Goal: Task Accomplishment & Management: Use online tool/utility

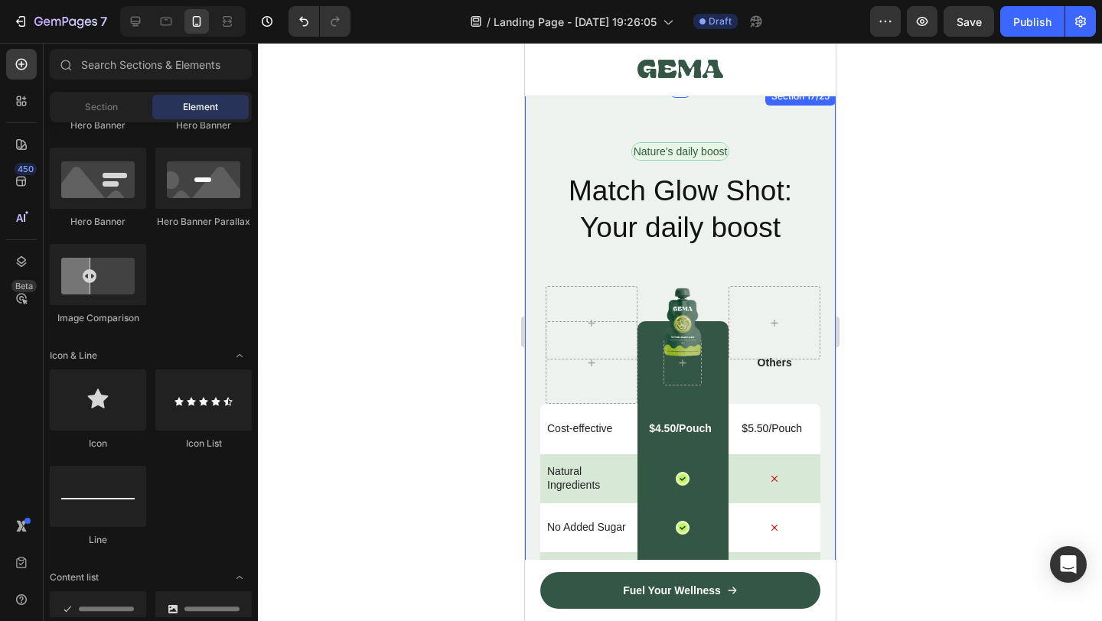
scroll to position [9162, 0]
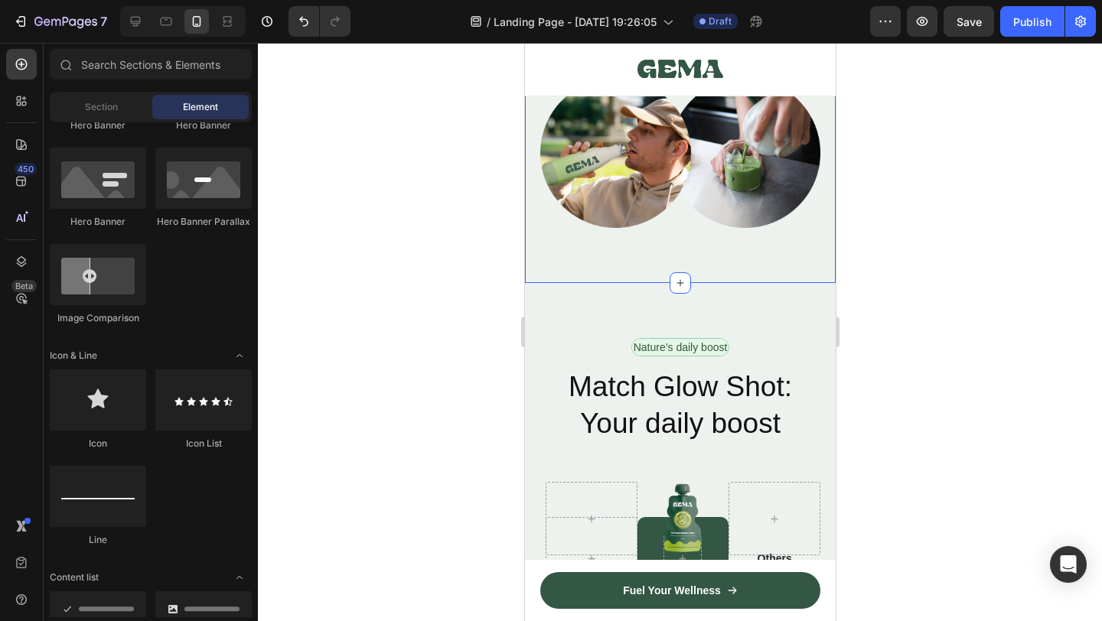
click at [559, 270] on div "Image Alex Carter - Creative Director Text Block Row Icon Verified Buyer Text B…" at bounding box center [679, 90] width 311 height 385
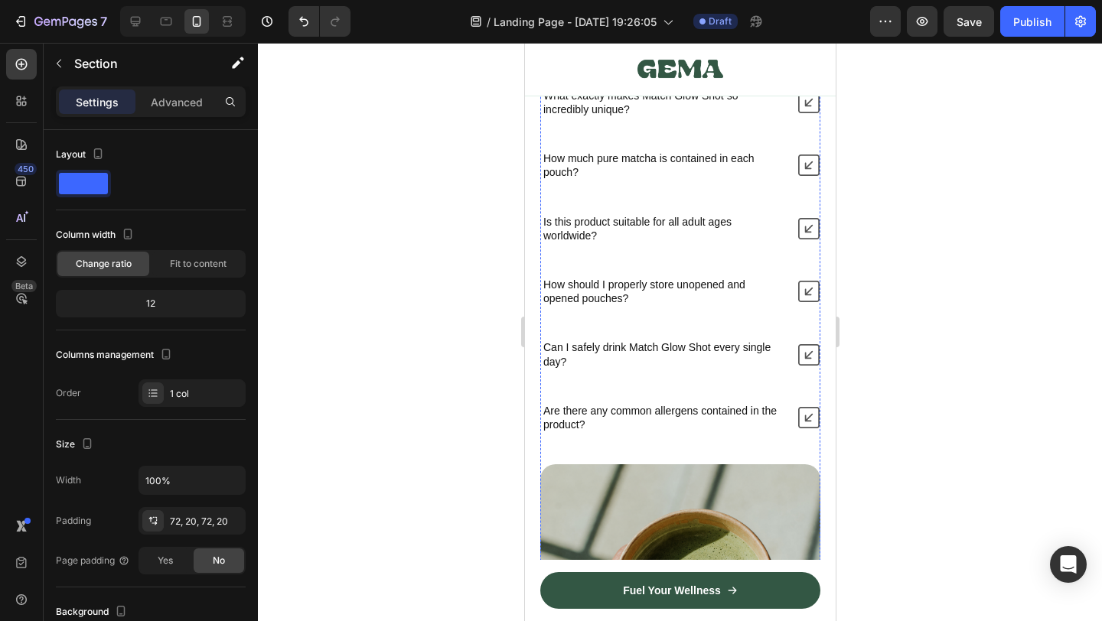
scroll to position [9748, 0]
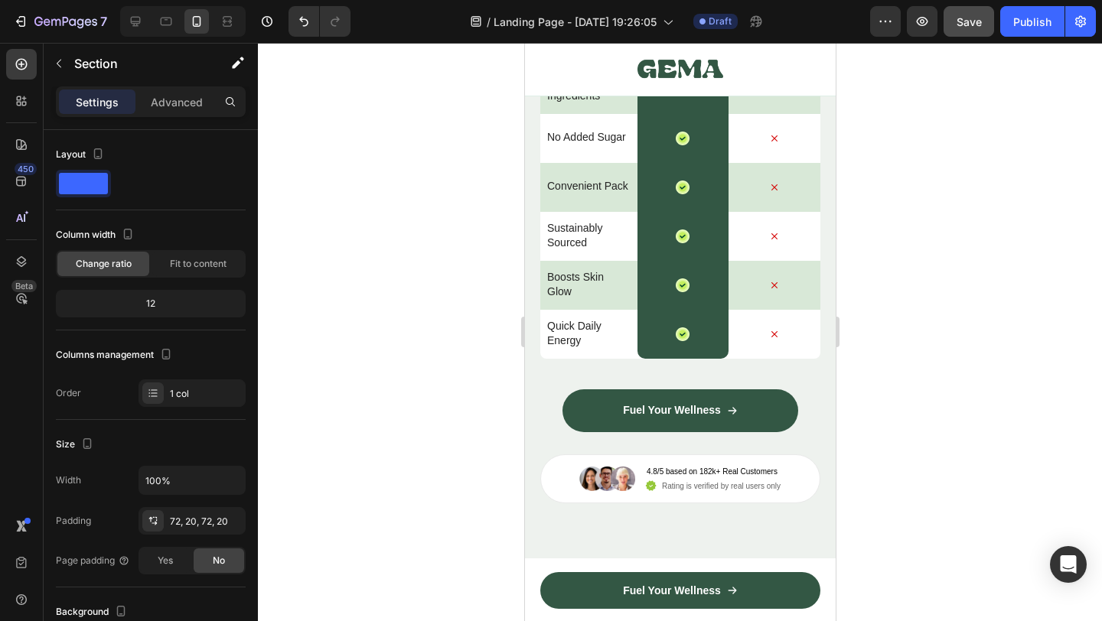
click at [969, 31] on button "Save" at bounding box center [969, 21] width 51 height 31
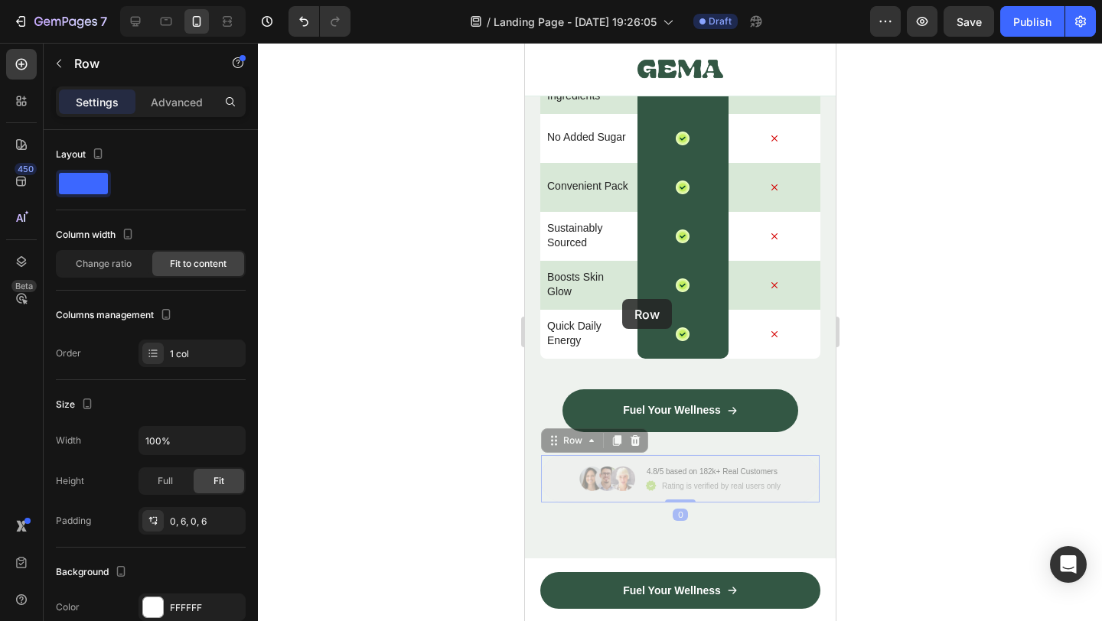
scroll to position [10039, 0]
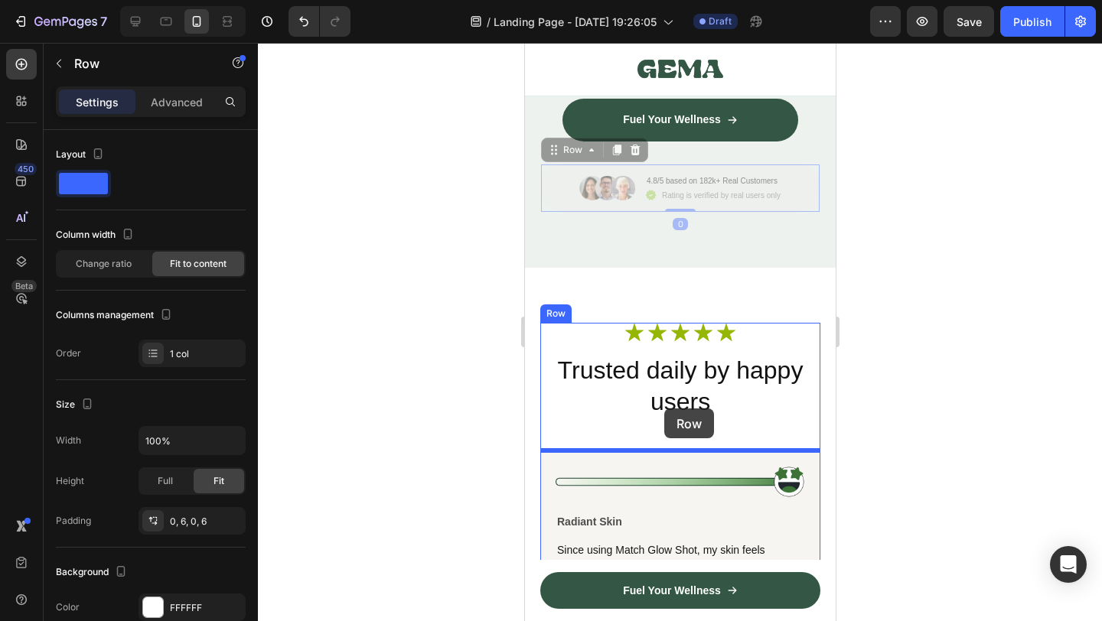
click at [937, 240] on div at bounding box center [680, 332] width 844 height 579
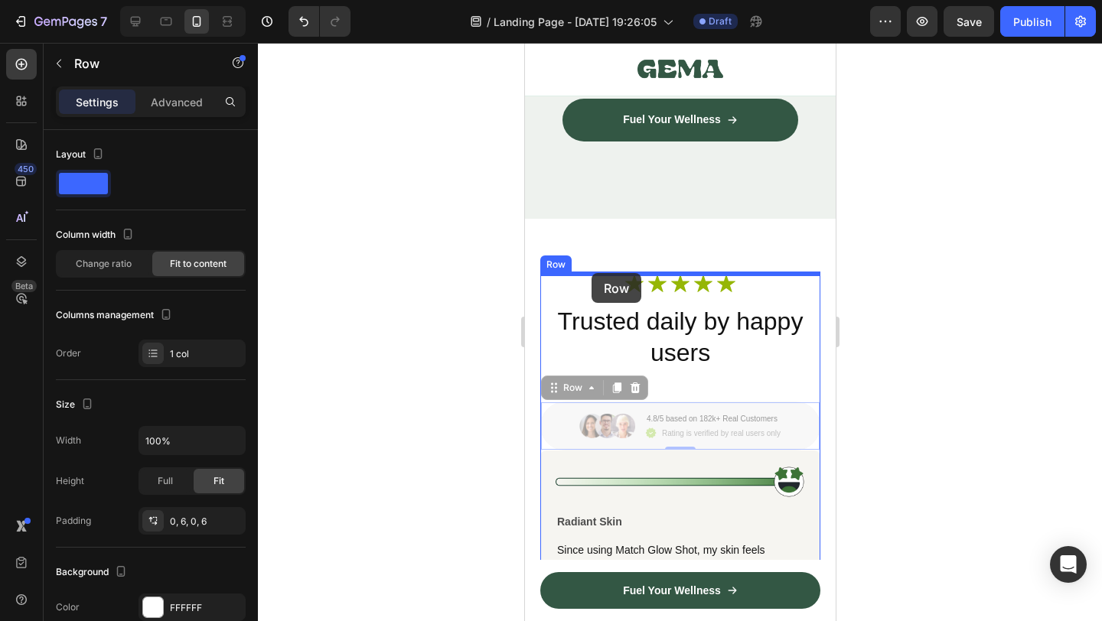
drag, startPoint x: 566, startPoint y: 429, endPoint x: 591, endPoint y: 273, distance: 157.4
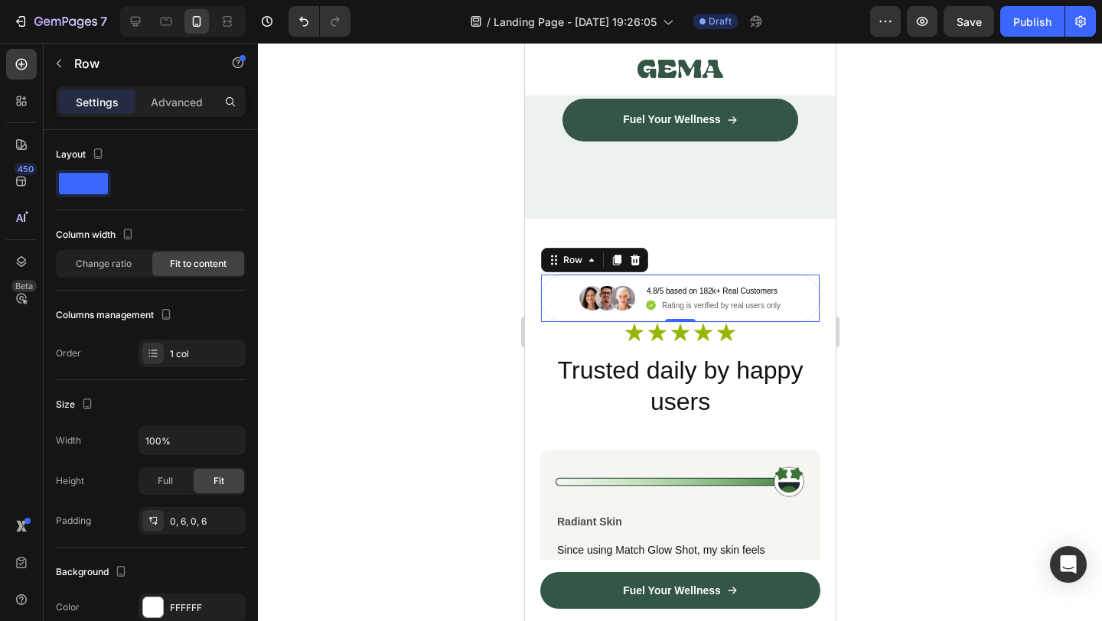
click at [904, 355] on div at bounding box center [680, 332] width 844 height 579
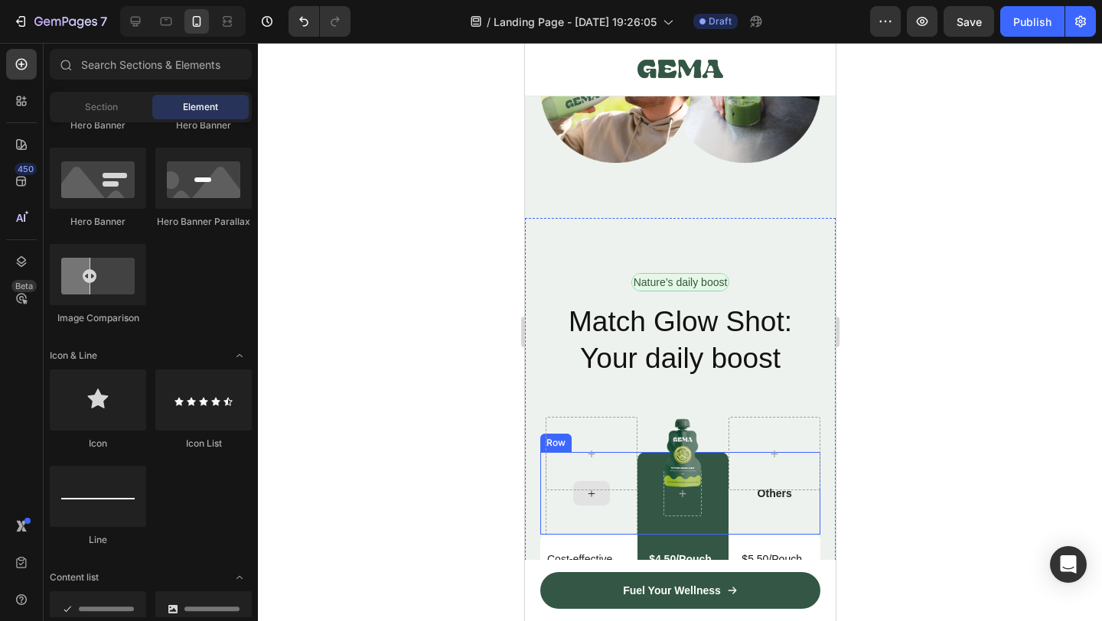
scroll to position [9192, 0]
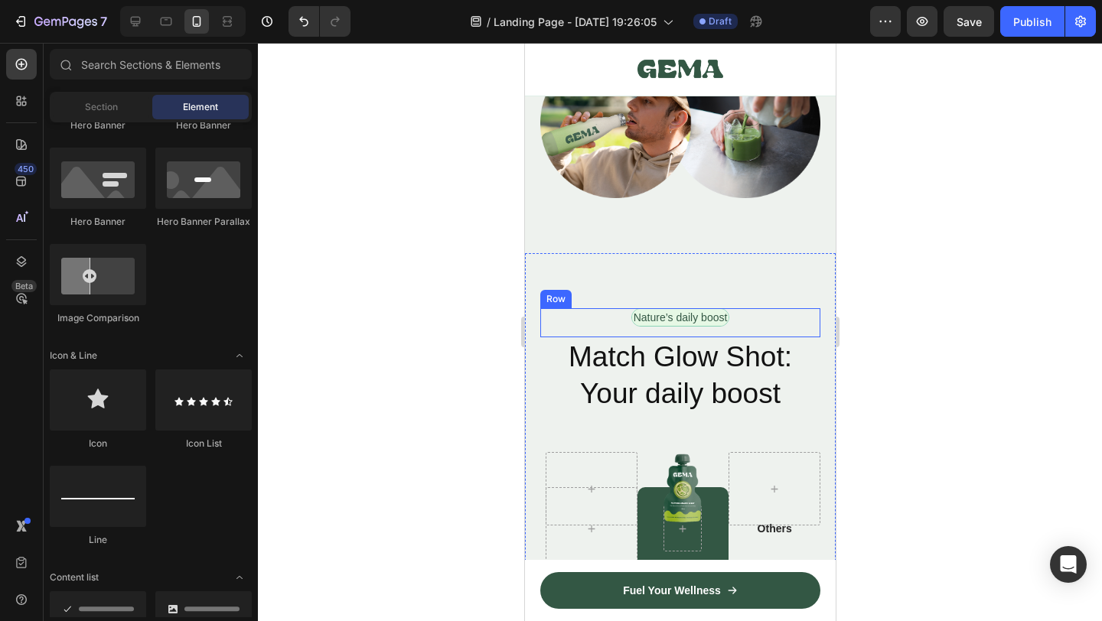
click at [549, 323] on div "Nature’s daily boost Text Block Row" at bounding box center [680, 322] width 280 height 29
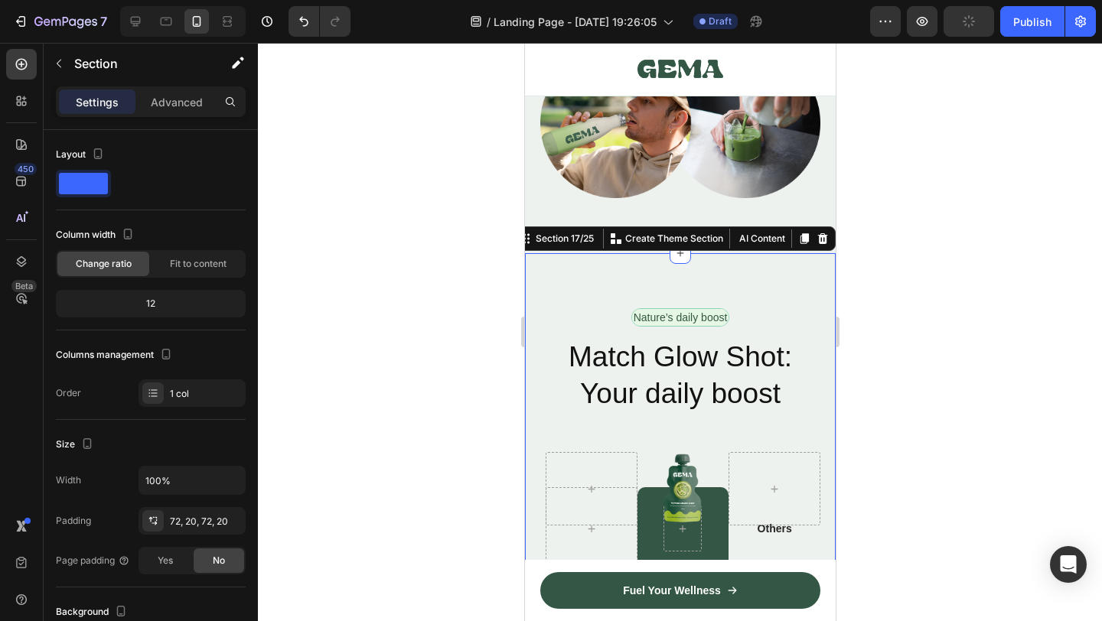
click at [824, 240] on icon at bounding box center [822, 238] width 10 height 11
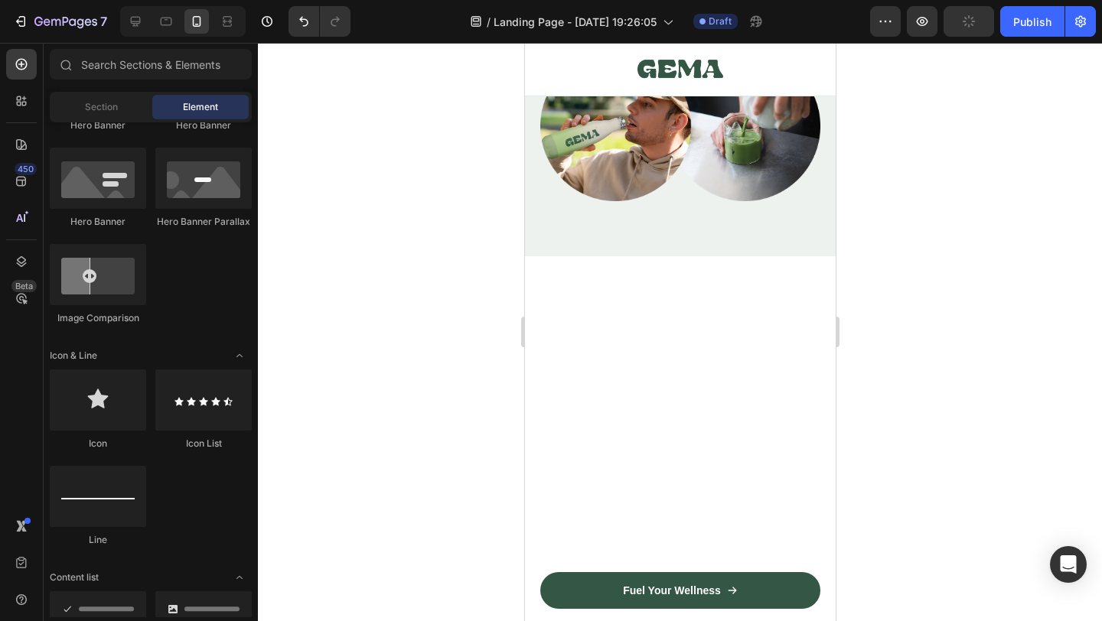
scroll to position [8733, 0]
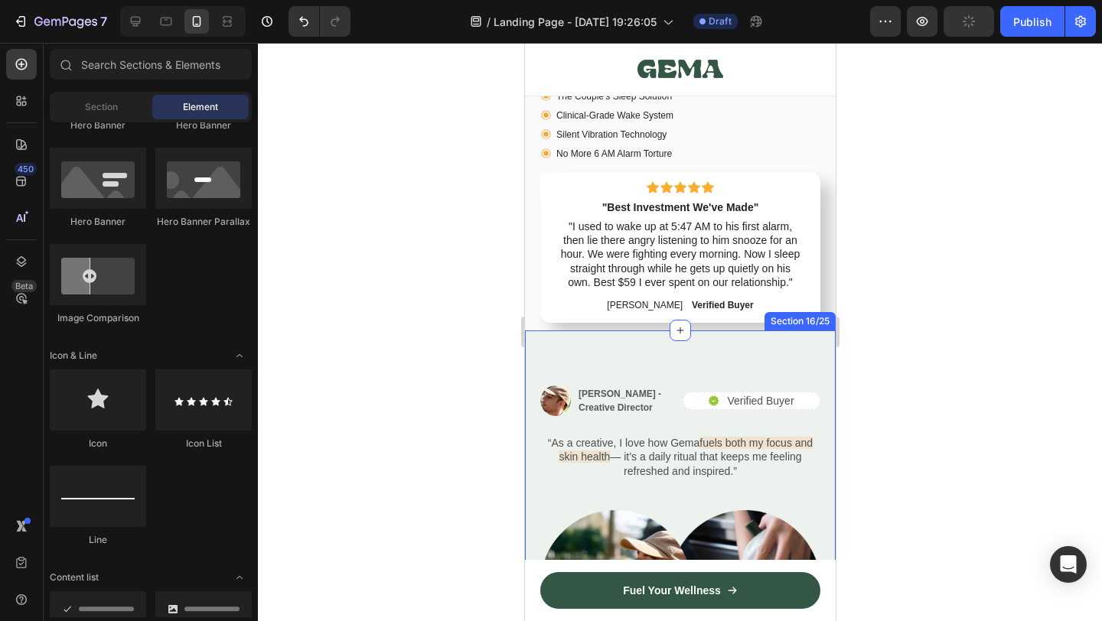
click at [556, 352] on div "Image Alex Carter - Creative Director Text Block Row Icon Verified Buyer Text B…" at bounding box center [679, 523] width 311 height 385
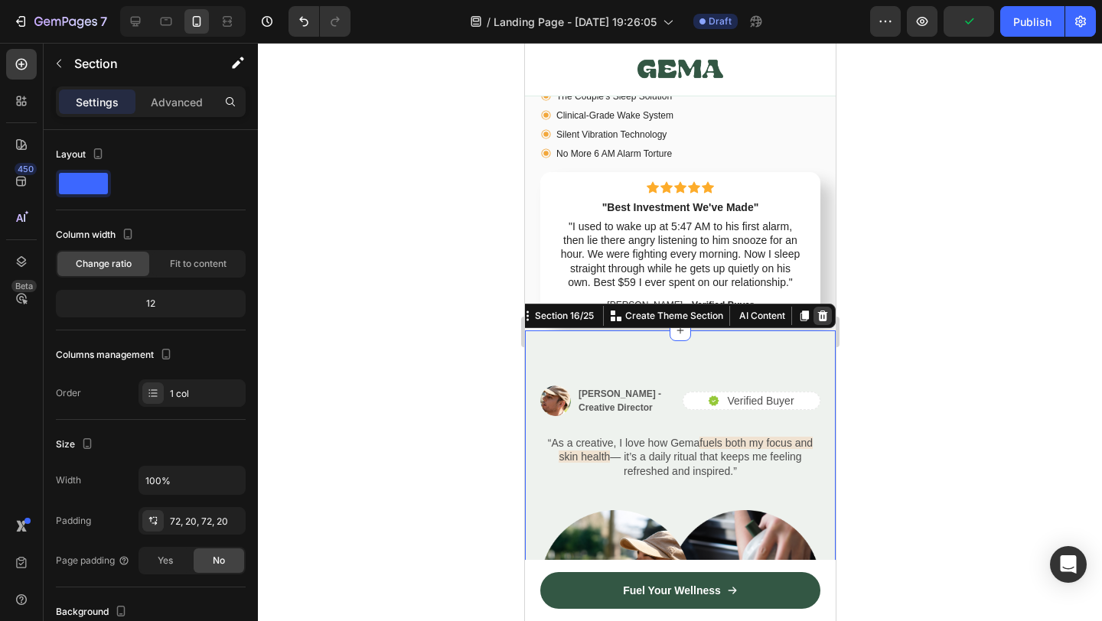
click at [825, 316] on icon at bounding box center [822, 316] width 10 height 11
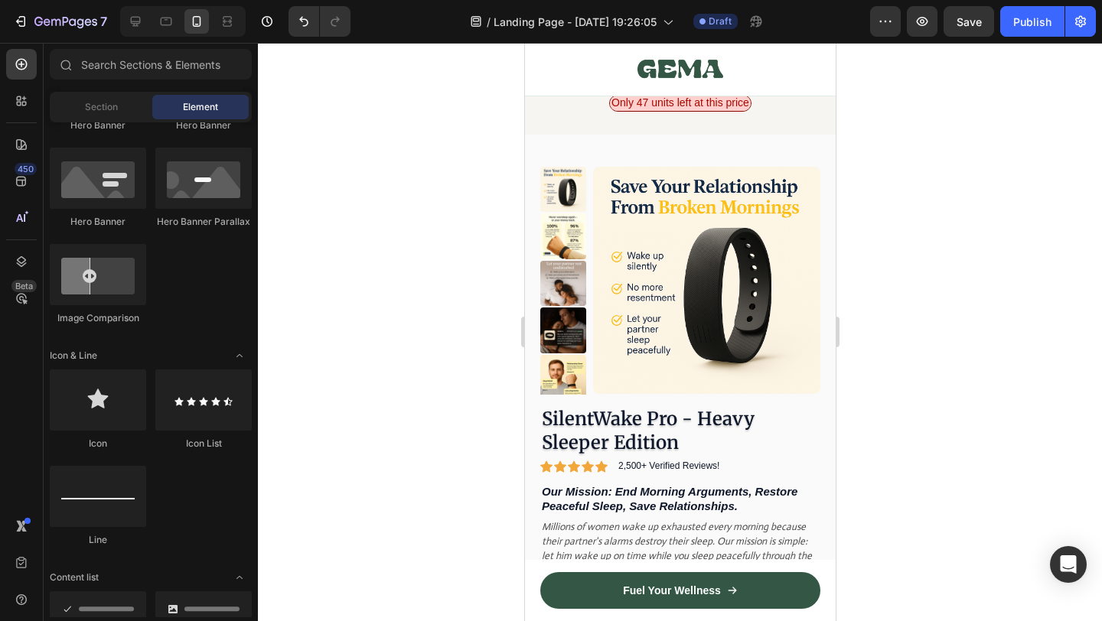
scroll to position [8232, 0]
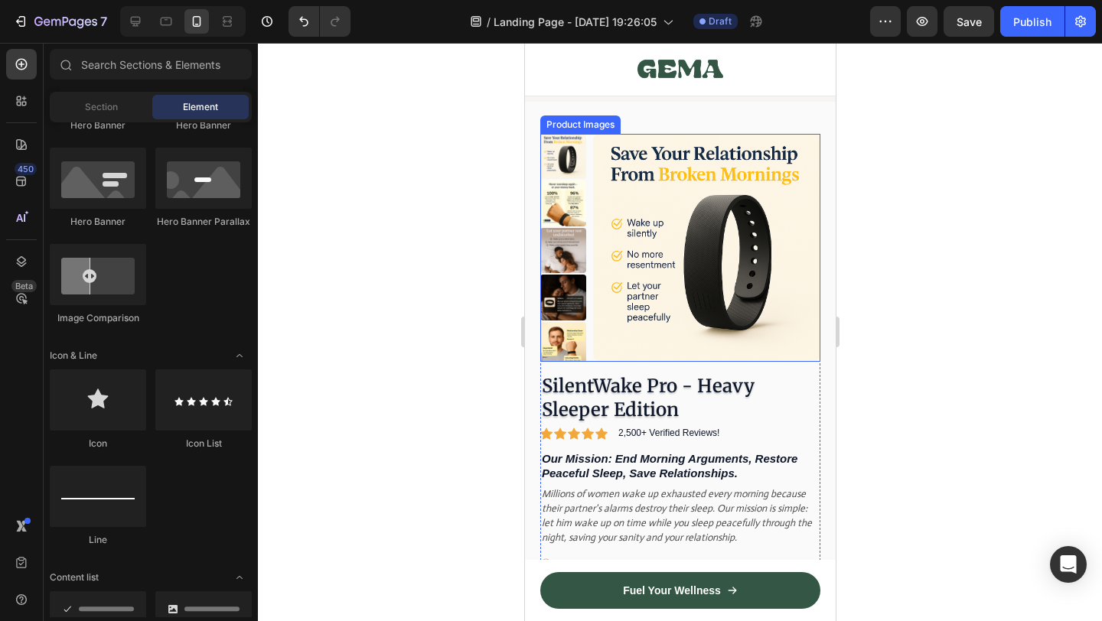
click at [635, 278] on img at bounding box center [706, 248] width 228 height 228
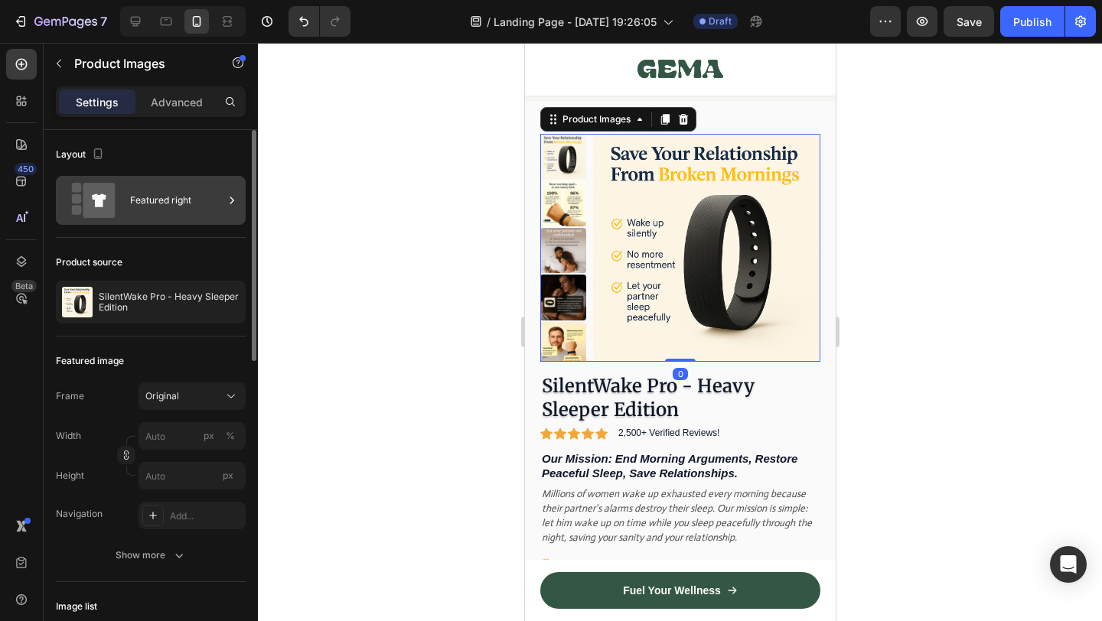
click at [174, 194] on div "Featured right" at bounding box center [176, 200] width 93 height 35
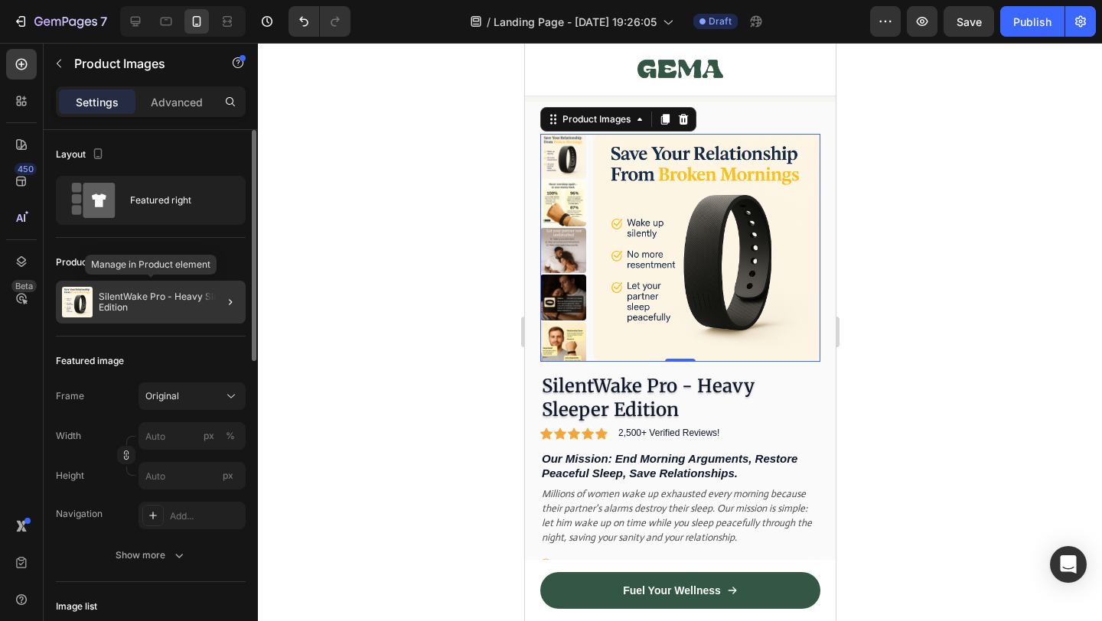
click at [183, 298] on p "SilentWake Pro - Heavy Sleeper Edition" at bounding box center [169, 302] width 141 height 21
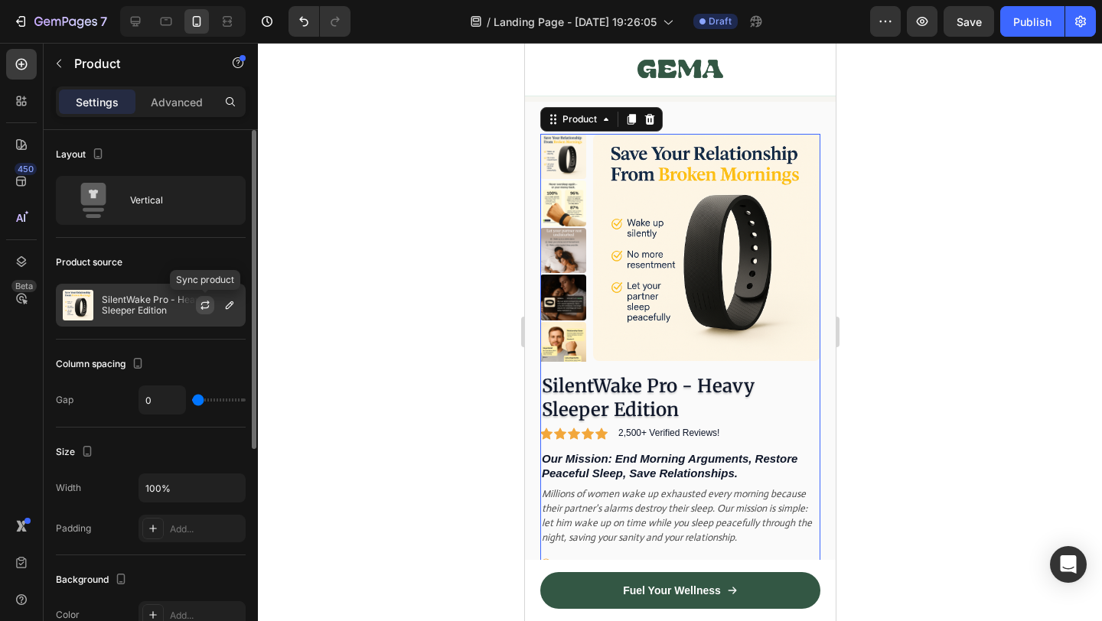
click at [212, 305] on button "button" at bounding box center [205, 305] width 18 height 18
click at [202, 305] on icon "button" at bounding box center [205, 305] width 12 height 12
click at [223, 303] on icon "button" at bounding box center [229, 305] width 12 height 12
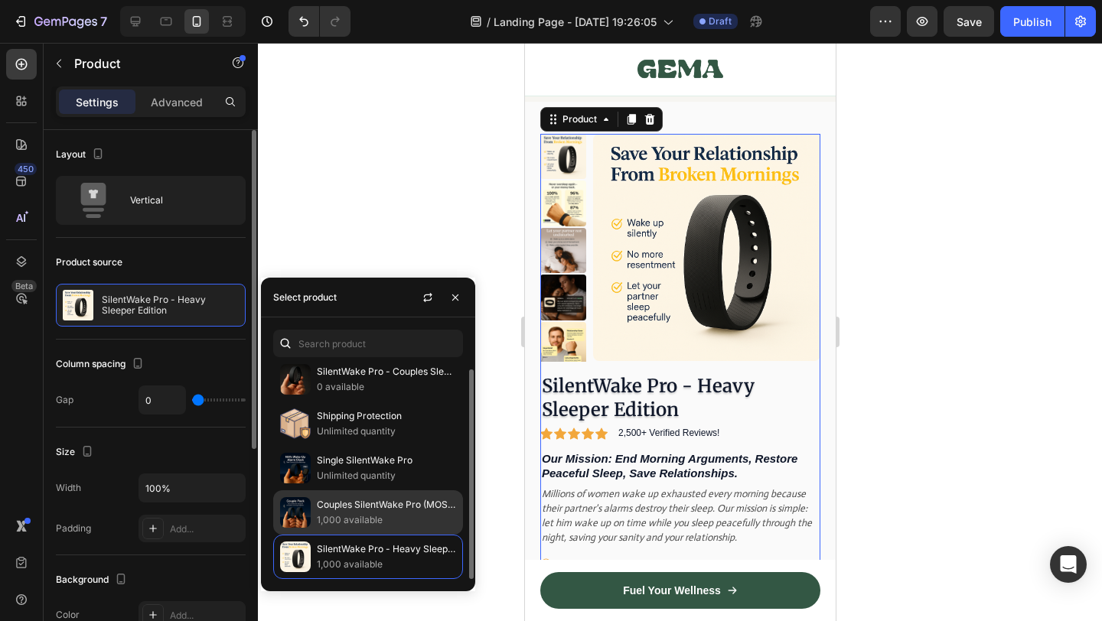
scroll to position [0, 0]
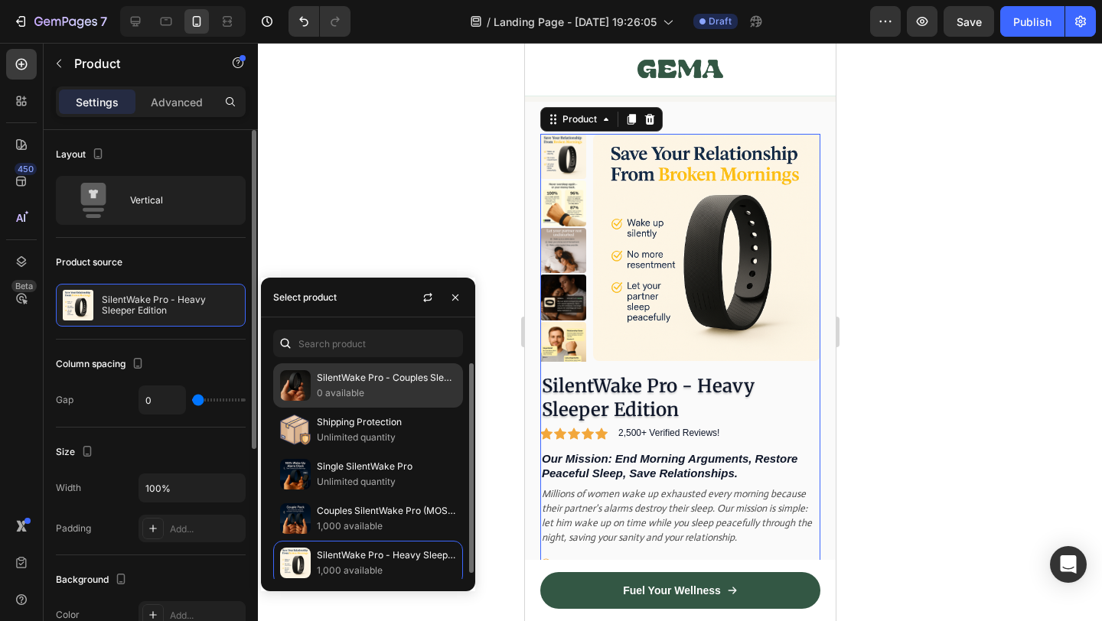
click at [377, 390] on p "0 available" at bounding box center [386, 393] width 139 height 15
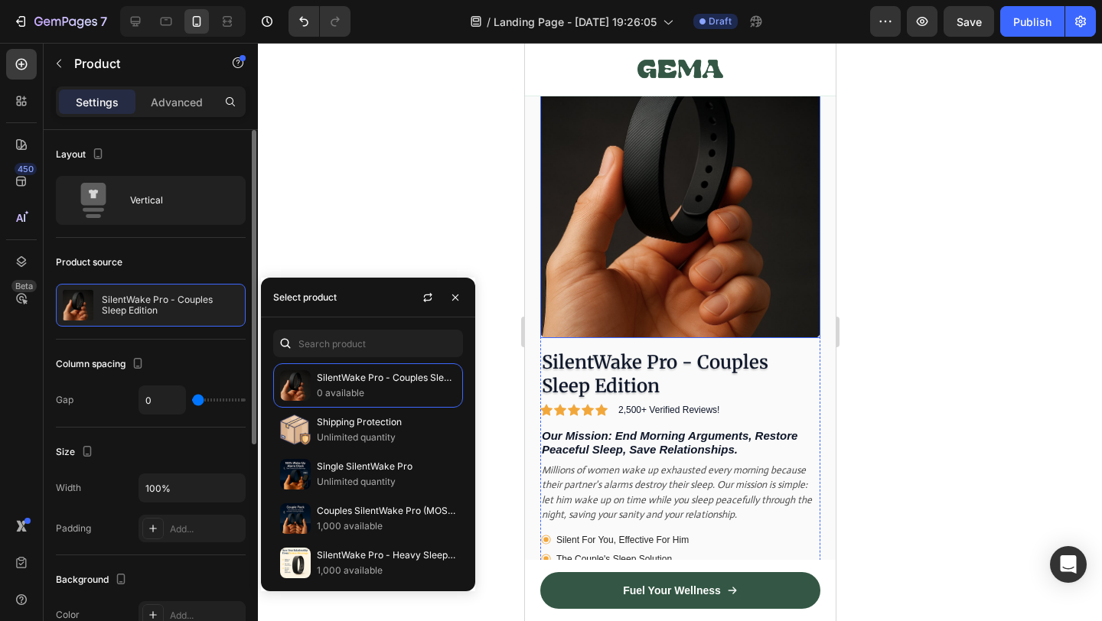
scroll to position [8240, 0]
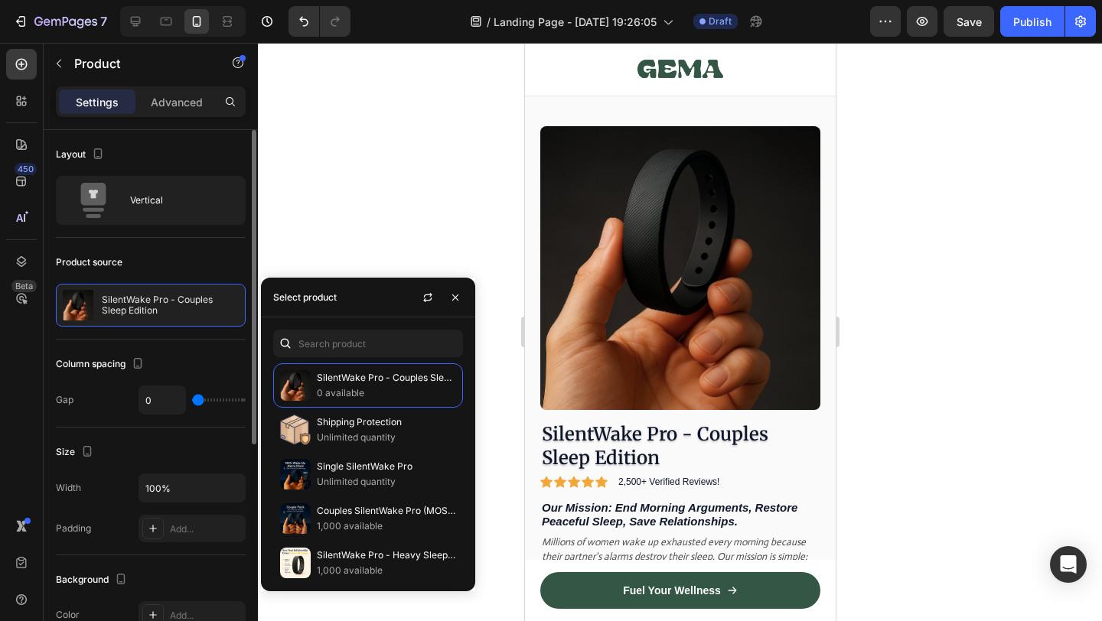
click at [976, 282] on div at bounding box center [680, 332] width 844 height 579
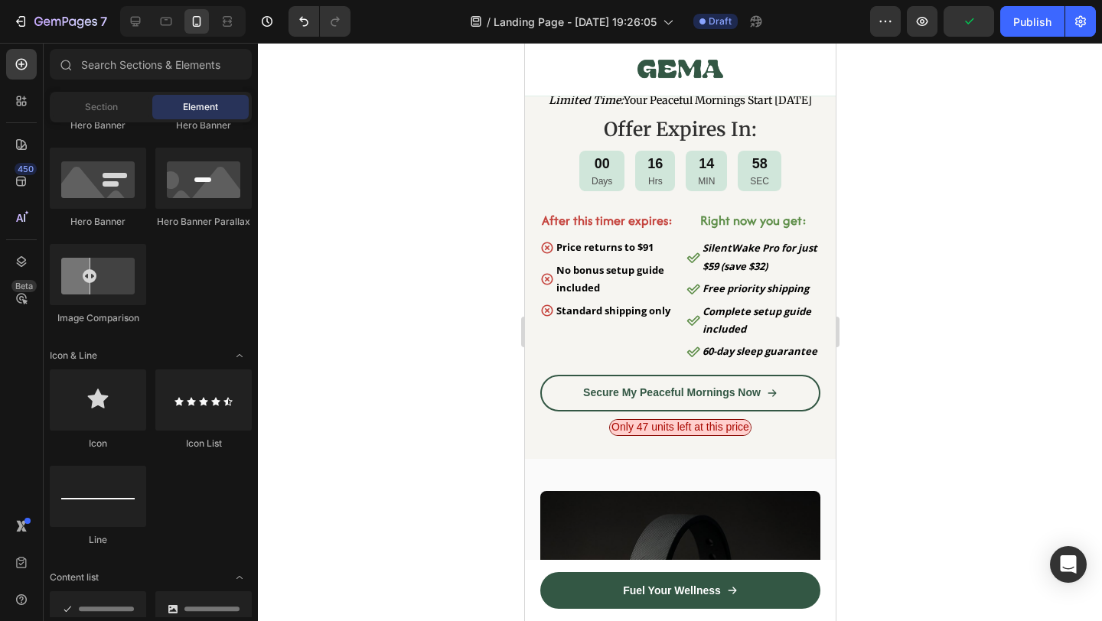
scroll to position [7769, 0]
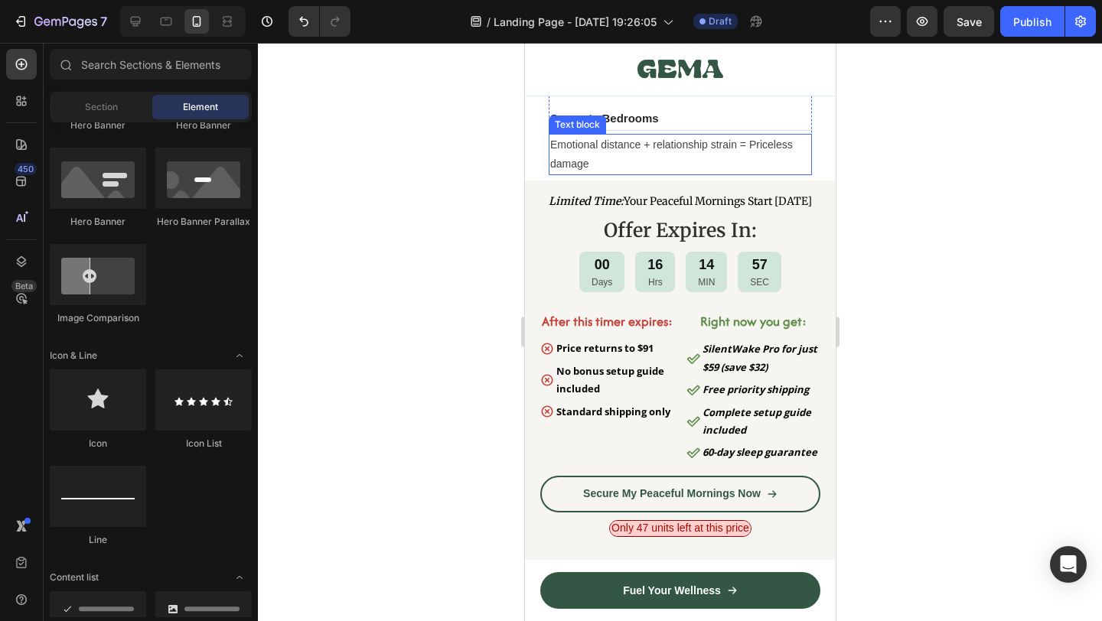
click at [739, 158] on p "Emotional distance + relationship strain = Priceless damage" at bounding box center [680, 154] width 260 height 38
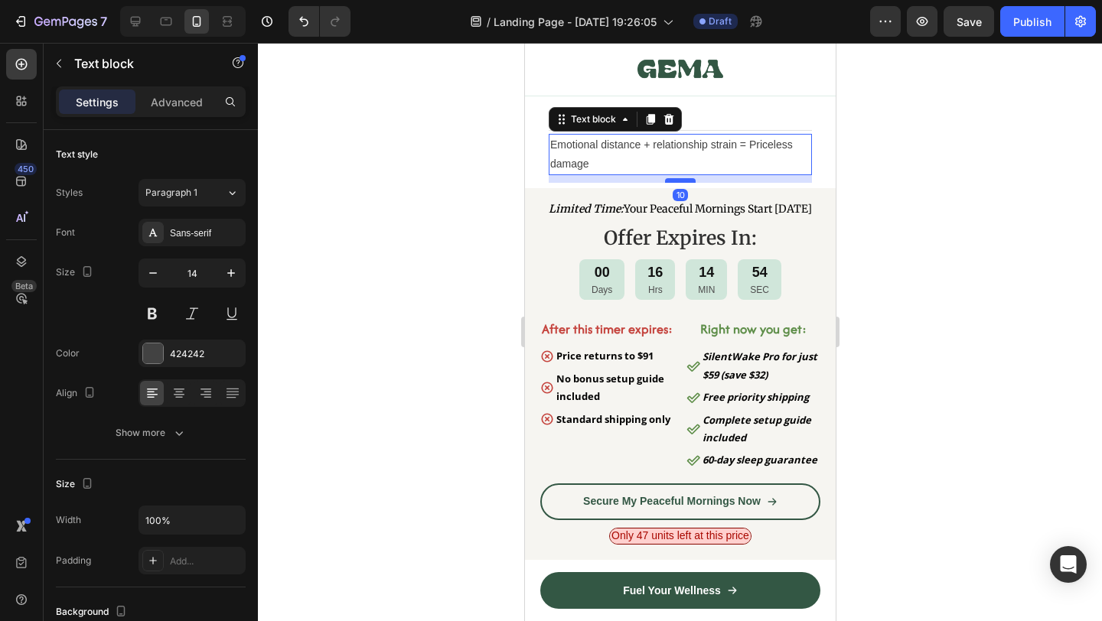
click at [688, 183] on div at bounding box center [679, 180] width 31 height 5
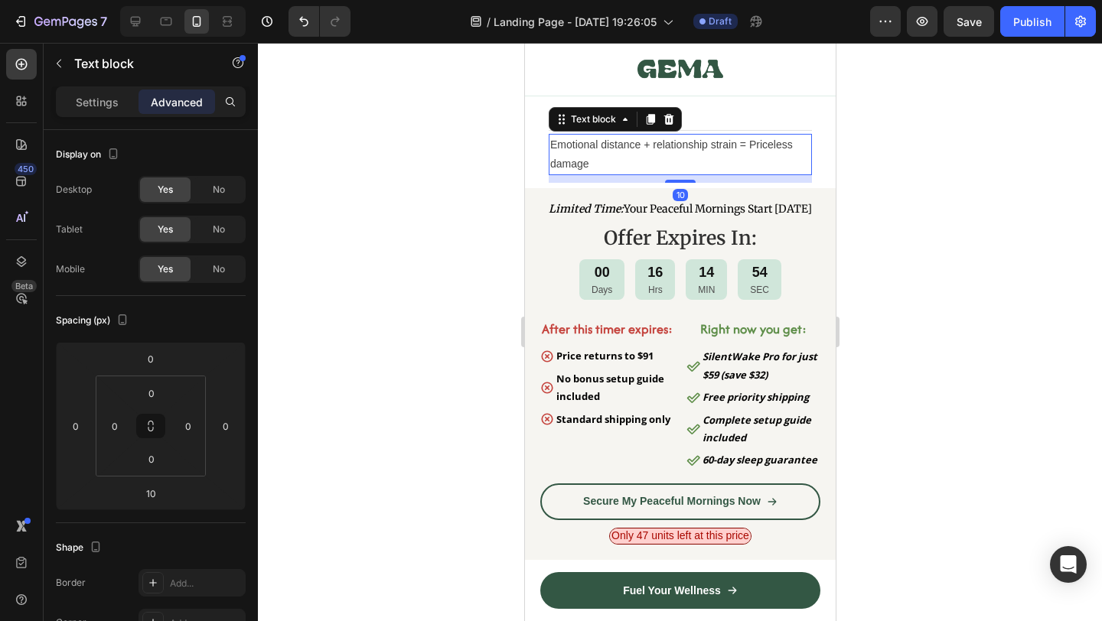
click at [866, 249] on div at bounding box center [680, 332] width 844 height 579
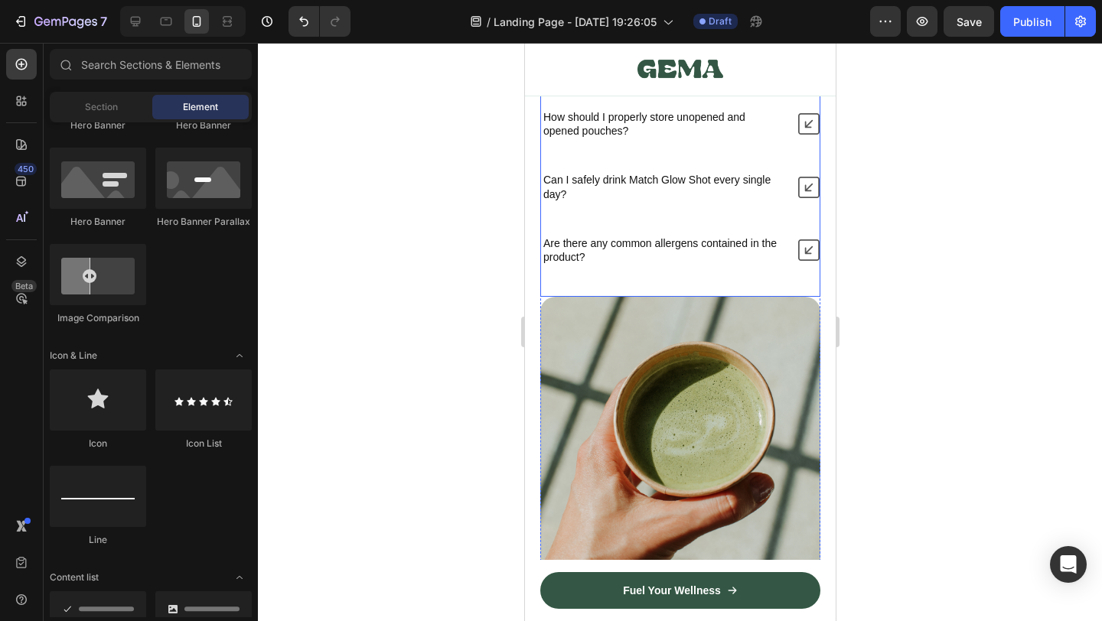
scroll to position [10002, 0]
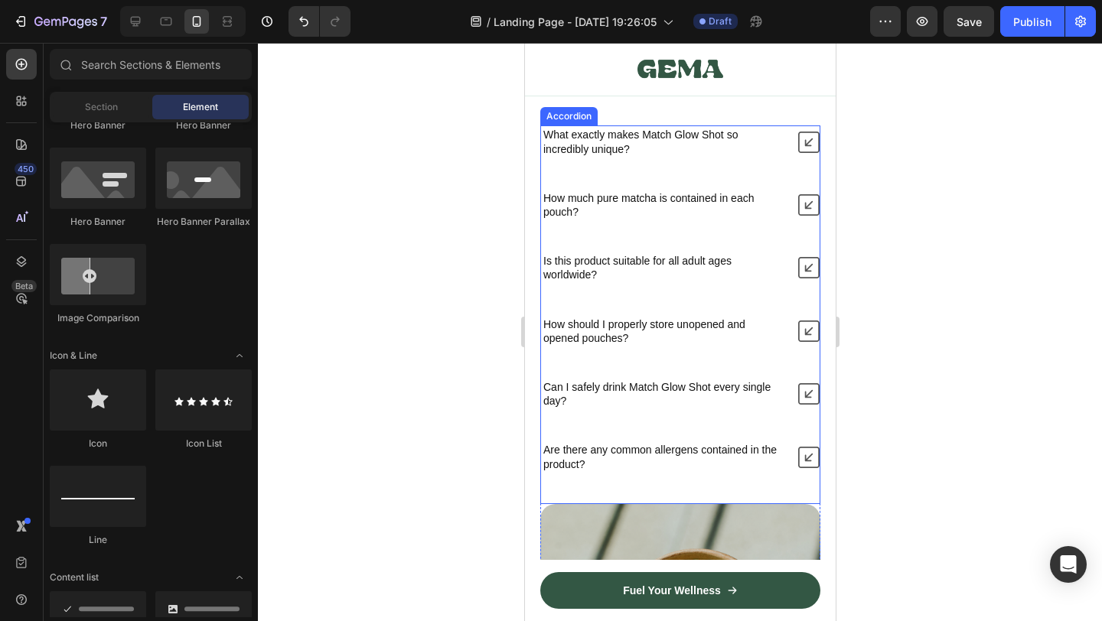
click at [647, 152] on p "What exactly makes Match Glow Shot so incredibly unique?" at bounding box center [663, 142] width 240 height 28
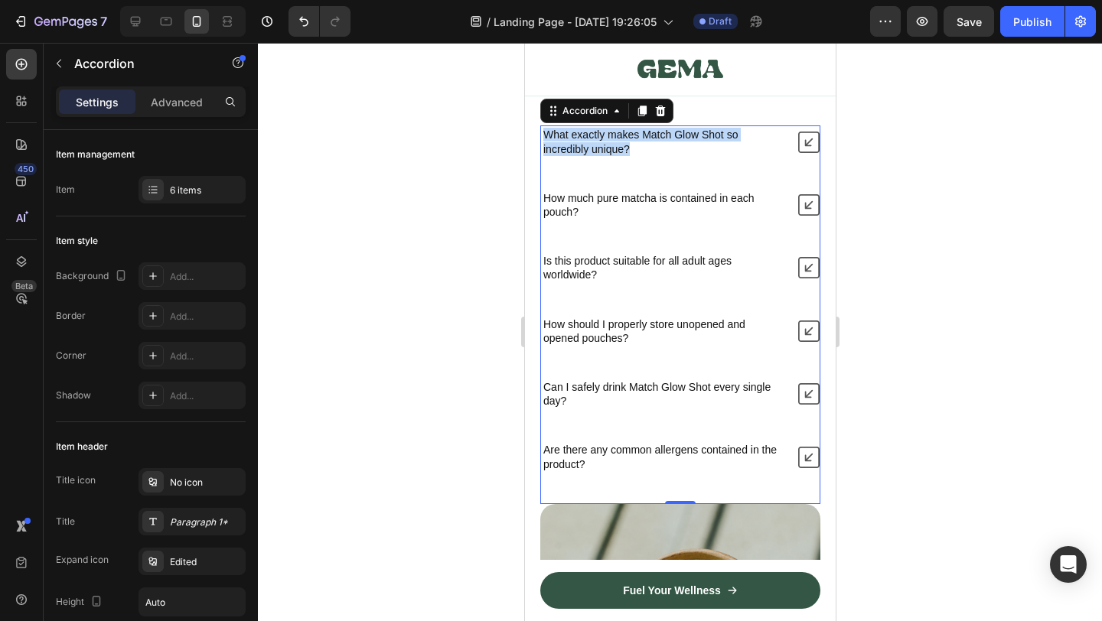
click at [721, 131] on p "What exactly makes Match Glow Shot so incredibly unique?" at bounding box center [663, 142] width 240 height 28
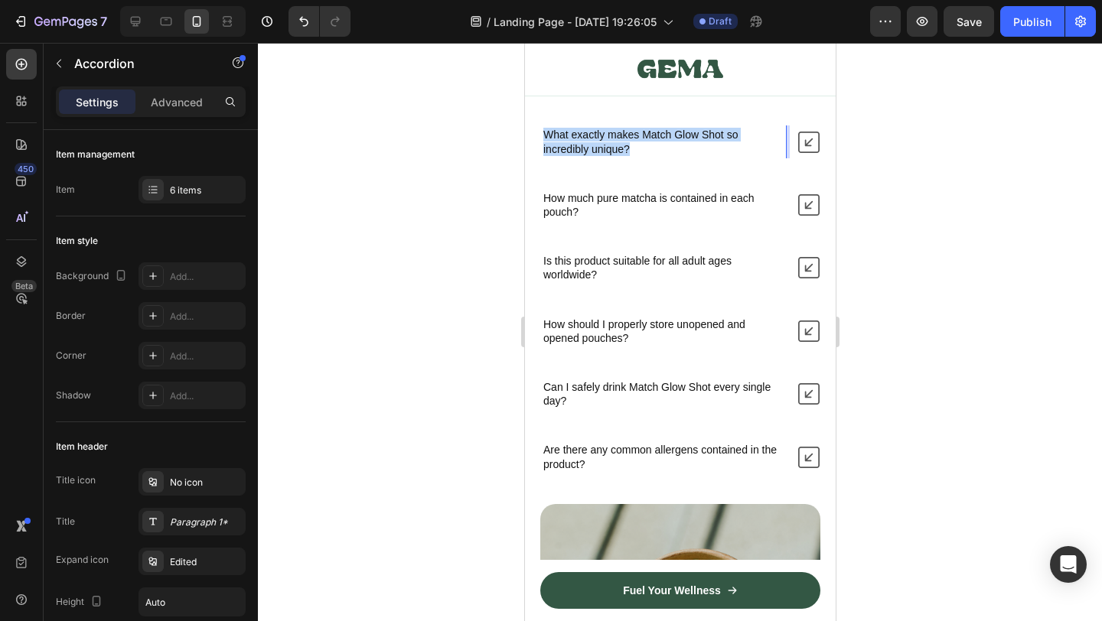
click at [721, 131] on p "What exactly makes Match Glow Shot so incredibly unique?" at bounding box center [663, 142] width 240 height 28
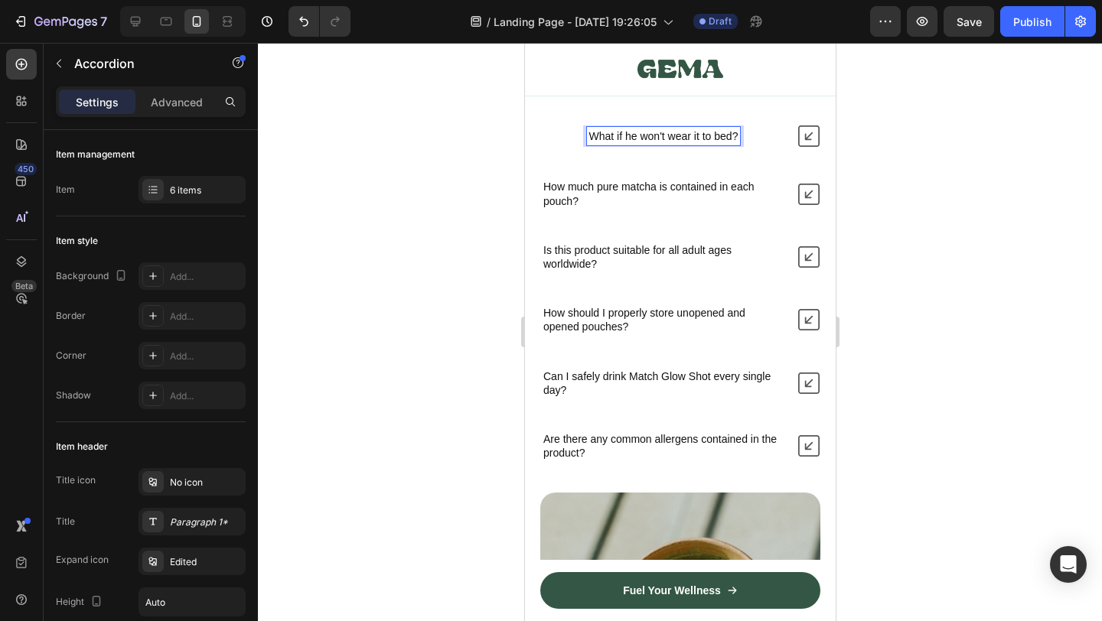
scroll to position [10003, 0]
click at [785, 194] on div "How much pure matcha is contained in each pouch?" at bounding box center [679, 192] width 279 height 32
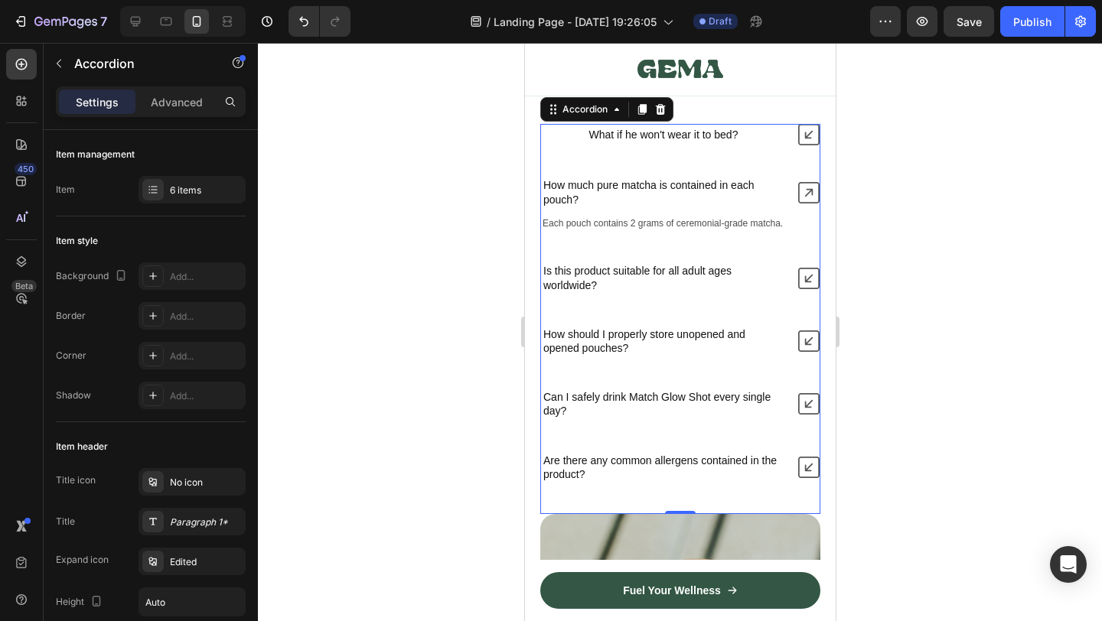
click at [814, 131] on icon at bounding box center [808, 134] width 21 height 21
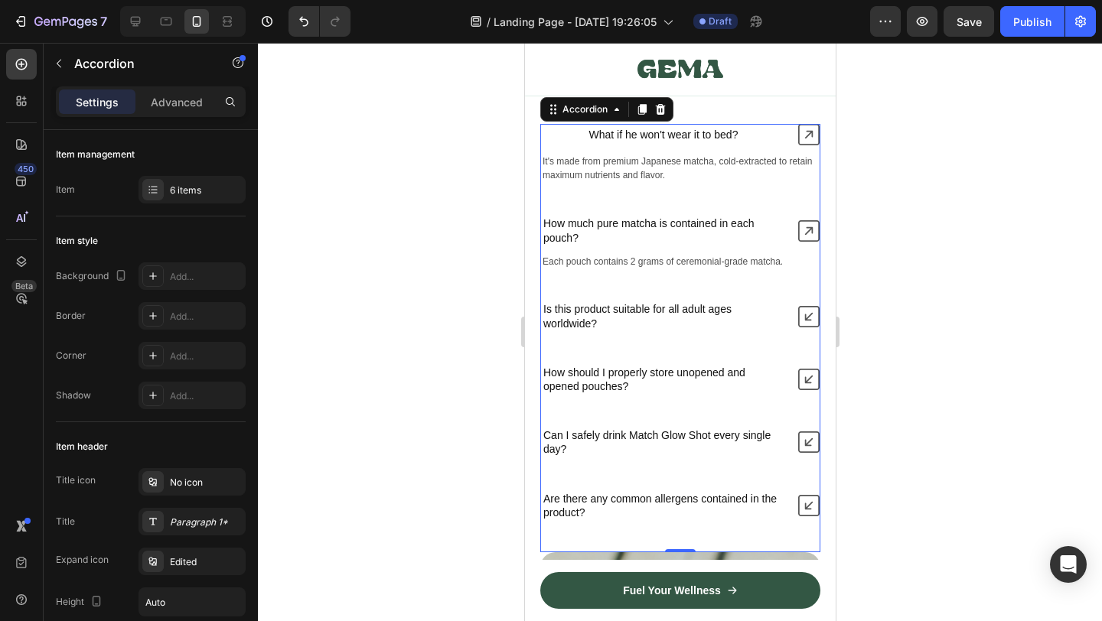
click at [620, 129] on p "What if he won't wear it to bed?" at bounding box center [663, 135] width 149 height 14
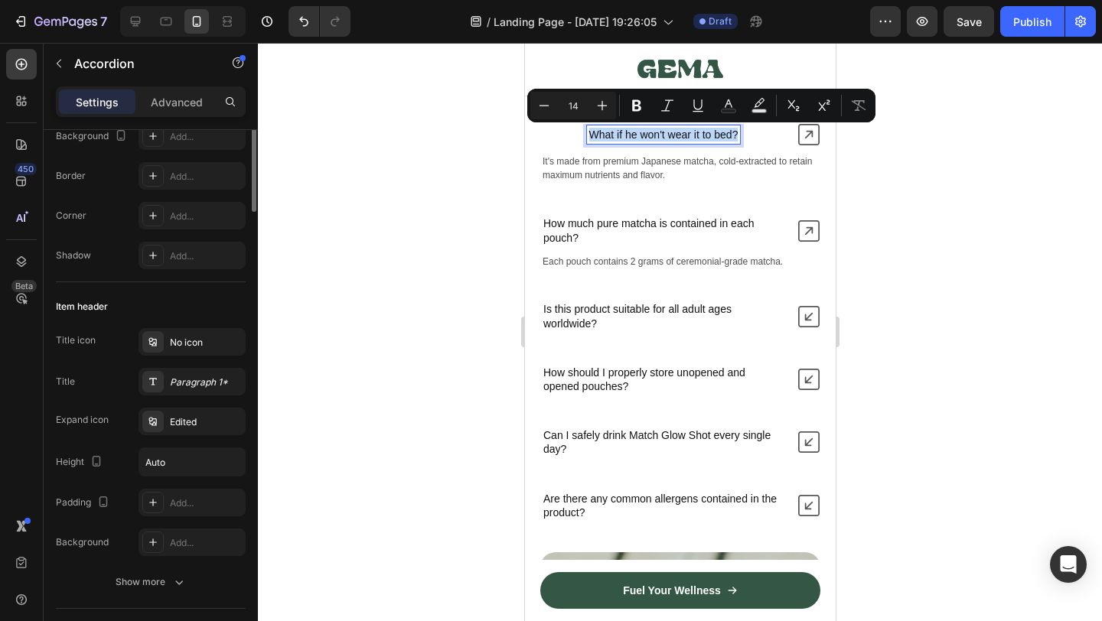
scroll to position [0, 0]
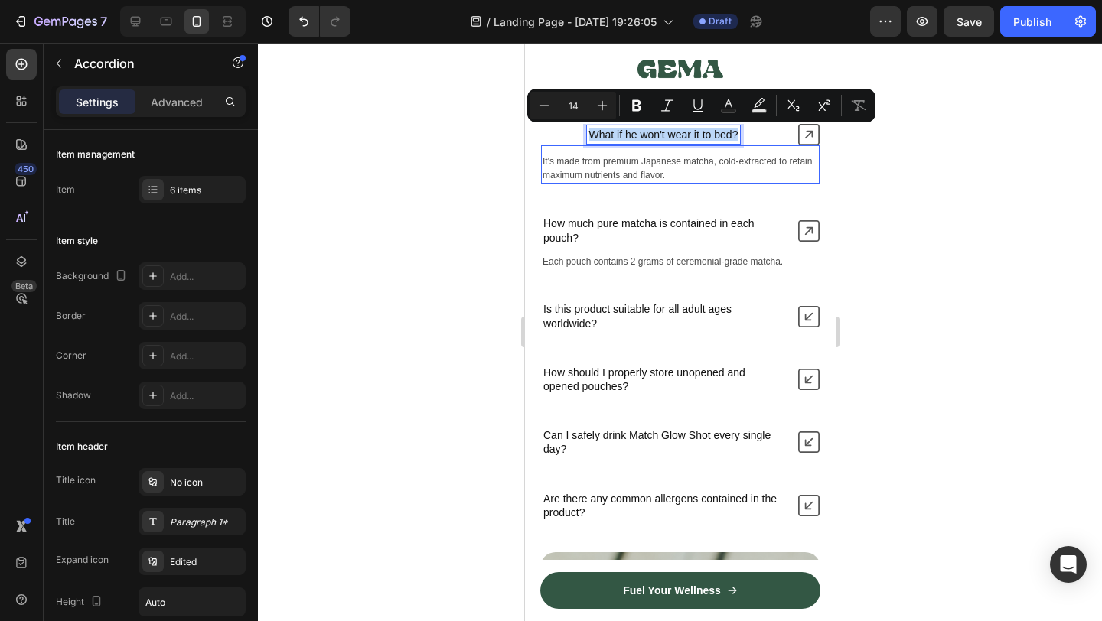
click at [740, 153] on div "It's made from premium Japanese matcha, cold-extracted to retain maximum nutrie…" at bounding box center [679, 168] width 279 height 31
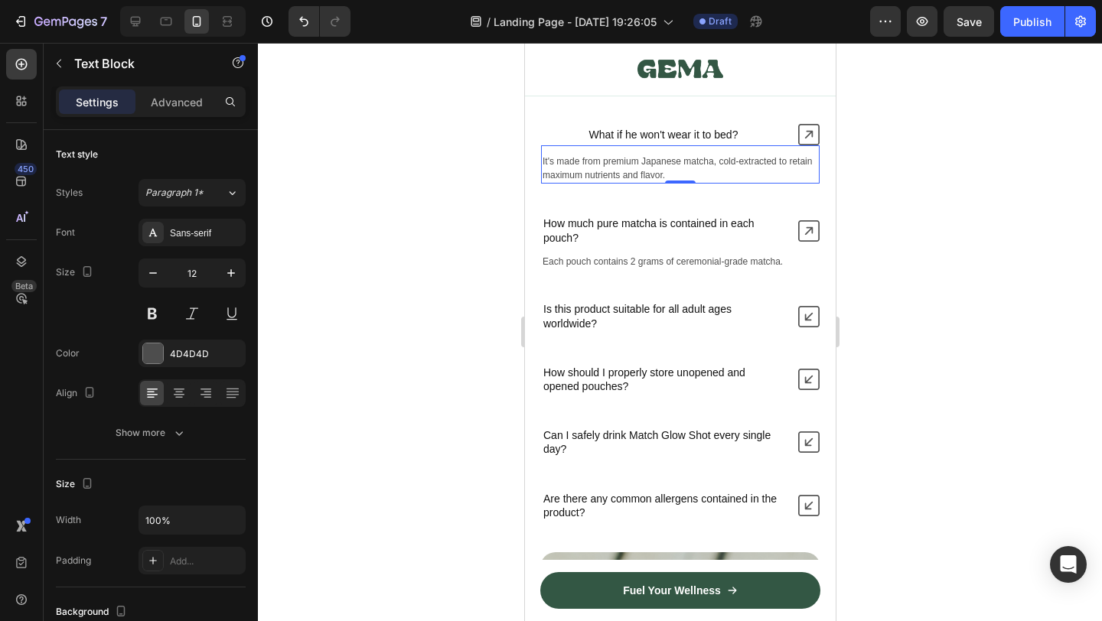
click at [613, 163] on p "It's made from premium Japanese matcha, cold-extracted to retain maximum nutrie…" at bounding box center [680, 169] width 276 height 28
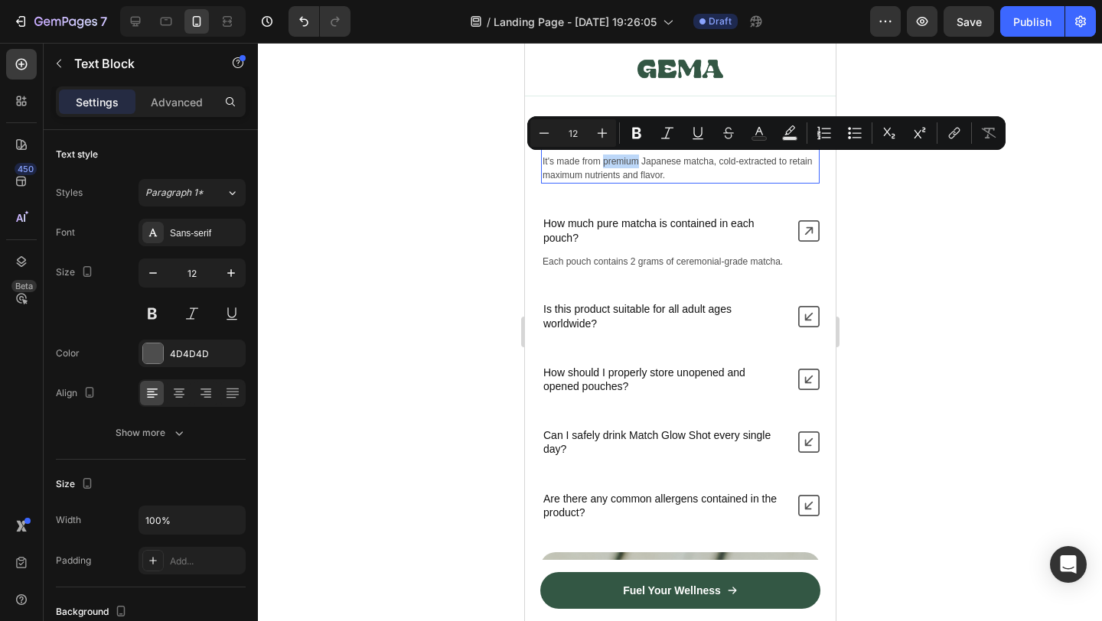
click at [613, 163] on p "It's made from premium Japanese matcha, cold-extracted to retain maximum nutrie…" at bounding box center [680, 169] width 276 height 28
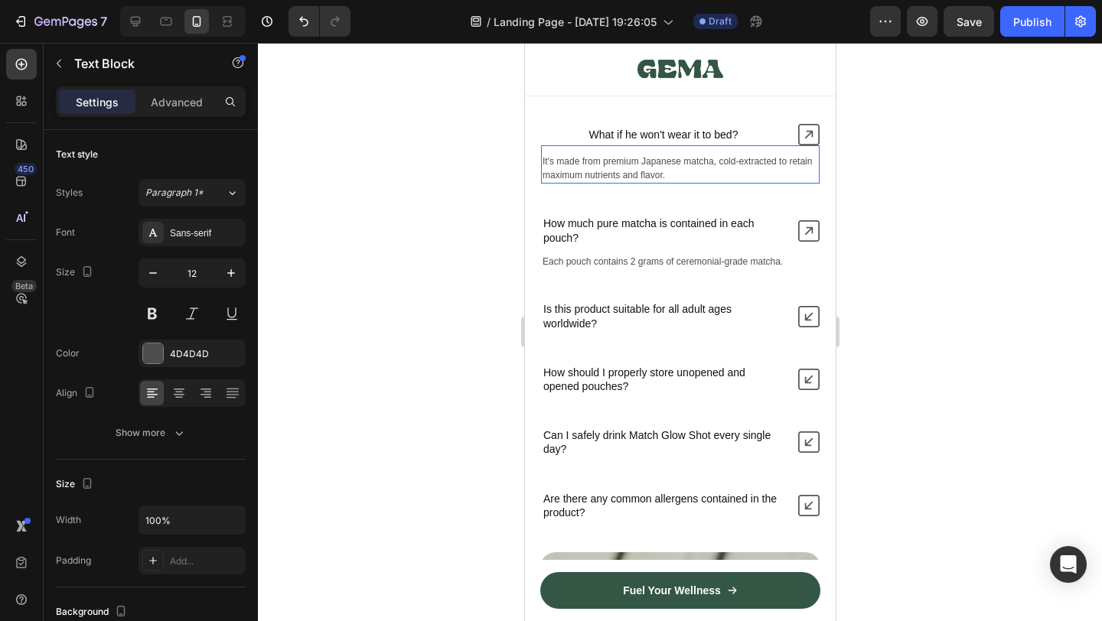
click at [613, 163] on p "It's made from premium Japanese matcha, cold-extracted to retain maximum nutrie…" at bounding box center [680, 169] width 276 height 28
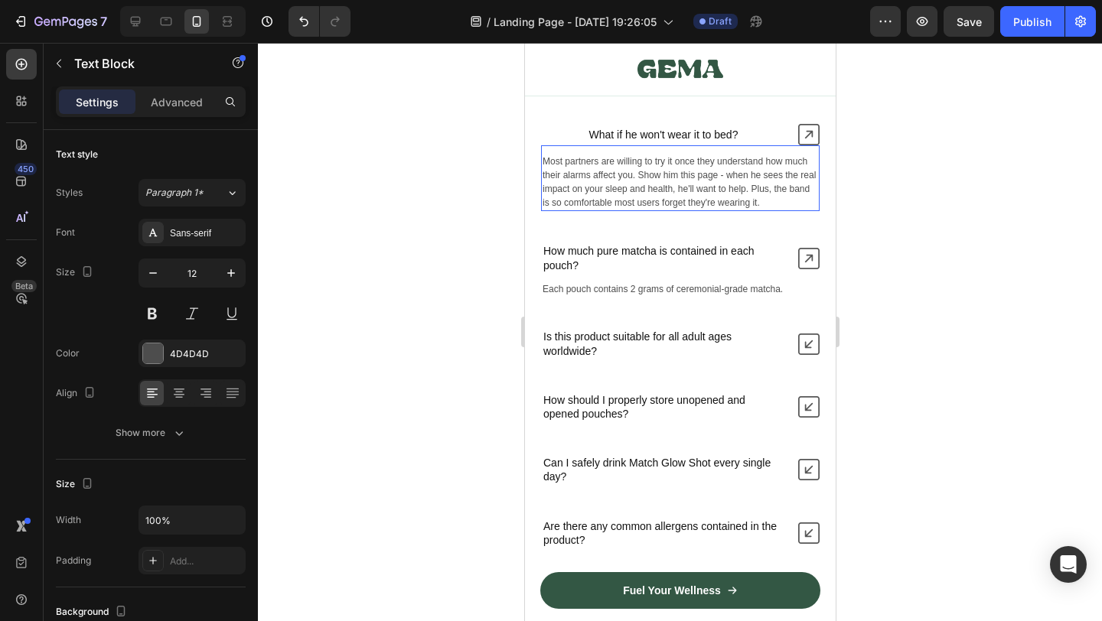
click at [878, 223] on div at bounding box center [680, 332] width 844 height 579
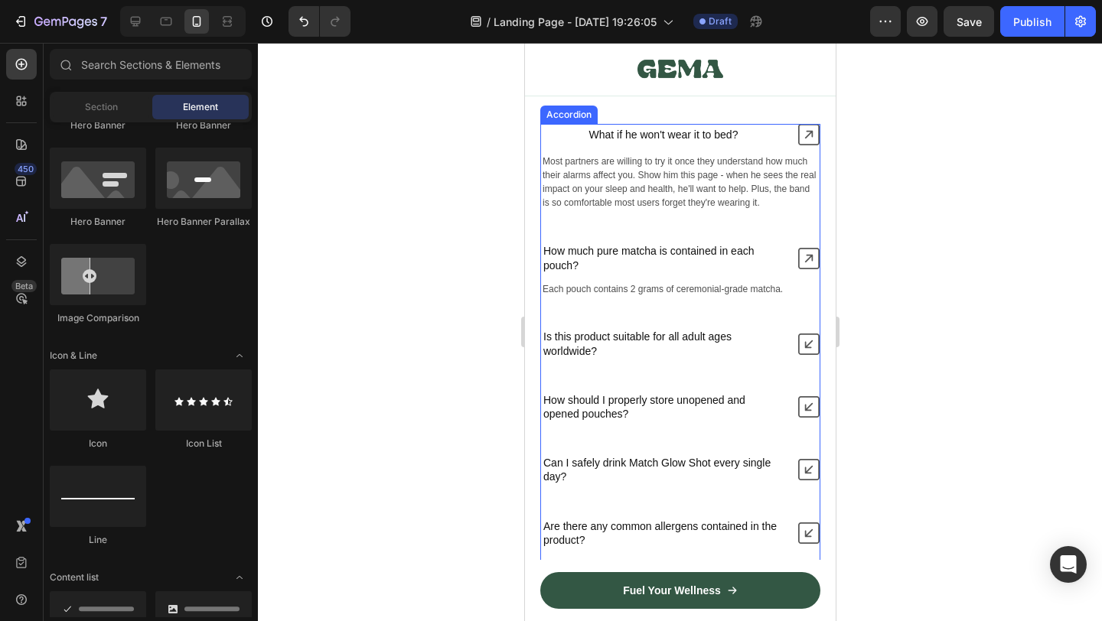
click at [673, 134] on p "What if he won't wear it to bed?" at bounding box center [663, 135] width 149 height 14
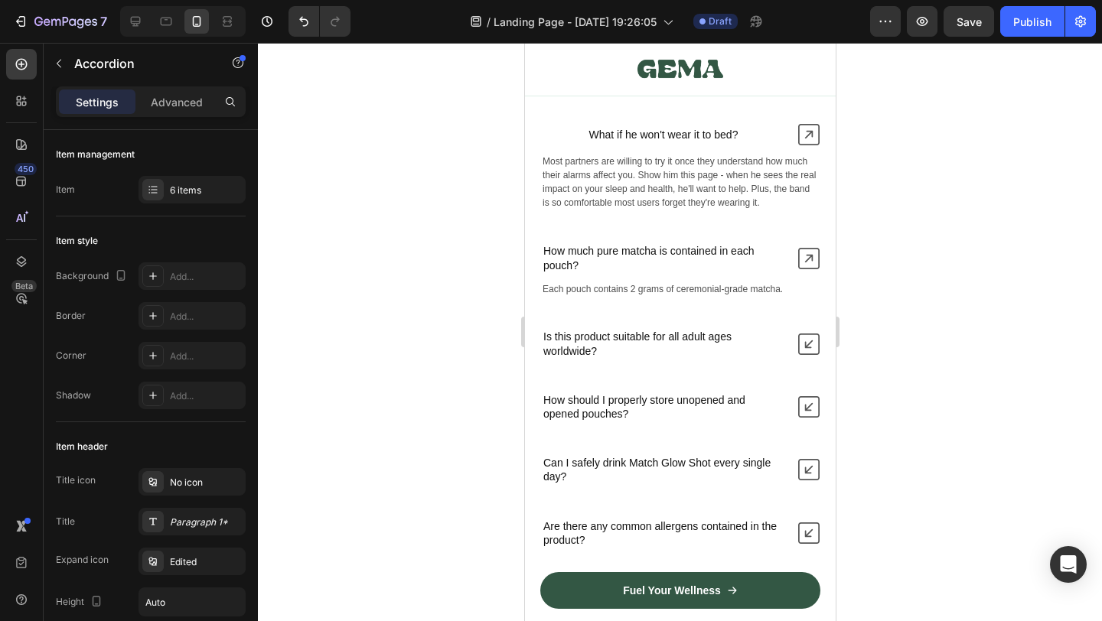
click at [569, 137] on div "What if he won't wear it to bed?" at bounding box center [662, 135] width 245 height 18
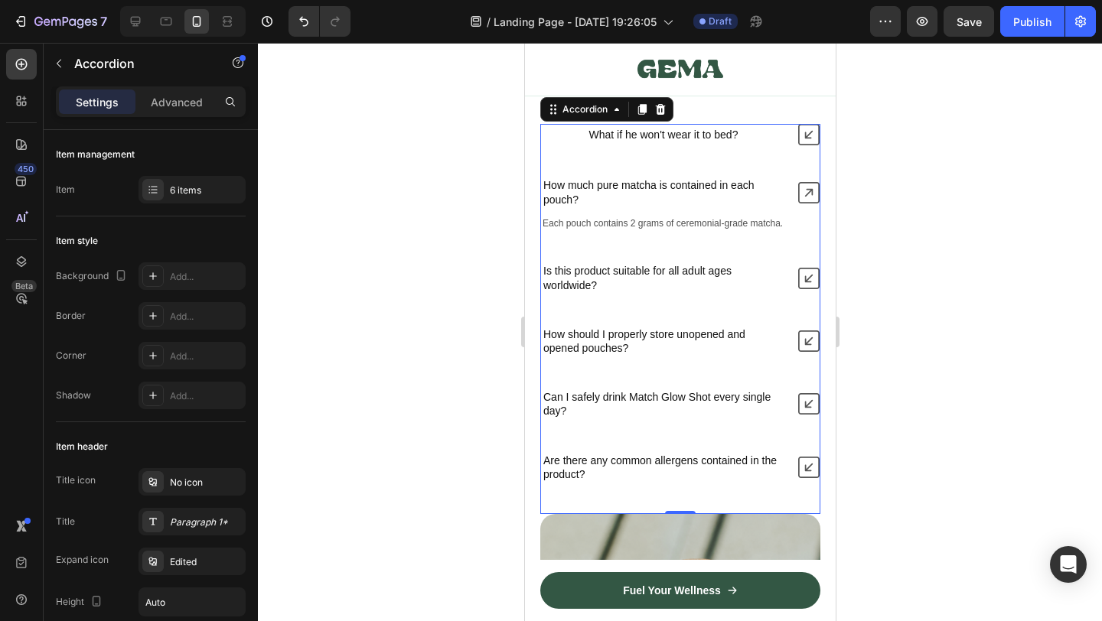
click at [870, 192] on div at bounding box center [680, 332] width 844 height 579
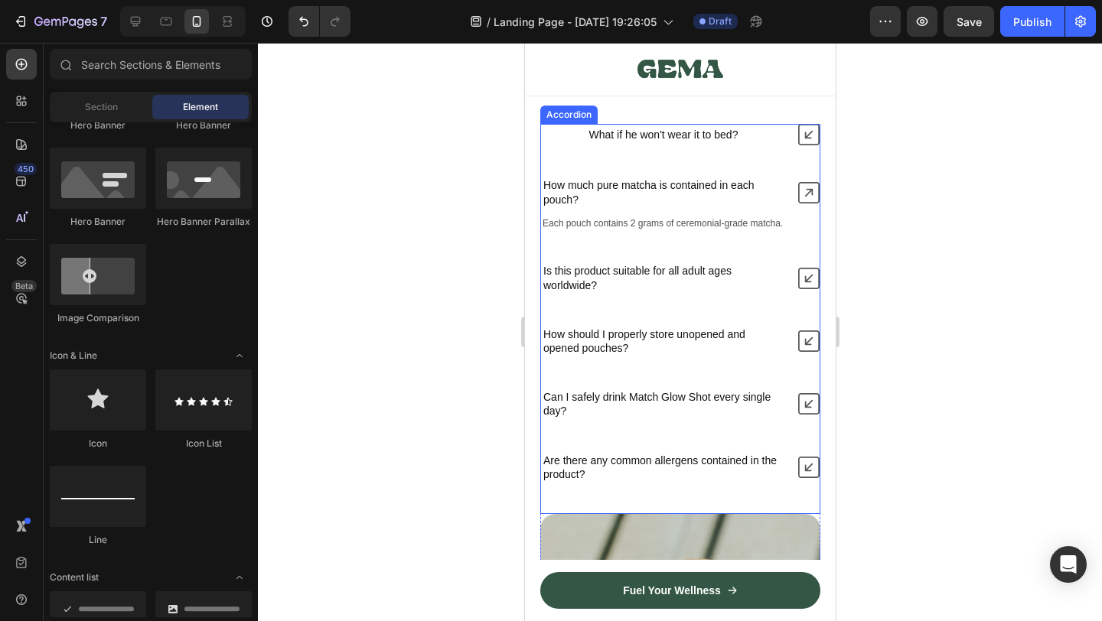
click at [635, 131] on p "What if he won't wear it to bed?" at bounding box center [663, 135] width 149 height 14
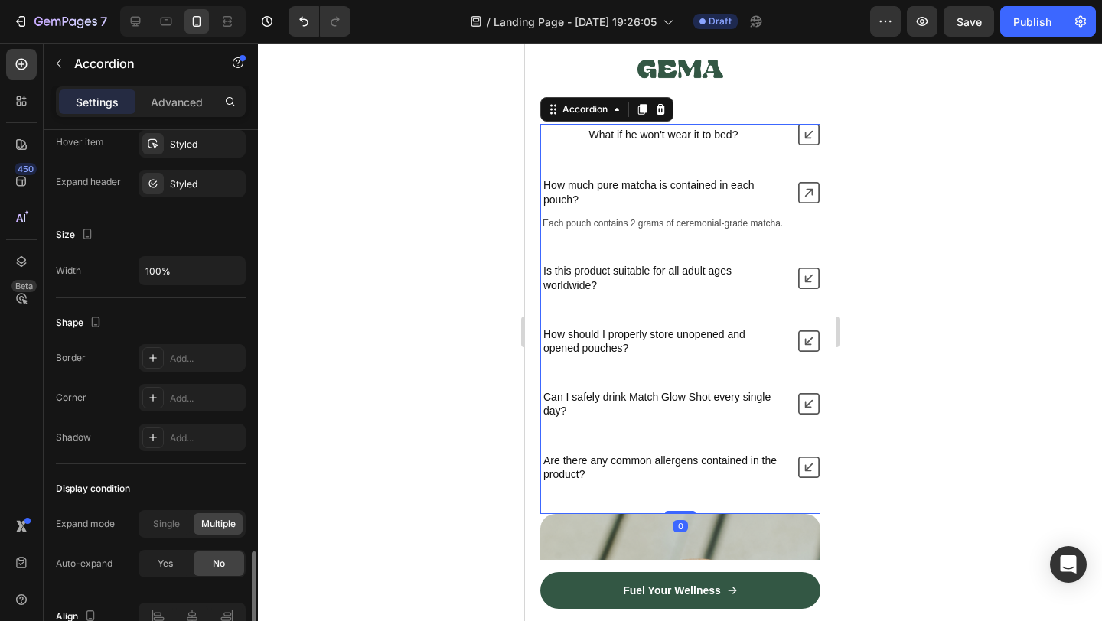
scroll to position [922, 0]
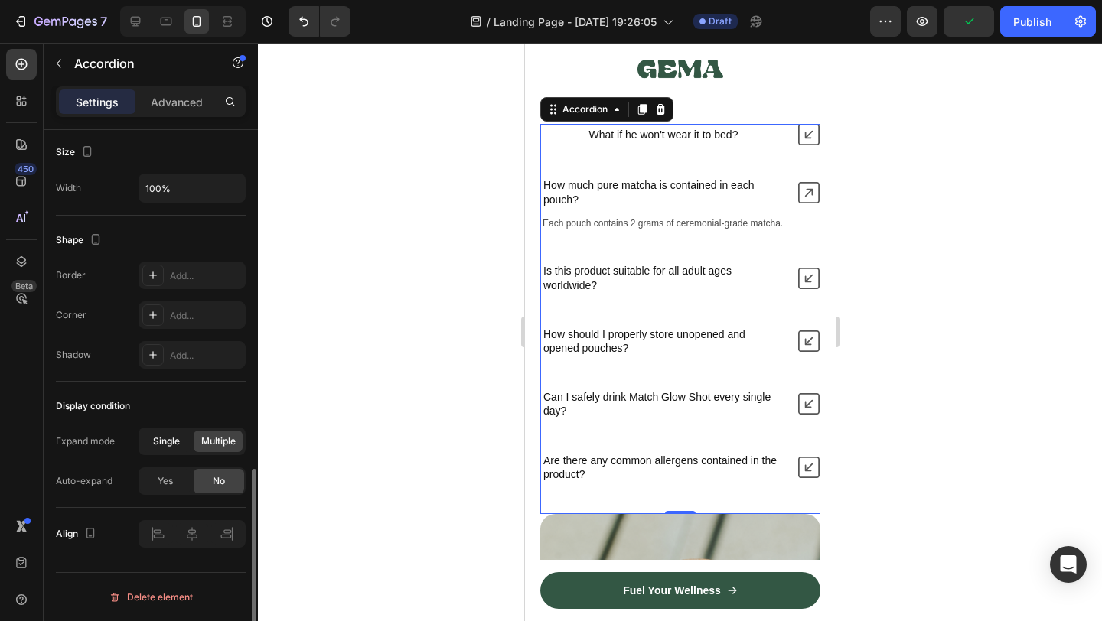
click at [186, 434] on div "Single" at bounding box center [166, 441] width 49 height 21
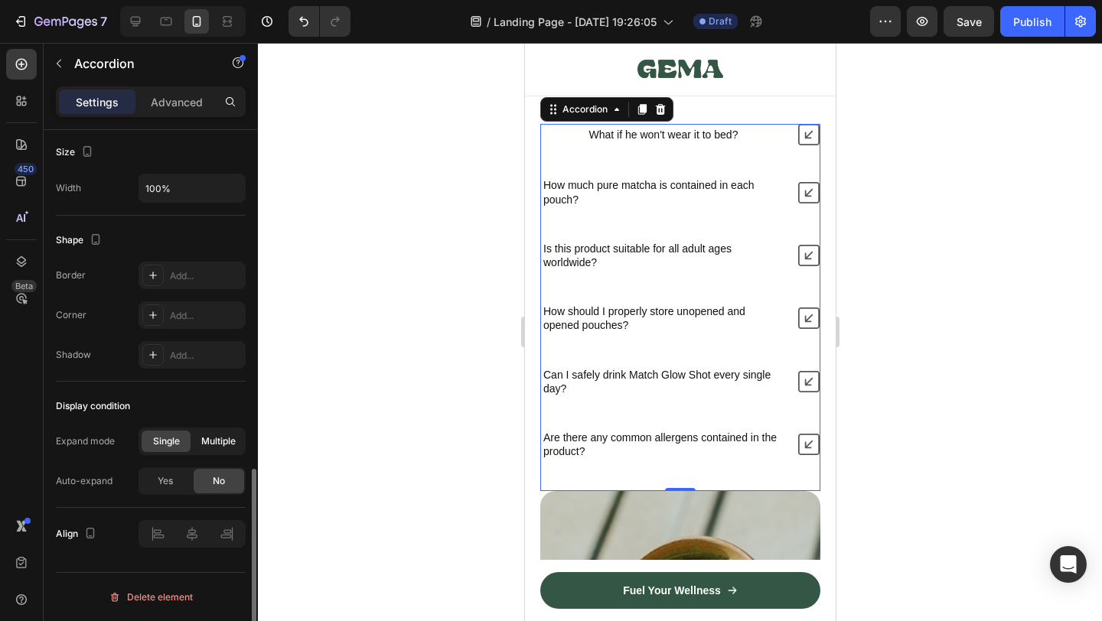
click at [216, 437] on span "Multiple" at bounding box center [218, 442] width 34 height 14
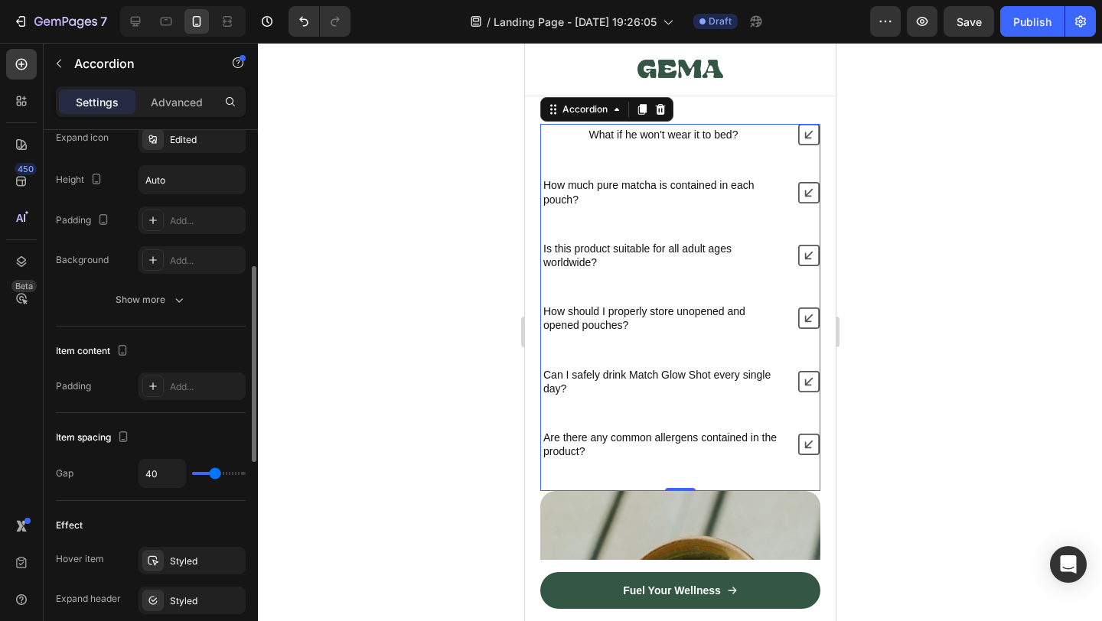
scroll to position [406, 0]
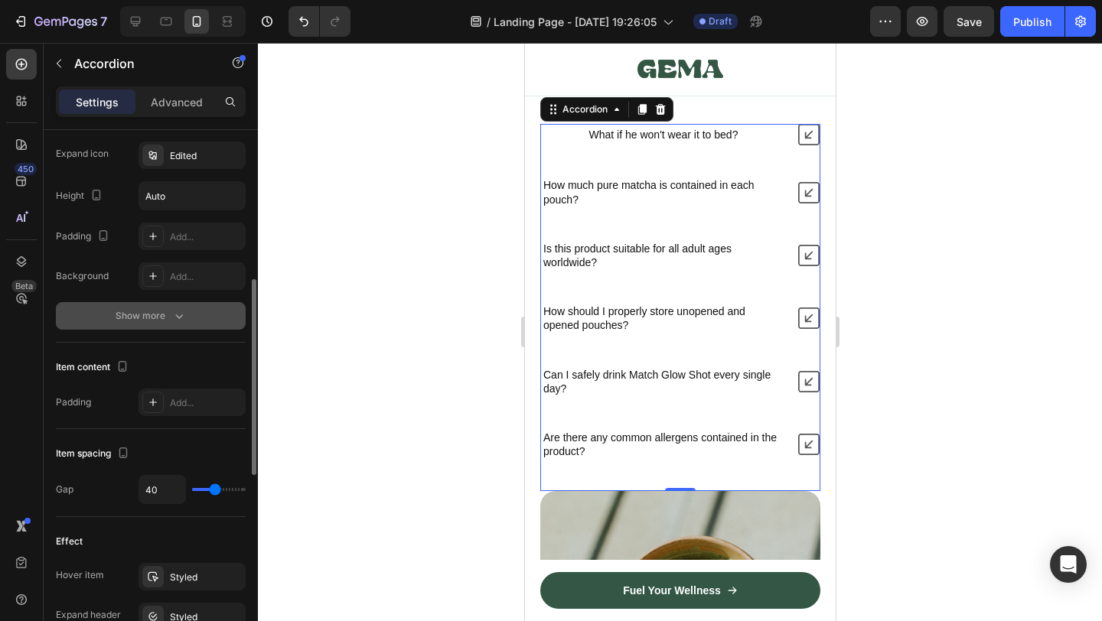
click at [170, 310] on div "Show more" at bounding box center [151, 315] width 71 height 15
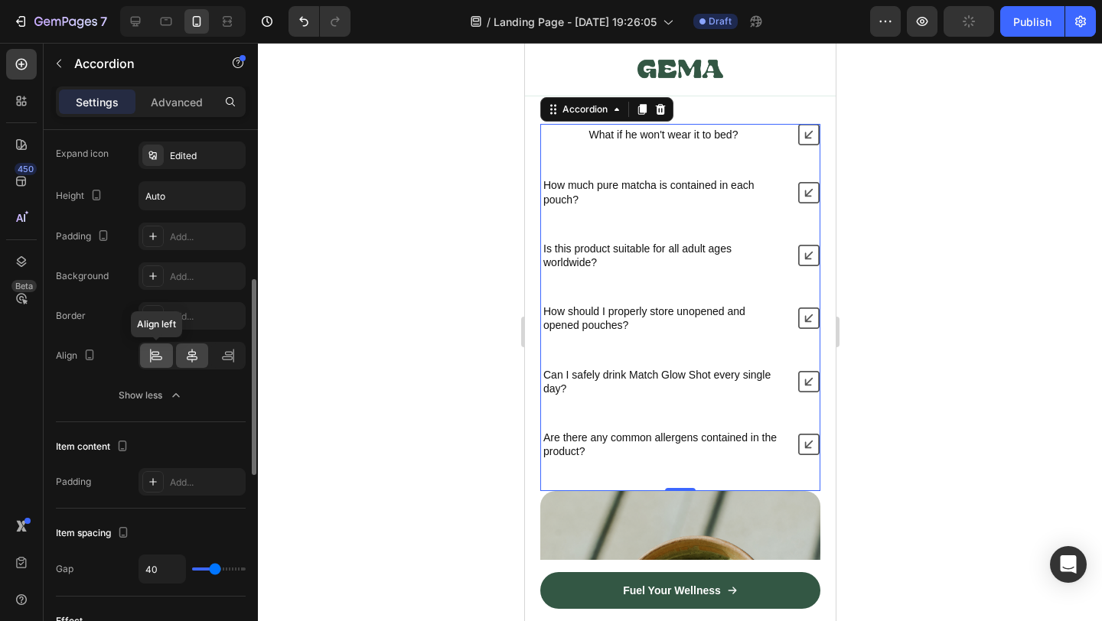
click at [151, 349] on icon at bounding box center [151, 356] width 1 height 14
click at [425, 307] on div at bounding box center [680, 332] width 844 height 579
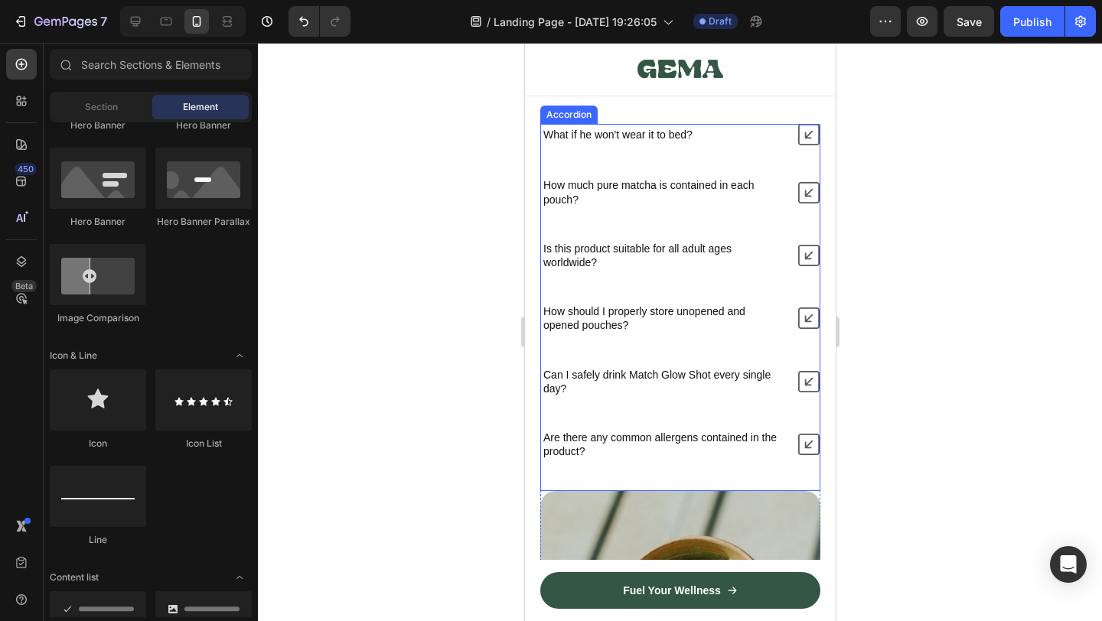
click at [595, 184] on p "How much pure matcha is contained in each pouch?" at bounding box center [663, 192] width 240 height 28
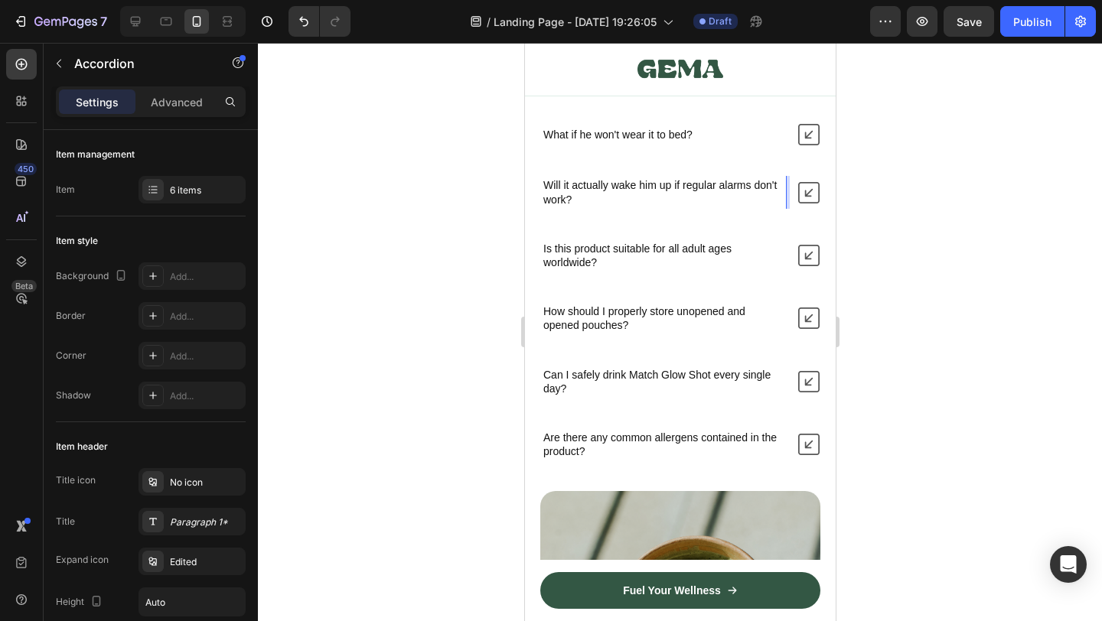
click at [909, 289] on div at bounding box center [680, 332] width 844 height 579
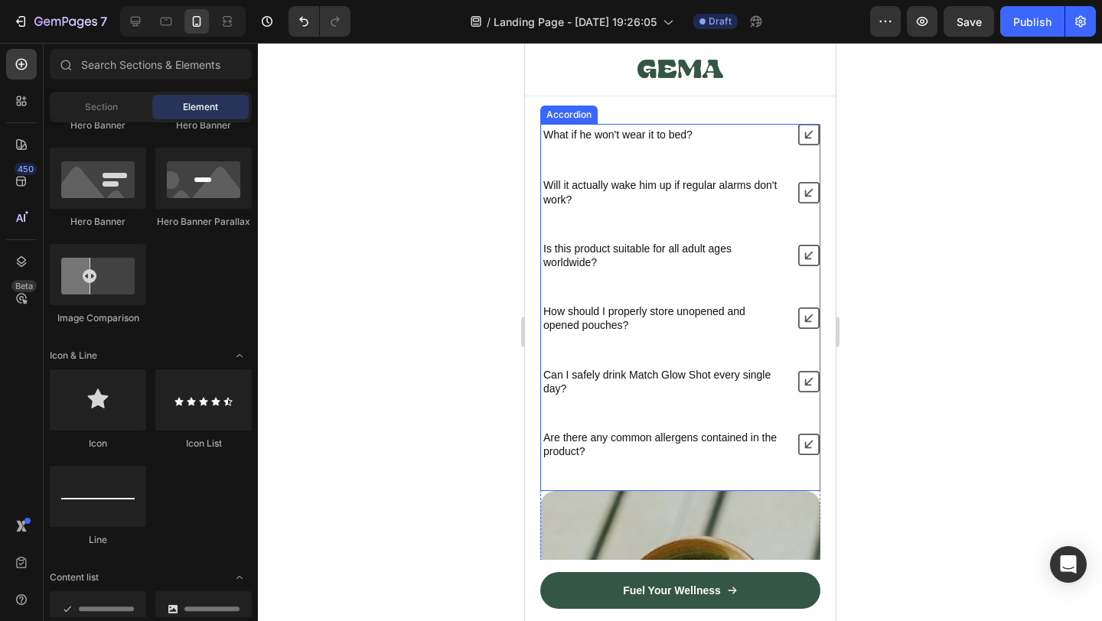
click at [801, 192] on icon at bounding box center [808, 192] width 21 height 21
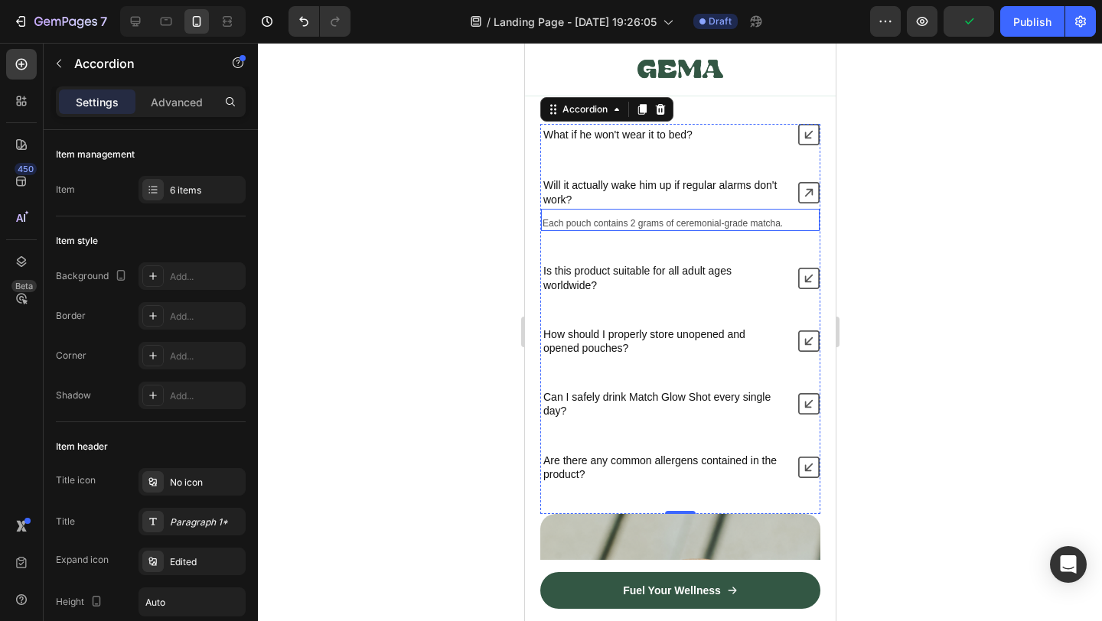
click at [672, 221] on p "Each pouch contains 2 grams of ceremonial-grade matcha." at bounding box center [680, 224] width 276 height 12
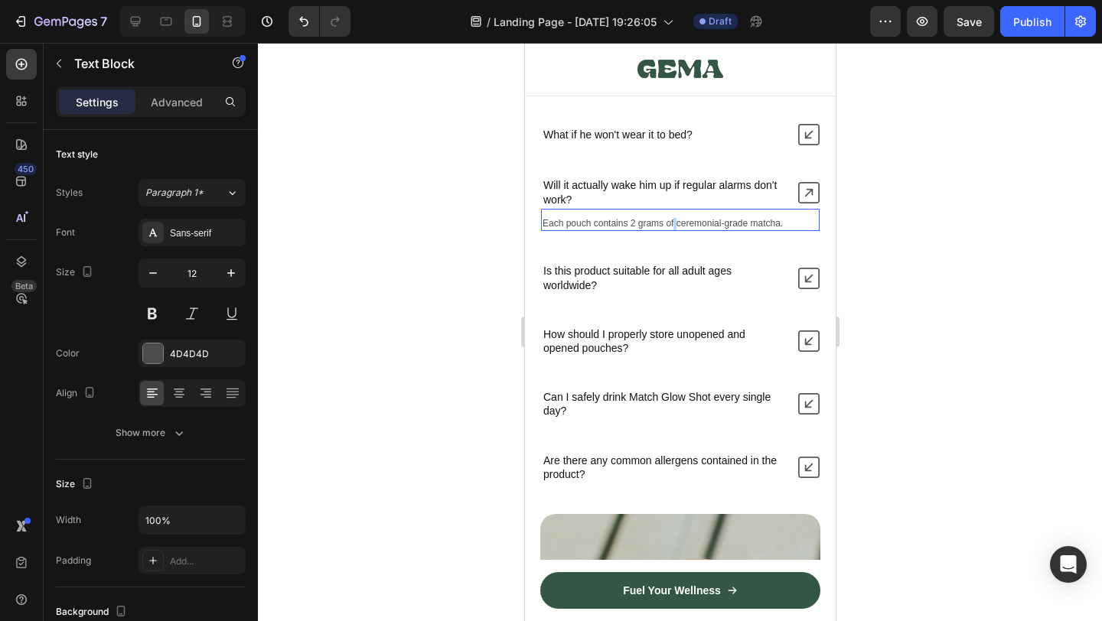
click at [672, 221] on p "Each pouch contains 2 grams of ceremonial-grade matcha." at bounding box center [680, 224] width 276 height 12
click at [929, 255] on div at bounding box center [680, 332] width 844 height 579
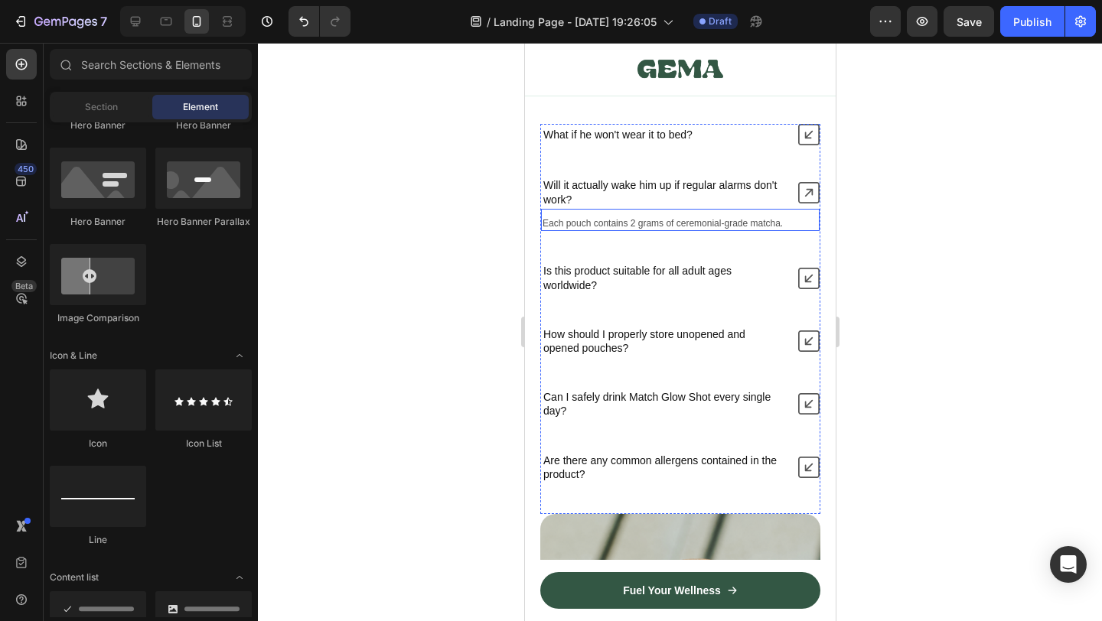
click at [703, 220] on p "Each pouch contains 2 grams of ceremonial-grade matcha." at bounding box center [680, 224] width 276 height 12
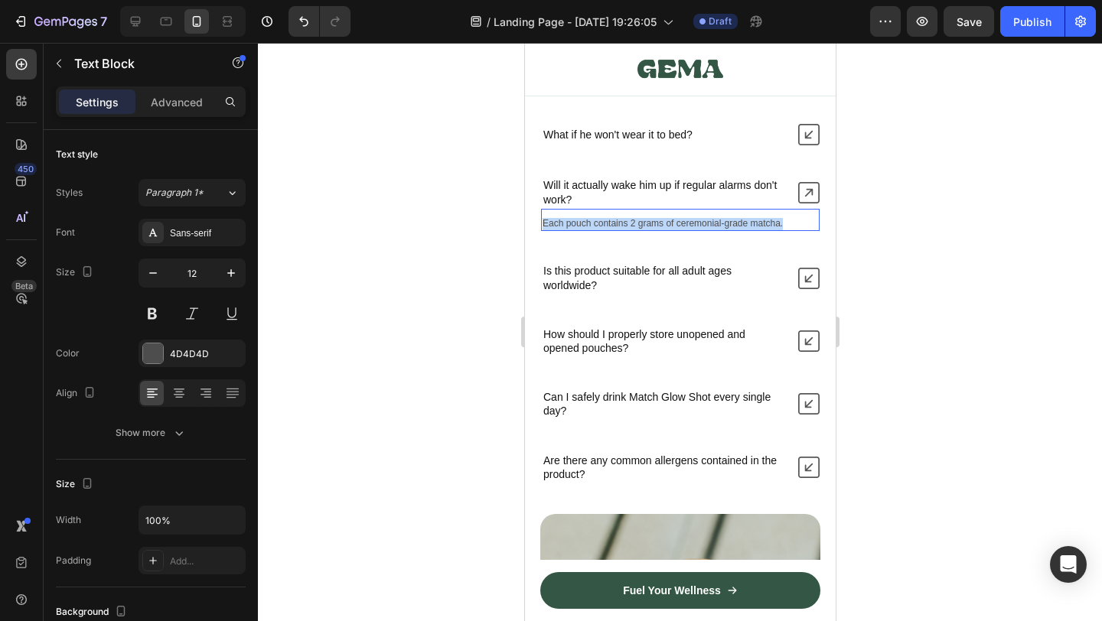
click at [703, 220] on p "Each pouch contains 2 grams of ceremonial-grade matcha." at bounding box center [680, 224] width 276 height 12
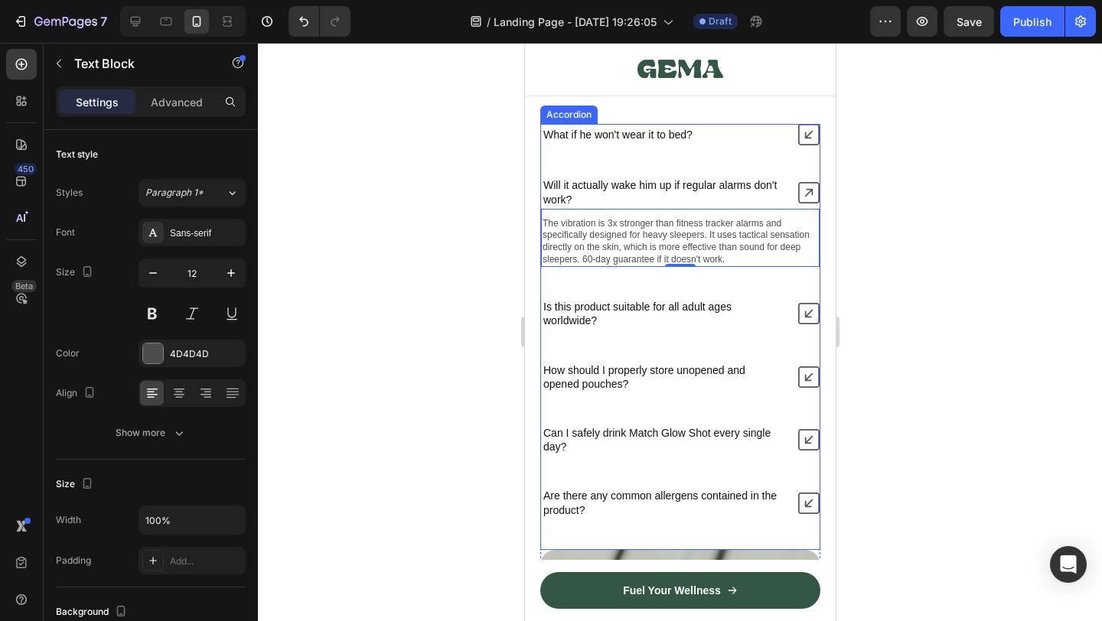
click at [894, 325] on div at bounding box center [680, 332] width 844 height 579
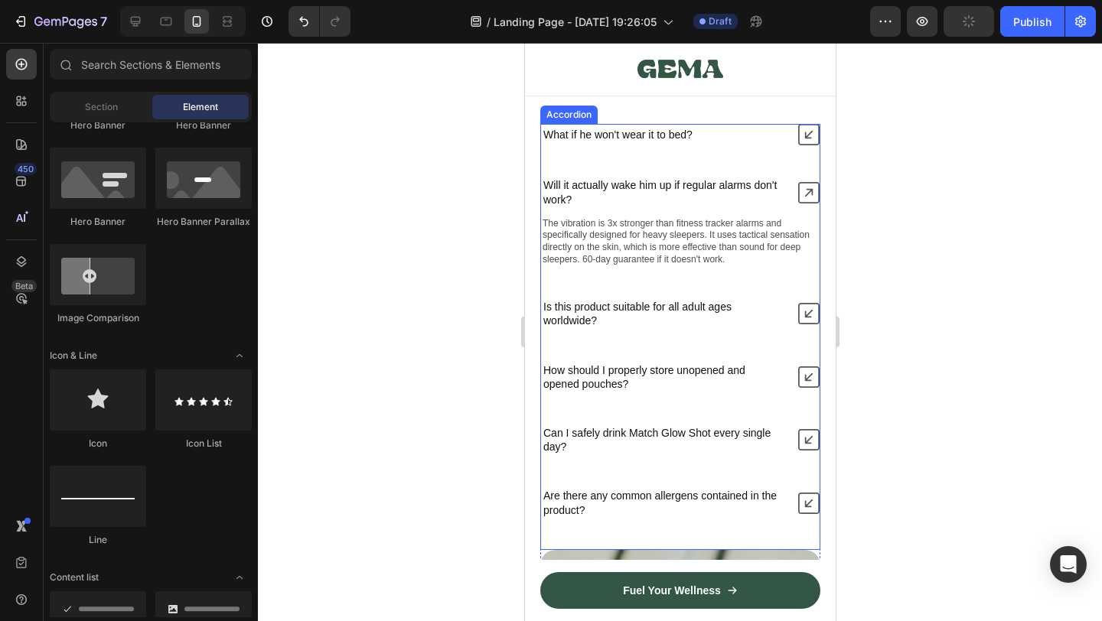
click at [667, 308] on p "Is this product suitable for all adult ages worldwide?" at bounding box center [663, 314] width 240 height 28
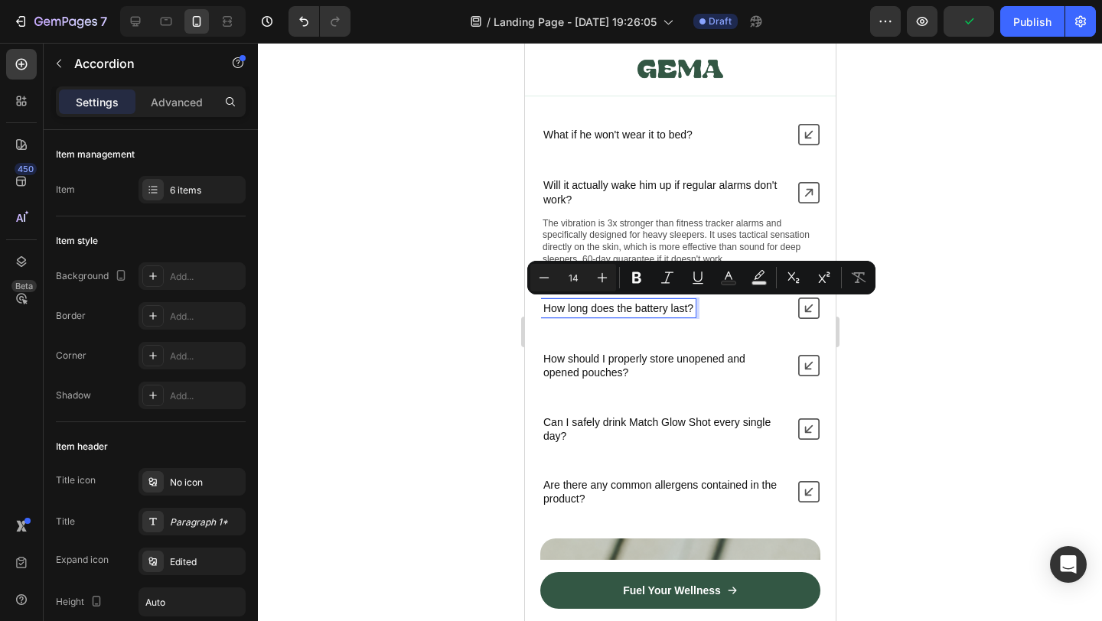
scroll to position [10005, 0]
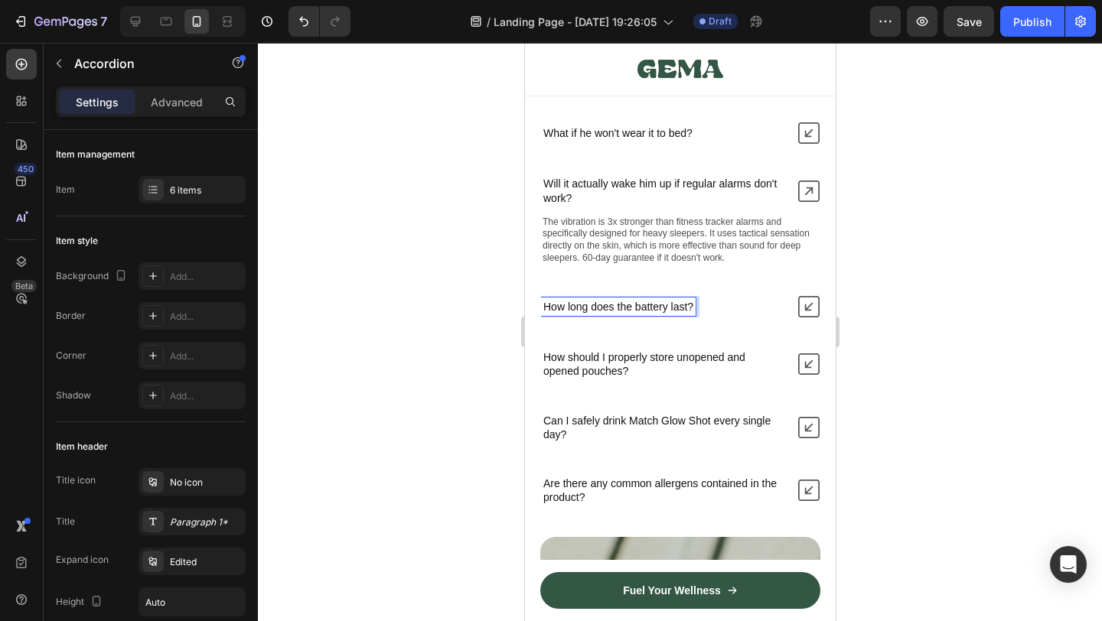
drag, startPoint x: 808, startPoint y: 306, endPoint x: 1404, endPoint y: 388, distance: 601.8
click at [808, 306] on icon at bounding box center [808, 306] width 21 height 21
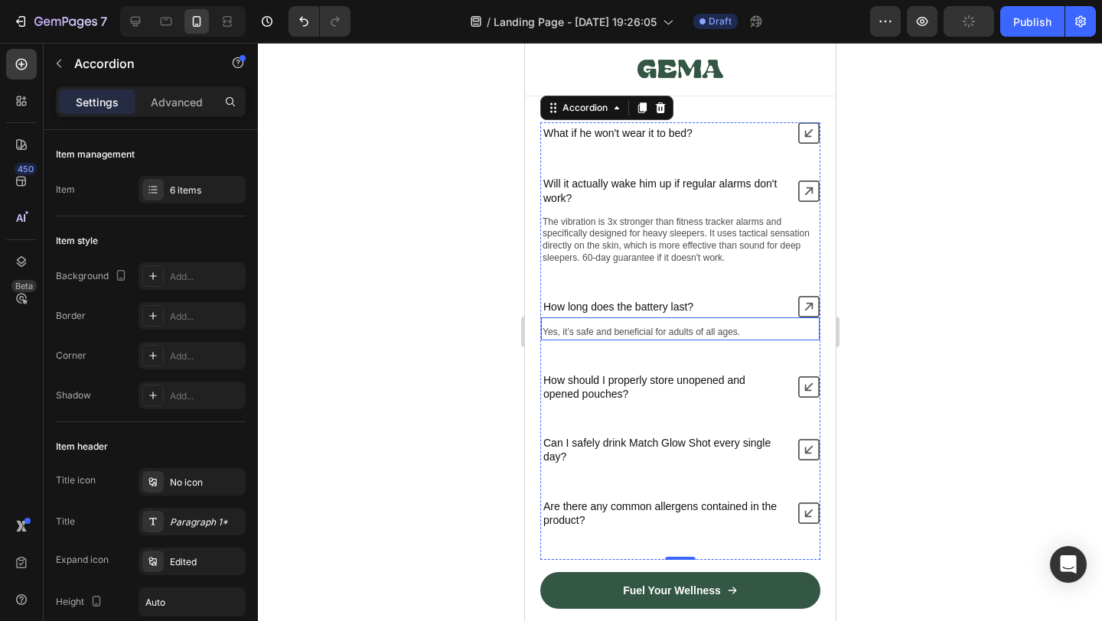
click at [625, 334] on p "Yes, it’s safe and beneficial for adults of all ages." at bounding box center [680, 333] width 276 height 12
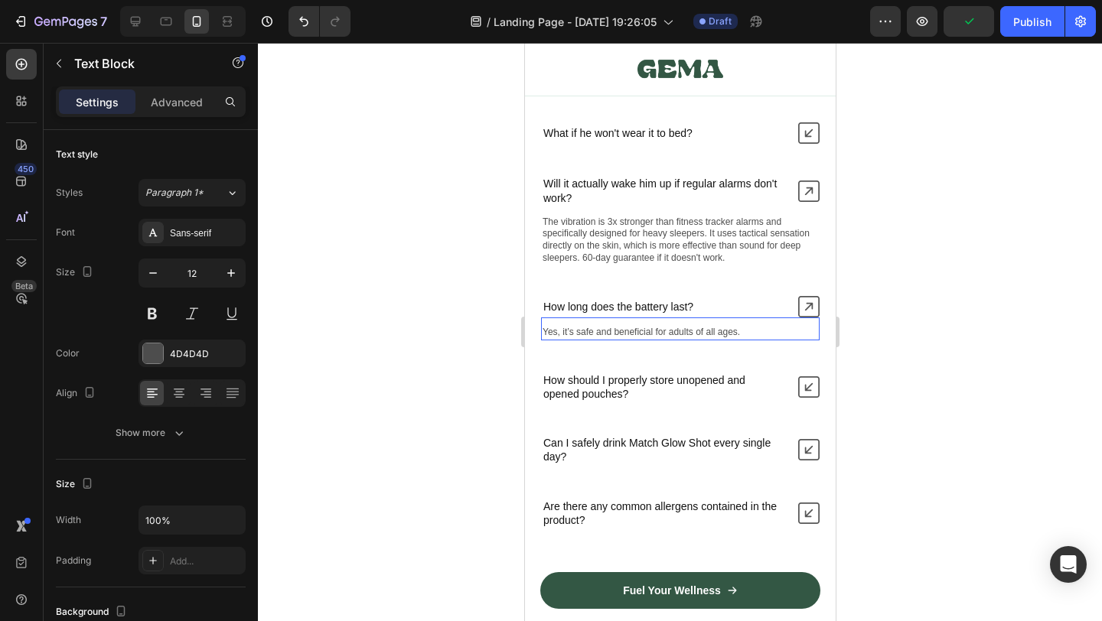
click at [625, 334] on p "Yes, it’s safe and beneficial for adults of all ages." at bounding box center [680, 333] width 276 height 12
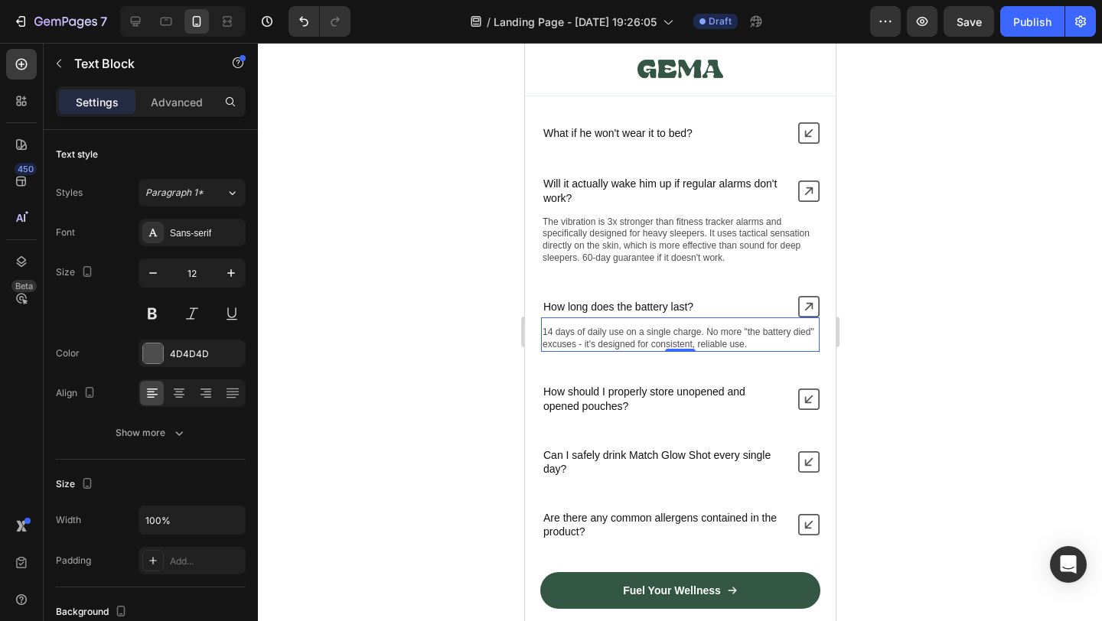
click at [950, 416] on div at bounding box center [680, 332] width 844 height 579
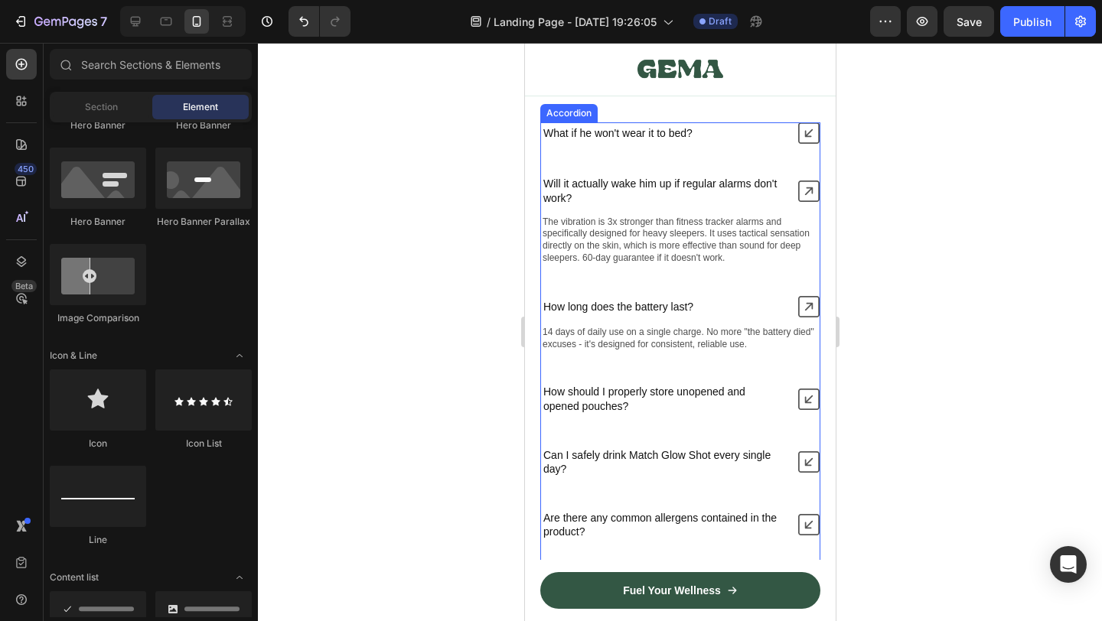
click at [600, 398] on p "How should I properly store unopened and opened pouches?" at bounding box center [663, 399] width 240 height 28
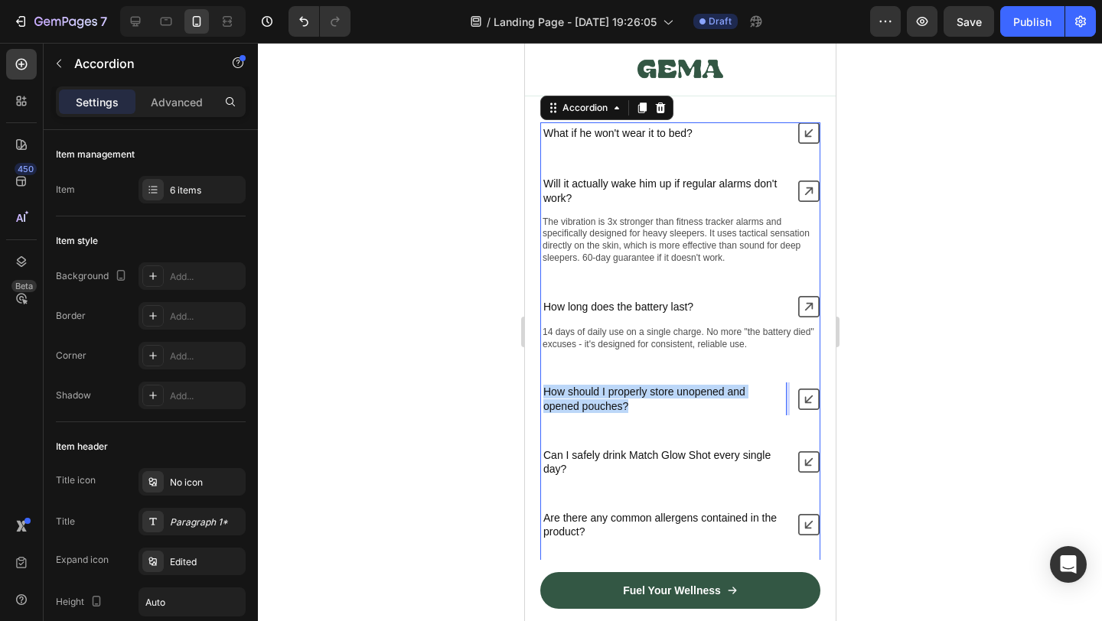
click at [600, 398] on p "How should I properly store unopened and opened pouches?" at bounding box center [663, 399] width 240 height 28
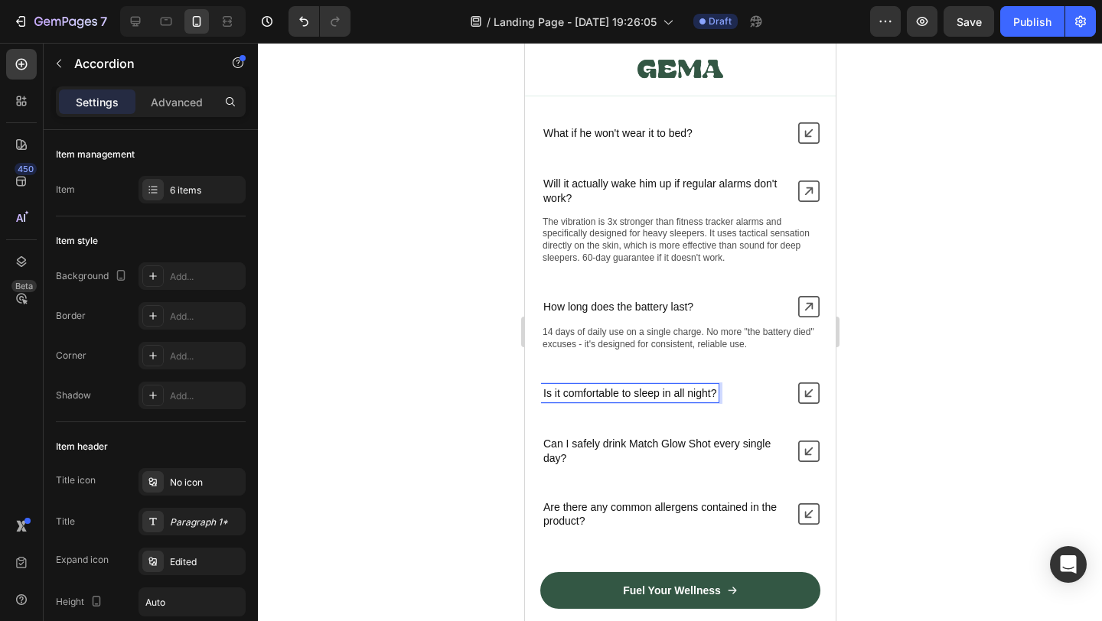
scroll to position [10006, 0]
click at [806, 392] on icon at bounding box center [808, 391] width 21 height 21
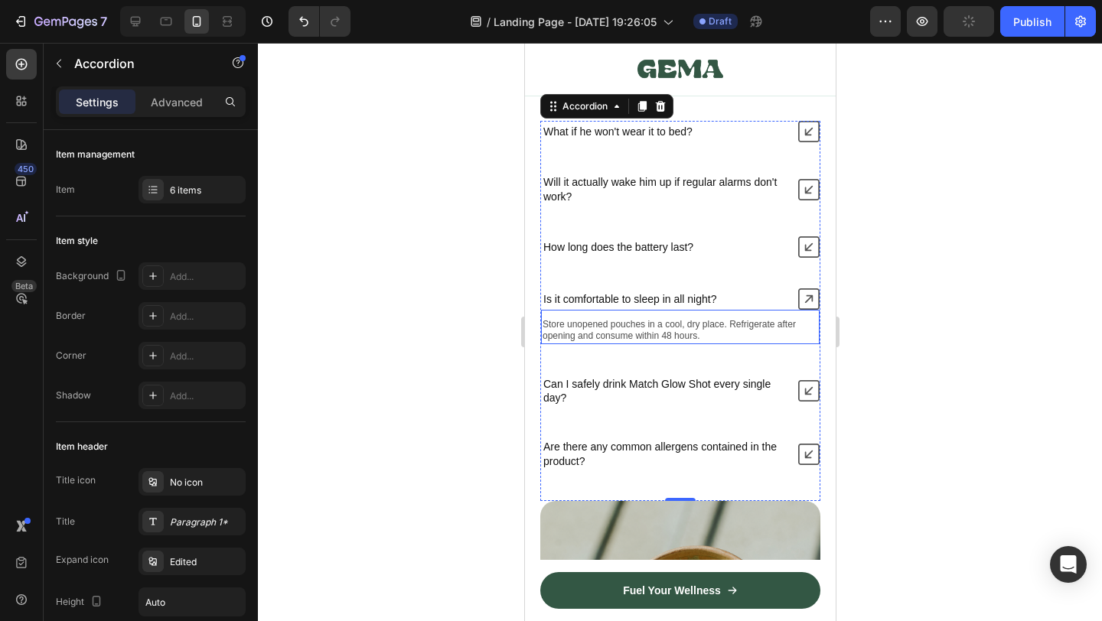
click at [612, 329] on p "Store unopened pouches in a cool, dry place. Refrigerate after opening and cons…" at bounding box center [680, 331] width 276 height 24
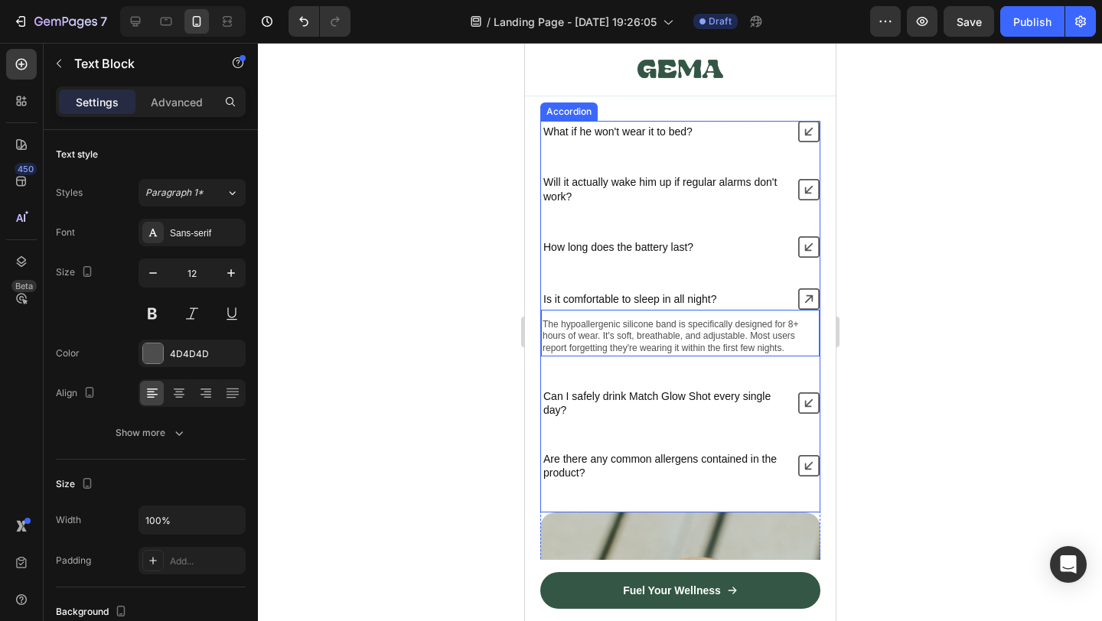
click at [666, 397] on p "Can I safely drink Match Glow Shot every single day?" at bounding box center [663, 404] width 240 height 28
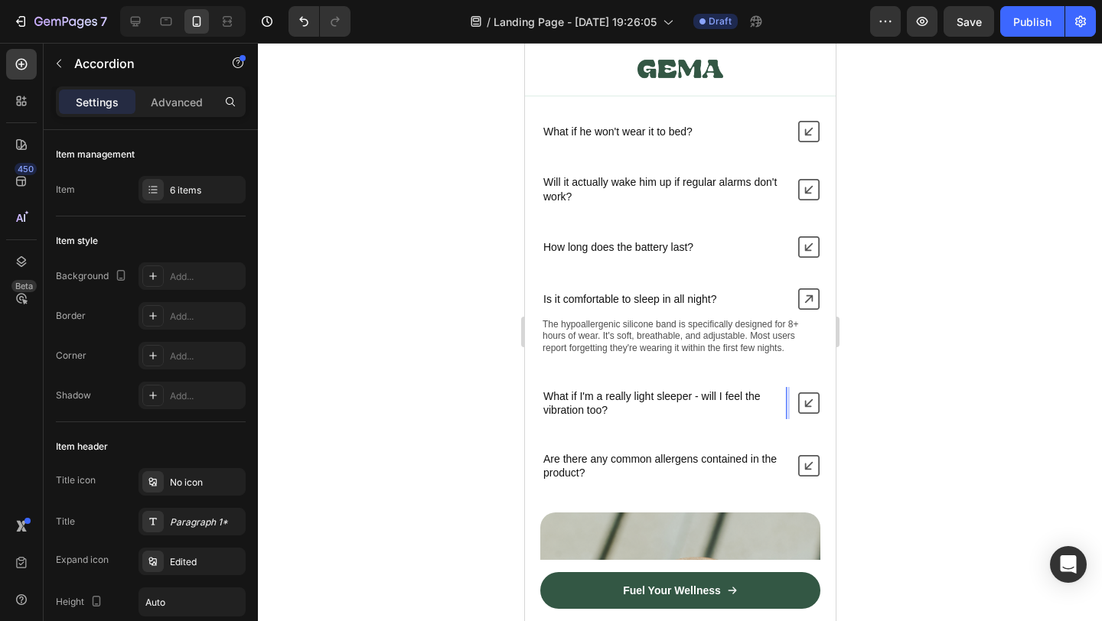
click at [928, 450] on div at bounding box center [680, 332] width 844 height 579
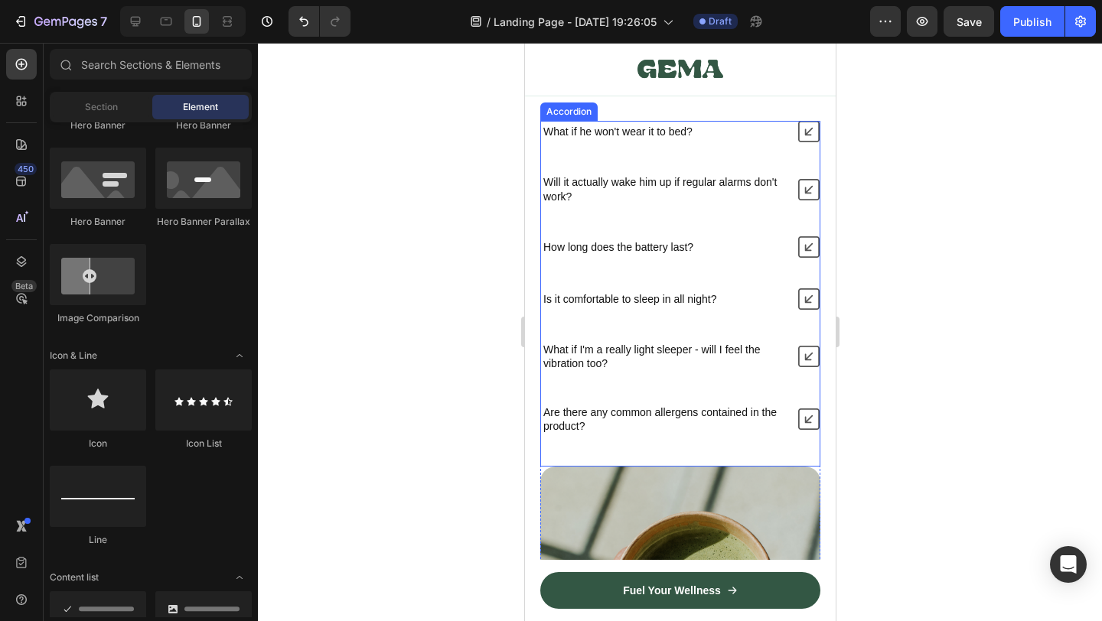
click at [811, 399] on div "What if he won't wear it to bed? Will it actually wake him up if regular alarms…" at bounding box center [680, 278] width 280 height 315
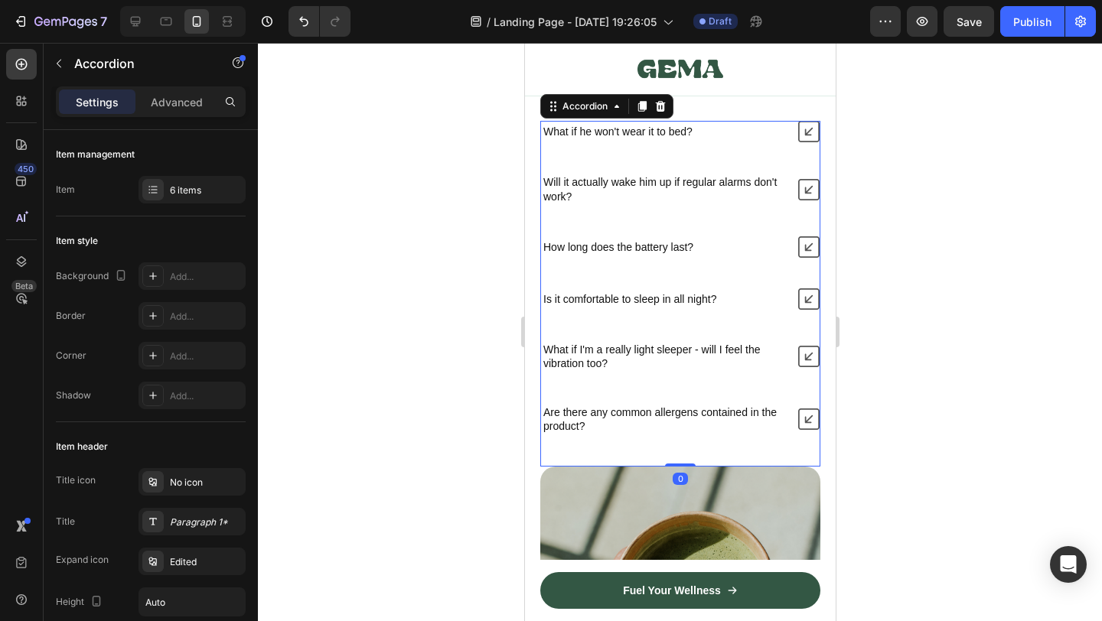
click at [804, 357] on icon at bounding box center [808, 356] width 21 height 21
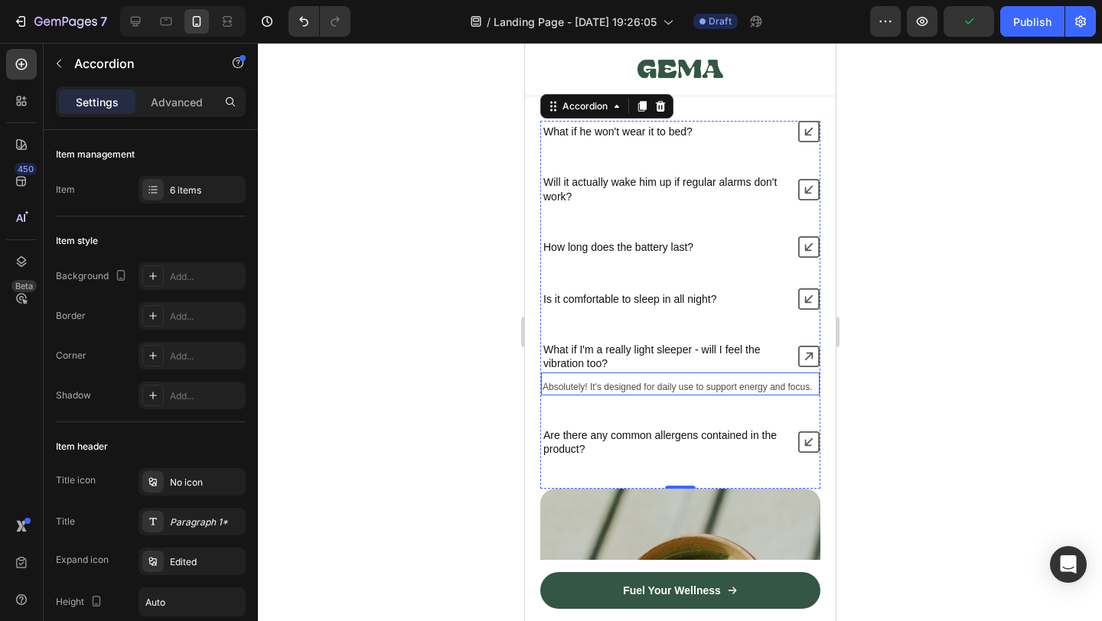
click at [621, 389] on p "Absolutely! It's designed for daily use to support energy and focus." at bounding box center [680, 388] width 276 height 12
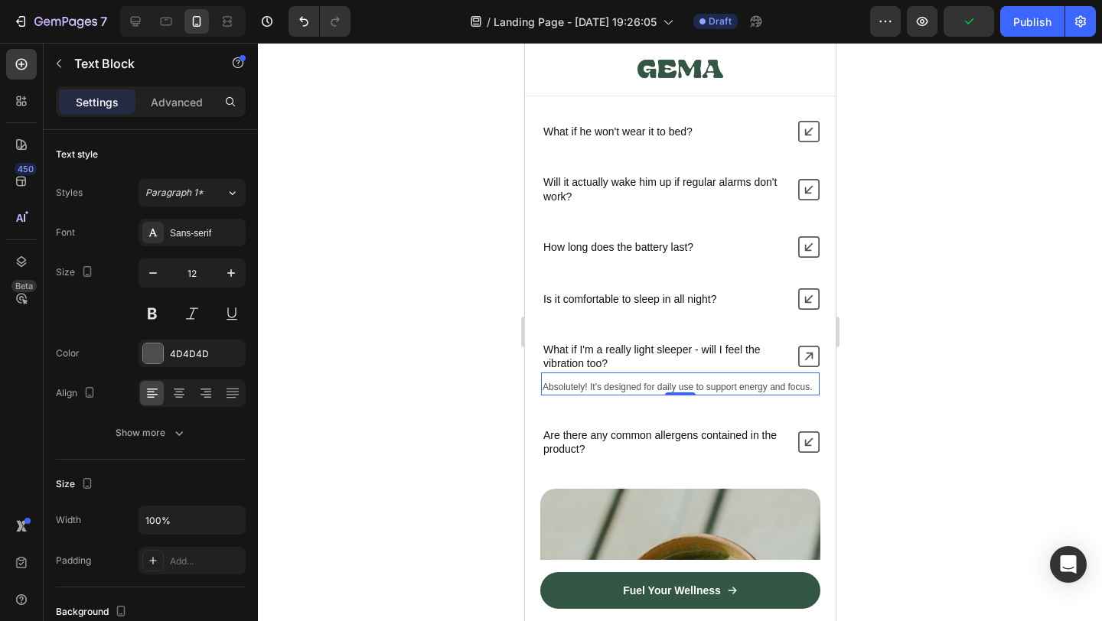
click at [621, 389] on p "Absolutely! It's designed for daily use to support energy and focus." at bounding box center [680, 388] width 276 height 12
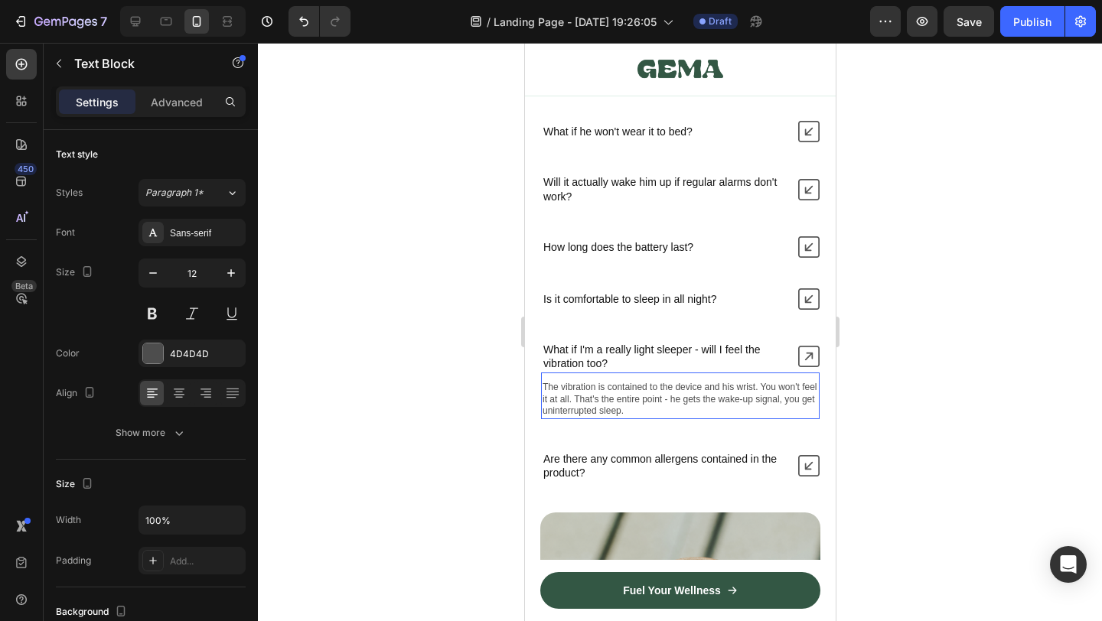
click at [915, 427] on div at bounding box center [680, 332] width 844 height 579
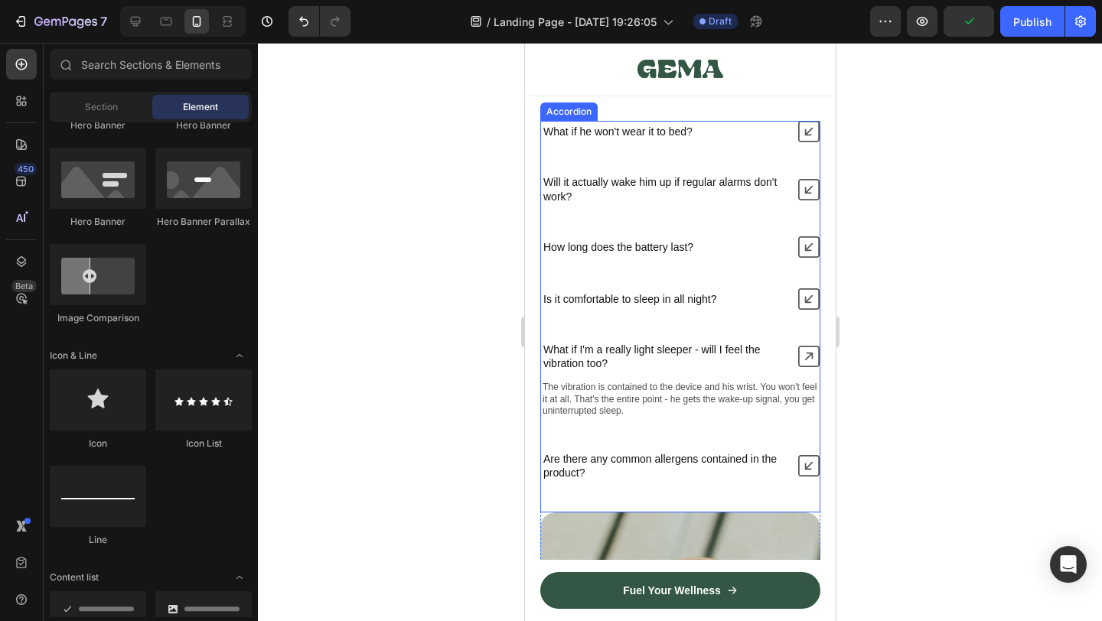
click at [637, 459] on p "Are there any common allergens contained in the product?" at bounding box center [663, 466] width 240 height 28
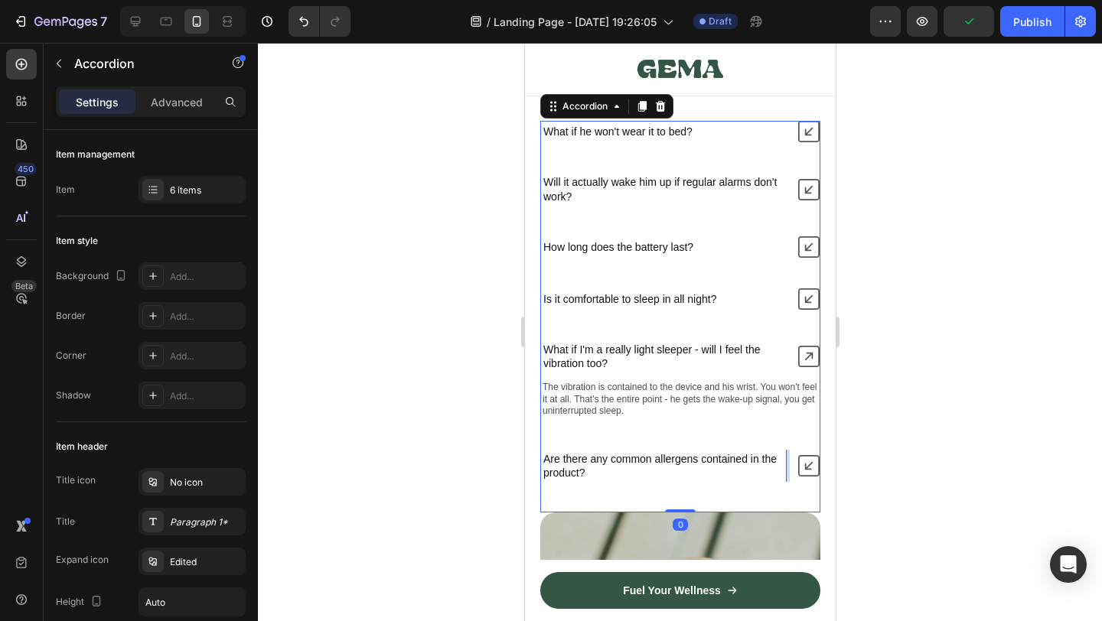
click at [637, 459] on p "Are there any common allergens contained in the product?" at bounding box center [663, 466] width 240 height 28
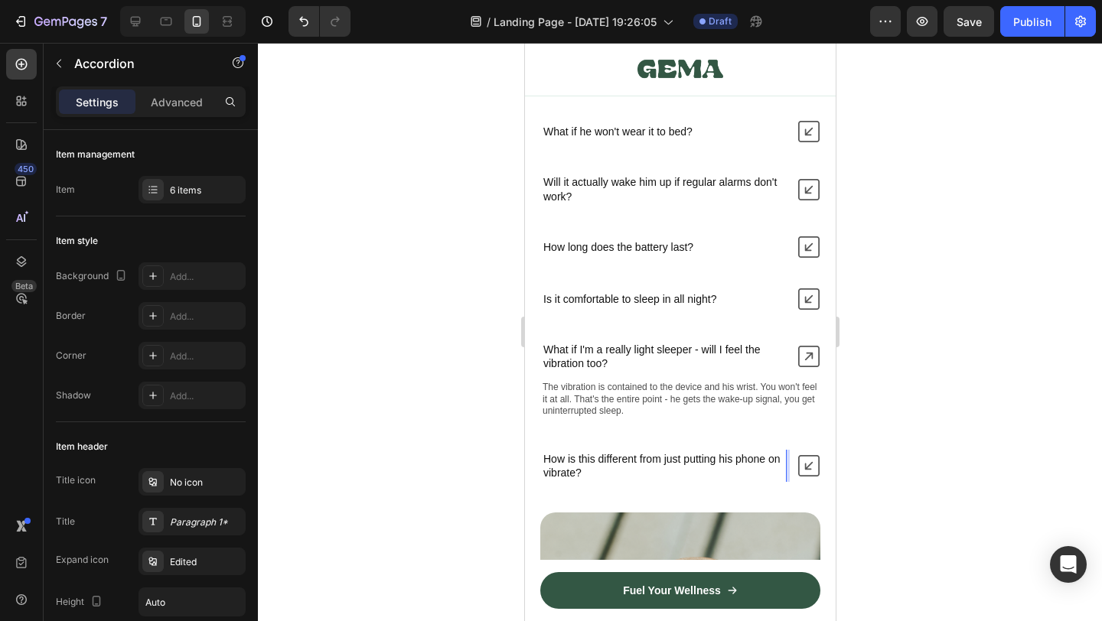
click at [811, 469] on icon at bounding box center [808, 465] width 21 height 21
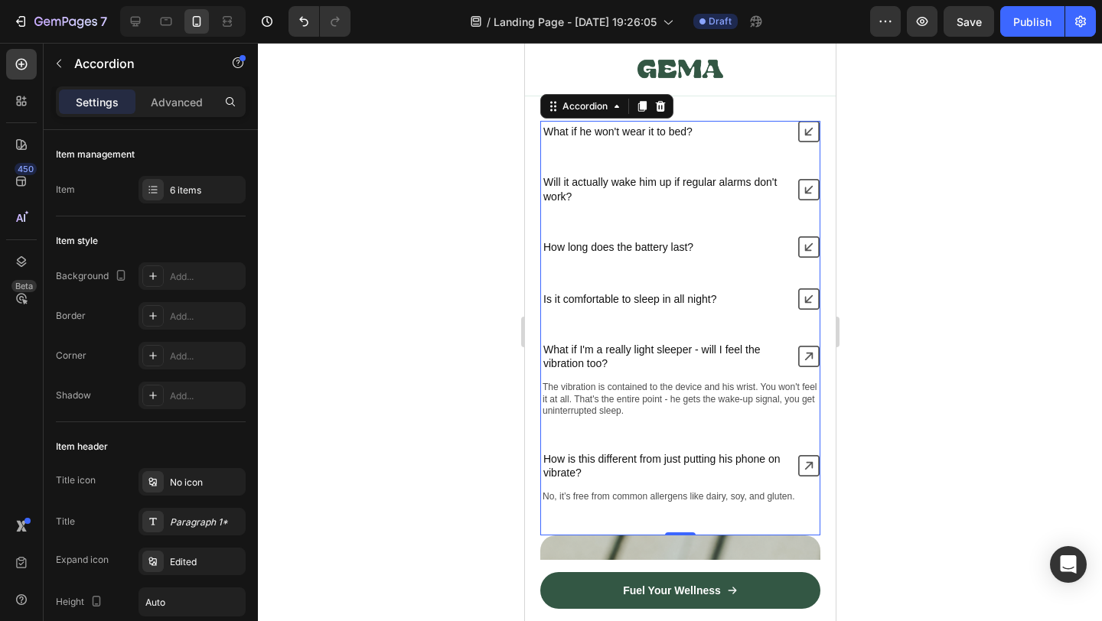
scroll to position [10108, 0]
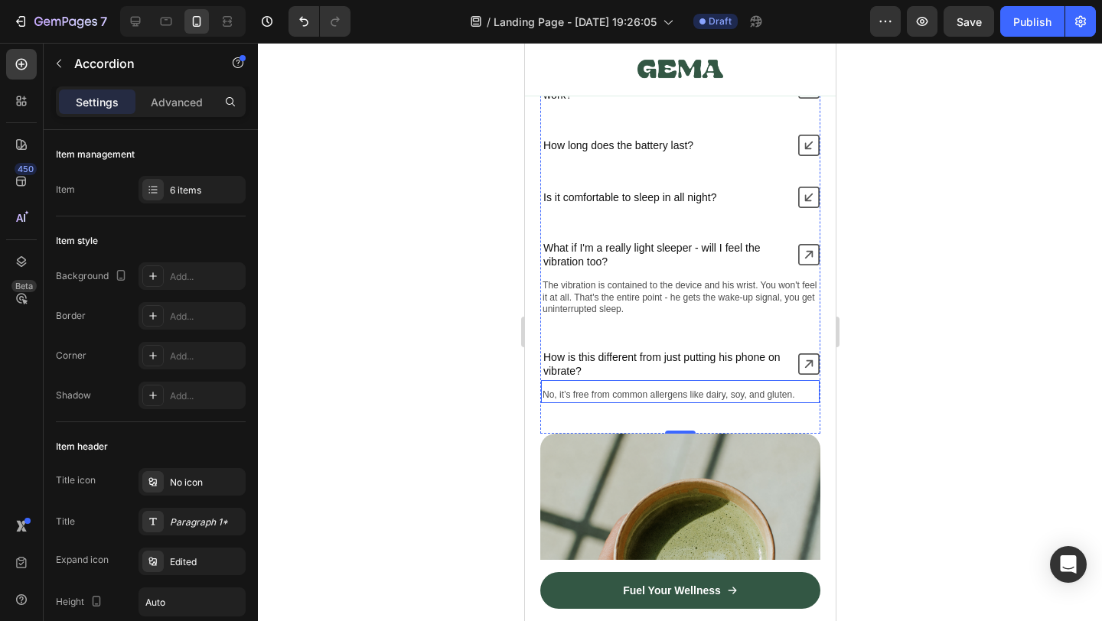
click at [617, 398] on p "No, it’s free from common allergens like dairy, soy, and gluten." at bounding box center [680, 396] width 276 height 12
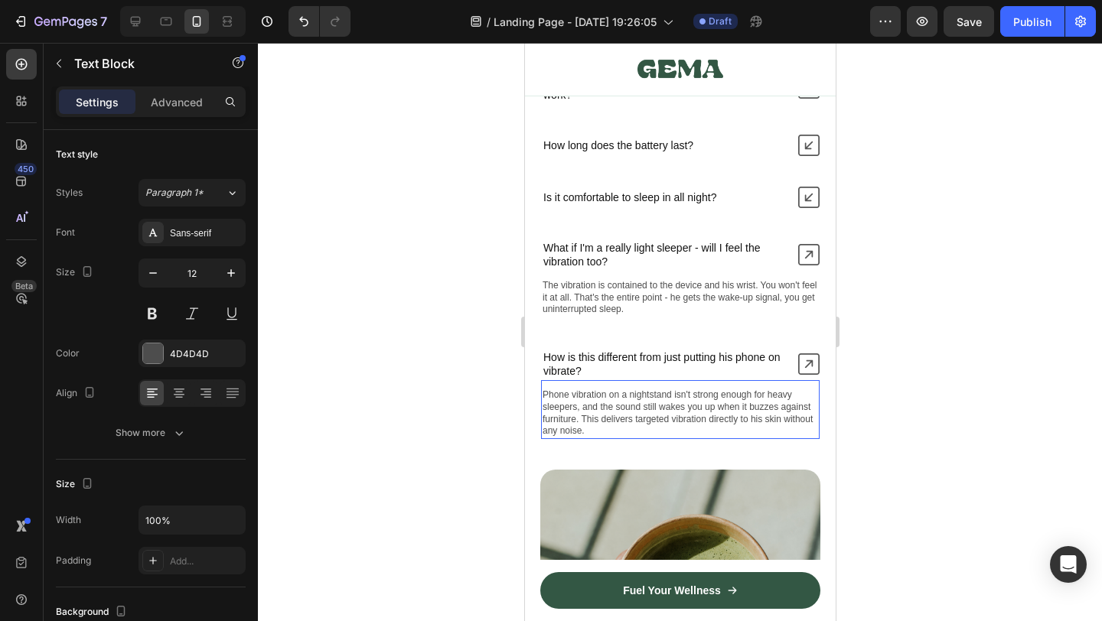
click at [912, 428] on div at bounding box center [680, 332] width 844 height 579
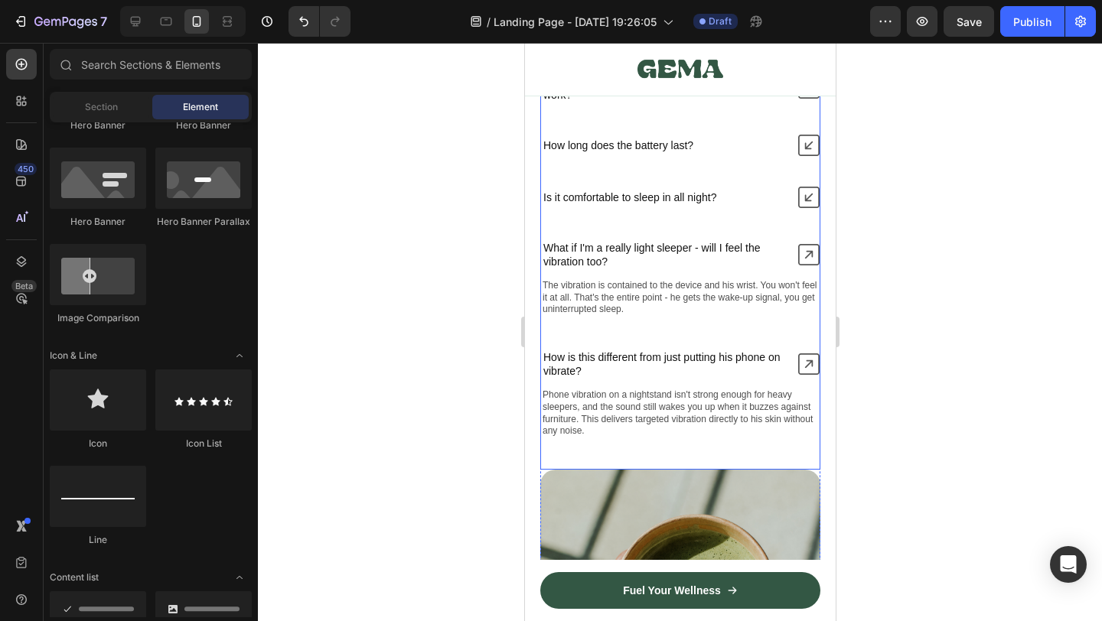
click at [547, 331] on div "What if he won't wear it to bed? Will it actually wake him up if regular alarms…" at bounding box center [680, 228] width 280 height 419
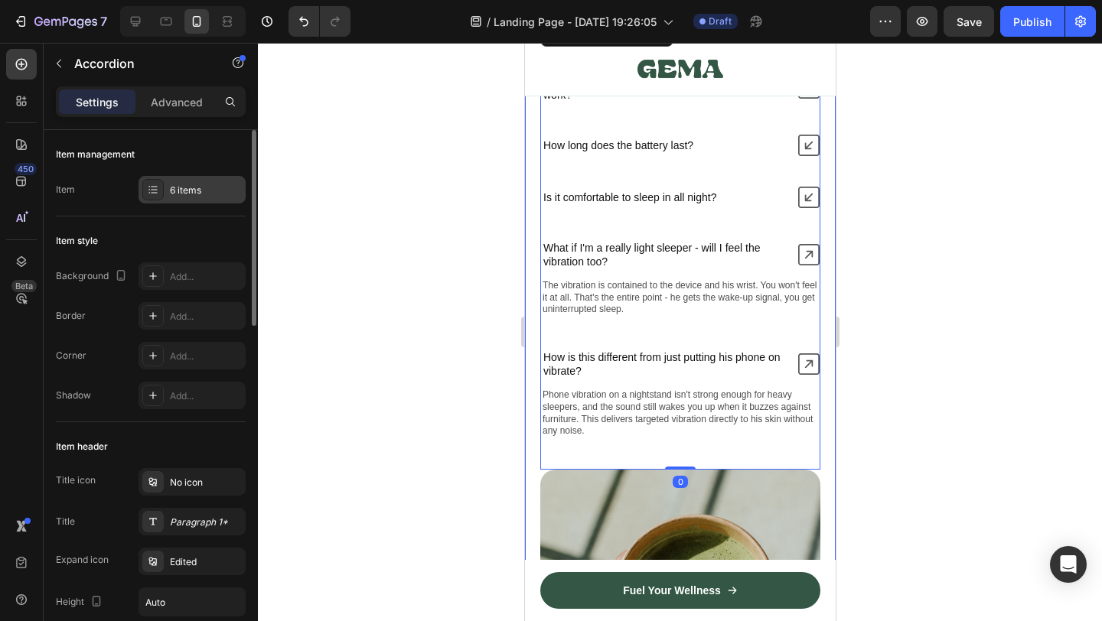
click at [167, 184] on div "6 items" at bounding box center [192, 190] width 107 height 28
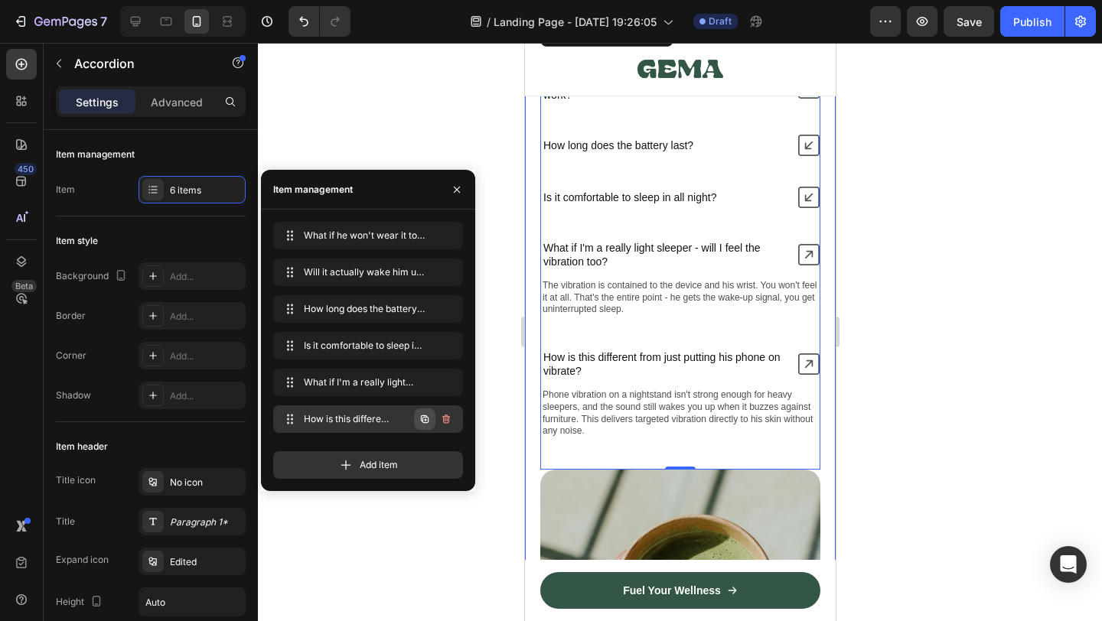
click at [426, 419] on icon "button" at bounding box center [425, 419] width 12 height 12
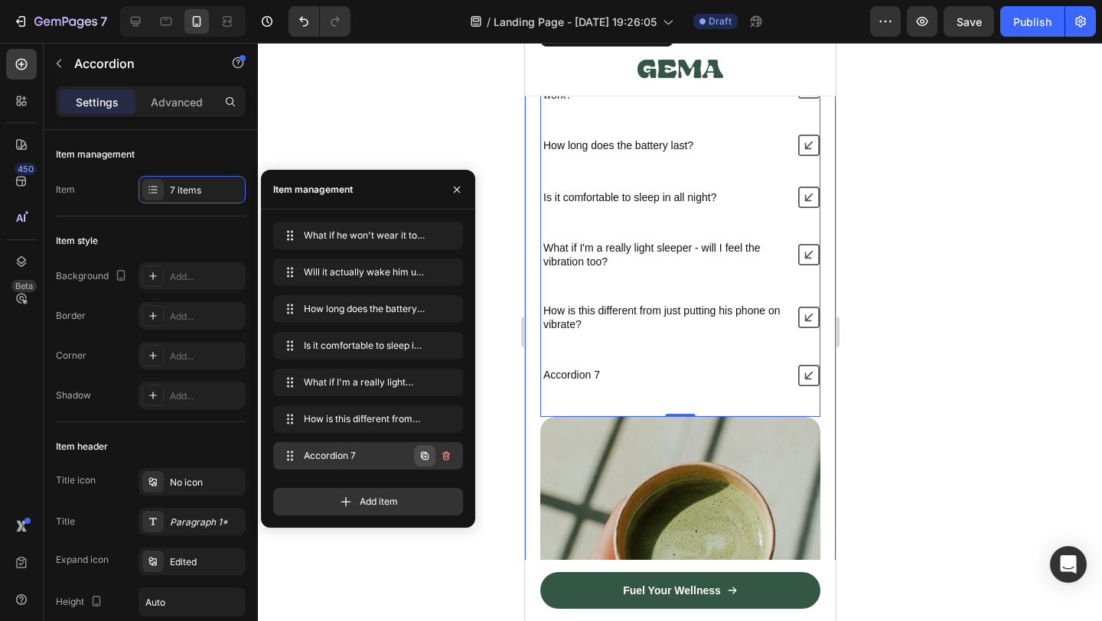
click at [422, 456] on icon "button" at bounding box center [425, 456] width 12 height 12
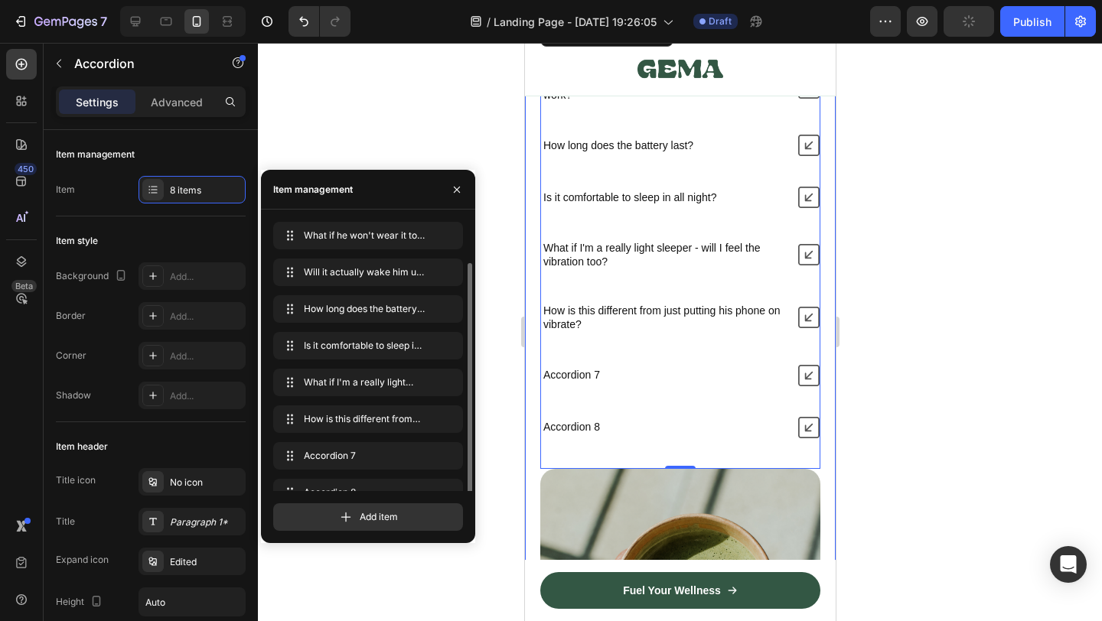
scroll to position [21, 0]
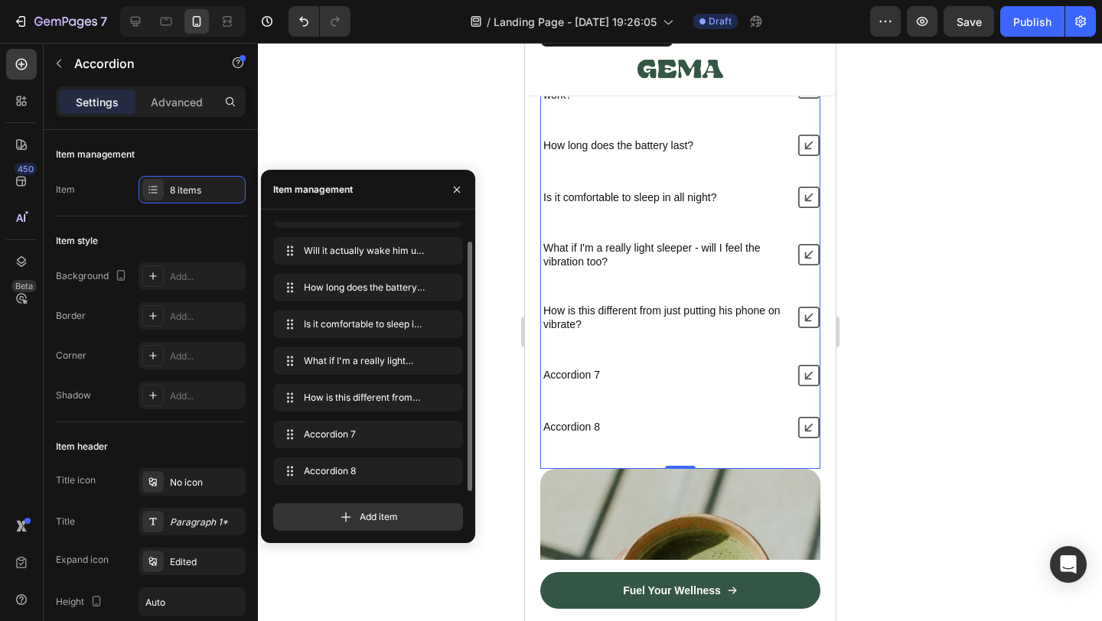
click at [581, 377] on div "Accordion 7" at bounding box center [570, 375] width 61 height 18
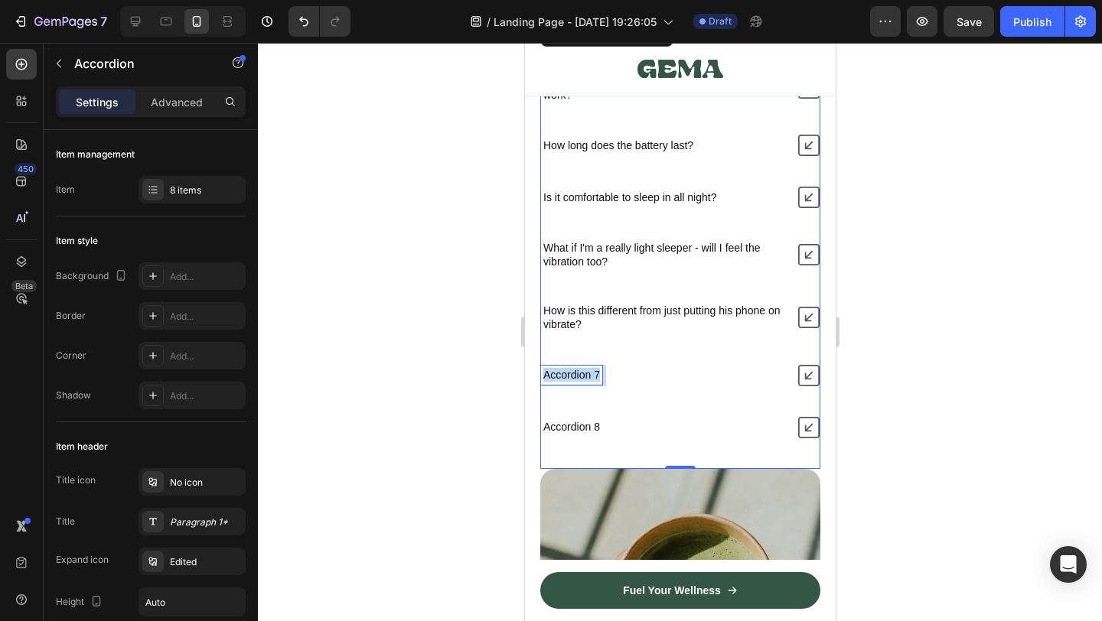
click at [581, 377] on p "Accordion 7" at bounding box center [571, 375] width 57 height 14
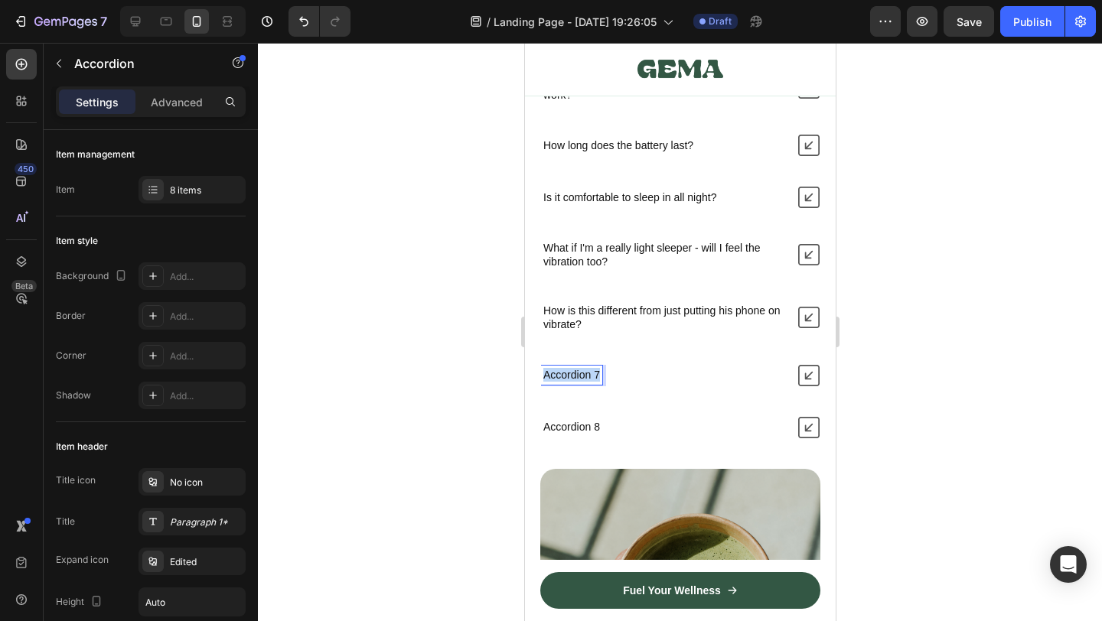
copy p "Accordion 7"
click at [576, 373] on p "Accordion 7" at bounding box center [571, 375] width 57 height 14
click at [807, 377] on icon at bounding box center [808, 375] width 21 height 21
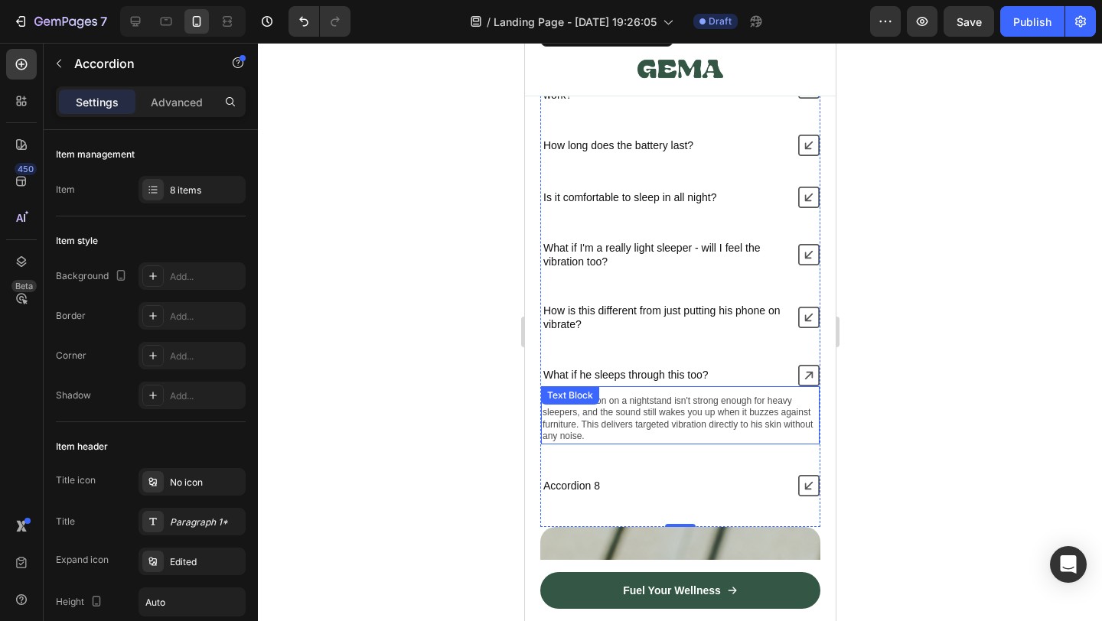
click at [636, 406] on p "Phone vibration on a nightstand isn't strong enough for heavy sleepers, and the…" at bounding box center [680, 419] width 276 height 47
click at [636, 406] on div "Phone vibration on a nightstand isn't strong enough for heavy sleepers, and the…" at bounding box center [679, 416] width 279 height 58
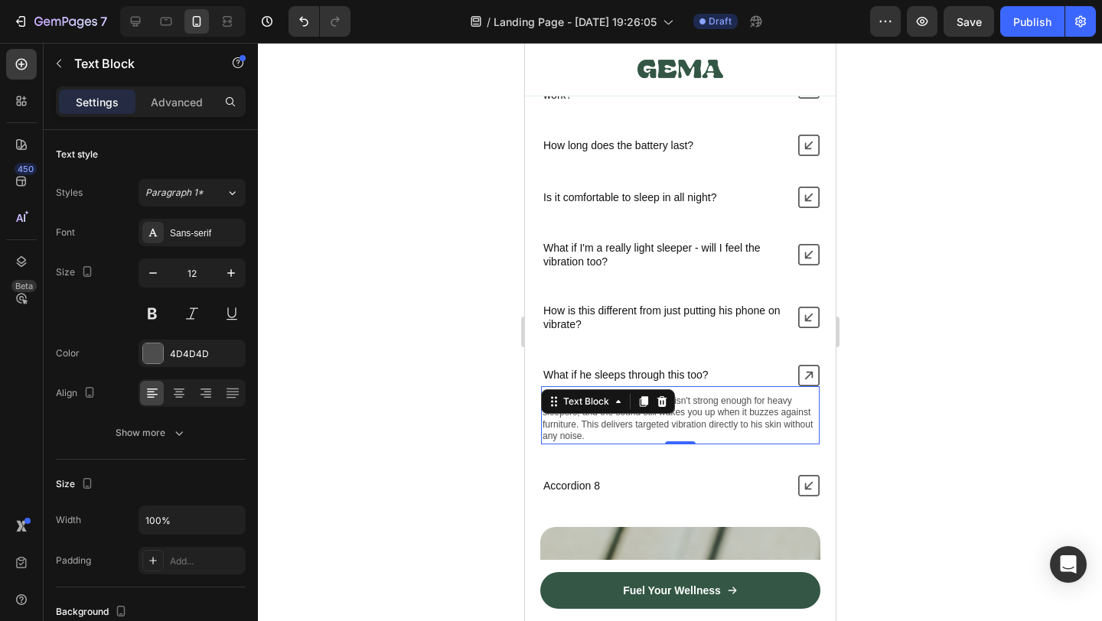
click at [637, 406] on icon at bounding box center [643, 402] width 12 height 12
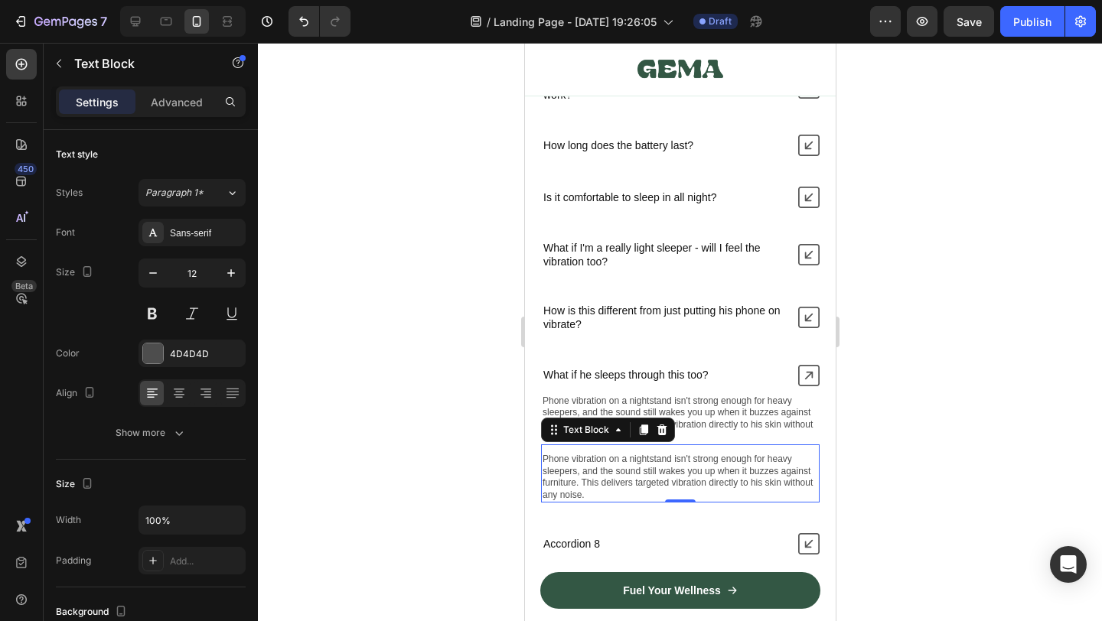
scroll to position [372, 0]
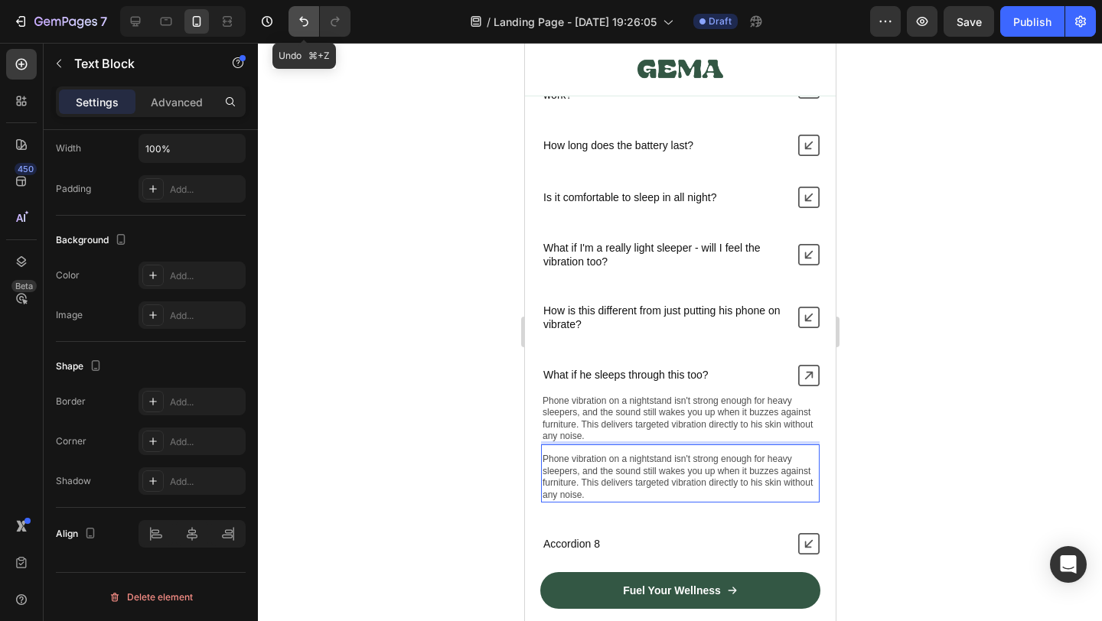
click at [302, 28] on icon "Undo/Redo" at bounding box center [303, 21] width 15 height 15
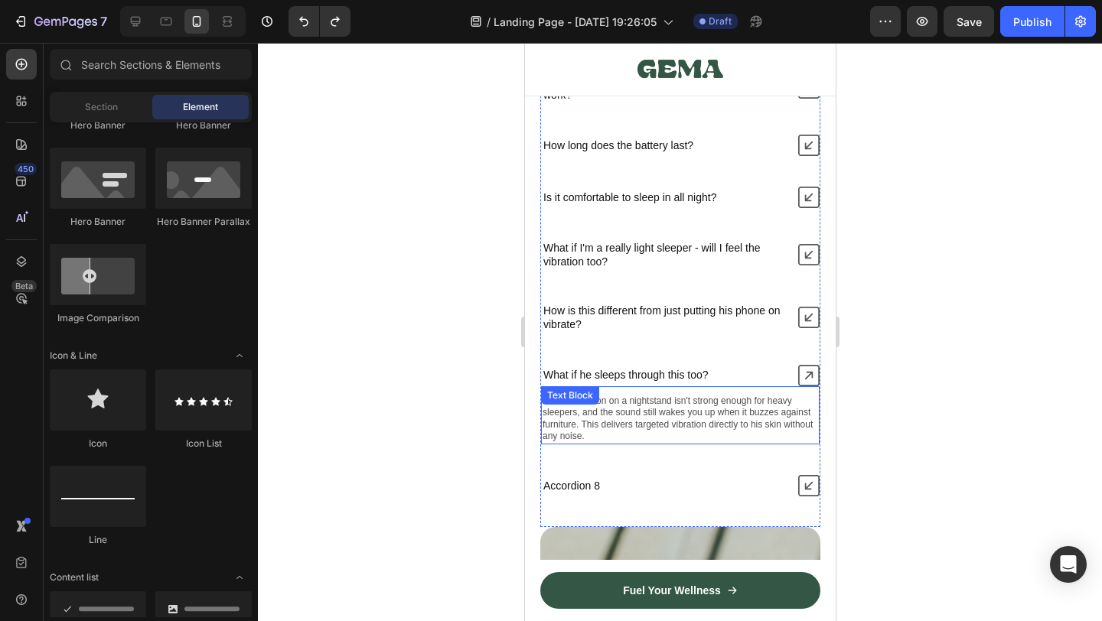
click at [690, 419] on p "Phone vibration on a nightstand isn't strong enough for heavy sleepers, and the…" at bounding box center [680, 419] width 276 height 47
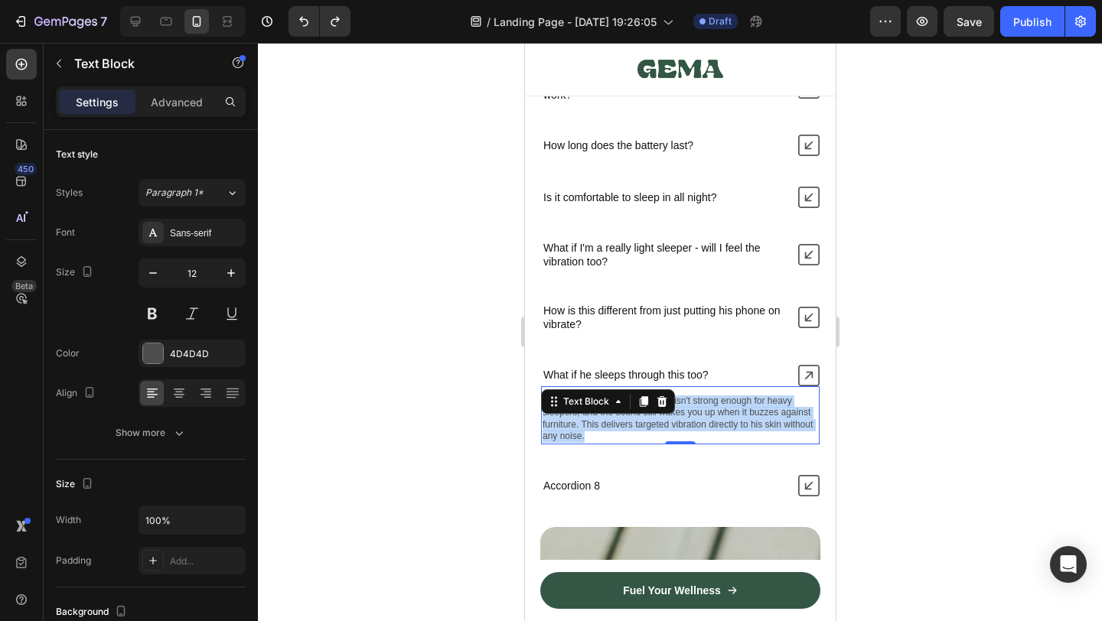
click at [690, 419] on p "Phone vibration on a nightstand isn't strong enough for heavy sleepers, and the…" at bounding box center [680, 419] width 276 height 47
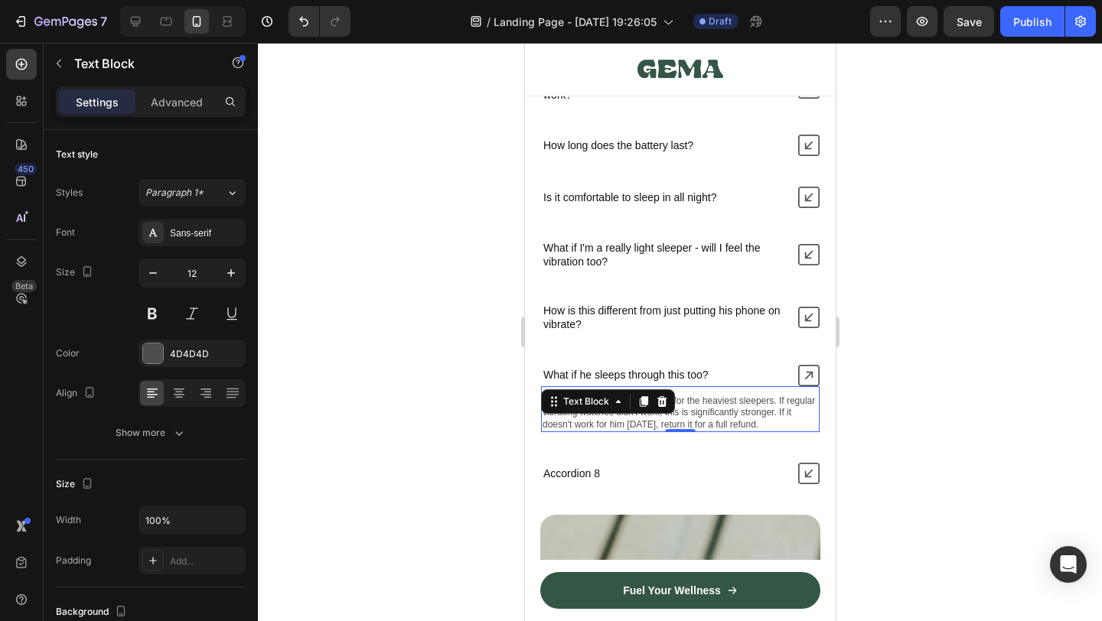
click at [874, 449] on div at bounding box center [680, 332] width 844 height 579
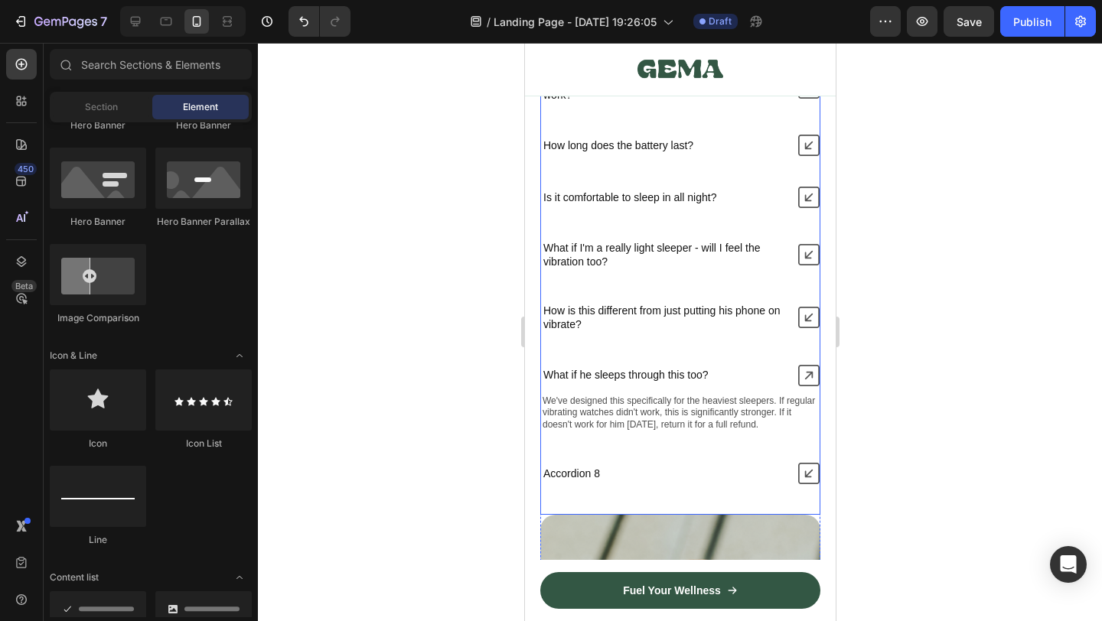
click at [803, 477] on icon at bounding box center [808, 473] width 21 height 21
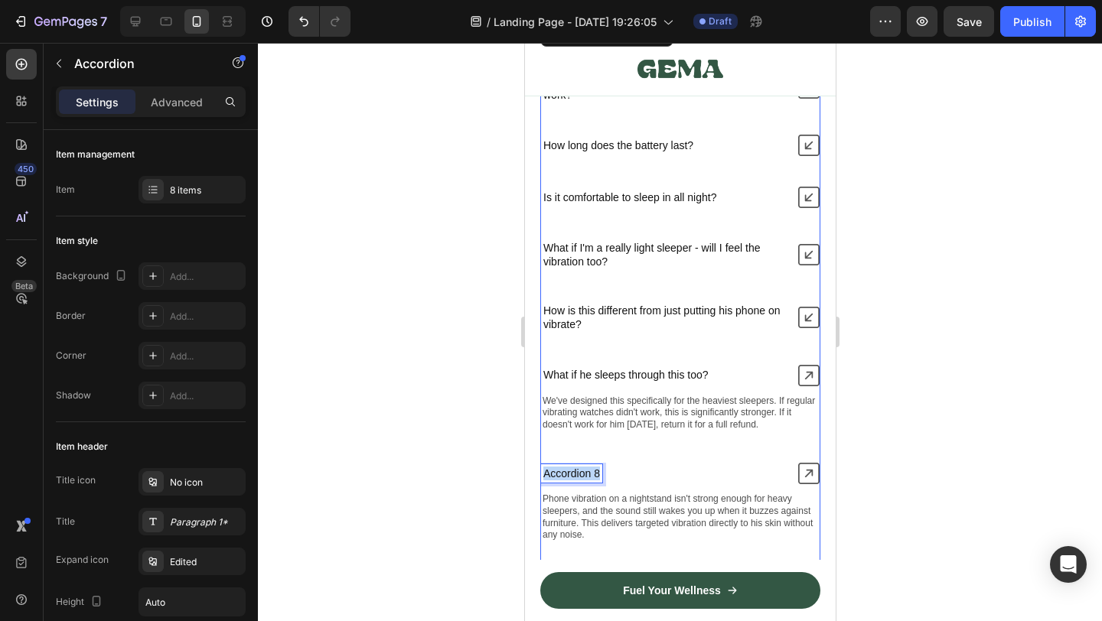
click at [576, 478] on p "Accordion 8" at bounding box center [571, 474] width 57 height 14
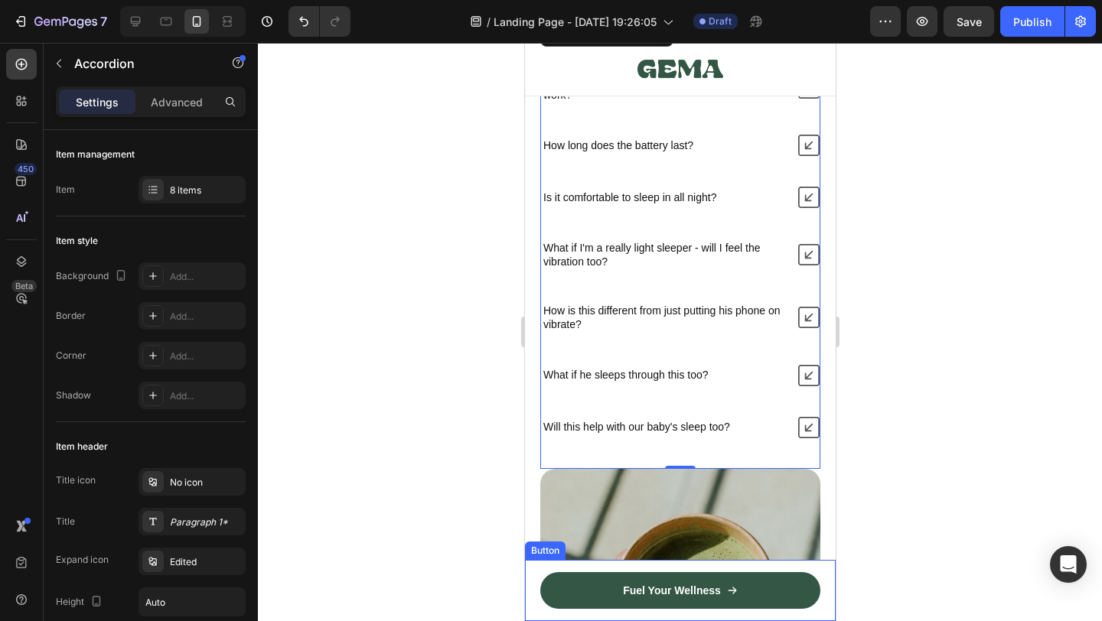
scroll to position [10062, 0]
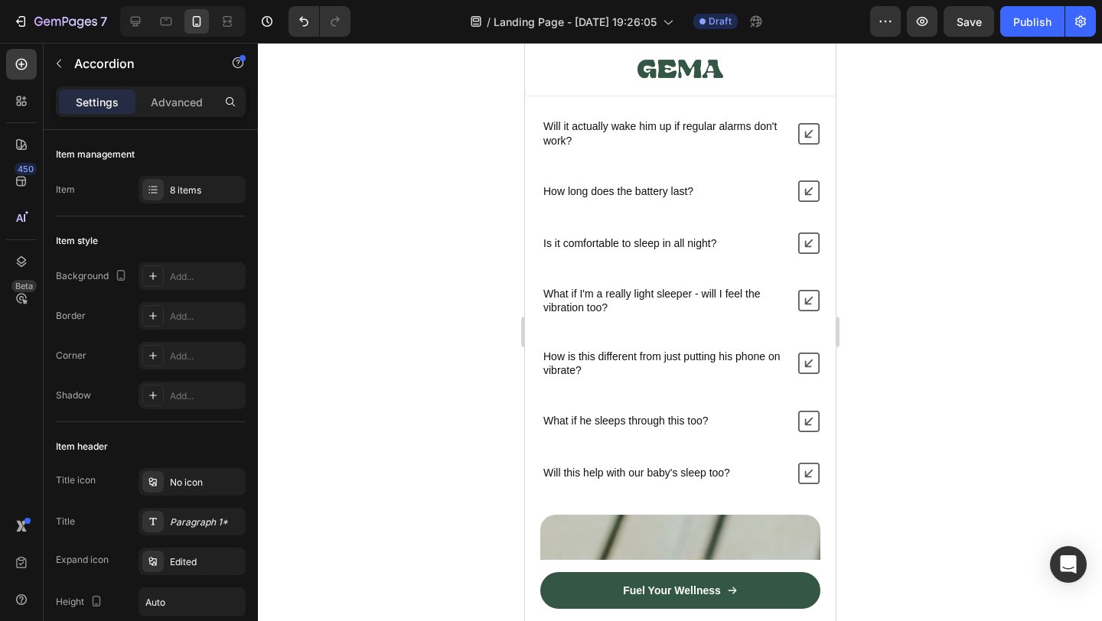
click at [810, 473] on icon at bounding box center [808, 473] width 21 height 21
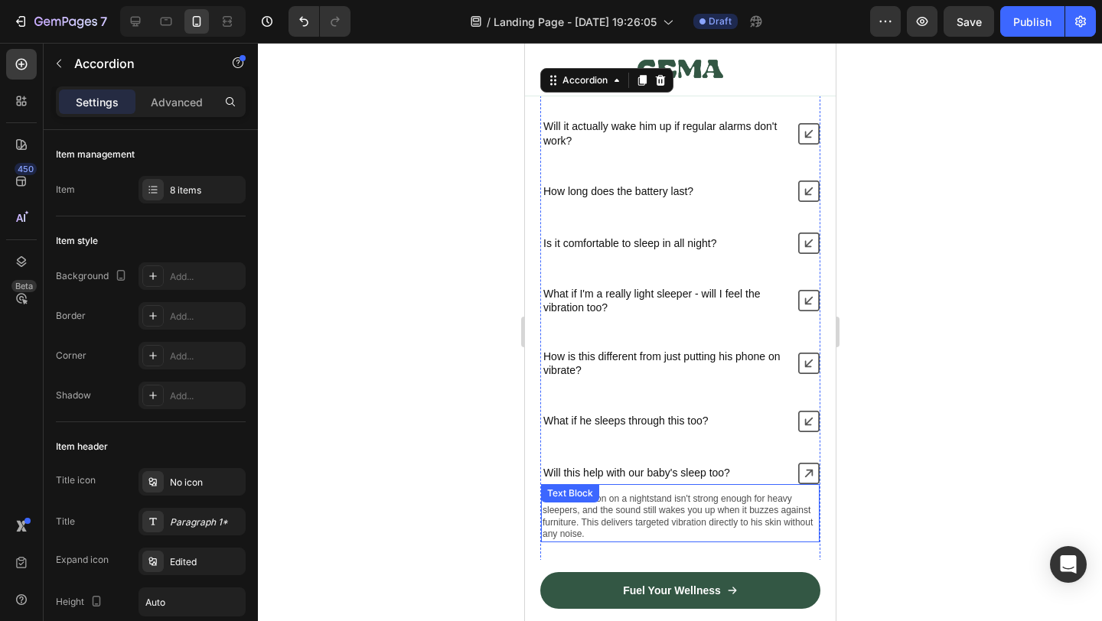
click at [695, 503] on p "Phone vibration on a nightstand isn't strong enough for heavy sleepers, and the…" at bounding box center [680, 517] width 276 height 47
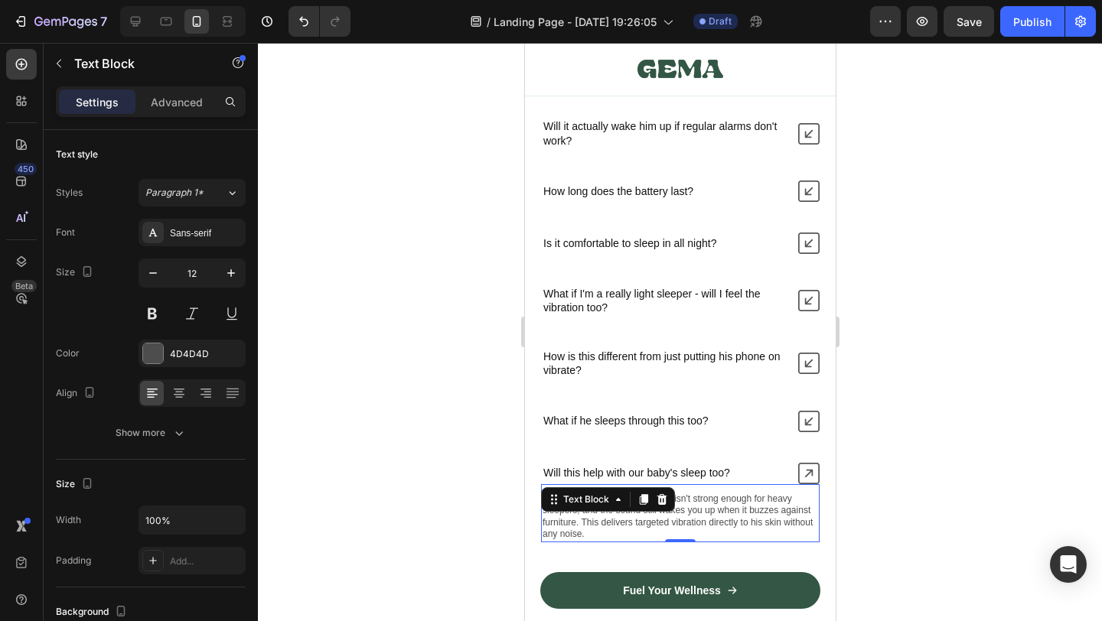
click at [695, 503] on p "Phone vibration on a nightstand isn't strong enough for heavy sleepers, and the…" at bounding box center [680, 517] width 276 height 47
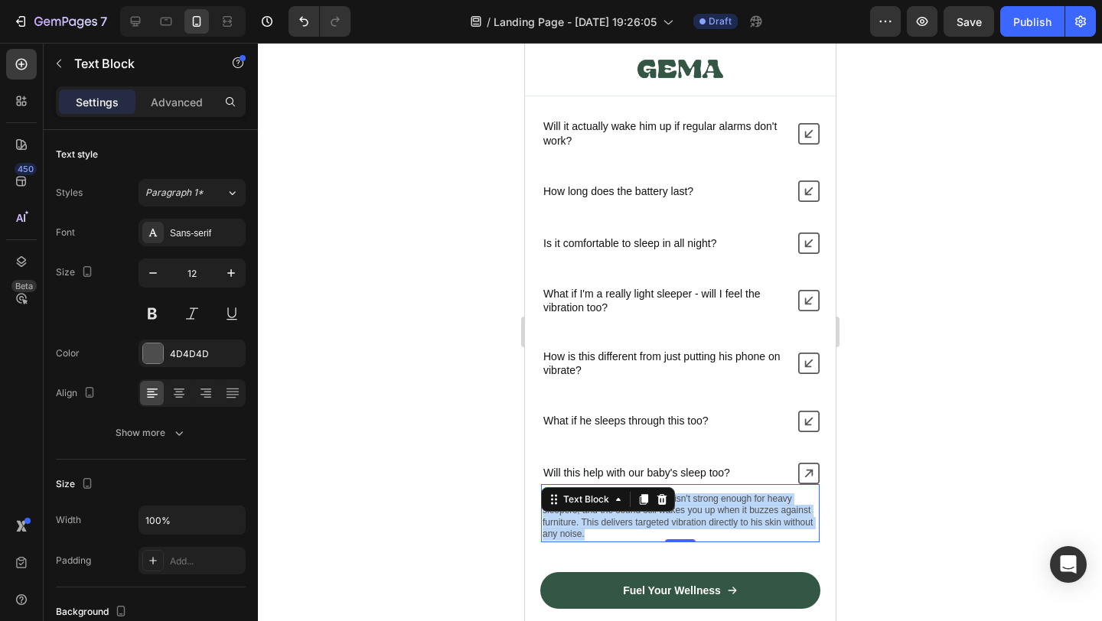
click at [695, 503] on p "Phone vibration on a nightstand isn't strong enough for heavy sleepers, and the…" at bounding box center [680, 517] width 276 height 47
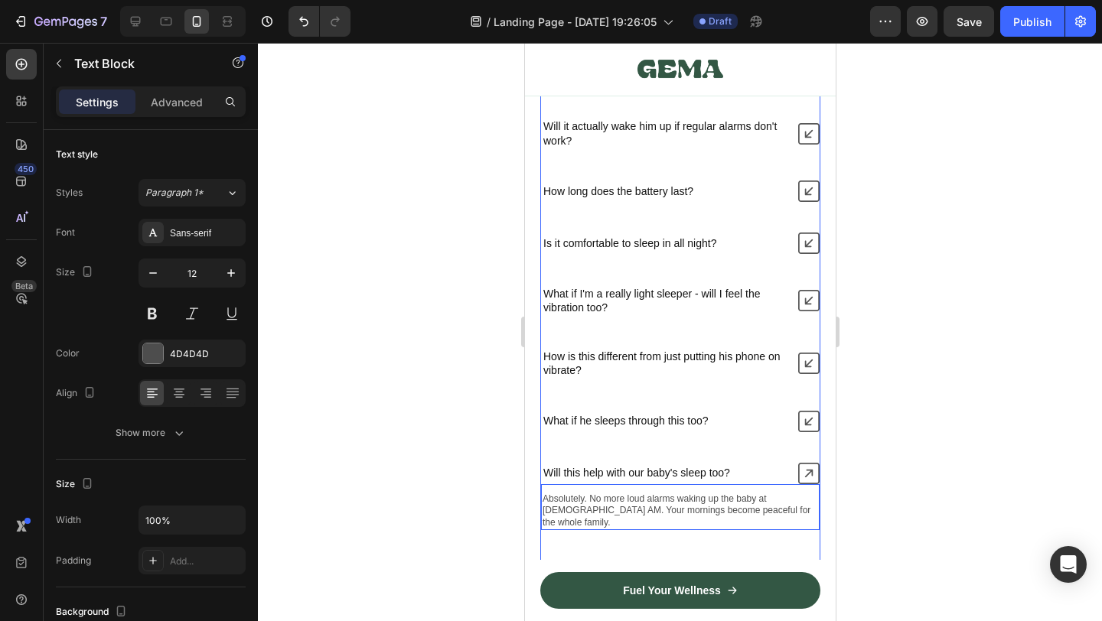
click at [542, 450] on div "What if he won't wear it to bed? Will it actually wake him up if regular alarms…" at bounding box center [680, 297] width 280 height 465
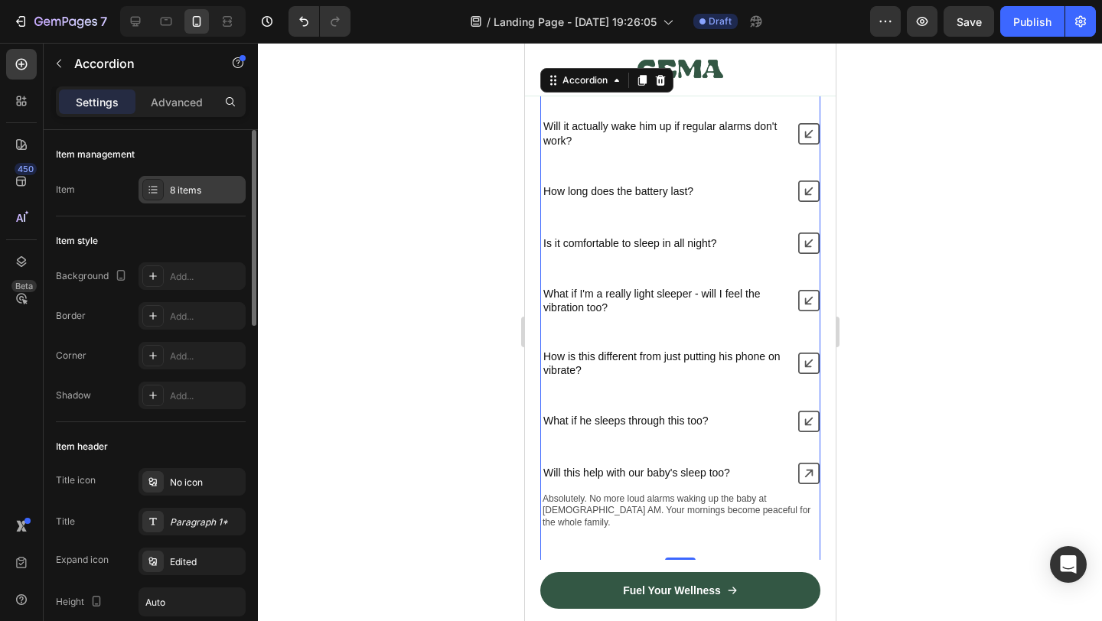
click at [198, 194] on div "8 items" at bounding box center [206, 191] width 72 height 14
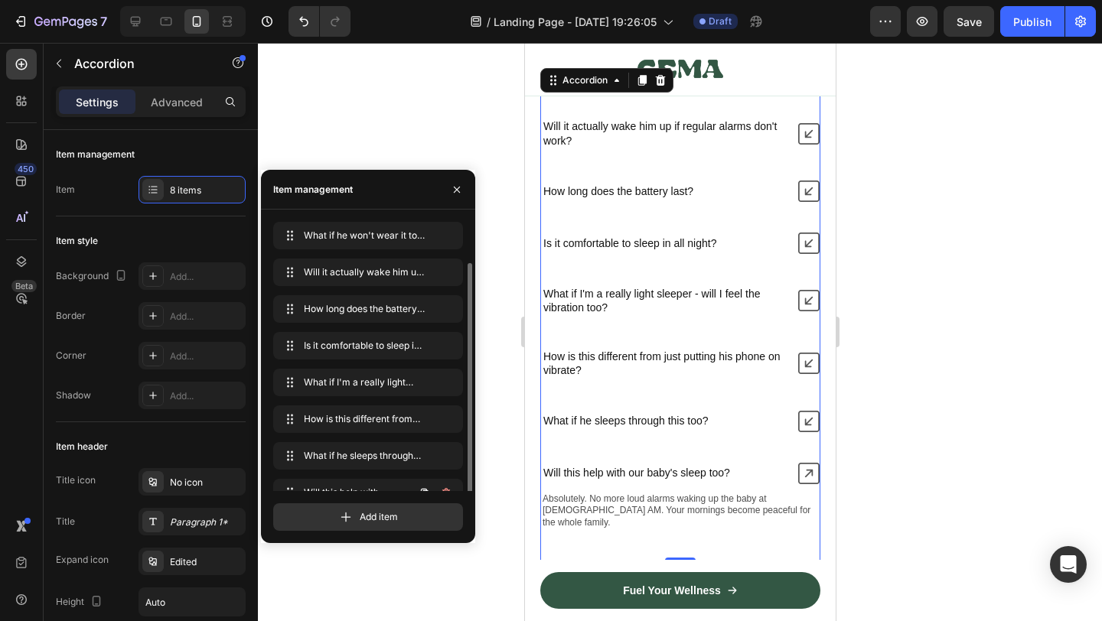
scroll to position [21, 0]
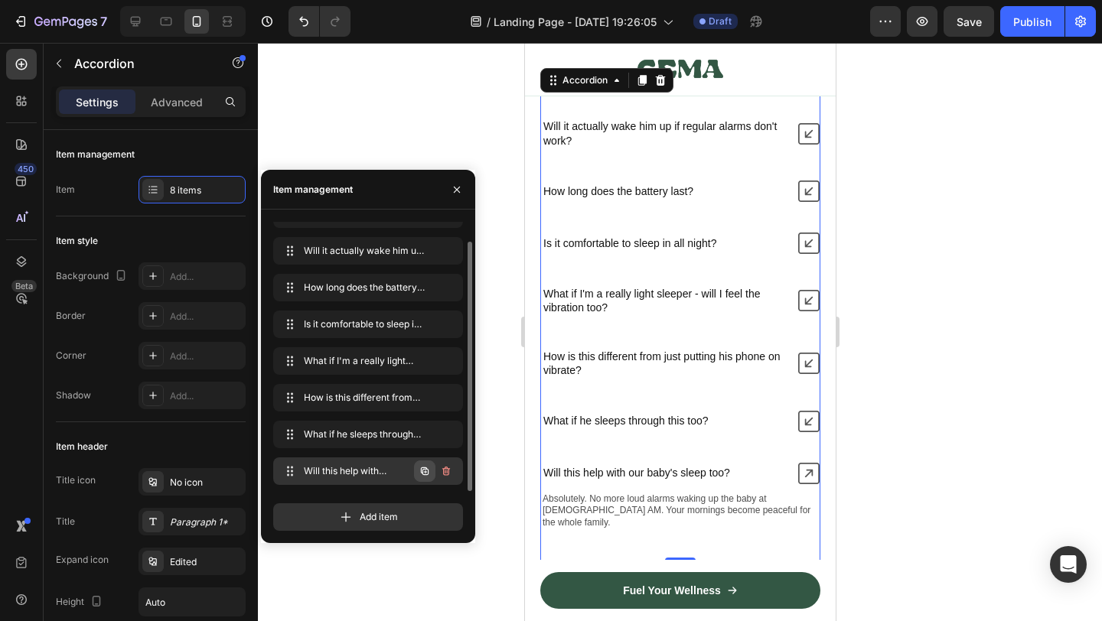
click at [426, 472] on icon "button" at bounding box center [425, 471] width 12 height 12
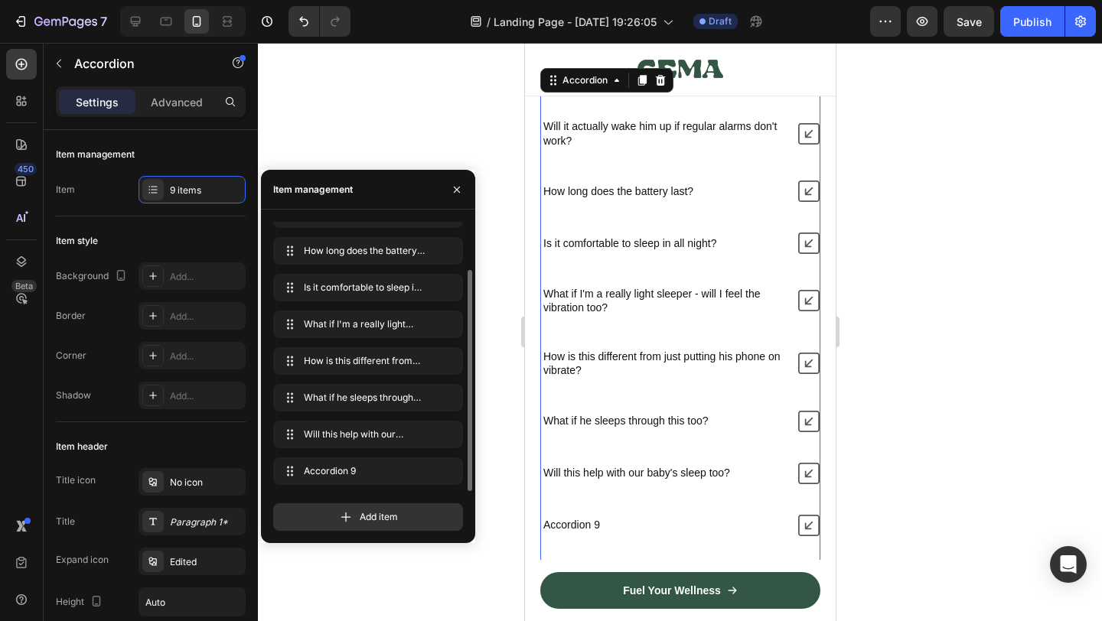
scroll to position [10091, 0]
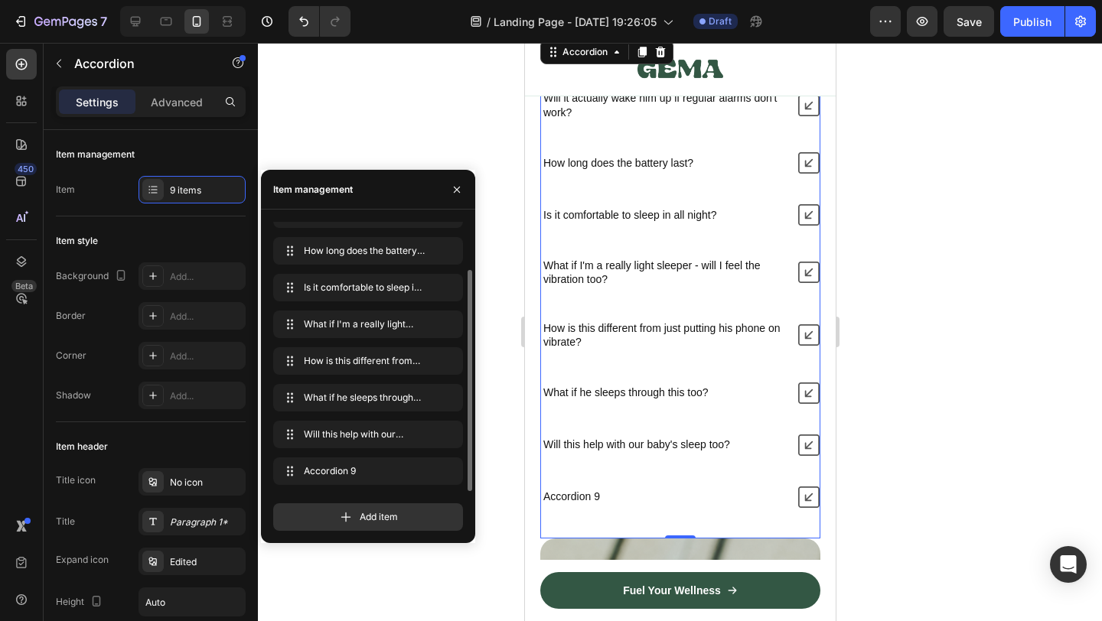
click at [581, 496] on div "Accordion 9" at bounding box center [570, 497] width 61 height 18
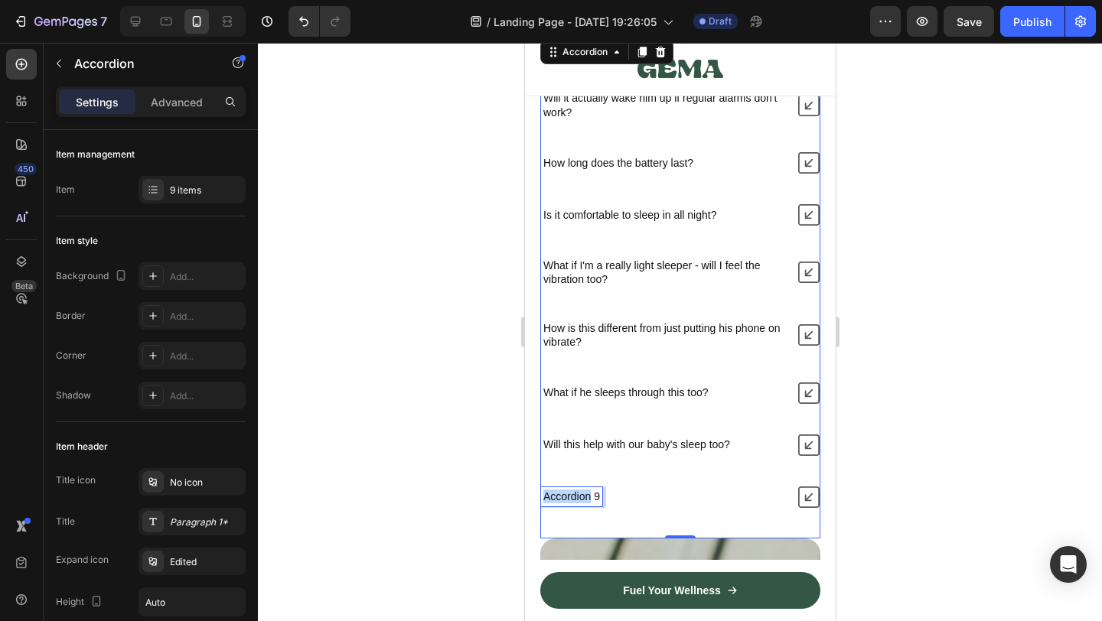
click at [581, 496] on p "Accordion 9" at bounding box center [571, 497] width 57 height 14
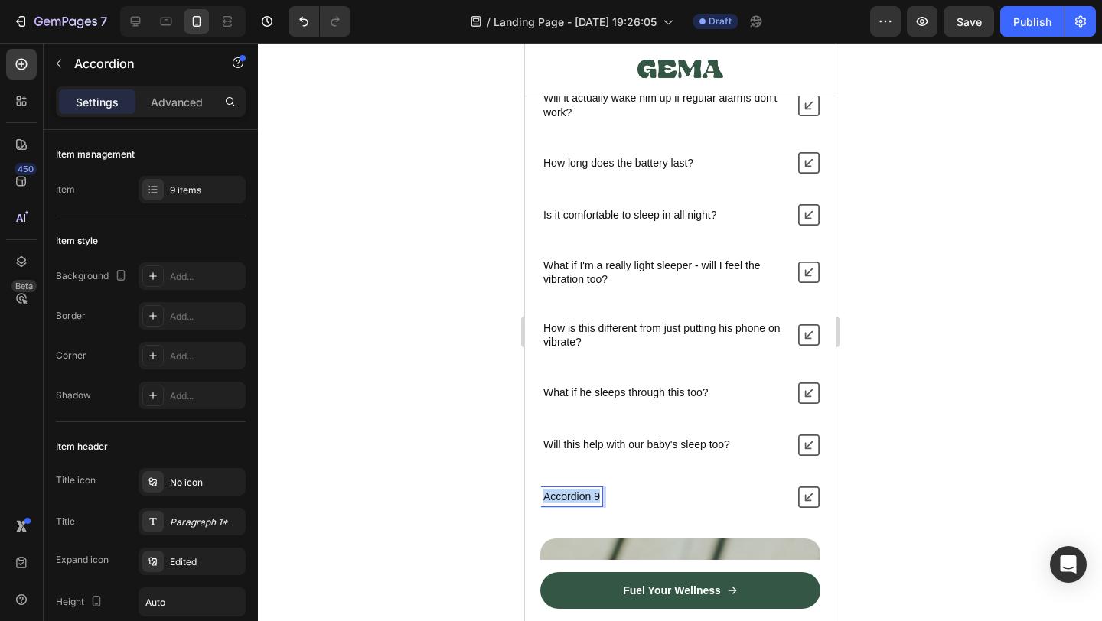
click at [581, 496] on p "Accordion 9" at bounding box center [571, 497] width 57 height 14
click at [808, 501] on icon at bounding box center [808, 497] width 21 height 21
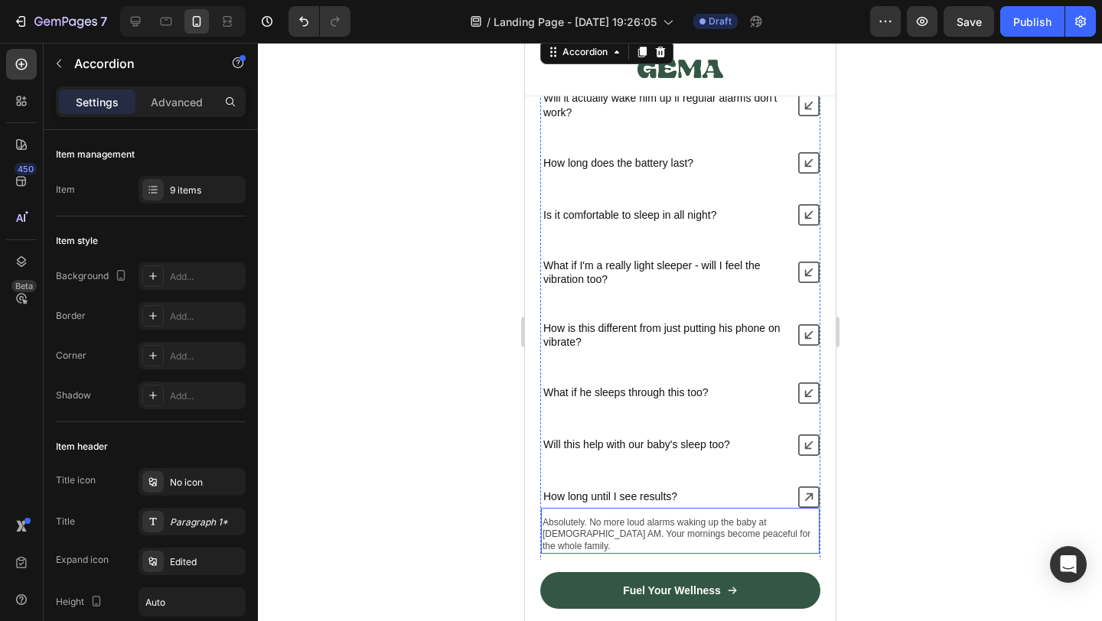
click at [664, 535] on p "Absolutely. No more loud alarms waking up the baby at 5 AM. Your mornings becom…" at bounding box center [680, 535] width 276 height 36
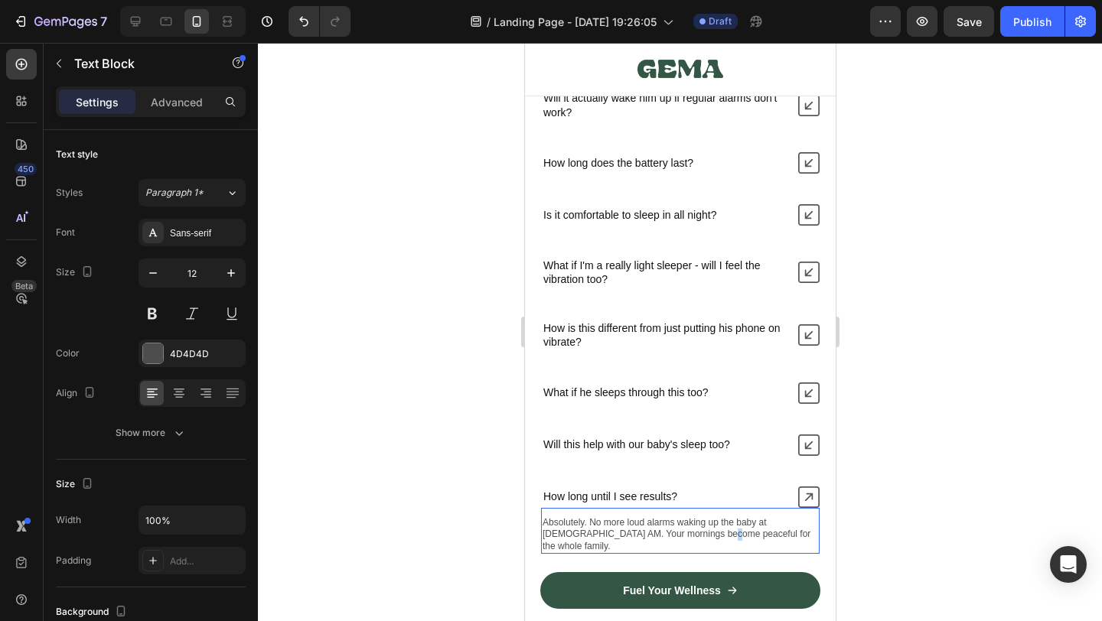
click at [664, 535] on p "Absolutely. No more loud alarms waking up the baby at 5 AM. Your mornings becom…" at bounding box center [680, 535] width 276 height 36
click at [897, 514] on div at bounding box center [680, 332] width 844 height 579
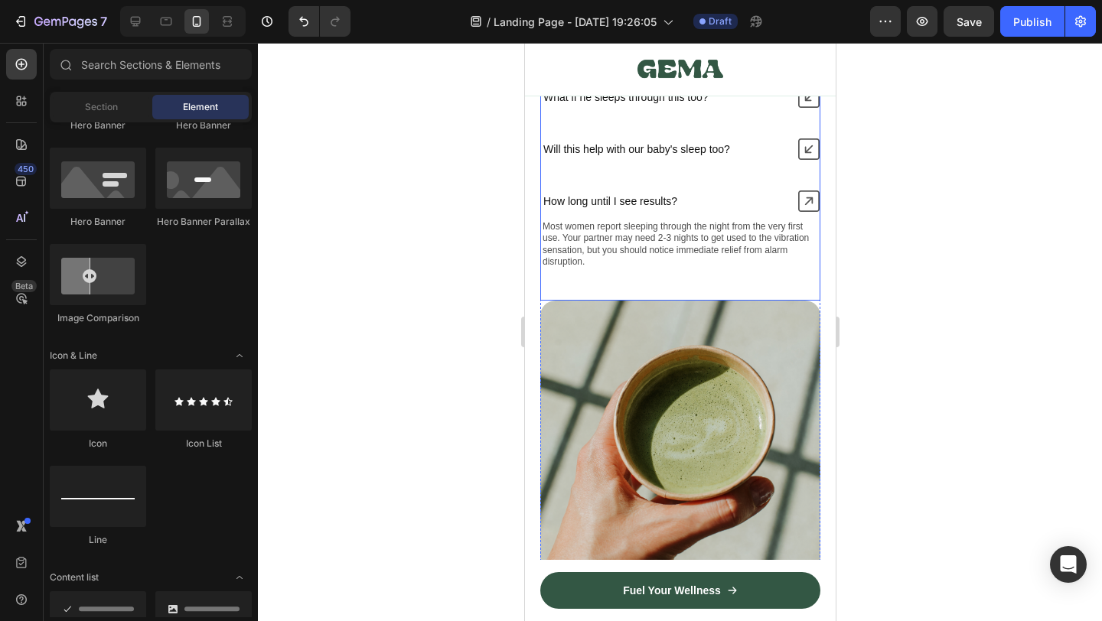
scroll to position [10473, 0]
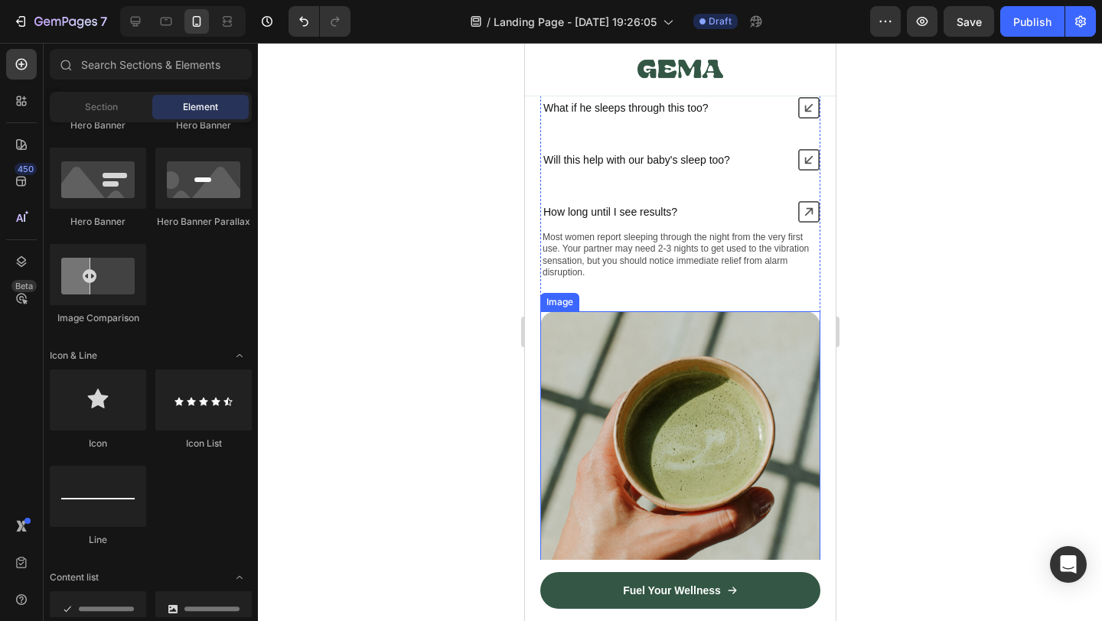
click at [637, 385] on img at bounding box center [680, 452] width 280 height 280
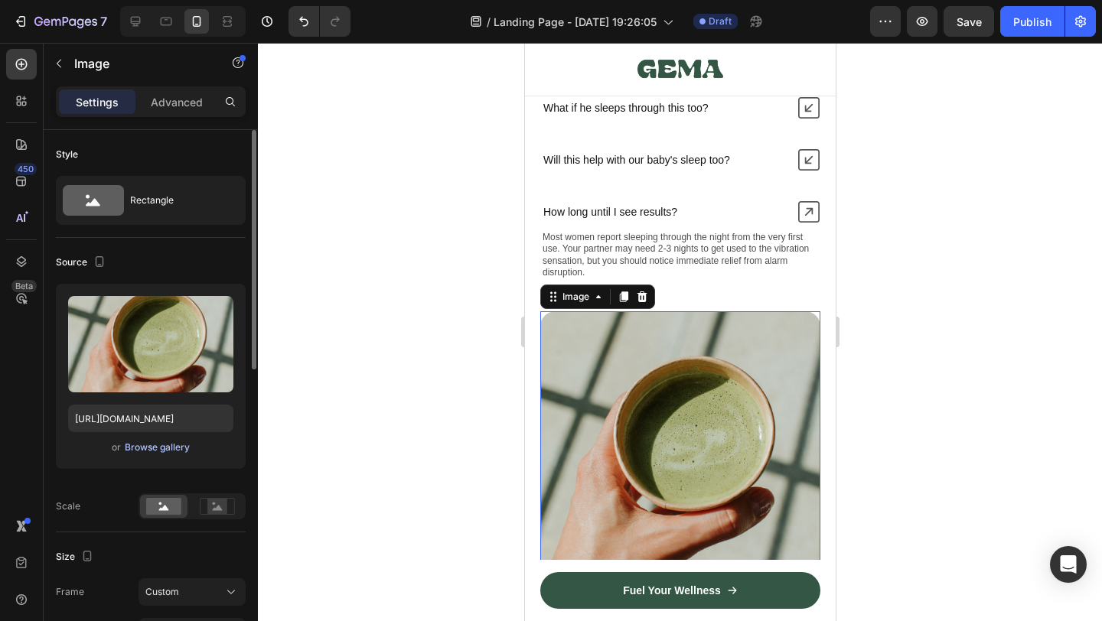
click at [175, 448] on div "Browse gallery" at bounding box center [157, 448] width 65 height 14
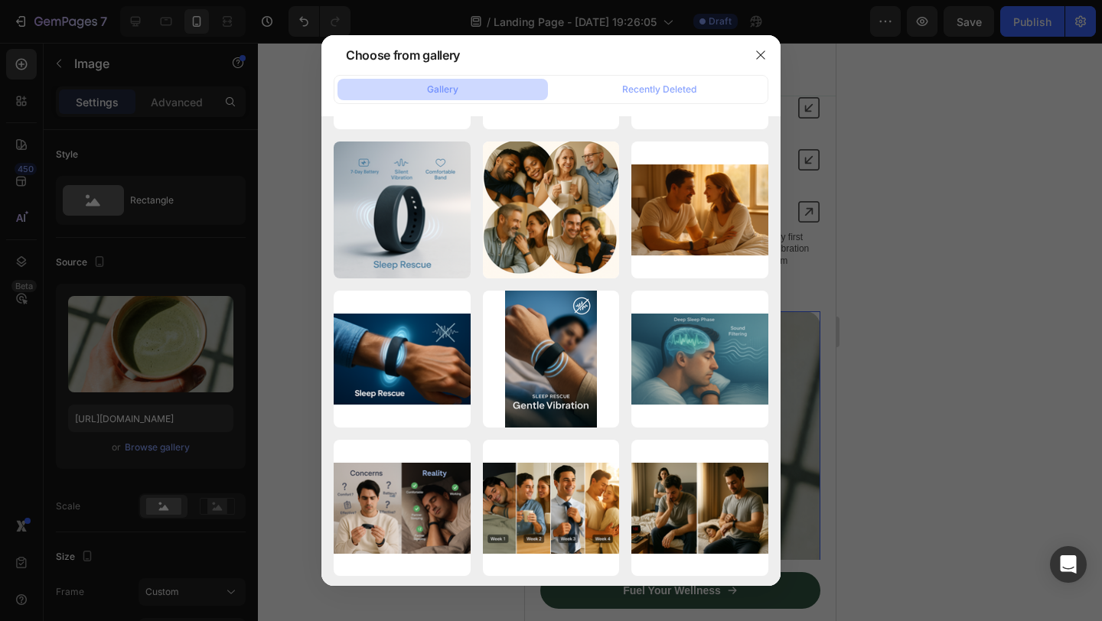
scroll to position [3978, 0]
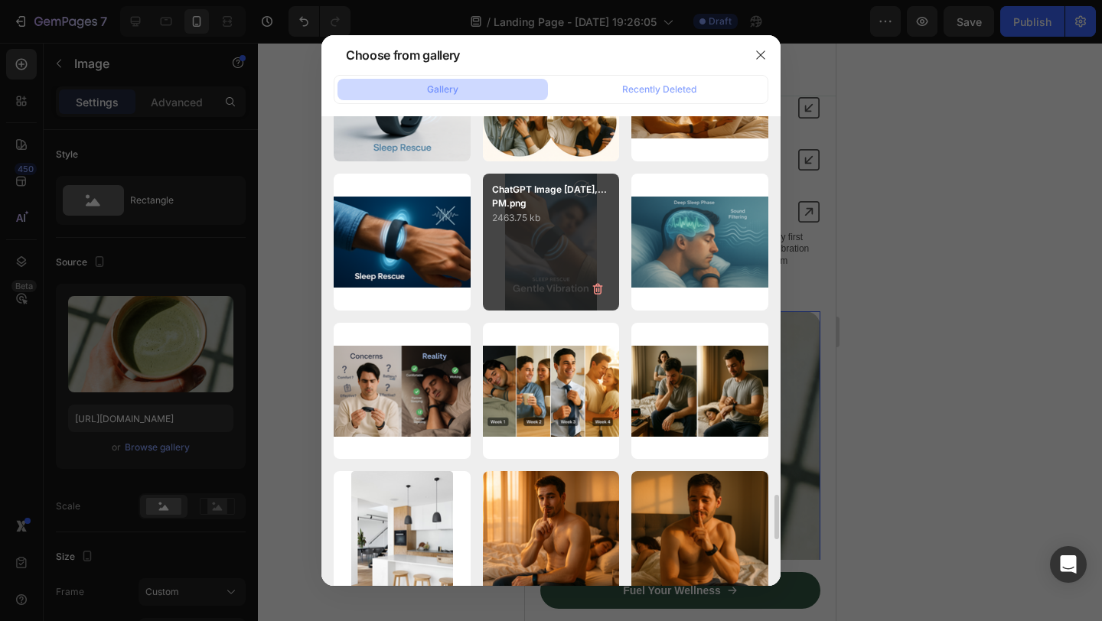
click at [571, 244] on div "ChatGPT Image Jul 21,...PM.png 2463.75 kb" at bounding box center [551, 242] width 137 height 137
type input "https://cdn.shopify.com/s/files/1/0756/1956/5801/files/gempages_575444793442698…"
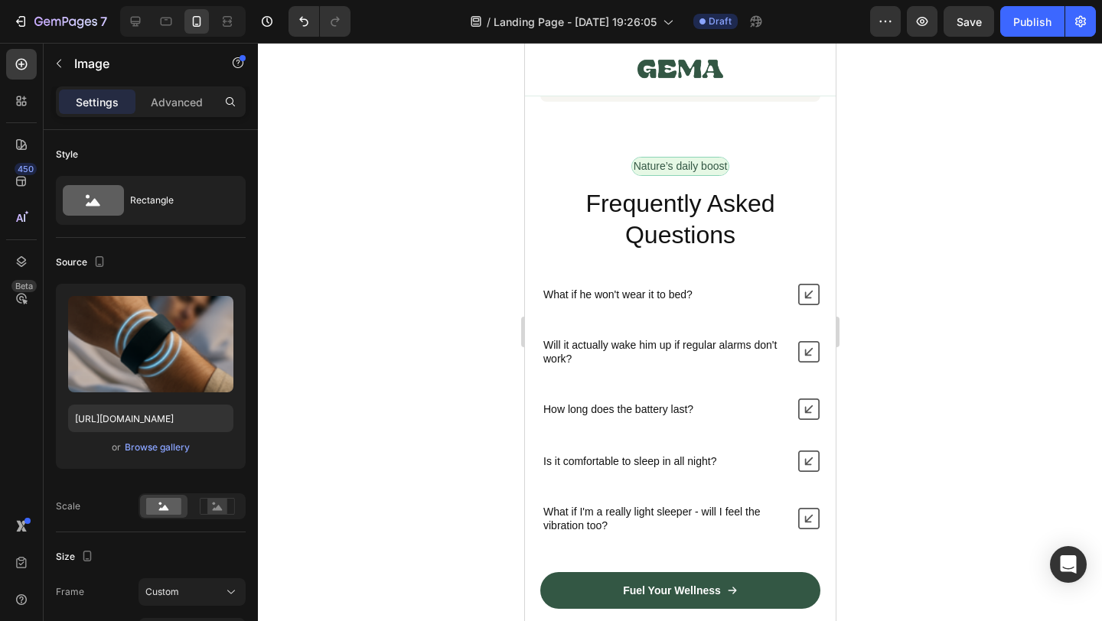
scroll to position [9941, 0]
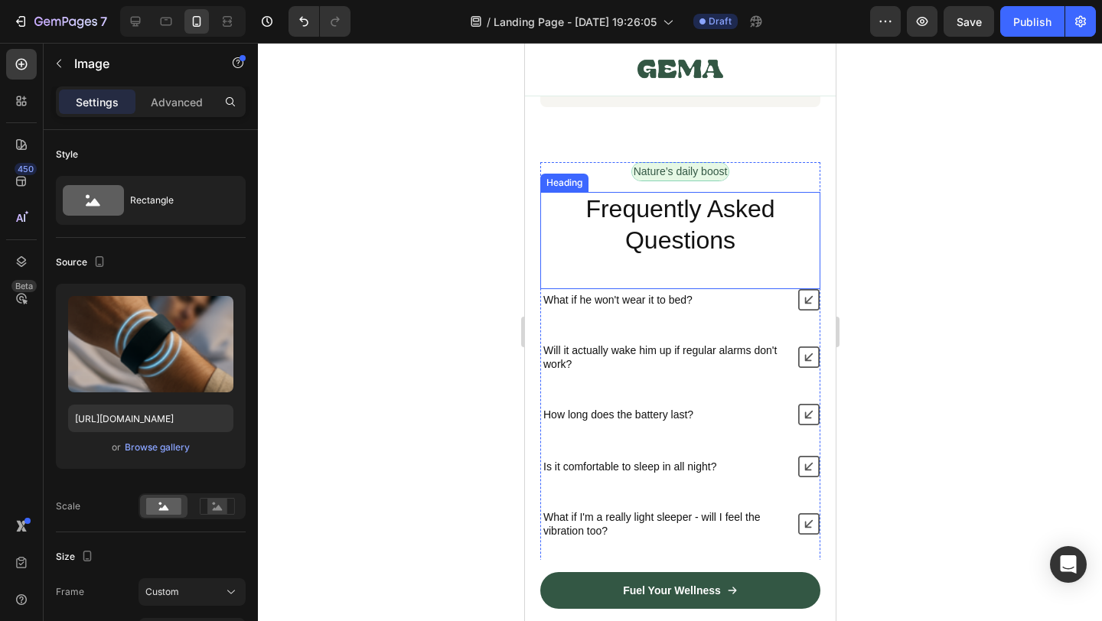
click at [665, 205] on h2 "Frequently Asked Questions" at bounding box center [680, 225] width 280 height 67
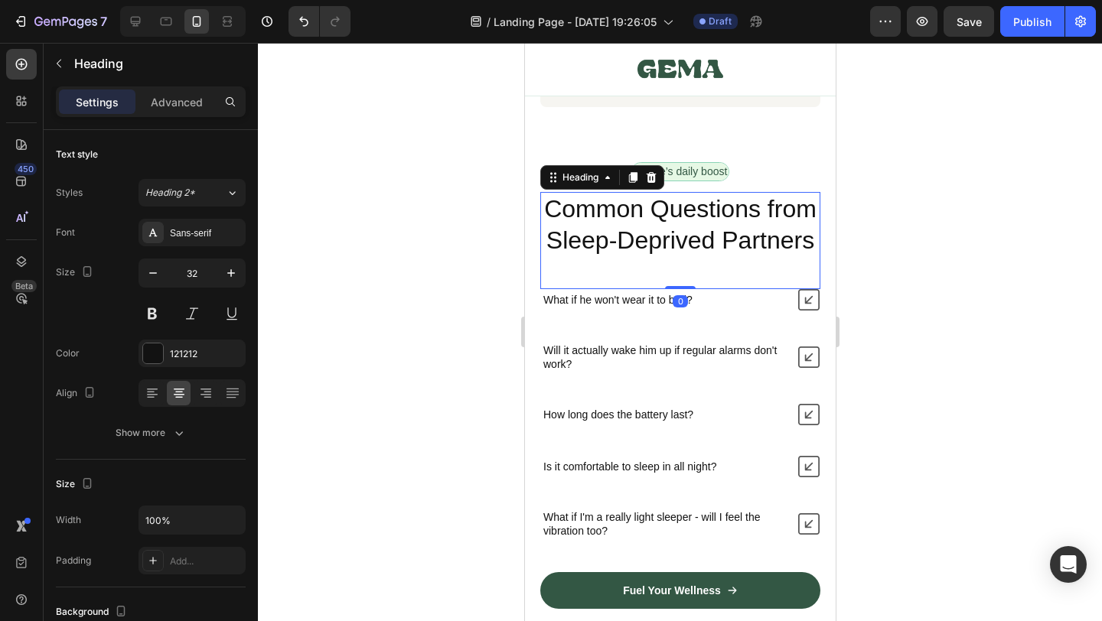
click at [916, 256] on div at bounding box center [680, 332] width 844 height 579
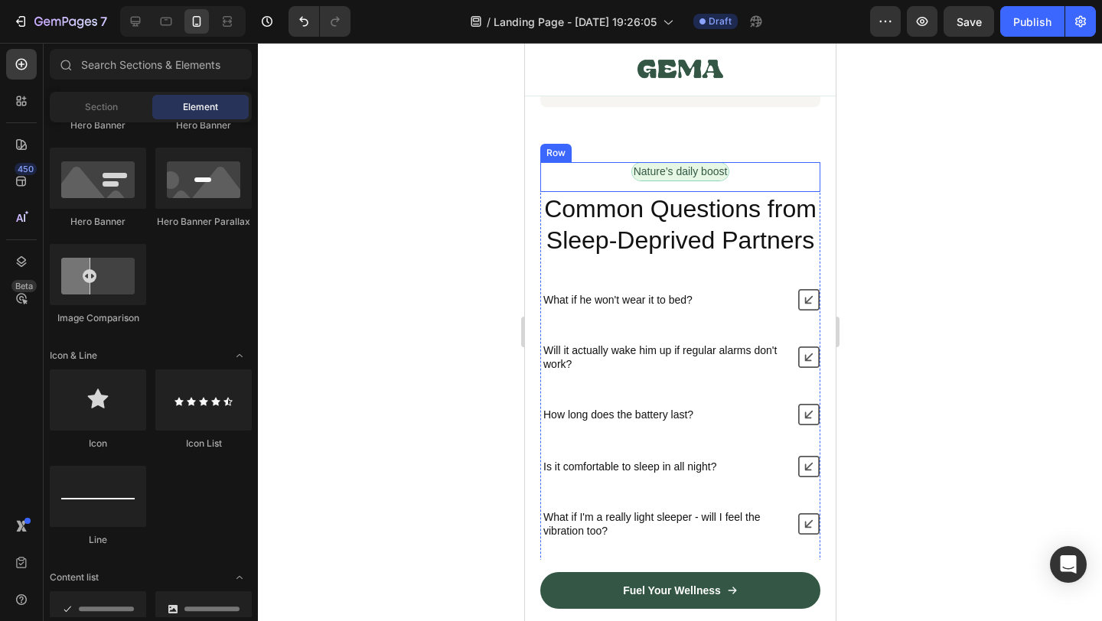
click at [761, 166] on div "Nature’s daily boost Text Block Row" at bounding box center [680, 176] width 280 height 29
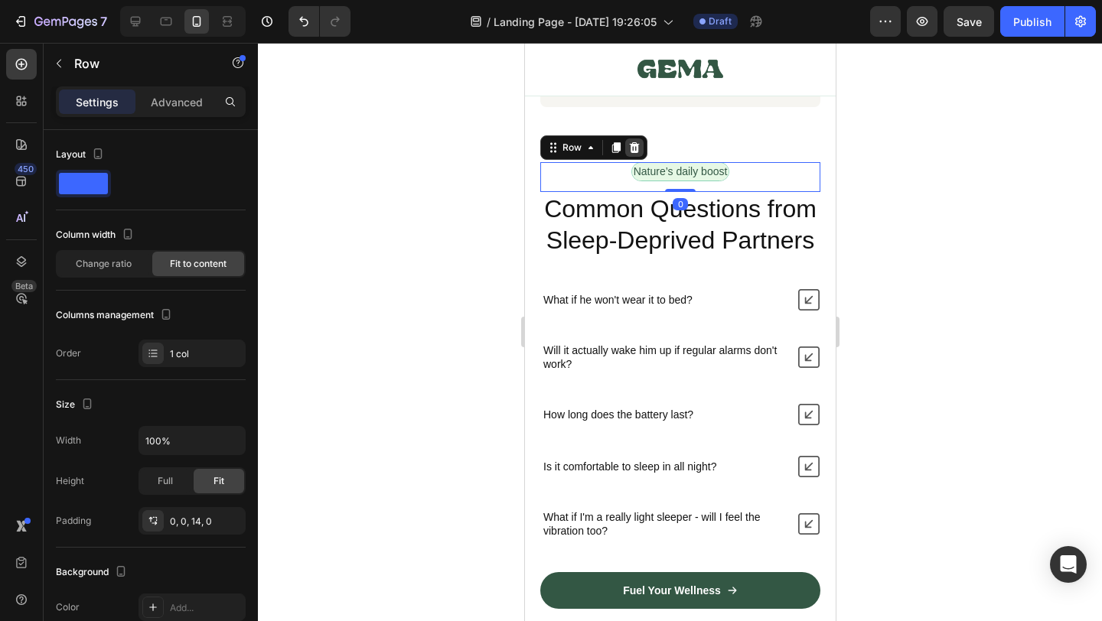
click at [634, 142] on icon at bounding box center [634, 147] width 10 height 11
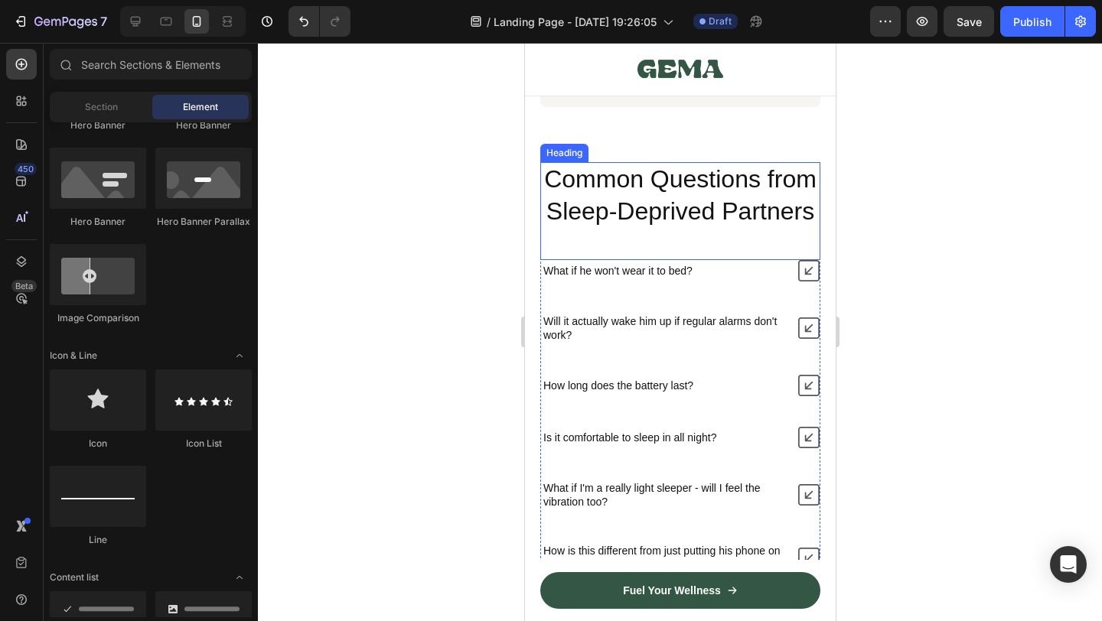
scroll to position [9894, 0]
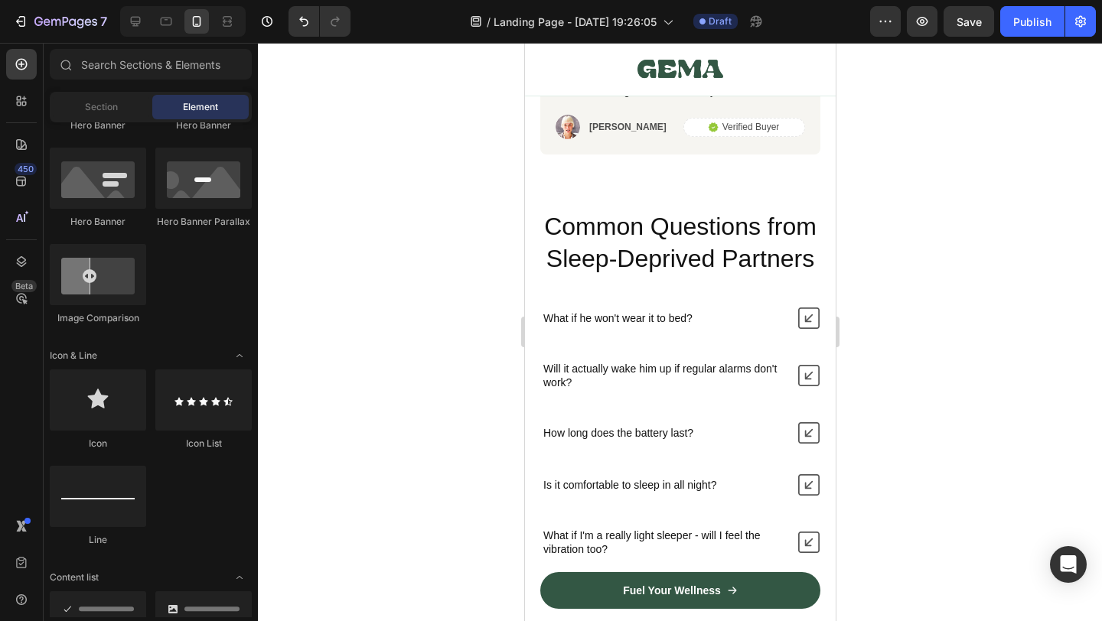
click at [937, 266] on div at bounding box center [680, 332] width 844 height 579
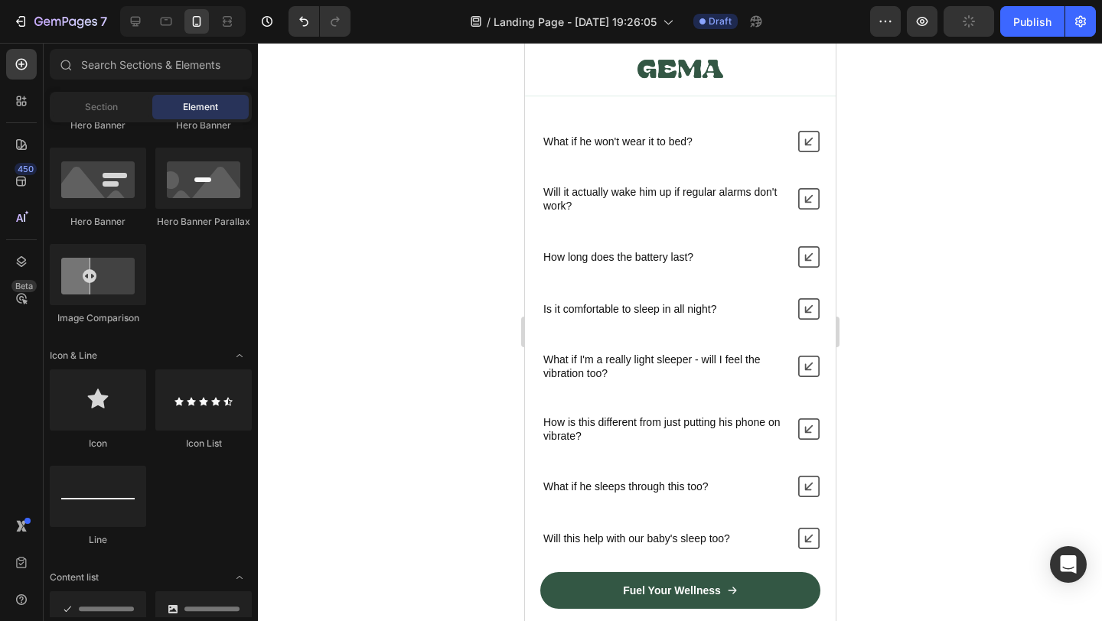
scroll to position [10332, 0]
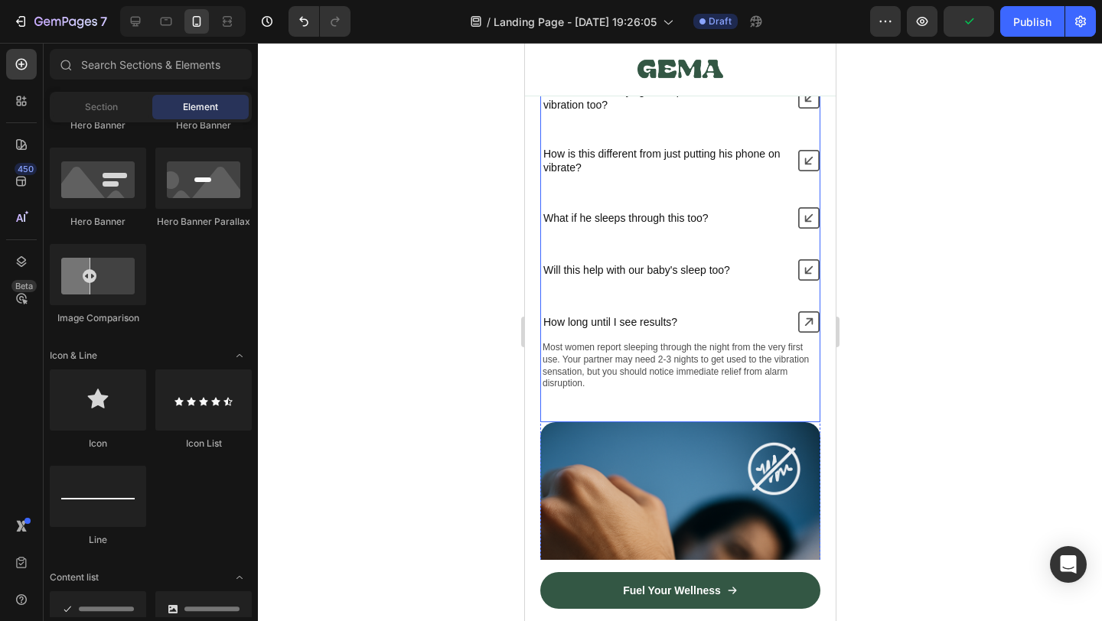
click at [812, 321] on icon at bounding box center [808, 322] width 21 height 21
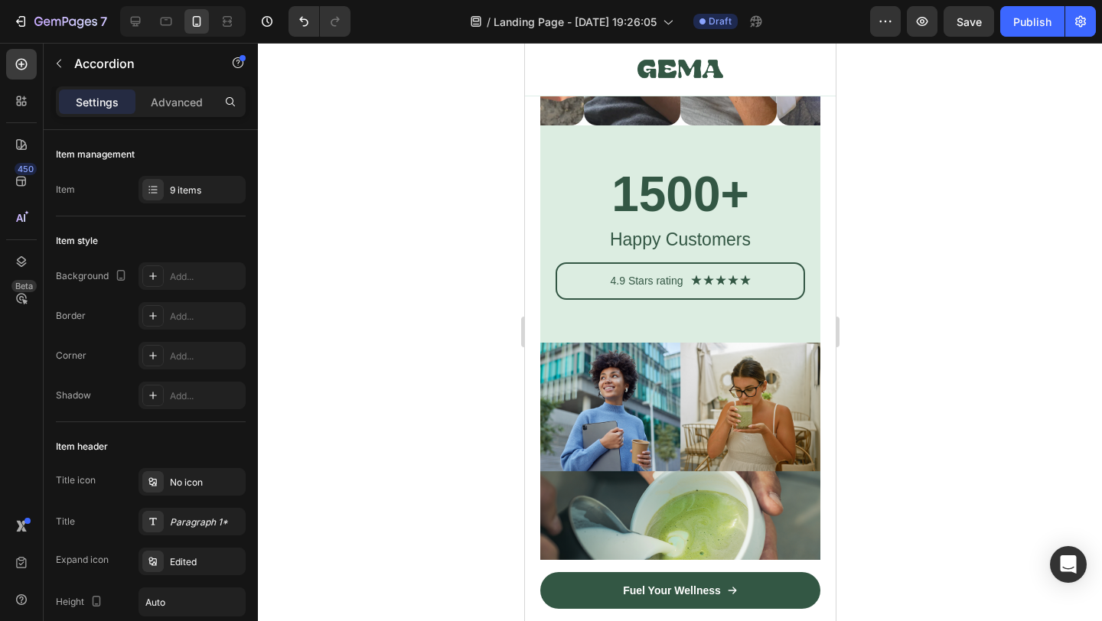
scroll to position [11451, 0]
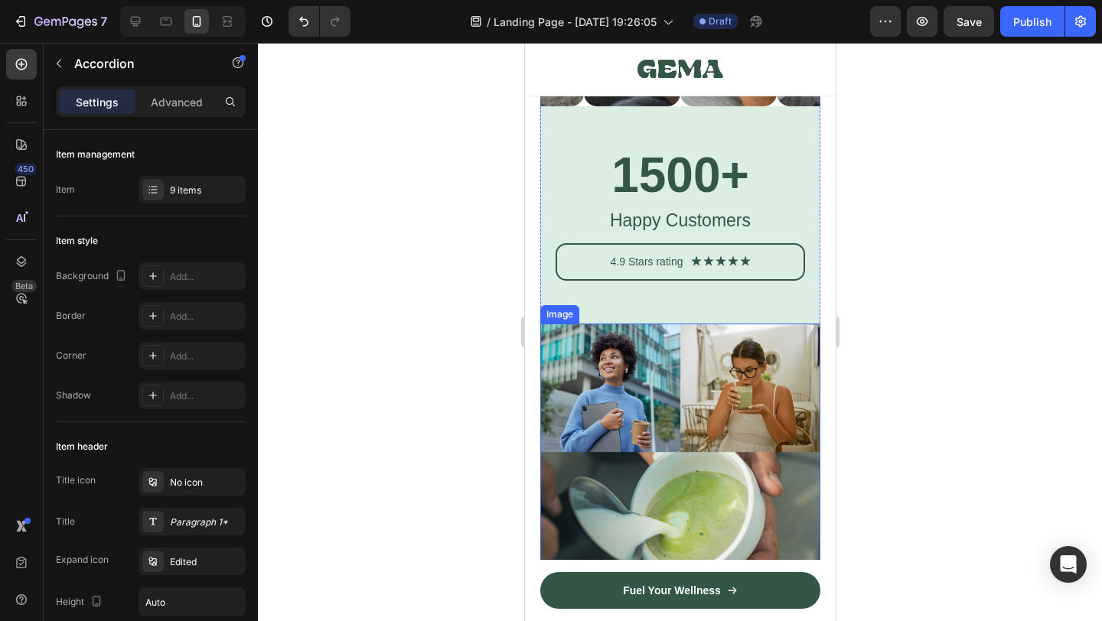
click at [683, 377] on img at bounding box center [680, 517] width 280 height 386
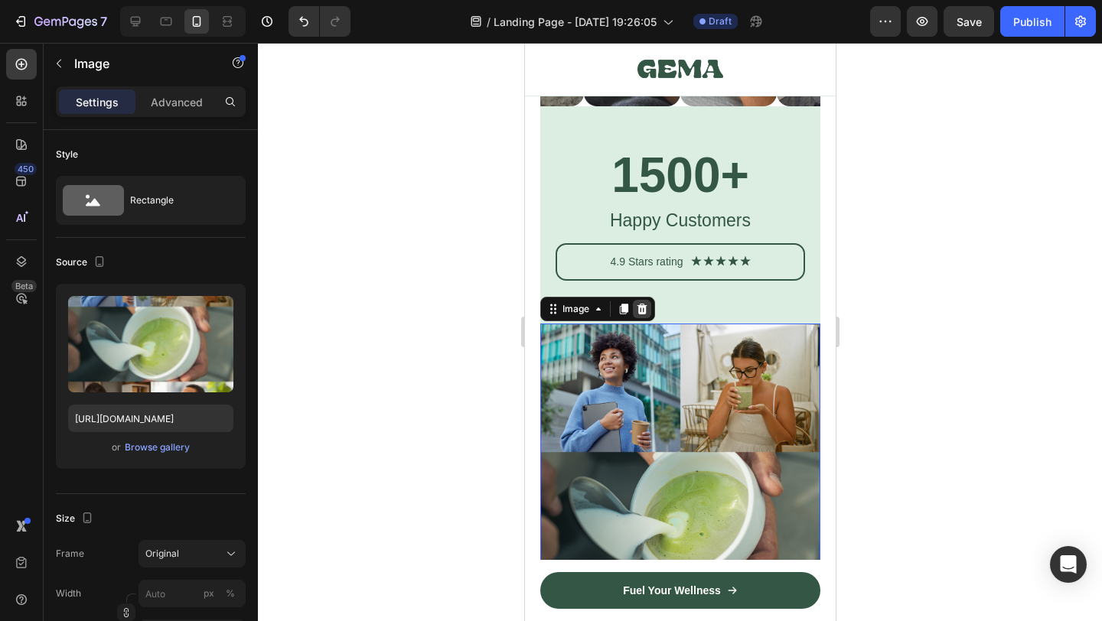
click at [650, 309] on div at bounding box center [641, 309] width 18 height 18
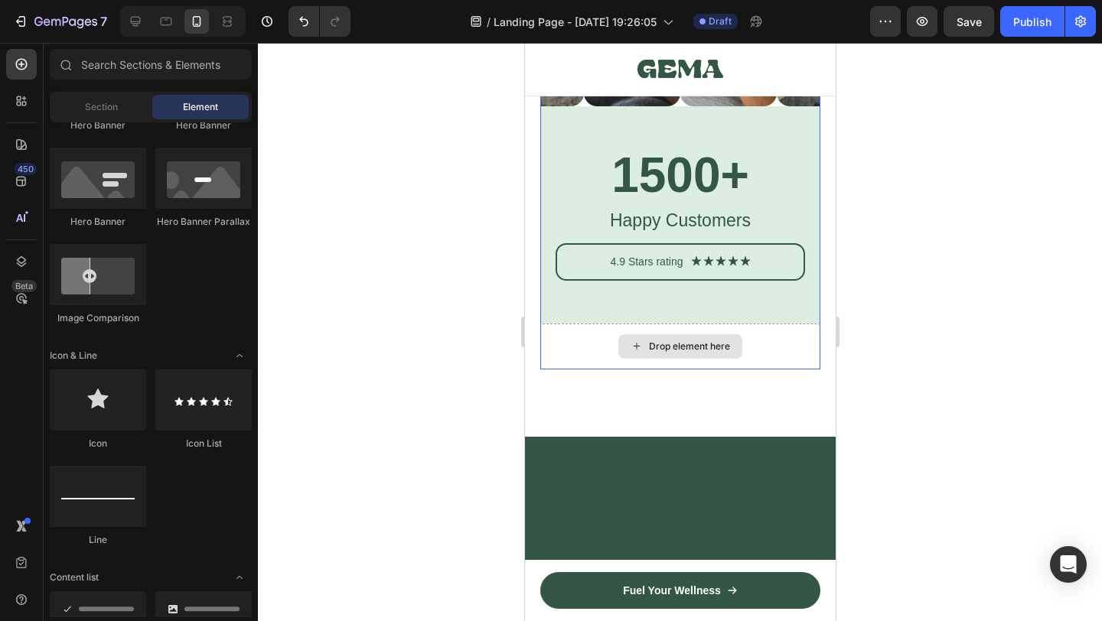
click at [594, 349] on div "Drop element here" at bounding box center [680, 347] width 280 height 46
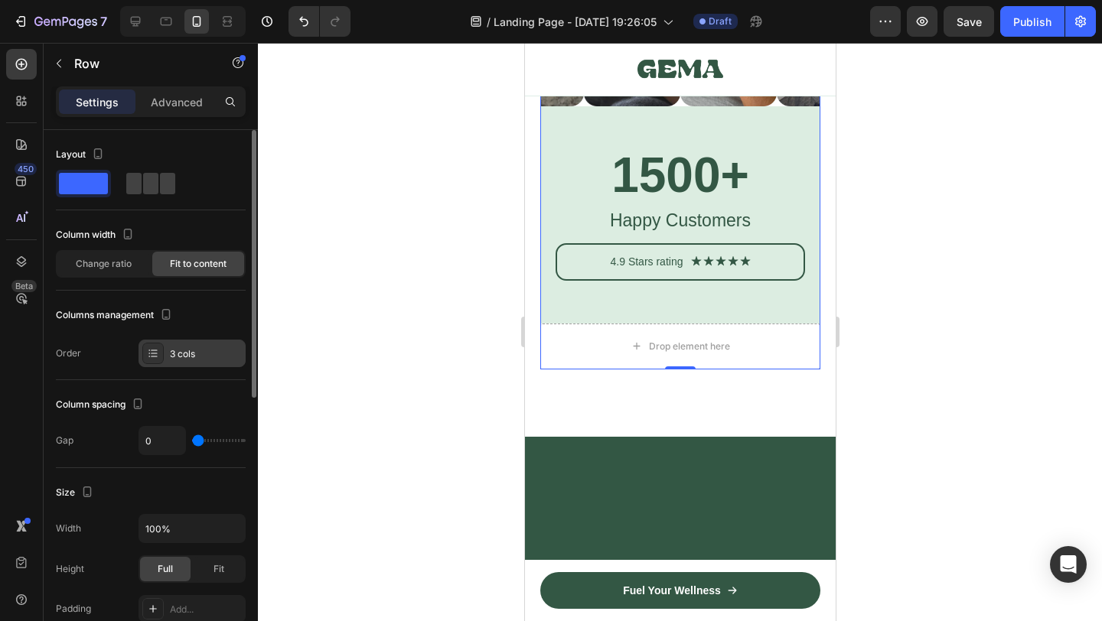
click at [210, 353] on div "3 cols" at bounding box center [206, 354] width 72 height 14
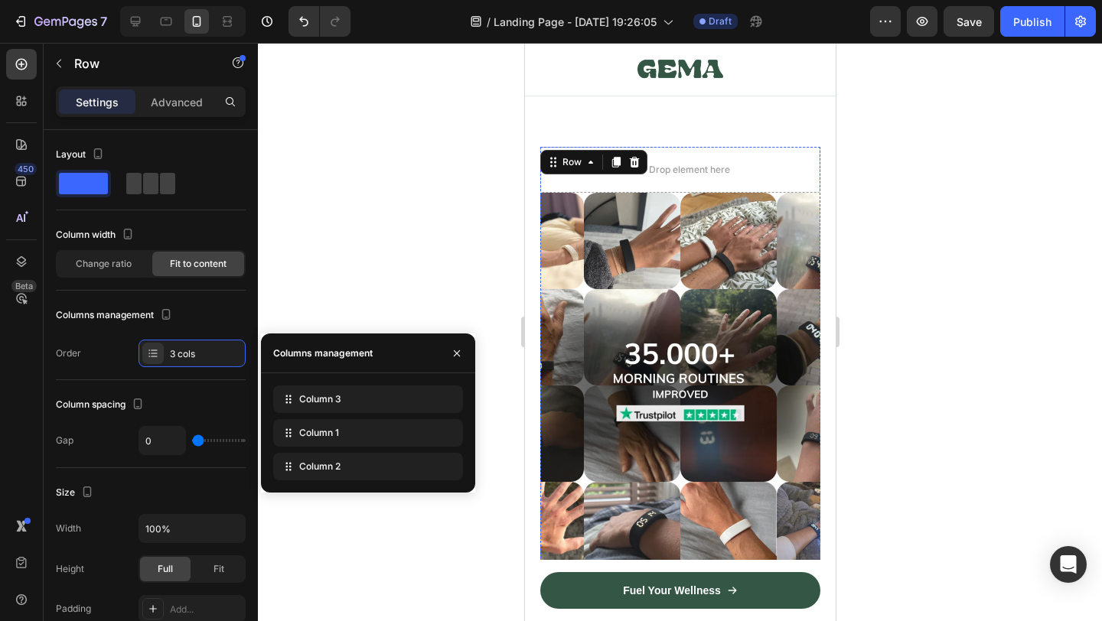
scroll to position [11007, 0]
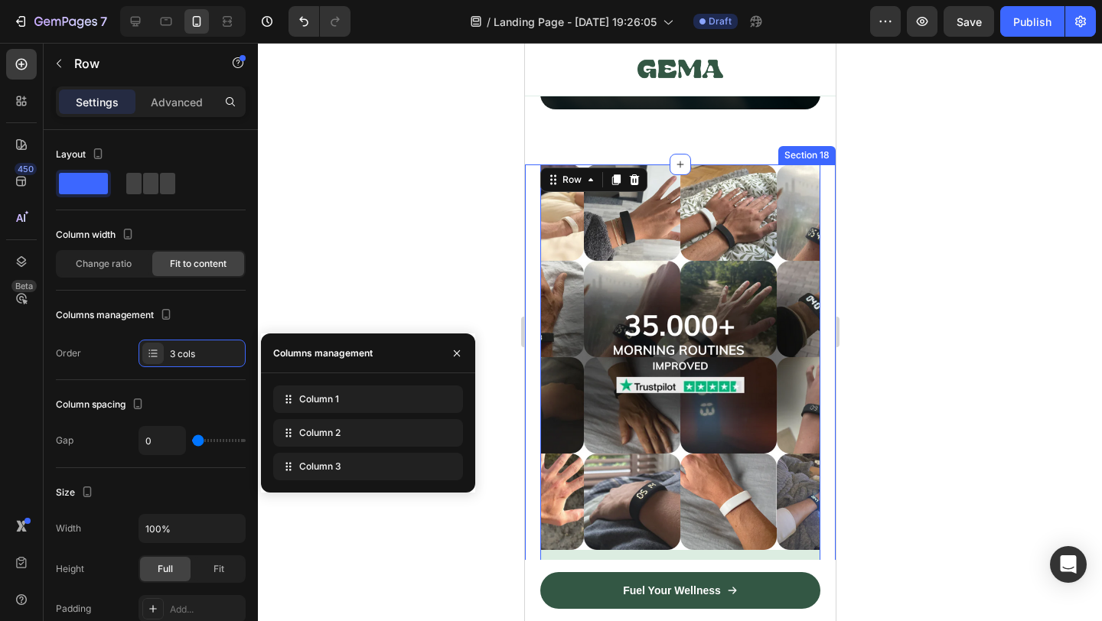
drag, startPoint x: 398, startPoint y: 400, endPoint x: 399, endPoint y: 485, distance: 85.0
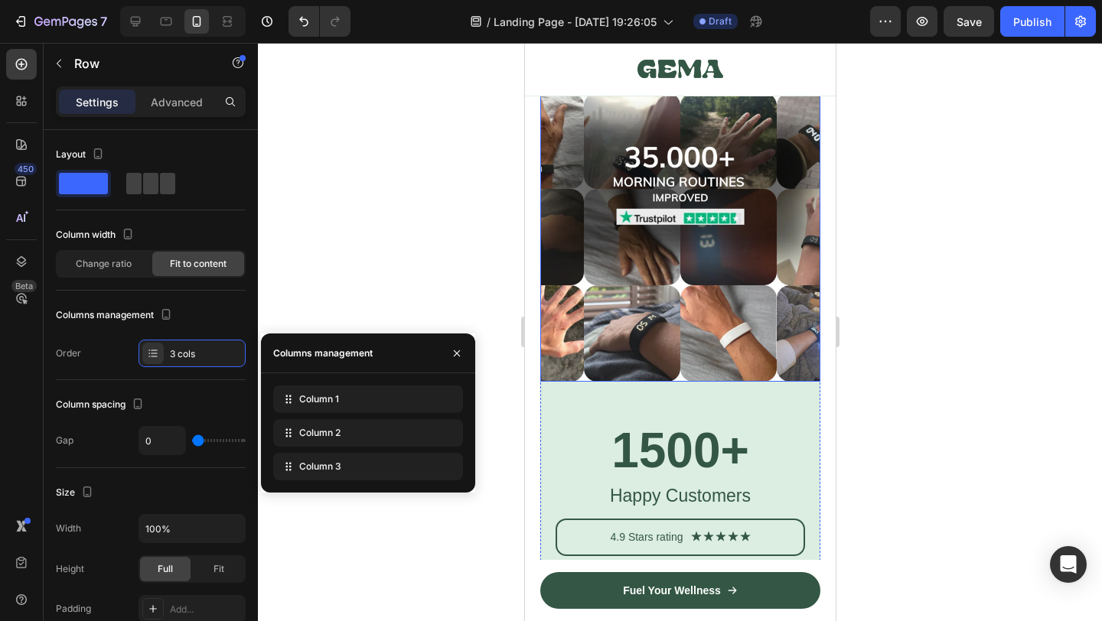
scroll to position [11253, 0]
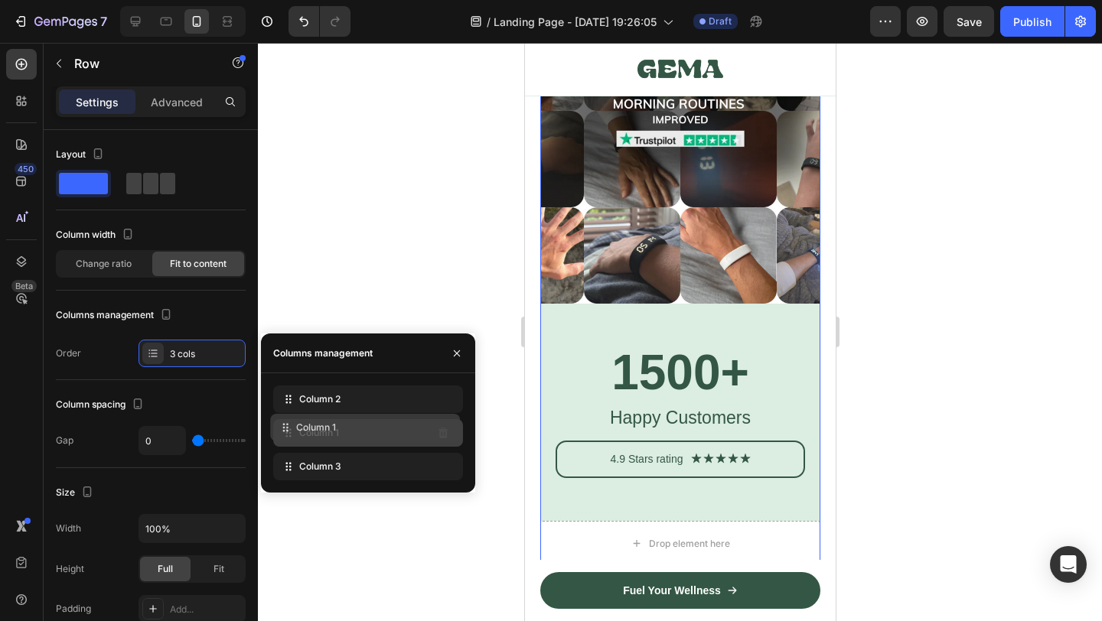
drag, startPoint x: 414, startPoint y: 396, endPoint x: 411, endPoint y: 426, distance: 30.8
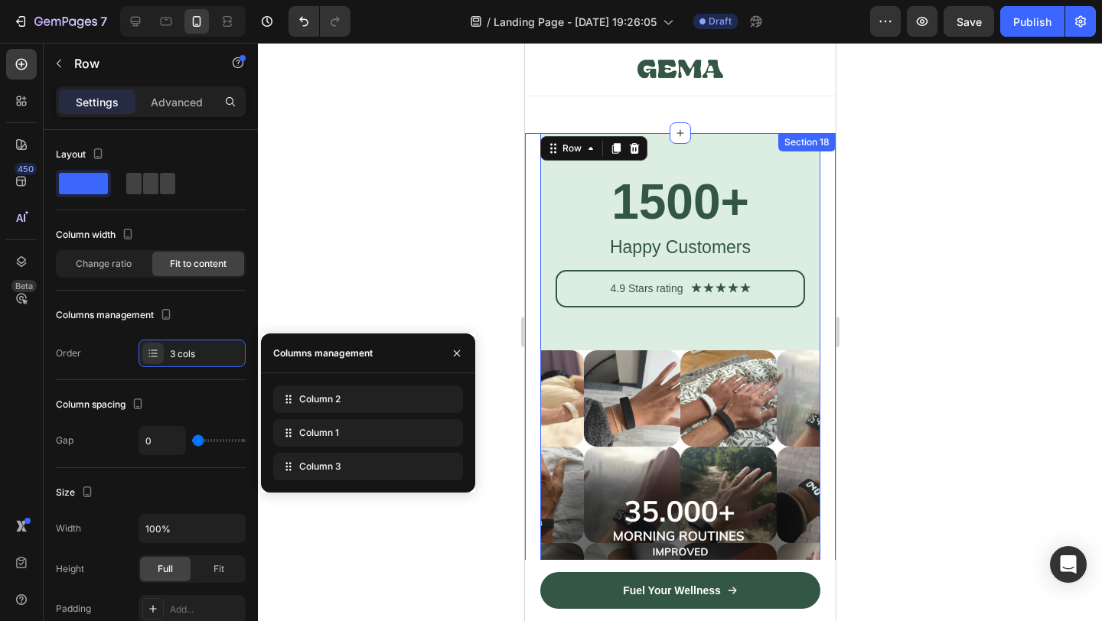
scroll to position [11152, 0]
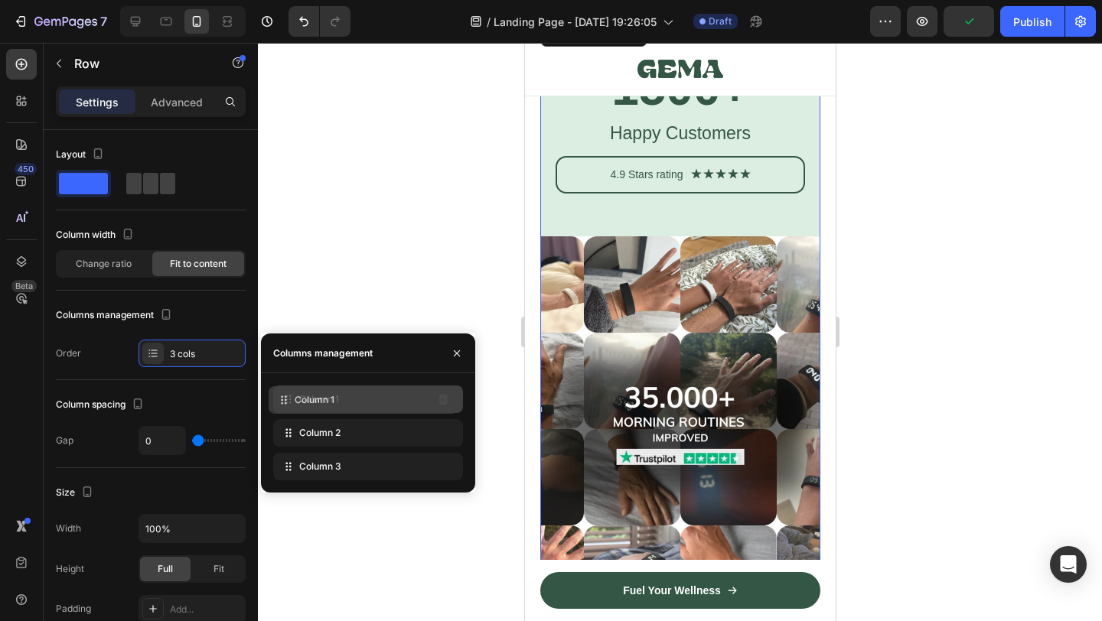
drag, startPoint x: 383, startPoint y: 434, endPoint x: 378, endPoint y: 400, distance: 34.0
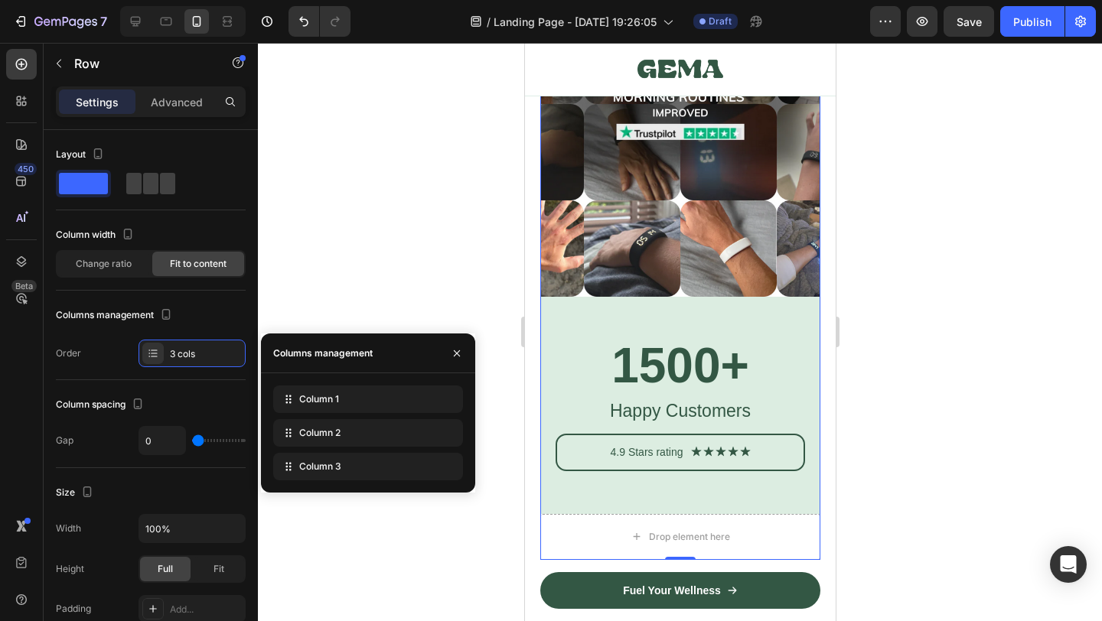
scroll to position [11354, 0]
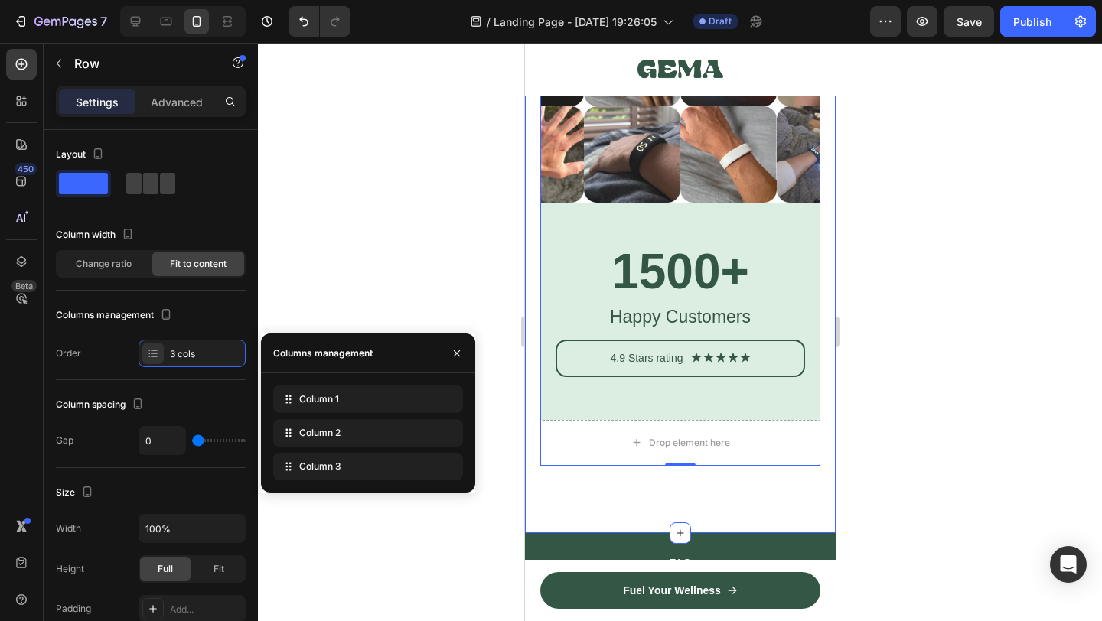
click at [682, 491] on div "Image 1500+ Heading Happy Customers Text Block 4.9 Stars rating Text Block Icon…" at bounding box center [679, 175] width 311 height 716
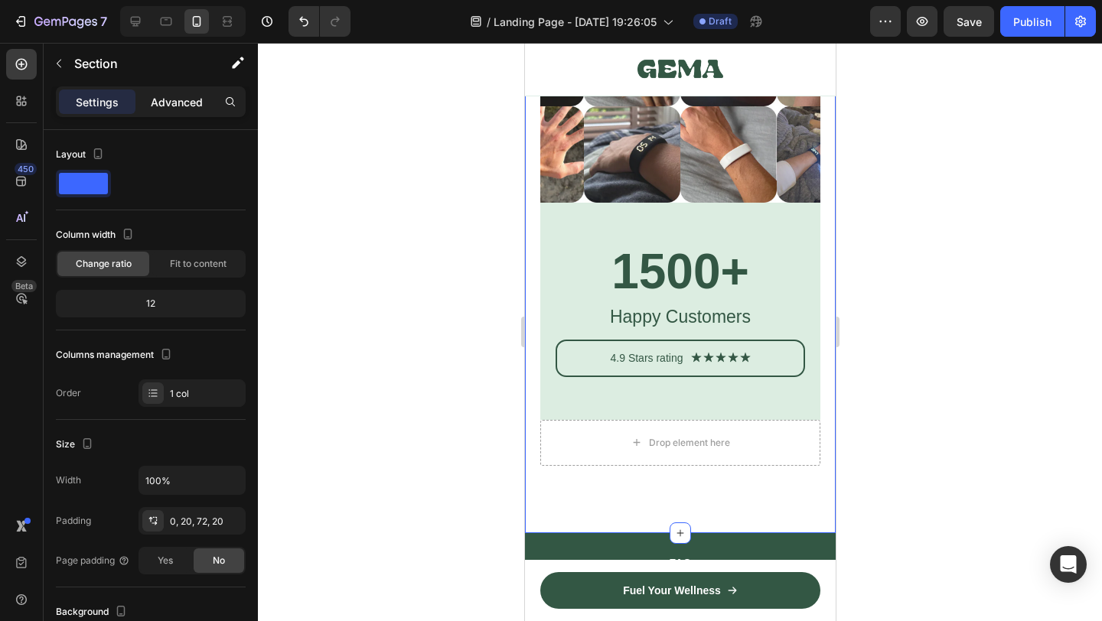
click at [181, 108] on p "Advanced" at bounding box center [177, 102] width 52 height 16
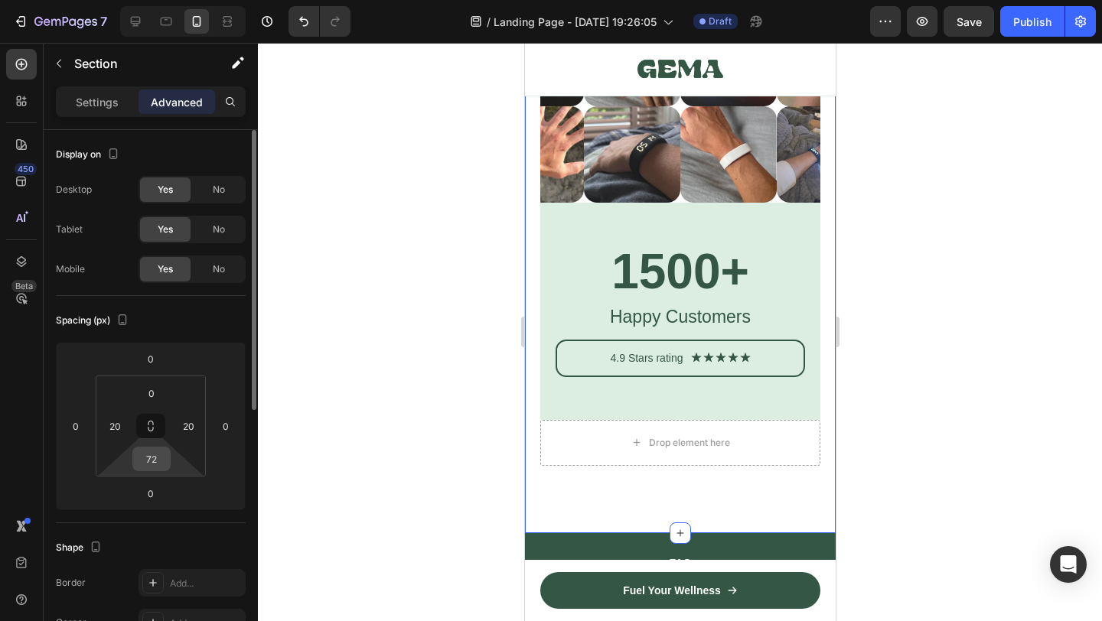
click at [154, 450] on input "72" at bounding box center [151, 459] width 31 height 23
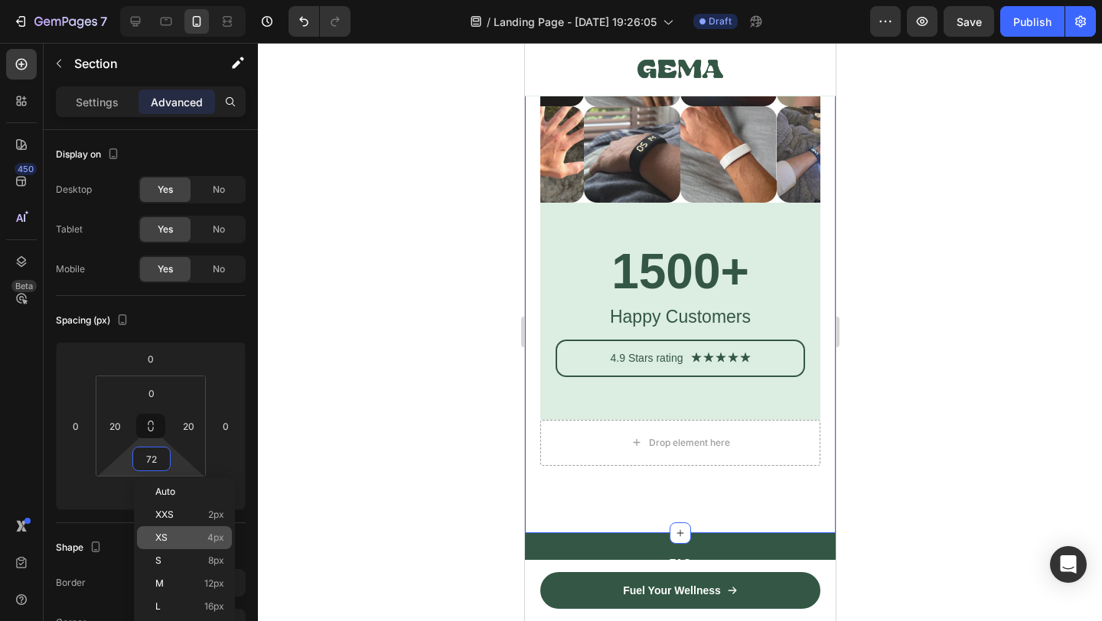
click at [206, 529] on div "XS 4px" at bounding box center [184, 538] width 95 height 23
type input "4"
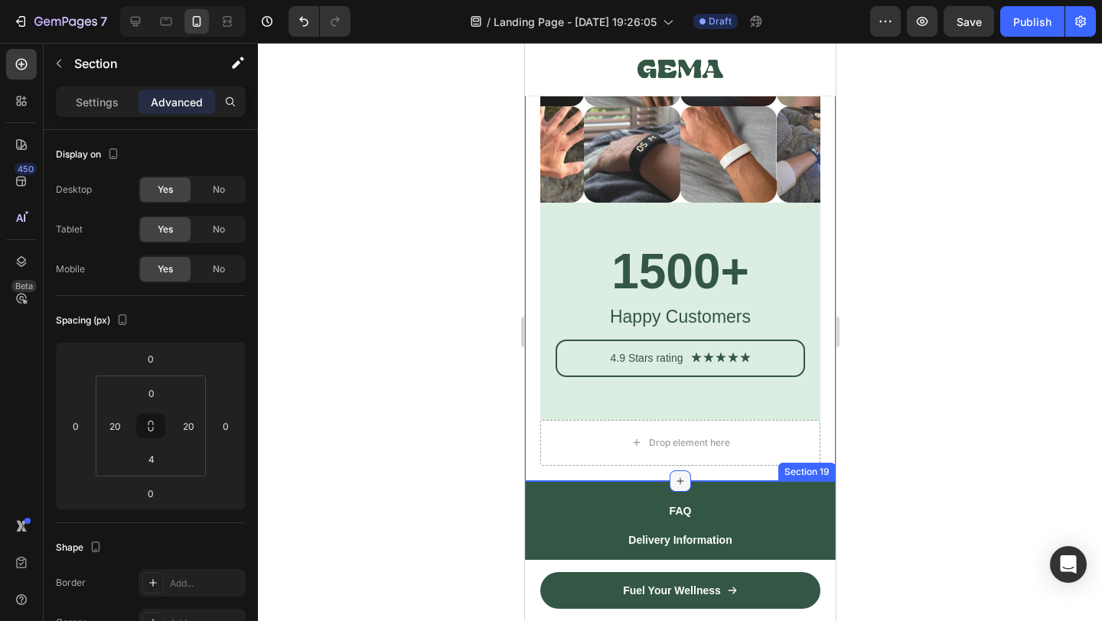
click at [680, 481] on icon at bounding box center [680, 481] width 7 height 7
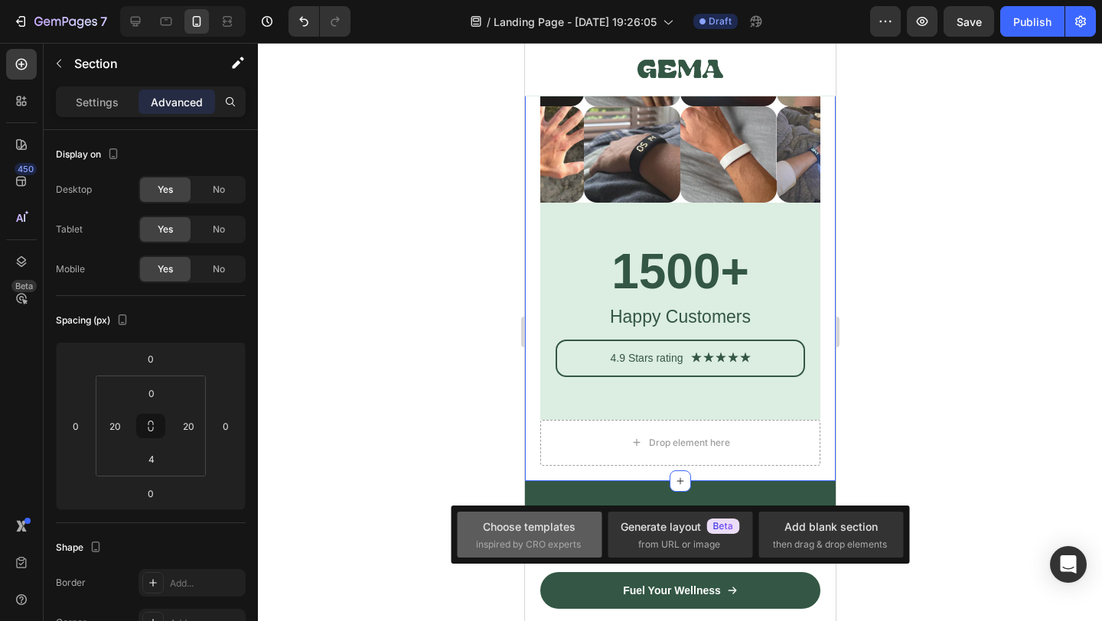
click at [552, 525] on div "Choose templates" at bounding box center [529, 527] width 93 height 16
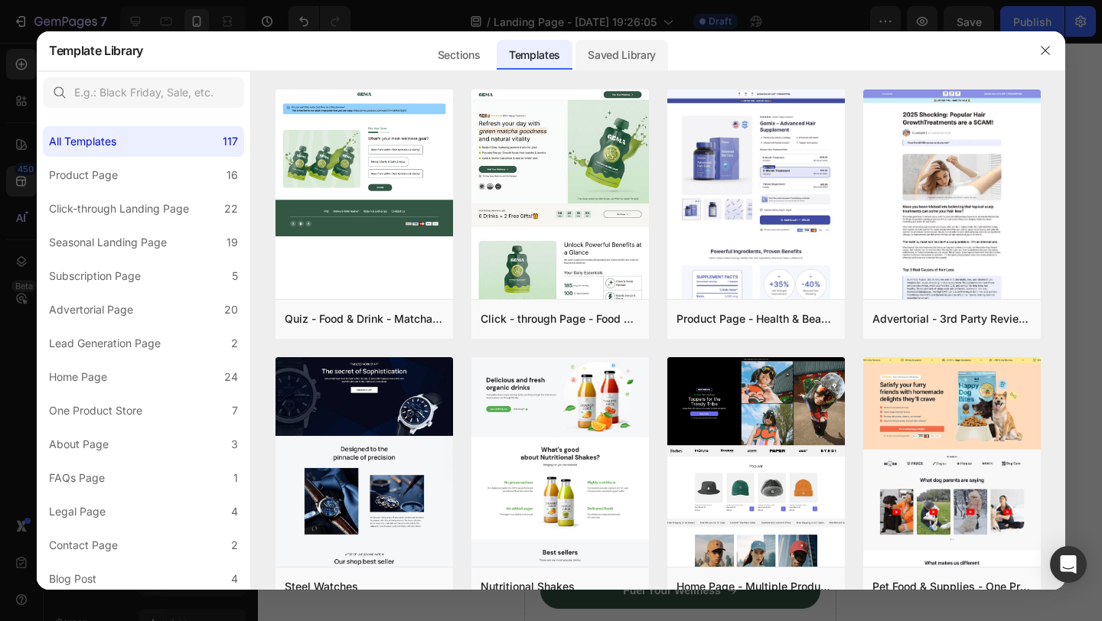
click at [602, 60] on div "Saved Library" at bounding box center [622, 55] width 93 height 31
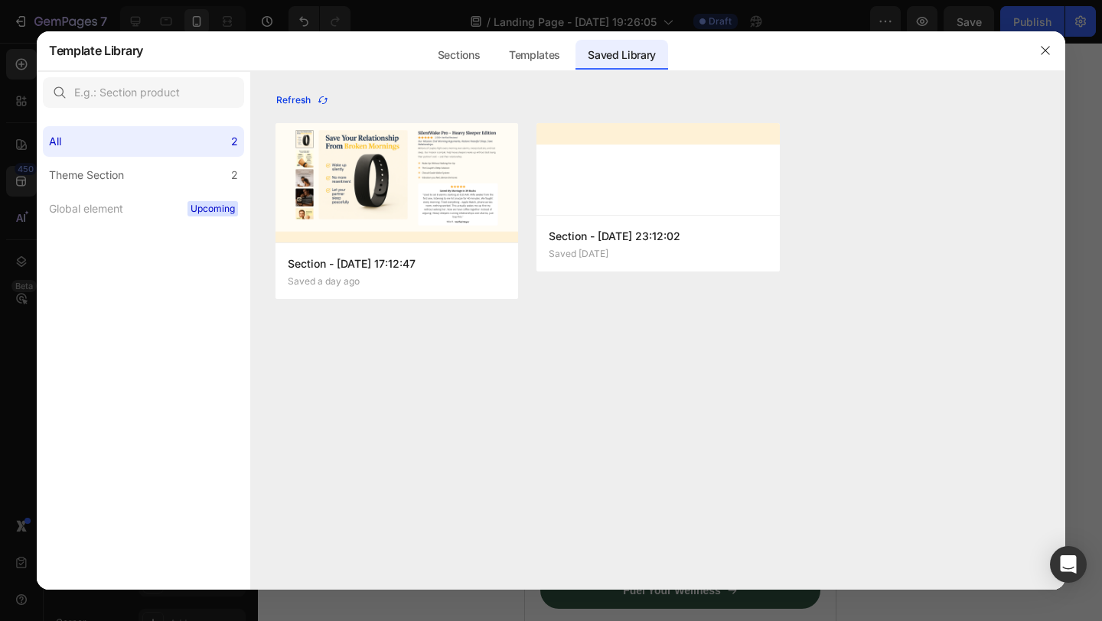
click at [326, 103] on icon "button" at bounding box center [323, 100] width 12 height 12
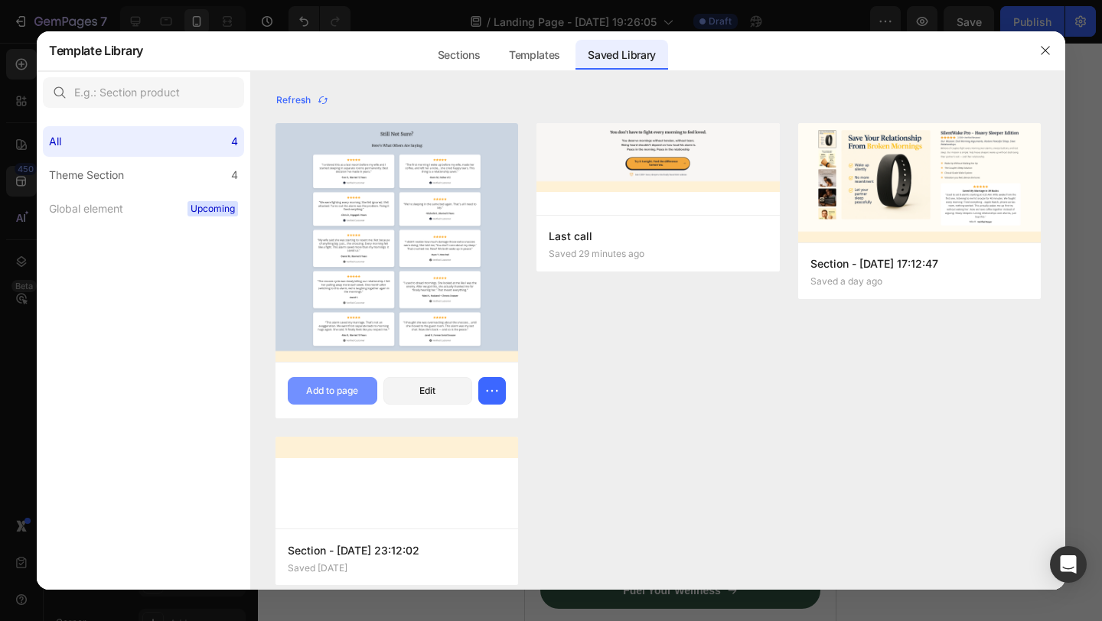
click at [324, 396] on div "Add to page" at bounding box center [332, 391] width 52 height 14
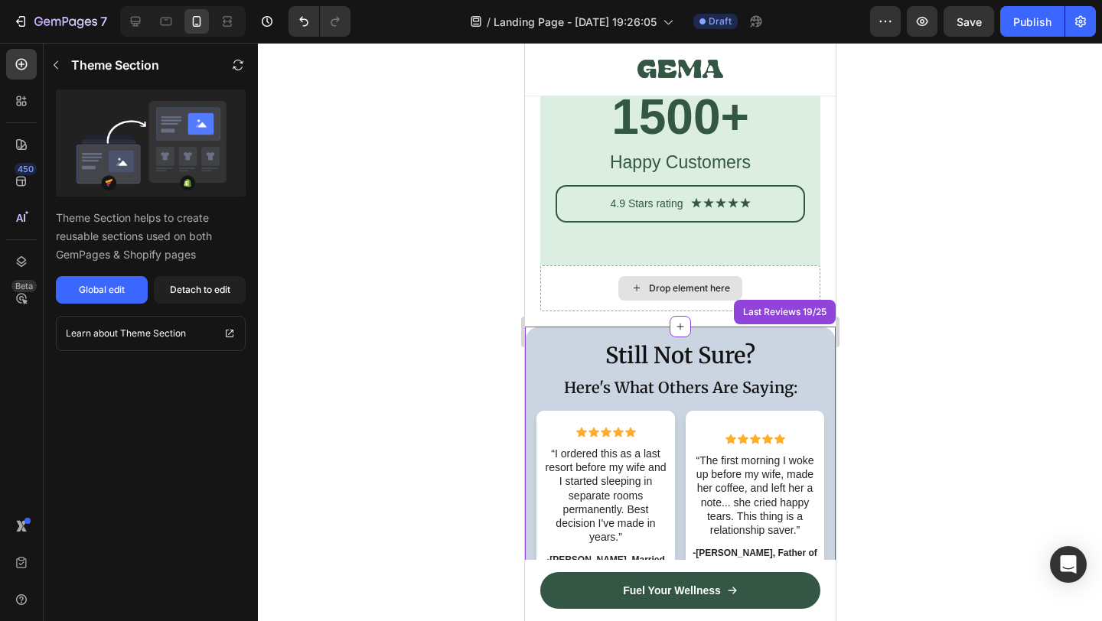
scroll to position [11631, 0]
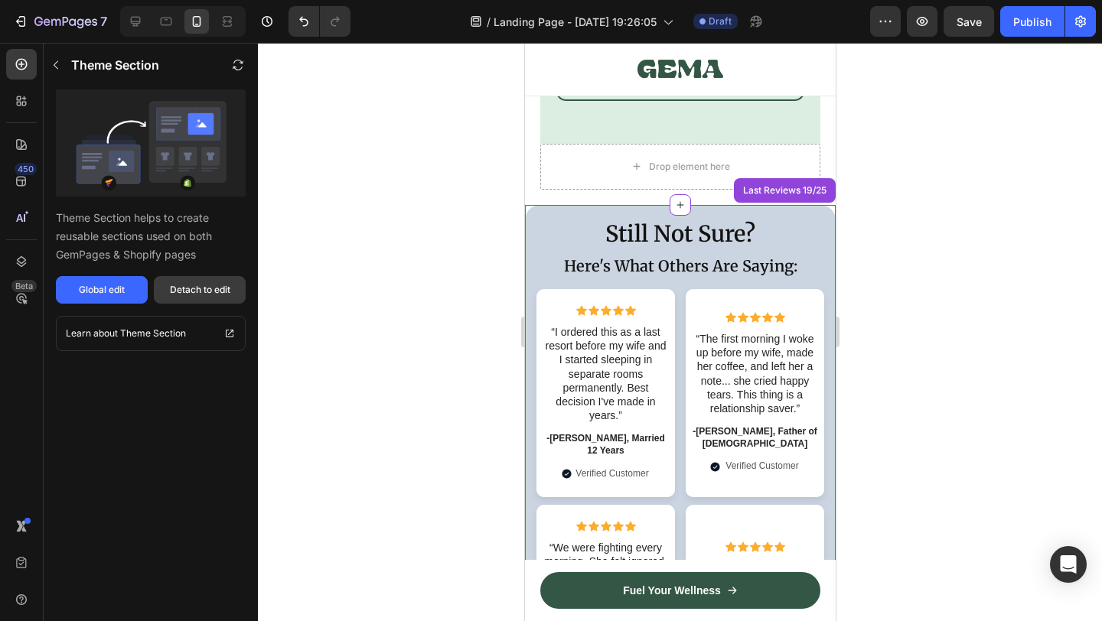
click at [211, 286] on div "Detach to edit" at bounding box center [200, 290] width 60 height 14
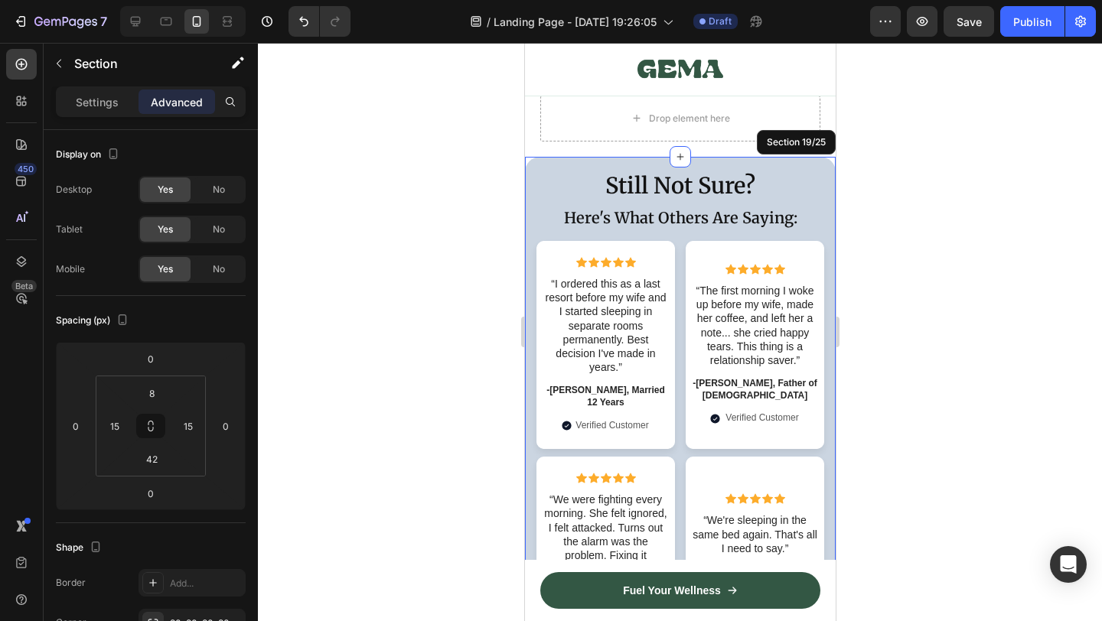
scroll to position [11683, 0]
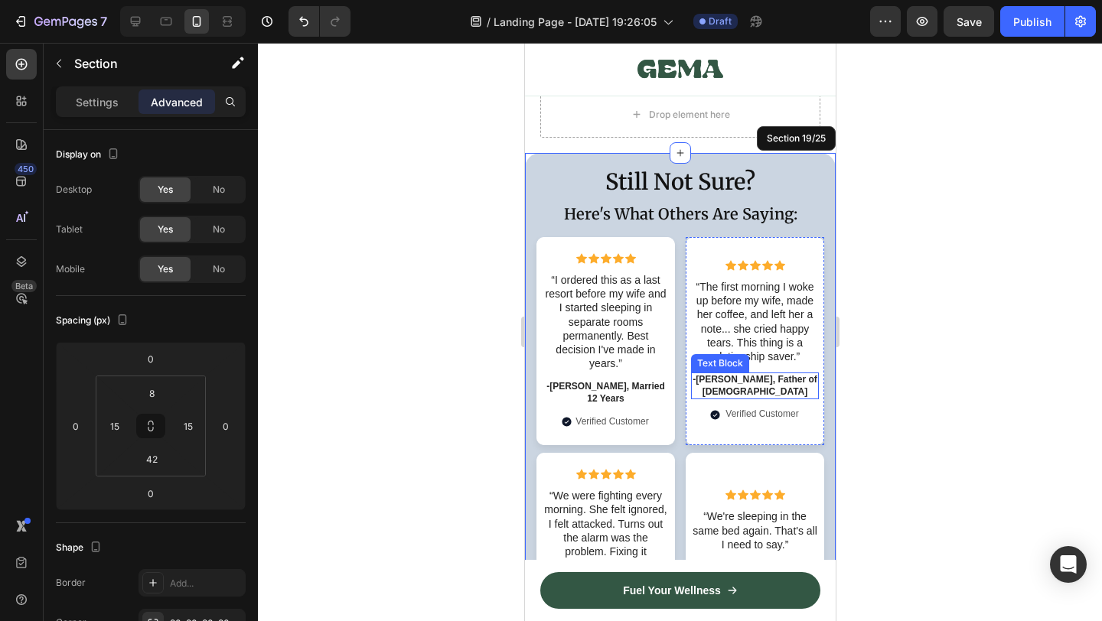
click at [969, 404] on div at bounding box center [680, 332] width 844 height 579
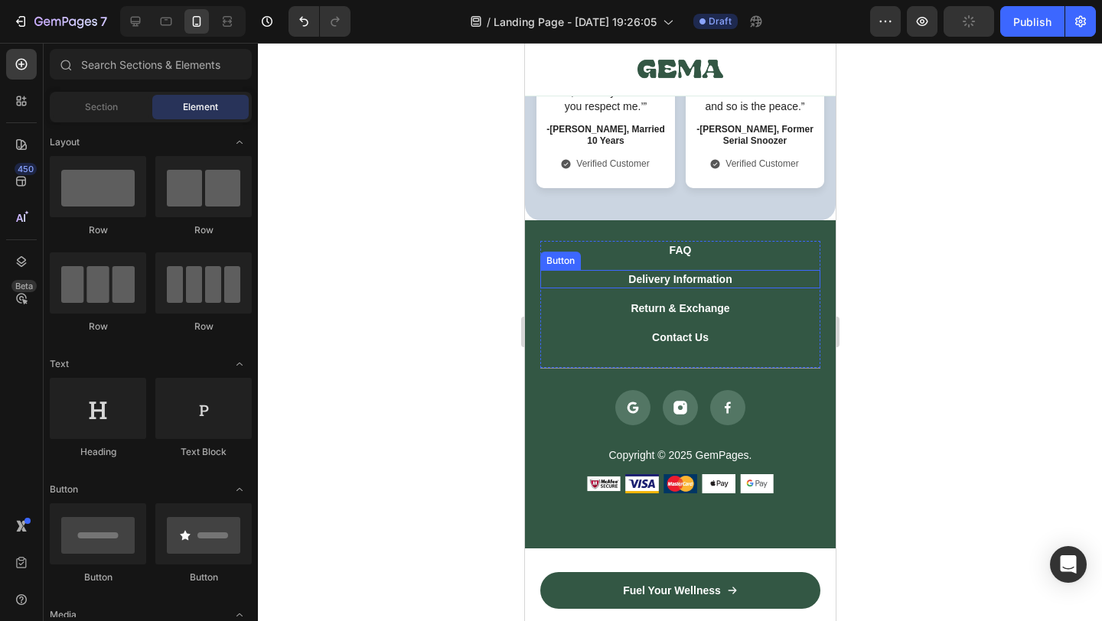
scroll to position [12758, 0]
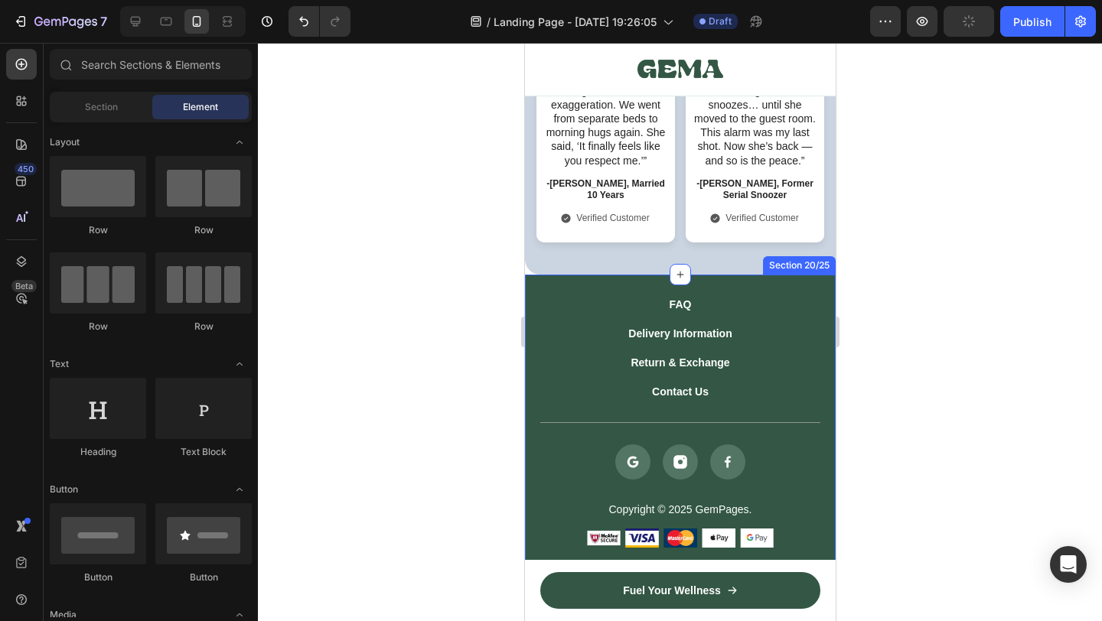
click at [527, 422] on div "FAQ Button Delivery Information Button Return & Exchange Button Contact Us Butt…" at bounding box center [679, 439] width 311 height 329
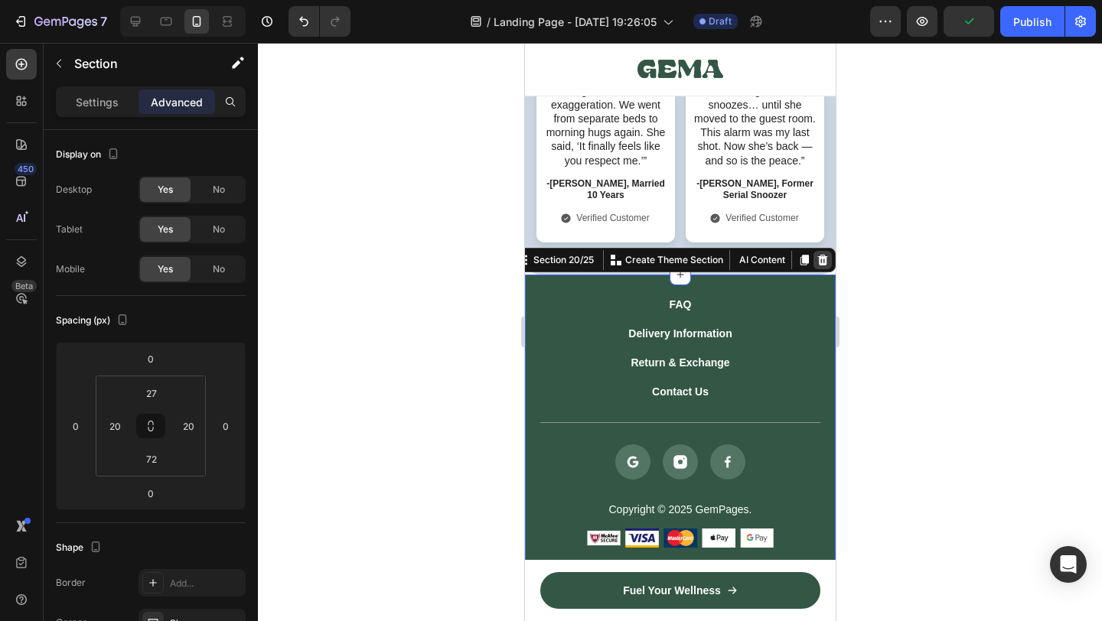
click at [827, 254] on icon at bounding box center [822, 260] width 12 height 12
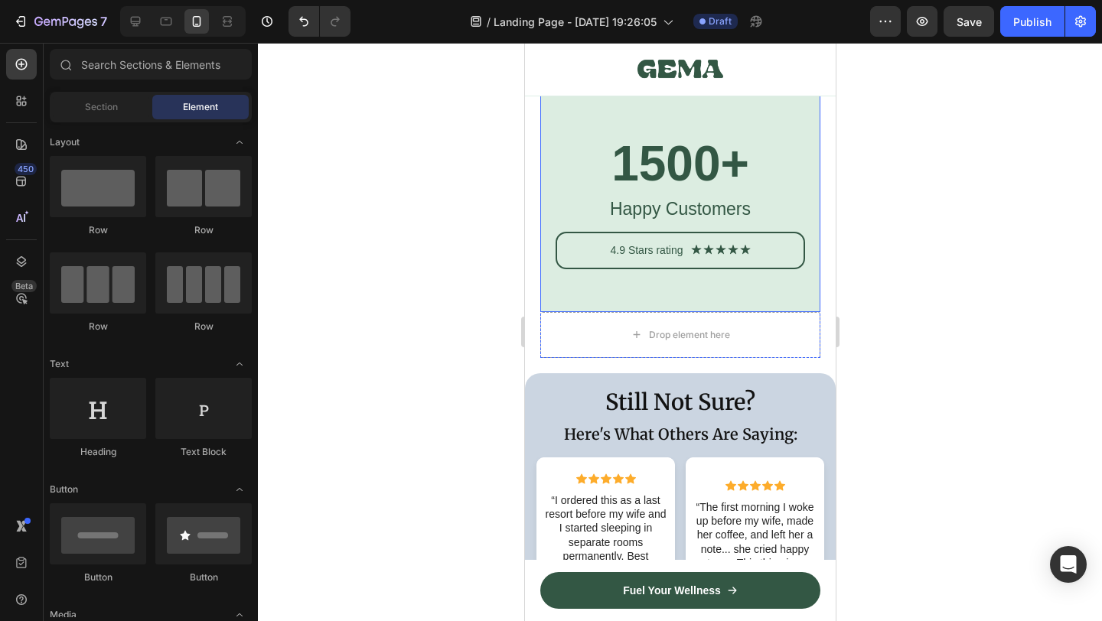
scroll to position [11493, 0]
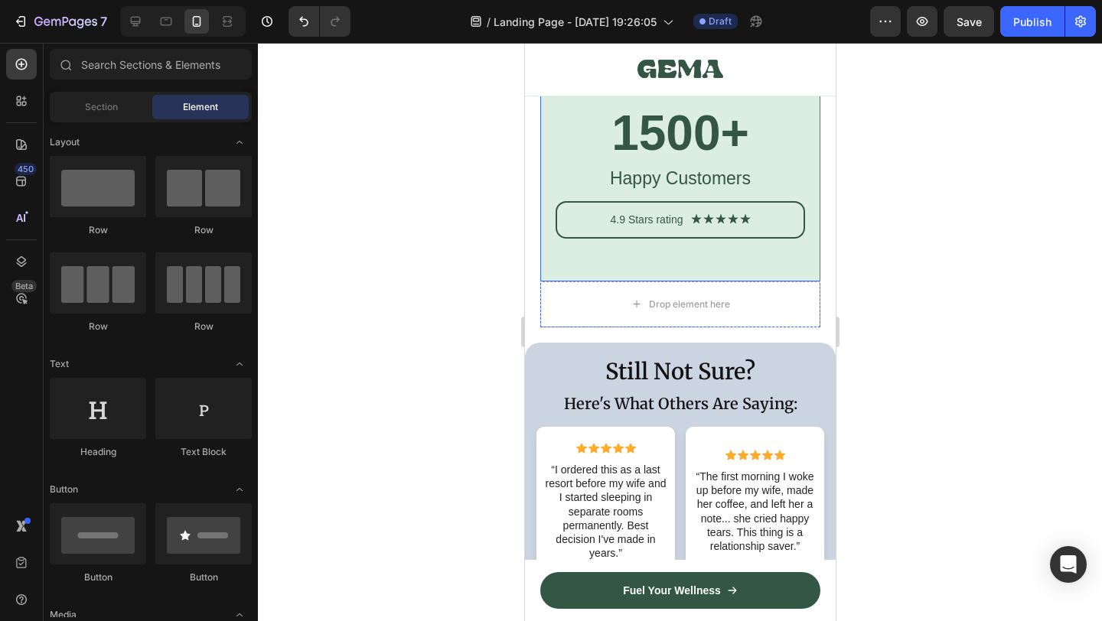
click at [581, 258] on div "1500+ Heading Happy Customers Text Block 4.9 Stars rating Text Block Icon Icon …" at bounding box center [680, 172] width 280 height 217
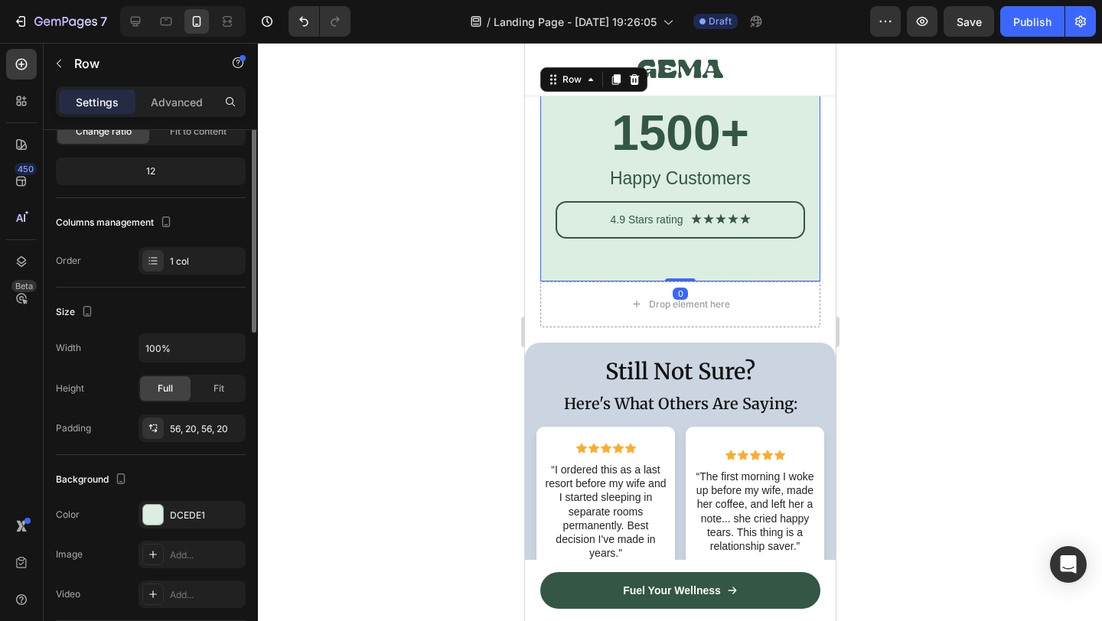
scroll to position [445, 0]
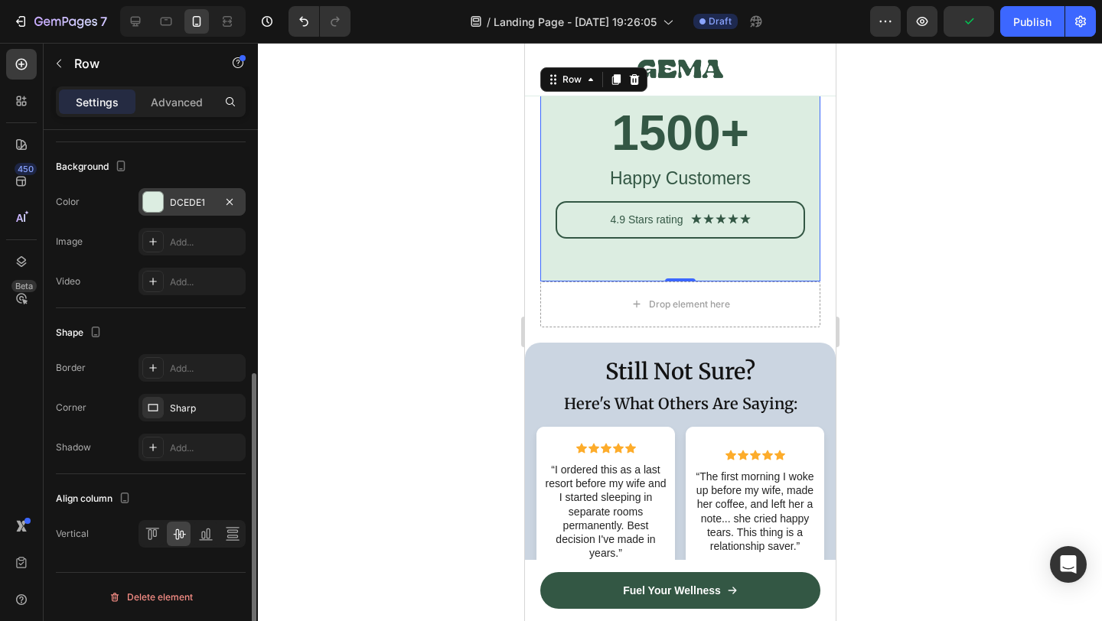
click at [158, 206] on div at bounding box center [153, 202] width 20 height 20
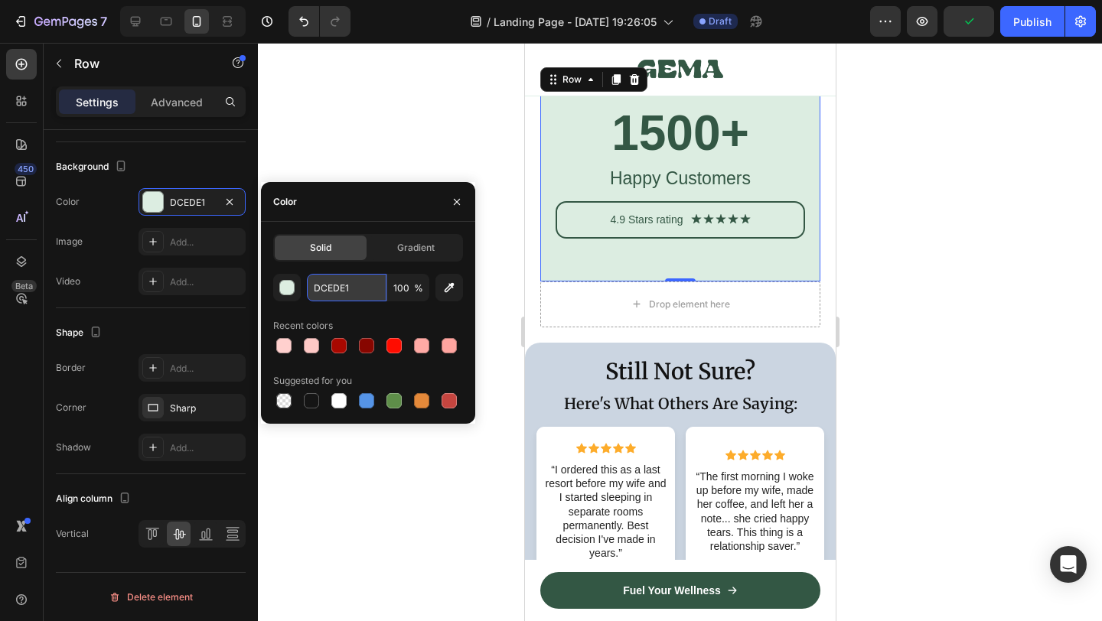
click at [350, 285] on input "DCEDE1" at bounding box center [347, 288] width 80 height 28
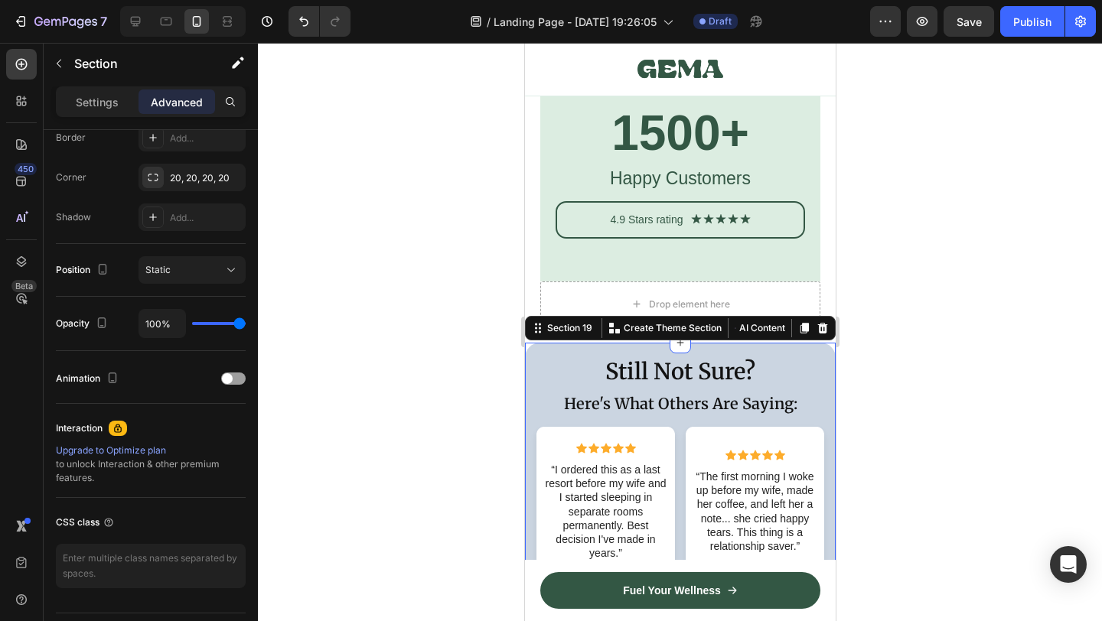
scroll to position [0, 0]
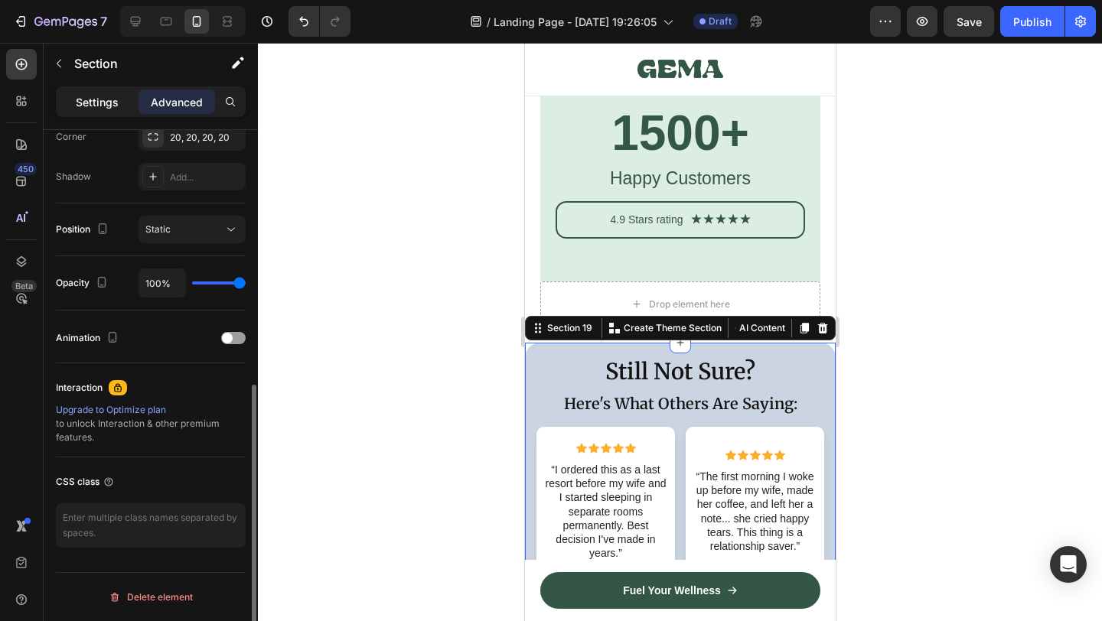
click at [106, 102] on p "Settings" at bounding box center [97, 102] width 43 height 16
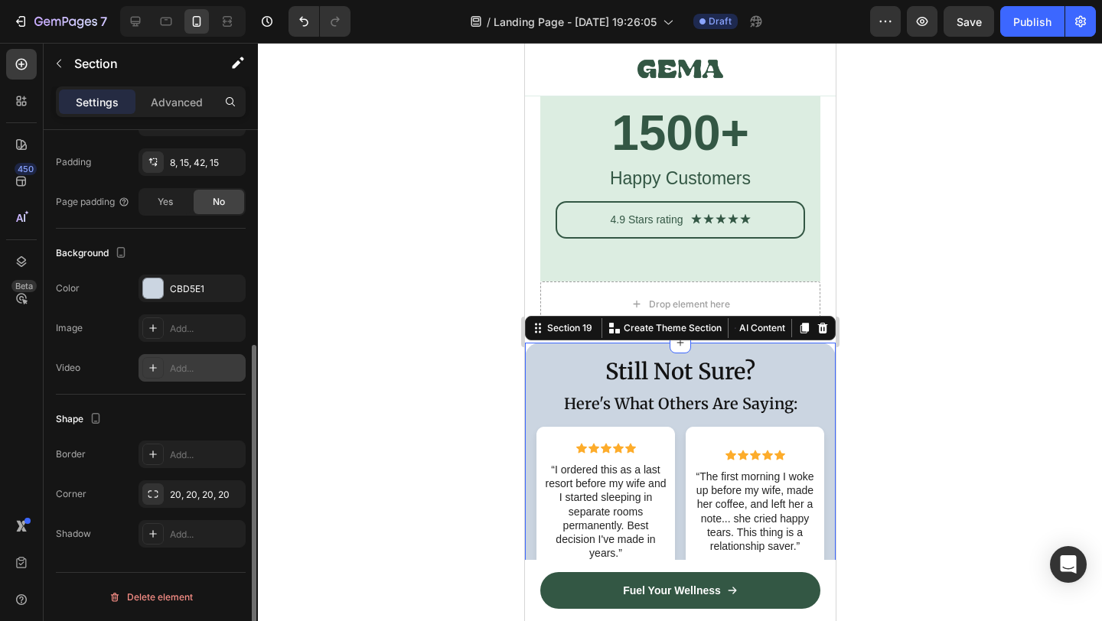
scroll to position [359, 0]
click at [175, 288] on div "CBD5E1" at bounding box center [192, 289] width 44 height 14
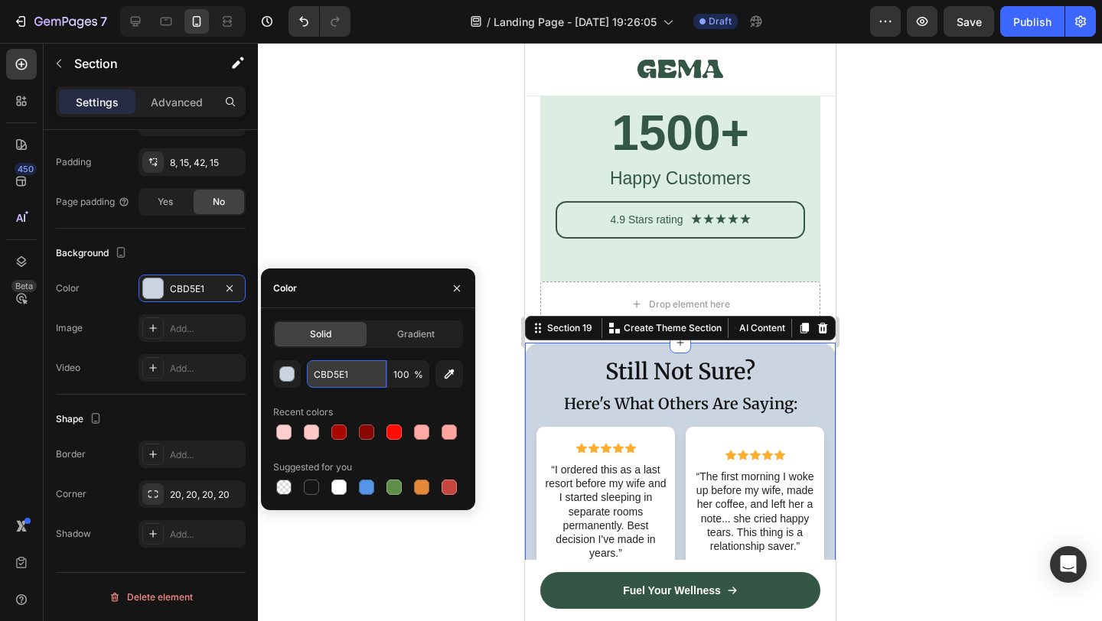
click at [333, 373] on input "CBD5E1" at bounding box center [347, 374] width 80 height 28
paste input "DCED"
type input "DCEDE1"
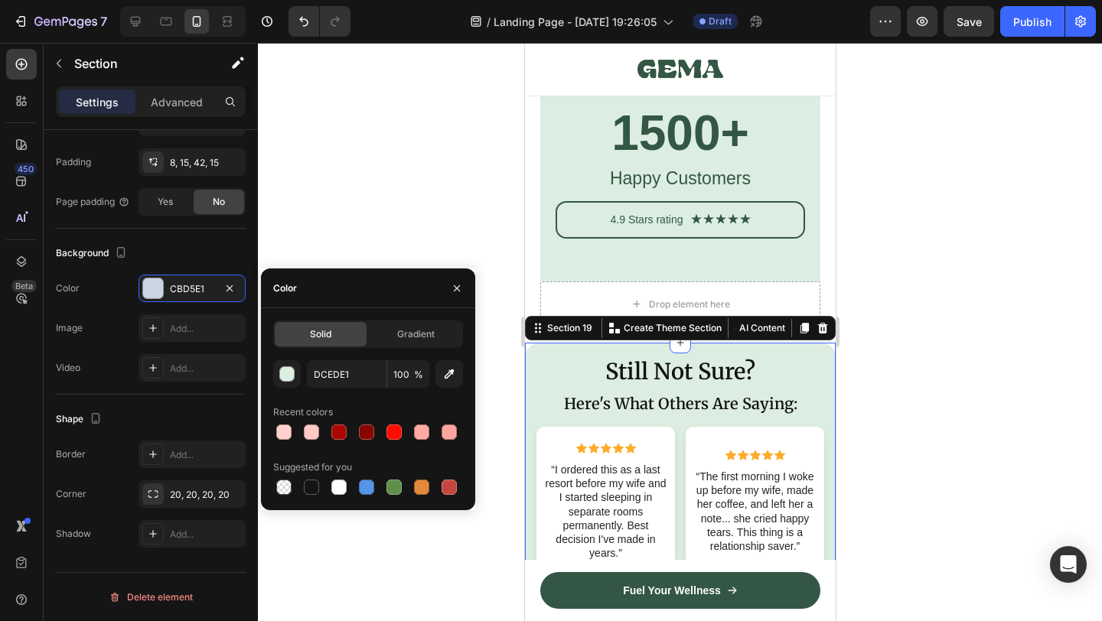
click at [869, 431] on div at bounding box center [680, 332] width 844 height 579
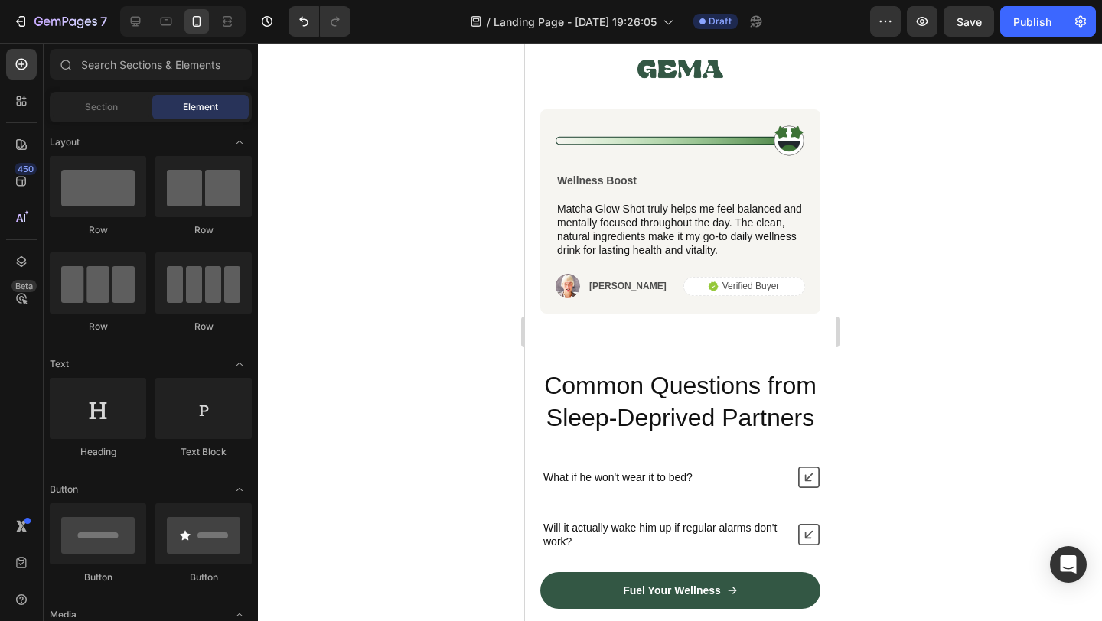
scroll to position [9772, 0]
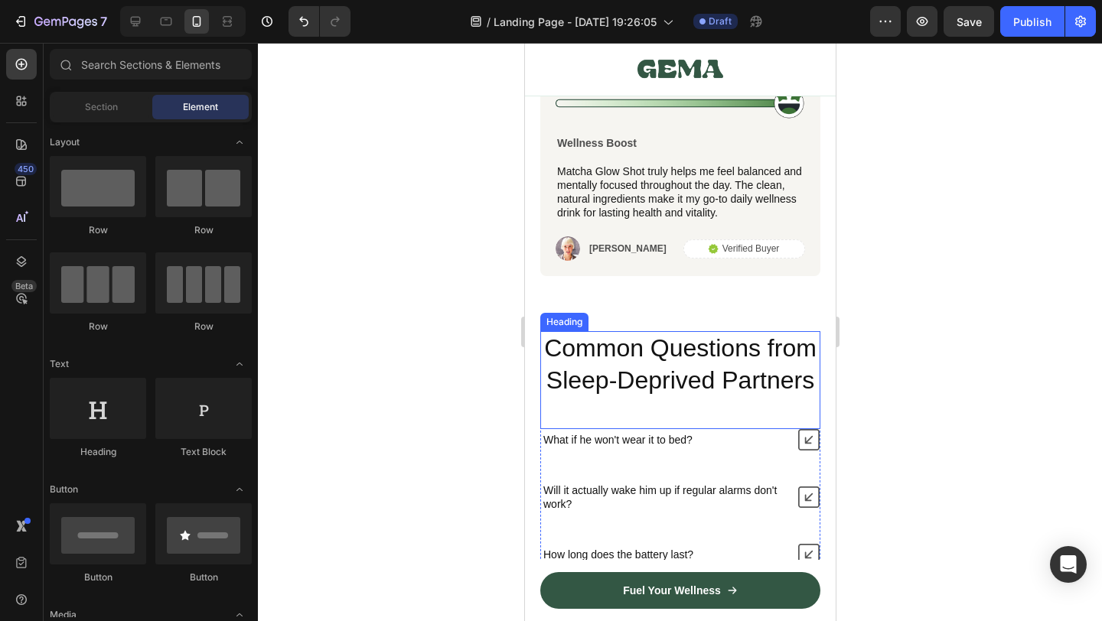
click at [704, 351] on h2 "Common Questions from Sleep-Deprived Partners" at bounding box center [680, 364] width 280 height 67
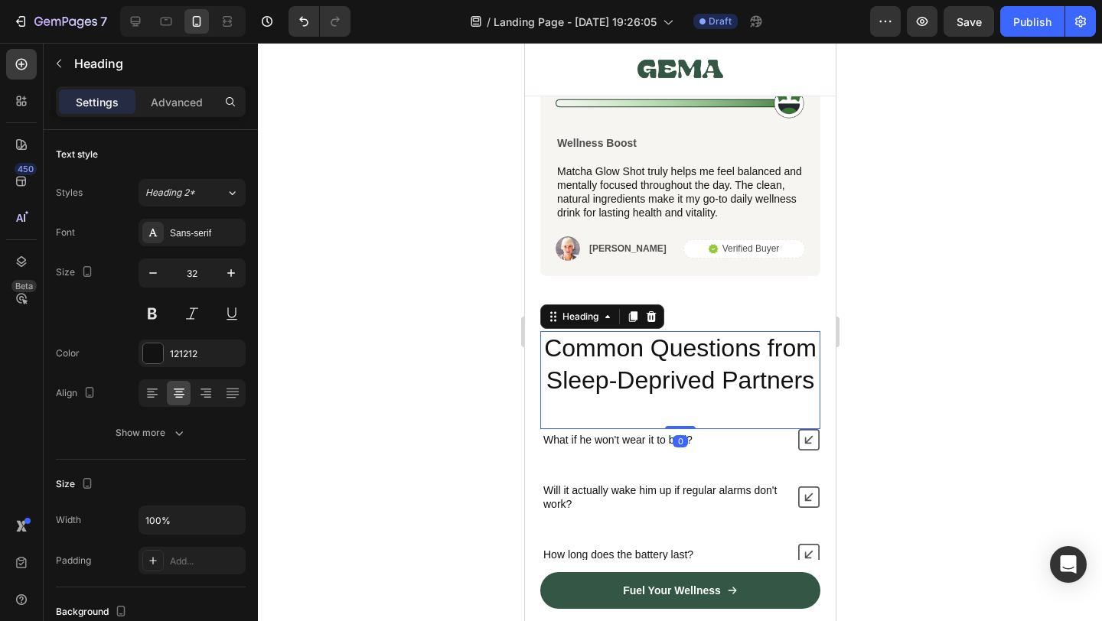
click at [704, 351] on h2 "Common Questions from Sleep-Deprived Partners" at bounding box center [680, 364] width 280 height 67
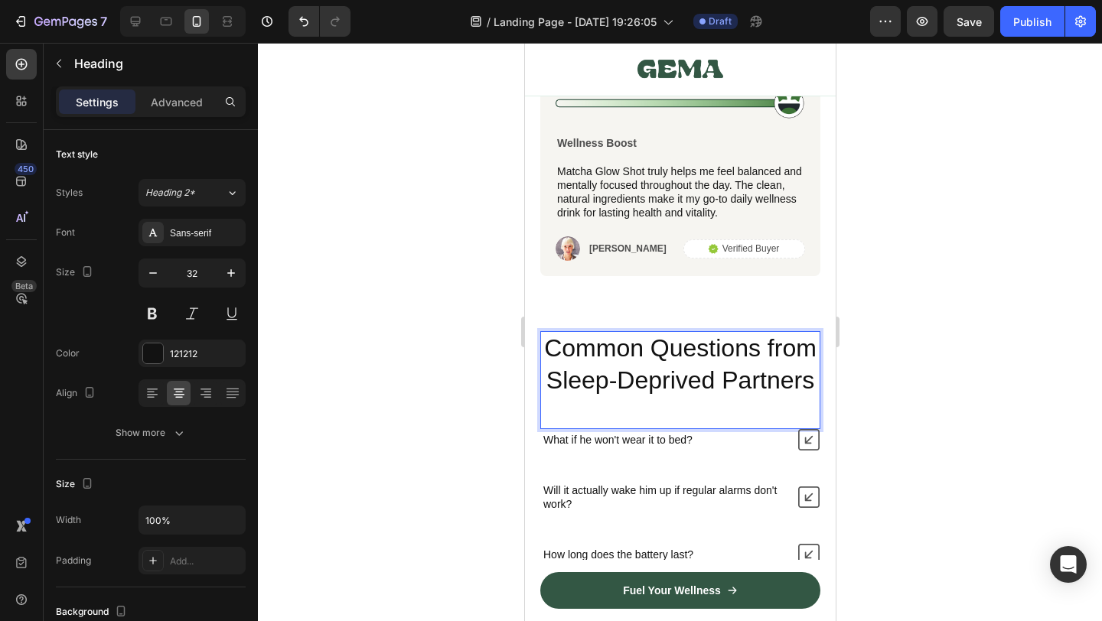
click at [704, 351] on p "Common Questions from Sleep-Deprived Partners" at bounding box center [679, 365] width 277 height 64
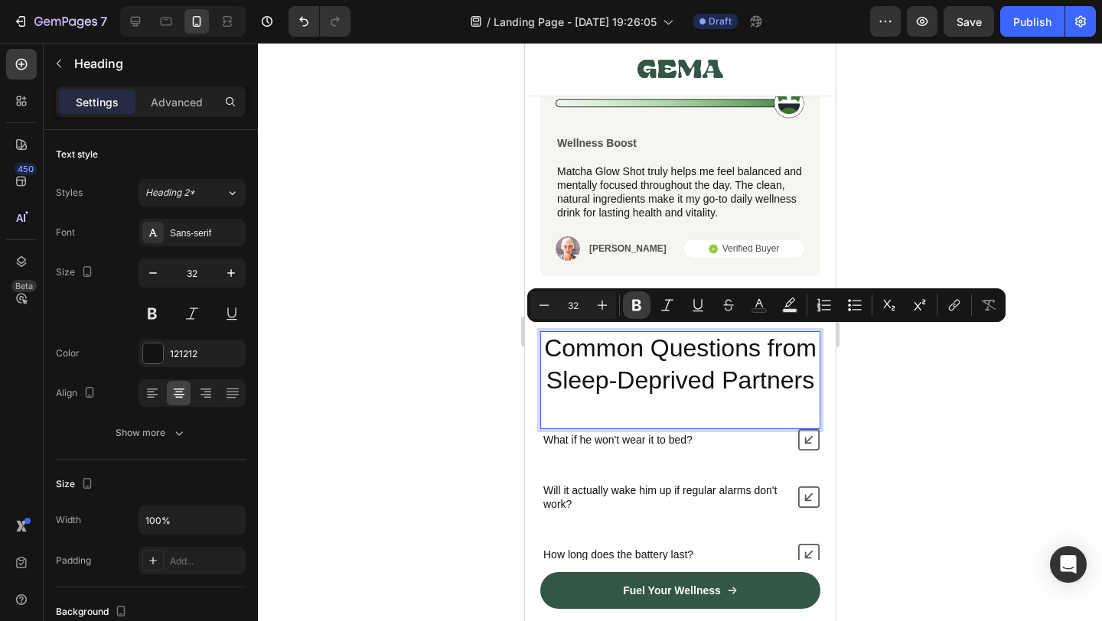
click at [641, 302] on icon "Editor contextual toolbar" at bounding box center [636, 305] width 15 height 15
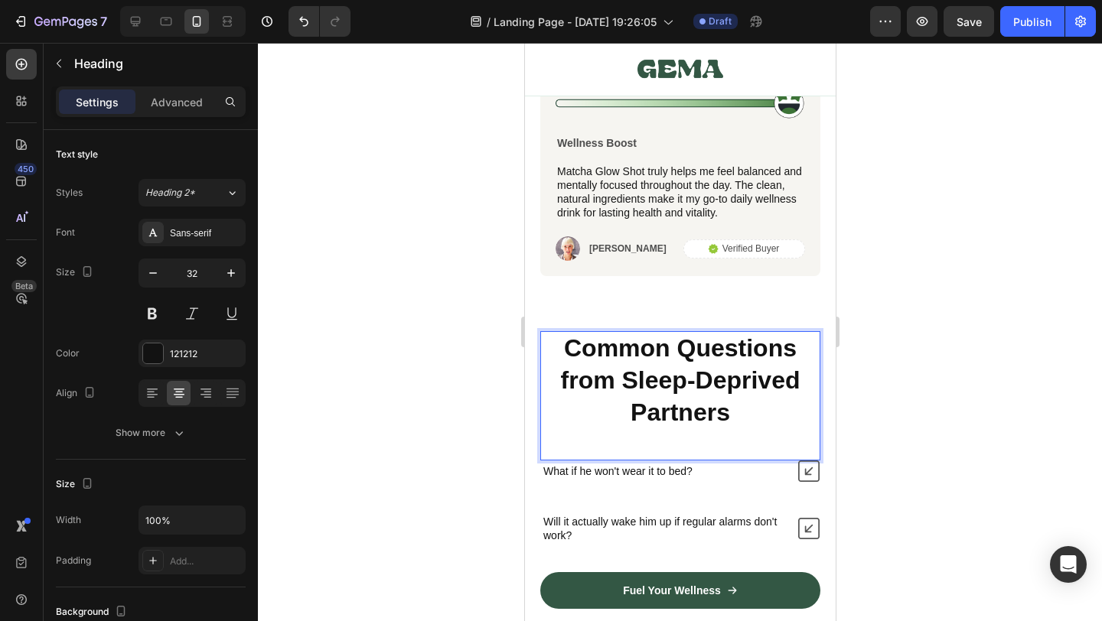
click at [654, 354] on strong "Common Questions from Sleep-Deprived Partners" at bounding box center [680, 379] width 240 height 91
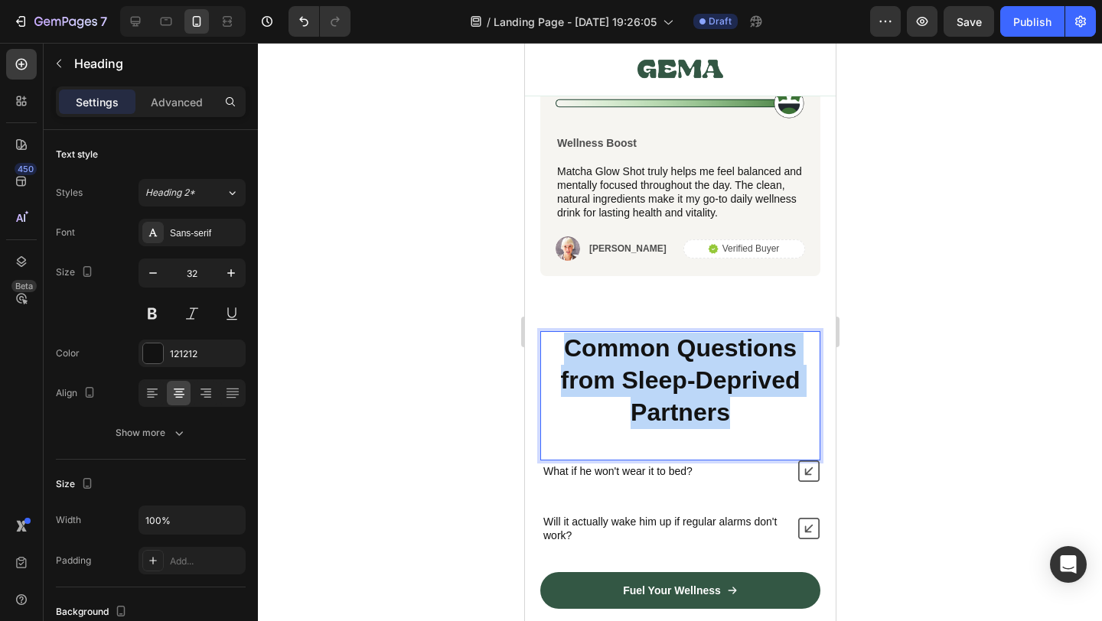
click at [654, 354] on strong "Common Questions from Sleep-Deprived Partners" at bounding box center [680, 379] width 240 height 91
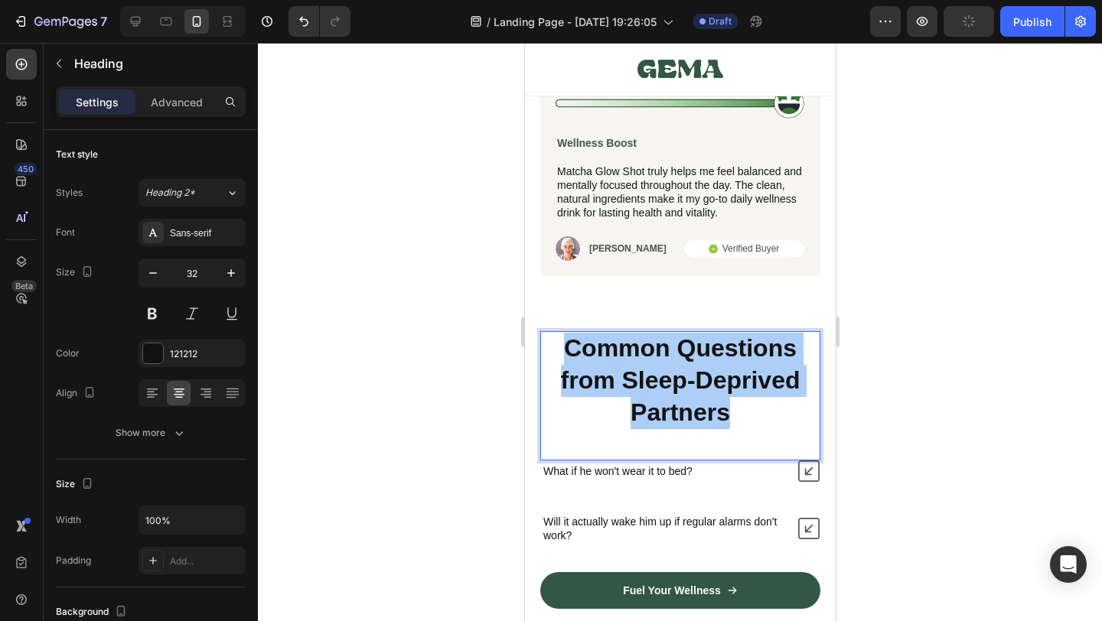
click at [934, 400] on div at bounding box center [680, 332] width 844 height 579
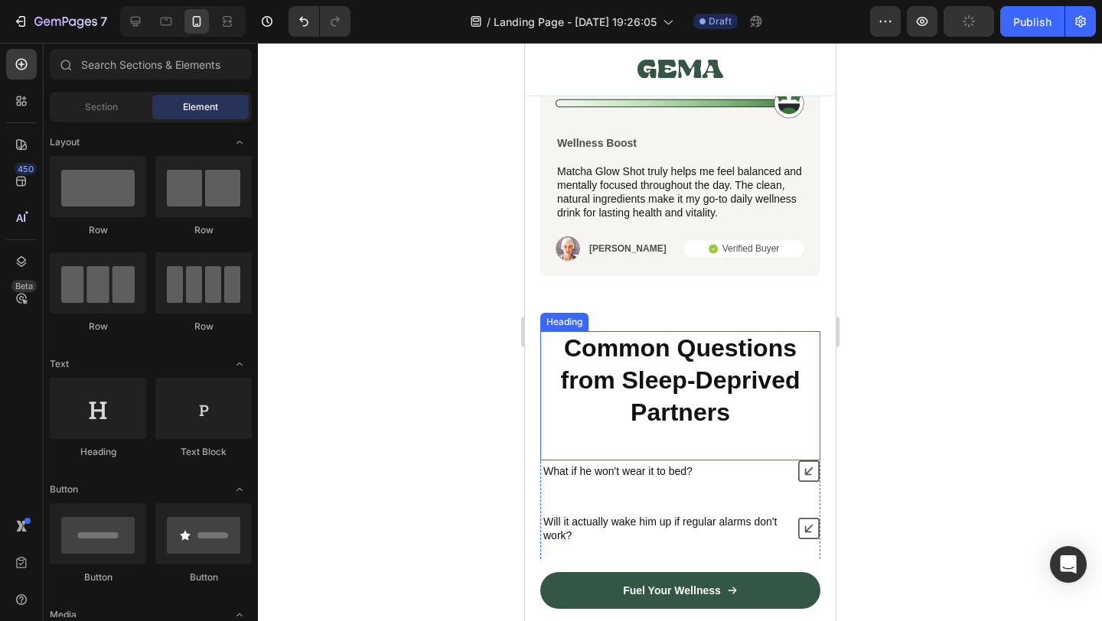
click at [684, 360] on strong "Common Questions from Sleep-Deprived Partners" at bounding box center [680, 379] width 240 height 91
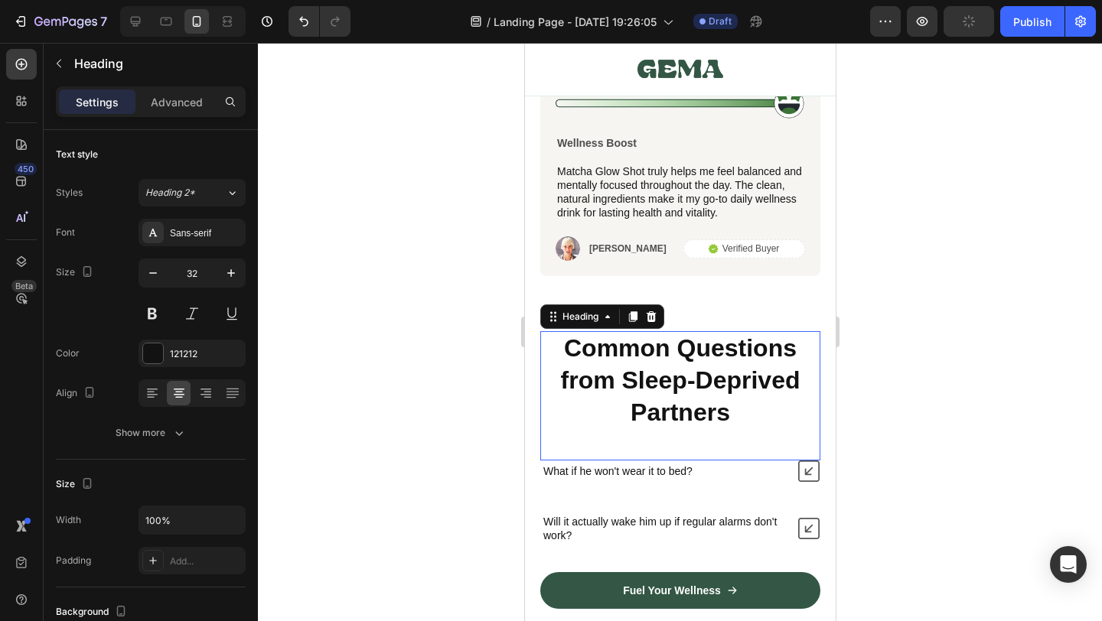
click at [684, 360] on strong "Common Questions from Sleep-Deprived Partners" at bounding box center [680, 379] width 240 height 91
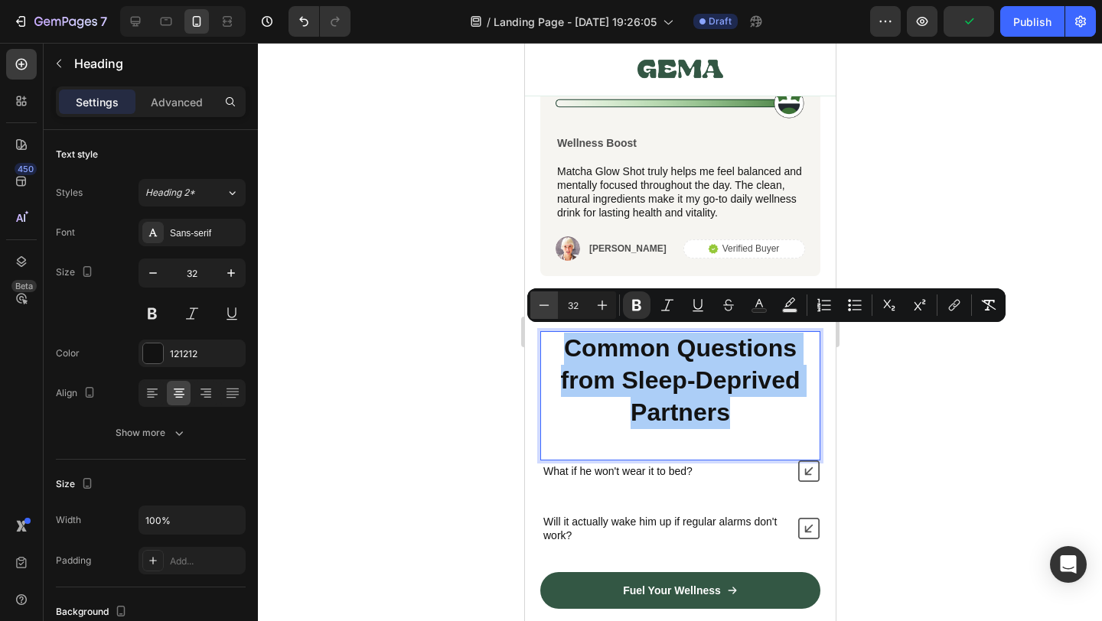
click at [547, 308] on icon "Editor contextual toolbar" at bounding box center [544, 305] width 15 height 15
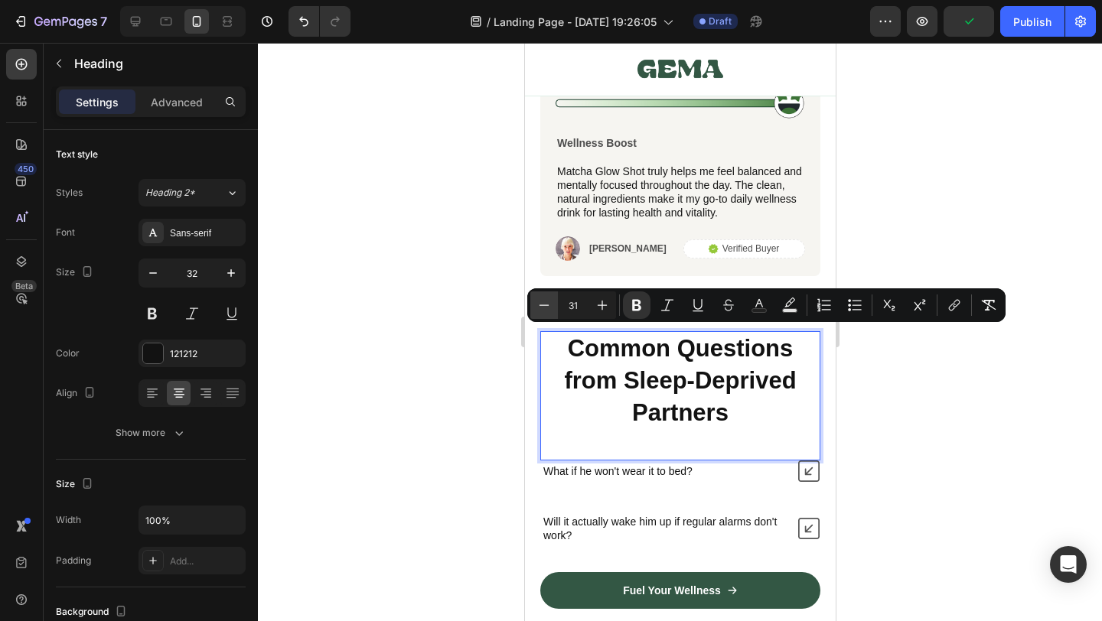
click at [547, 308] on icon "Editor contextual toolbar" at bounding box center [544, 305] width 15 height 15
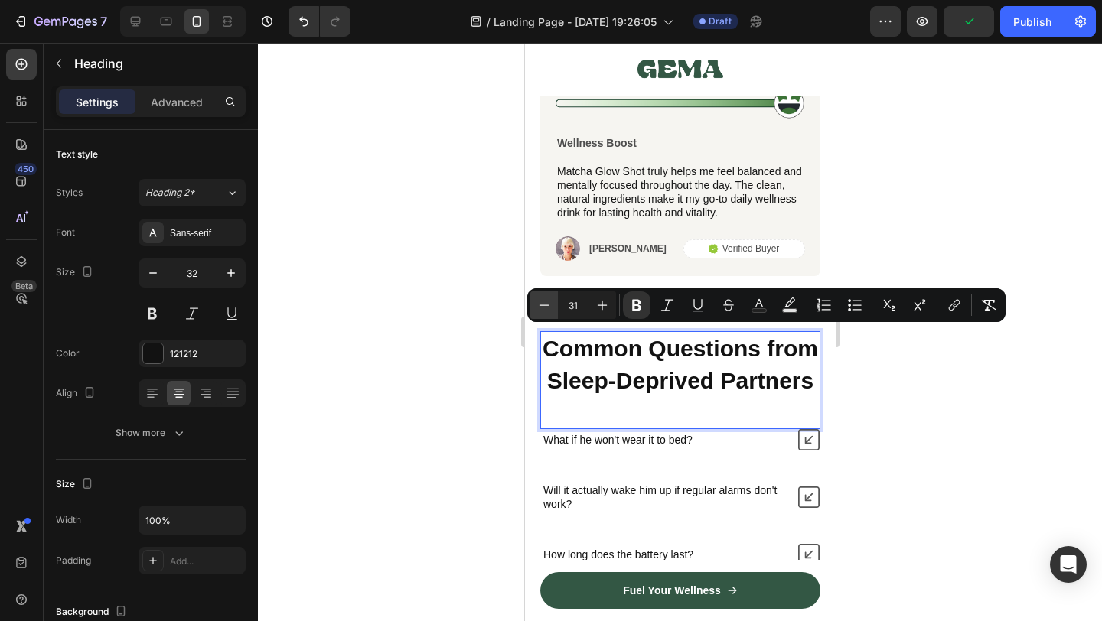
type input "30"
click at [908, 403] on div at bounding box center [680, 332] width 844 height 579
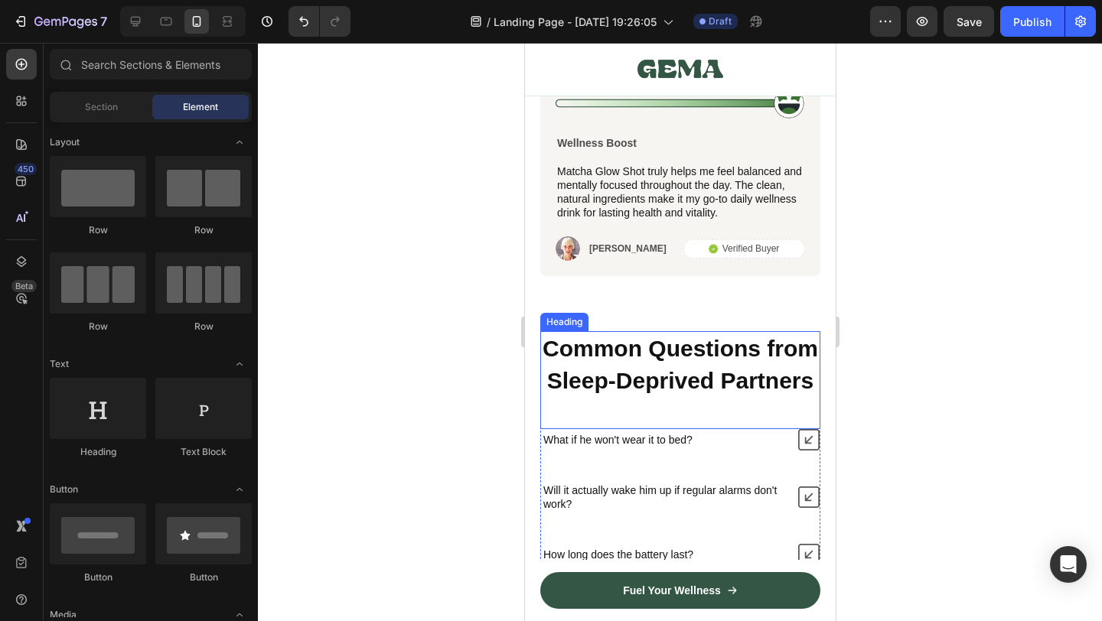
scroll to position [9892, 0]
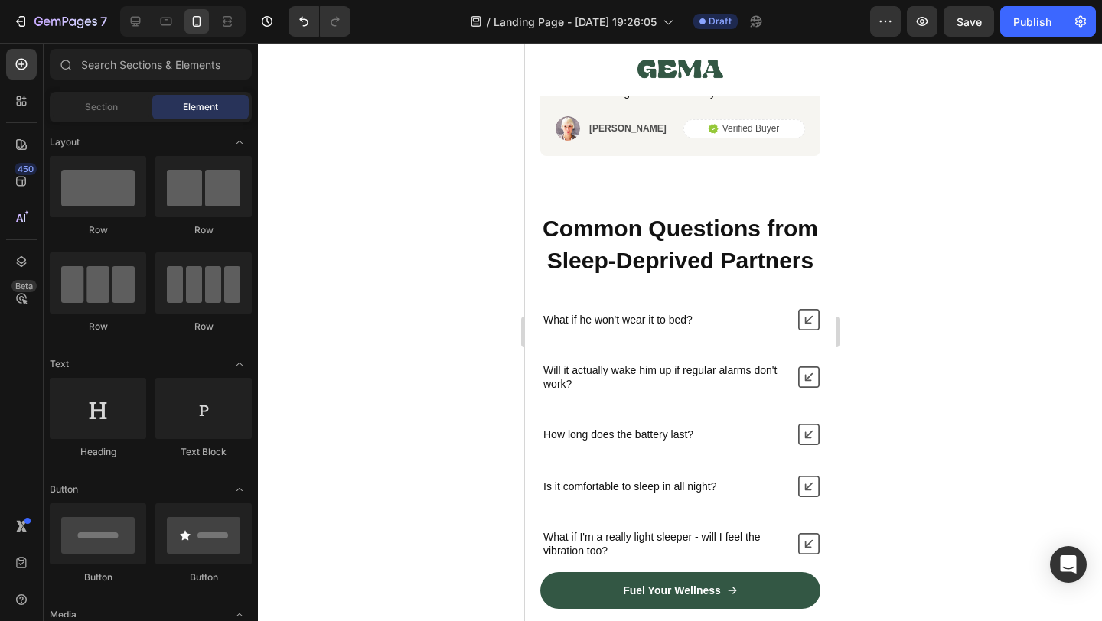
click at [912, 355] on div at bounding box center [680, 332] width 844 height 579
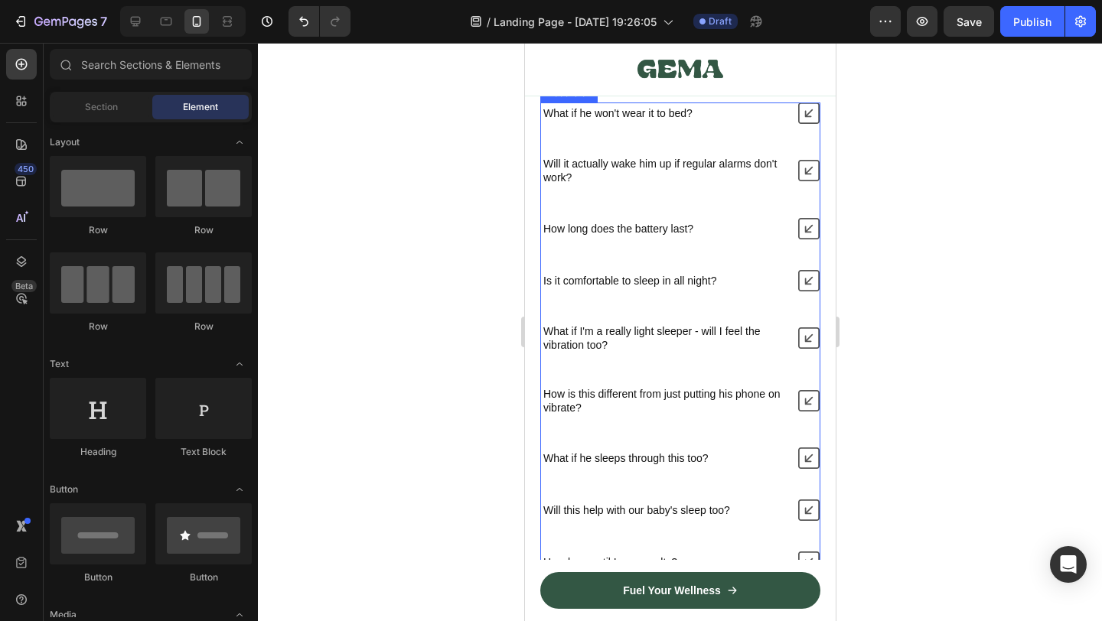
scroll to position [10286, 0]
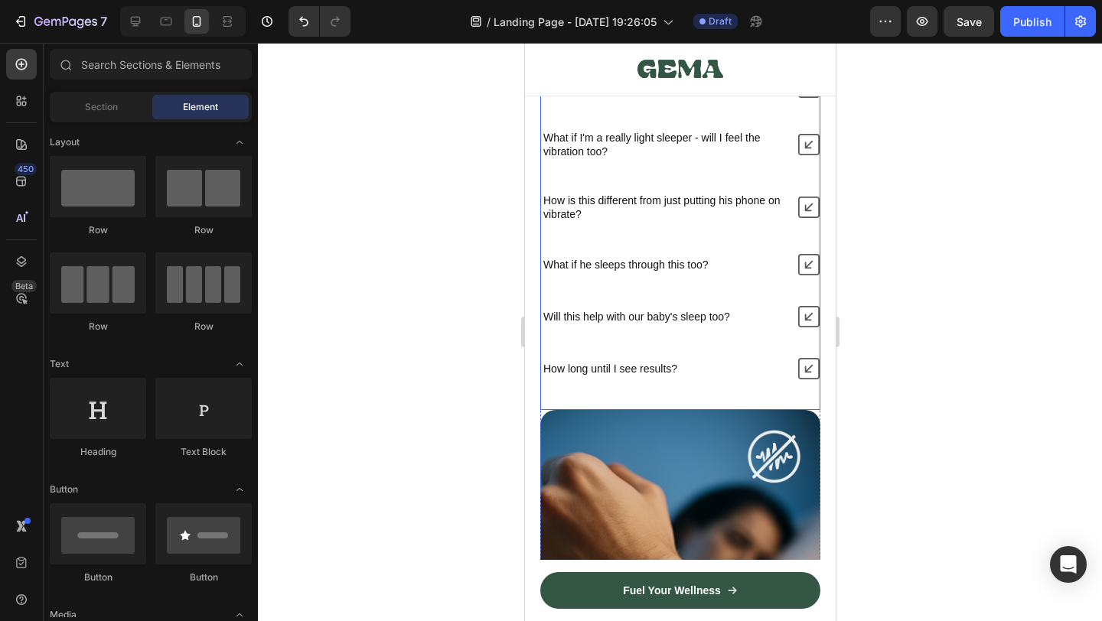
click at [785, 331] on div "What if he won't wear it to bed? Will it actually wake him up if regular alarms…" at bounding box center [680, 144] width 280 height 471
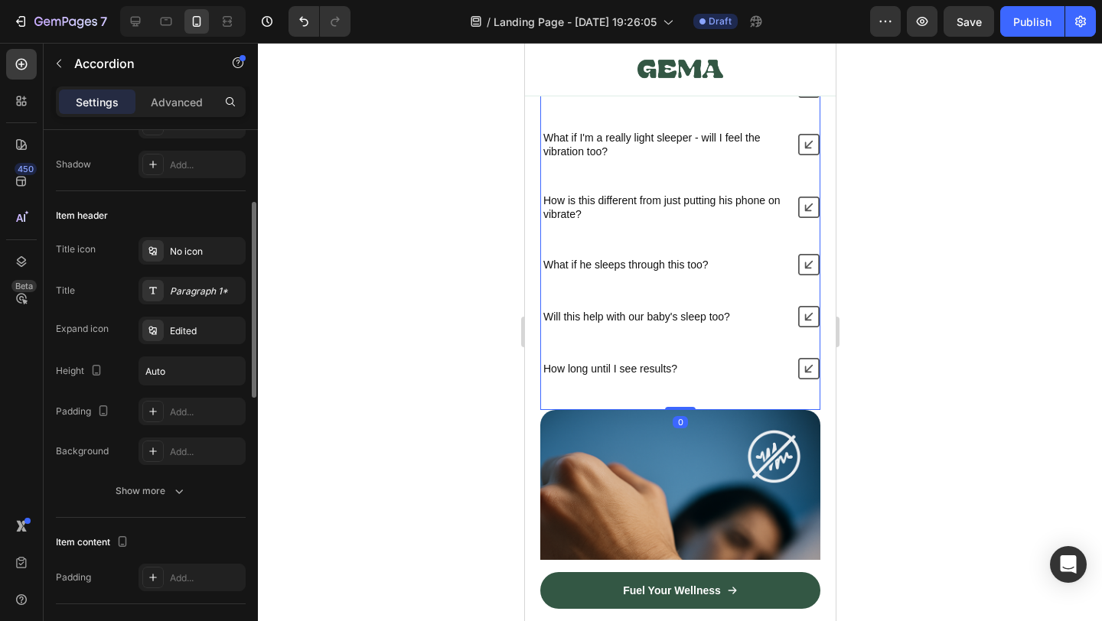
scroll to position [233, 0]
click at [214, 341] on div "Edited" at bounding box center [192, 329] width 107 height 28
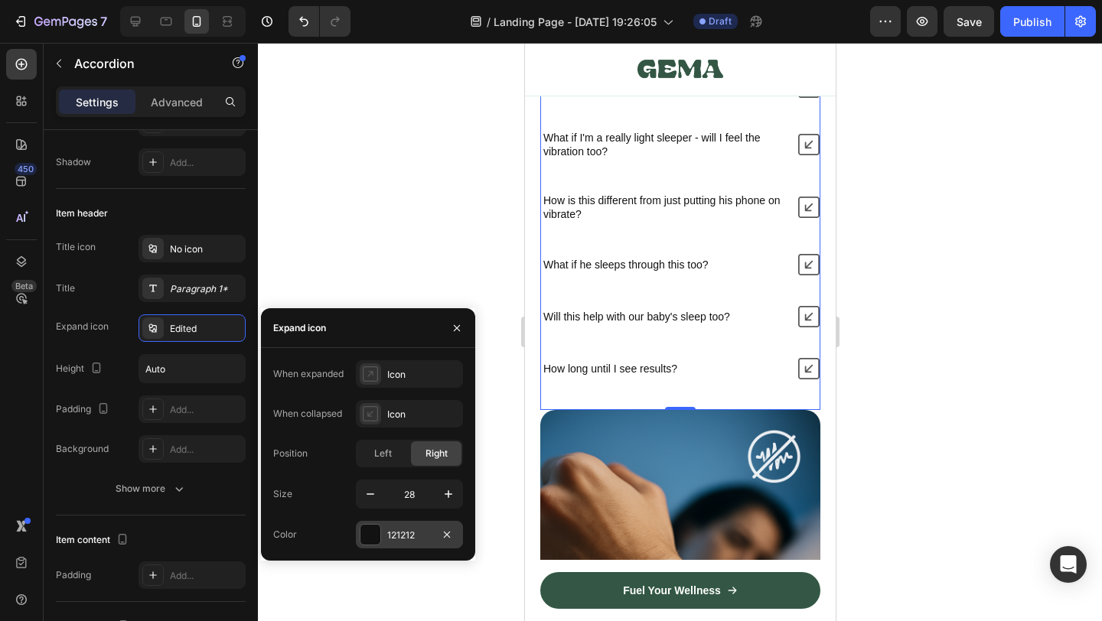
click at [372, 534] on div at bounding box center [370, 535] width 20 height 20
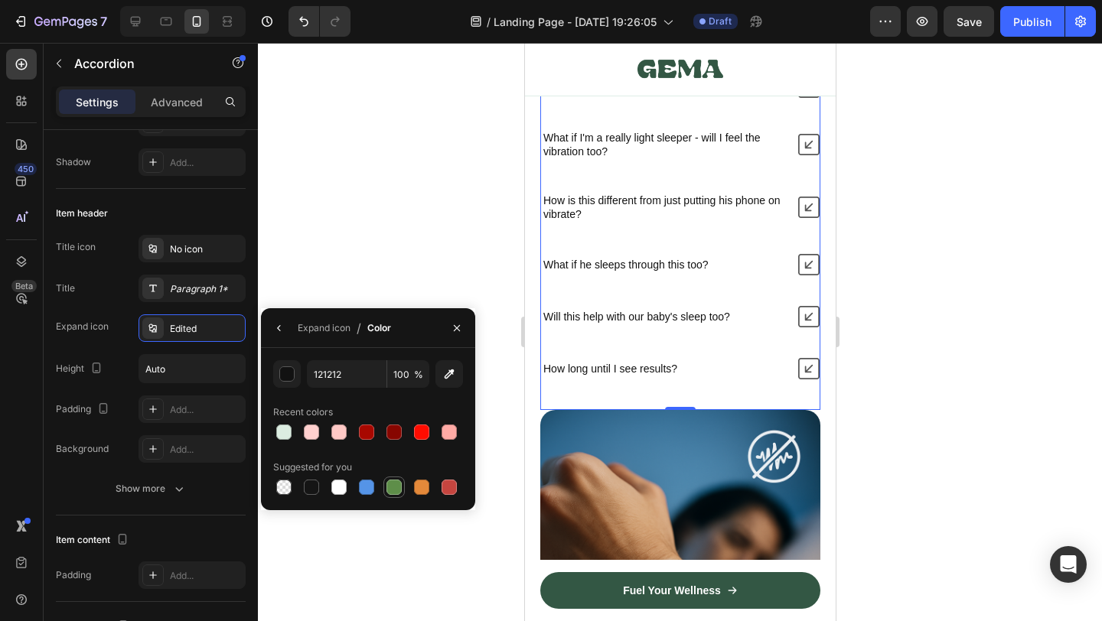
click at [403, 486] on div at bounding box center [393, 487] width 21 height 21
type input "5E8E49"
click at [367, 268] on div at bounding box center [680, 332] width 844 height 579
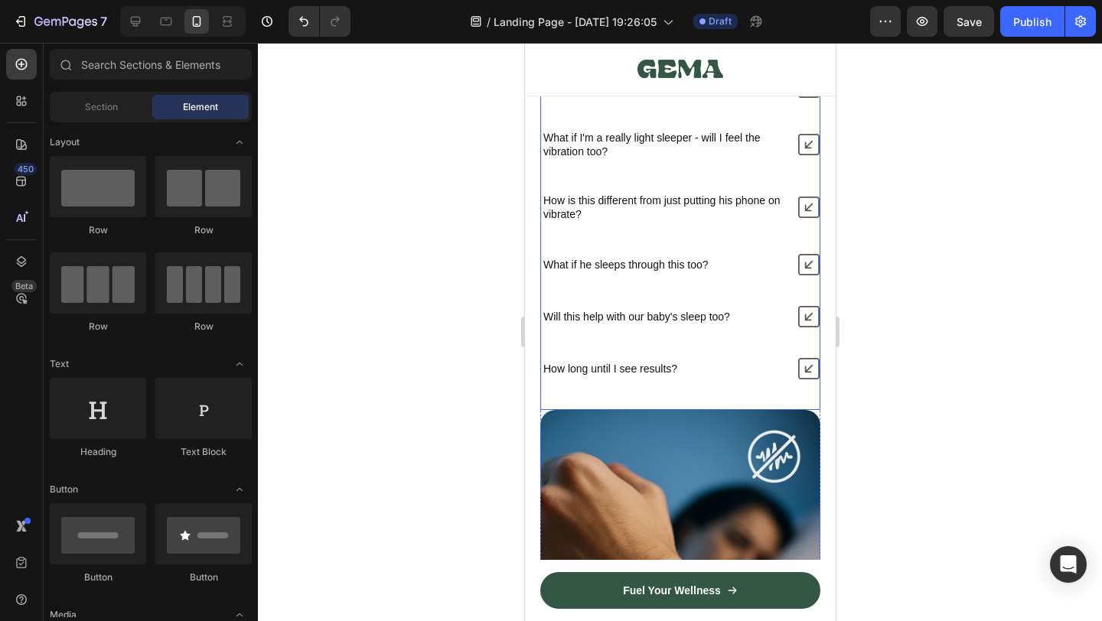
click at [576, 348] on div "What if he won't wear it to bed? Will it actually wake him up if regular alarms…" at bounding box center [680, 144] width 280 height 471
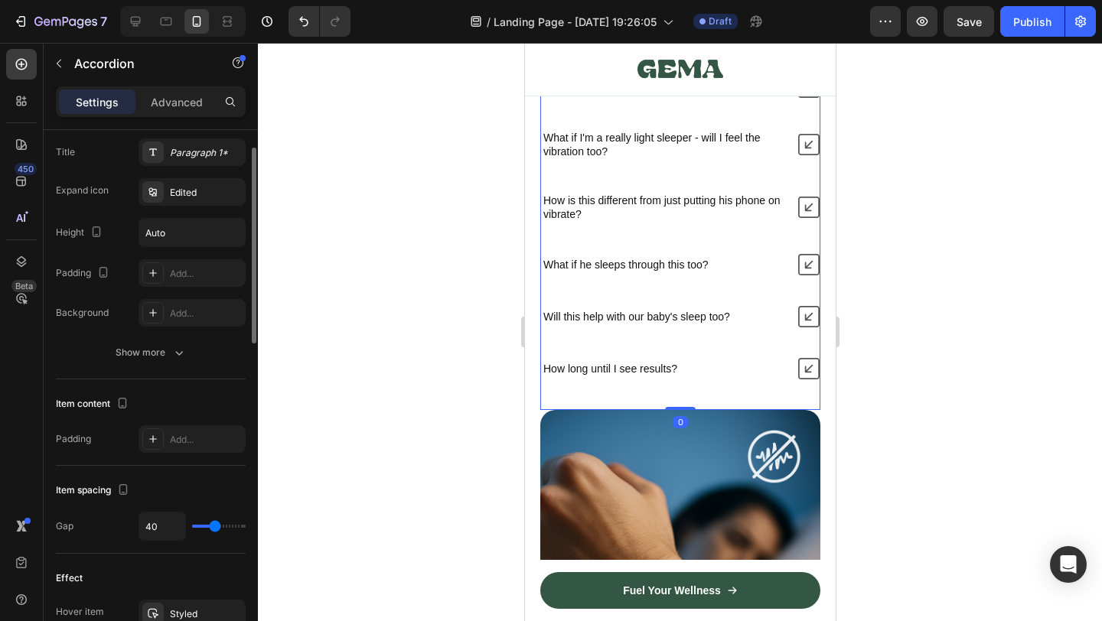
scroll to position [455, 0]
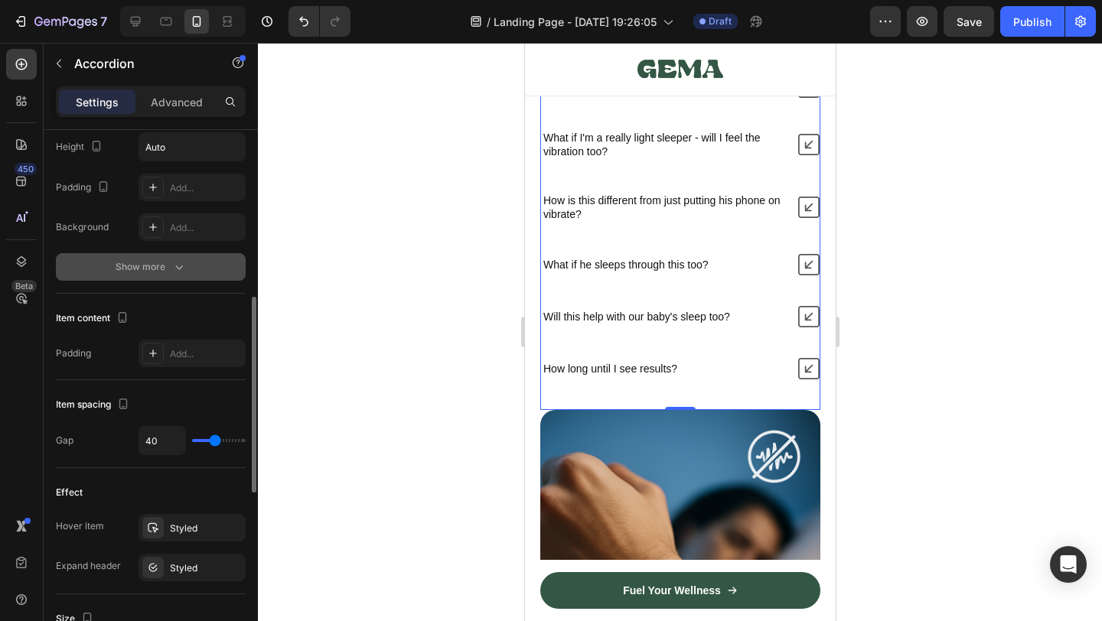
click at [169, 266] on div "Show more" at bounding box center [151, 266] width 71 height 15
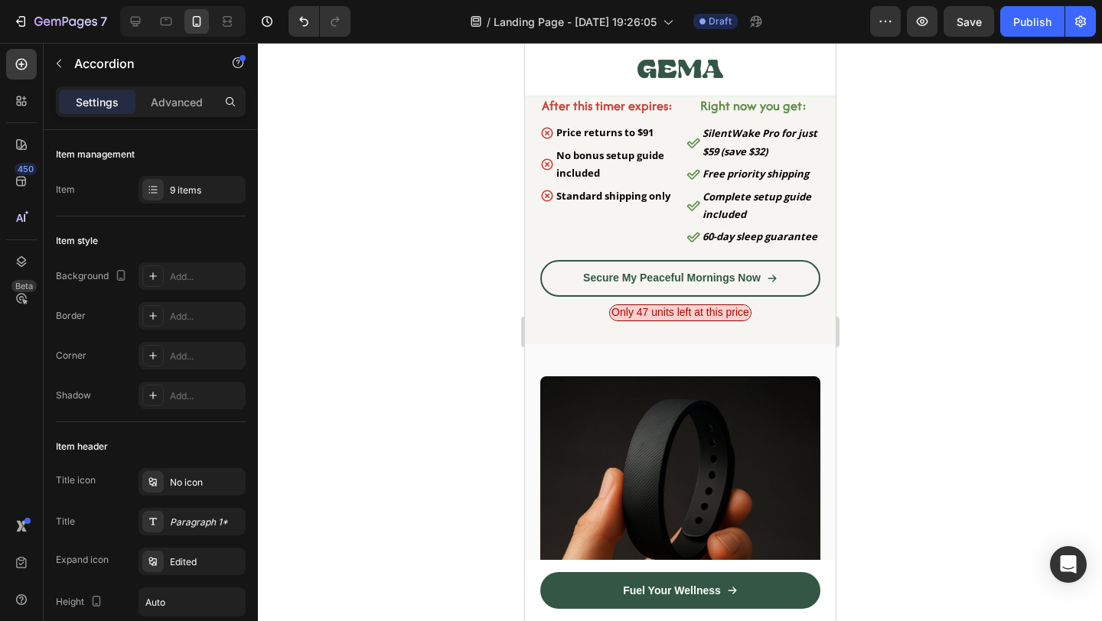
scroll to position [7992, 0]
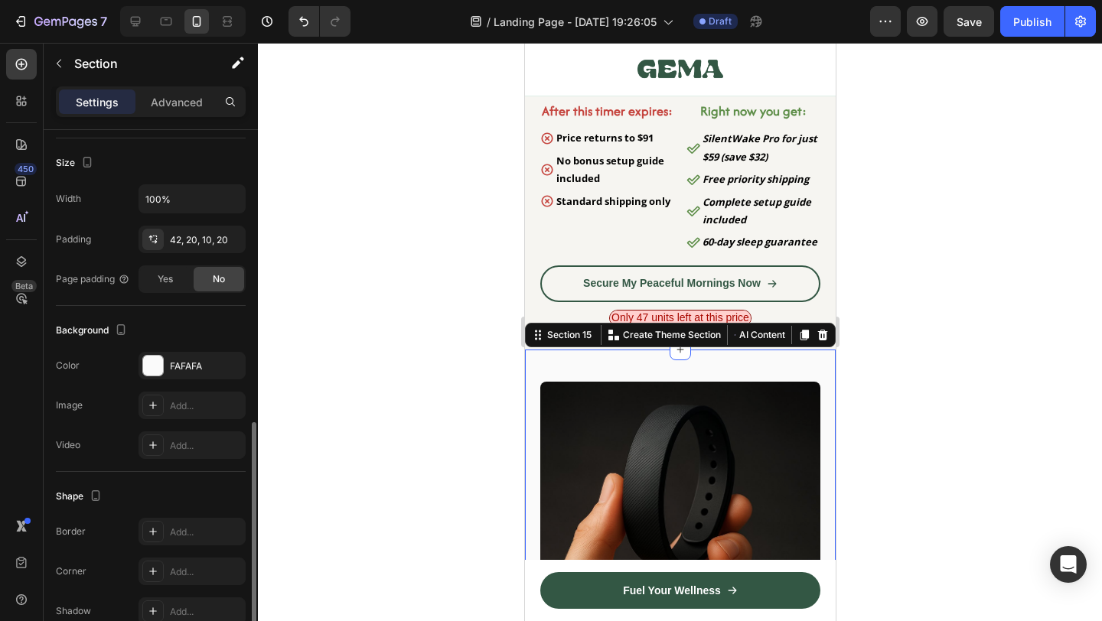
scroll to position [359, 0]
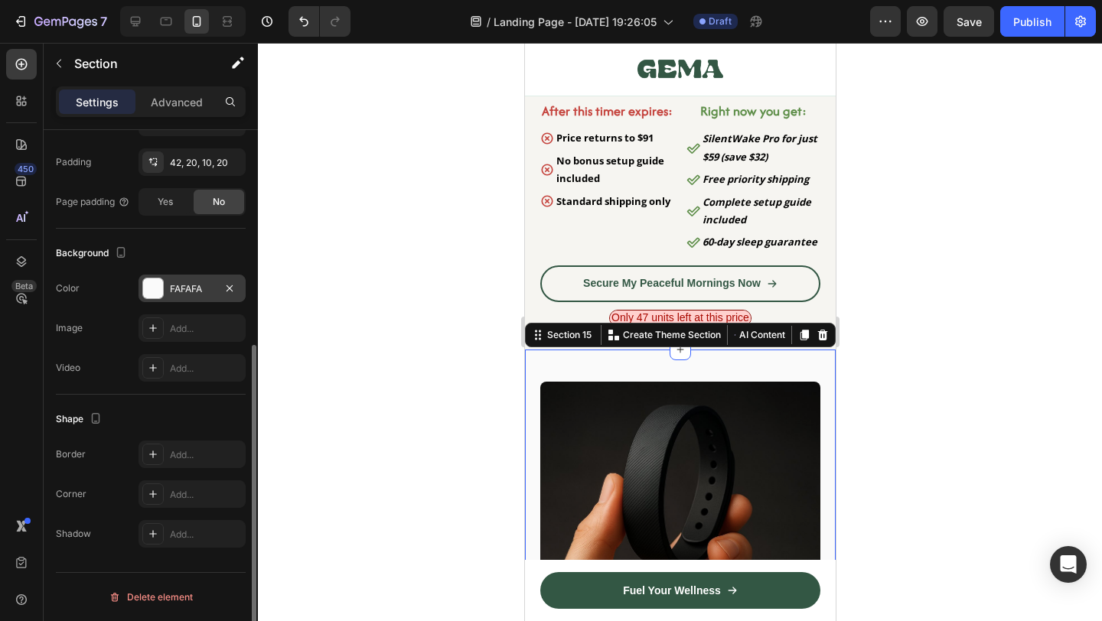
click at [170, 288] on div "FAFAFA" at bounding box center [192, 289] width 44 height 14
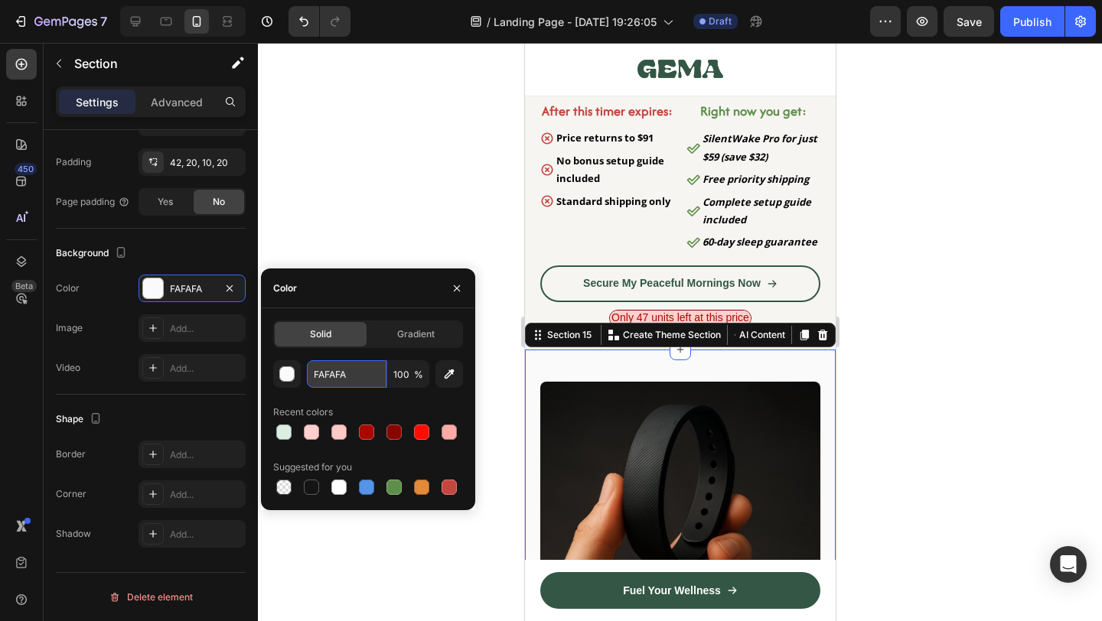
click at [345, 370] on input "FAFAFA" at bounding box center [347, 374] width 80 height 28
paste input "DCEDE1"
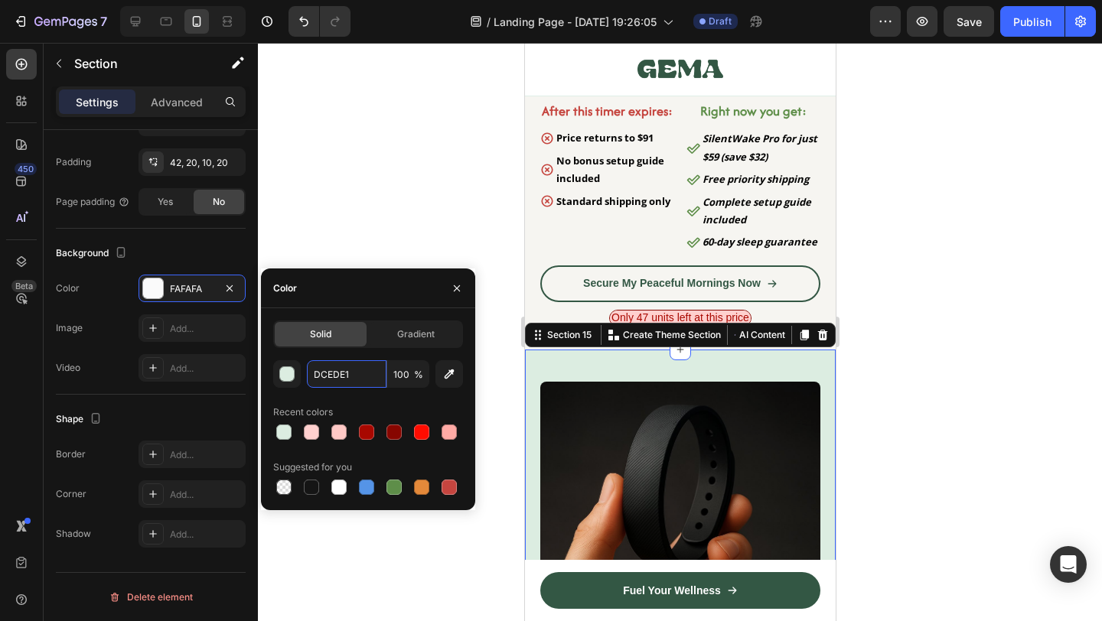
type input "DCEDE1"
click at [388, 285] on div "Color" at bounding box center [368, 289] width 214 height 40
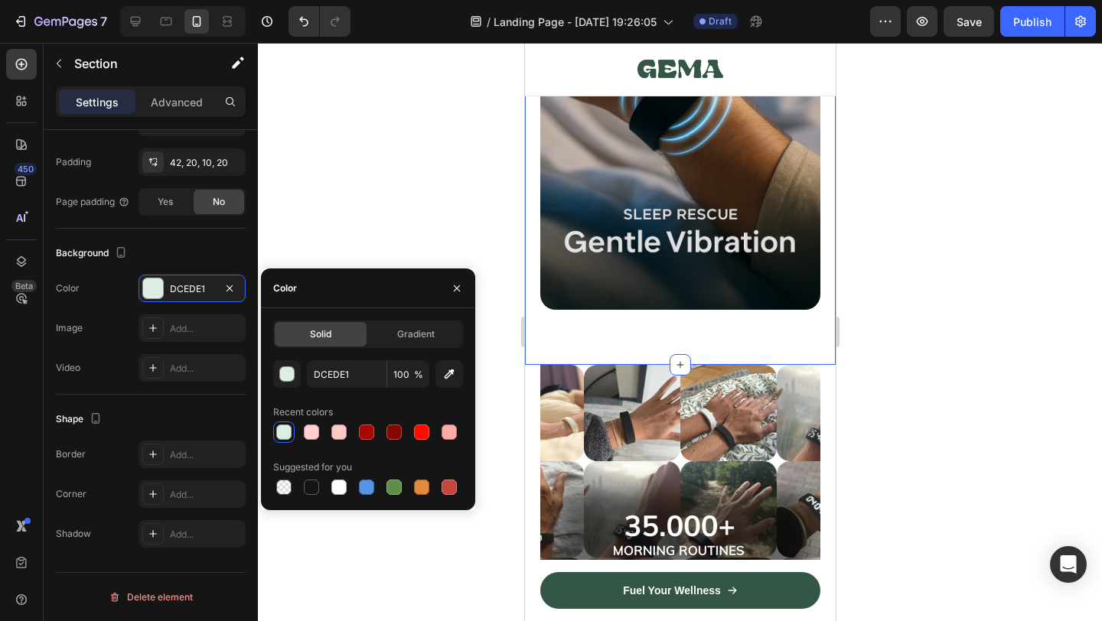
scroll to position [10779, 0]
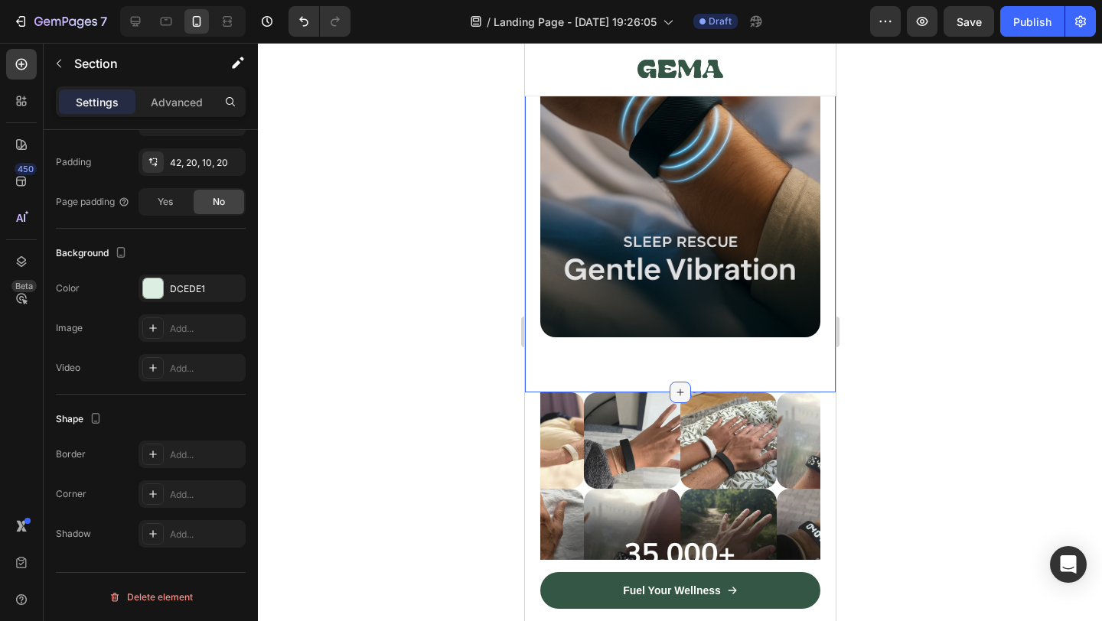
click at [671, 387] on div at bounding box center [679, 392] width 21 height 21
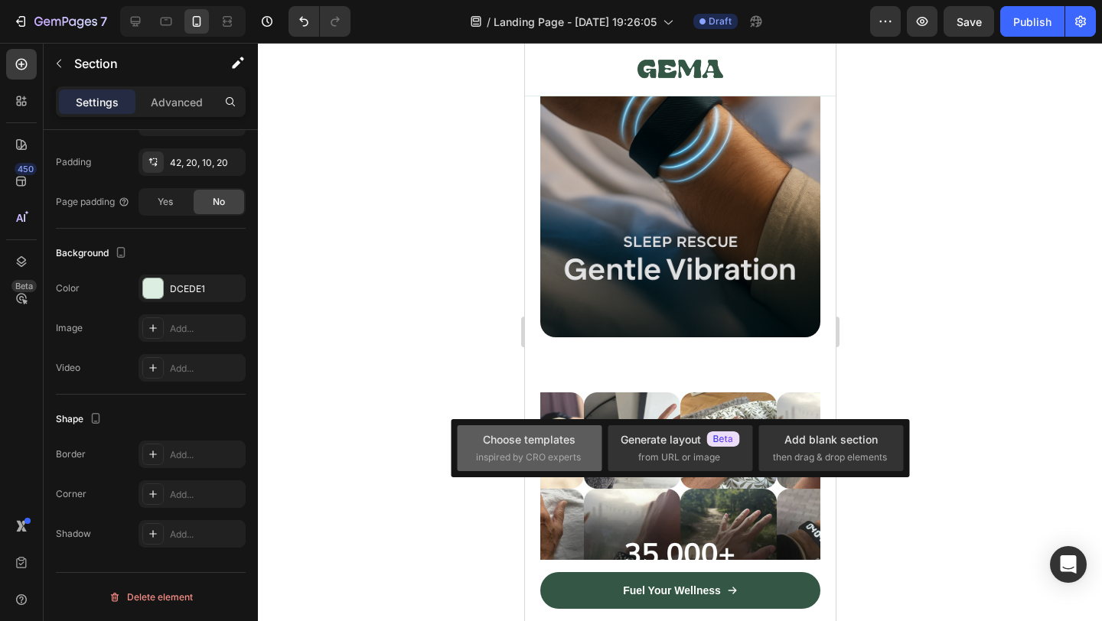
click at [524, 442] on div "Choose templates" at bounding box center [529, 440] width 93 height 16
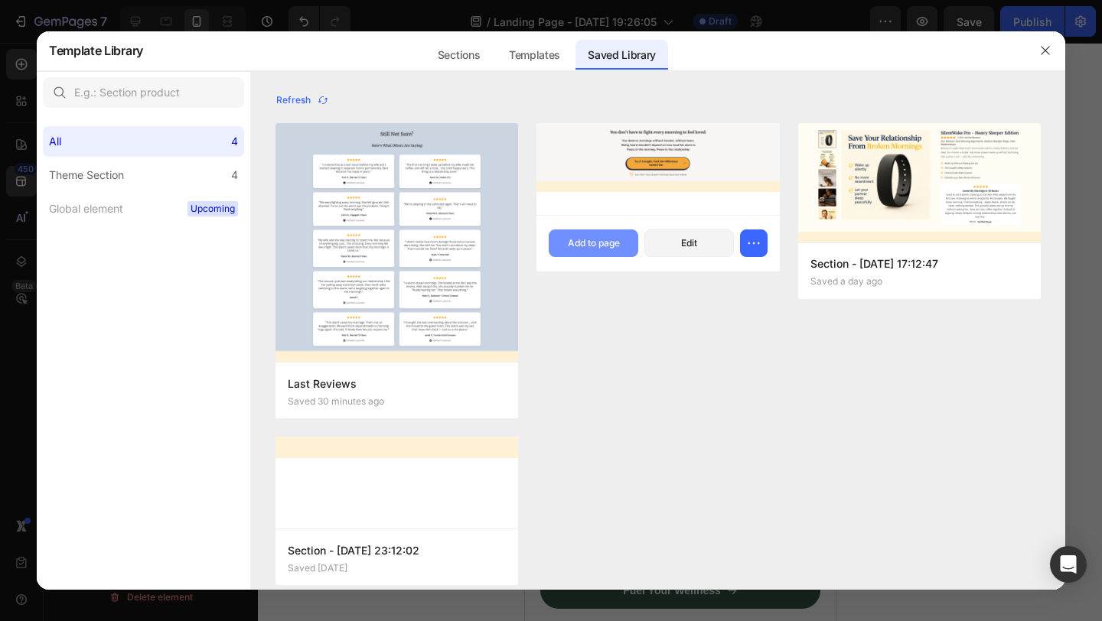
click at [615, 239] on div "Add to page" at bounding box center [594, 243] width 52 height 14
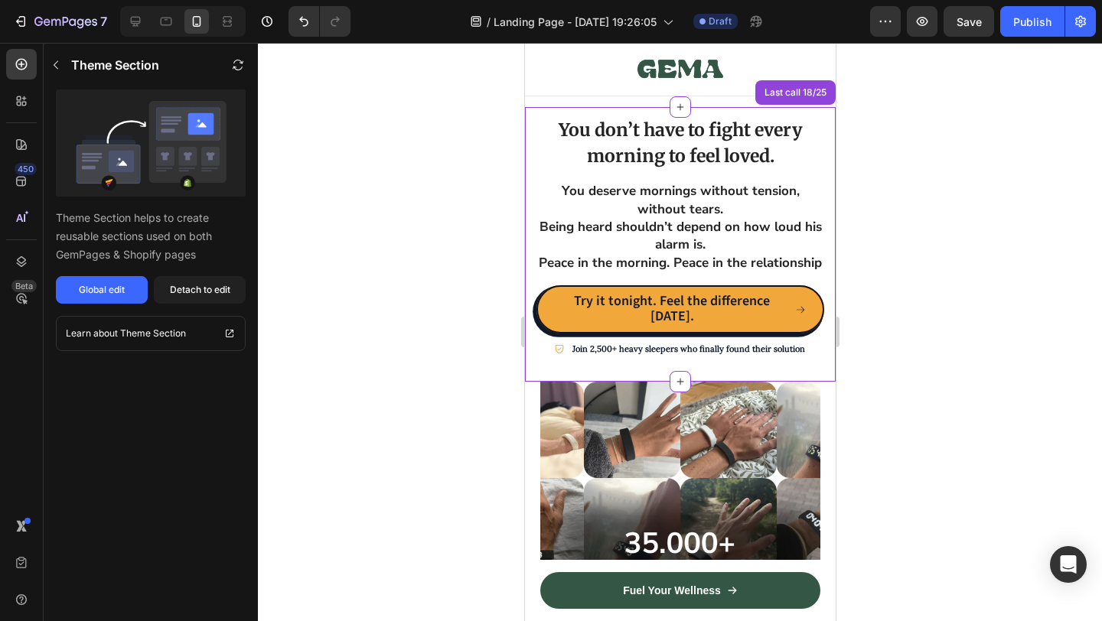
scroll to position [11131, 0]
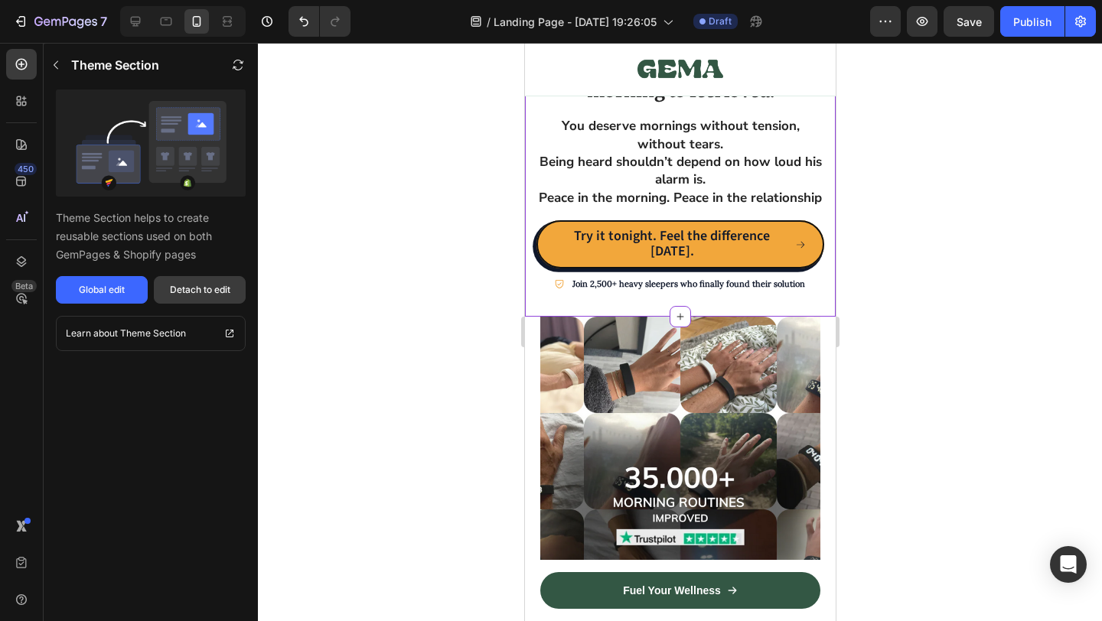
drag, startPoint x: 207, startPoint y: 285, endPoint x: 129, endPoint y: 295, distance: 79.6
click at [207, 285] on div "Detach to edit" at bounding box center [200, 290] width 60 height 14
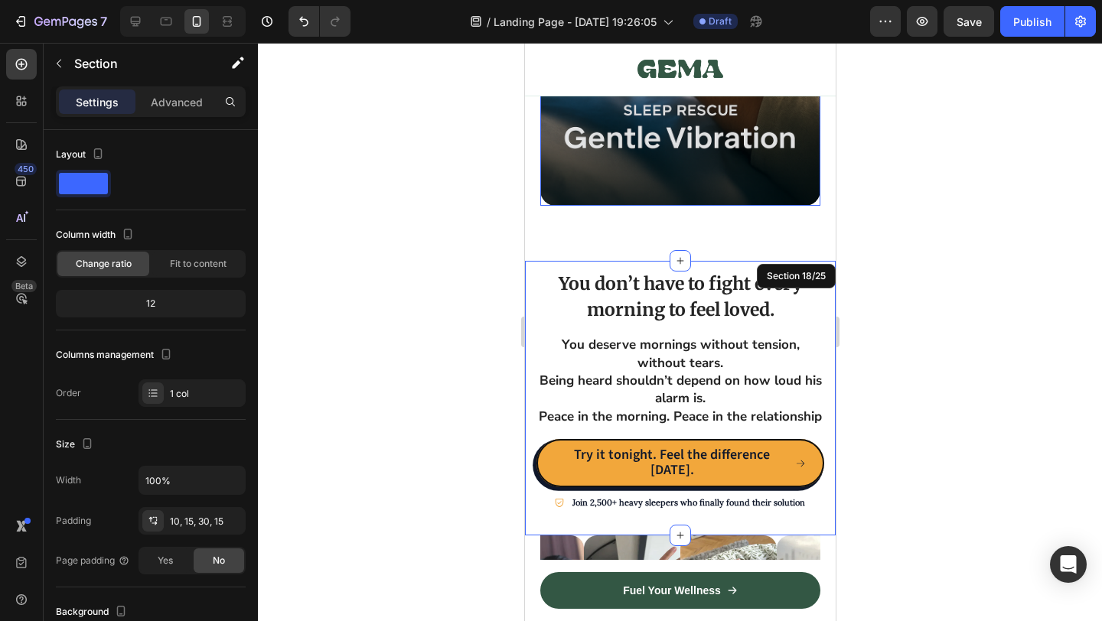
scroll to position [10975, 0]
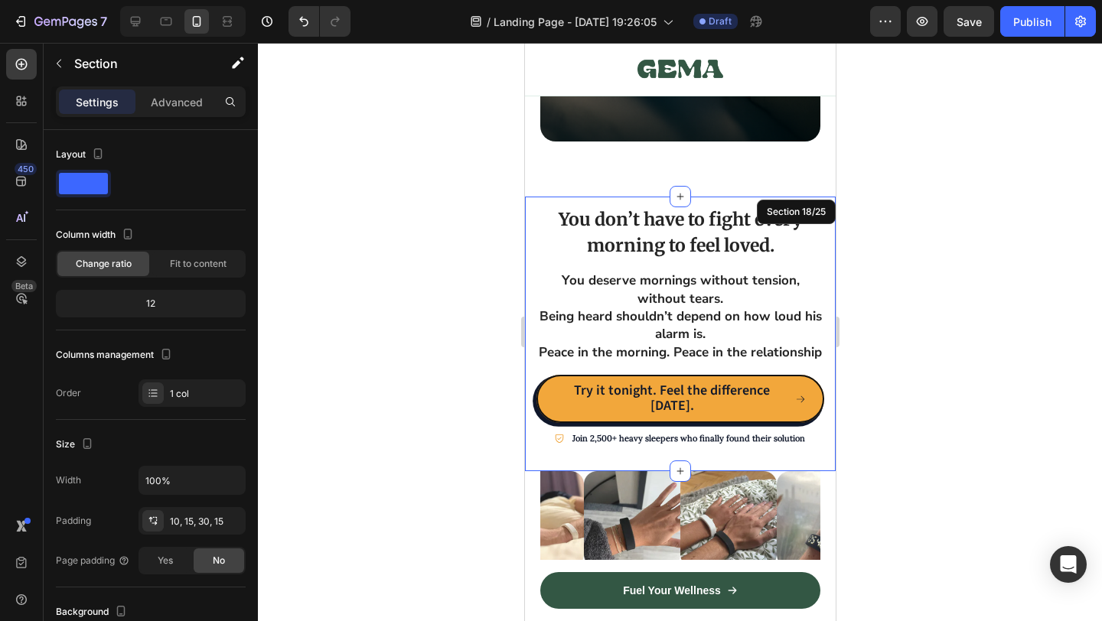
click at [958, 315] on div at bounding box center [680, 332] width 844 height 579
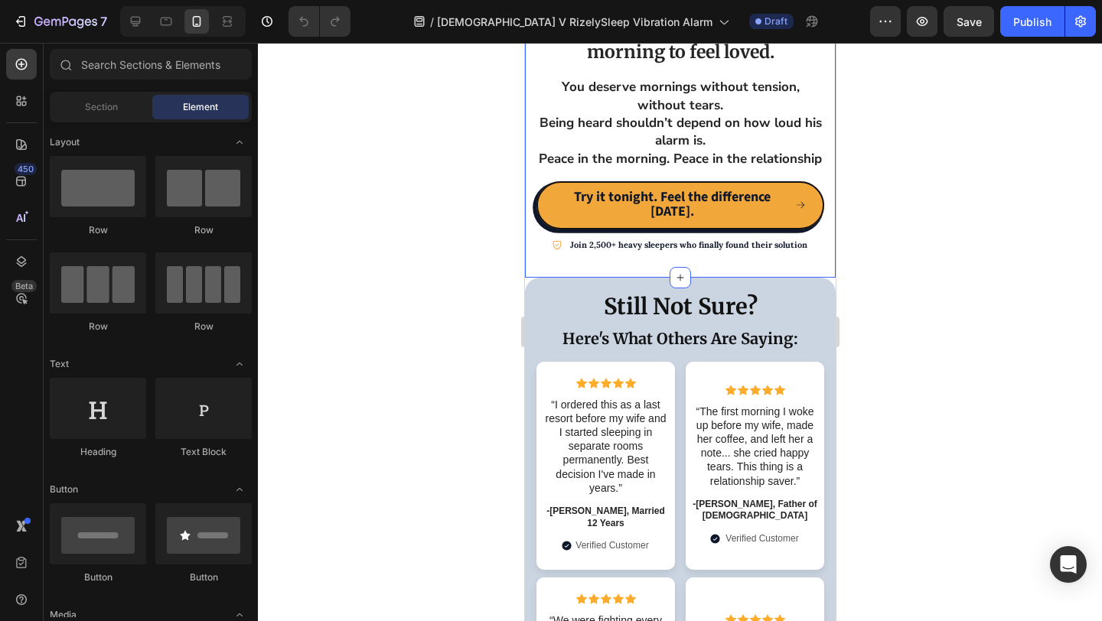
scroll to position [7714, 0]
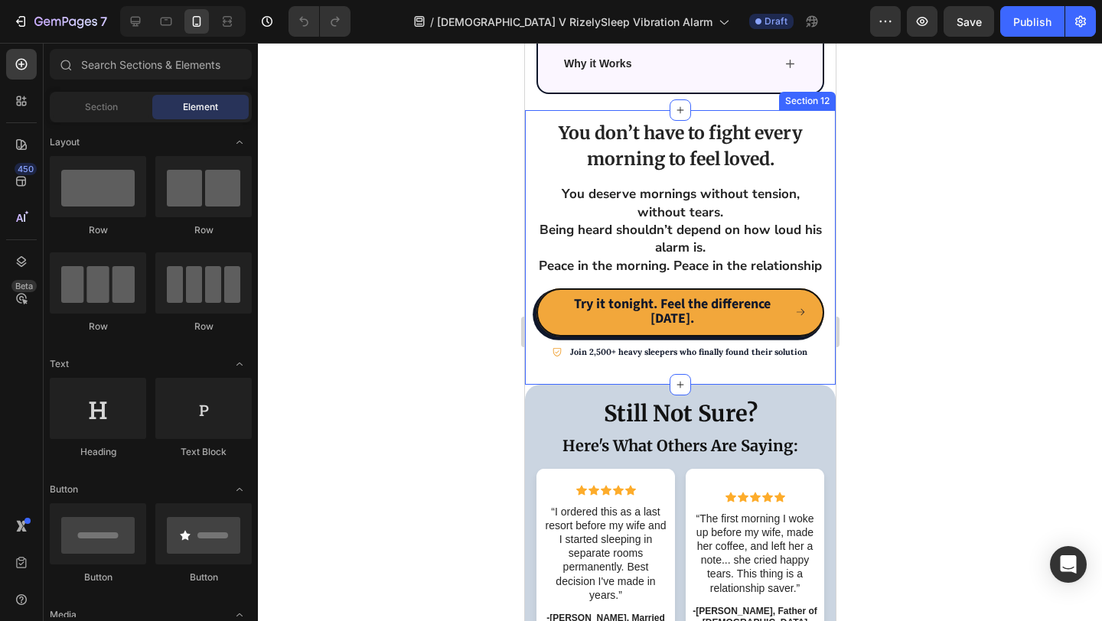
click at [527, 281] on div "You don’t have to fight every morning to feel loved. Heading You deserve mornin…" at bounding box center [679, 247] width 311 height 274
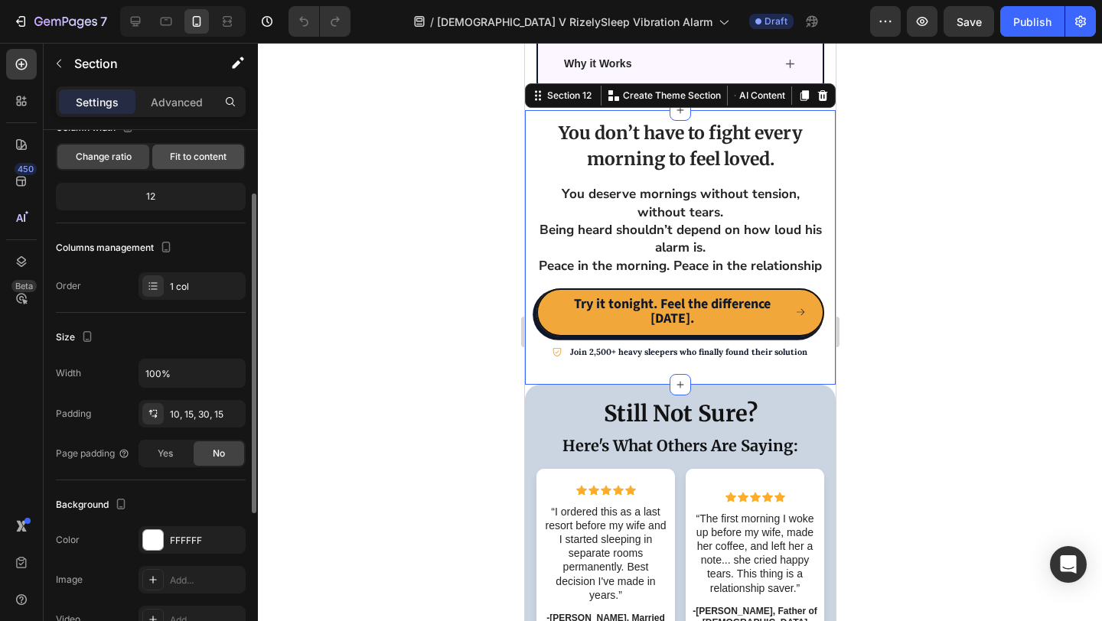
scroll to position [0, 0]
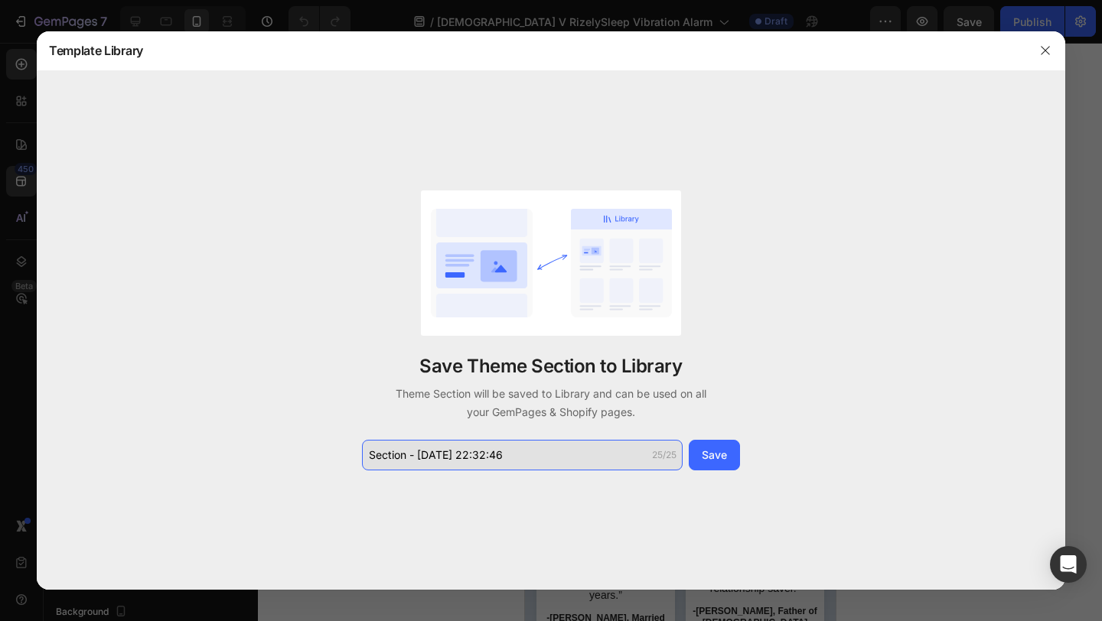
click at [109, 30] on input "Section - Aug 27 22:32:46" at bounding box center [73, 20] width 72 height 18
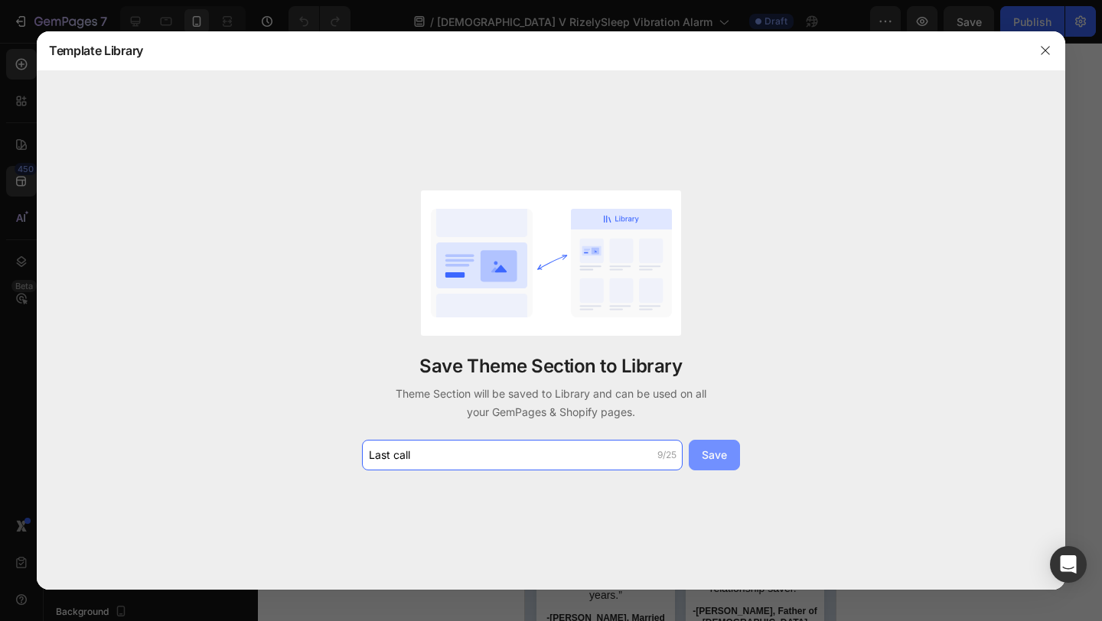
type input "Last call"
click at [730, 465] on button "Save" at bounding box center [714, 455] width 51 height 31
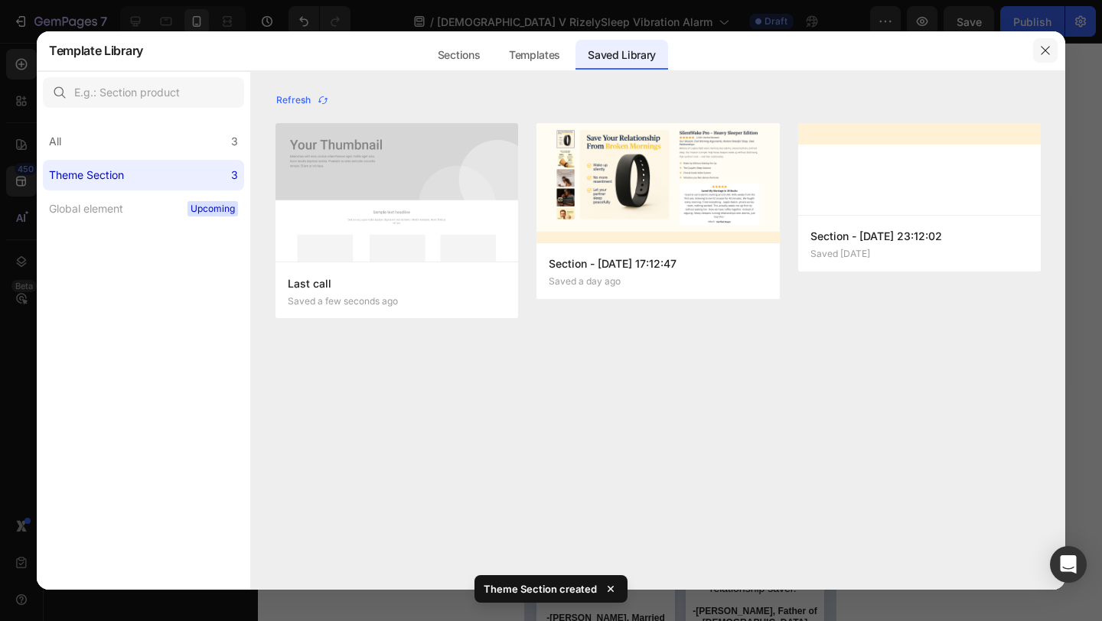
click at [1048, 48] on icon "button" at bounding box center [1045, 50] width 12 height 12
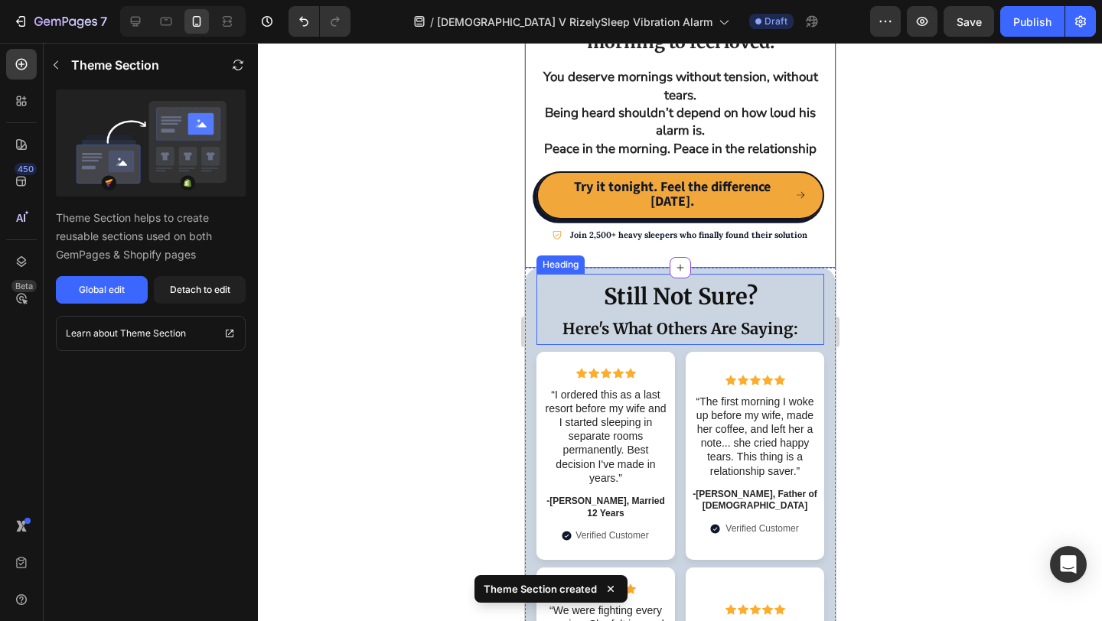
scroll to position [7845, 0]
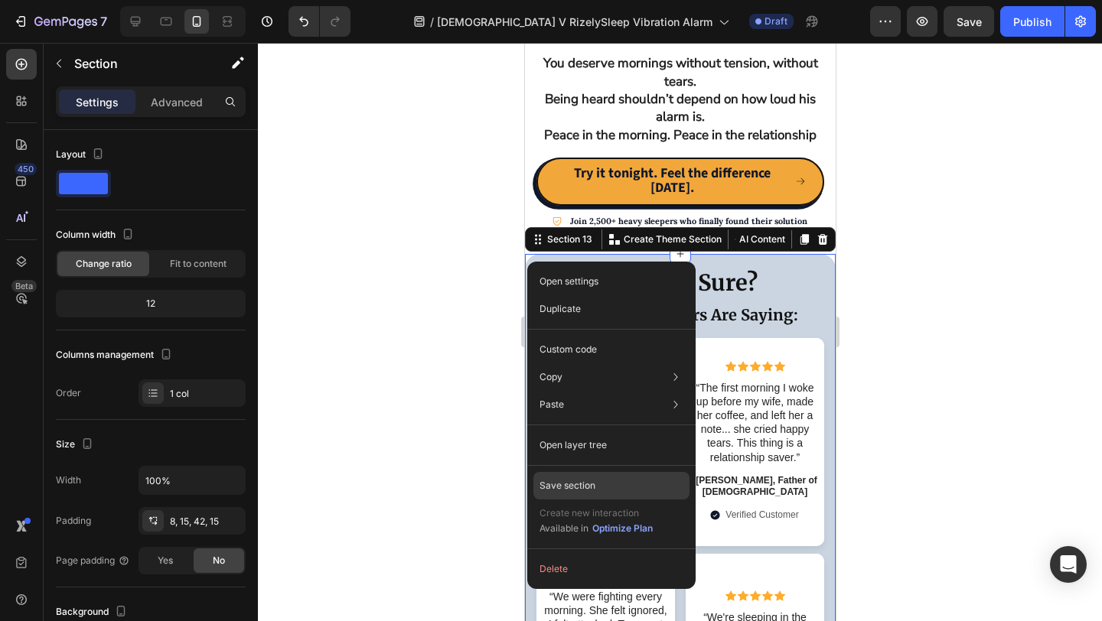
click at [602, 490] on div "Save section" at bounding box center [611, 486] width 156 height 28
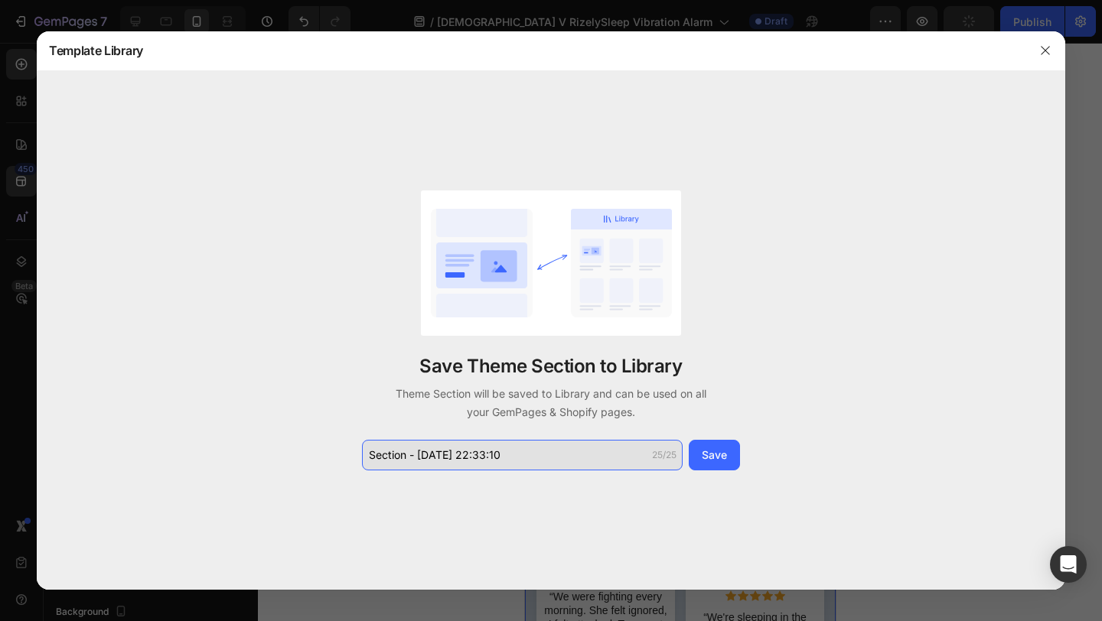
click at [507, 457] on input "Section - Aug 27 22:33:10" at bounding box center [522, 455] width 321 height 31
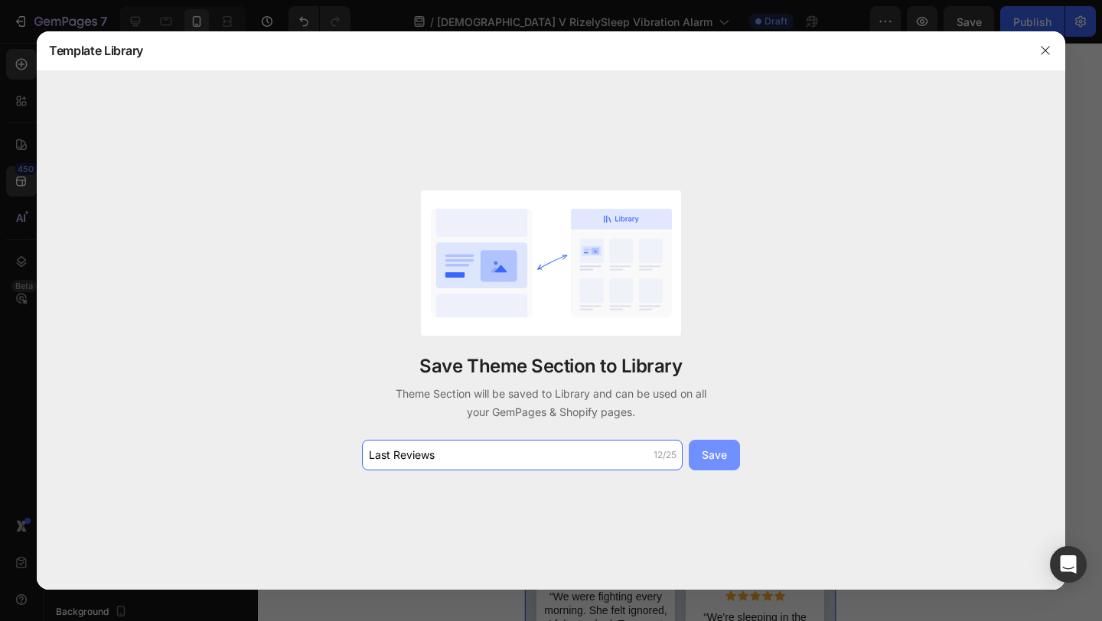
type input "Last Reviews"
click at [734, 458] on button "Save" at bounding box center [714, 455] width 51 height 31
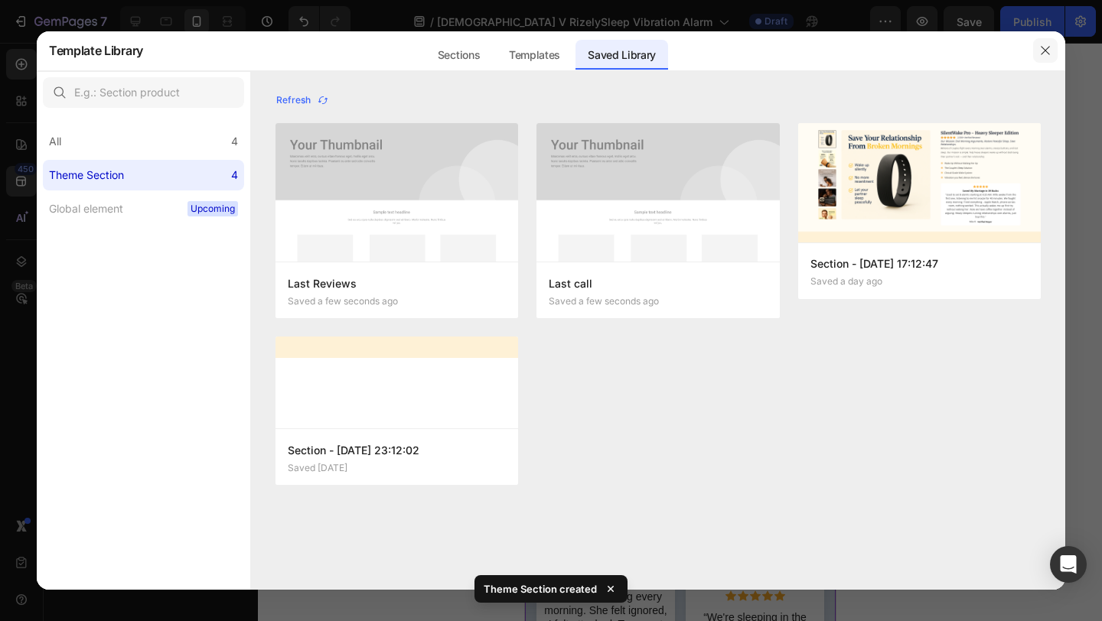
click at [1049, 53] on icon "button" at bounding box center [1045, 50] width 12 height 12
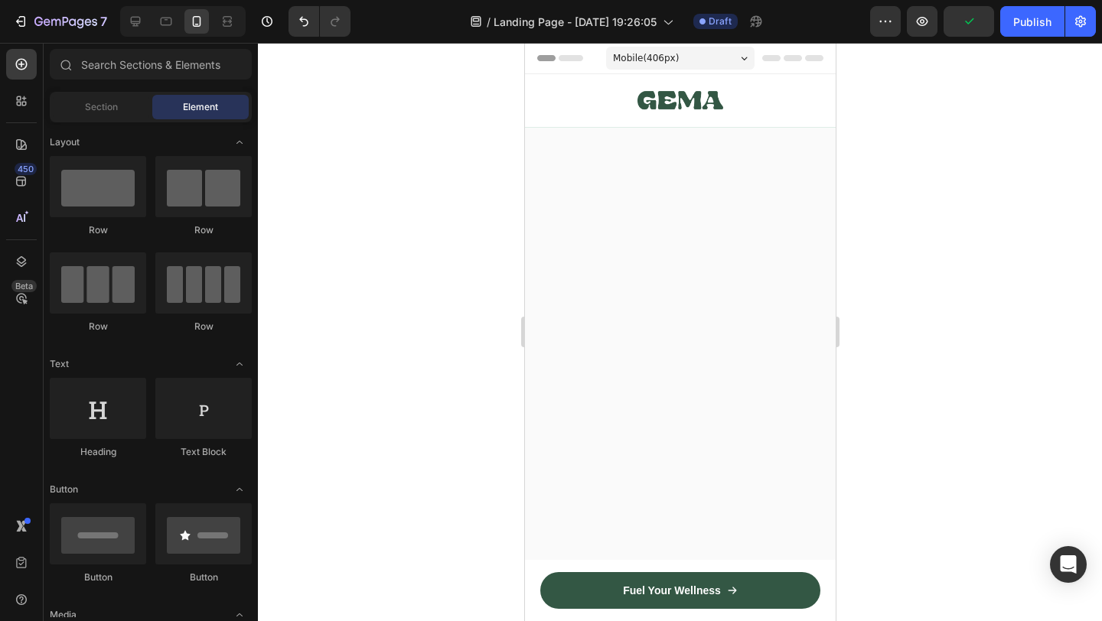
scroll to position [10960, 0]
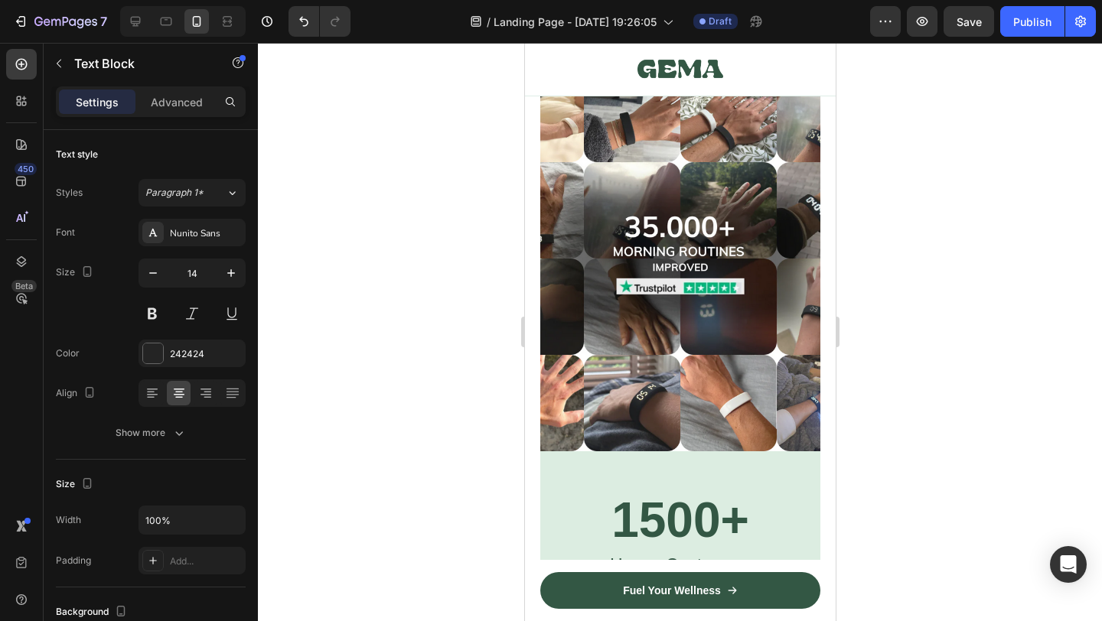
copy strong "Being heard shouldn’t depend on how loud his alarm is."
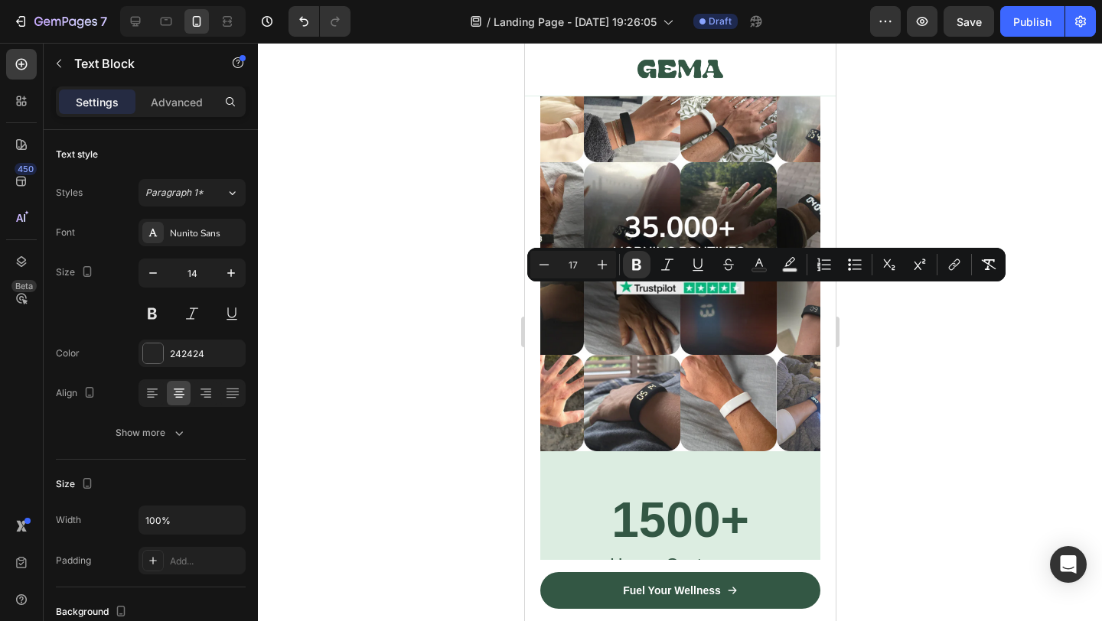
copy div "You deserve mornings without tension, without tears. Being heard shouldn’t depe…"
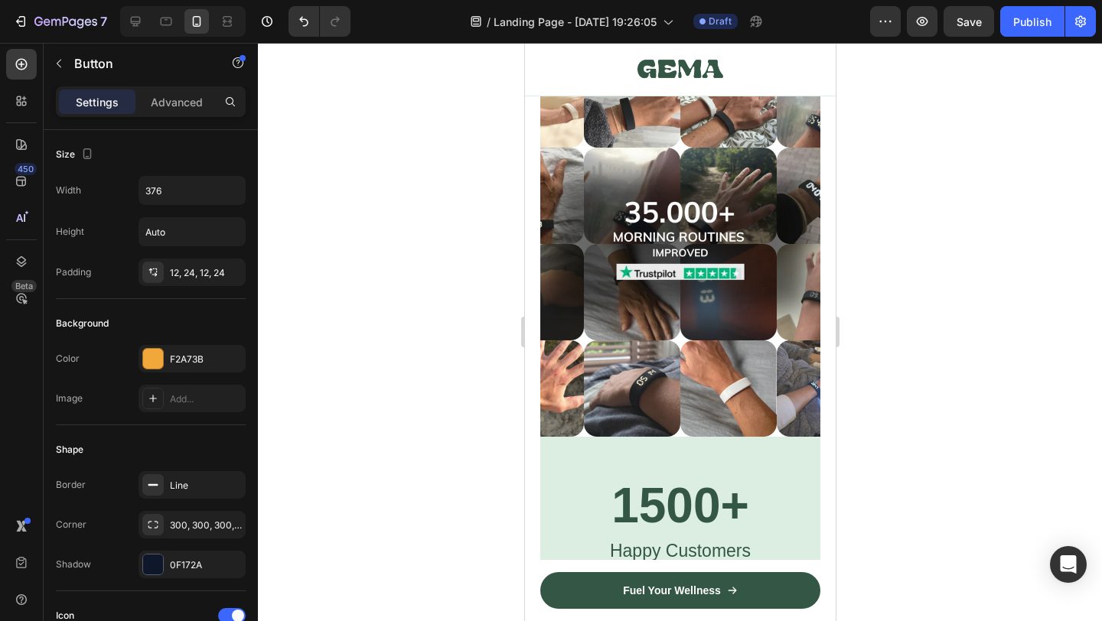
click at [882, 367] on div at bounding box center [680, 332] width 844 height 579
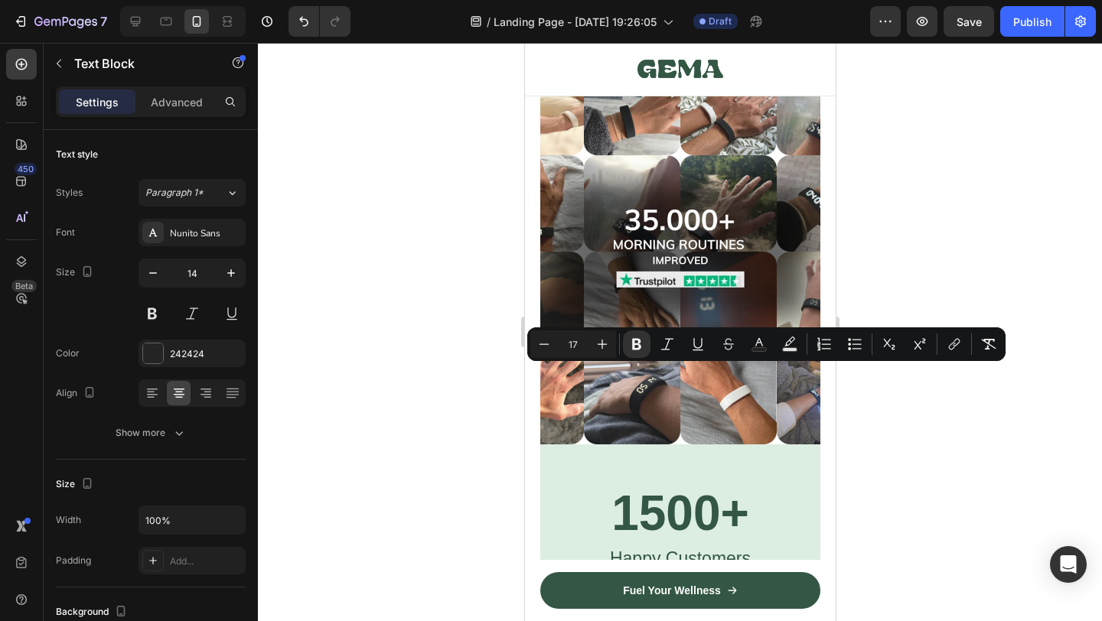
type input "14"
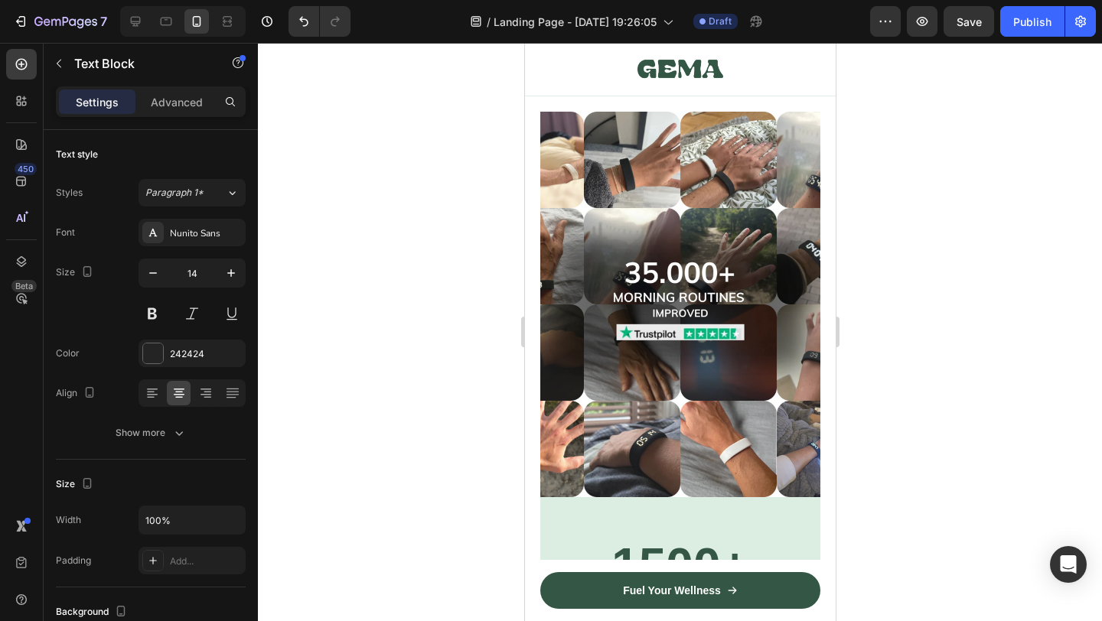
click at [687, 56] on strong "Try it tonight & Feel the difference." at bounding box center [671, 46] width 208 height 19
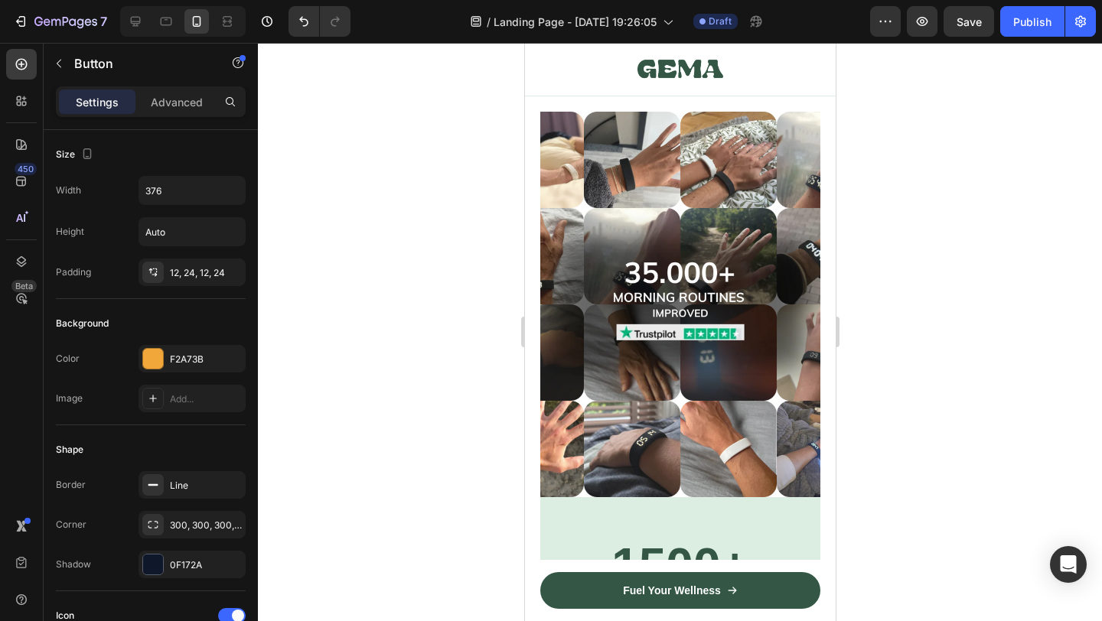
click at [876, 462] on div at bounding box center [680, 332] width 844 height 579
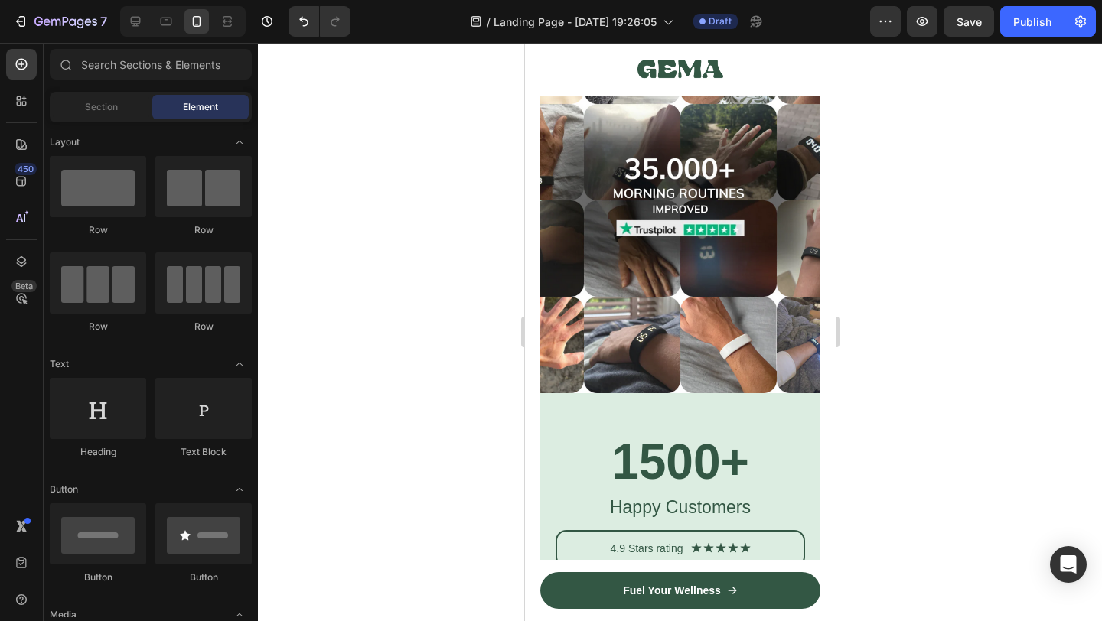
scroll to position [11095, 0]
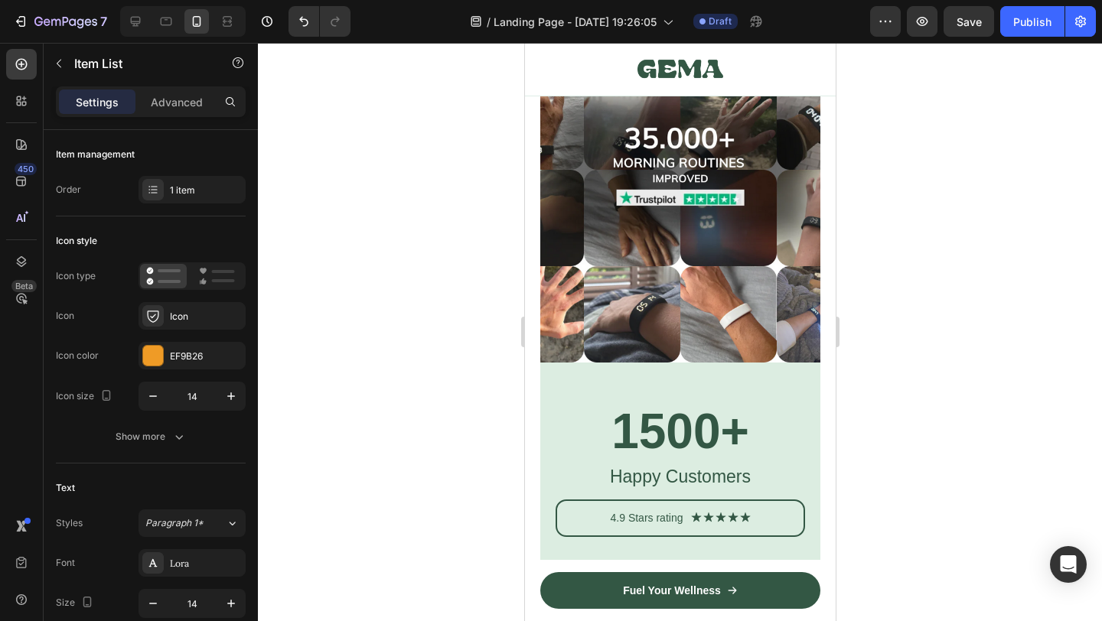
click at [909, 384] on div at bounding box center [680, 332] width 844 height 579
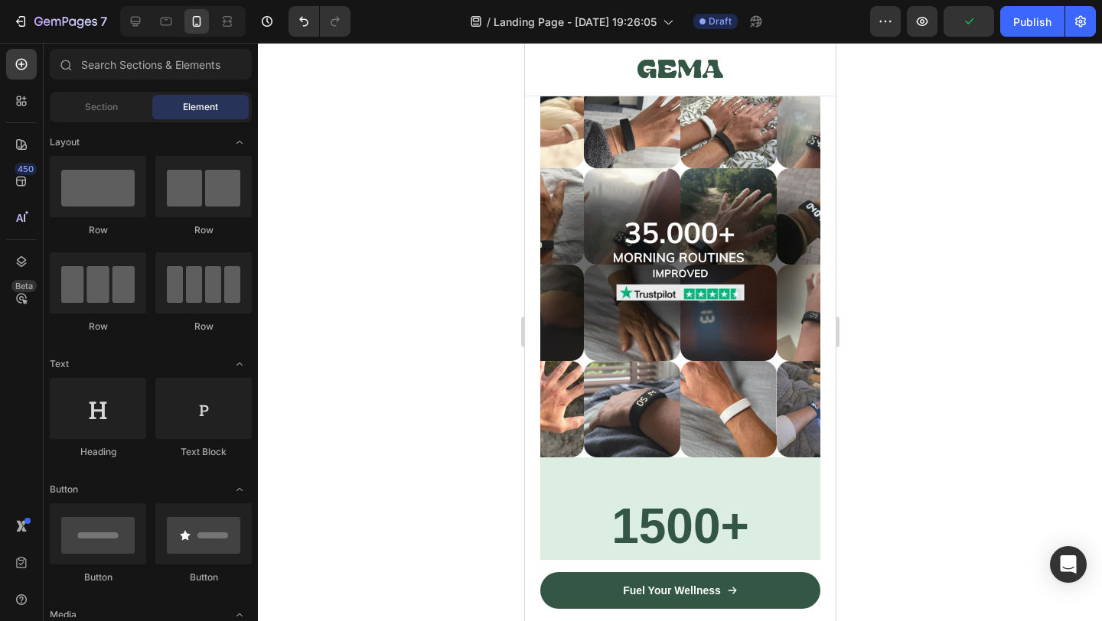
scroll to position [10995, 0]
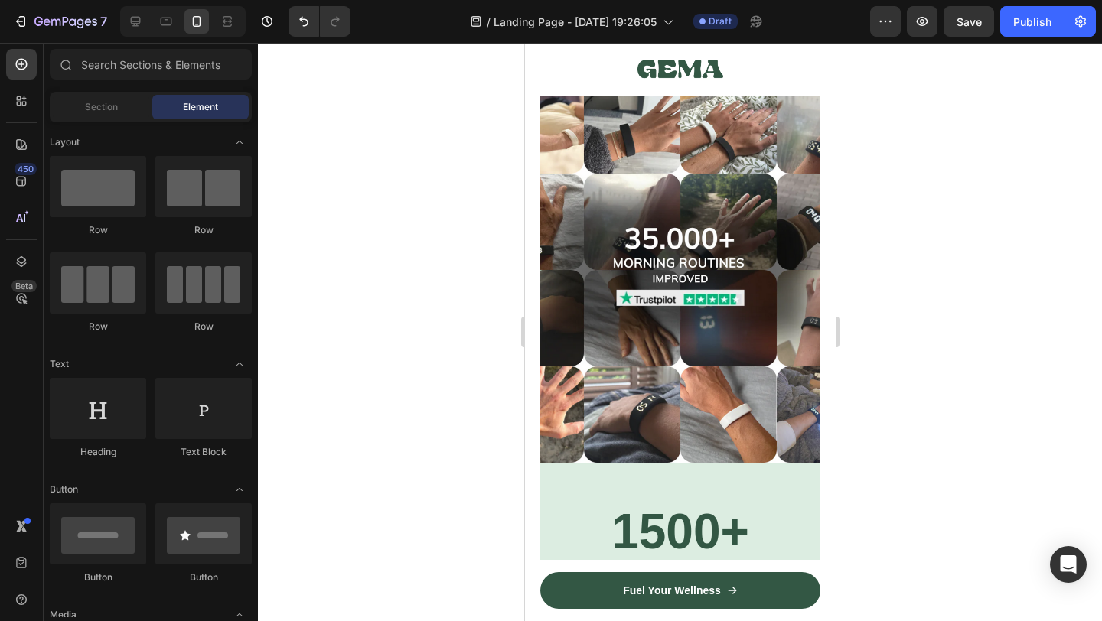
click at [551, 29] on link "Get My Peaceful Mornings Back" at bounding box center [680, 12] width 288 height 33
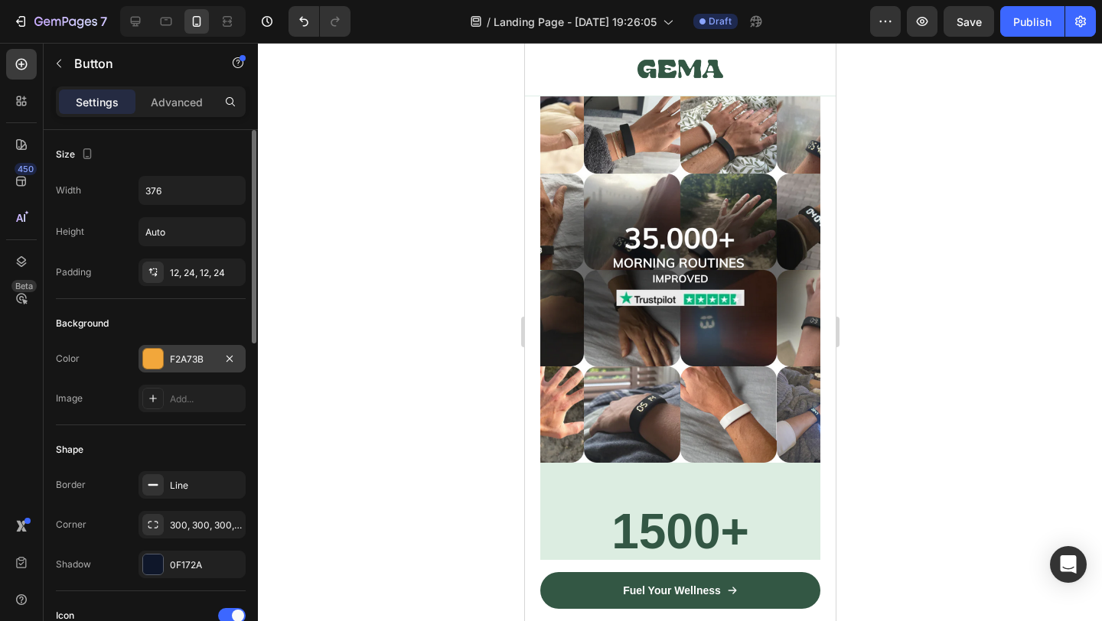
click at [171, 364] on div "F2A73B" at bounding box center [192, 360] width 44 height 14
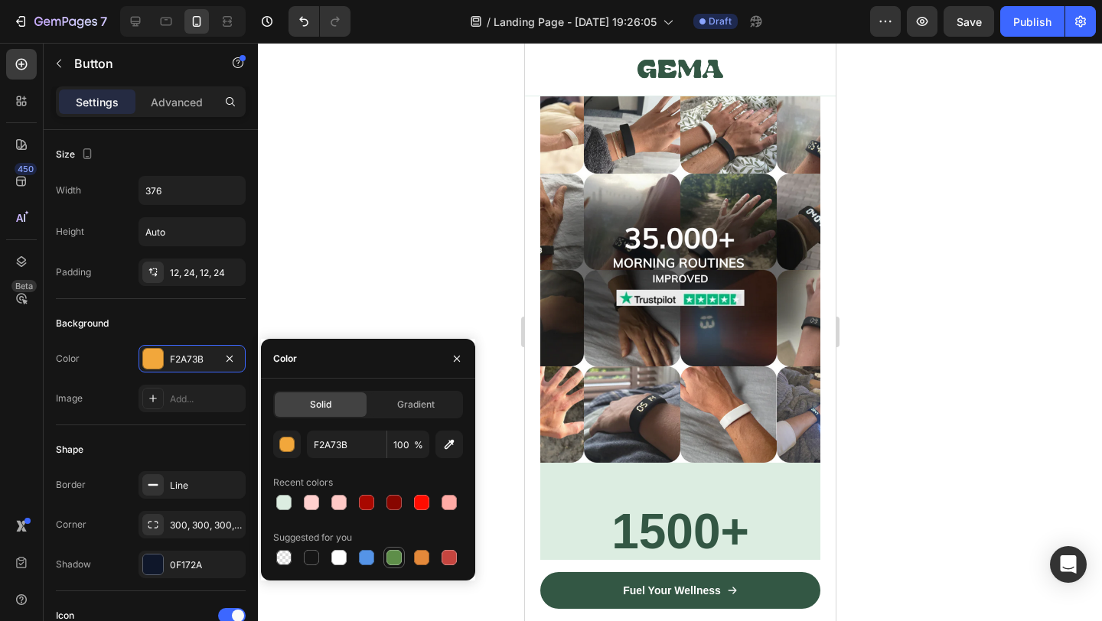
click at [403, 550] on div at bounding box center [393, 557] width 21 height 21
type input "5E8E49"
click at [432, 270] on div at bounding box center [680, 332] width 844 height 579
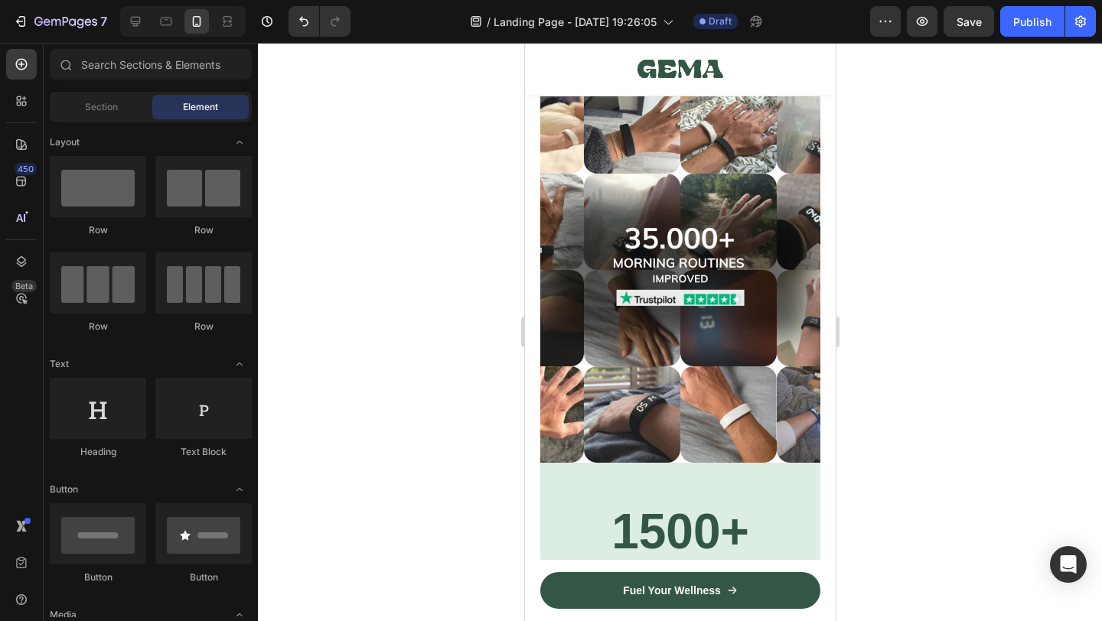
click at [682, 29] on link "Get My Peaceful Mornings Back" at bounding box center [680, 12] width 288 height 33
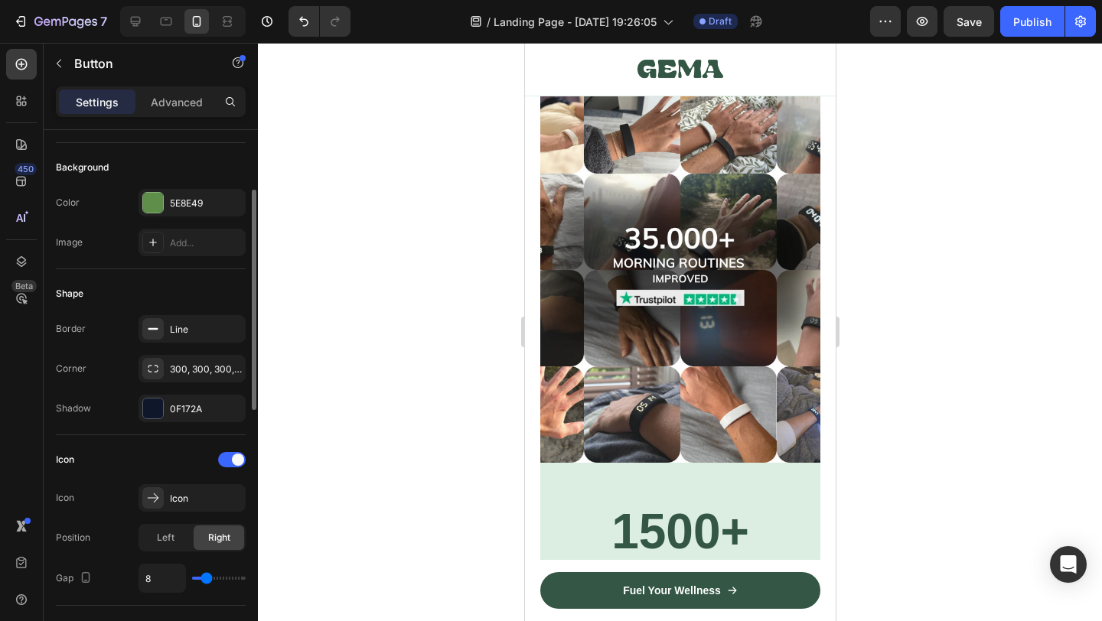
scroll to position [157, 0]
click at [186, 419] on div "0F172A" at bounding box center [192, 408] width 107 height 28
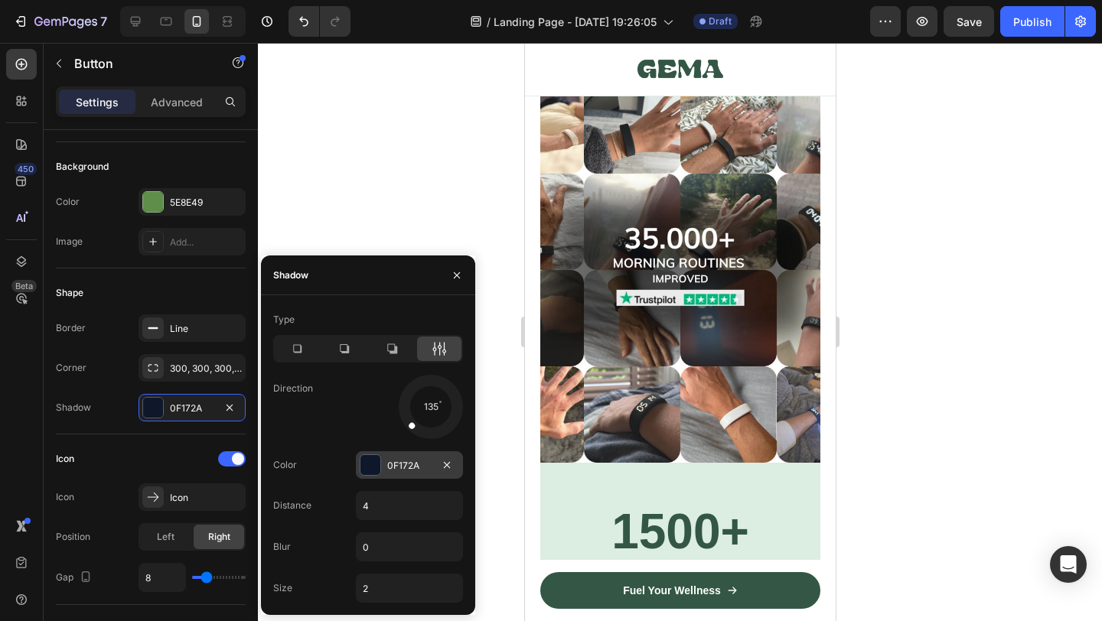
click at [381, 466] on div "0F172A" at bounding box center [409, 466] width 107 height 28
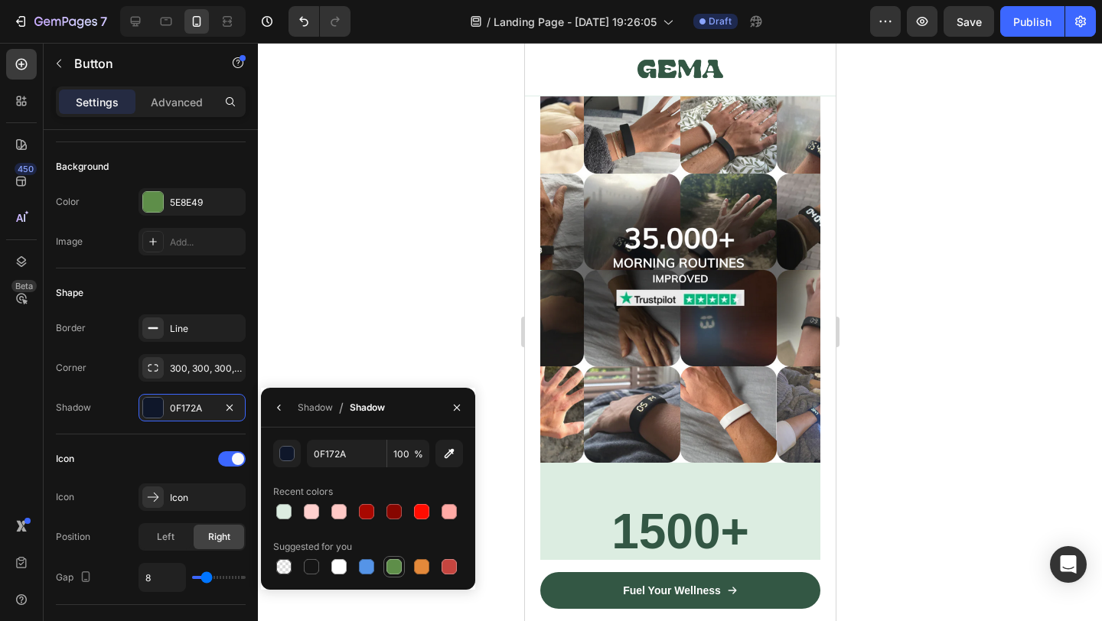
click at [388, 563] on div at bounding box center [394, 566] width 15 height 15
click at [275, 452] on button "button" at bounding box center [287, 454] width 28 height 28
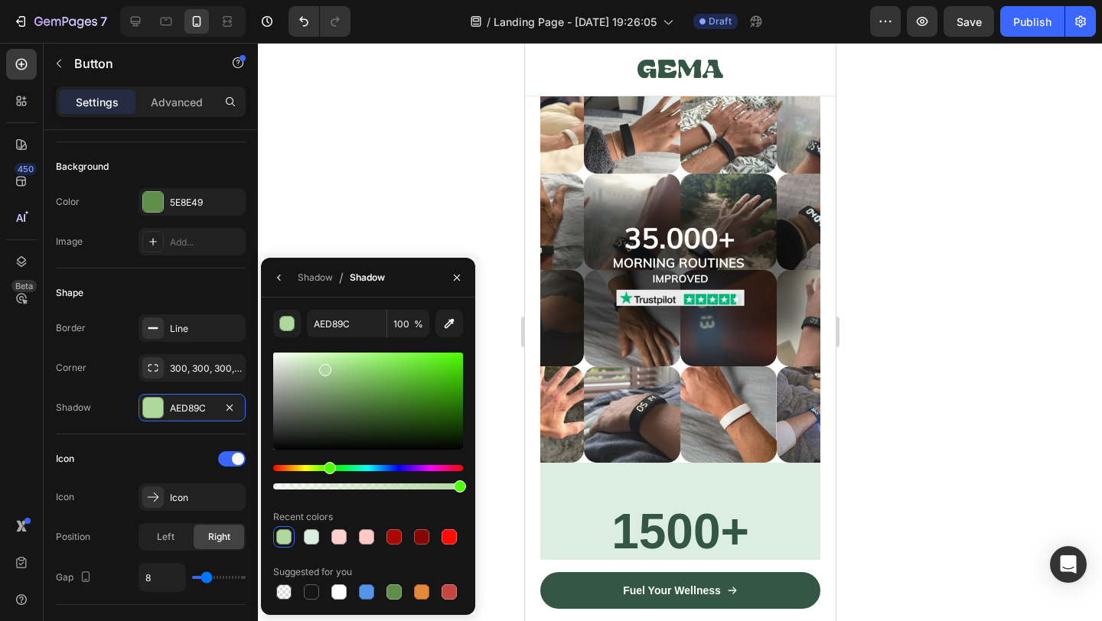
drag, startPoint x: 366, startPoint y: 421, endPoint x: 450, endPoint y: 340, distance: 116.9
click at [322, 366] on div at bounding box center [368, 401] width 190 height 97
type input "B4DBA4"
click at [879, 370] on div at bounding box center [680, 332] width 844 height 579
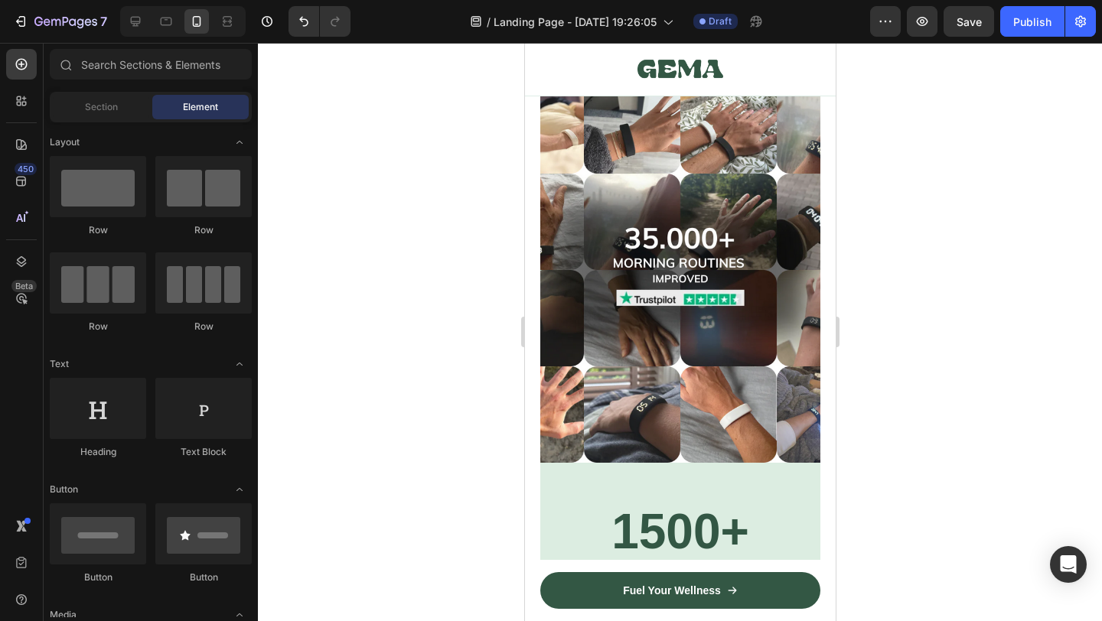
scroll to position [11065, 0]
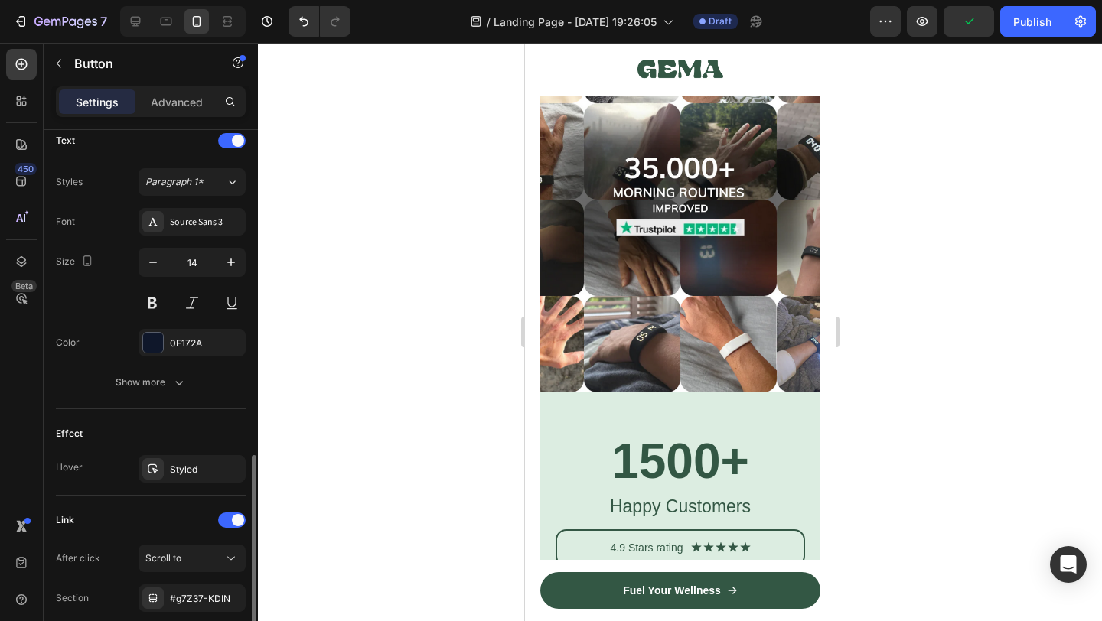
scroll to position [631, 0]
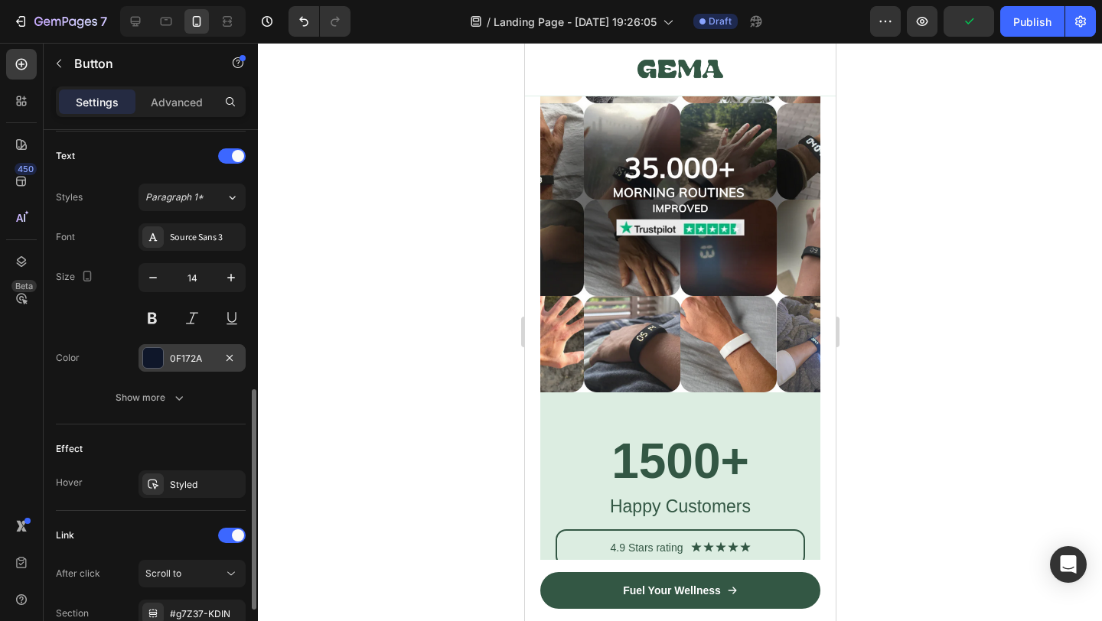
click at [155, 361] on div at bounding box center [153, 358] width 20 height 20
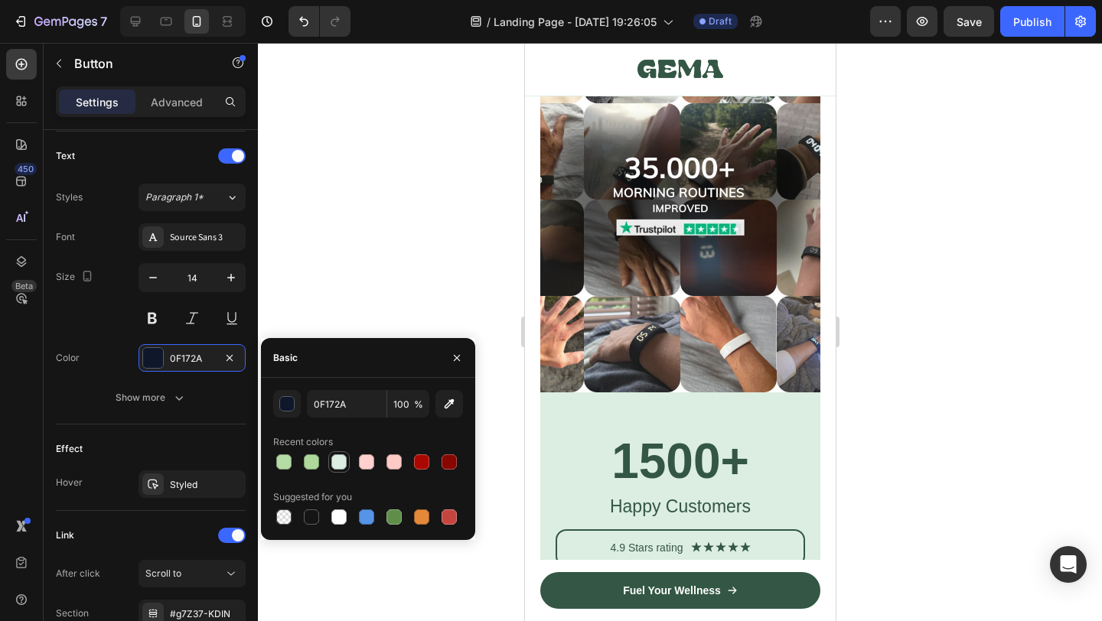
click at [344, 467] on div at bounding box center [338, 462] width 15 height 15
type input "DCEDE1"
click at [402, 277] on div at bounding box center [680, 332] width 844 height 579
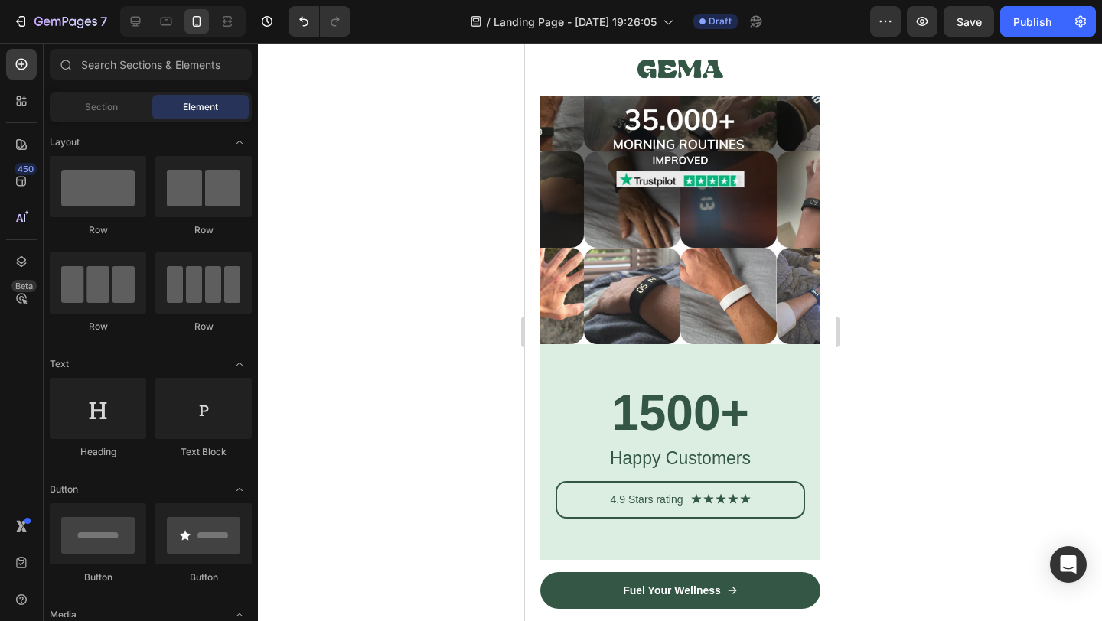
scroll to position [11114, 0]
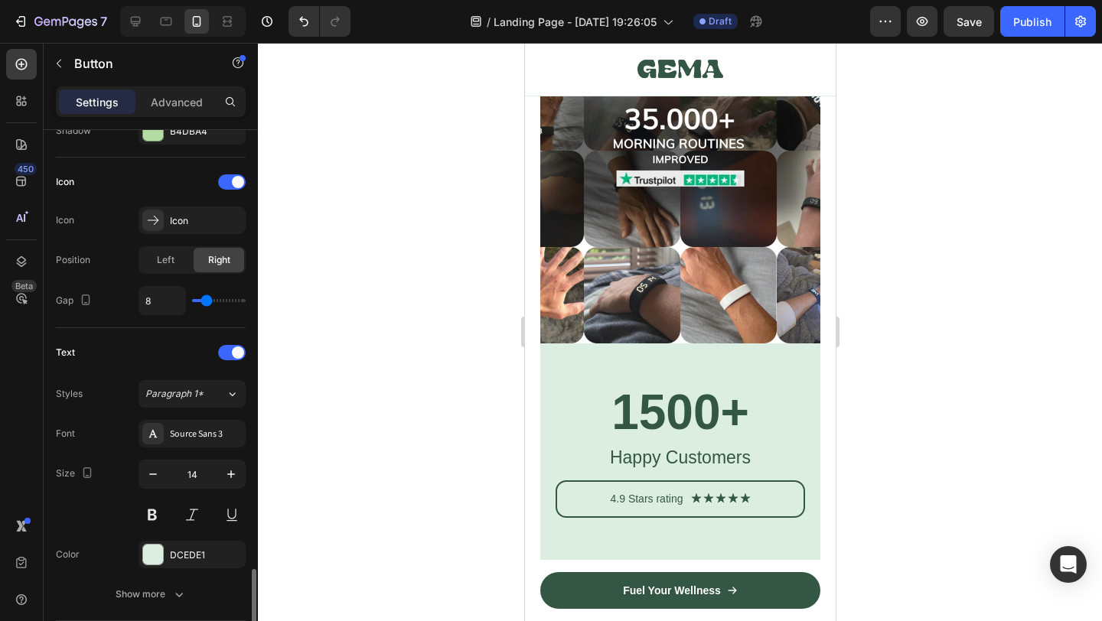
scroll to position [621, 0]
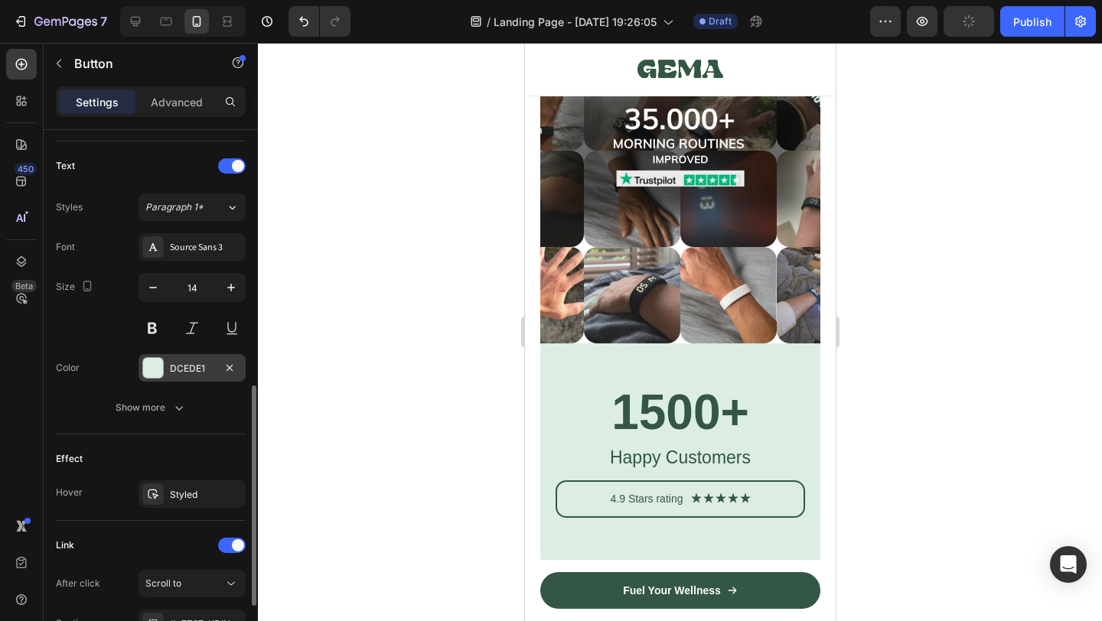
click at [164, 364] on div "DCEDE1" at bounding box center [192, 368] width 107 height 28
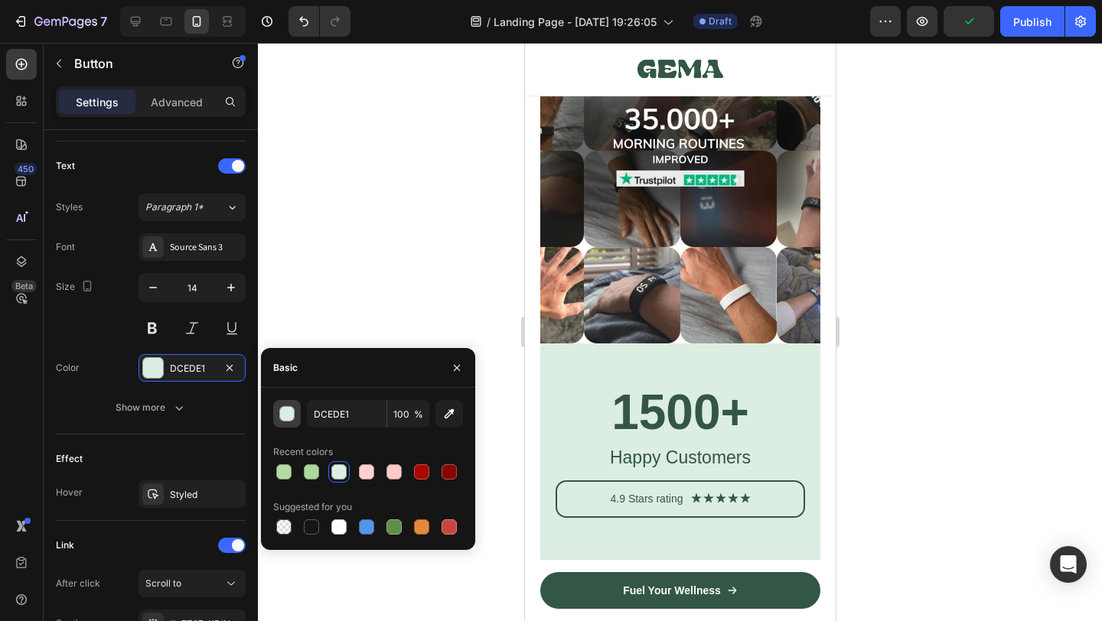
click at [293, 419] on div "button" at bounding box center [286, 413] width 15 height 15
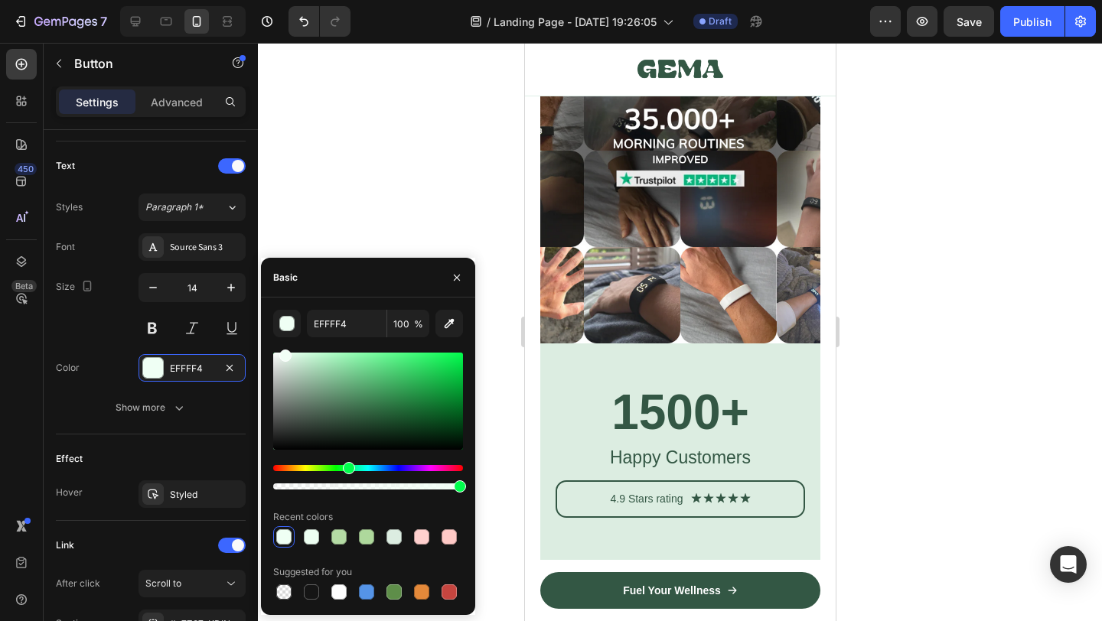
drag, startPoint x: 289, startPoint y: 360, endPoint x: 284, endPoint y: 340, distance: 20.4
click at [284, 340] on div "EFFFF4 100 % Recent colors Suggested for you" at bounding box center [368, 456] width 190 height 293
type input "F2FFF6"
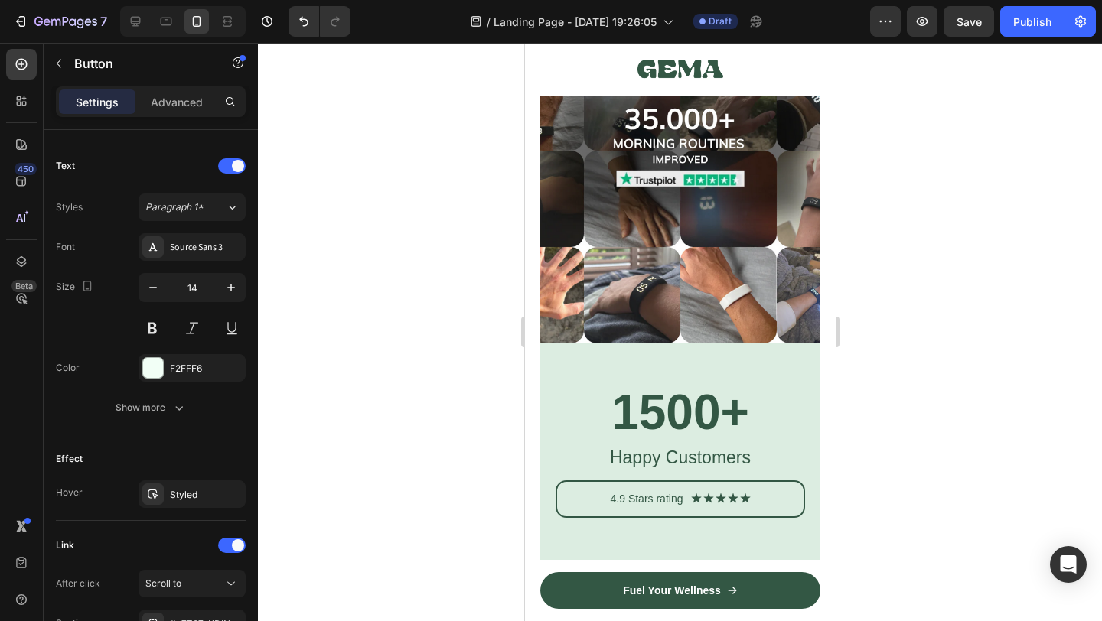
click at [351, 226] on div at bounding box center [680, 332] width 844 height 579
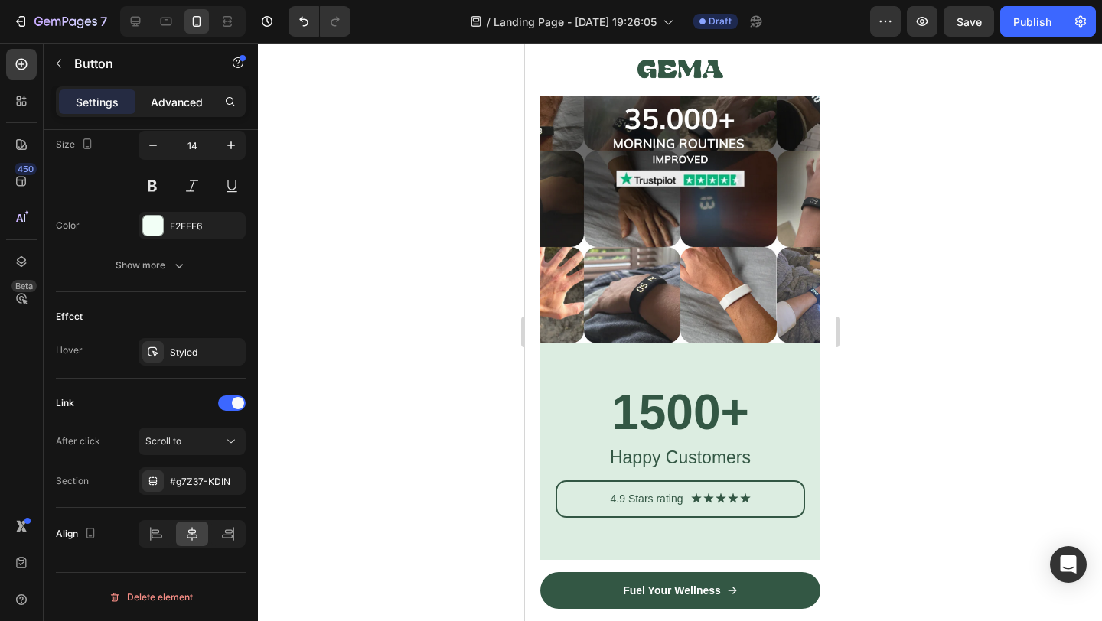
click at [178, 103] on p "Advanced" at bounding box center [177, 102] width 52 height 16
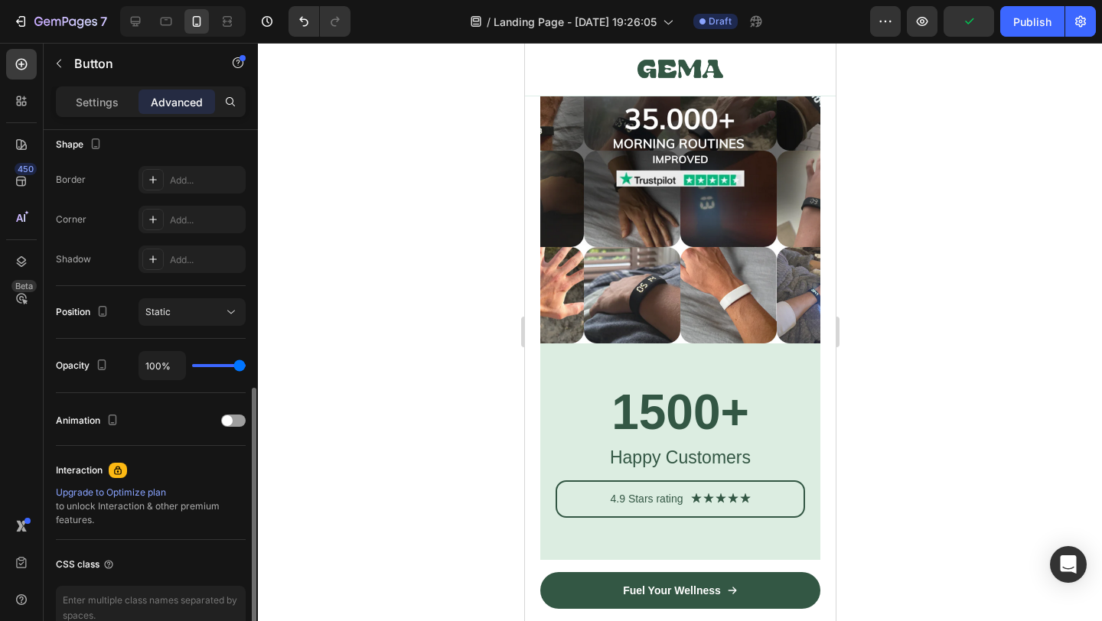
scroll to position [442, 0]
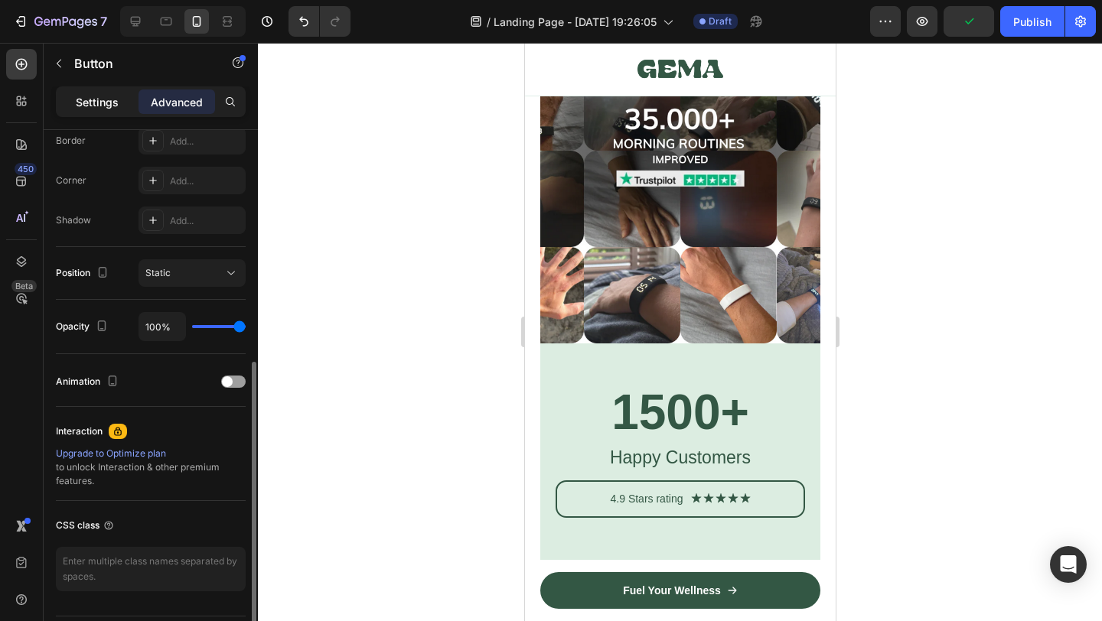
click at [112, 104] on p "Settings" at bounding box center [97, 102] width 43 height 16
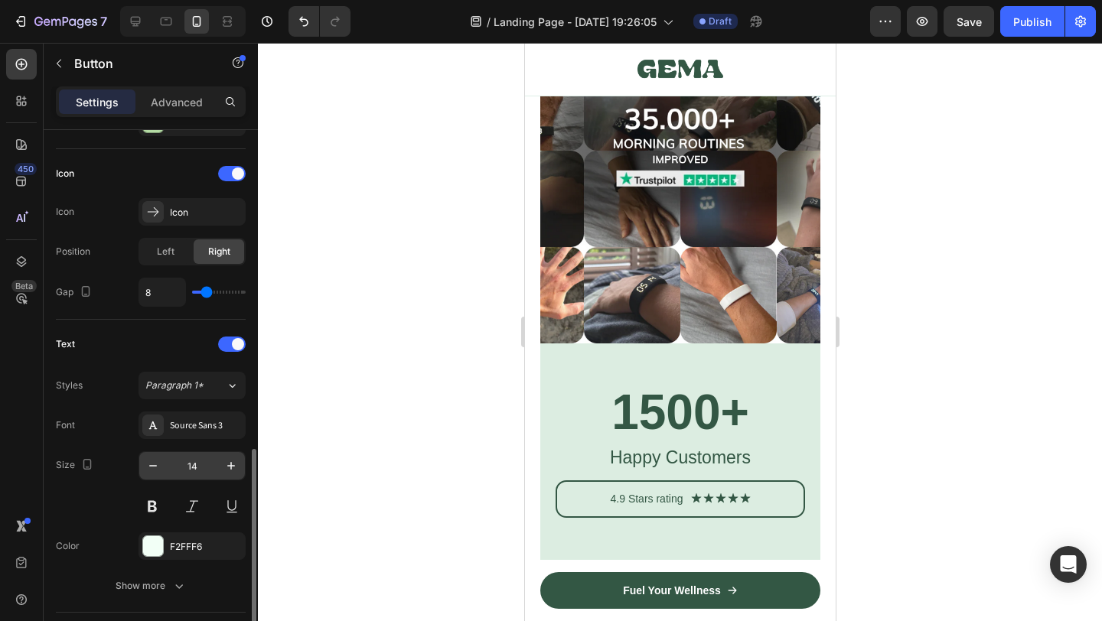
scroll to position [582, 0]
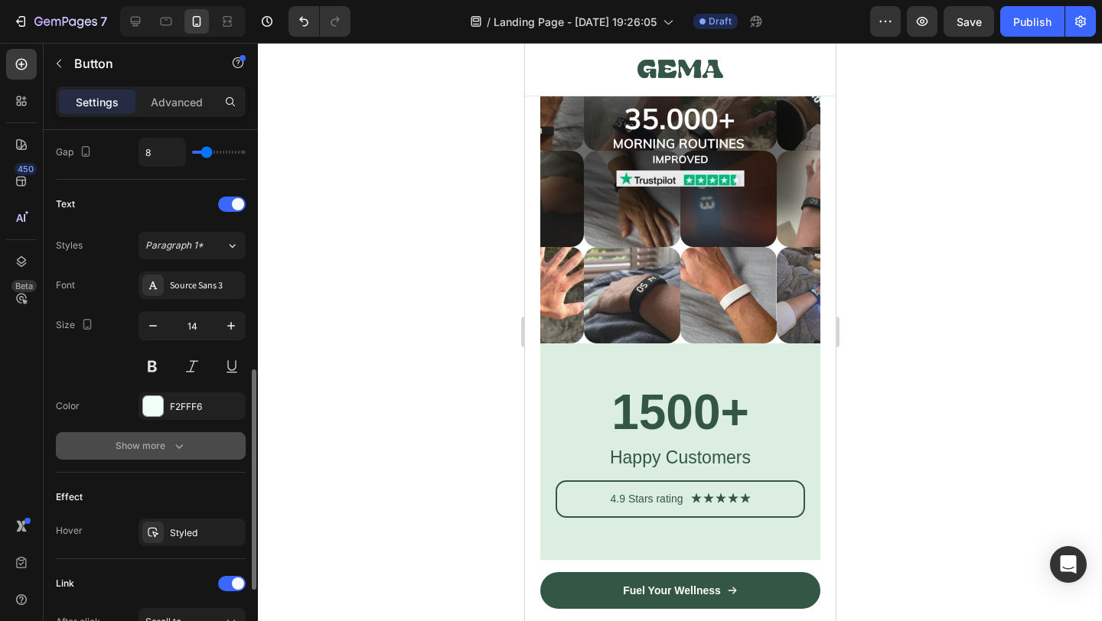
click at [154, 453] on div "Show more" at bounding box center [151, 446] width 71 height 15
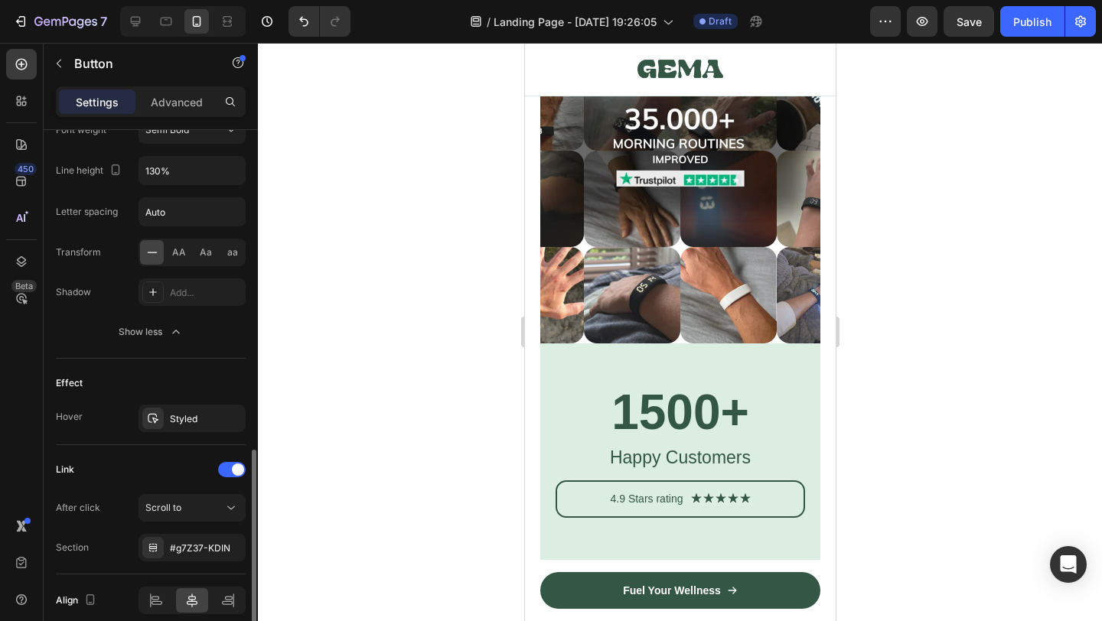
scroll to position [896, 0]
click at [188, 425] on div "Styled" at bounding box center [192, 422] width 44 height 14
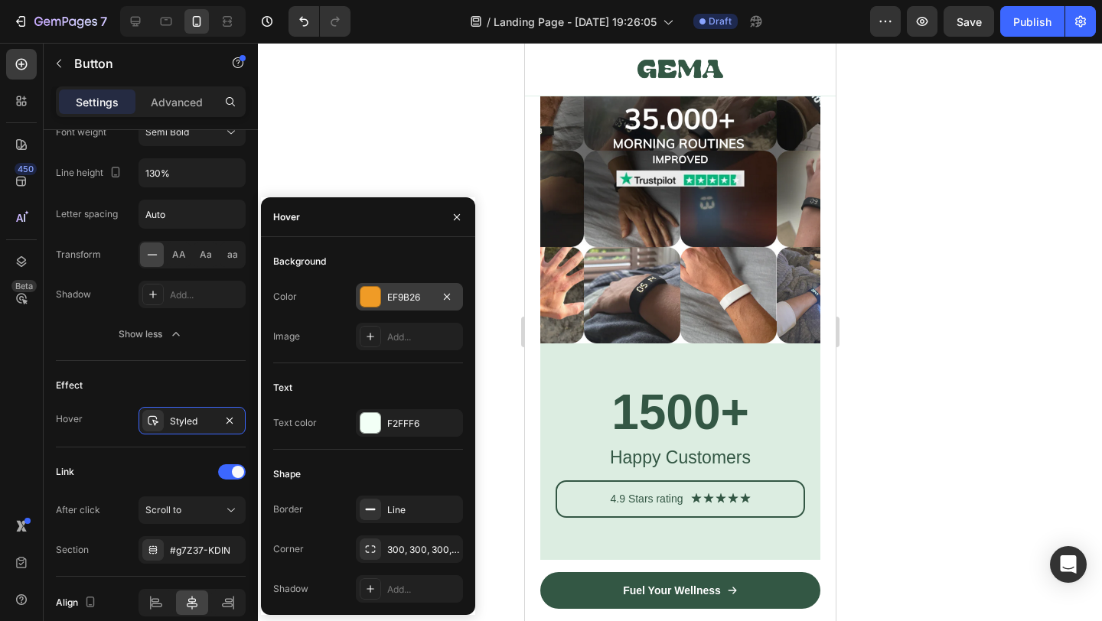
click at [396, 283] on div "EF9B26" at bounding box center [409, 297] width 107 height 28
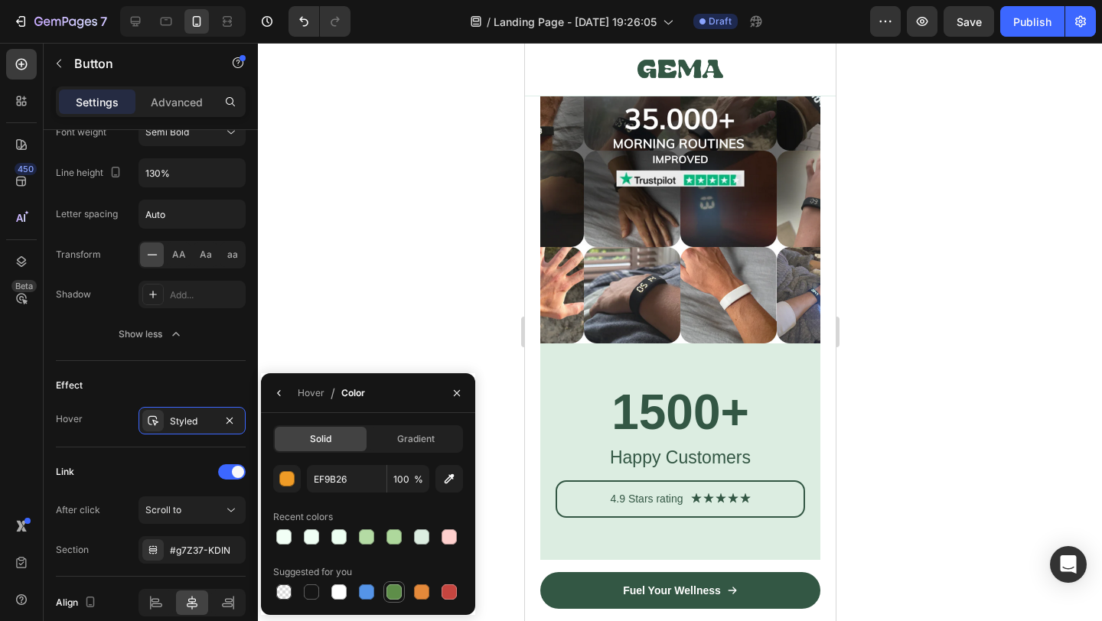
click at [398, 595] on div at bounding box center [394, 592] width 15 height 15
click at [289, 486] on div "button" at bounding box center [286, 478] width 15 height 15
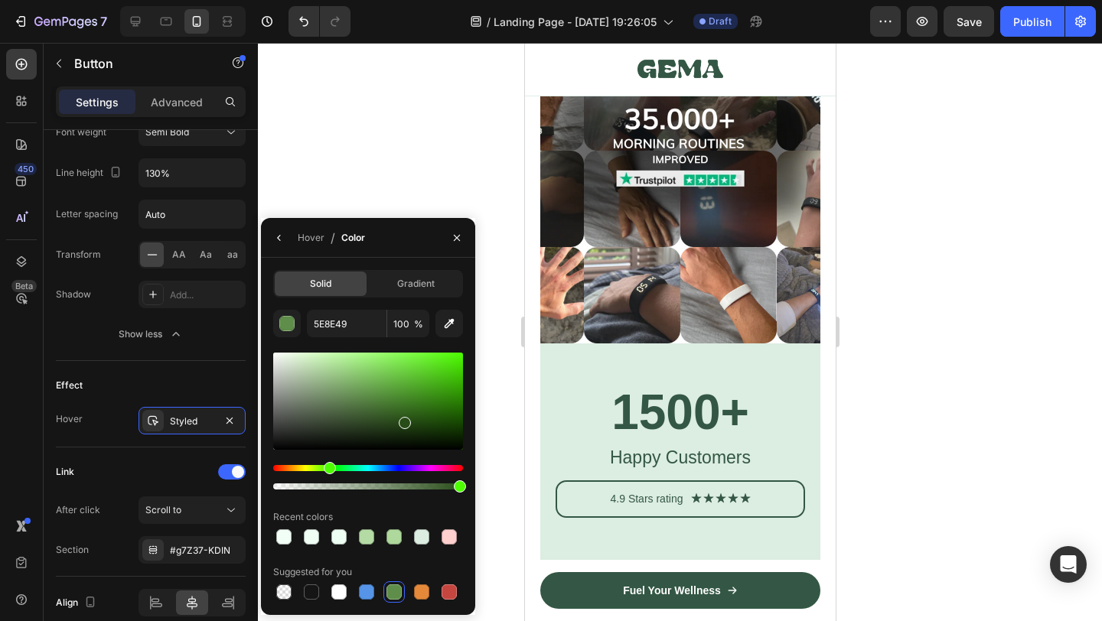
drag, startPoint x: 385, startPoint y: 381, endPoint x: 401, endPoint y: 419, distance: 40.8
click at [401, 419] on div at bounding box center [368, 401] width 190 height 97
click at [401, 417] on div at bounding box center [403, 421] width 12 height 12
type input "2C541B"
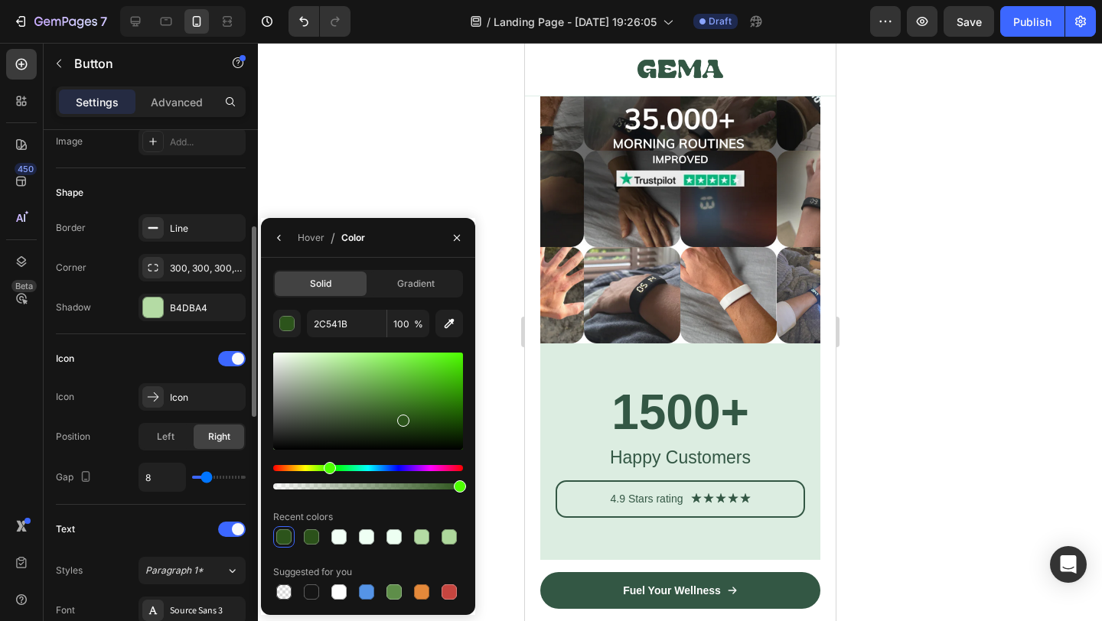
scroll to position [239, 0]
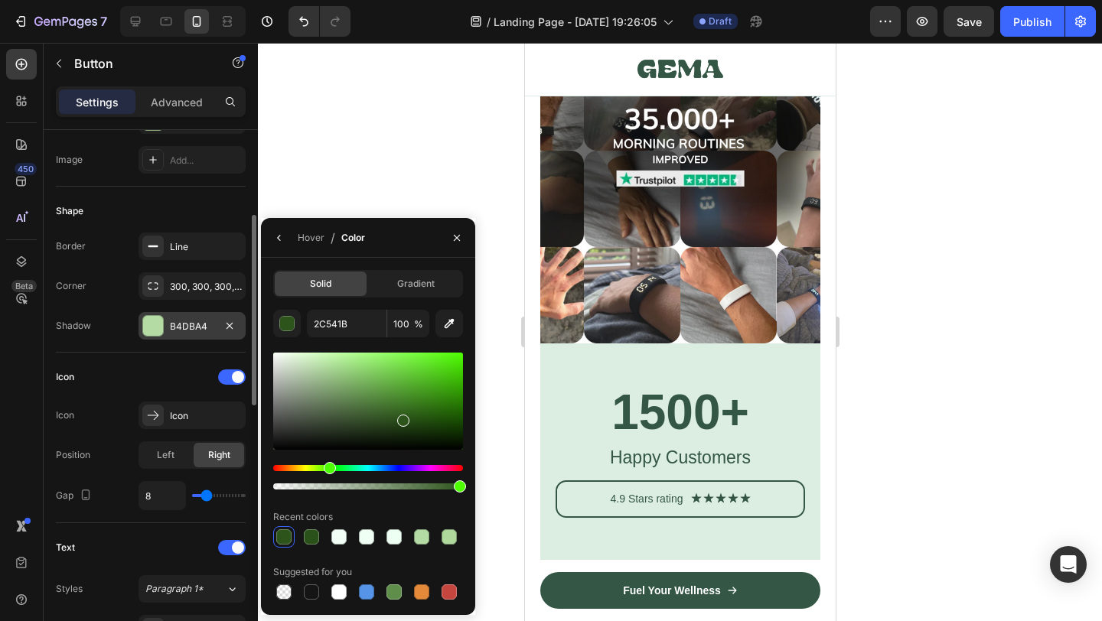
click at [181, 326] on div "B4DBA4" at bounding box center [192, 327] width 44 height 14
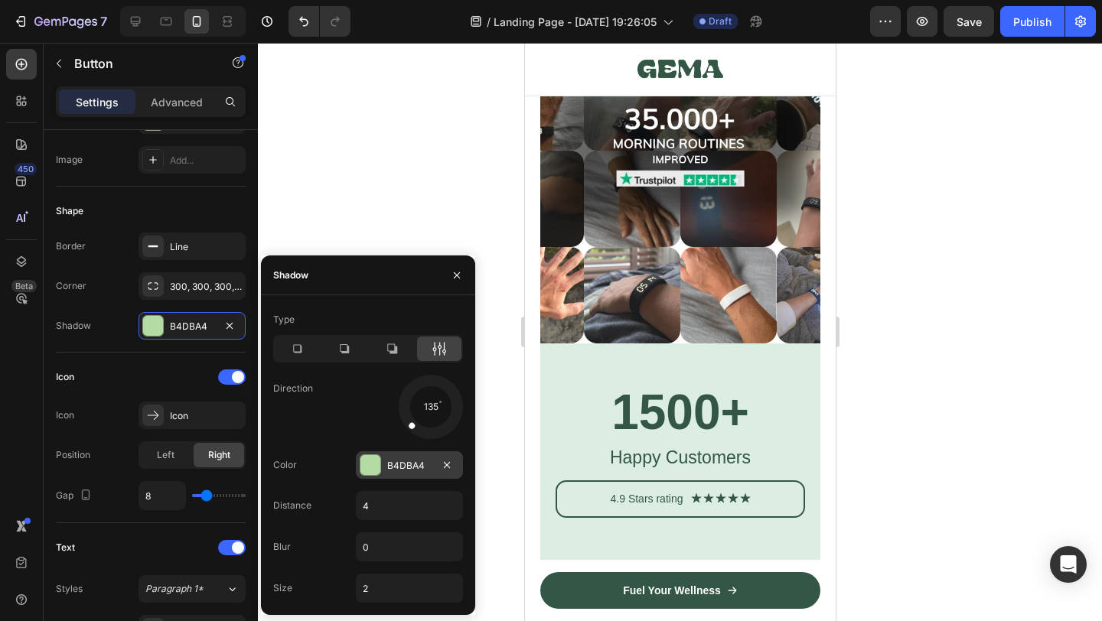
click at [371, 459] on div at bounding box center [370, 465] width 20 height 20
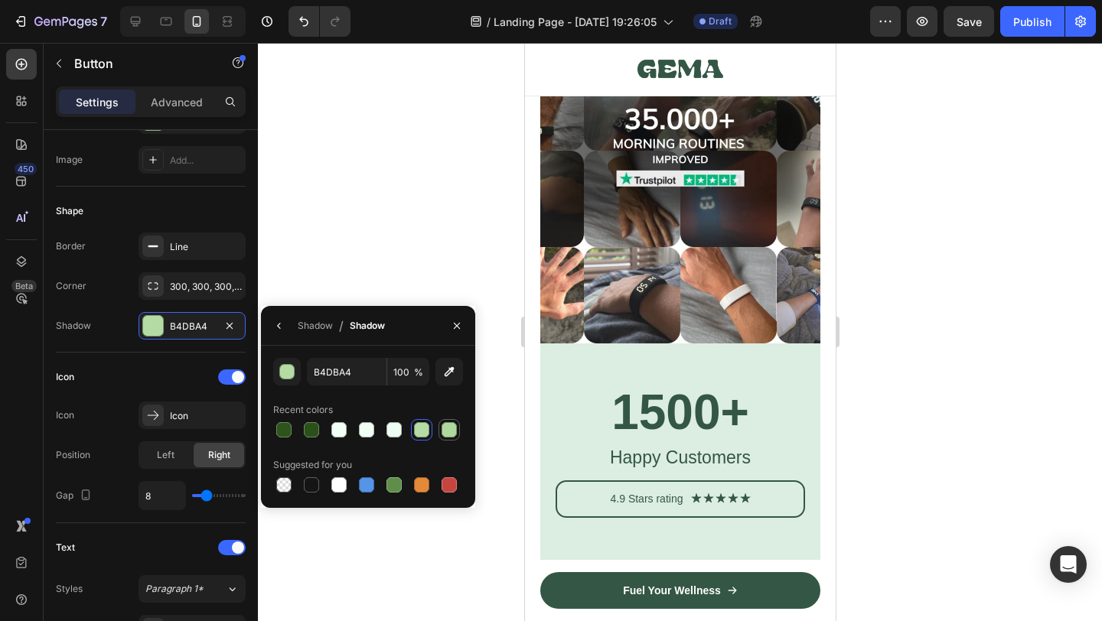
click at [457, 435] on div at bounding box center [449, 430] width 18 height 18
click at [295, 433] on div at bounding box center [368, 429] width 190 height 21
click at [285, 432] on div at bounding box center [283, 429] width 15 height 15
click at [295, 372] on button "button" at bounding box center [287, 372] width 28 height 28
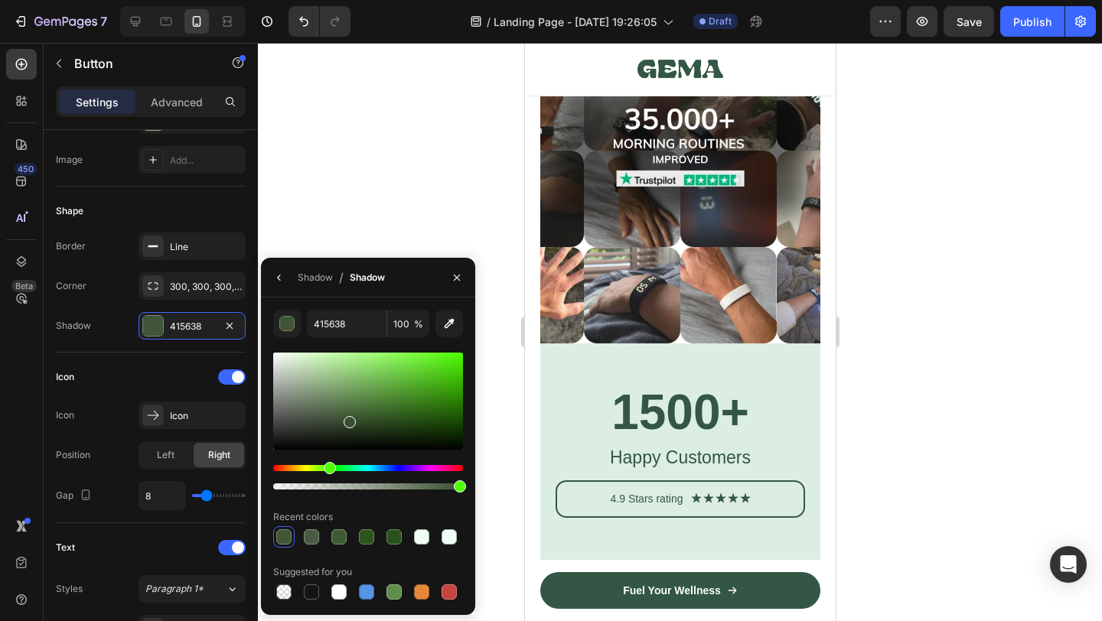
type input "394F30"
drag, startPoint x: 369, startPoint y: 415, endPoint x: 347, endPoint y: 419, distance: 21.9
click at [347, 419] on div at bounding box center [368, 401] width 190 height 97
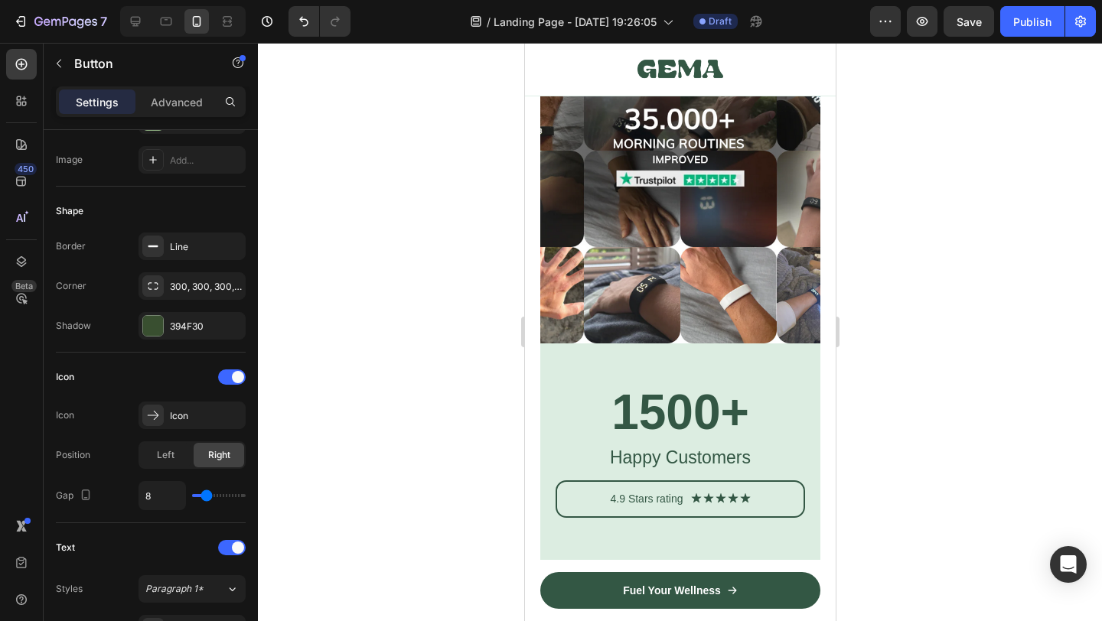
click at [954, 416] on div at bounding box center [680, 332] width 844 height 579
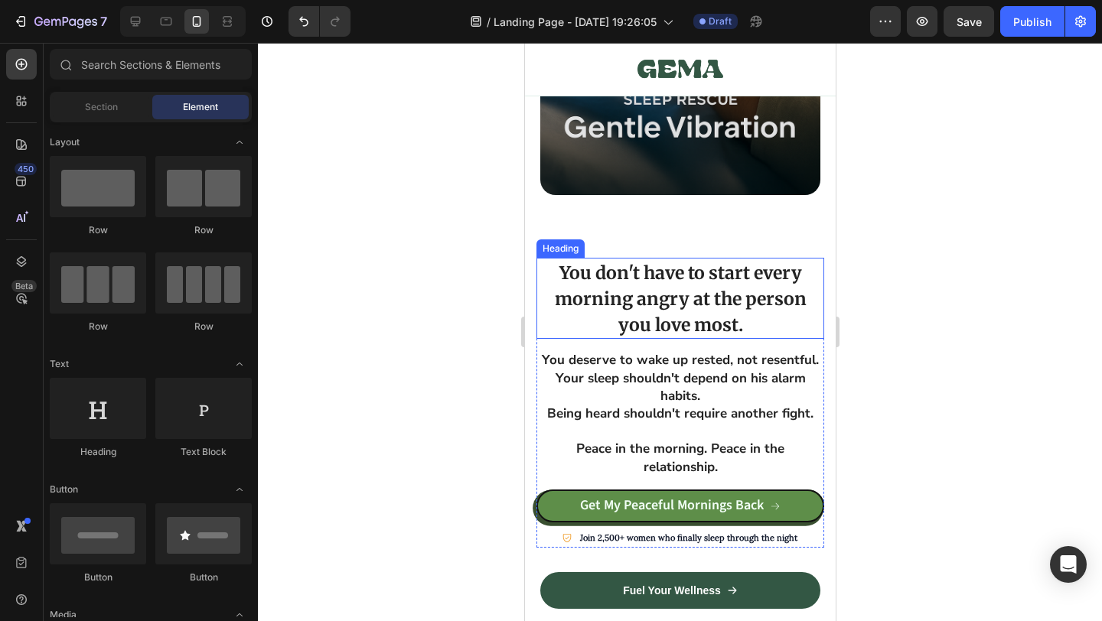
scroll to position [10887, 0]
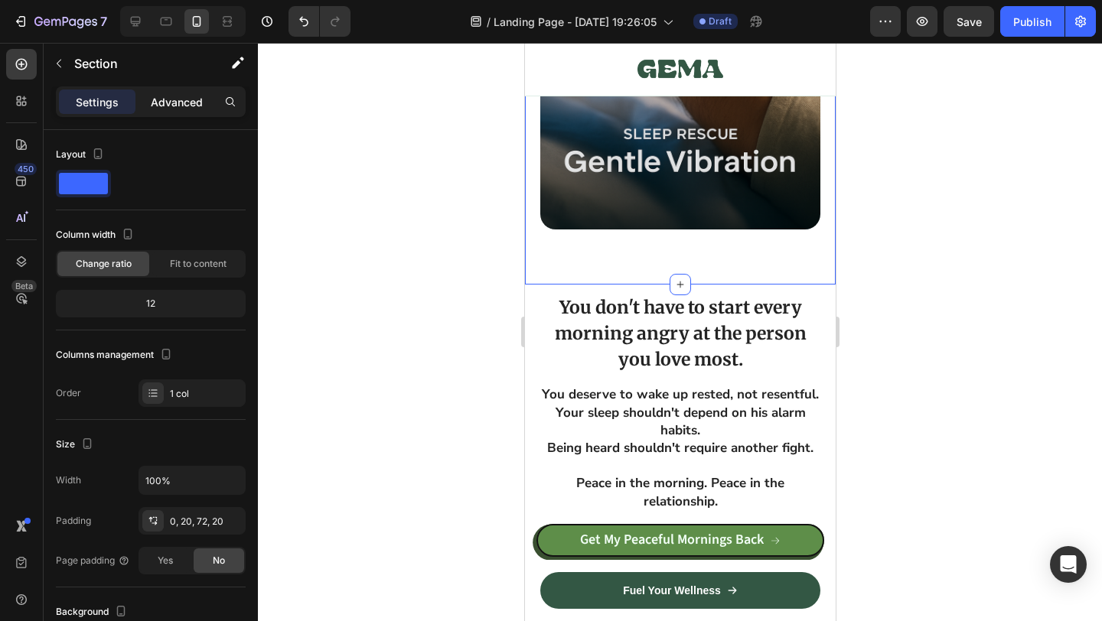
click at [171, 101] on p "Advanced" at bounding box center [177, 102] width 52 height 16
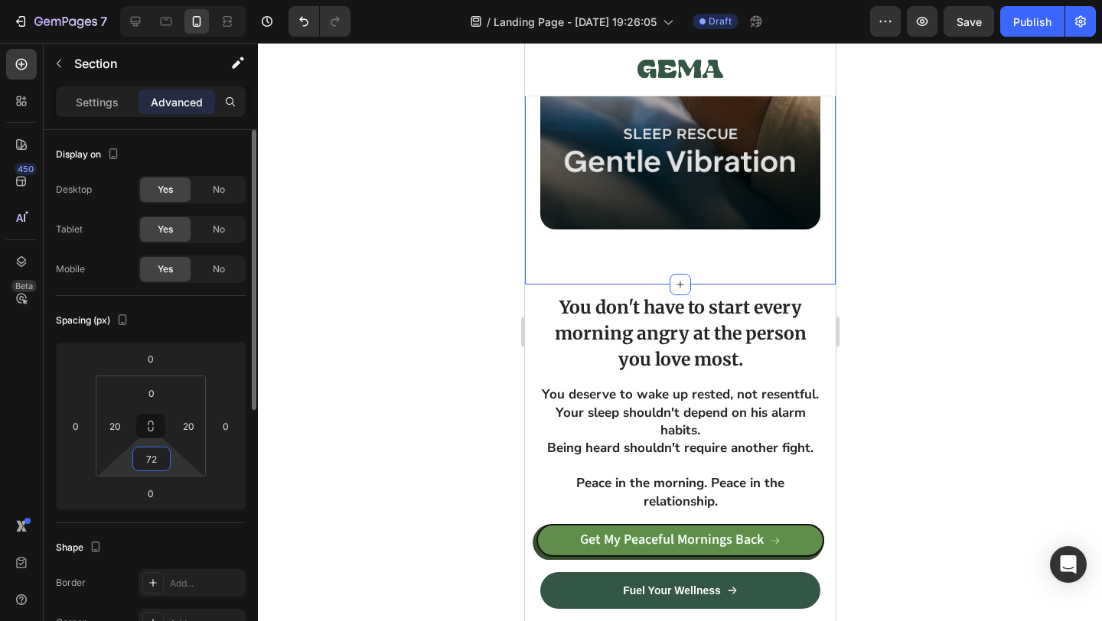
click at [155, 454] on input "72" at bounding box center [151, 459] width 31 height 23
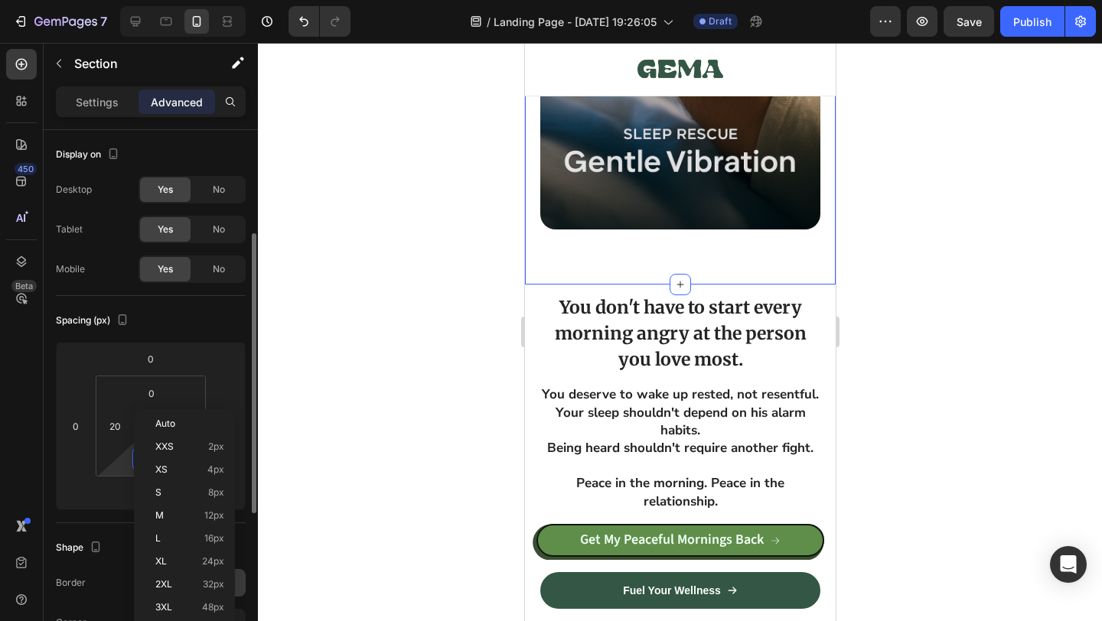
scroll to position [70, 0]
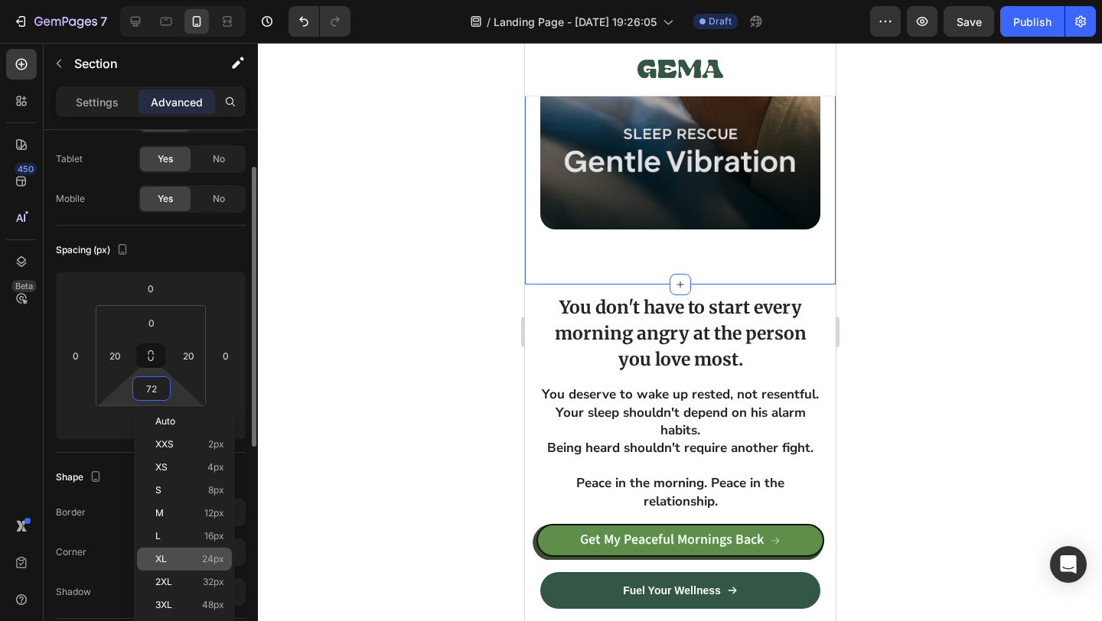
click at [217, 558] on span "24px" at bounding box center [213, 559] width 22 height 11
type input "24"
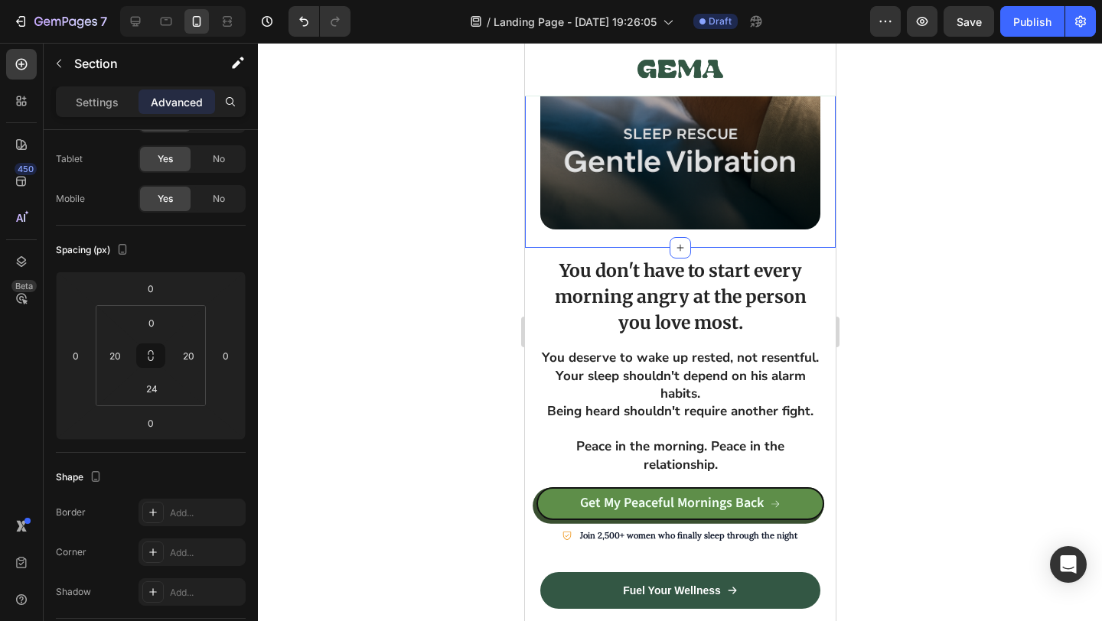
click at [409, 462] on div at bounding box center [680, 332] width 844 height 579
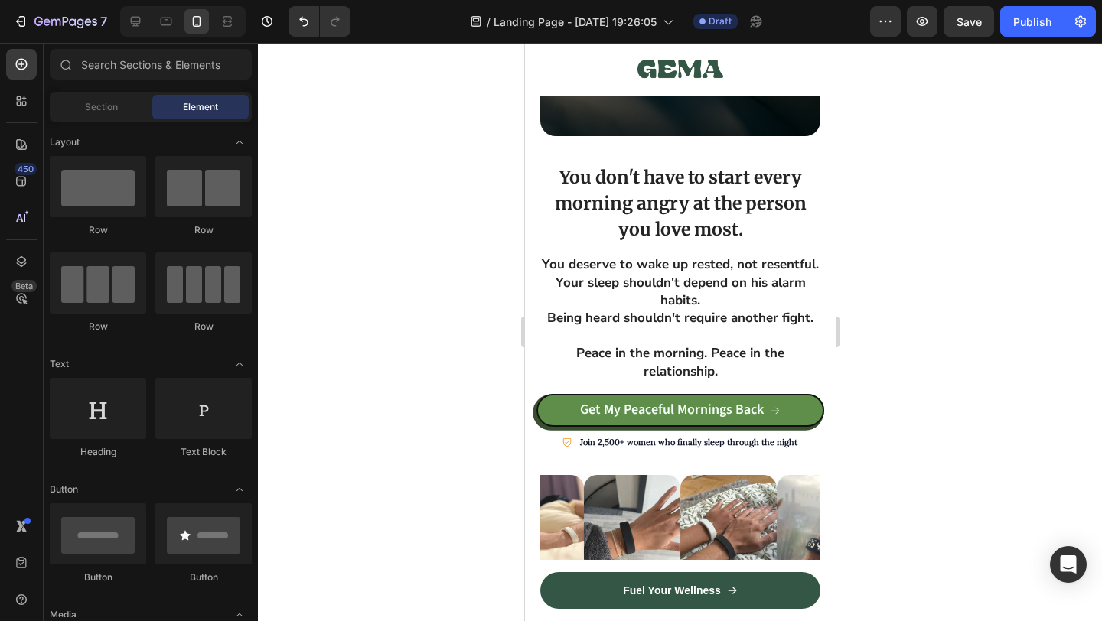
scroll to position [11017, 0]
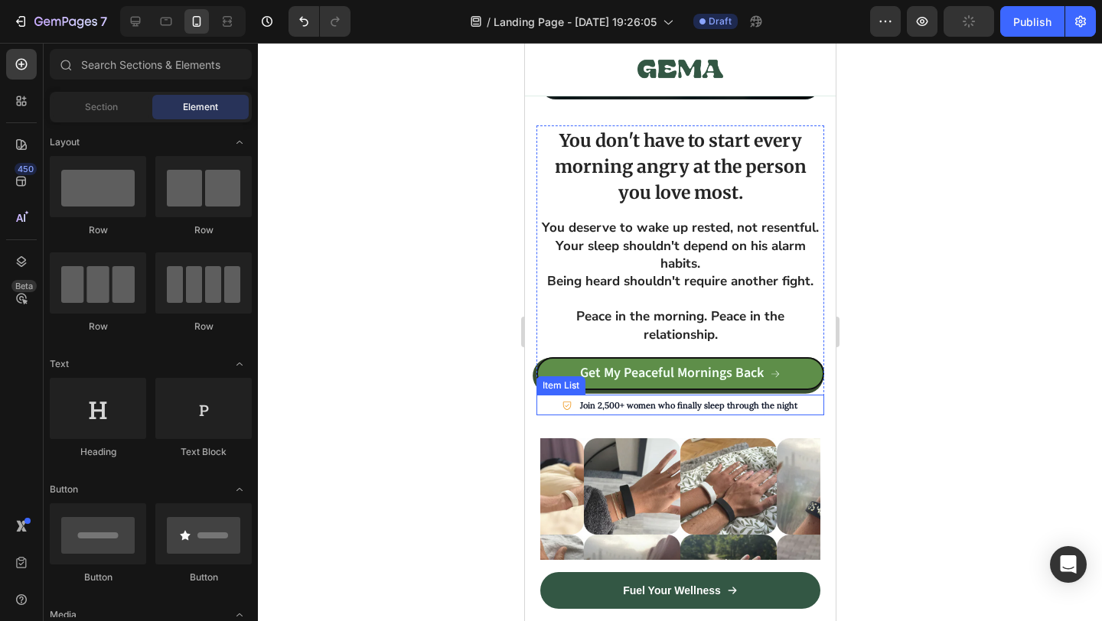
click at [566, 405] on icon at bounding box center [566, 405] width 11 height 11
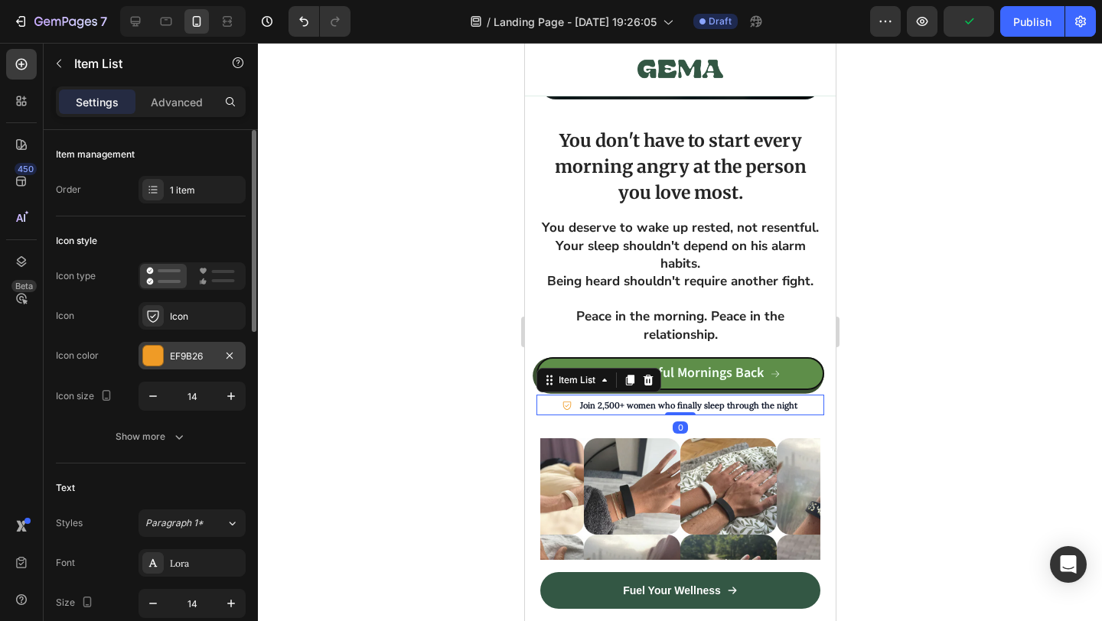
click at [165, 352] on div "EF9B26" at bounding box center [192, 356] width 107 height 28
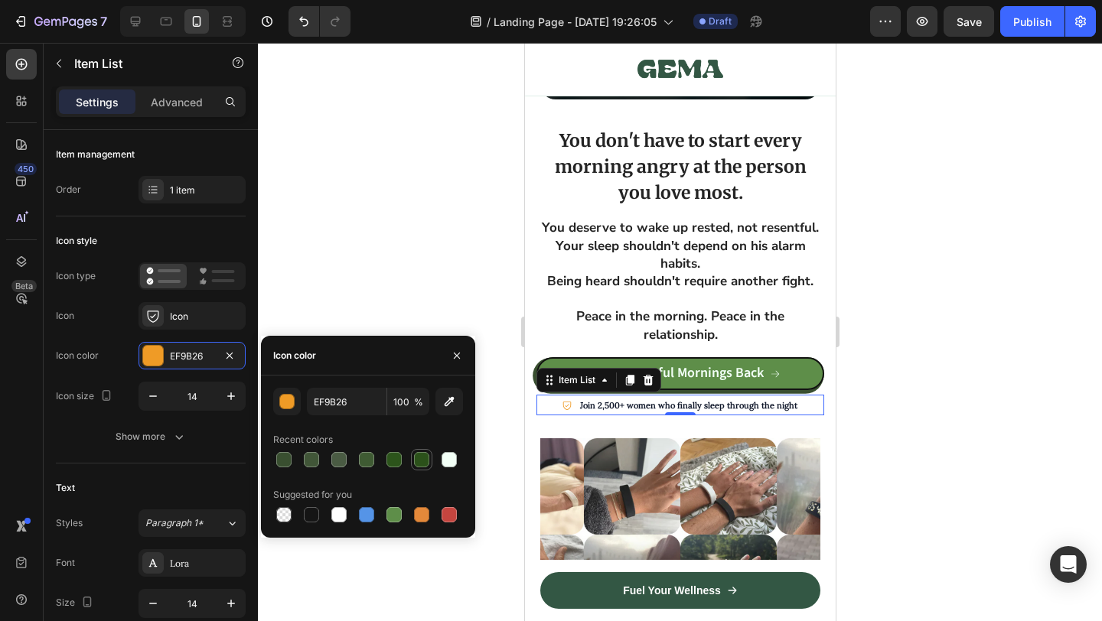
click at [422, 468] on div at bounding box center [422, 460] width 18 height 18
click at [392, 514] on div at bounding box center [394, 514] width 15 height 15
click at [367, 461] on div at bounding box center [366, 459] width 15 height 15
click at [404, 517] on div at bounding box center [393, 514] width 21 height 21
click at [423, 452] on div at bounding box center [421, 459] width 15 height 15
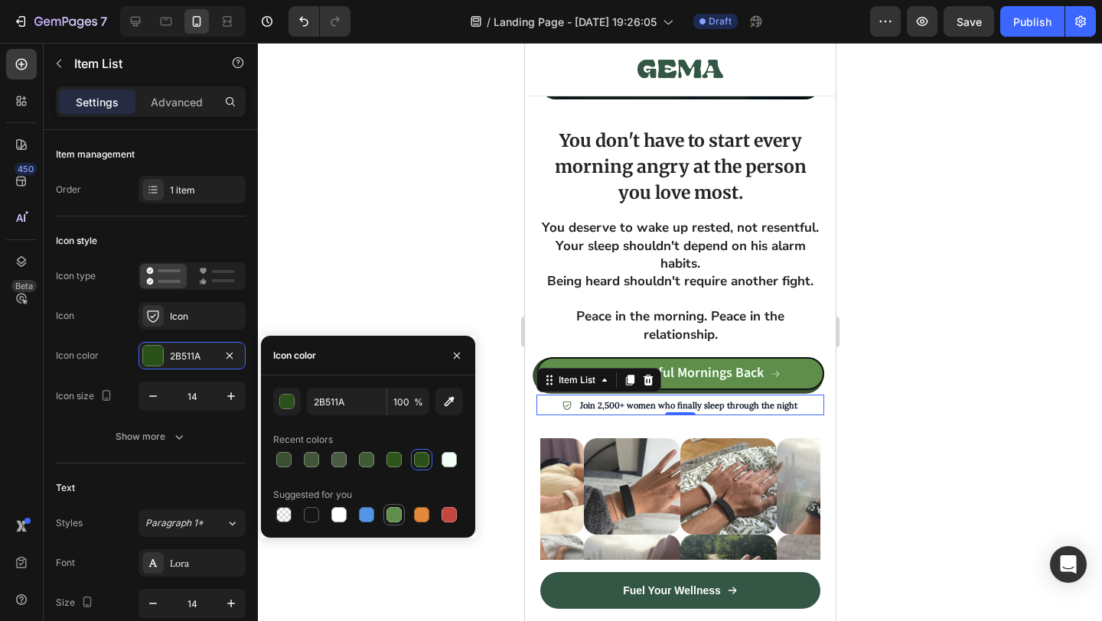
click at [396, 516] on div at bounding box center [394, 514] width 15 height 15
type input "5E8E49"
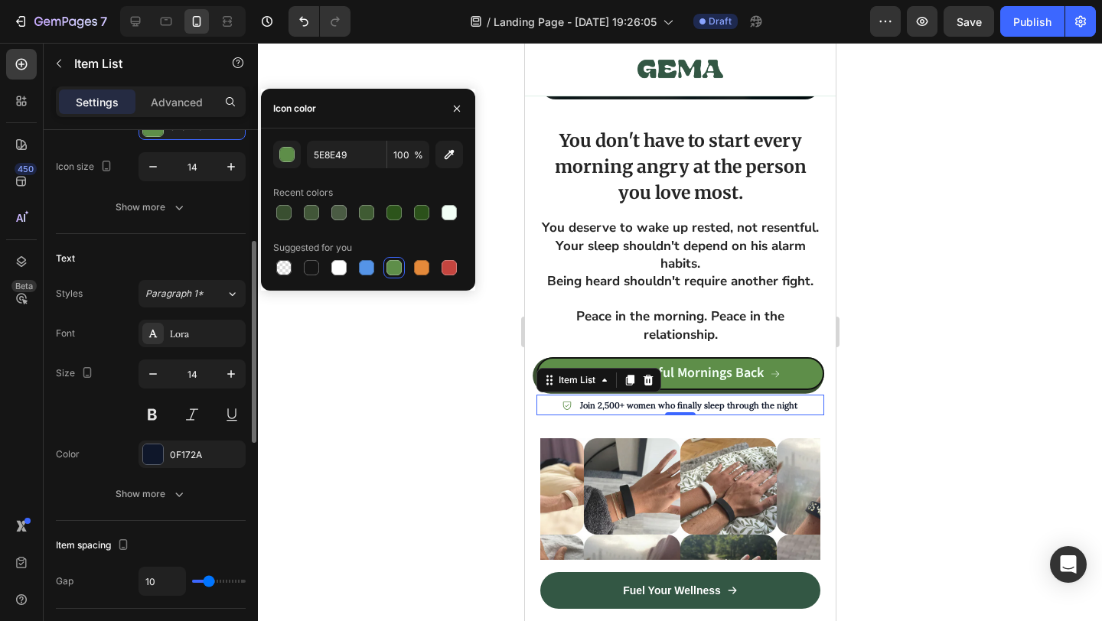
scroll to position [250, 0]
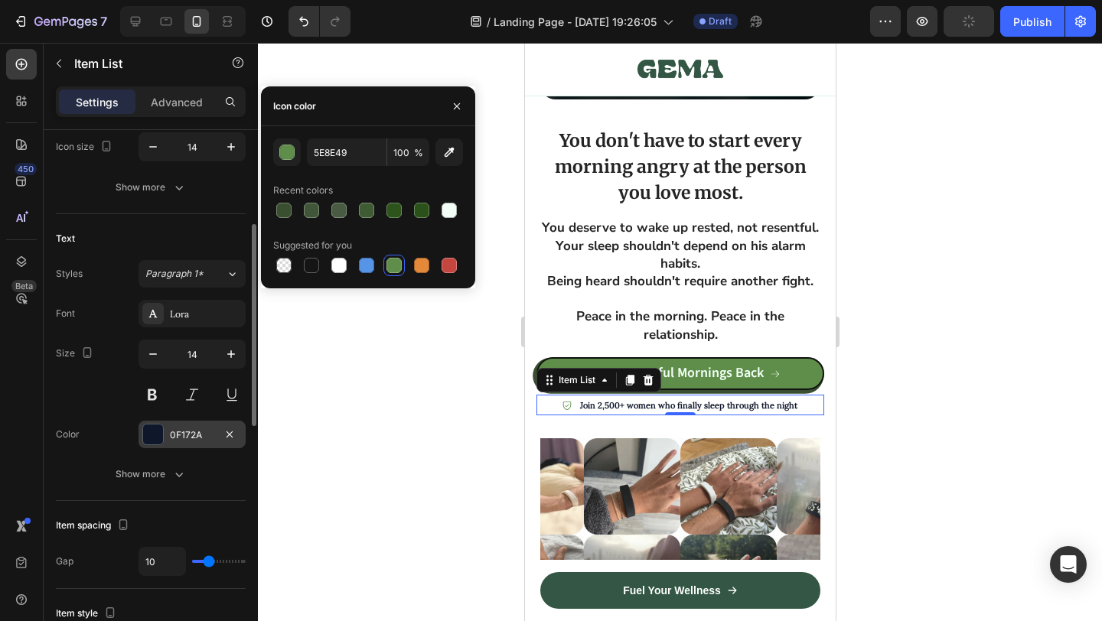
click at [151, 431] on div at bounding box center [153, 435] width 20 height 20
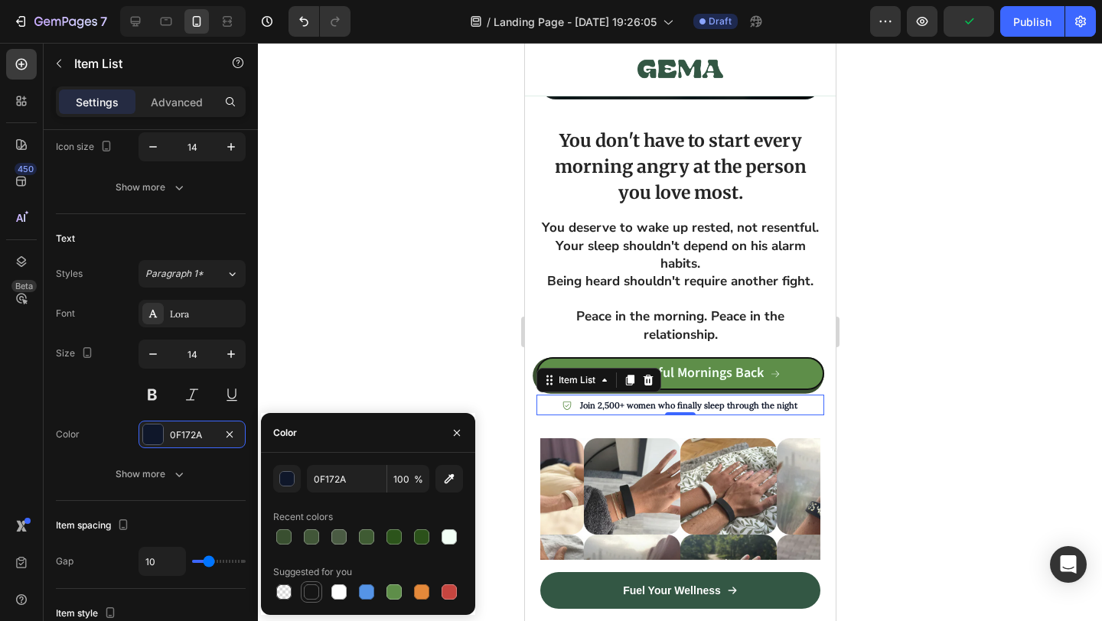
click at [314, 598] on div at bounding box center [311, 592] width 15 height 15
type input "151515"
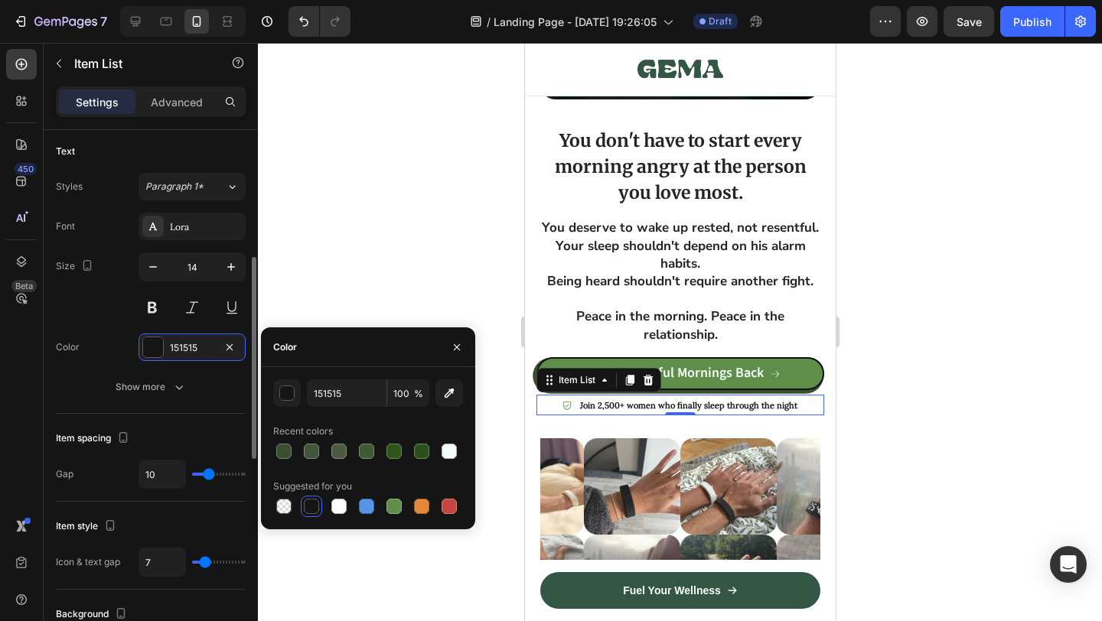
scroll to position [352, 0]
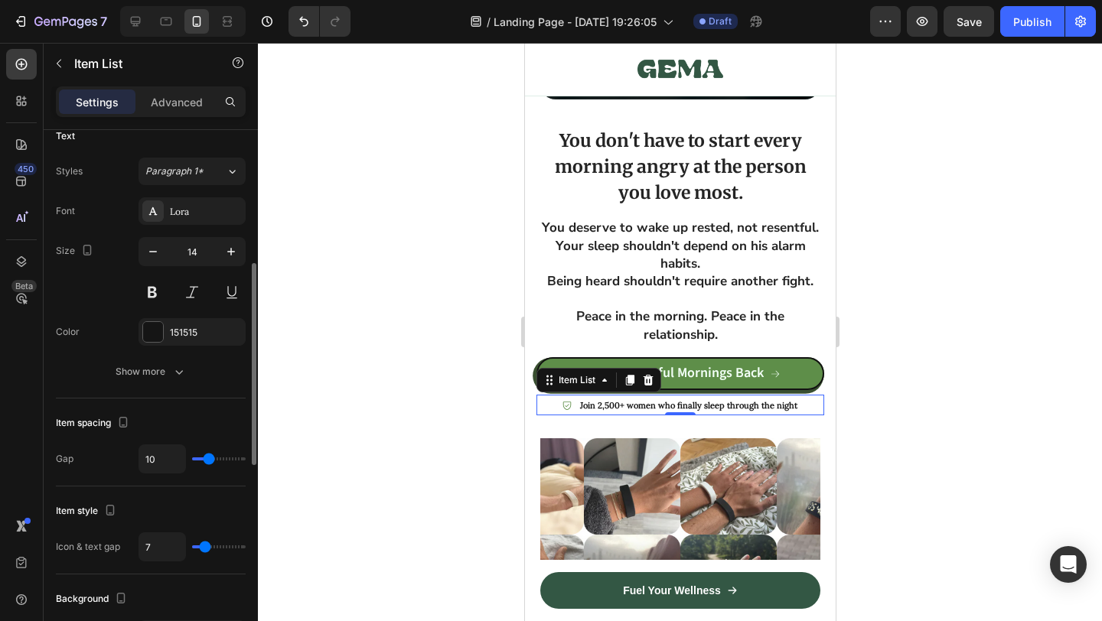
click at [204, 465] on div "10" at bounding box center [192, 459] width 107 height 29
type input "6"
type input "3"
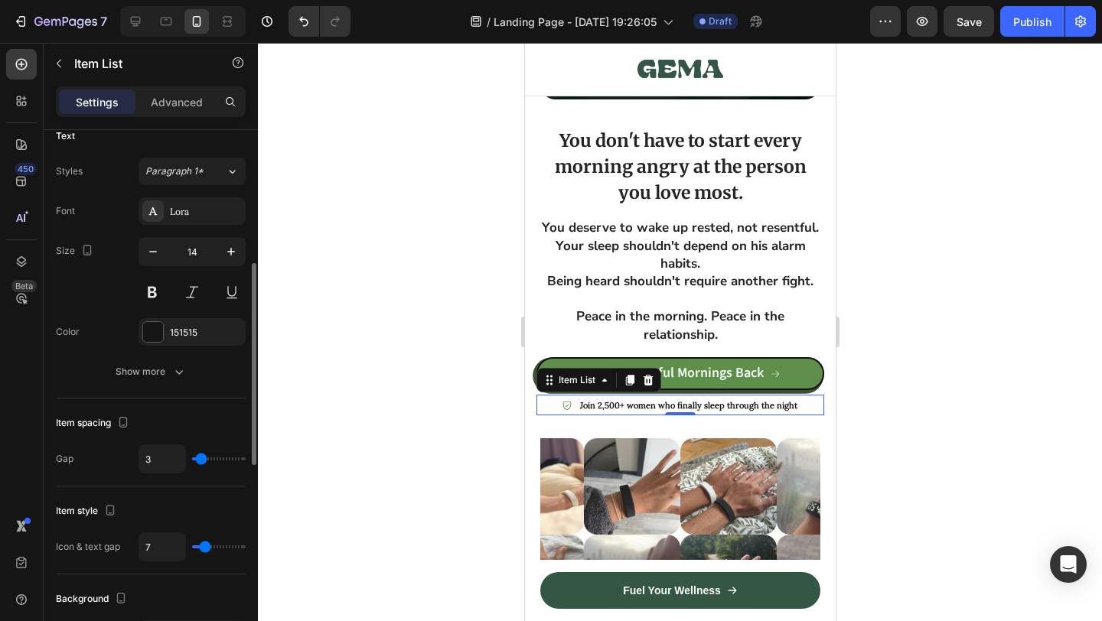
type input "2"
type input "1"
type input "0"
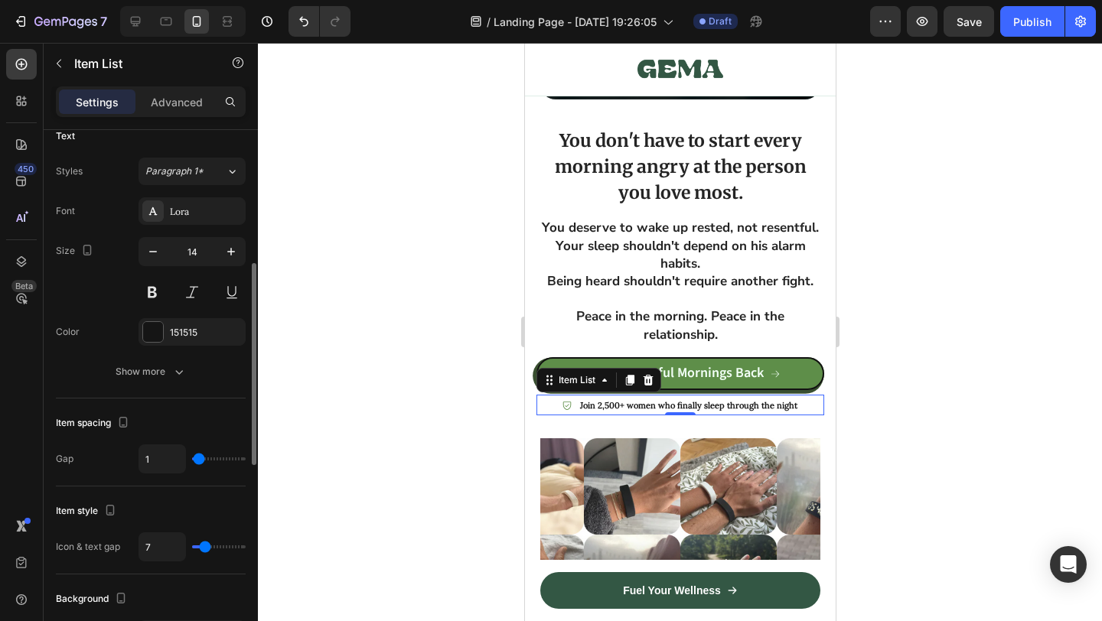
type input "0"
type input "2"
type input "39"
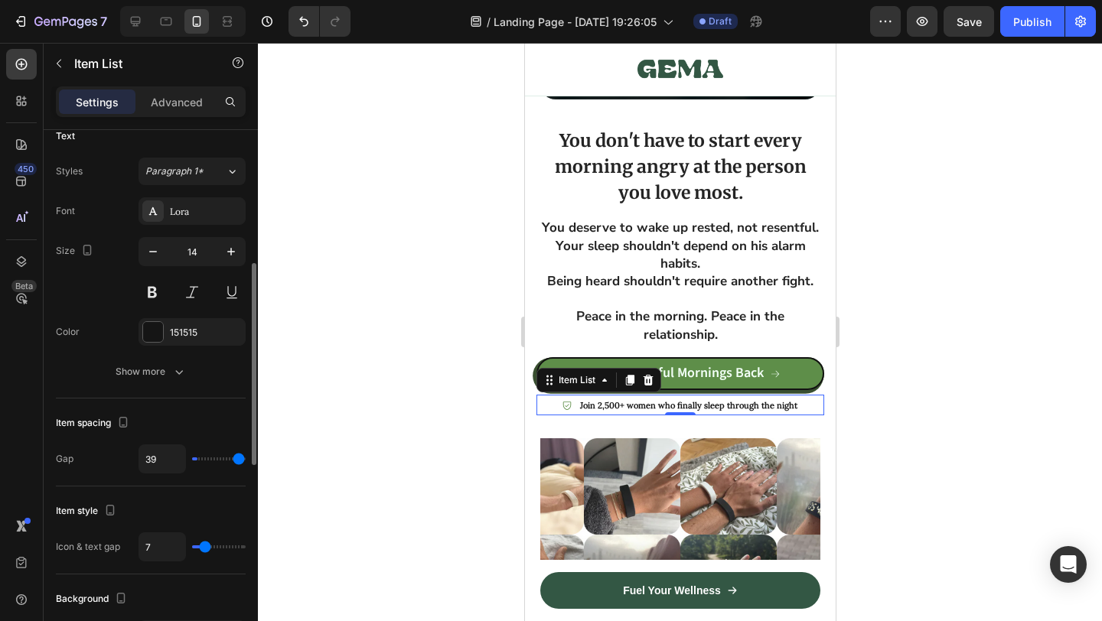
type input "40"
type input "0"
drag, startPoint x: 212, startPoint y: 458, endPoint x: 165, endPoint y: 458, distance: 46.7
type input "0"
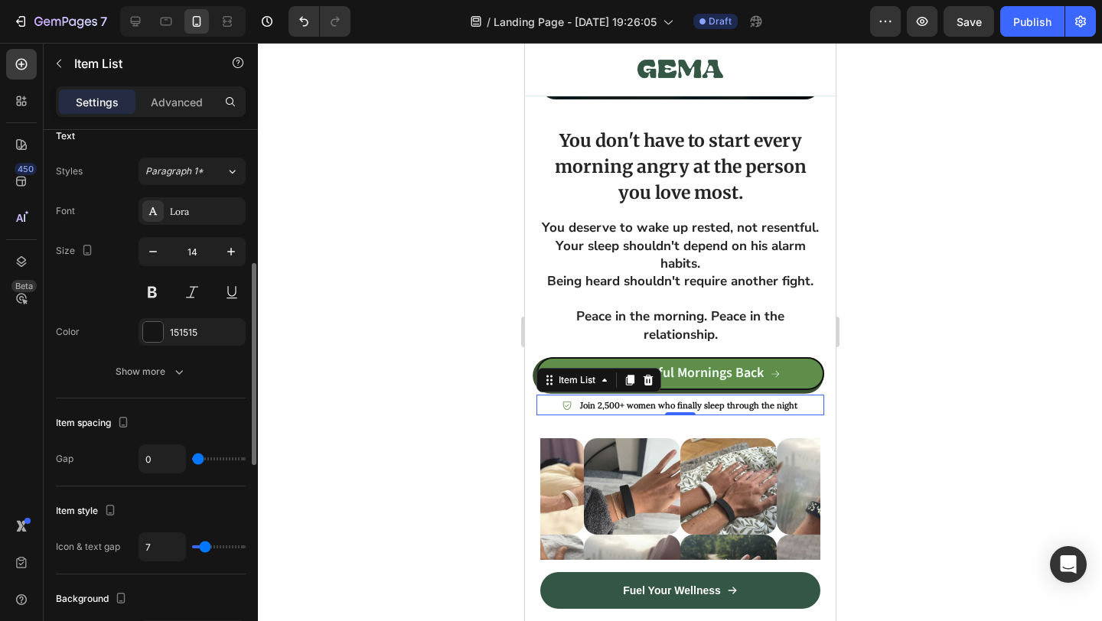
click at [192, 458] on input "range" at bounding box center [219, 459] width 54 height 3
type input "2"
type input "1"
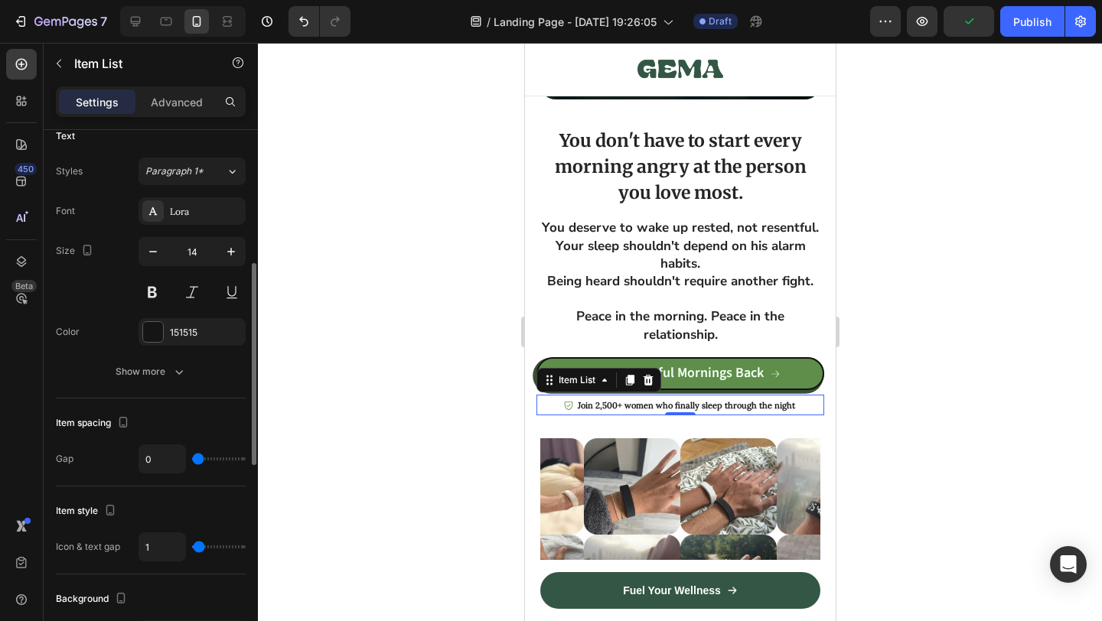
type input "0"
type input "2"
type input "3"
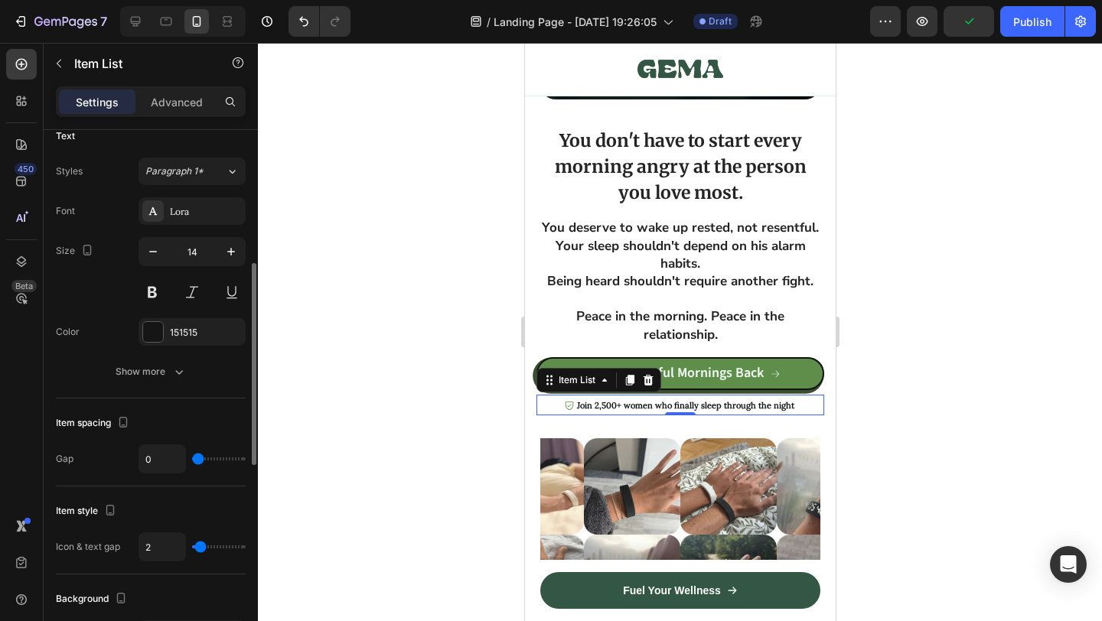
type input "3"
type input "4"
type input "2"
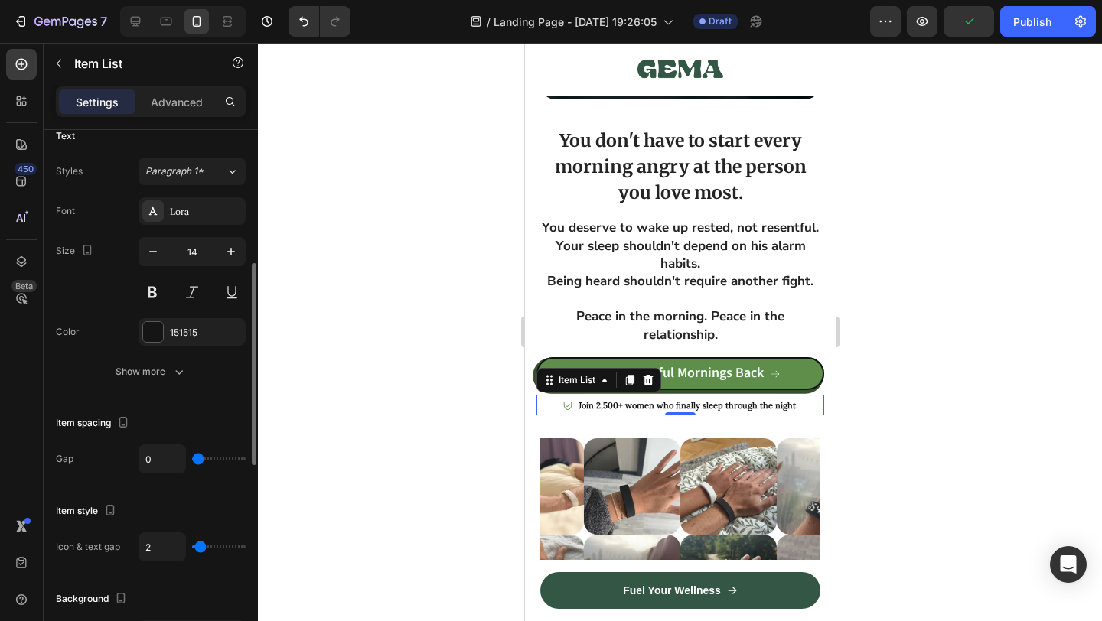
type input "0"
type input "1"
type input "2"
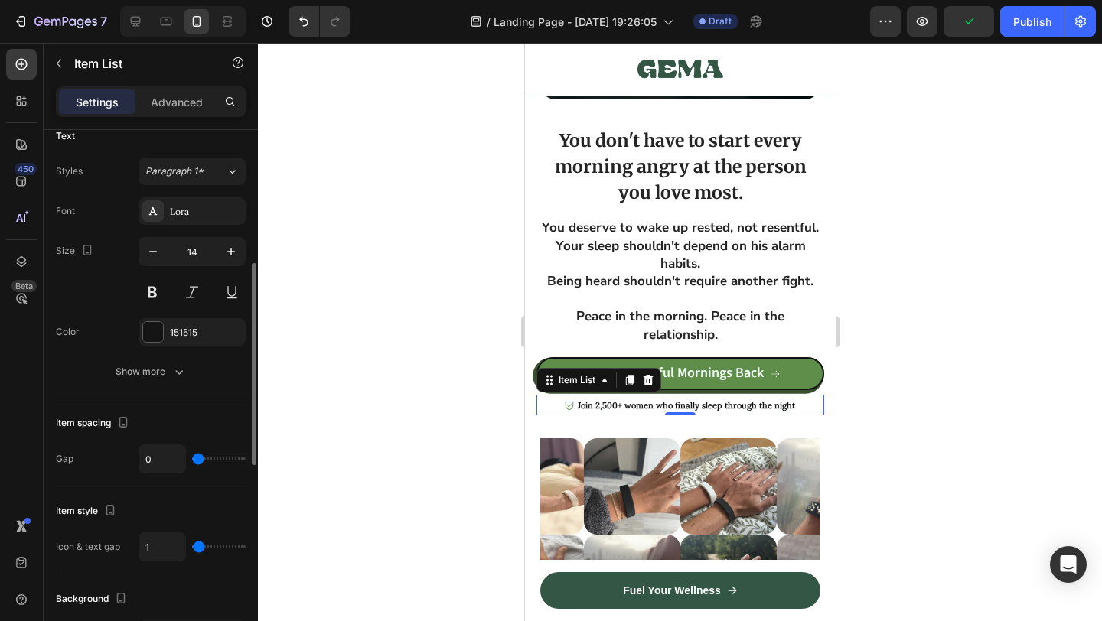
type input "2"
type input "3"
click at [201, 548] on input "range" at bounding box center [219, 547] width 54 height 3
click at [302, 495] on div at bounding box center [680, 332] width 844 height 579
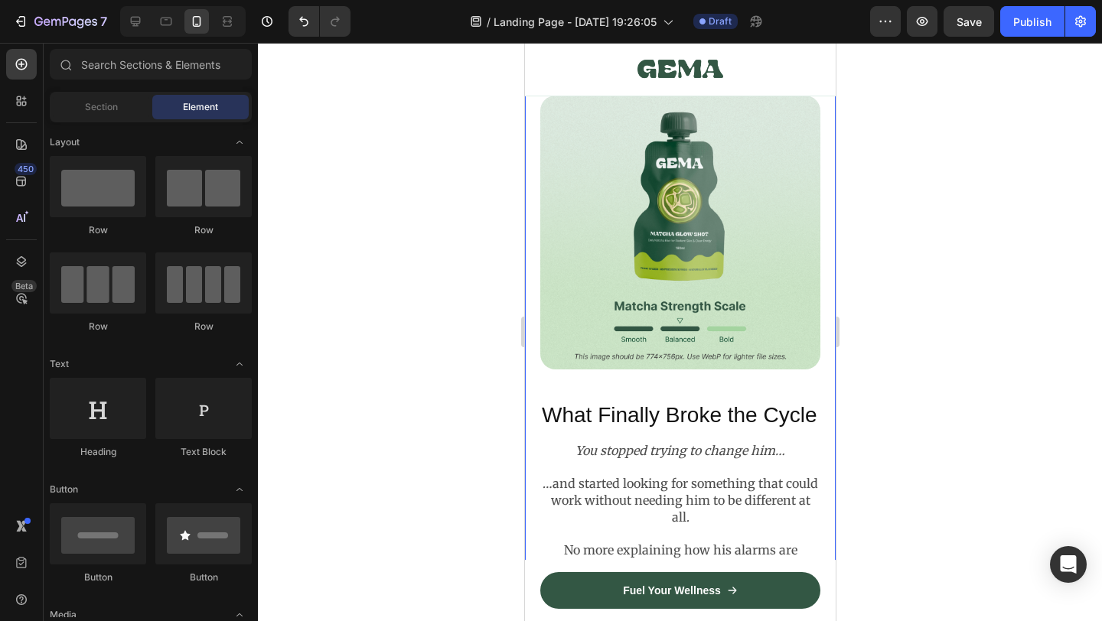
scroll to position [2716, 0]
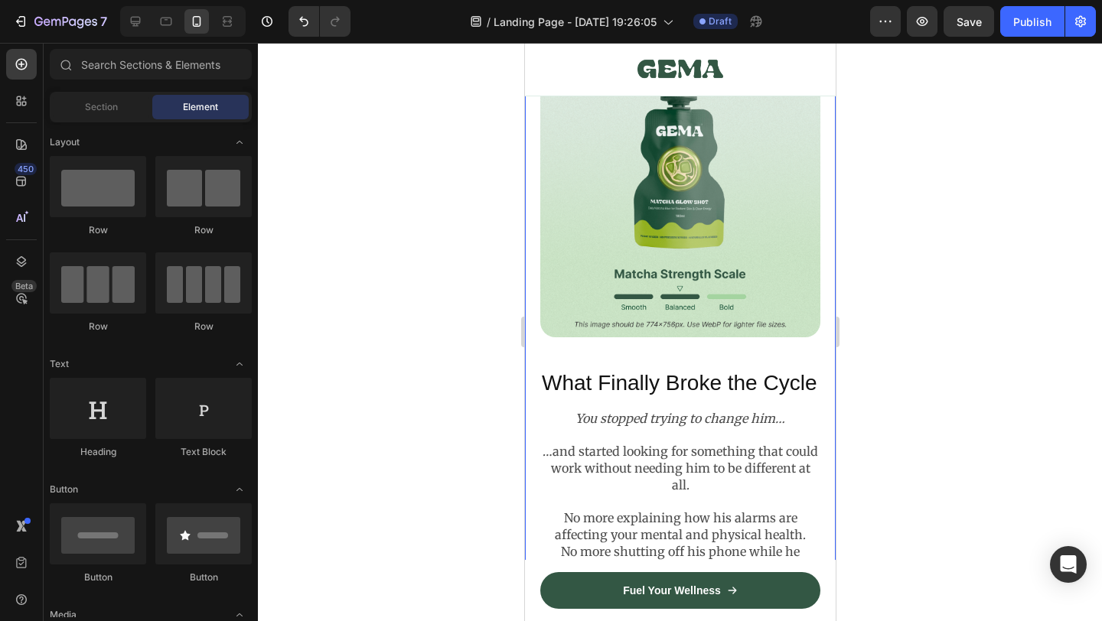
click at [721, 230] on img at bounding box center [680, 200] width 280 height 273
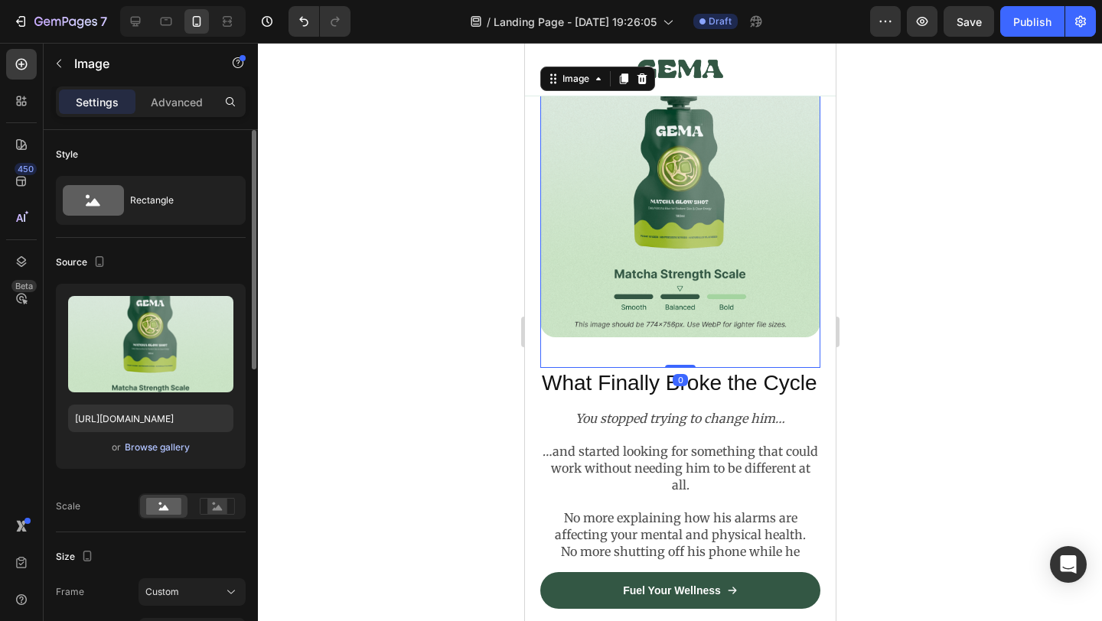
click at [171, 452] on div "Browse gallery" at bounding box center [157, 448] width 65 height 14
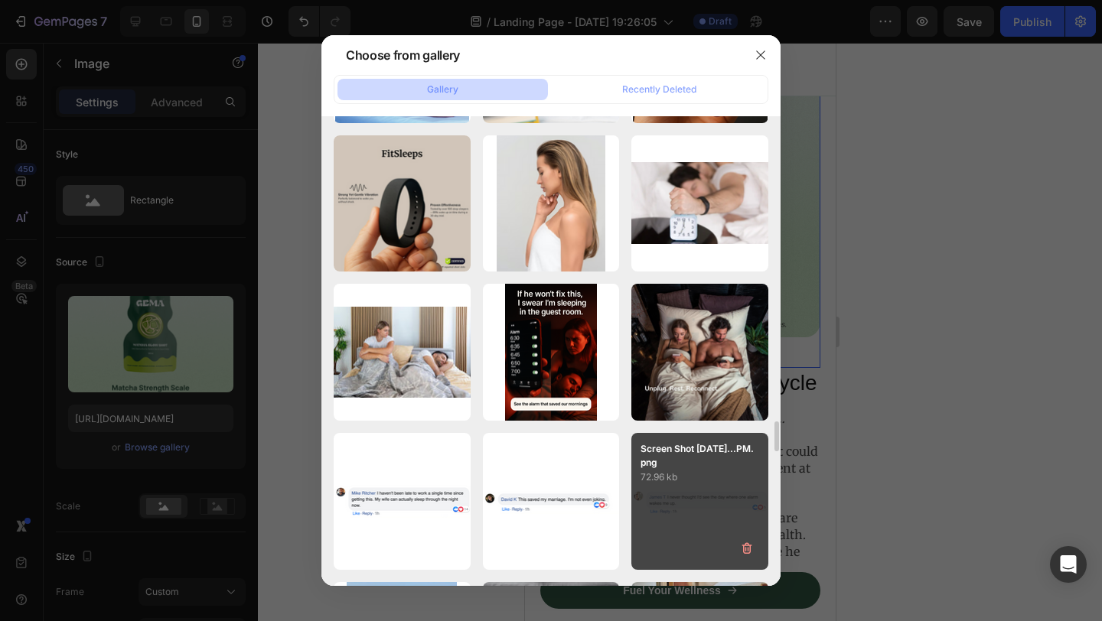
scroll to position [4761, 0]
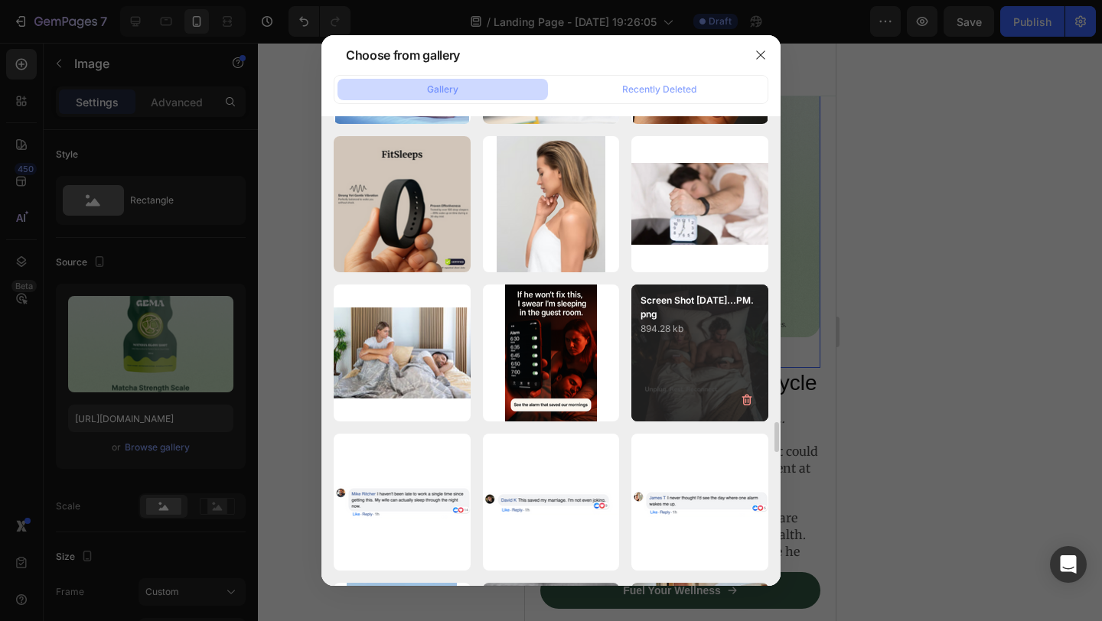
click at [701, 348] on div "Screen Shot [DATE]...PM.png 894.28 kb" at bounding box center [699, 353] width 137 height 137
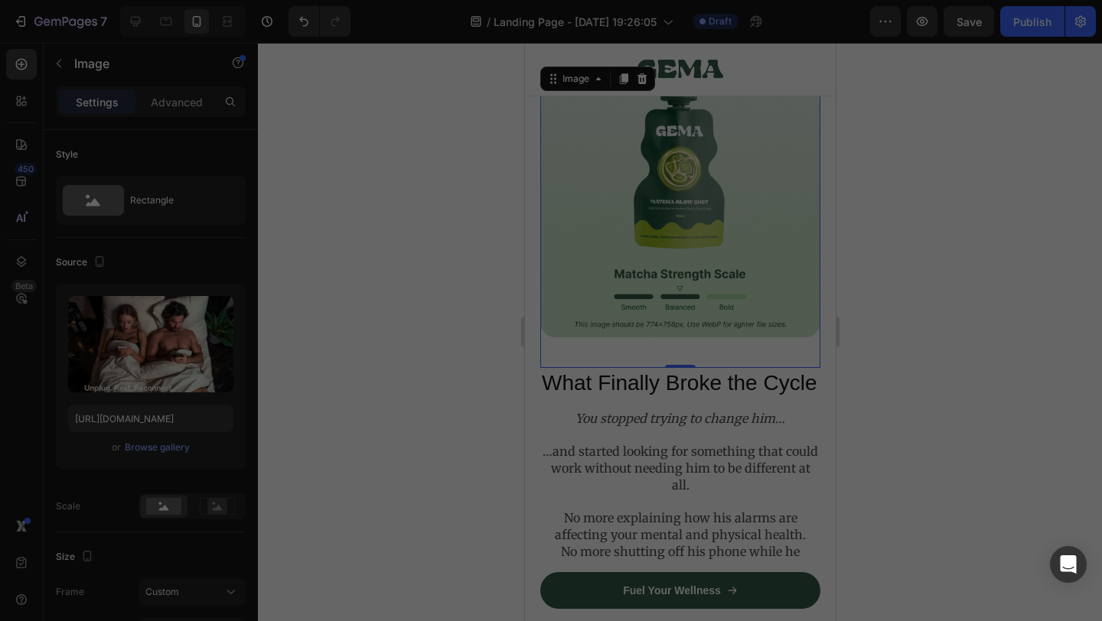
type input "[URL][DOMAIN_NAME]"
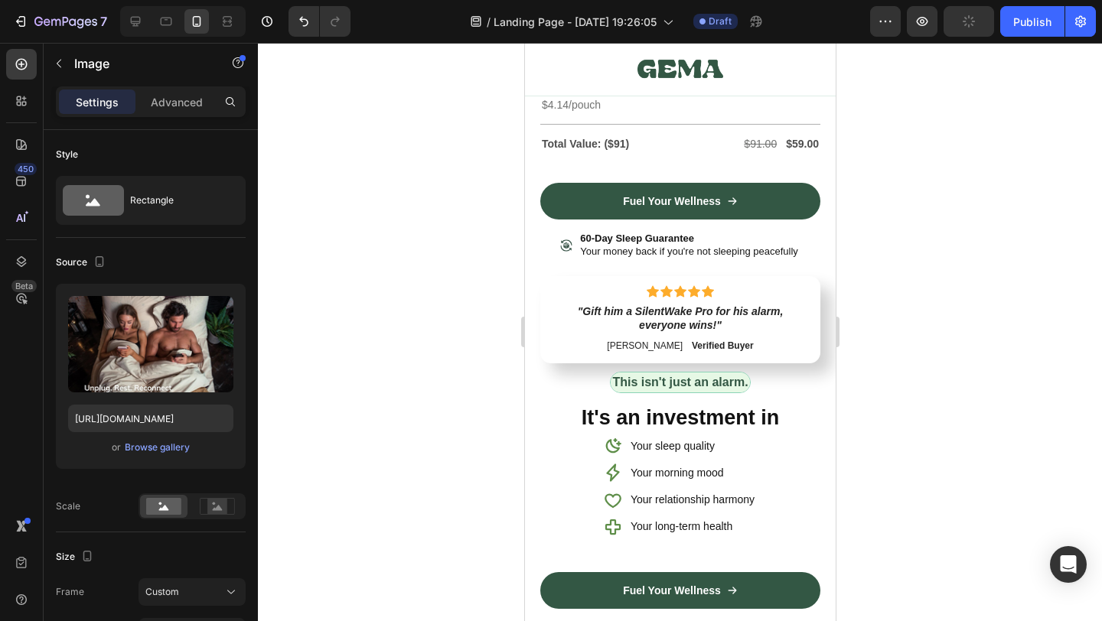
scroll to position [6666, 0]
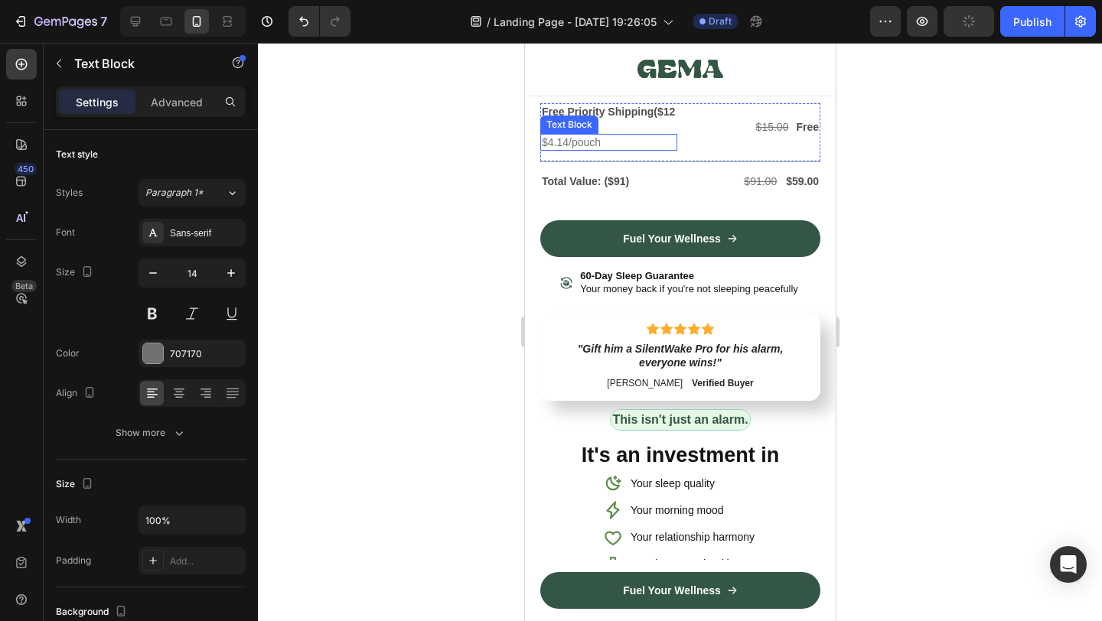
click at [592, 149] on p "$4.14/pouch" at bounding box center [608, 142] width 134 height 14
click at [665, 126] on icon at bounding box center [660, 119] width 12 height 12
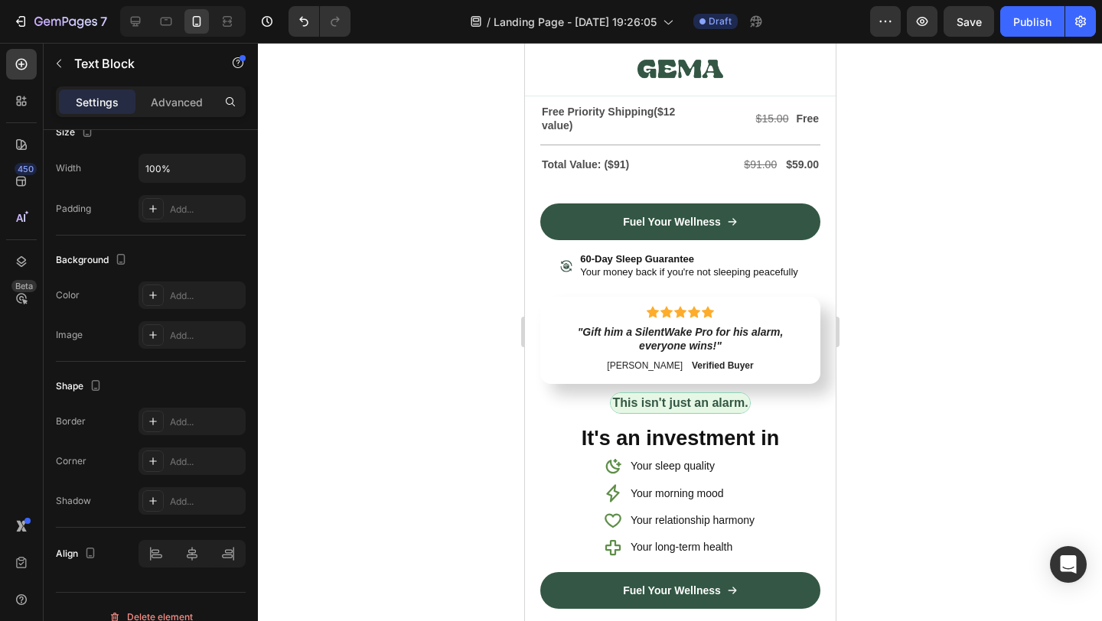
click at [949, 271] on div at bounding box center [680, 332] width 844 height 579
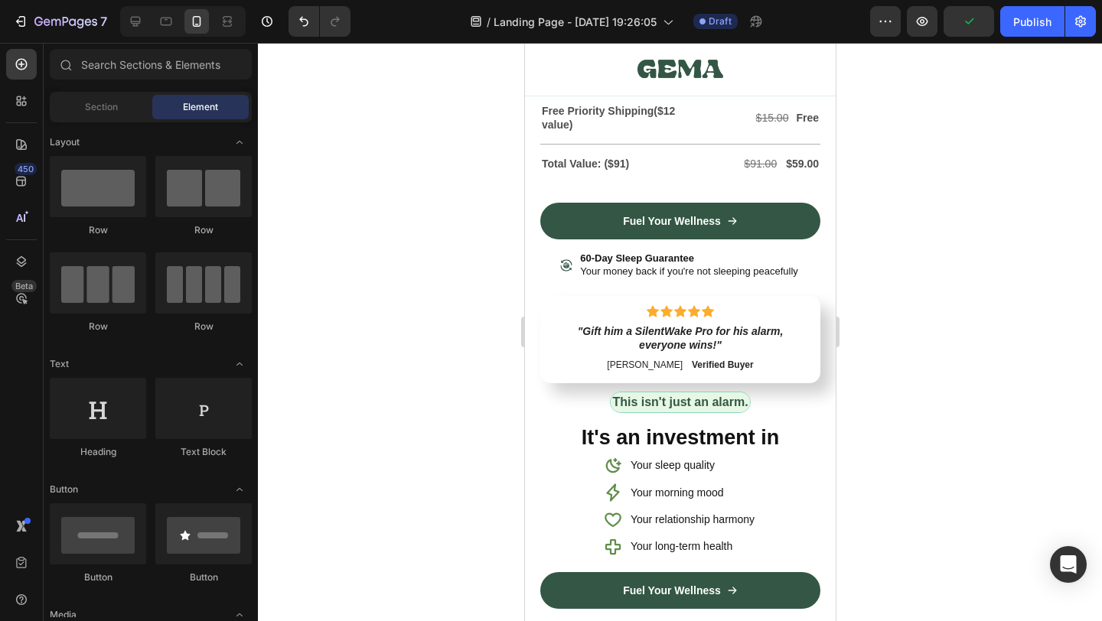
scroll to position [6676, 0]
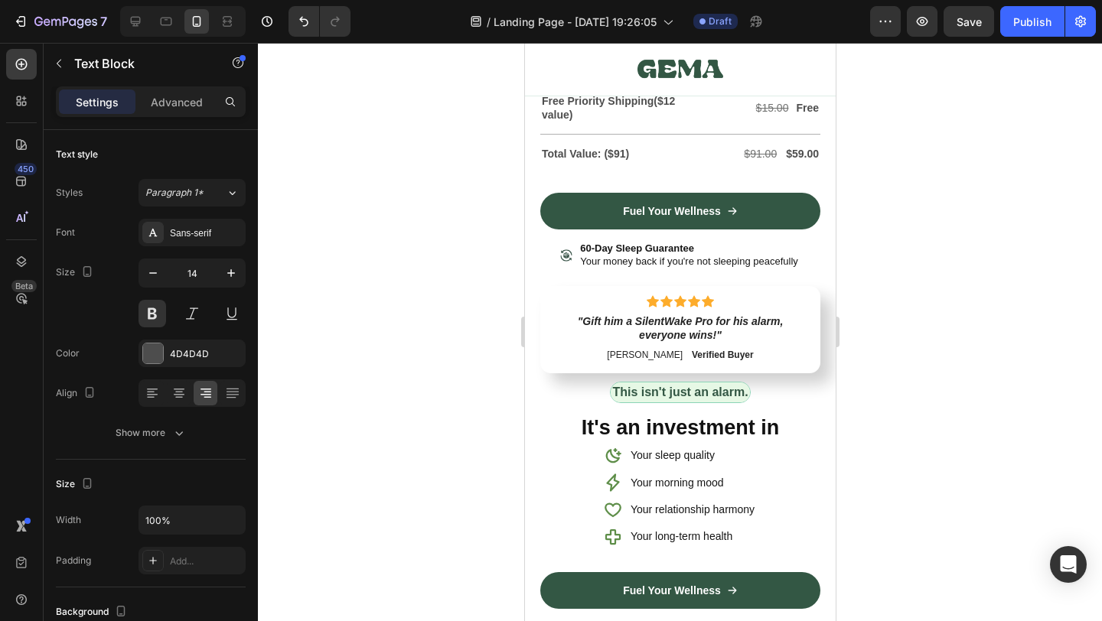
click at [905, 243] on div at bounding box center [680, 332] width 844 height 579
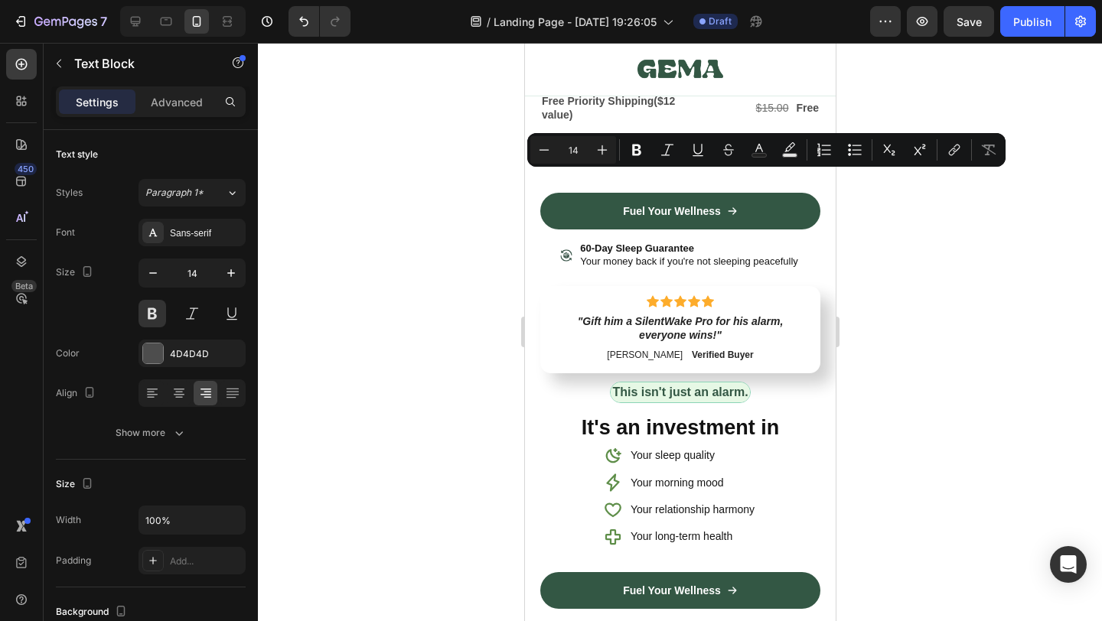
drag, startPoint x: 804, startPoint y: 181, endPoint x: 794, endPoint y: 181, distance: 9.9
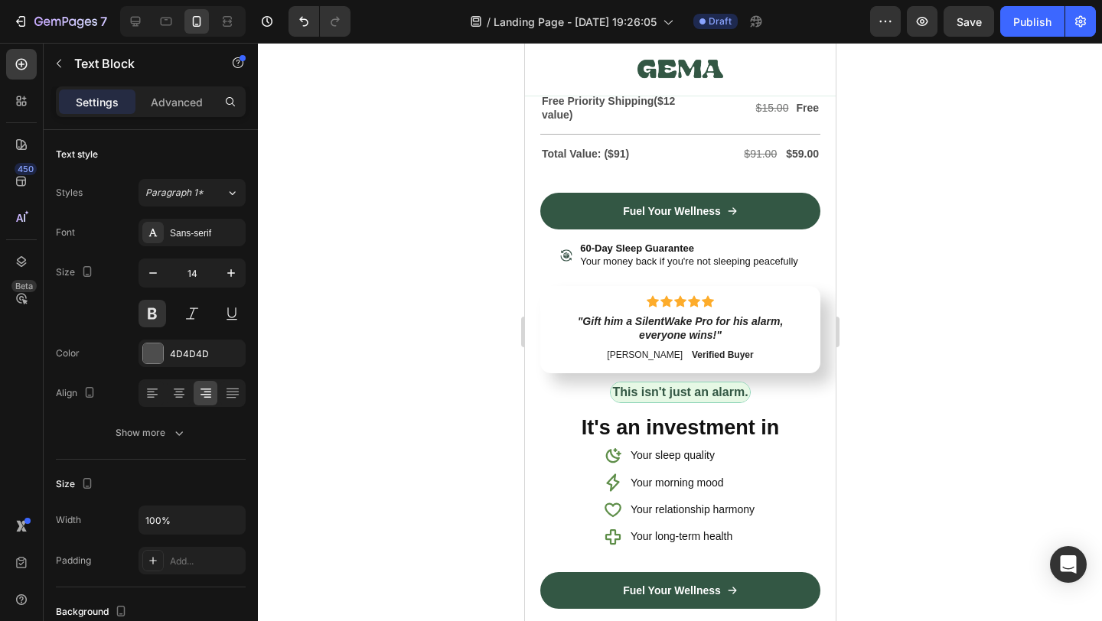
drag, startPoint x: 793, startPoint y: 182, endPoint x: 820, endPoint y: 180, distance: 27.6
click at [820, 180] on div "Image Row The "Gift That Saves Both Of You" Text Block Row The Investment That …" at bounding box center [679, 159] width 311 height 915
click at [765, 11] on s "$12.00" at bounding box center [771, 5] width 33 height 12
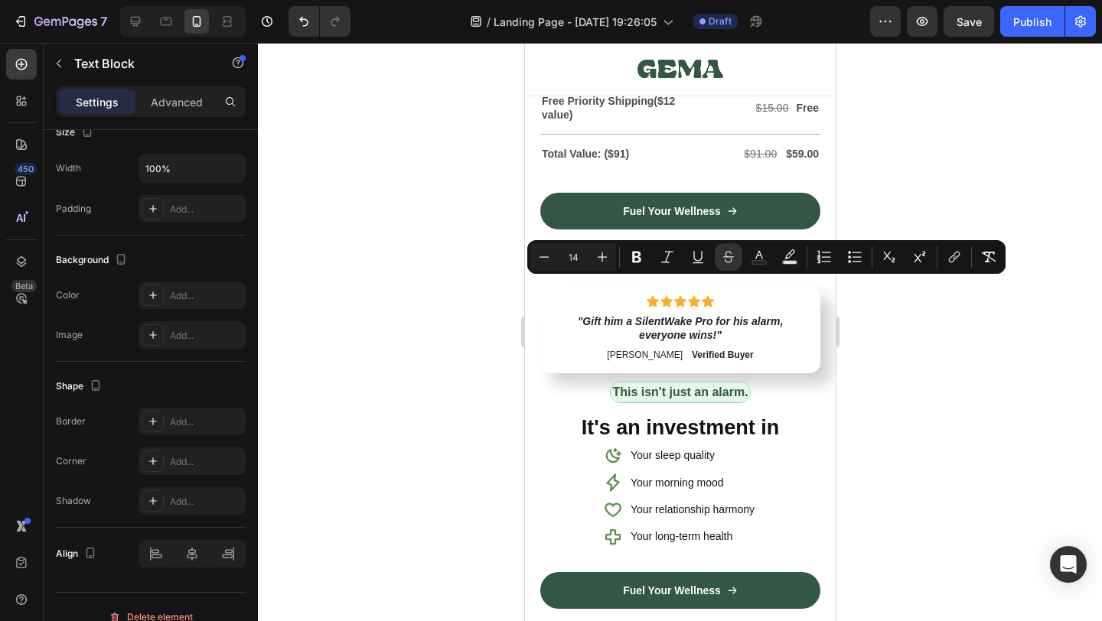
click at [768, 11] on s "$12.00" at bounding box center [771, 5] width 33 height 12
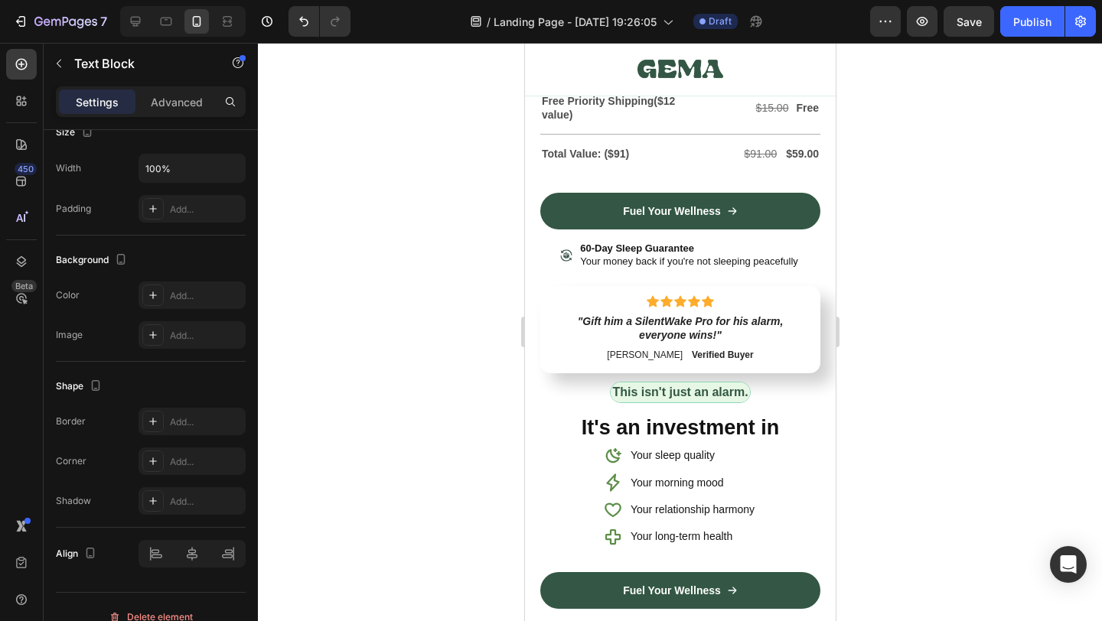
click at [773, 67] on s "$12.00" at bounding box center [771, 60] width 33 height 12
click at [772, 114] on s "$15.00" at bounding box center [771, 108] width 33 height 12
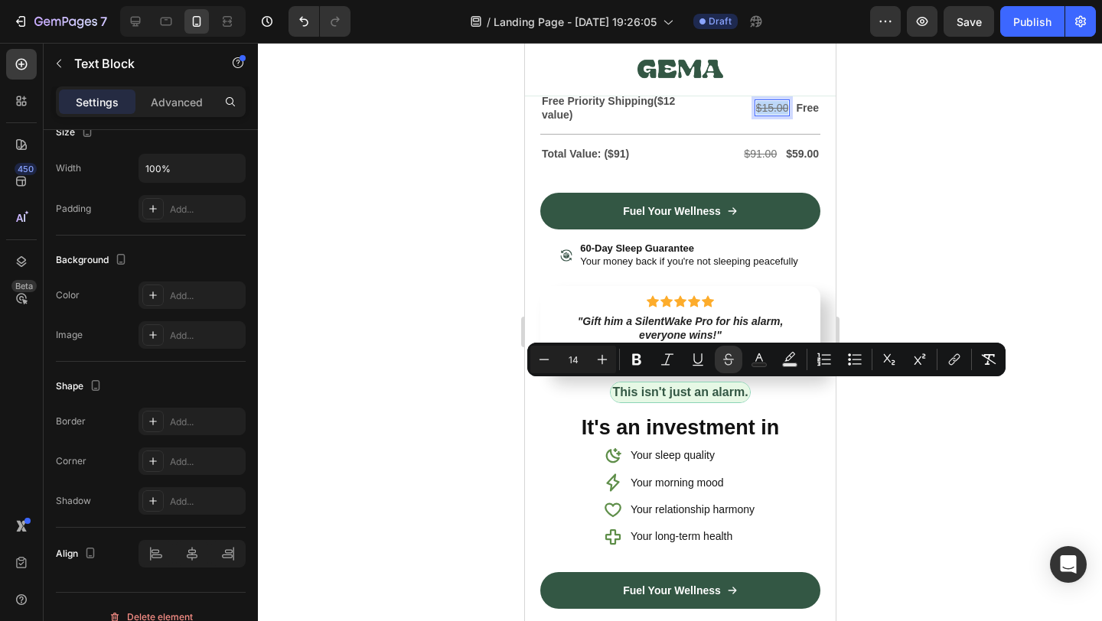
click at [772, 114] on s "$15.00" at bounding box center [771, 108] width 33 height 12
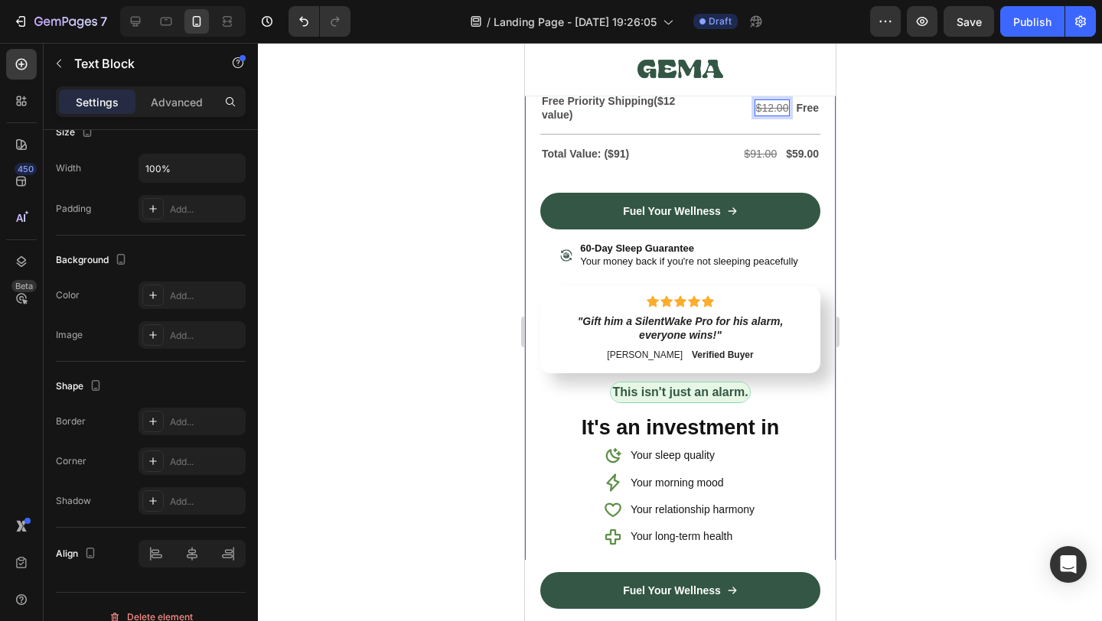
click at [860, 382] on div at bounding box center [680, 332] width 844 height 579
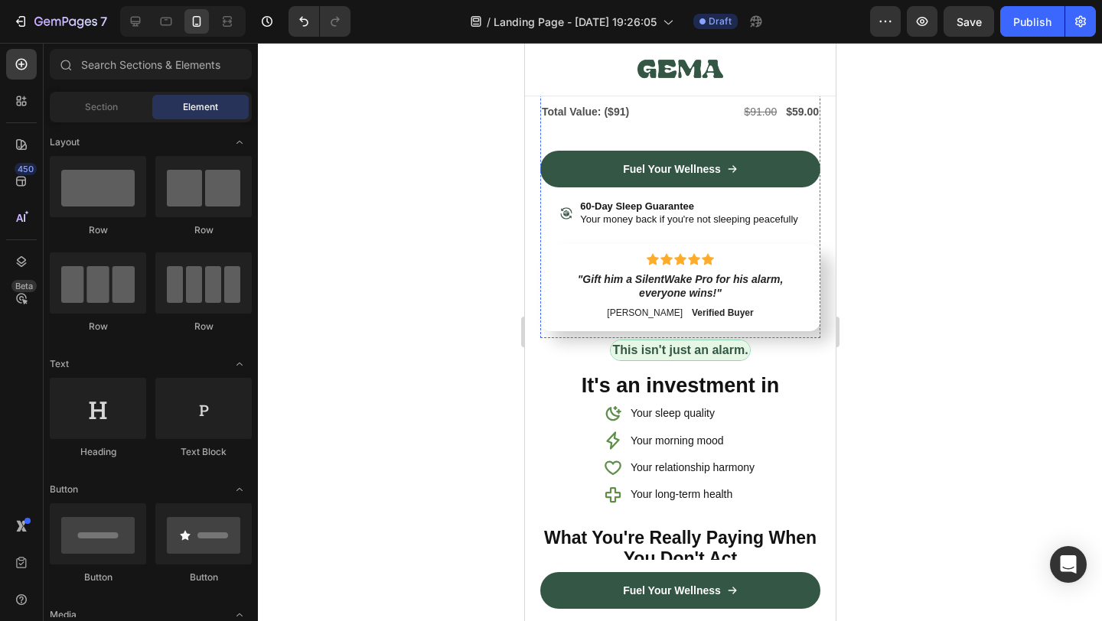
scroll to position [6679, 0]
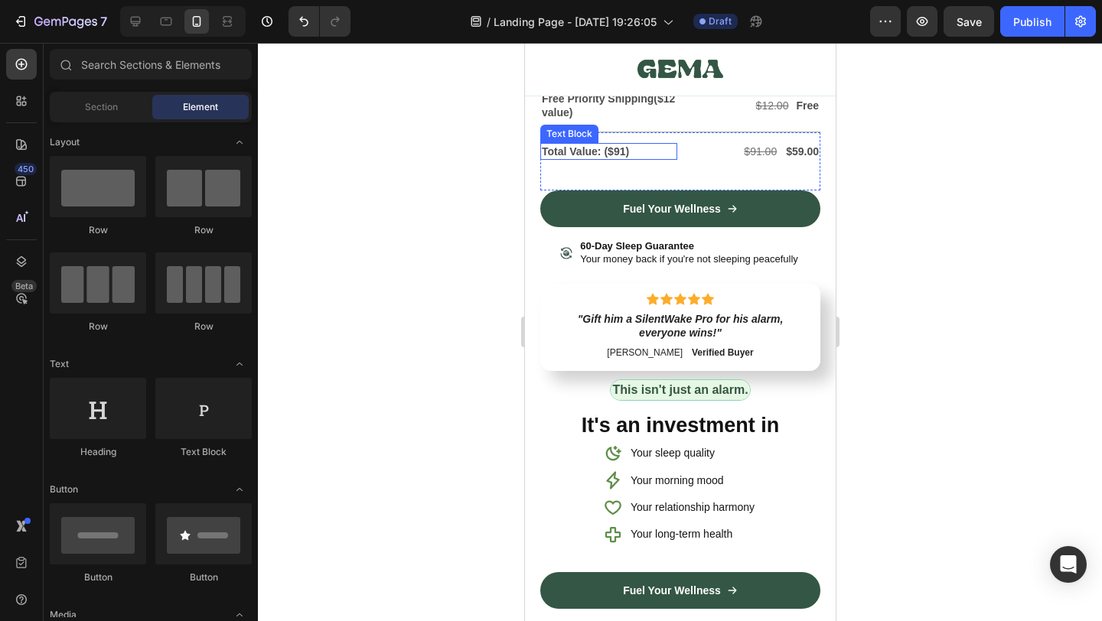
click at [613, 158] on p "Total Value: ( $91)" at bounding box center [608, 152] width 134 height 14
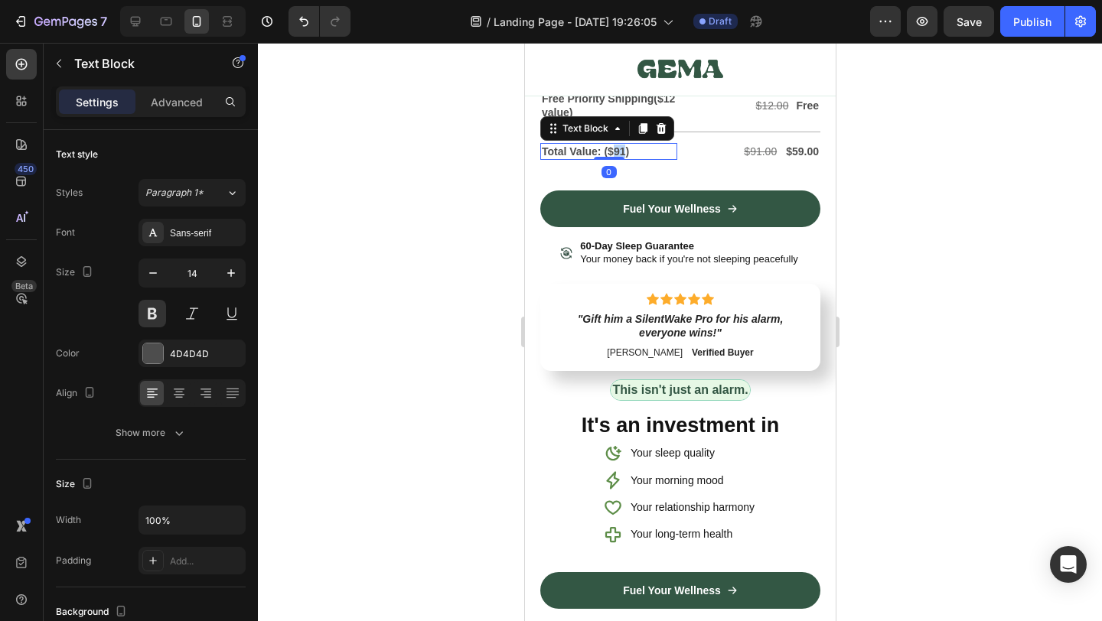
click at [613, 158] on p "Total Value: ( $91)" at bounding box center [608, 152] width 134 height 14
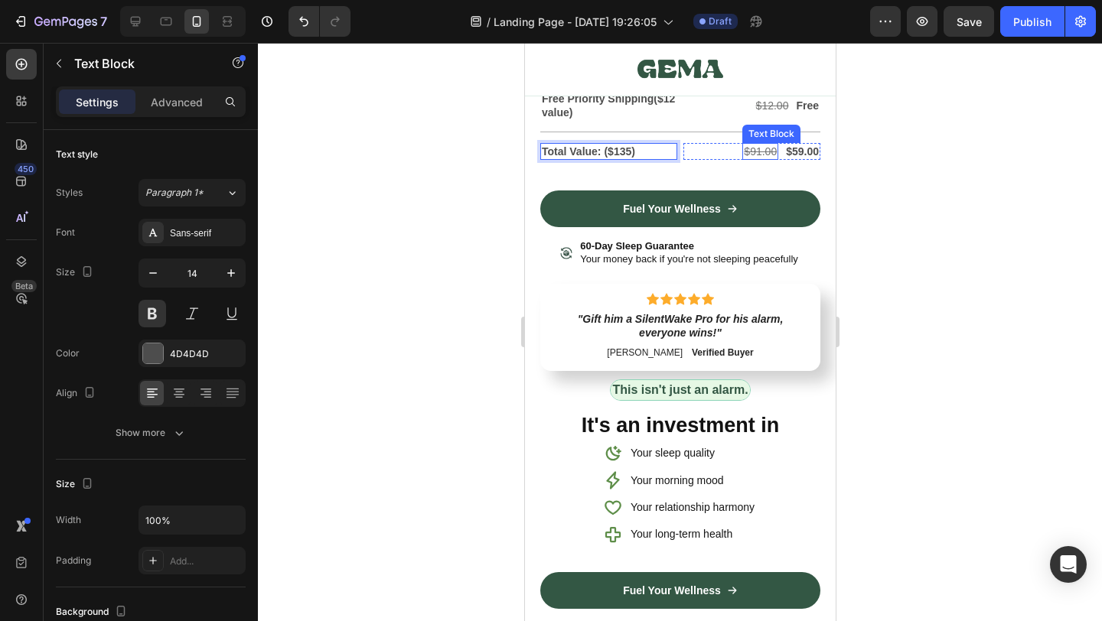
click at [754, 158] on s "$91.00" at bounding box center [759, 151] width 33 height 12
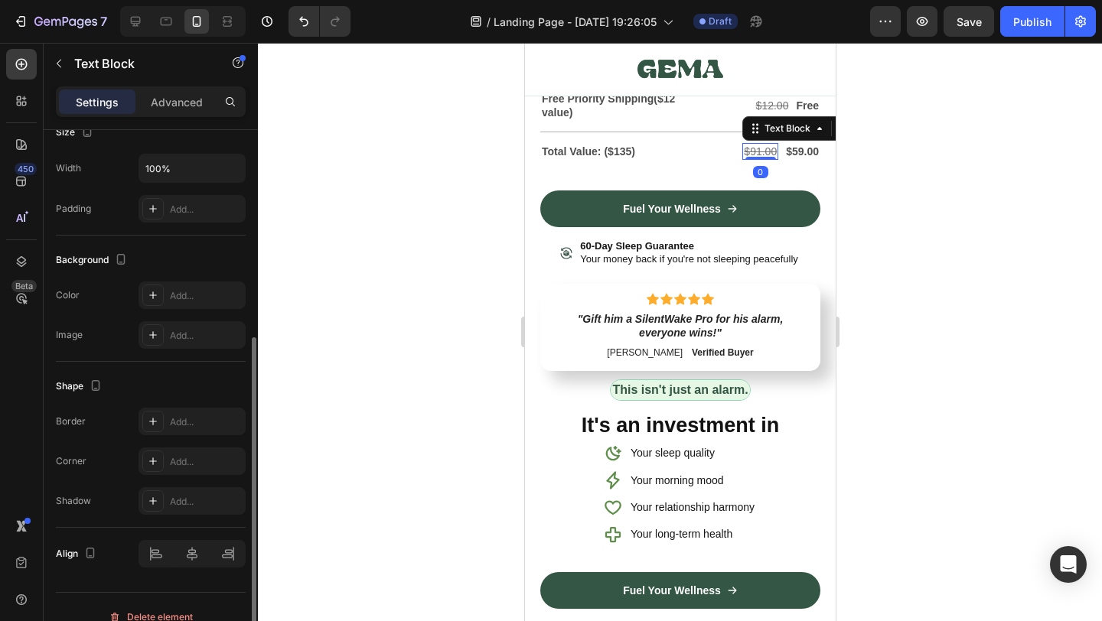
click at [754, 158] on s "$91.00" at bounding box center [759, 151] width 33 height 12
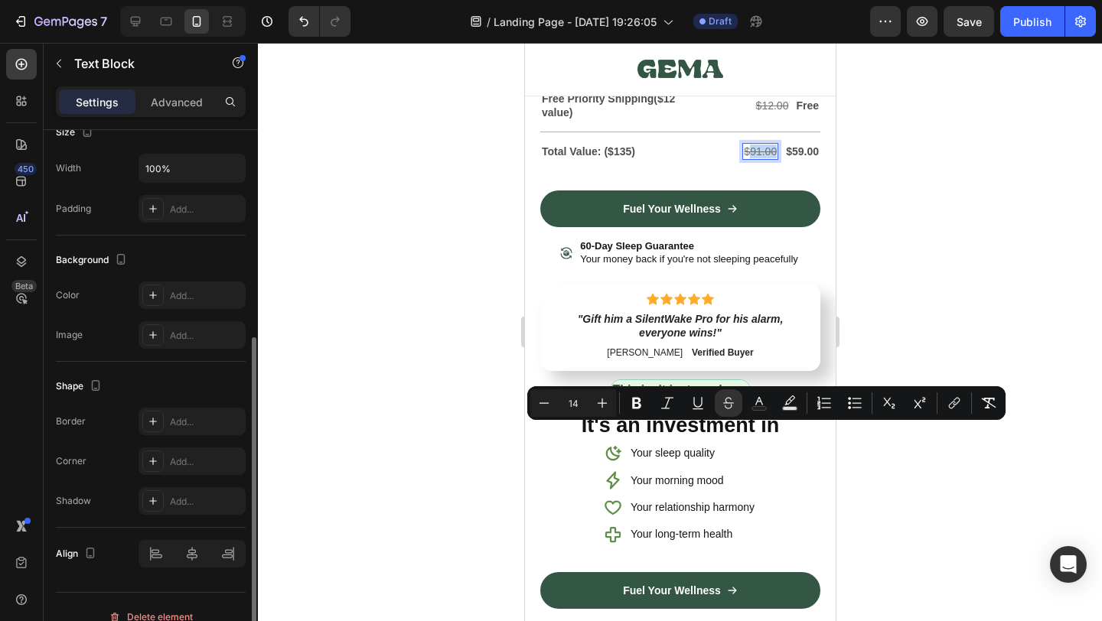
click at [754, 158] on s "$91.00" at bounding box center [759, 151] width 33 height 12
click at [771, 158] on s "$91.00" at bounding box center [759, 151] width 33 height 12
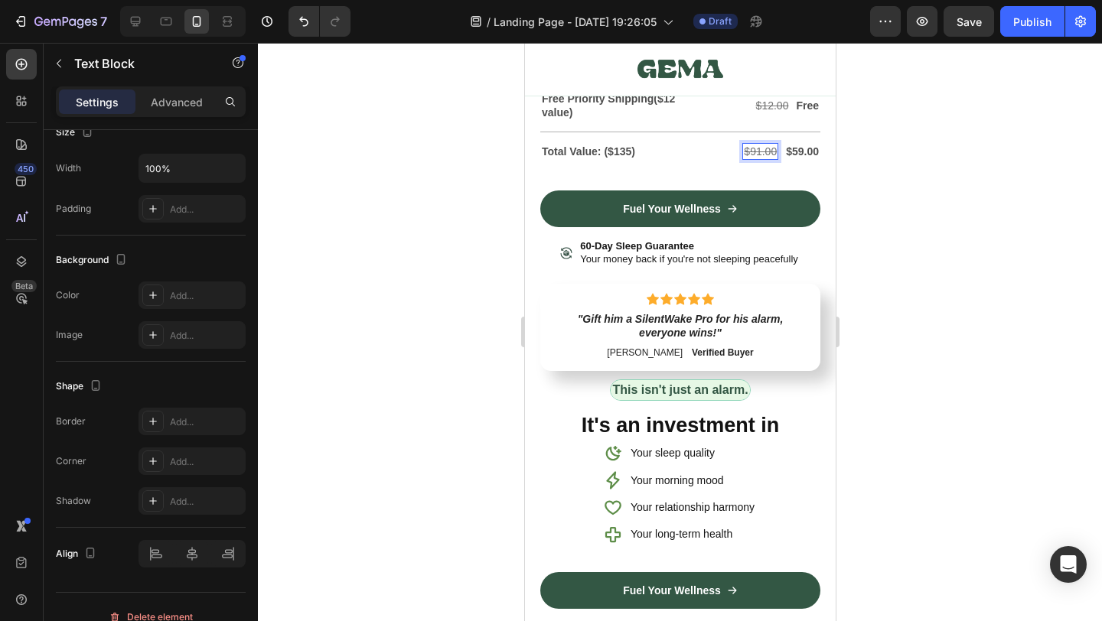
click at [752, 158] on s "$91.00" at bounding box center [759, 151] width 33 height 12
click at [760, 158] on s "$91.00" at bounding box center [759, 151] width 33 height 12
click at [858, 416] on div at bounding box center [680, 332] width 844 height 579
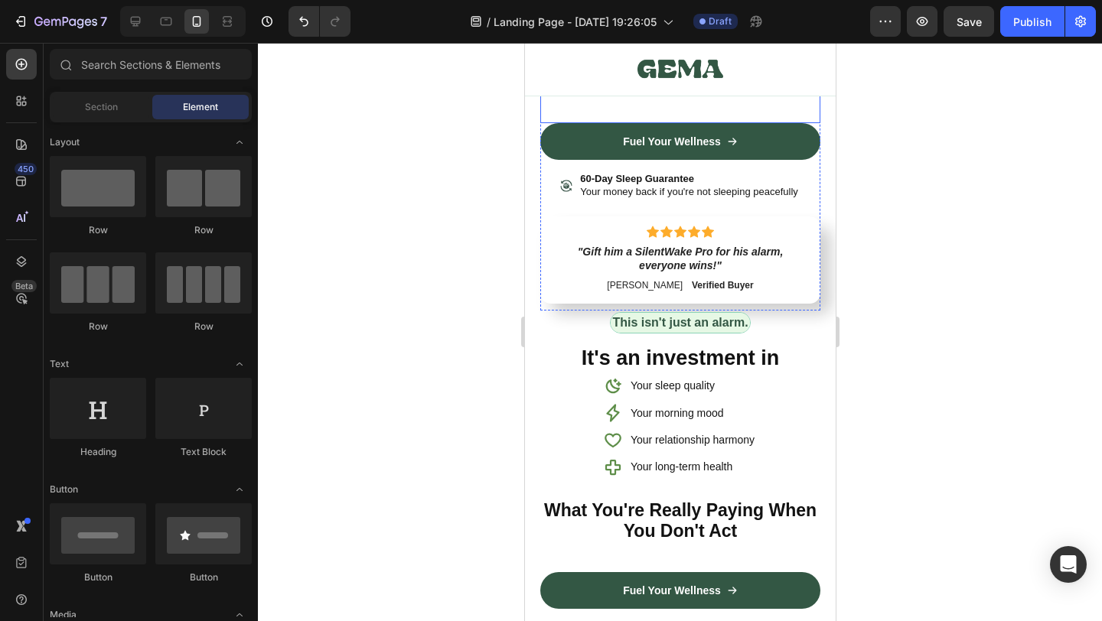
scroll to position [6704, 0]
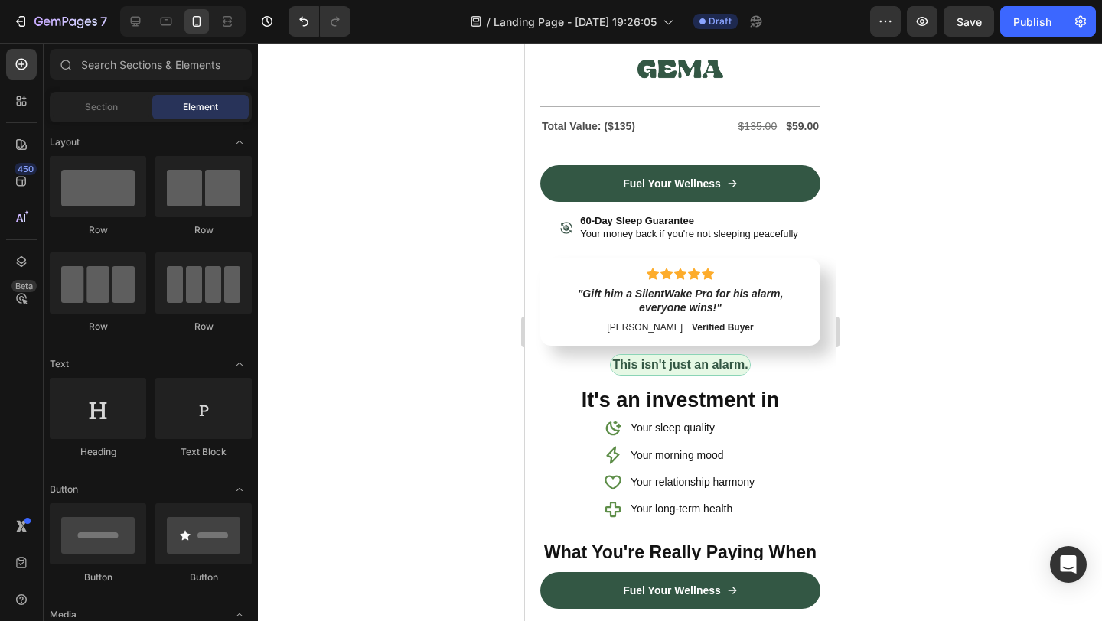
click at [922, 398] on div at bounding box center [680, 332] width 844 height 579
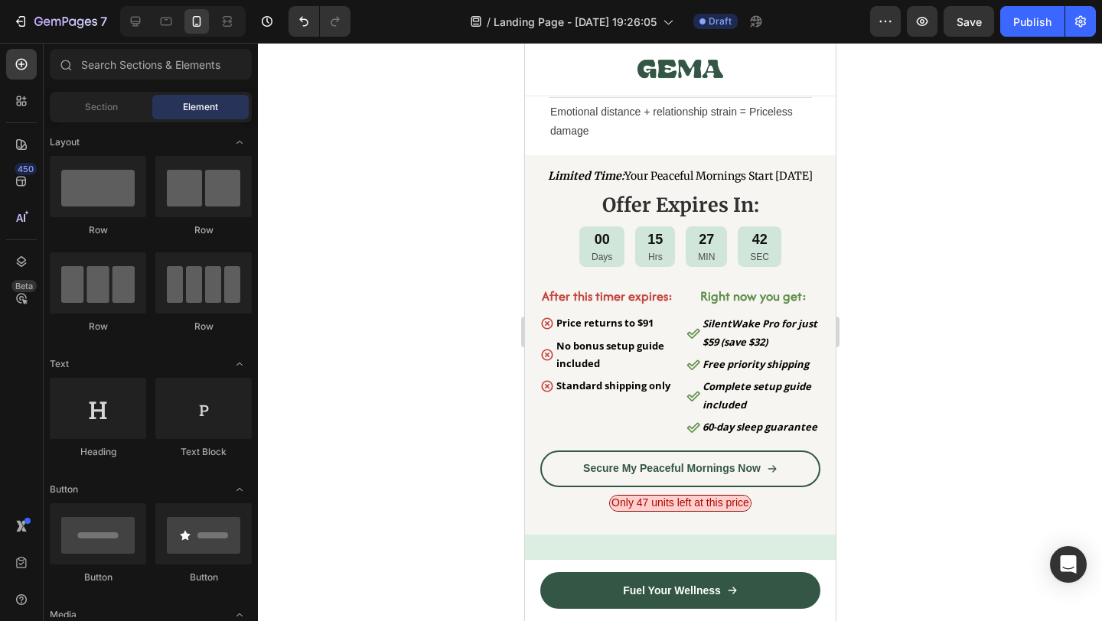
scroll to position [7795, 0]
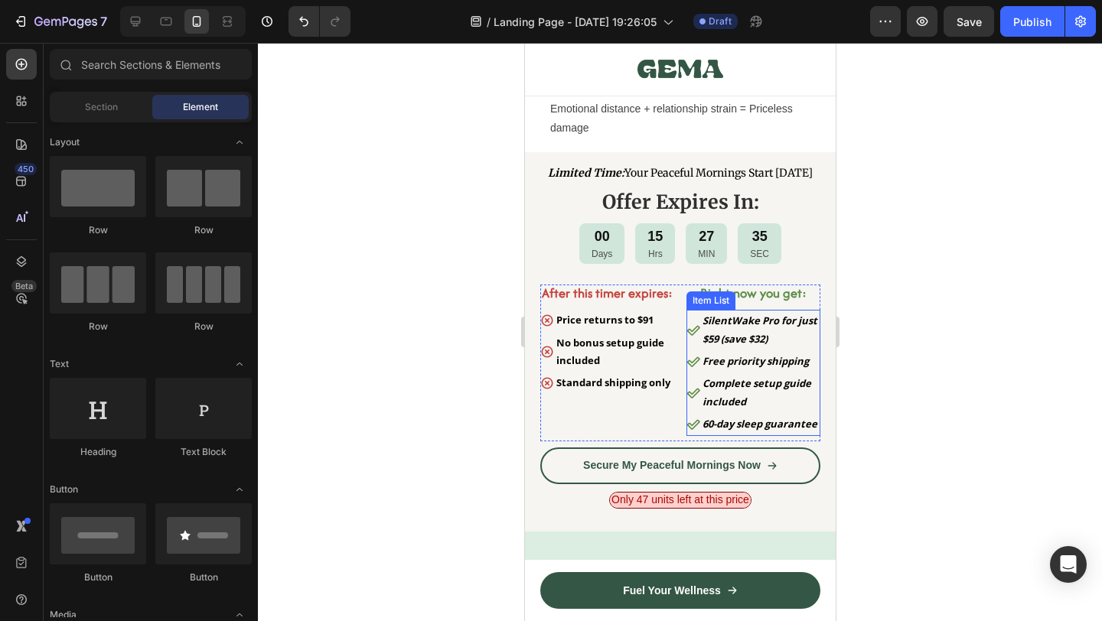
click at [762, 345] on strong "SilentWake Pro for just $59 (save $32)" at bounding box center [759, 329] width 115 height 31
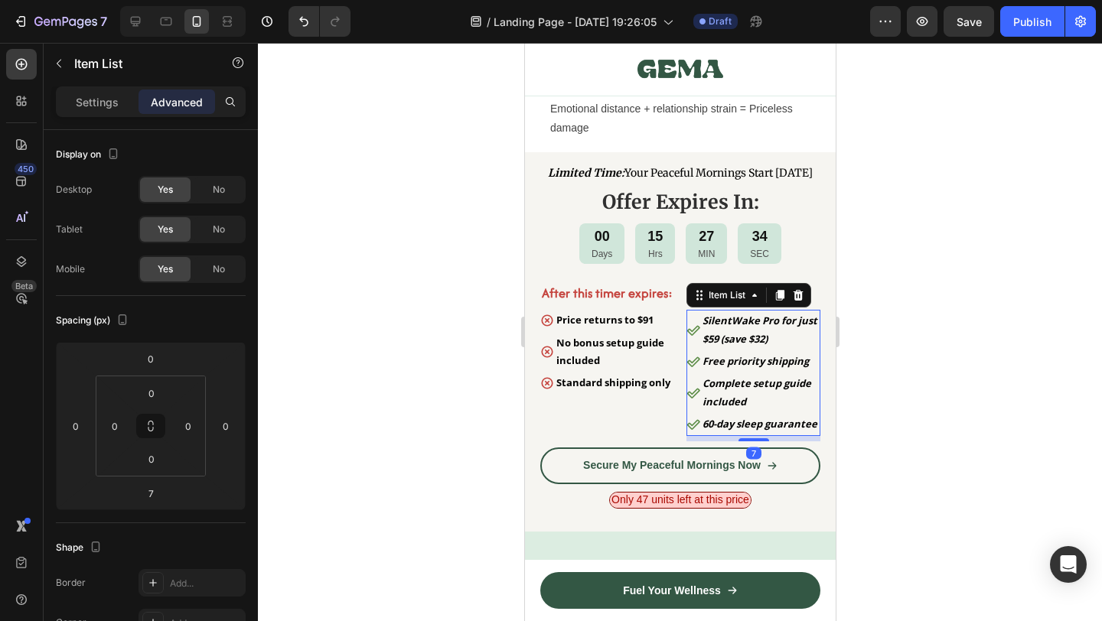
click at [762, 345] on strong "SilentWake Pro for just $59 (save $32)" at bounding box center [759, 329] width 115 height 31
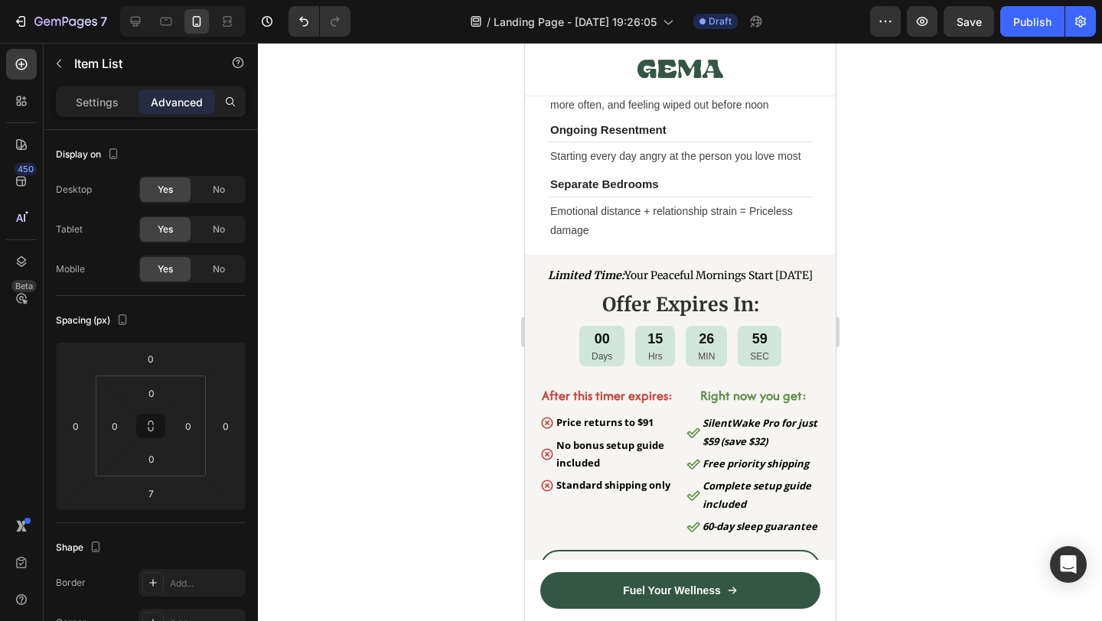
scroll to position [7788, 0]
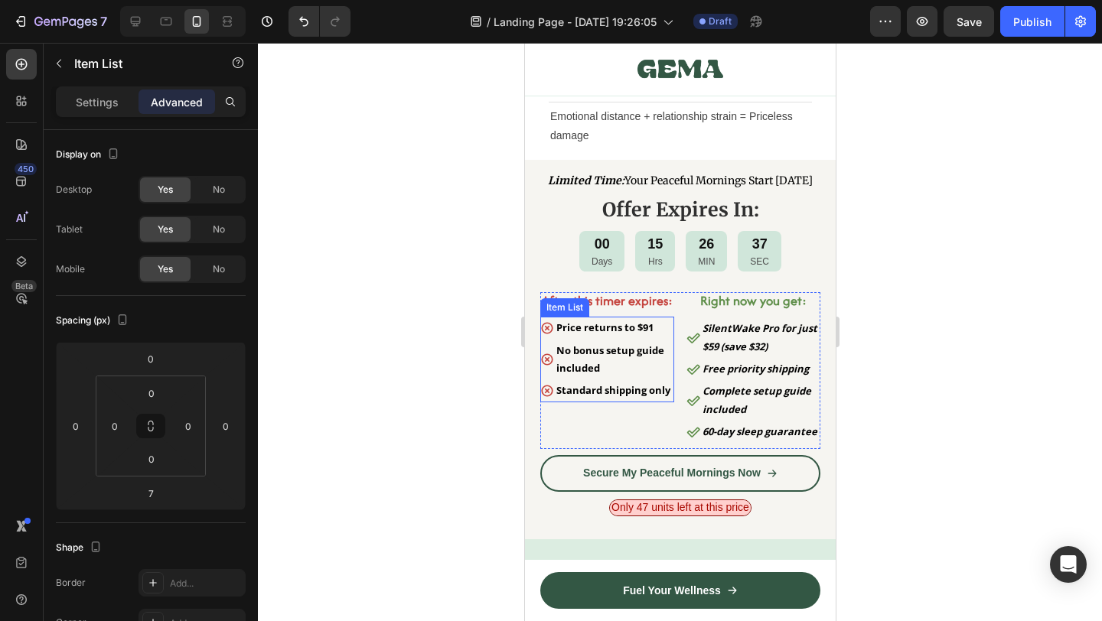
click at [648, 334] on strong "Price returns to $91" at bounding box center [604, 328] width 97 height 14
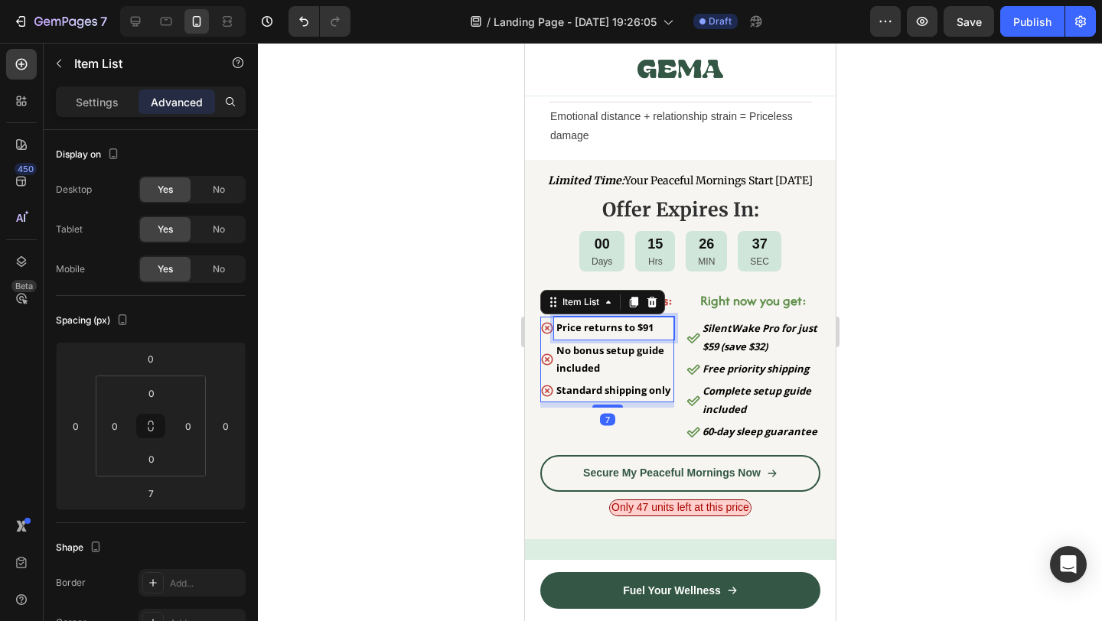
scroll to position [352, 0]
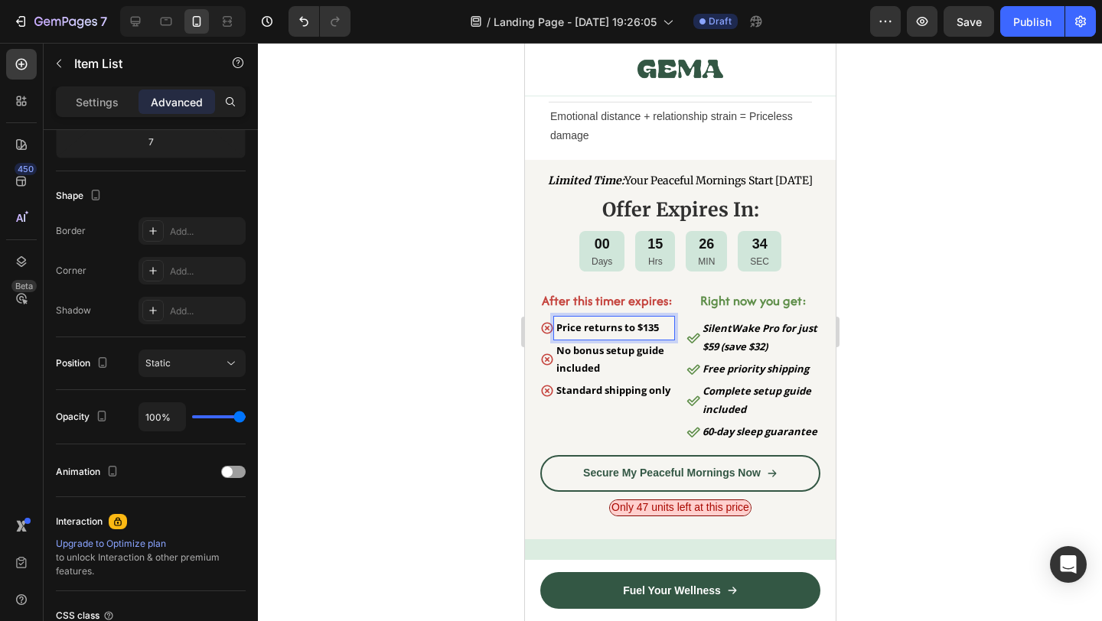
drag, startPoint x: 866, startPoint y: 381, endPoint x: 182, endPoint y: 288, distance: 690.6
click at [866, 381] on div at bounding box center [680, 332] width 844 height 579
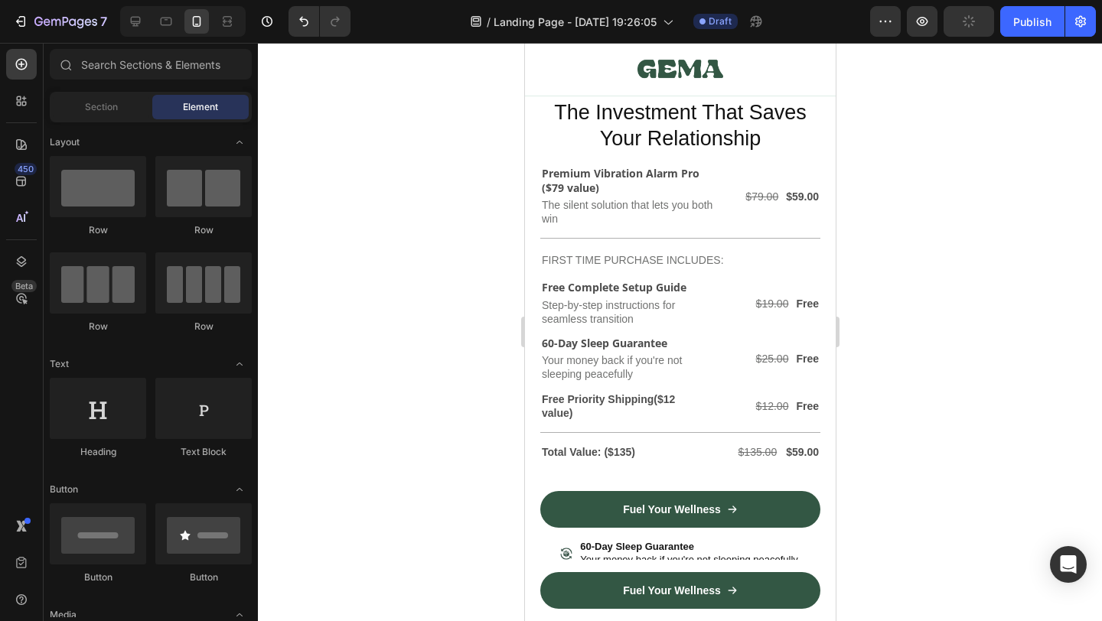
scroll to position [6659, 0]
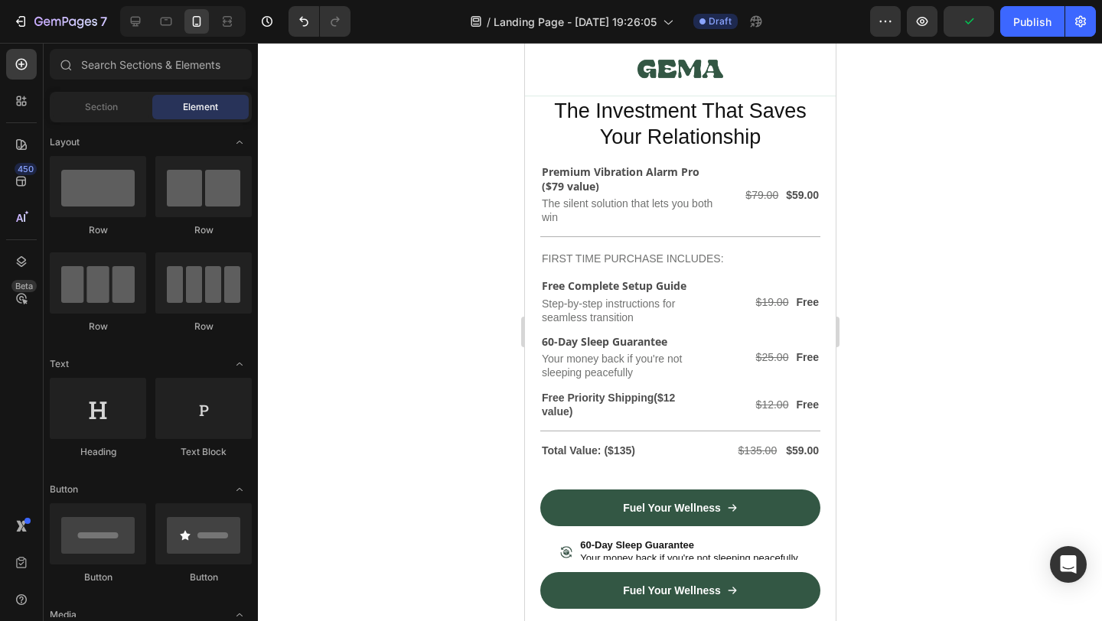
click at [886, 427] on div at bounding box center [680, 332] width 844 height 579
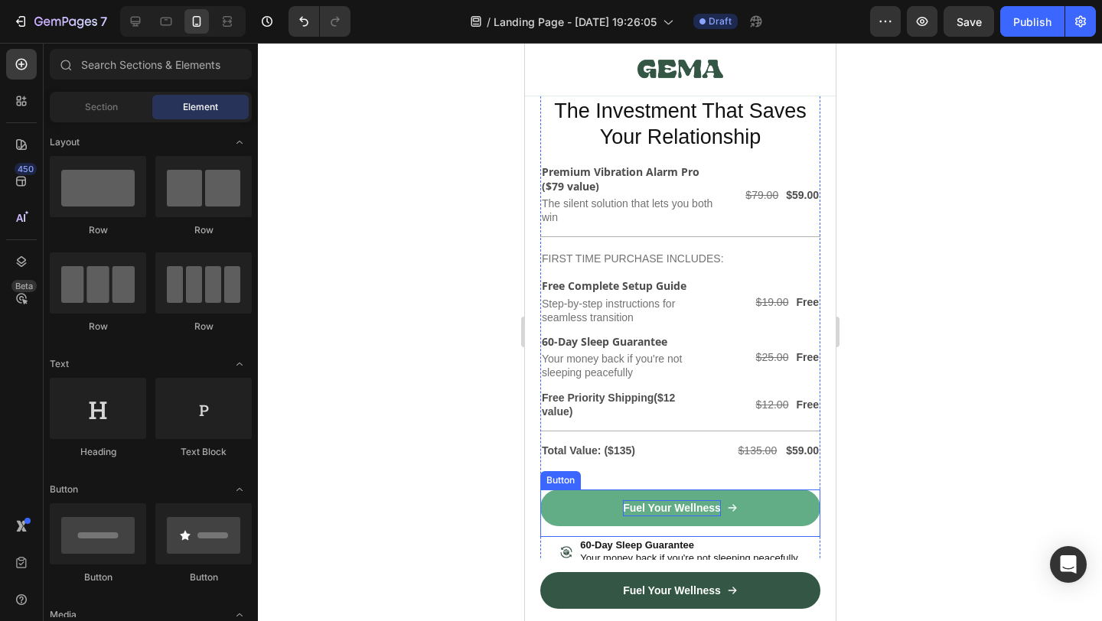
click at [674, 505] on p "Fuel Your Wellness" at bounding box center [671, 509] width 98 height 16
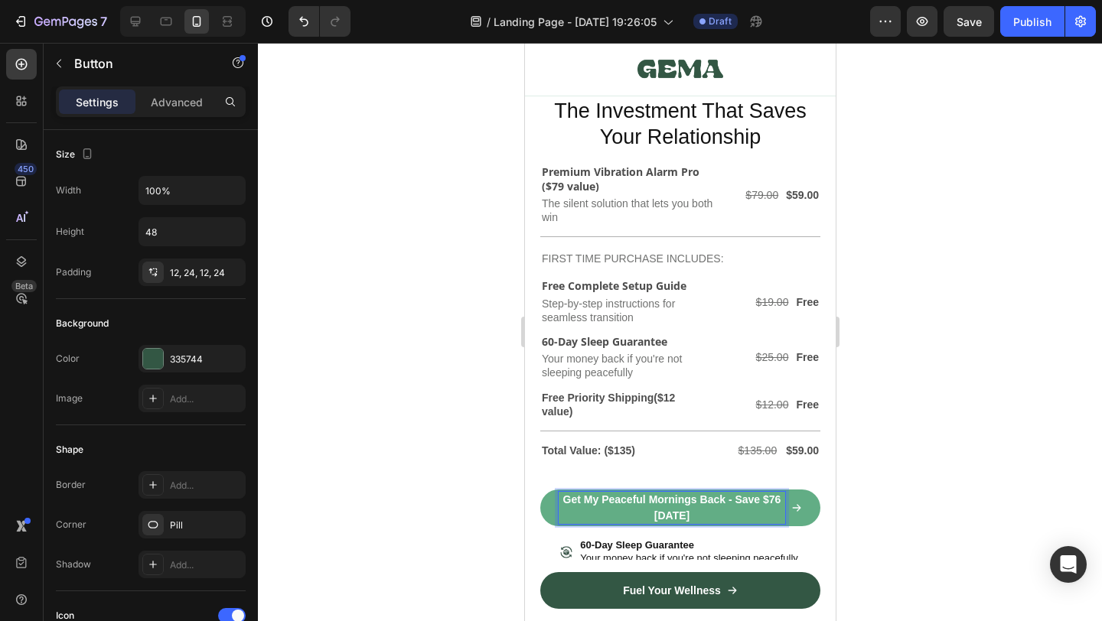
scroll to position [6651, 0]
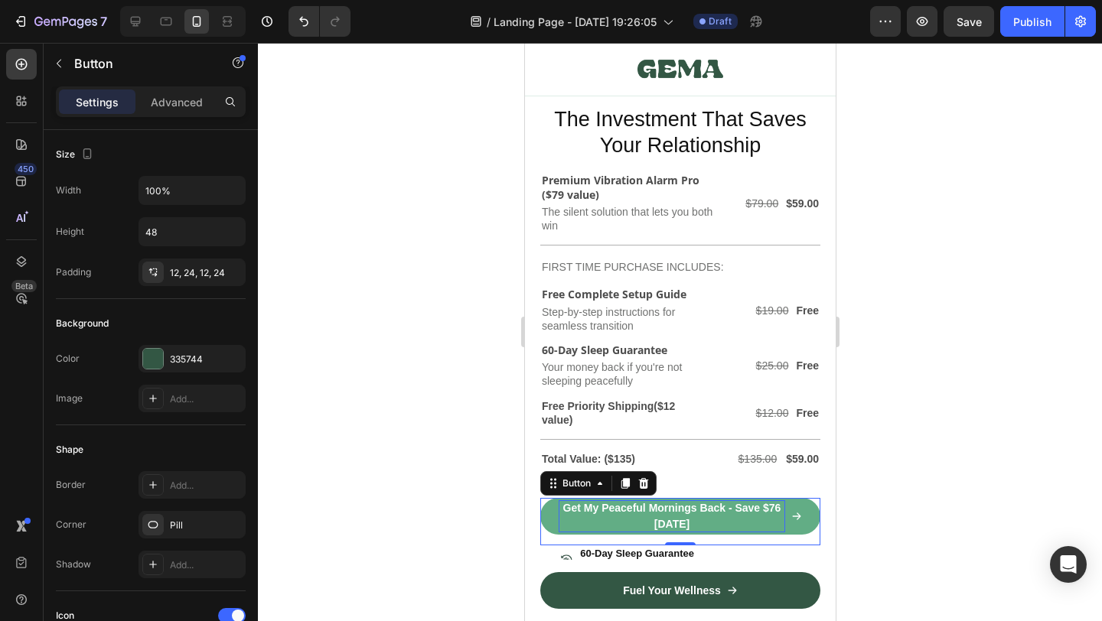
click at [916, 507] on div at bounding box center [680, 332] width 844 height 579
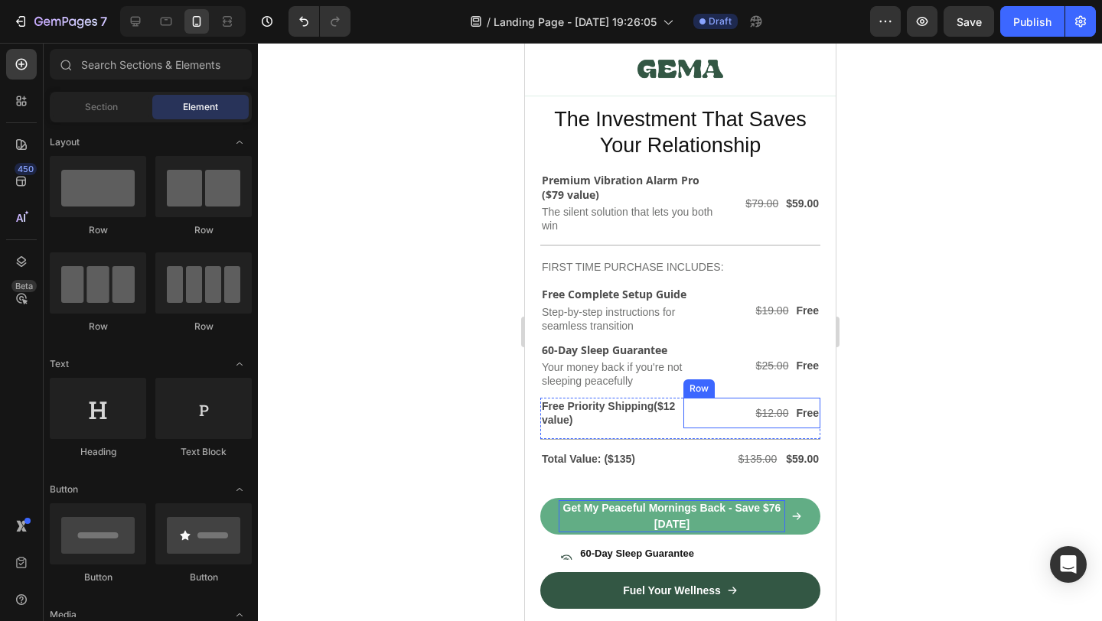
scroll to position [6737, 0]
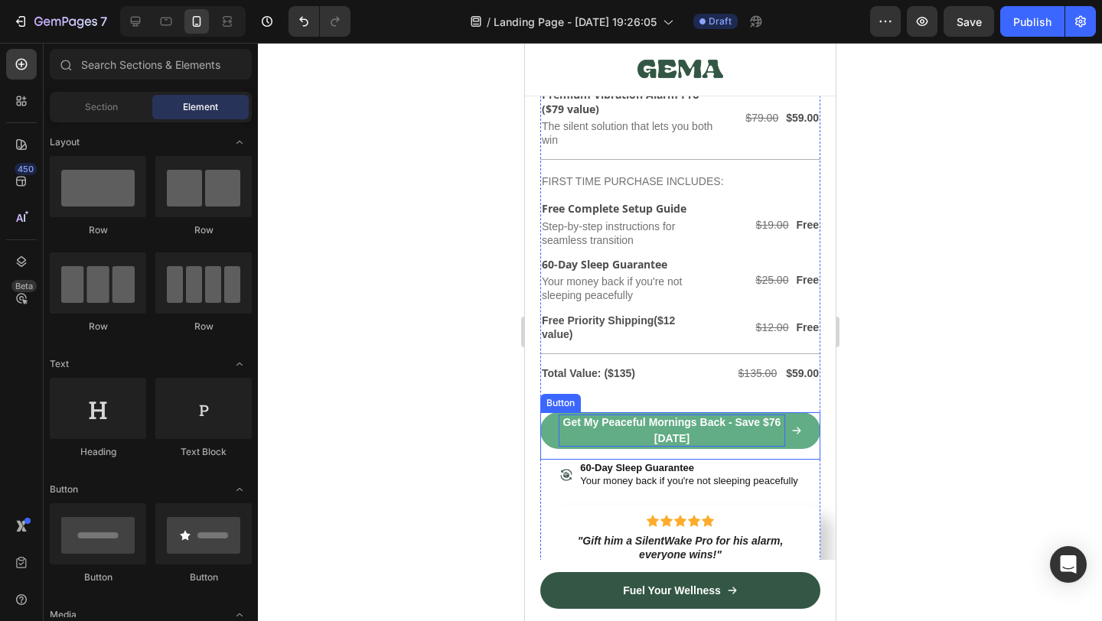
click at [693, 431] on p "Get My Peaceful Mornings Back - Save $76 [DATE]" at bounding box center [671, 431] width 227 height 32
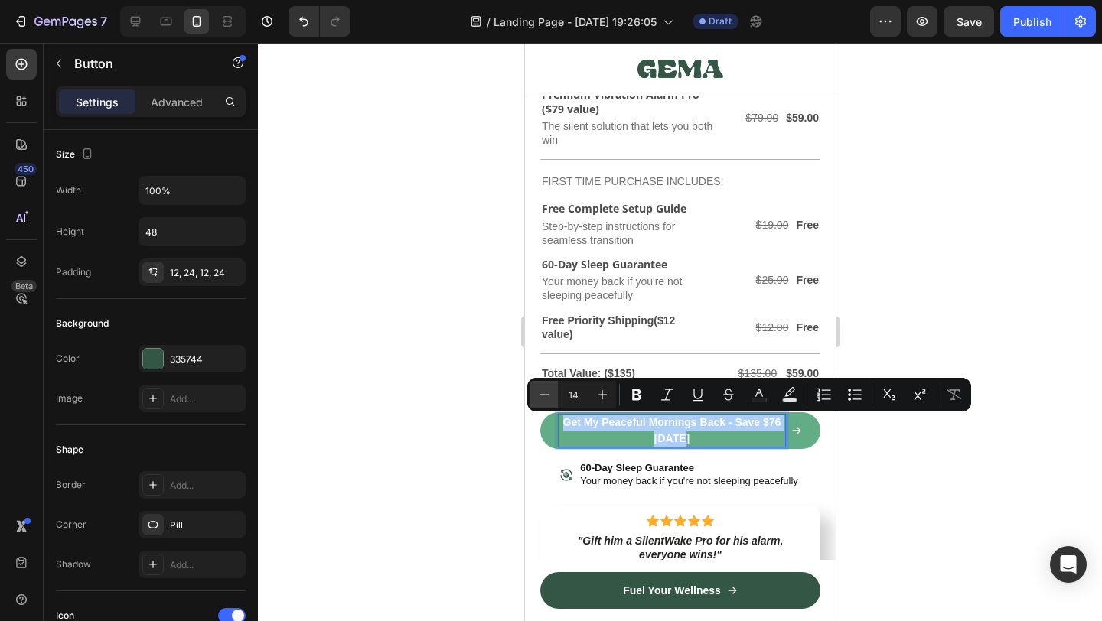
click at [553, 390] on button "Minus" at bounding box center [544, 395] width 28 height 28
click at [540, 390] on icon "Editor contextual toolbar" at bounding box center [544, 394] width 15 height 15
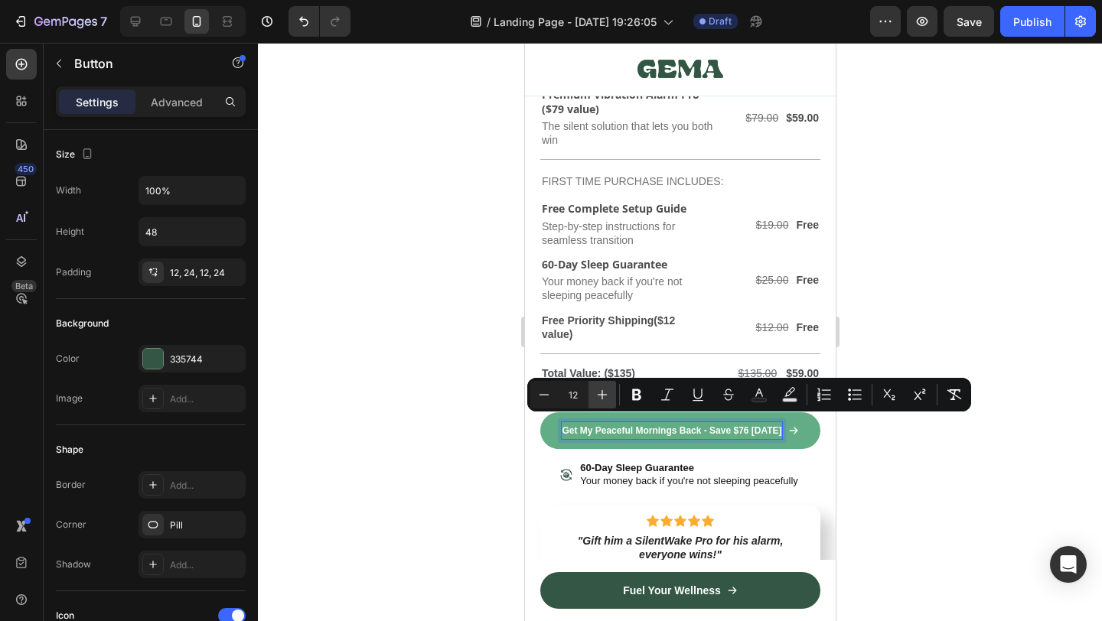
click at [602, 393] on icon "Editor contextual toolbar" at bounding box center [602, 394] width 15 height 15
click at [546, 394] on icon "Editor contextual toolbar" at bounding box center [545, 394] width 10 height 1
type input "14"
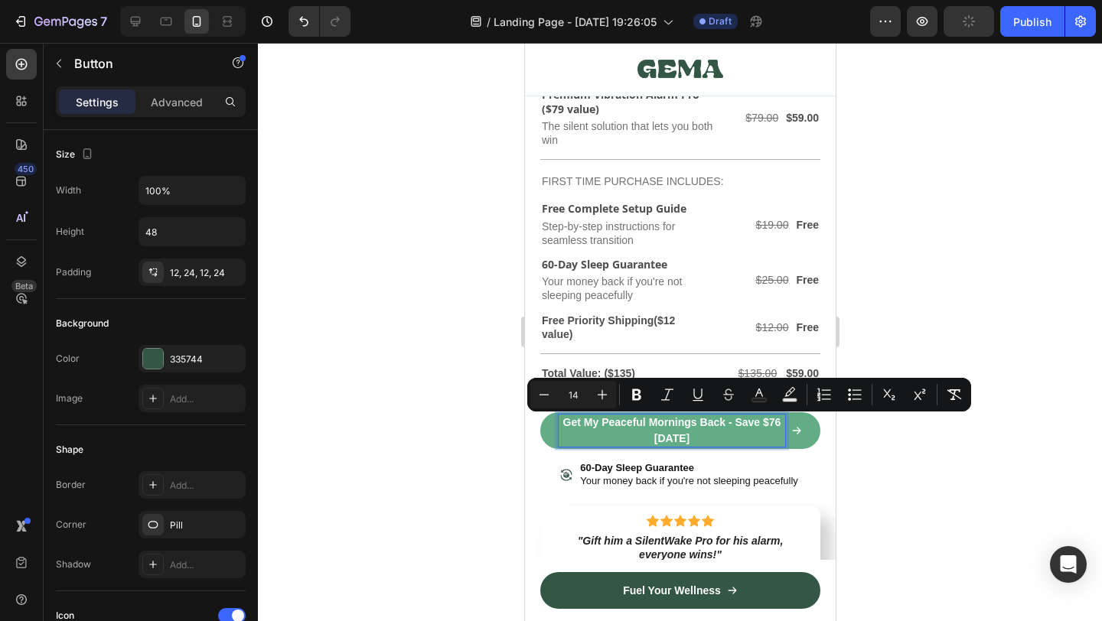
click at [662, 441] on span "Get My Peaceful Mornings Back - Save $76 [DATE]" at bounding box center [672, 430] width 218 height 28
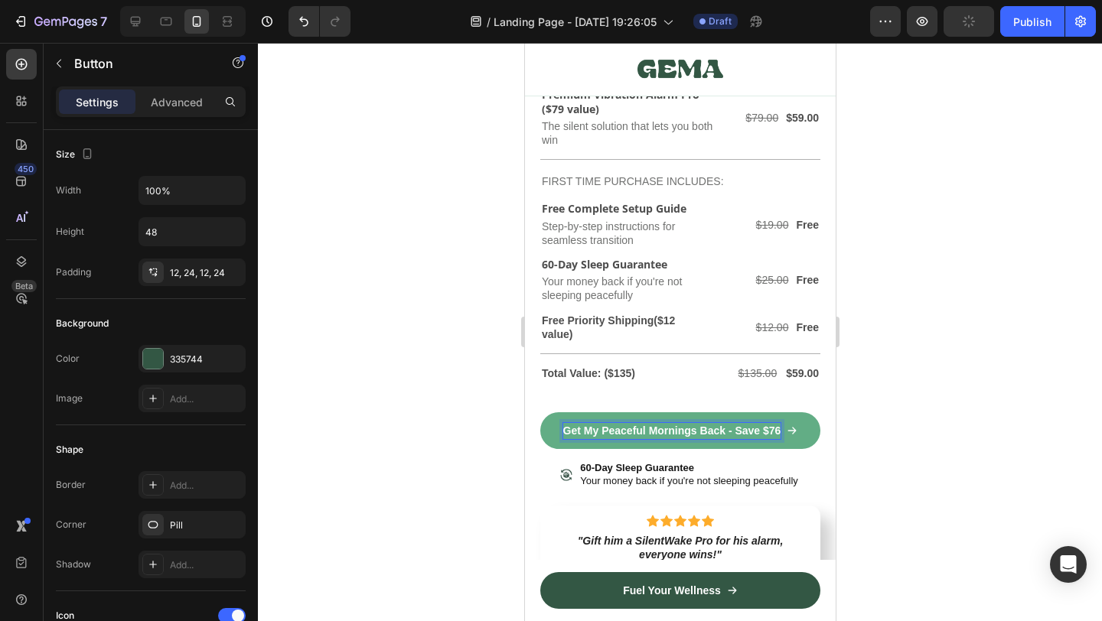
scroll to position [6745, 0]
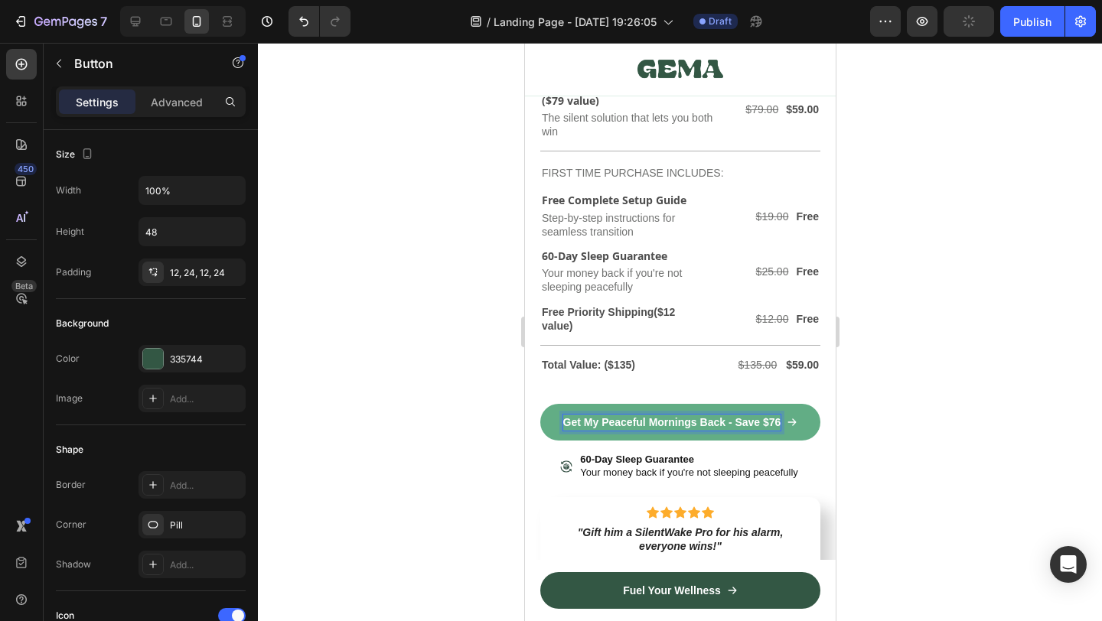
click at [889, 449] on div at bounding box center [680, 332] width 844 height 579
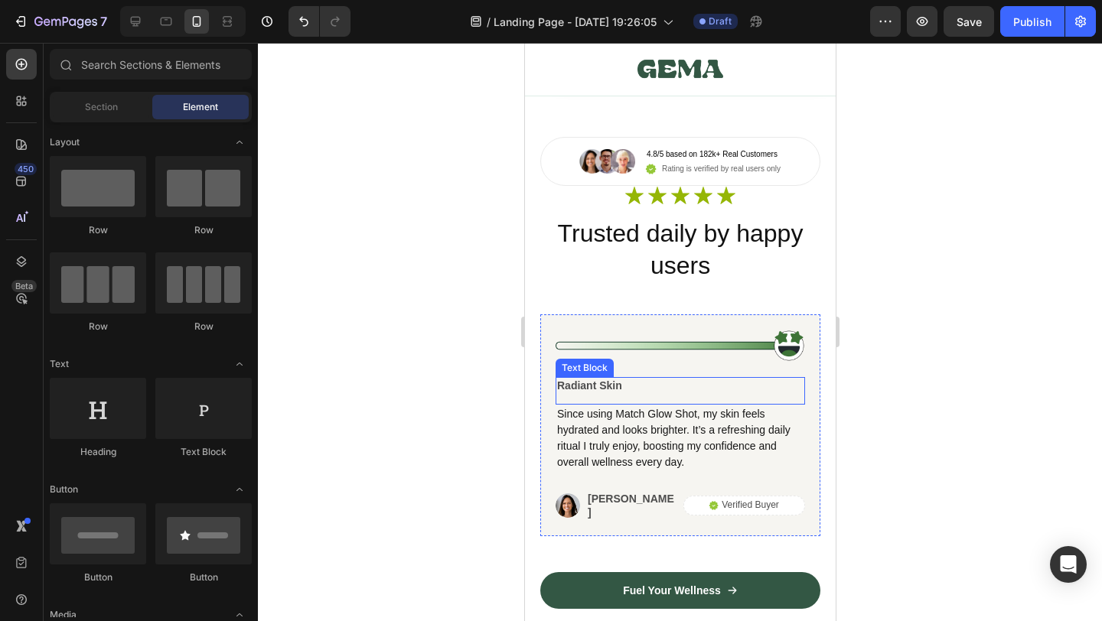
scroll to position [9062, 0]
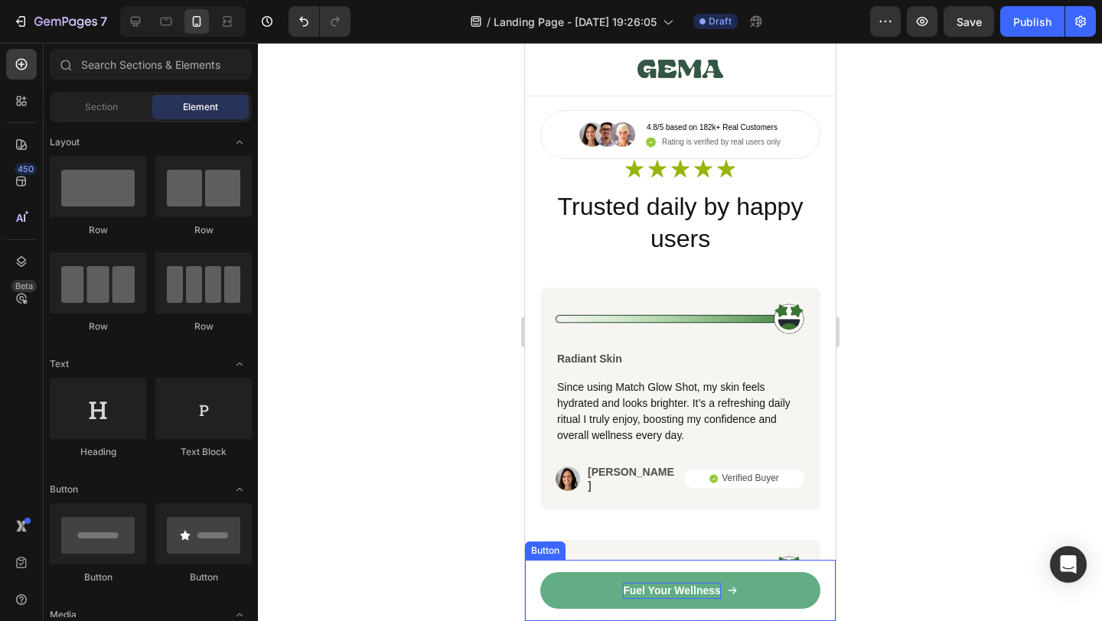
click at [686, 593] on p "Fuel Your Wellness" at bounding box center [671, 591] width 98 height 16
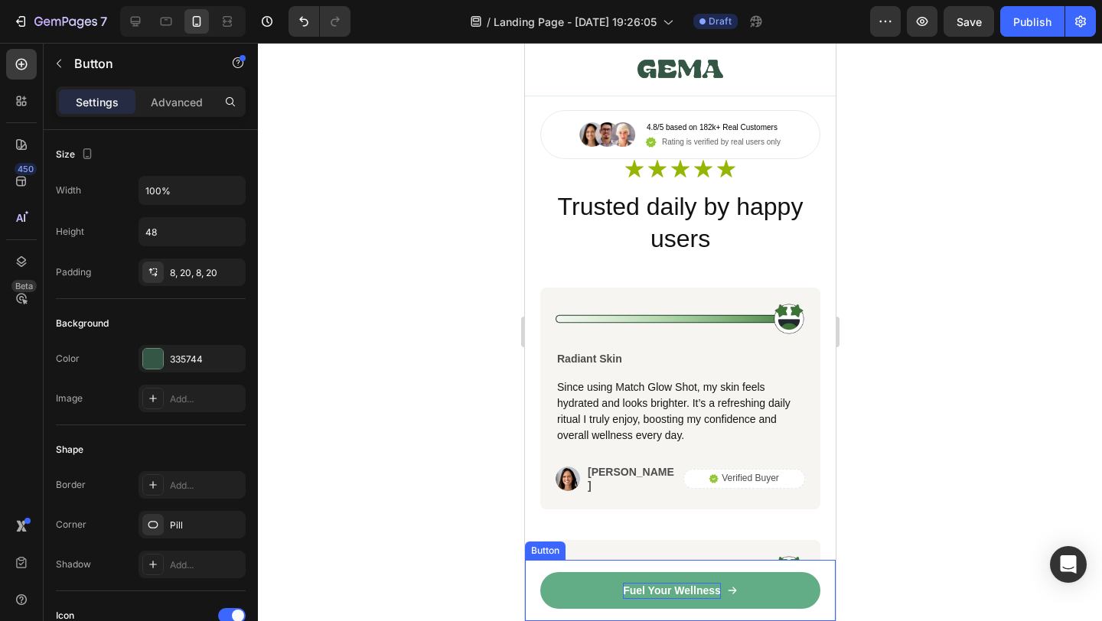
click at [686, 593] on p "Fuel Your Wellness" at bounding box center [671, 591] width 98 height 16
click at [905, 531] on div at bounding box center [680, 332] width 844 height 579
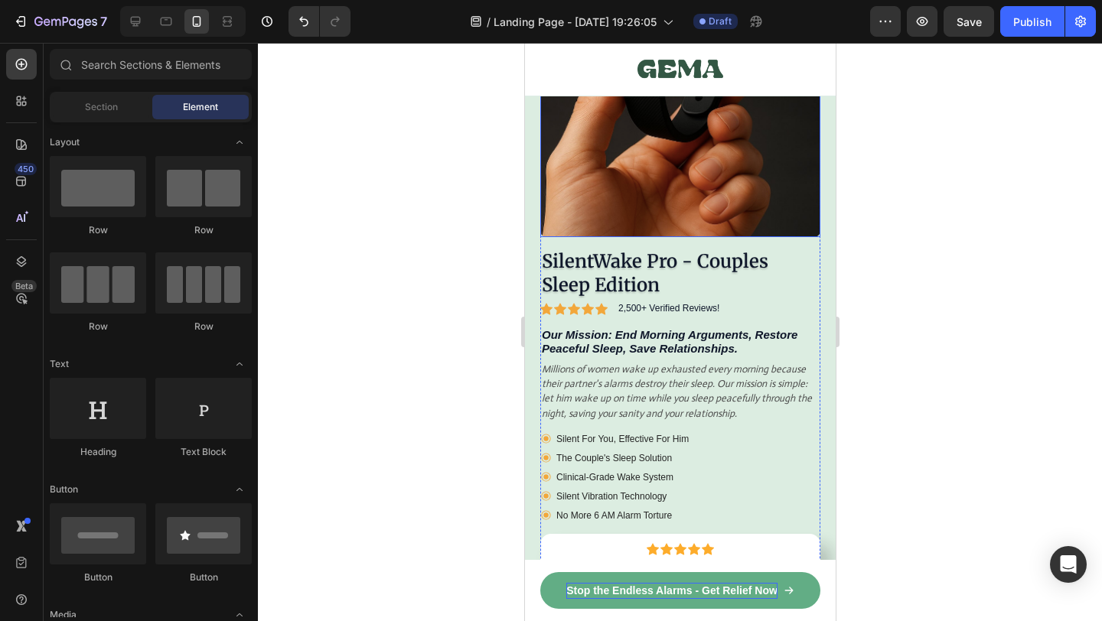
scroll to position [8233, 0]
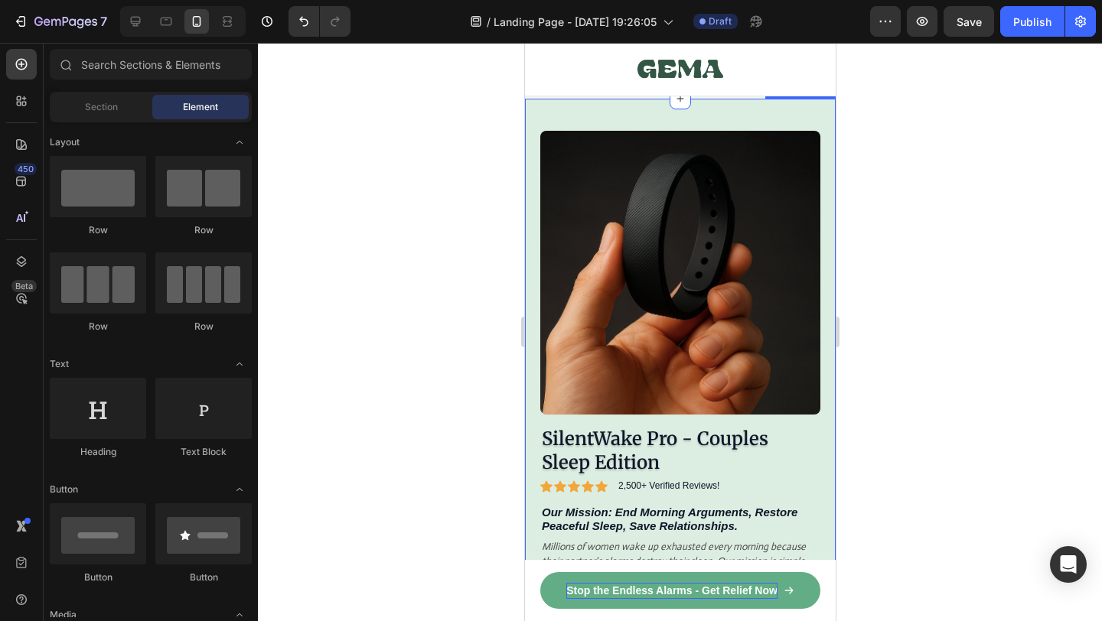
click at [533, 186] on div "Product Images SilentWake Pro - Couples Sleep Edition Product Title Icon Icon I…" at bounding box center [679, 485] width 311 height 772
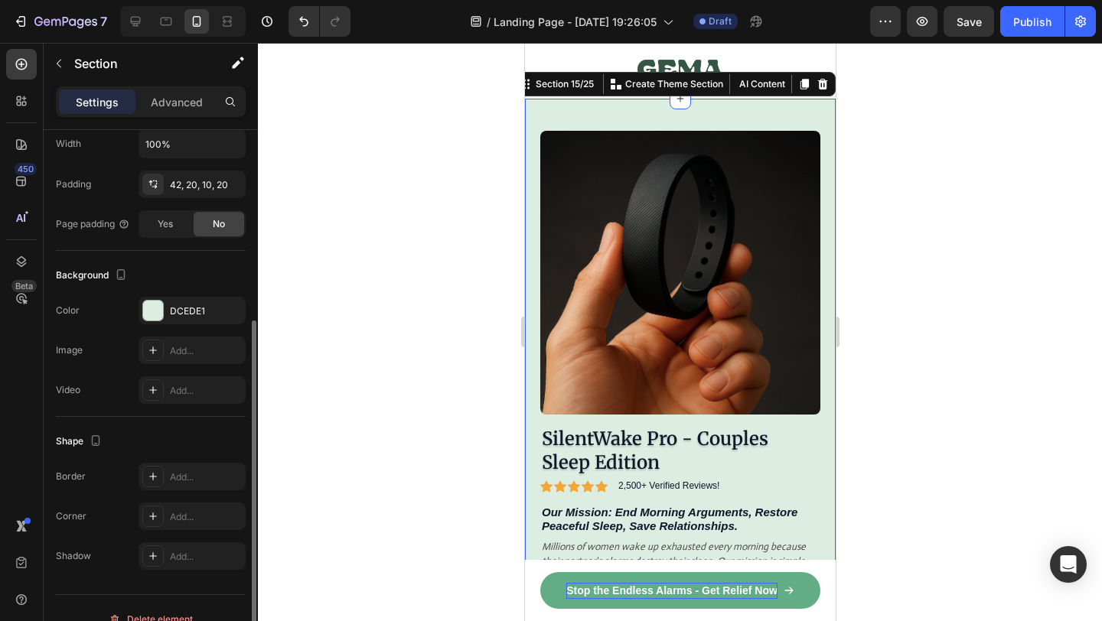
scroll to position [353, 0]
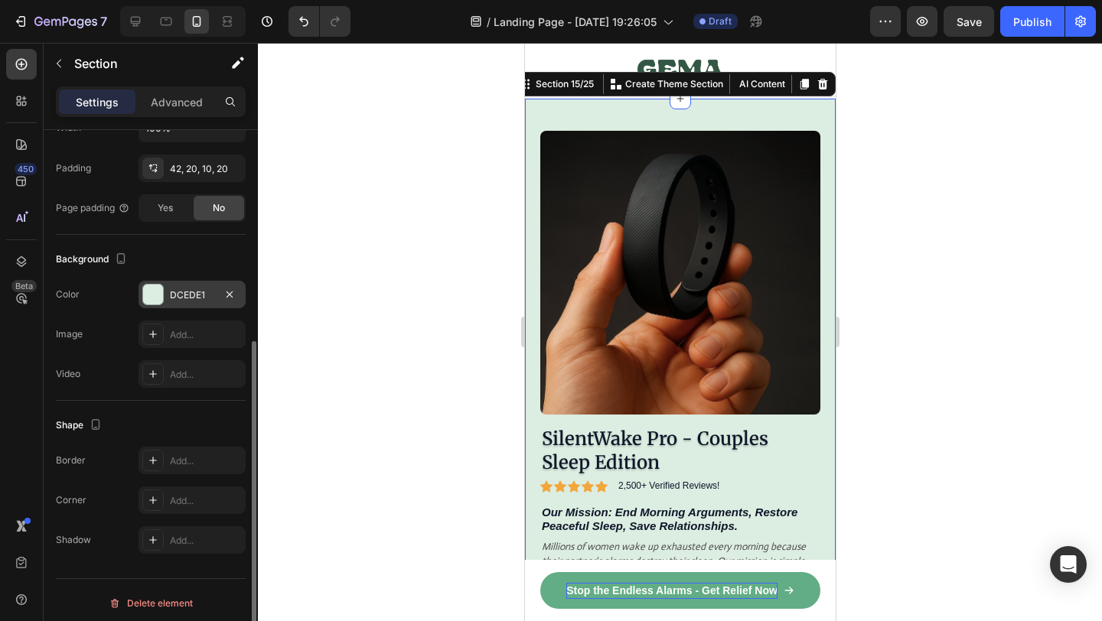
click at [161, 298] on div at bounding box center [153, 295] width 20 height 20
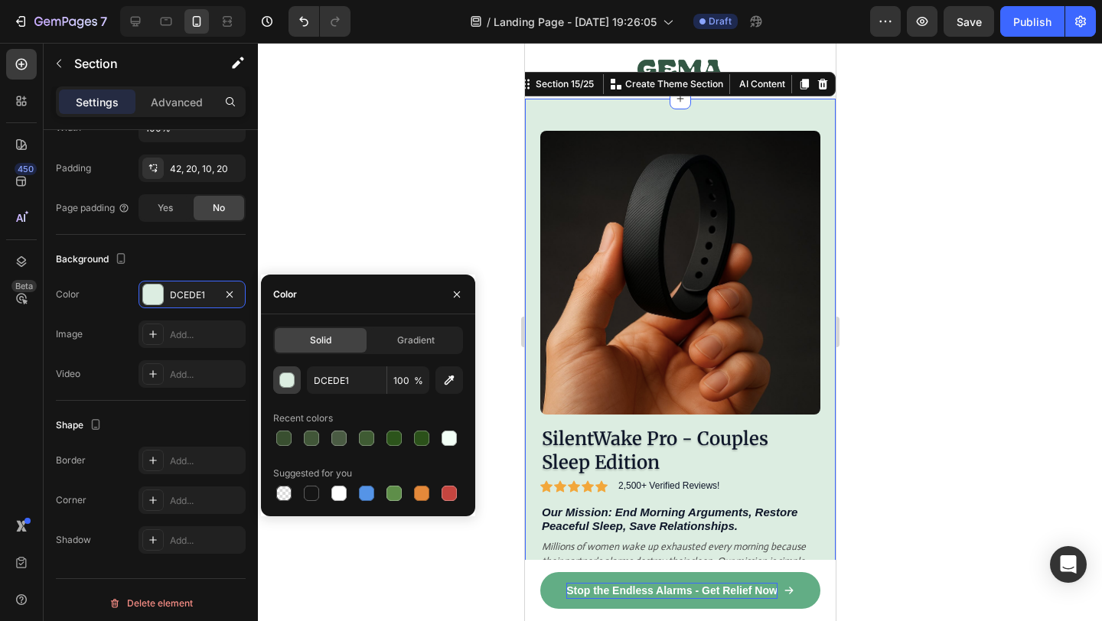
click at [291, 388] on button "button" at bounding box center [287, 381] width 28 height 28
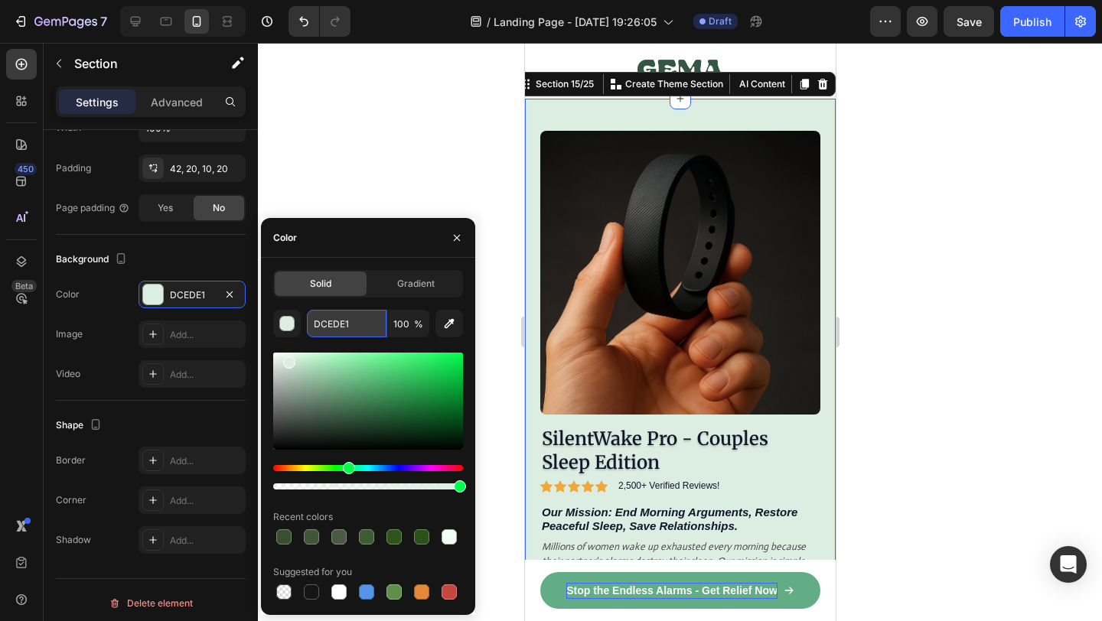
click at [331, 319] on input "DCEDE1" at bounding box center [347, 324] width 80 height 28
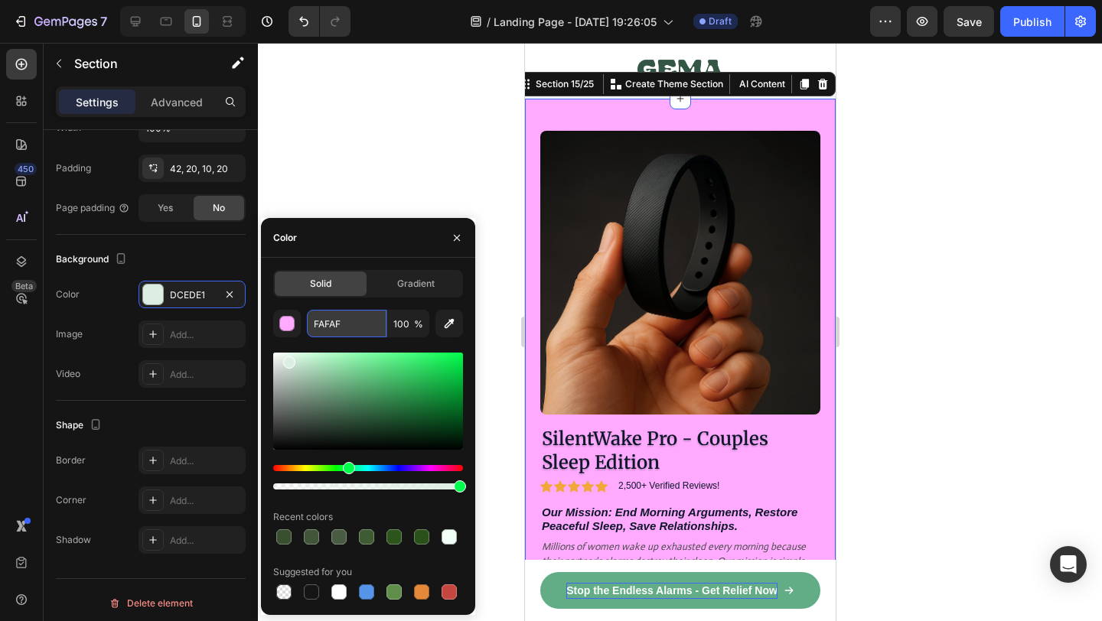
type input "FAFAFA"
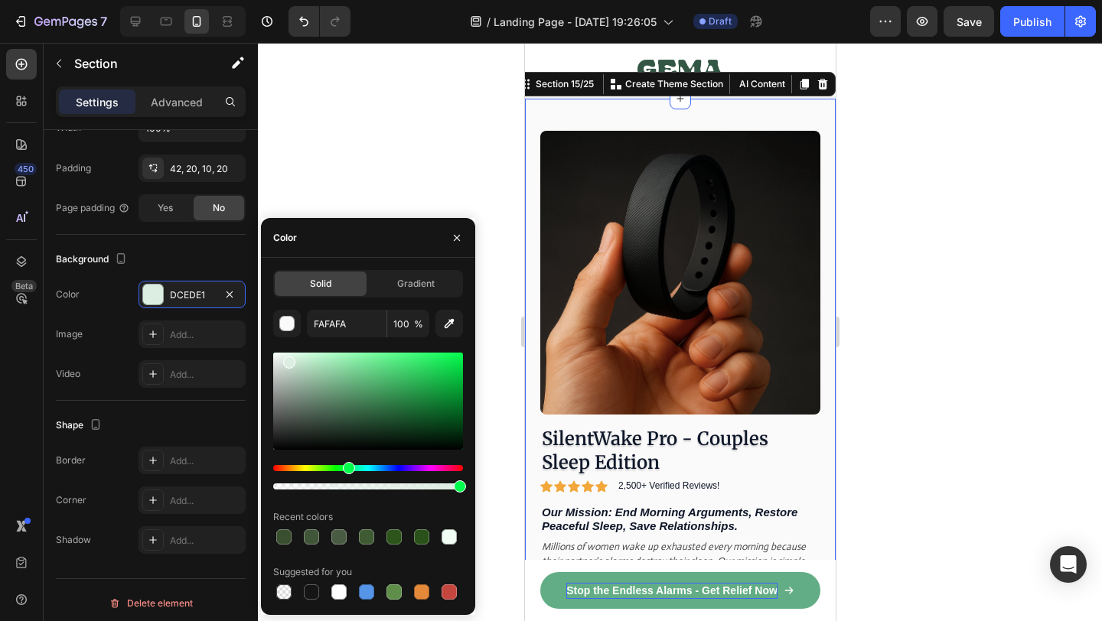
click at [921, 261] on div at bounding box center [680, 332] width 844 height 579
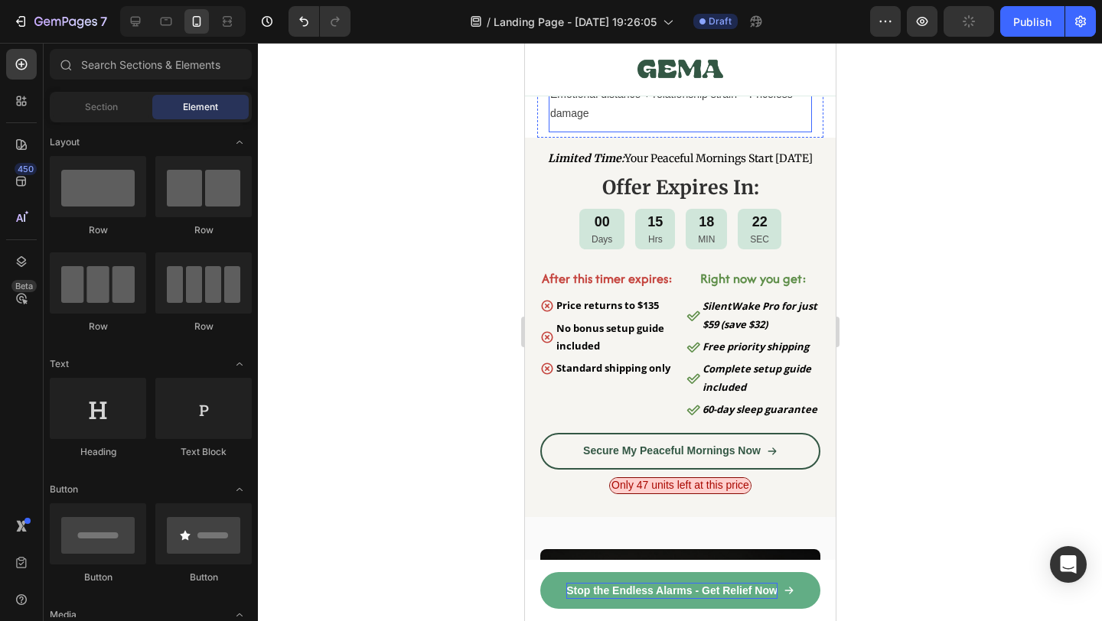
scroll to position [7759, 0]
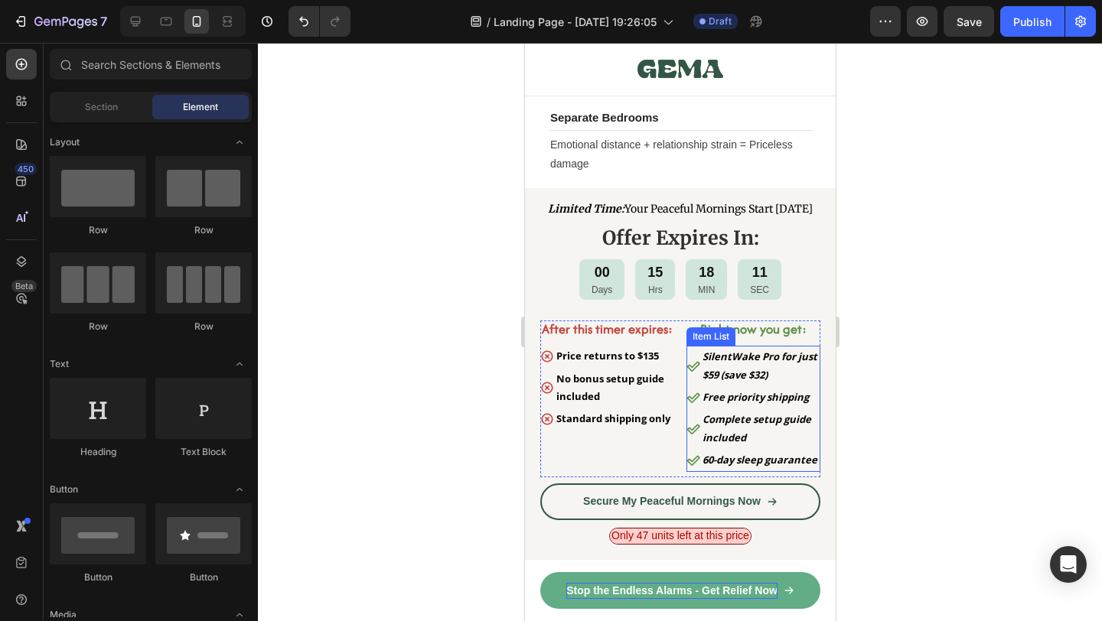
click at [763, 381] on strong "SilentWake Pro for just $59 (save $32)" at bounding box center [759, 365] width 115 height 31
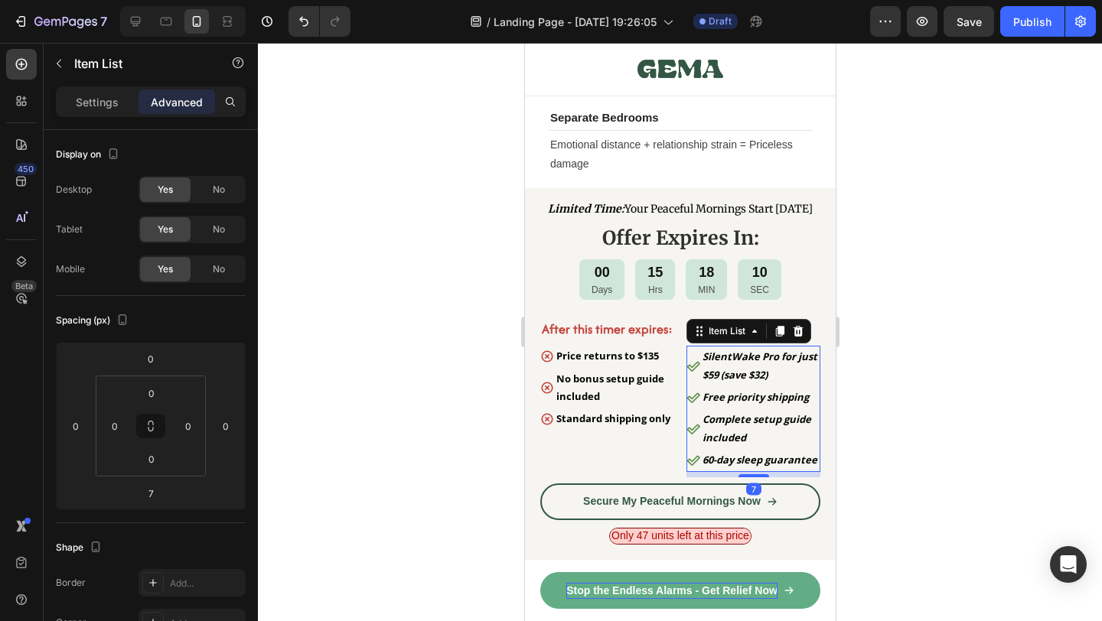
click at [763, 381] on strong "SilentWake Pro for just $59 (save $32)" at bounding box center [759, 365] width 115 height 31
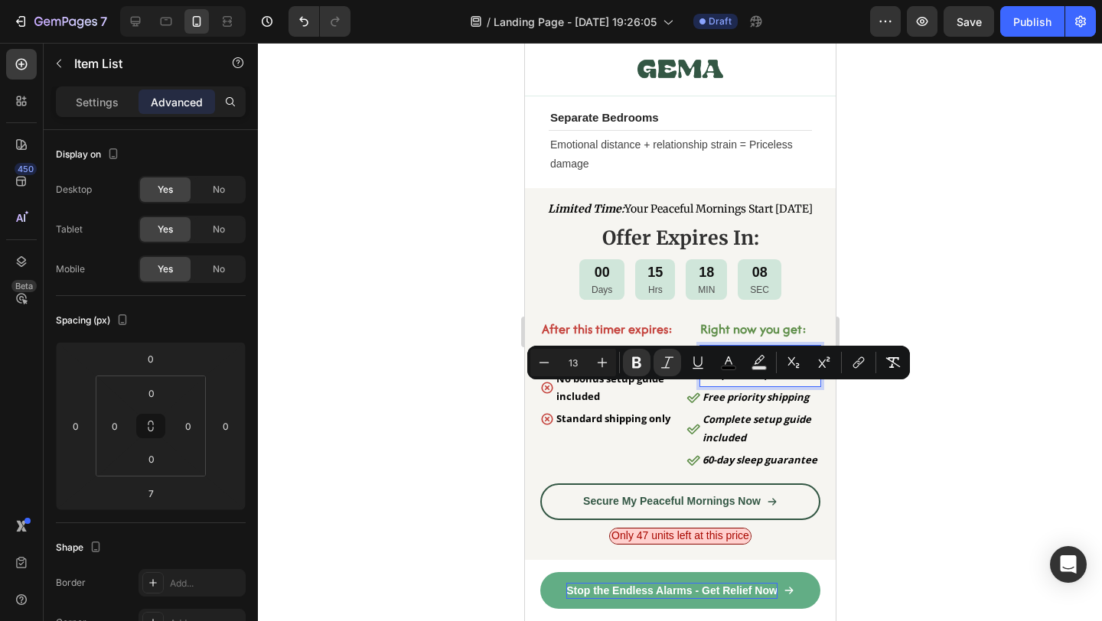
click at [802, 404] on strong "Free priority shipping" at bounding box center [755, 397] width 106 height 14
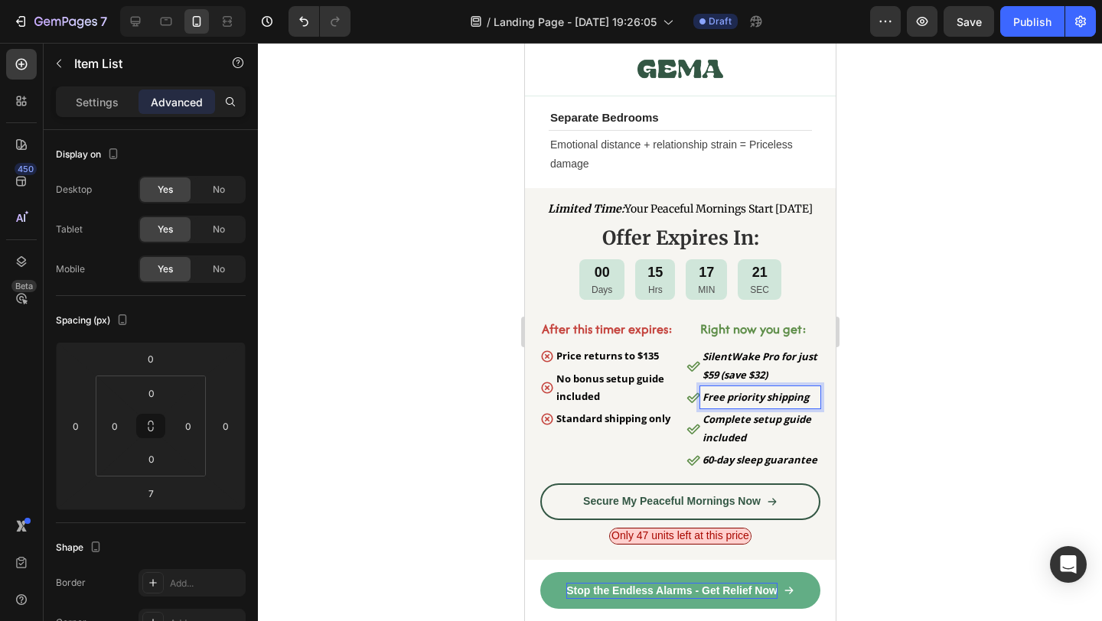
click at [763, 381] on strong "SilentWake Pro for just $59 (save $32)" at bounding box center [759, 365] width 115 height 31
click at [863, 390] on div at bounding box center [680, 332] width 844 height 579
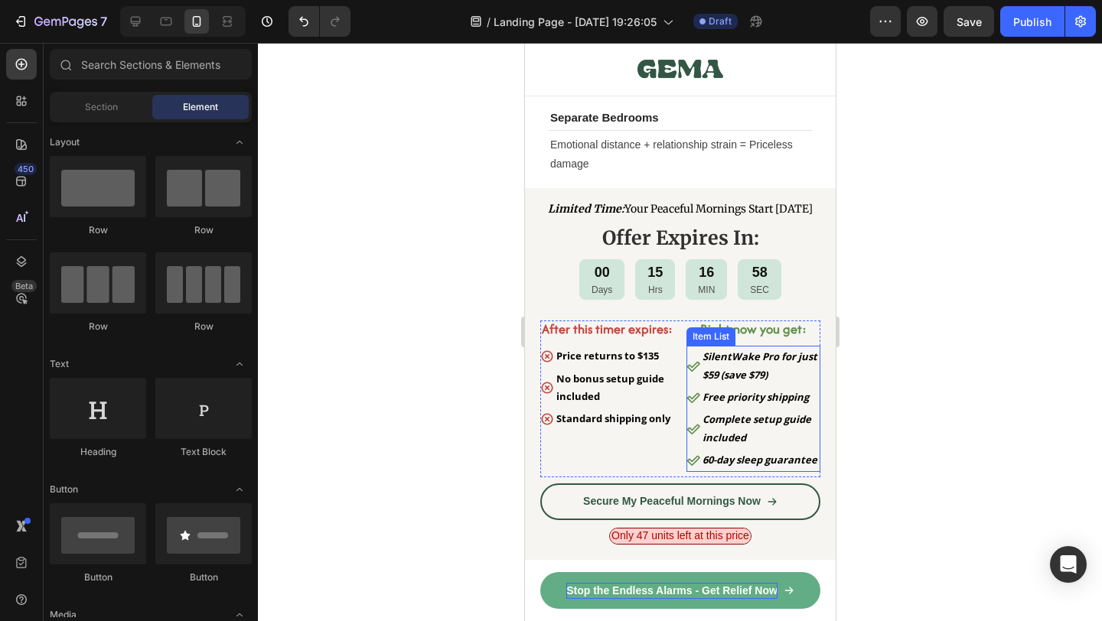
click at [764, 384] on p "SilentWake Pro for just $59 (save $79)" at bounding box center [760, 366] width 116 height 36
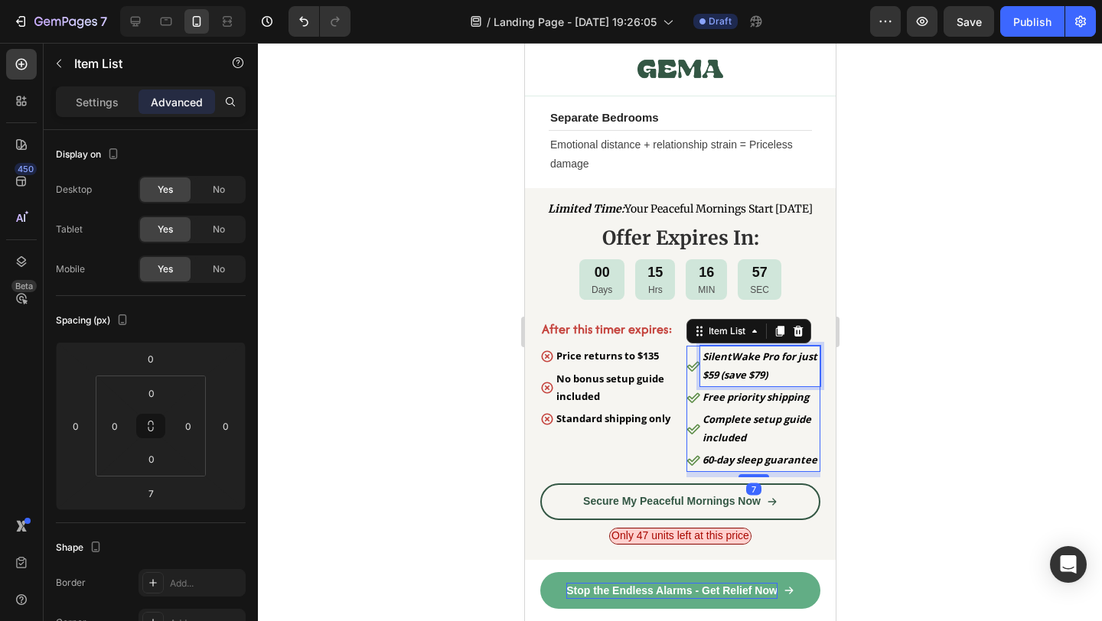
click at [764, 381] on strong "SilentWake Pro for just $59 (save $79)" at bounding box center [759, 365] width 115 height 31
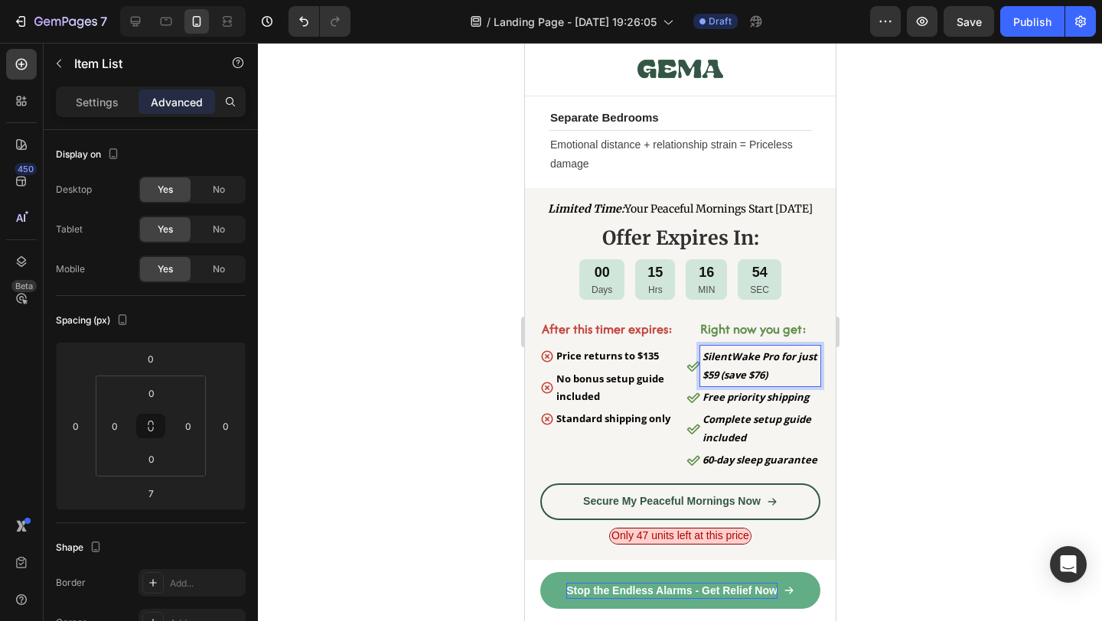
click at [886, 415] on div at bounding box center [680, 332] width 844 height 579
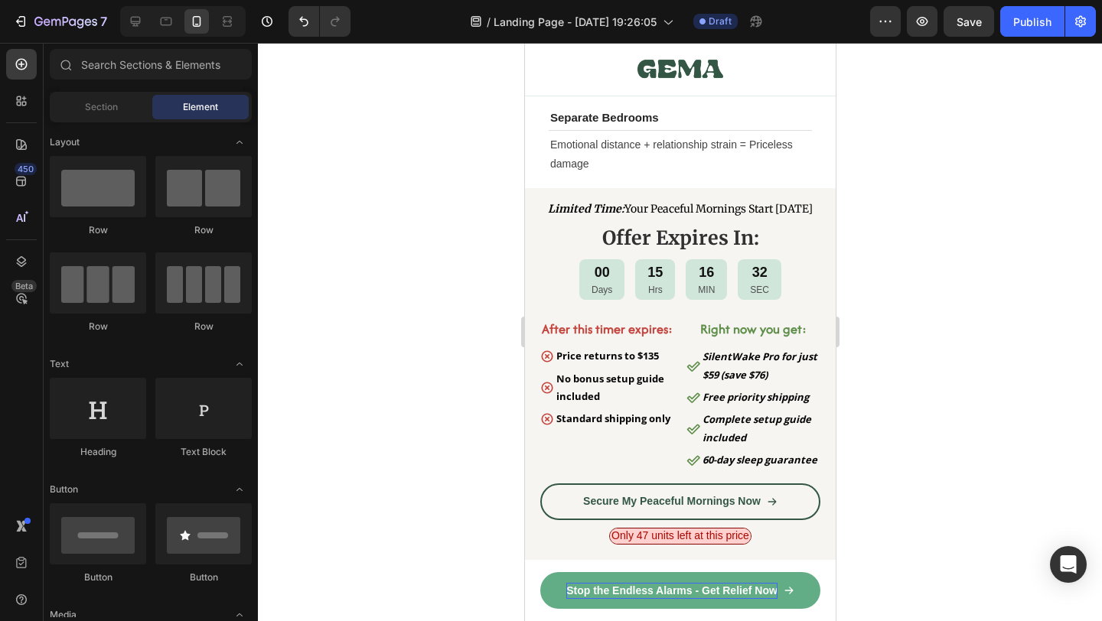
scroll to position [7818, 0]
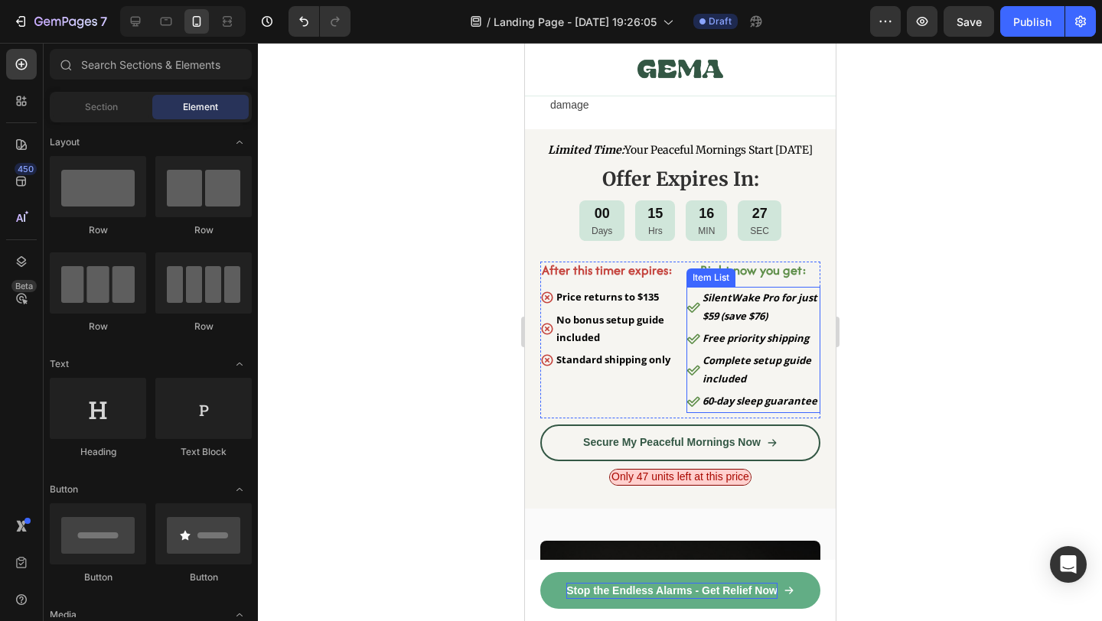
click at [764, 322] on strong "SilentWake Pro for just $59 (save $76)" at bounding box center [759, 306] width 115 height 31
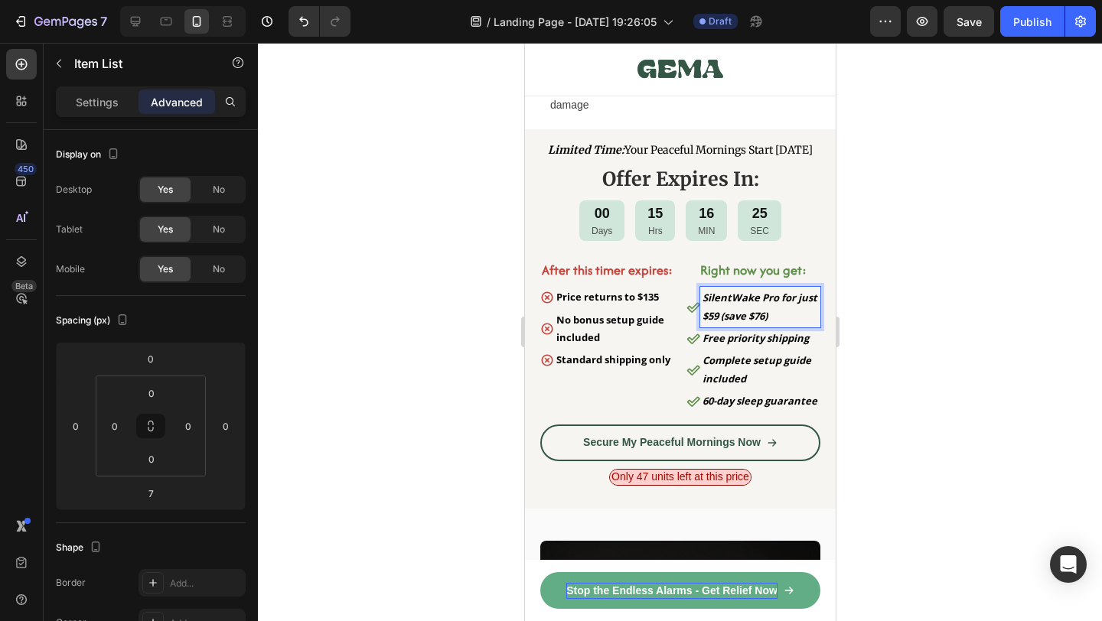
click at [767, 322] on strong "SilentWake Pro for just $59 (save $76)" at bounding box center [759, 306] width 115 height 31
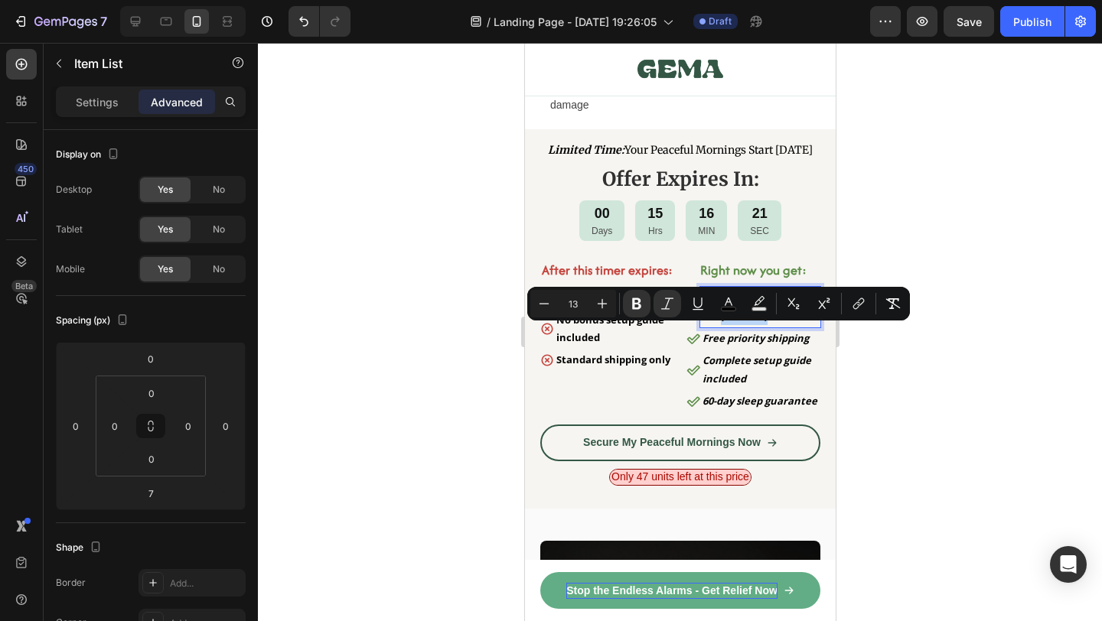
drag, startPoint x: 776, startPoint y: 337, endPoint x: 723, endPoint y: 338, distance: 53.6
click at [723, 325] on p "SilentWake Pro for just $59 (save $76)" at bounding box center [760, 307] width 116 height 36
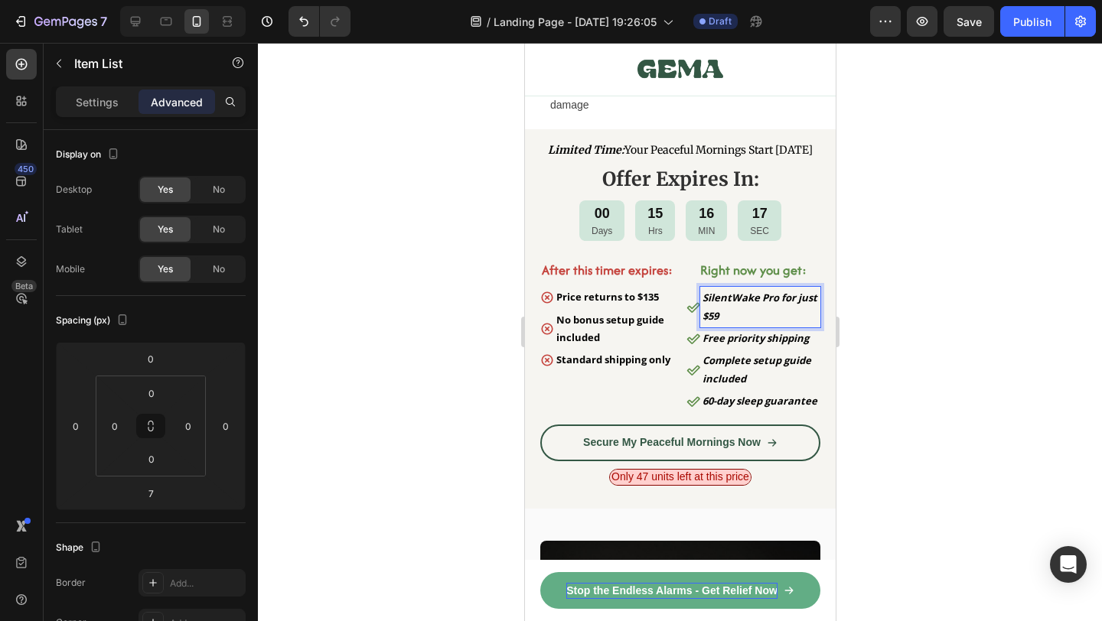
click at [912, 336] on div at bounding box center [680, 332] width 844 height 579
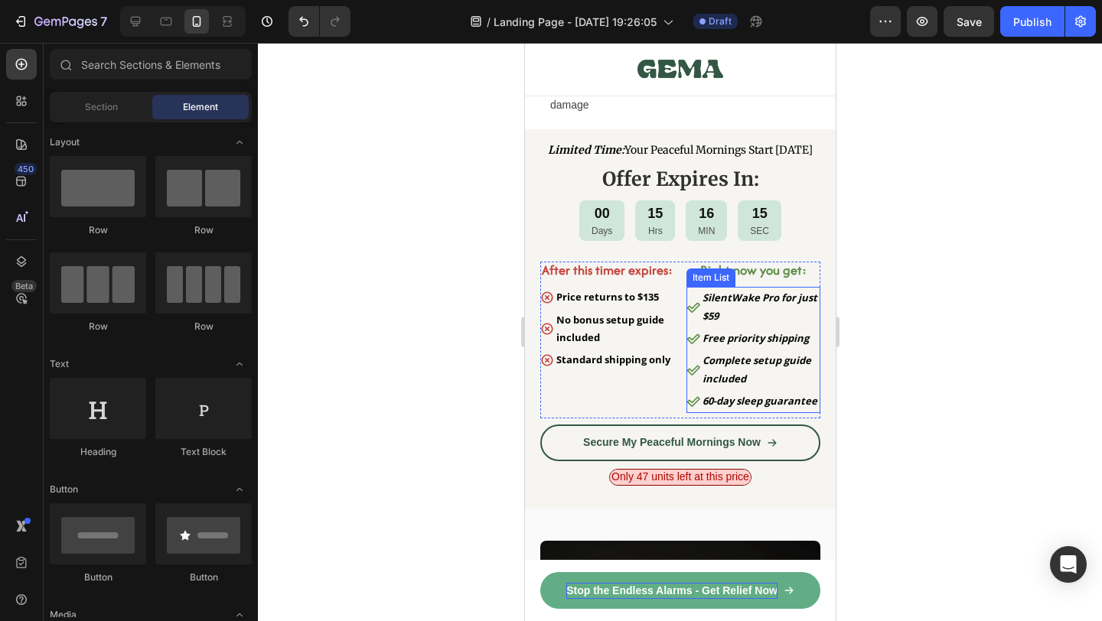
click at [747, 325] on p "SilentWake Pro for just $59" at bounding box center [760, 307] width 116 height 36
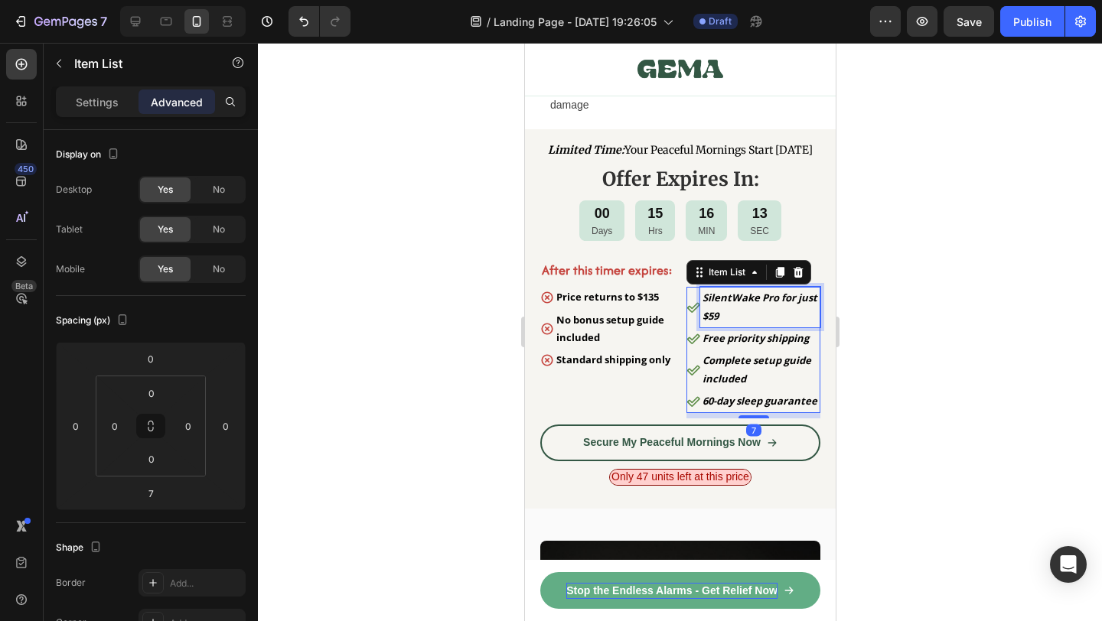
click at [747, 325] on p "SilentWake Pro for just $59" at bounding box center [760, 307] width 116 height 36
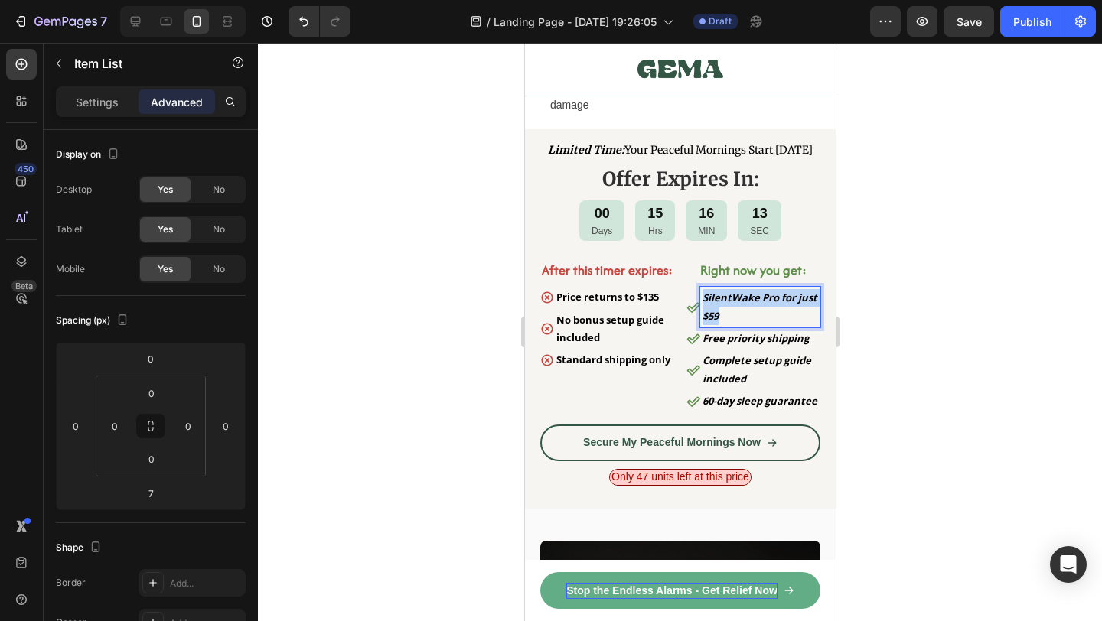
click at [747, 325] on p "SilentWake Pro for just $59" at bounding box center [760, 307] width 116 height 36
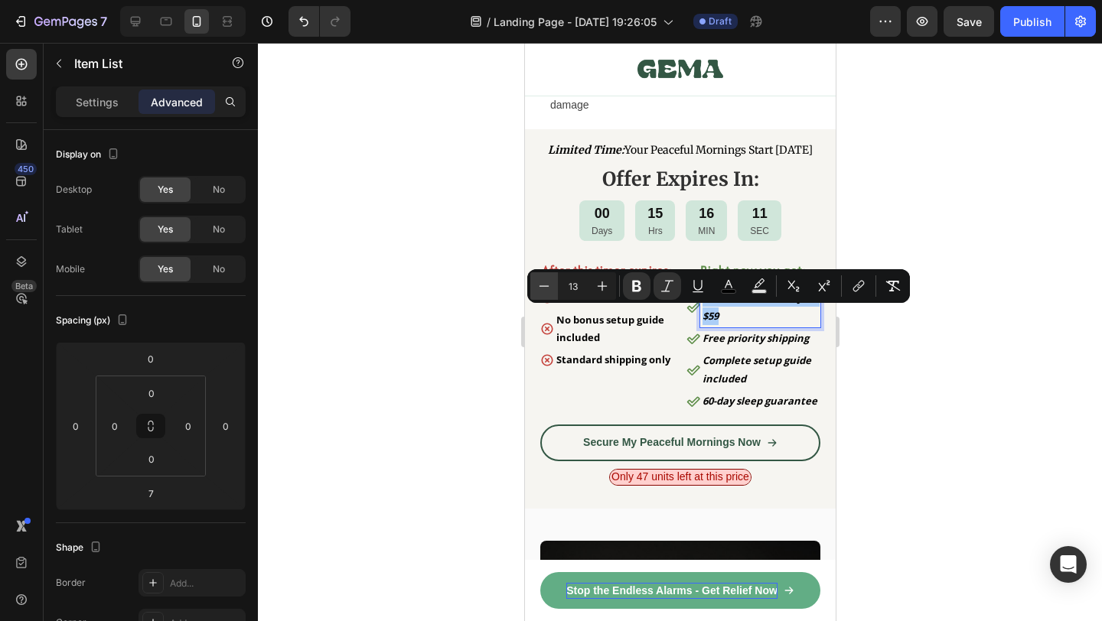
click at [546, 285] on icon "Editor contextual toolbar" at bounding box center [545, 285] width 10 height 1
click at [600, 289] on icon "Editor contextual toolbar" at bounding box center [602, 286] width 15 height 15
type input "13"
click at [629, 289] on icon "Editor contextual toolbar" at bounding box center [636, 286] width 15 height 15
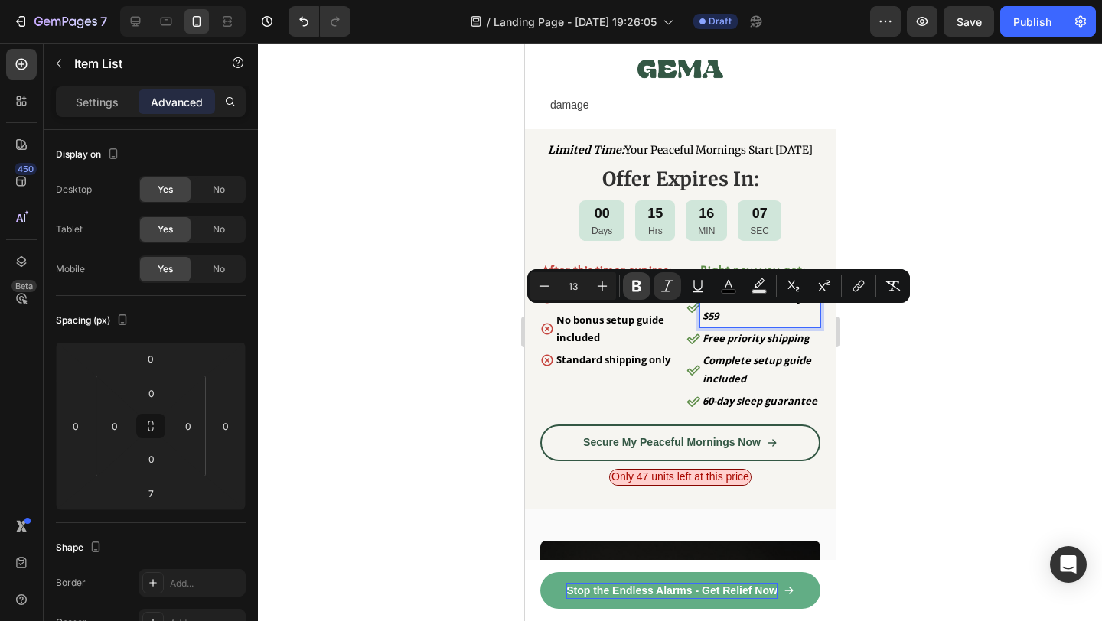
click at [629, 289] on icon "Editor contextual toolbar" at bounding box center [636, 286] width 15 height 15
click at [732, 345] on strong "Free priority shipping" at bounding box center [755, 338] width 106 height 14
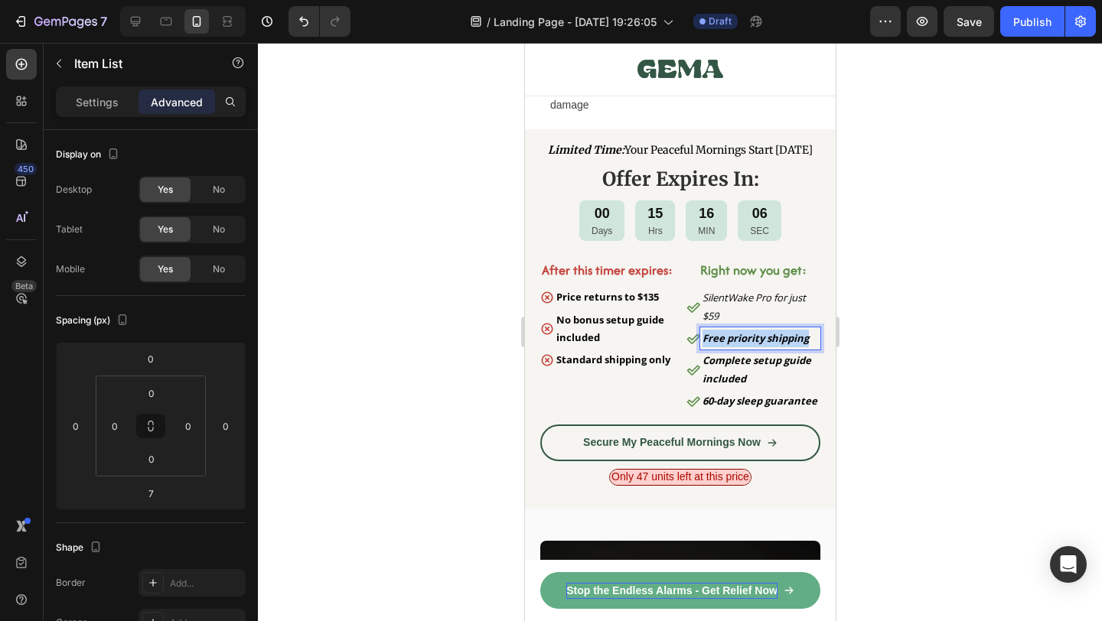
click at [732, 345] on strong "Free priority shipping" at bounding box center [755, 338] width 106 height 14
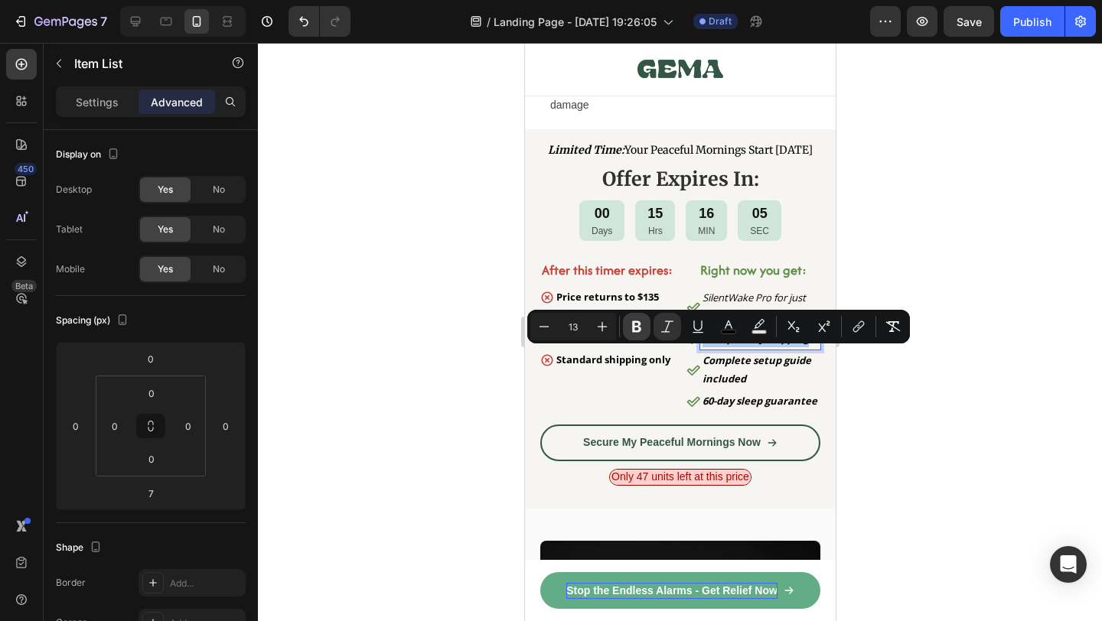
click at [636, 325] on icon "Editor contextual toolbar" at bounding box center [636, 326] width 15 height 15
click at [762, 388] on p "Complete setup guide included" at bounding box center [760, 370] width 116 height 36
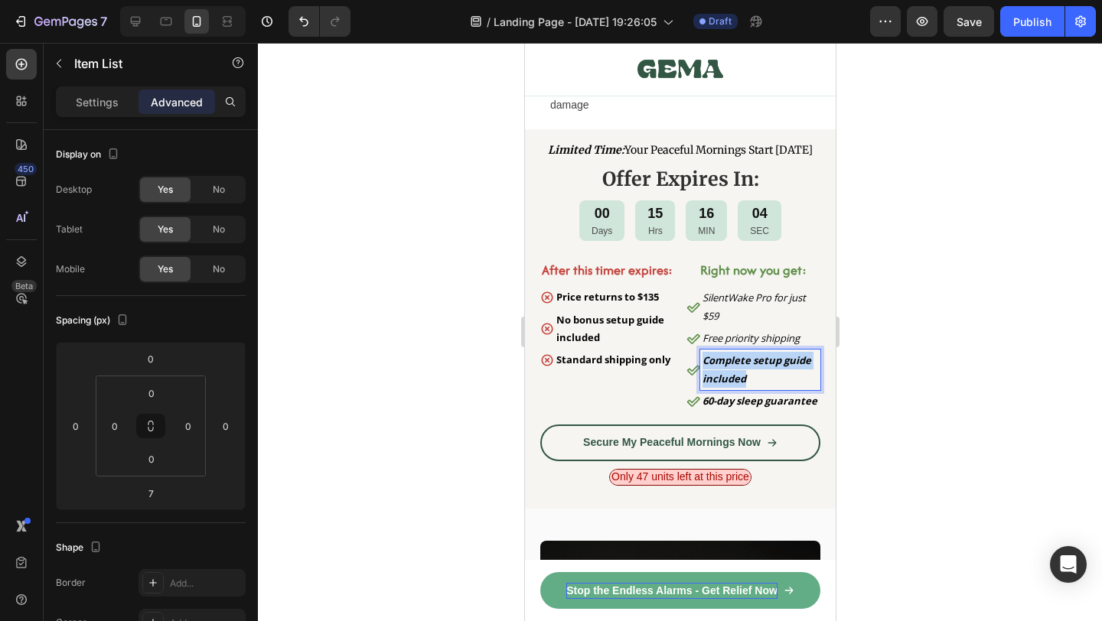
click at [762, 388] on p "Complete setup guide included" at bounding box center [760, 370] width 116 height 36
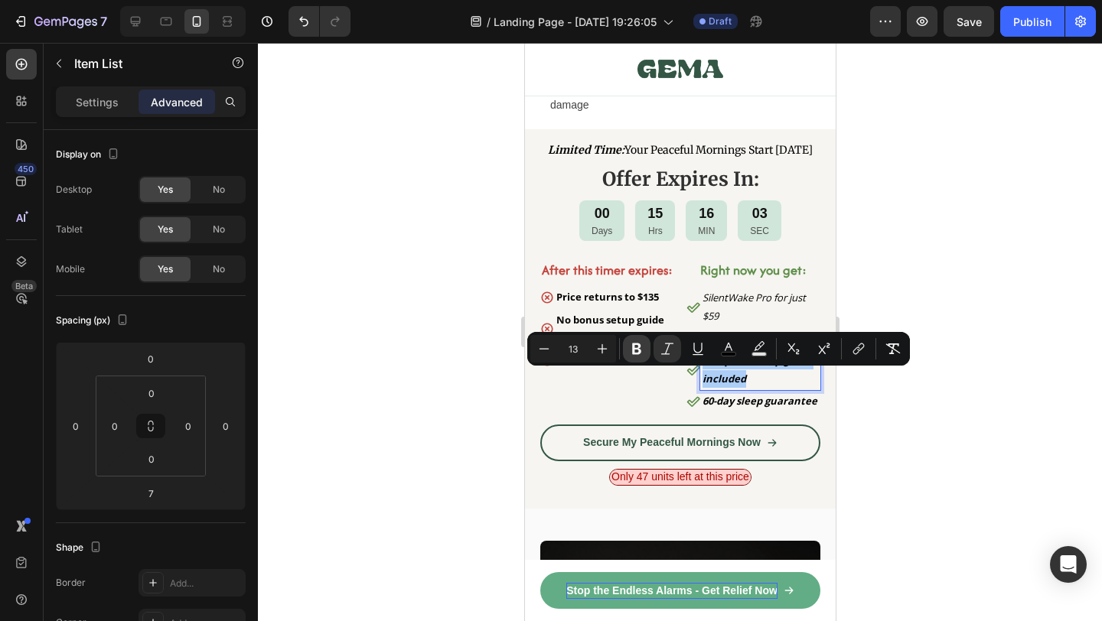
click at [631, 344] on icon "Editor contextual toolbar" at bounding box center [636, 348] width 15 height 15
click at [740, 408] on strong "60-day sleep guarantee" at bounding box center [759, 401] width 115 height 14
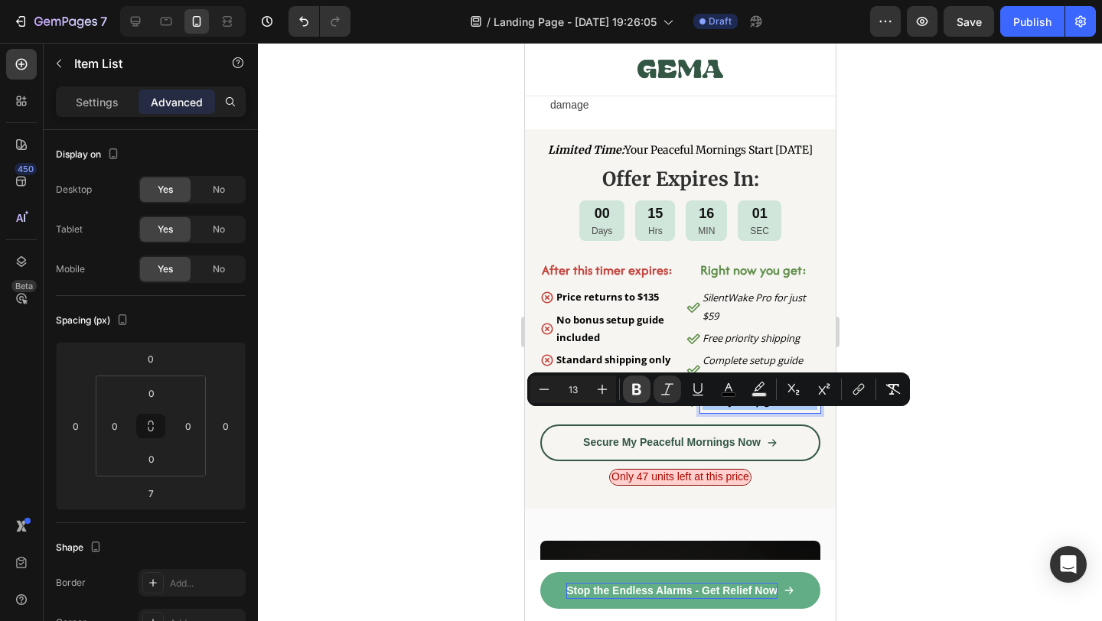
click at [634, 382] on icon "Editor contextual toolbar" at bounding box center [636, 389] width 15 height 15
click at [878, 331] on div at bounding box center [680, 332] width 844 height 579
click at [914, 337] on div at bounding box center [680, 332] width 844 height 579
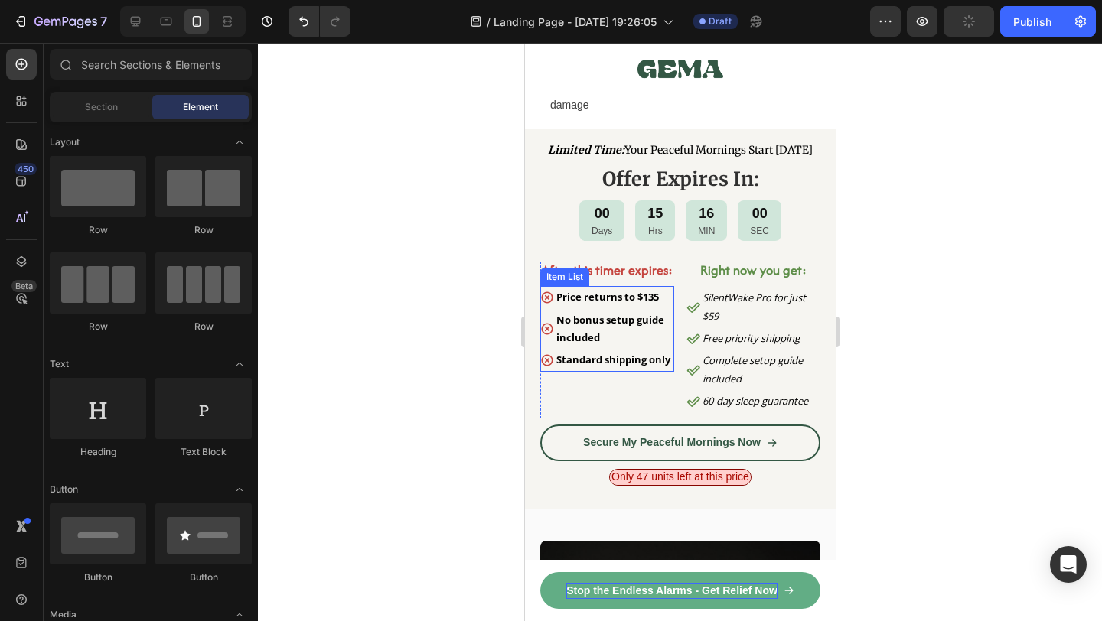
click at [591, 304] on strong "Price returns to $135" at bounding box center [607, 297] width 103 height 14
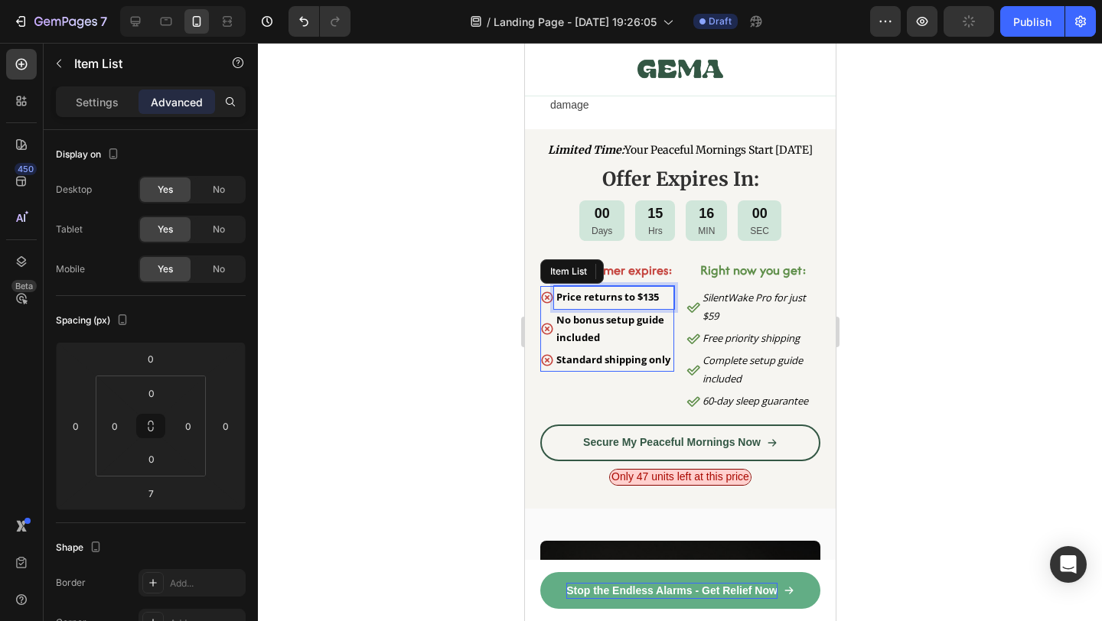
click at [591, 304] on strong "Price returns to $135" at bounding box center [607, 297] width 103 height 14
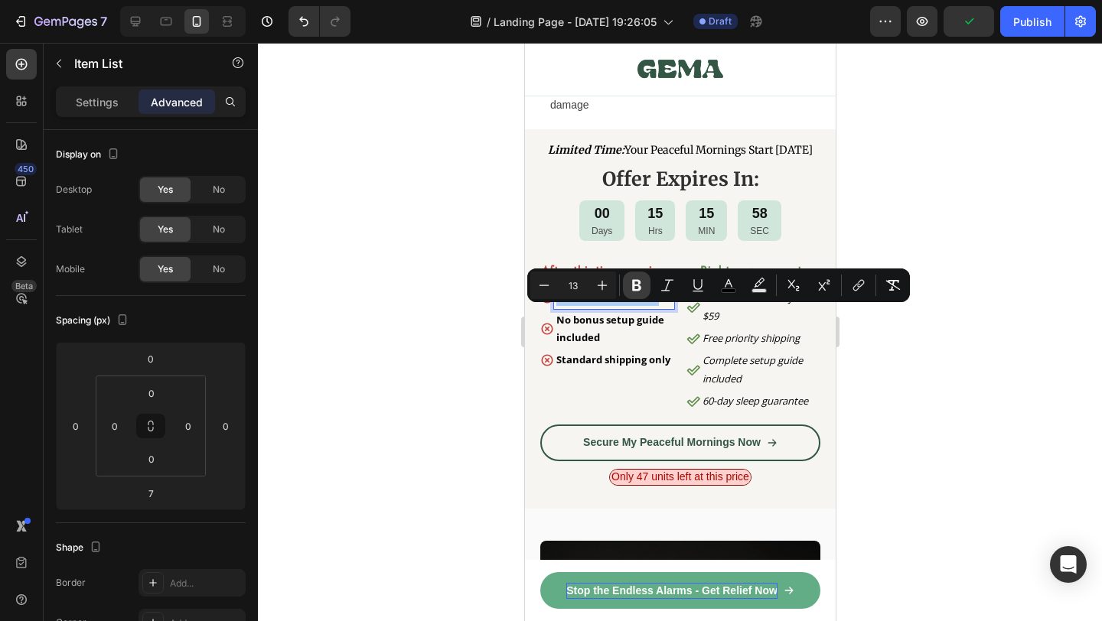
click at [636, 287] on icon "Editor contextual toolbar" at bounding box center [636, 285] width 15 height 15
click at [579, 345] on p "No bonus setup guide included" at bounding box center [614, 330] width 116 height 36
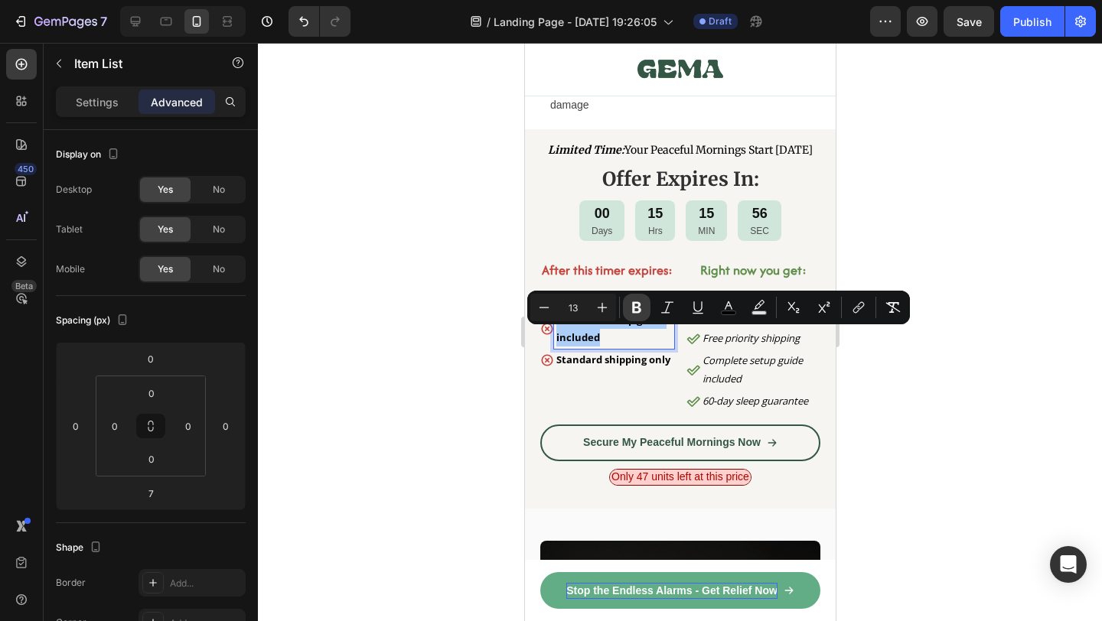
click at [627, 309] on button "Bold" at bounding box center [637, 308] width 28 height 28
click at [589, 367] on strong "Standard shipping only" at bounding box center [613, 360] width 114 height 14
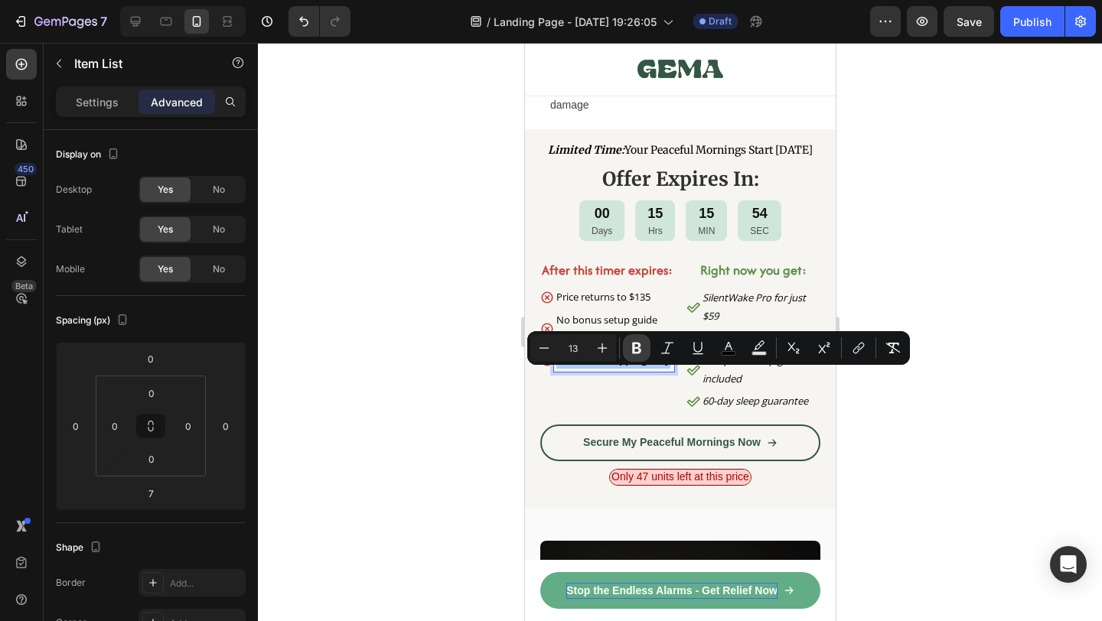
click at [632, 347] on icon "Editor contextual toolbar" at bounding box center [636, 348] width 9 height 11
click at [716, 388] on p "Complete setup guide included" at bounding box center [760, 370] width 116 height 36
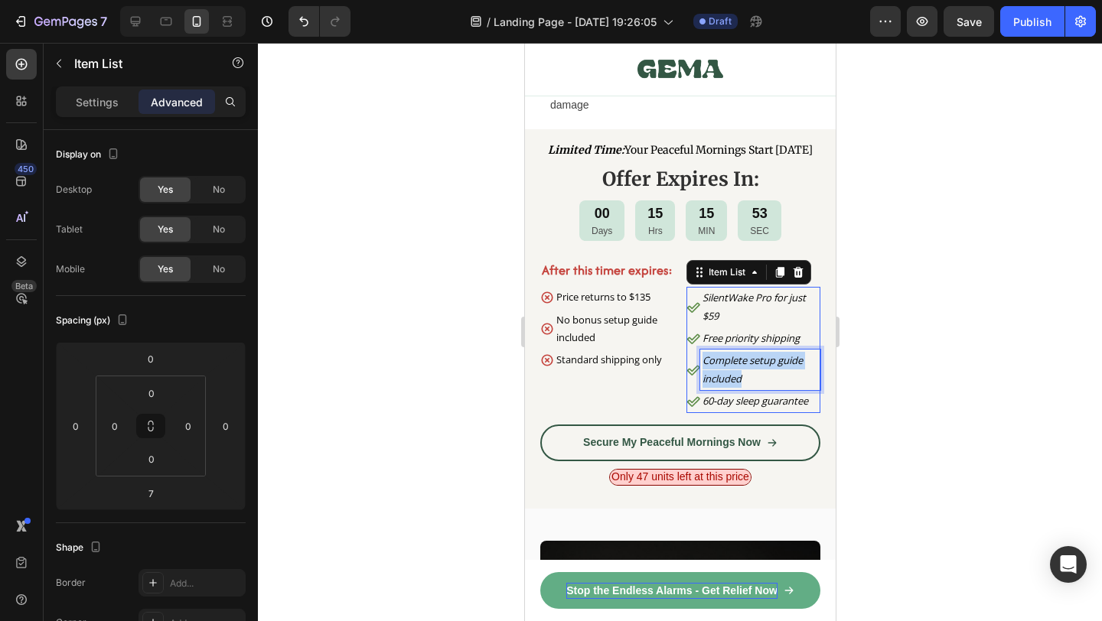
scroll to position [353, 0]
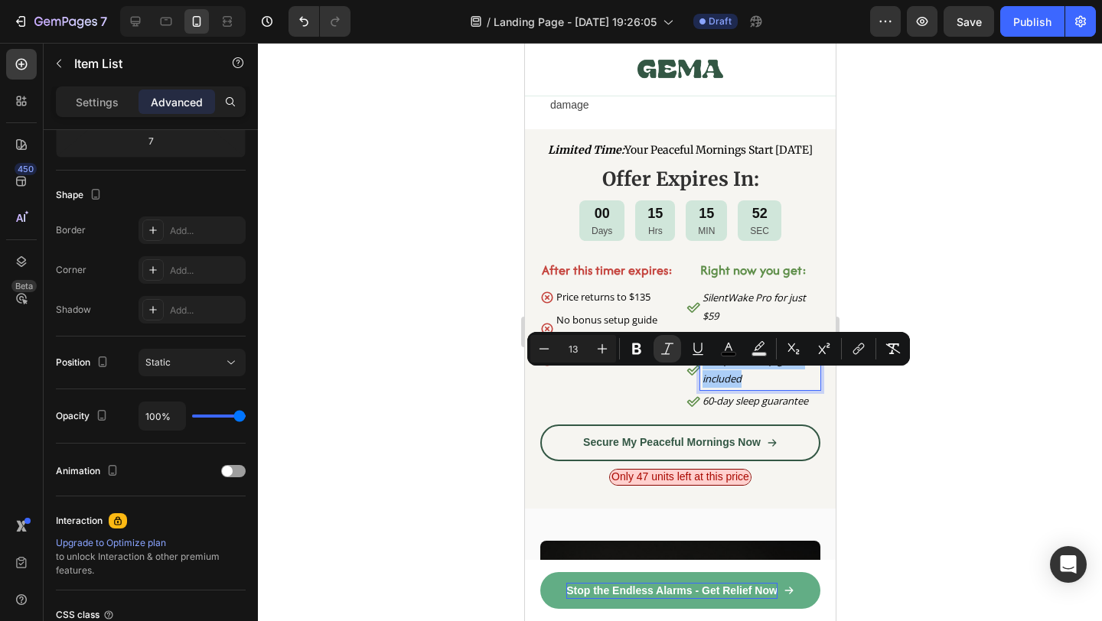
click at [895, 442] on div at bounding box center [680, 332] width 844 height 579
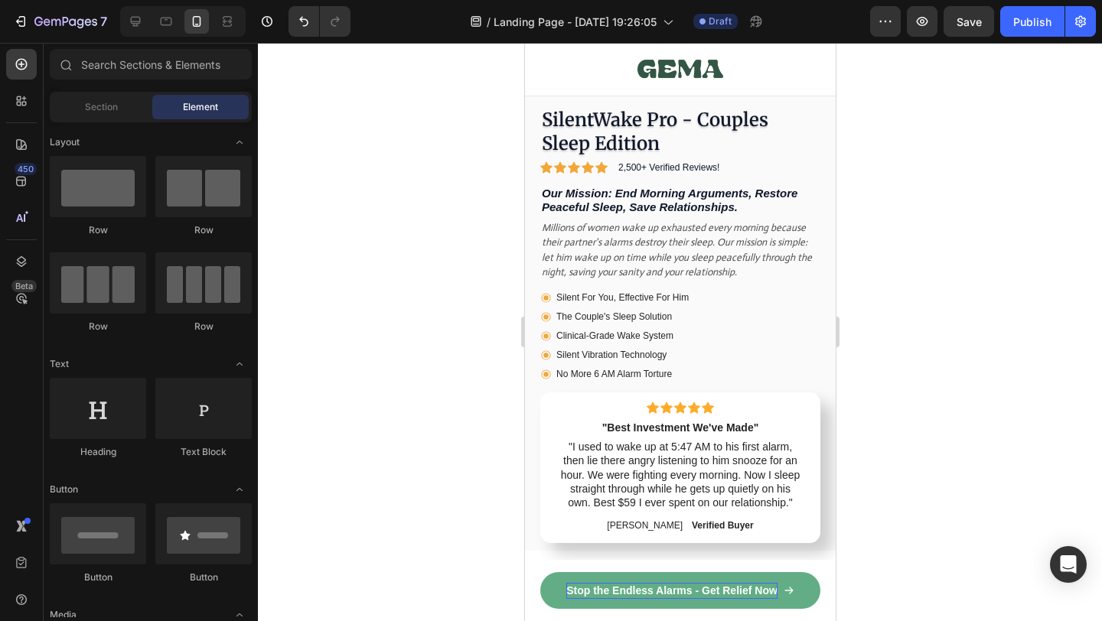
scroll to position [8567, 0]
click at [546, 168] on icon at bounding box center [546, 166] width 12 height 11
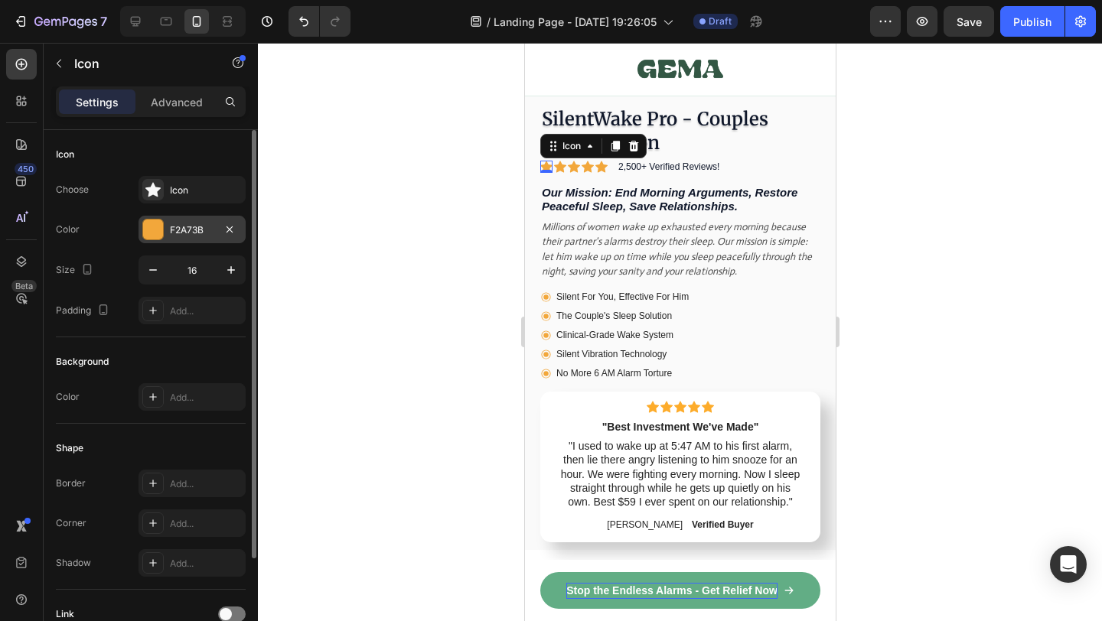
click at [161, 218] on div "F2A73B" at bounding box center [192, 230] width 107 height 28
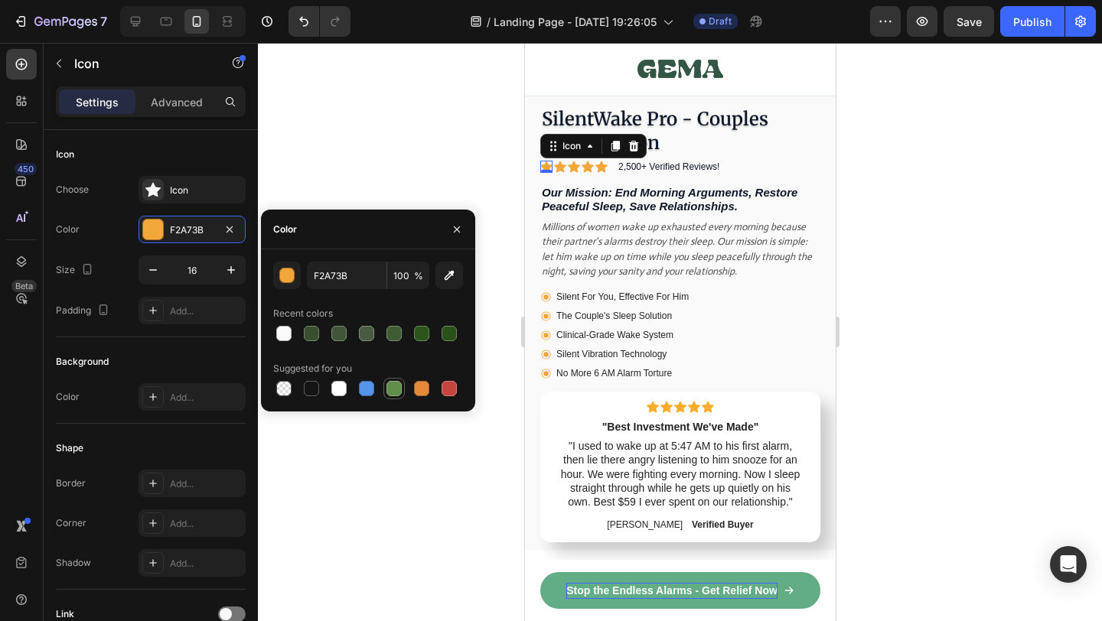
click at [393, 389] on div at bounding box center [394, 388] width 15 height 15
type input "5E8E49"
click at [602, 168] on icon at bounding box center [601, 166] width 12 height 11
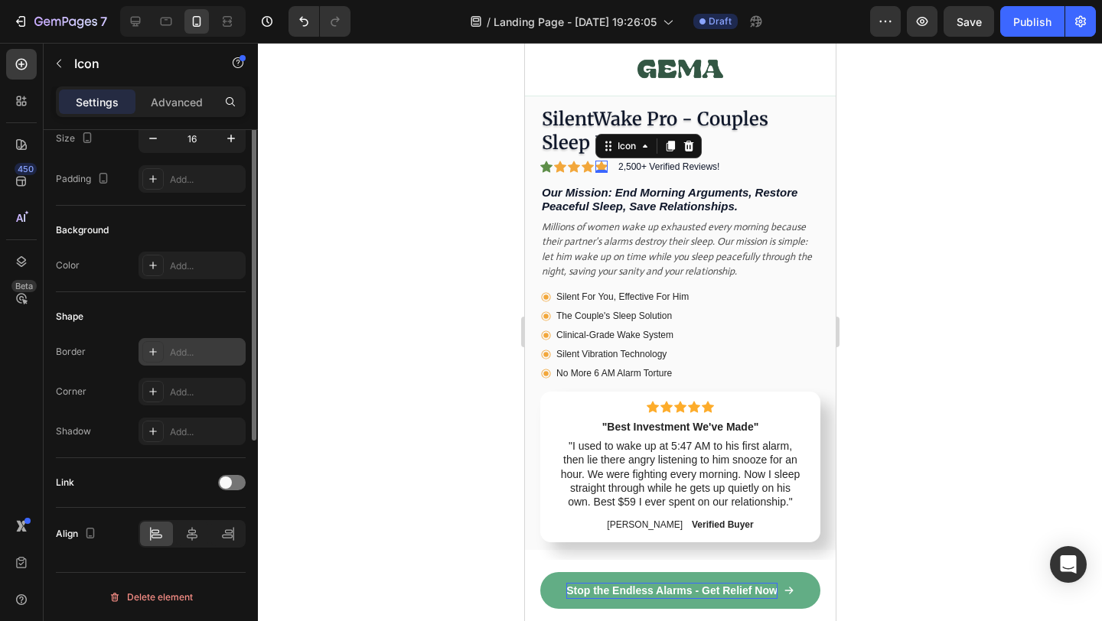
scroll to position [0, 0]
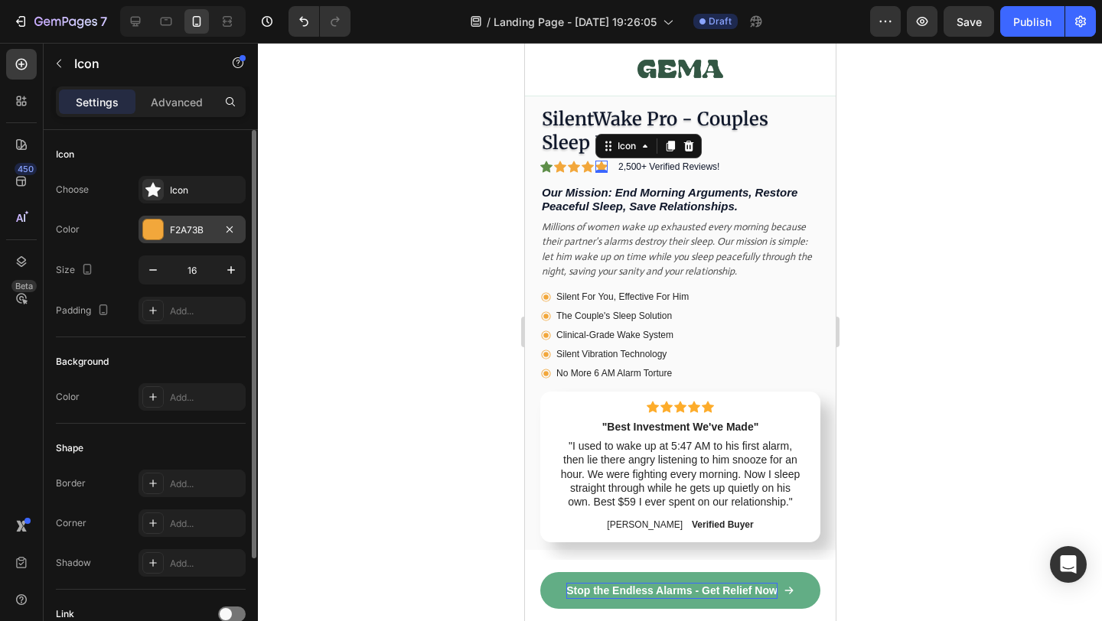
click at [157, 241] on div "F2A73B" at bounding box center [192, 230] width 107 height 28
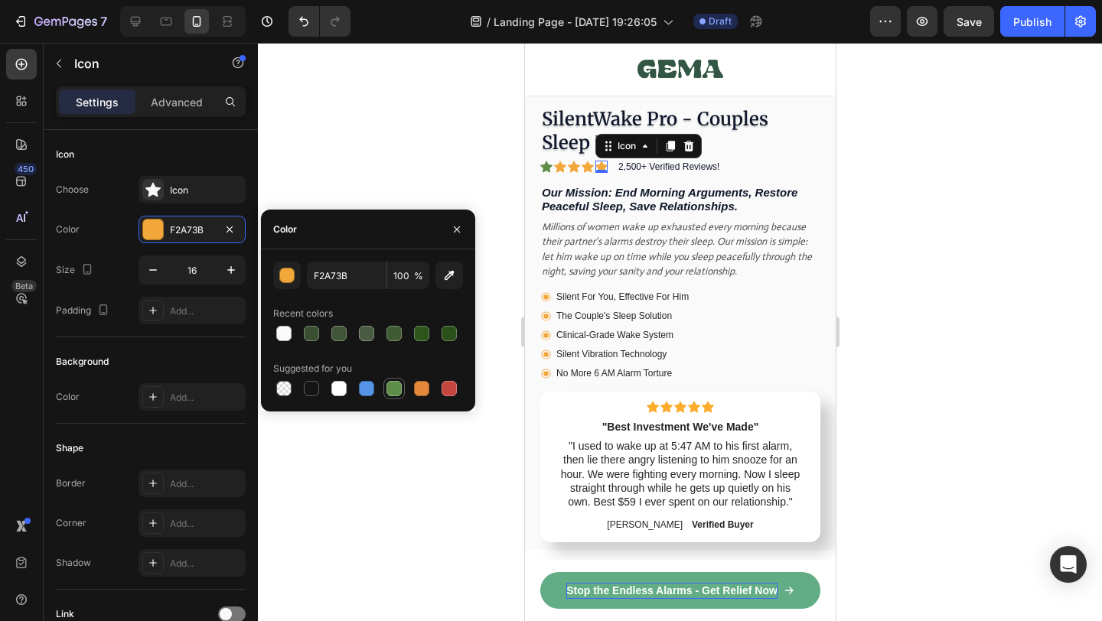
click at [390, 396] on div at bounding box center [394, 389] width 18 height 18
type input "5E8E49"
click at [586, 167] on icon at bounding box center [587, 166] width 12 height 11
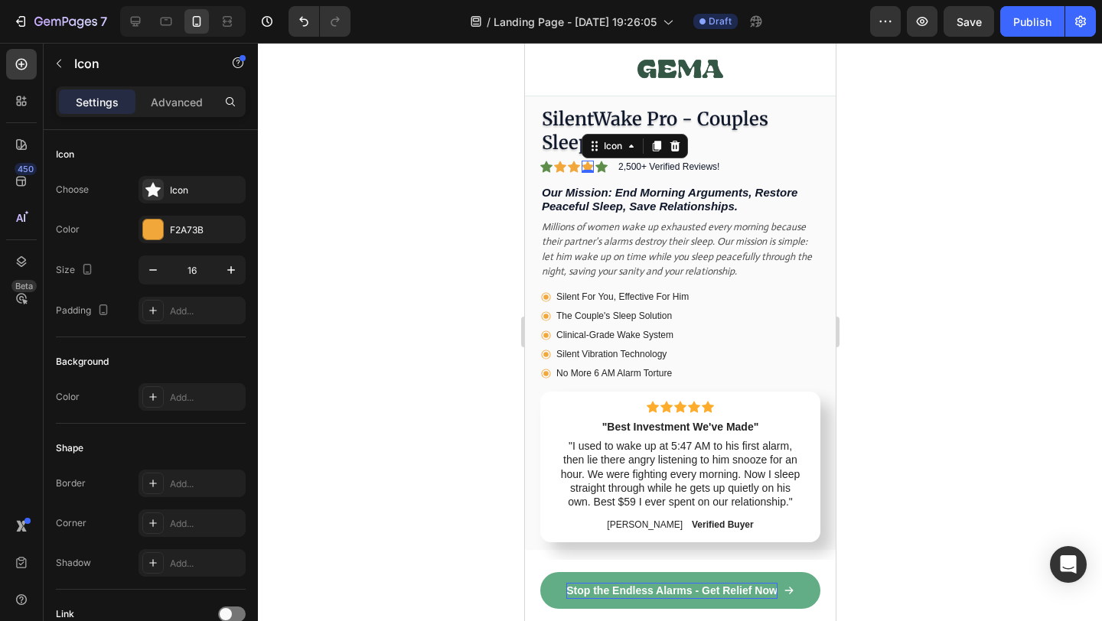
click at [160, 227] on div at bounding box center [153, 230] width 20 height 20
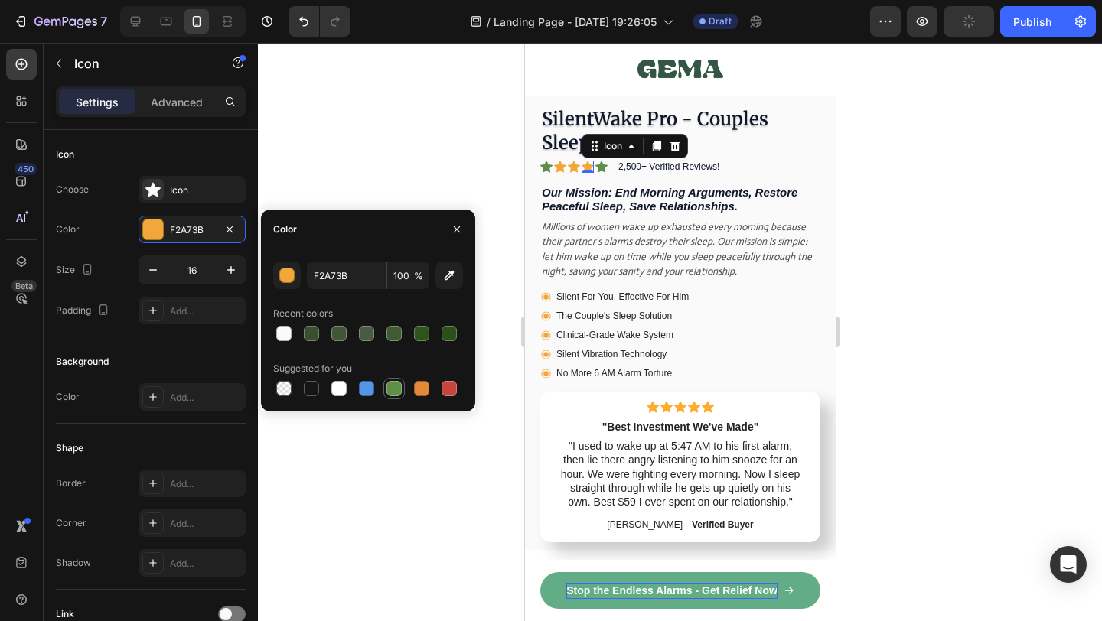
click at [395, 387] on div at bounding box center [394, 388] width 15 height 15
type input "5E8E49"
click at [563, 165] on icon at bounding box center [559, 166] width 12 height 11
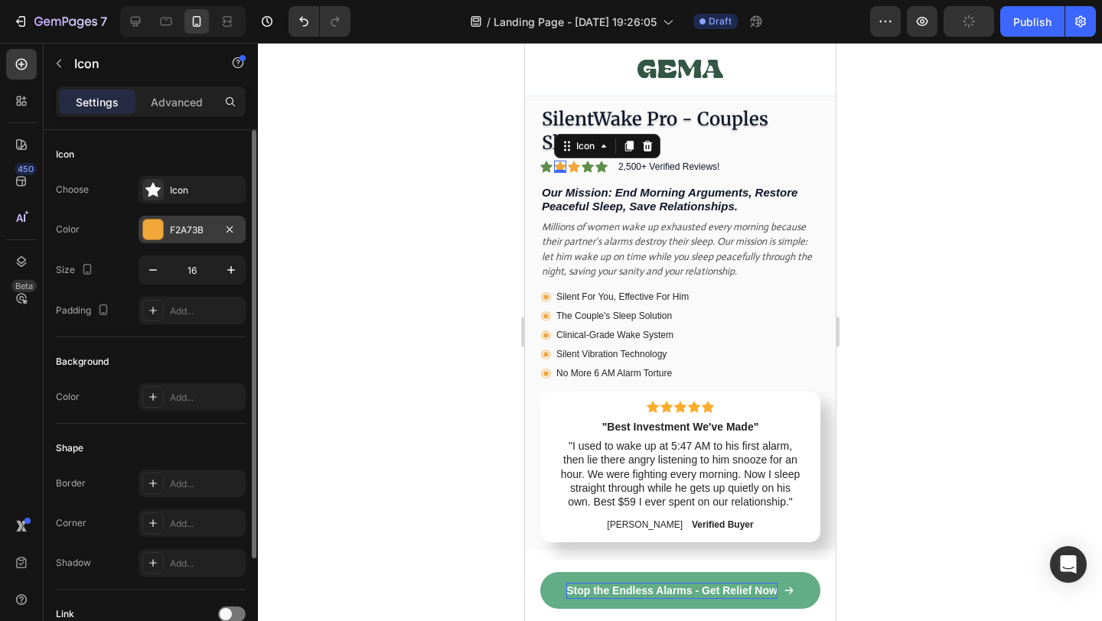
click at [149, 228] on div at bounding box center [153, 230] width 20 height 20
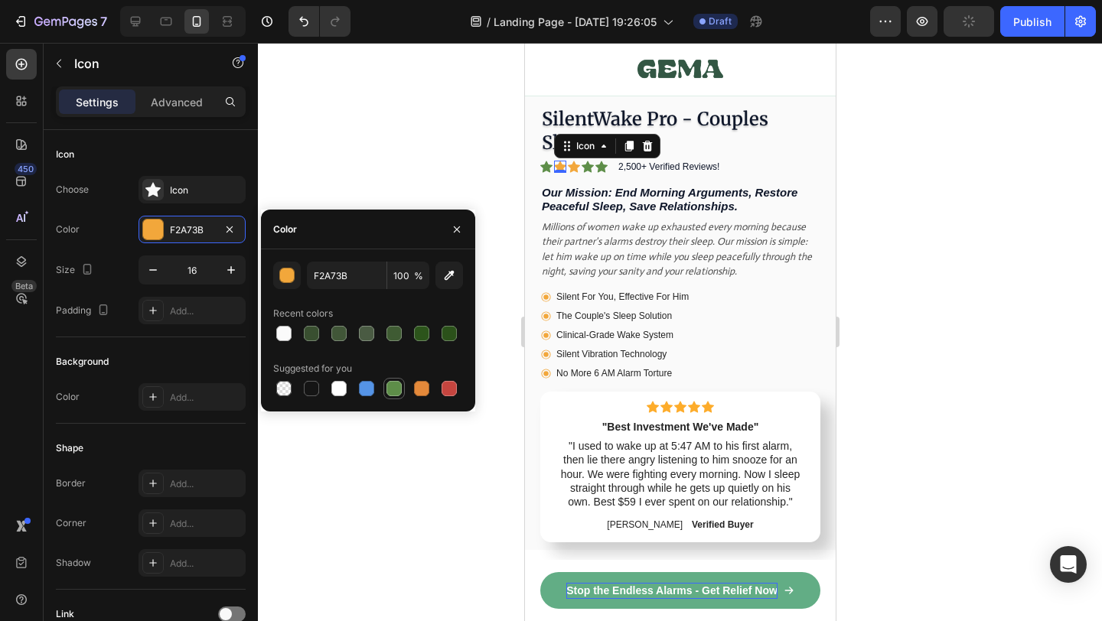
click at [398, 394] on div at bounding box center [394, 388] width 15 height 15
type input "5E8E49"
click at [576, 165] on icon at bounding box center [573, 166] width 12 height 11
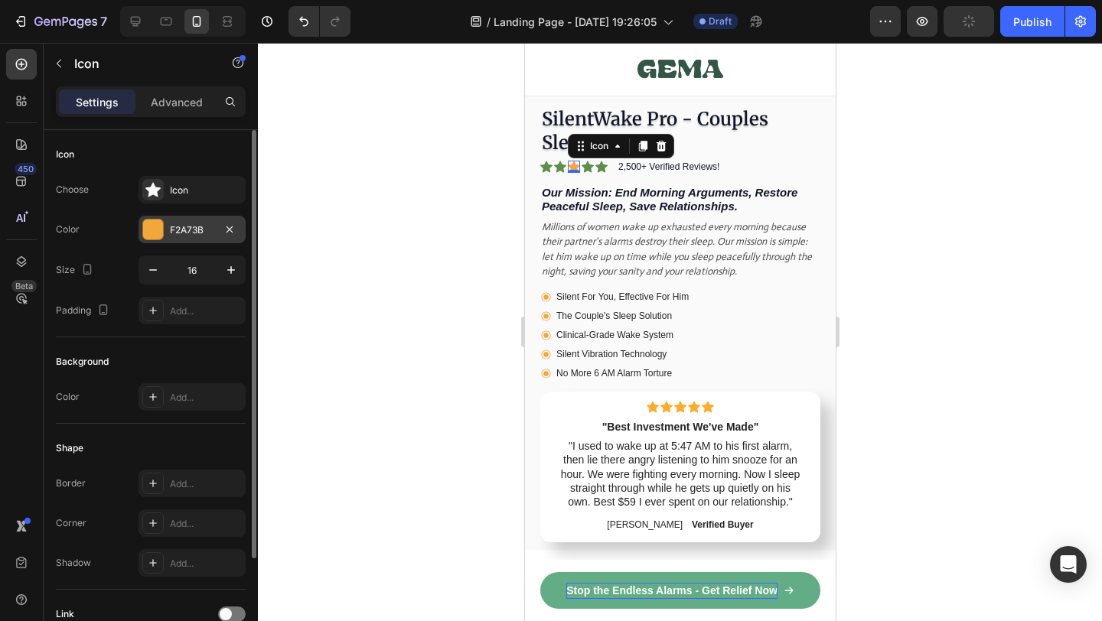
click at [155, 227] on div at bounding box center [153, 230] width 20 height 20
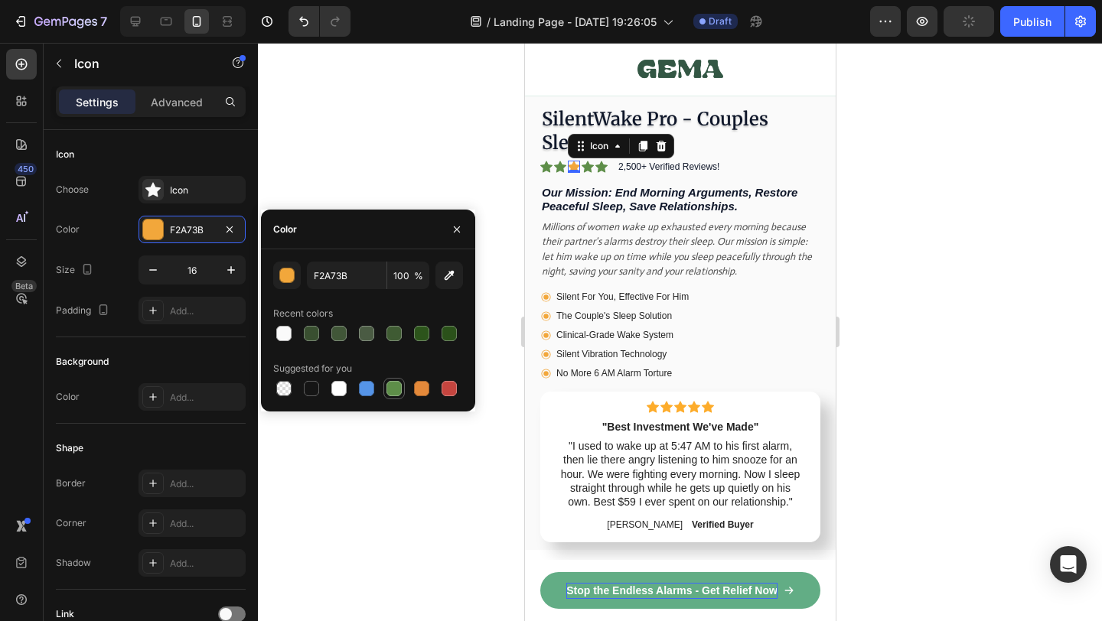
click at [389, 397] on div at bounding box center [394, 389] width 18 height 18
type input "5E8E49"
click at [650, 312] on p "The Couple's Sleep Solution" at bounding box center [622, 316] width 132 height 14
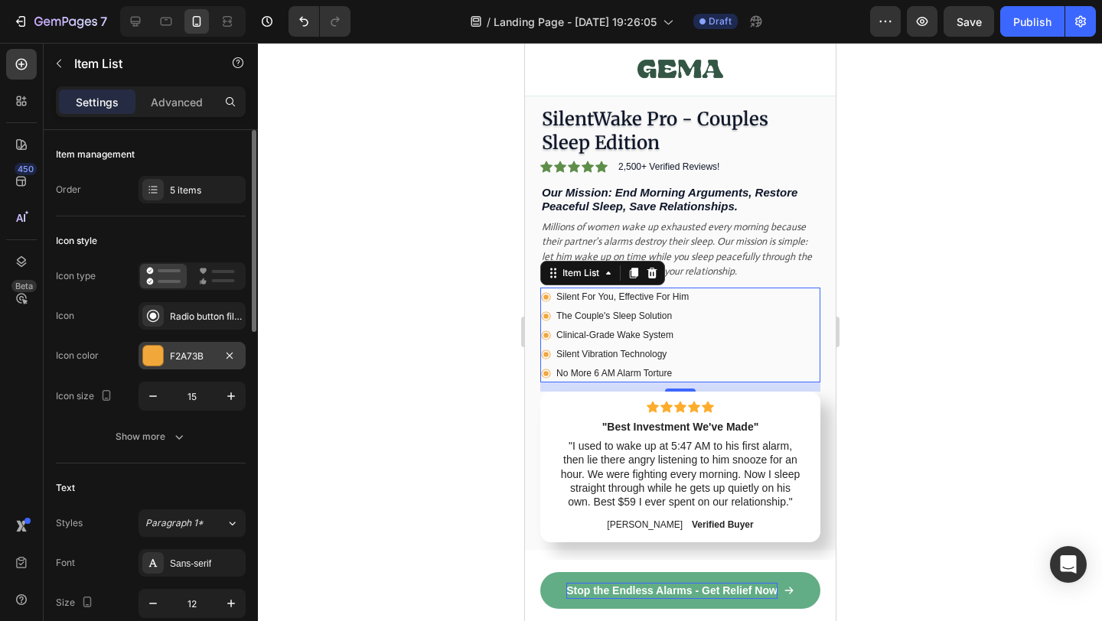
click at [166, 353] on div "F2A73B" at bounding box center [192, 356] width 107 height 28
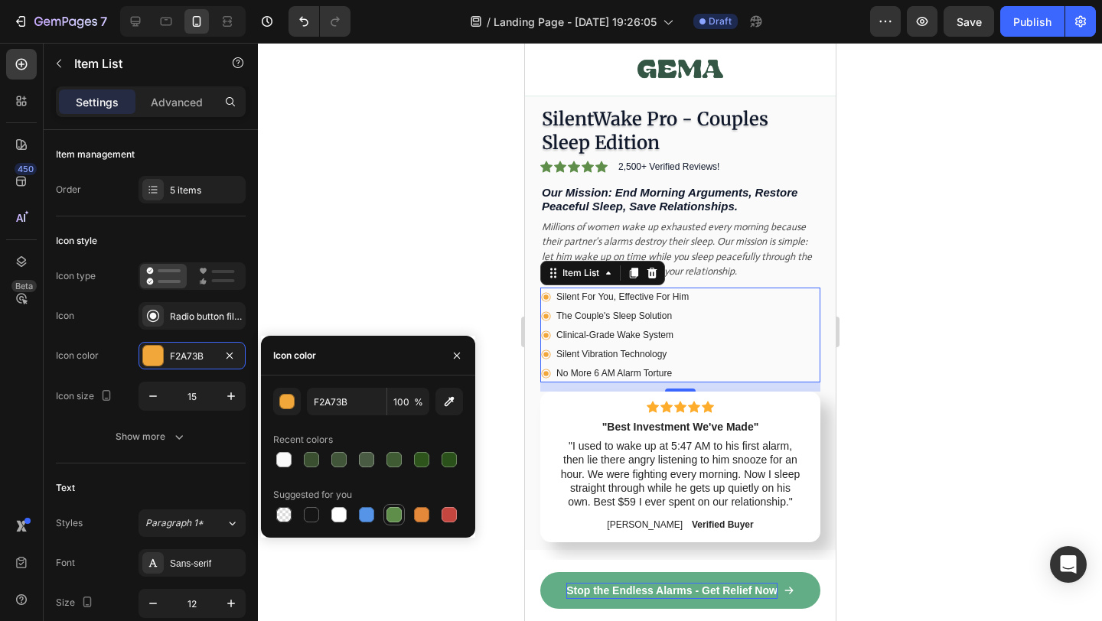
click at [401, 507] on div at bounding box center [394, 515] width 18 height 18
type input "5E8E49"
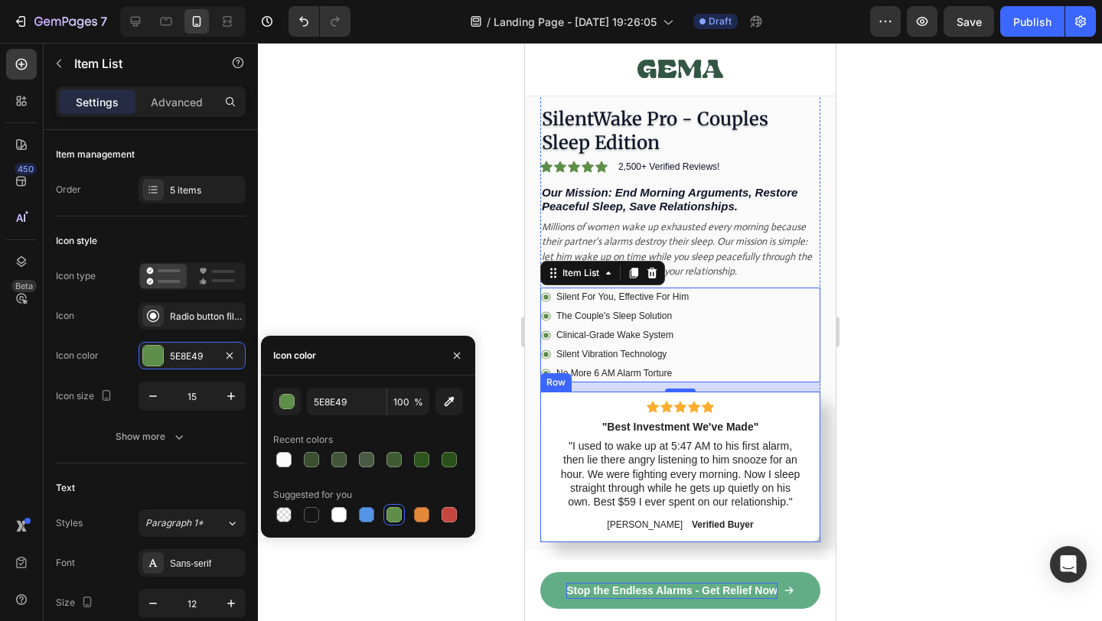
click at [920, 378] on div at bounding box center [680, 332] width 844 height 579
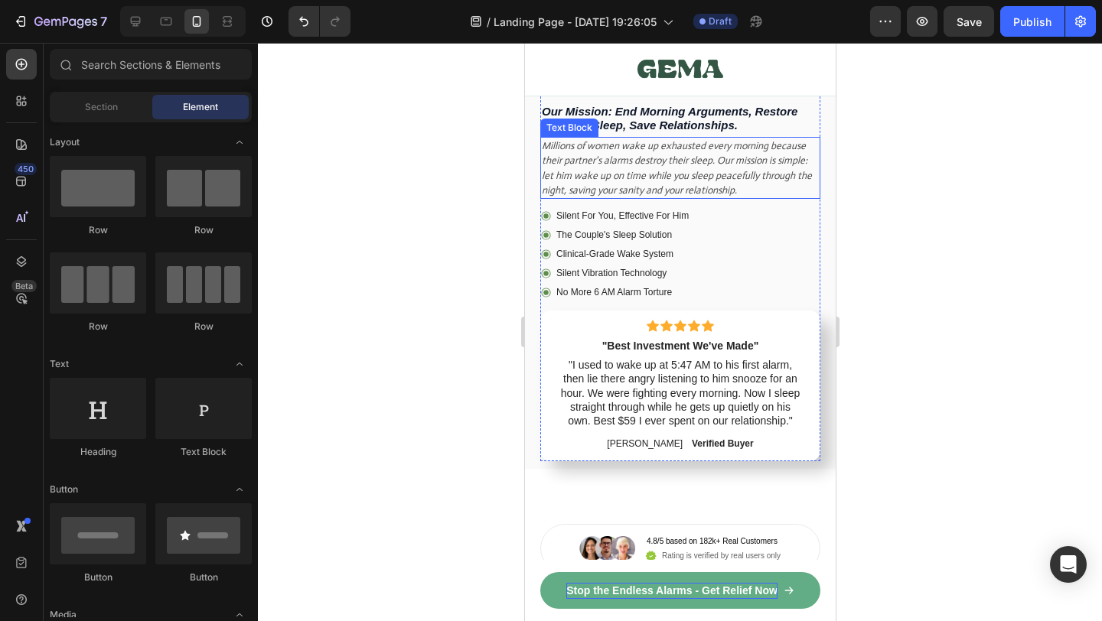
scroll to position [8652, 0]
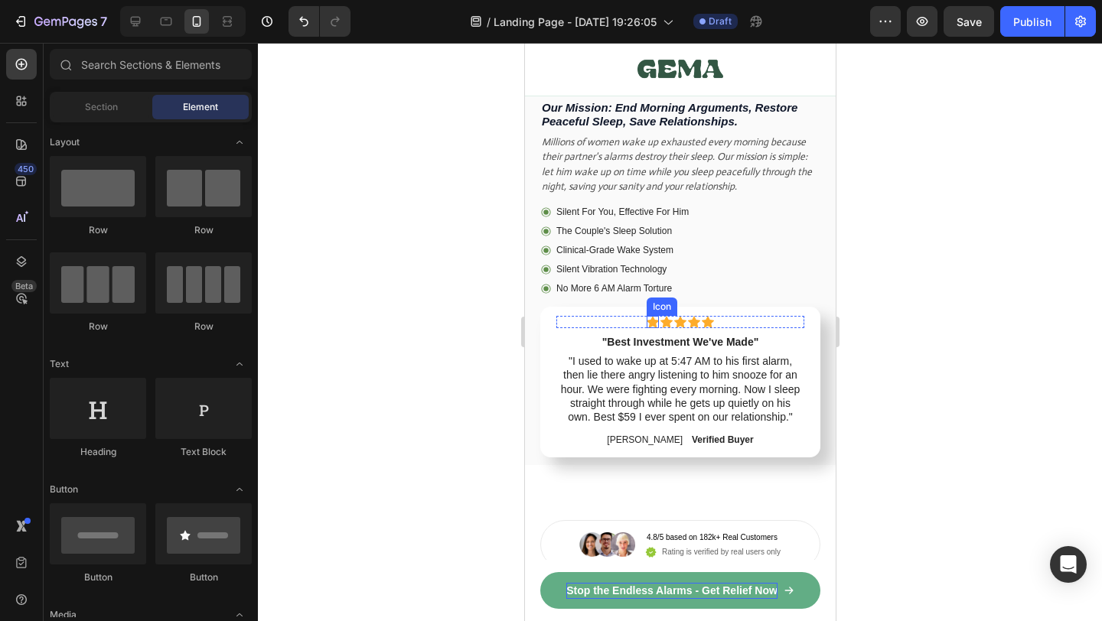
click at [651, 317] on icon at bounding box center [652, 322] width 12 height 11
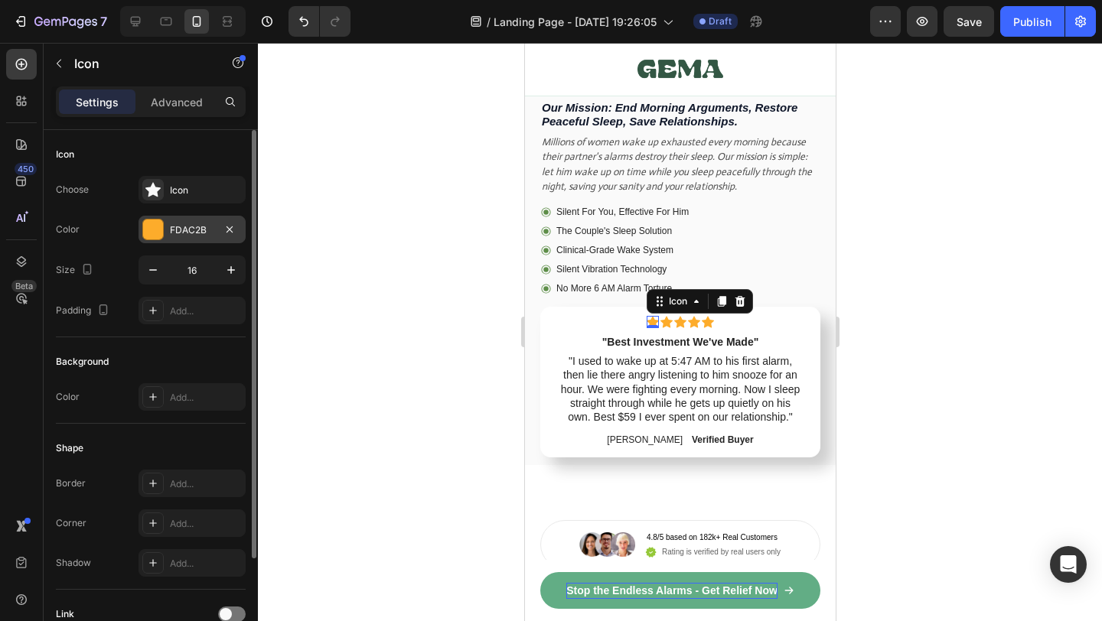
click at [166, 228] on div "FDAC2B" at bounding box center [192, 230] width 107 height 28
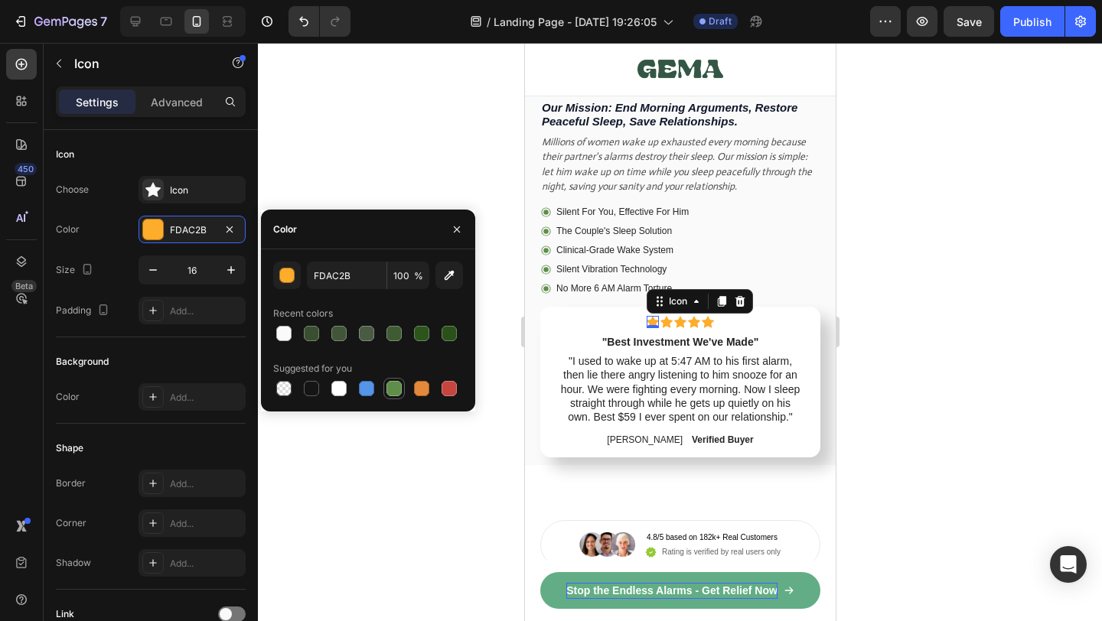
click at [394, 398] on div at bounding box center [393, 388] width 21 height 21
type input "5E8E49"
click at [667, 317] on icon at bounding box center [666, 322] width 12 height 11
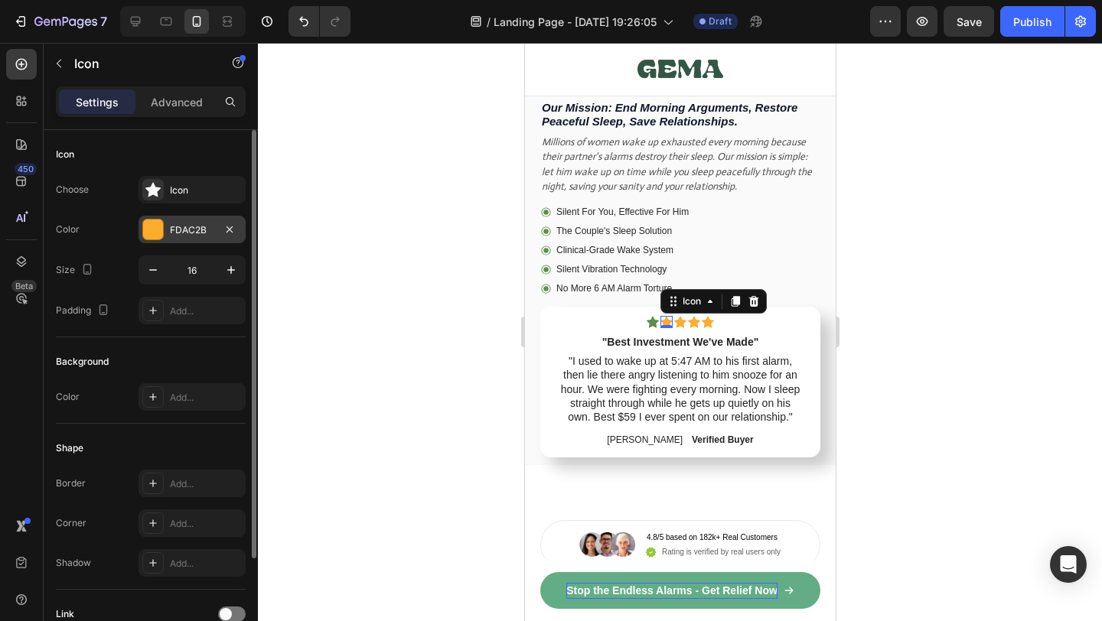
click at [160, 227] on div at bounding box center [153, 230] width 20 height 20
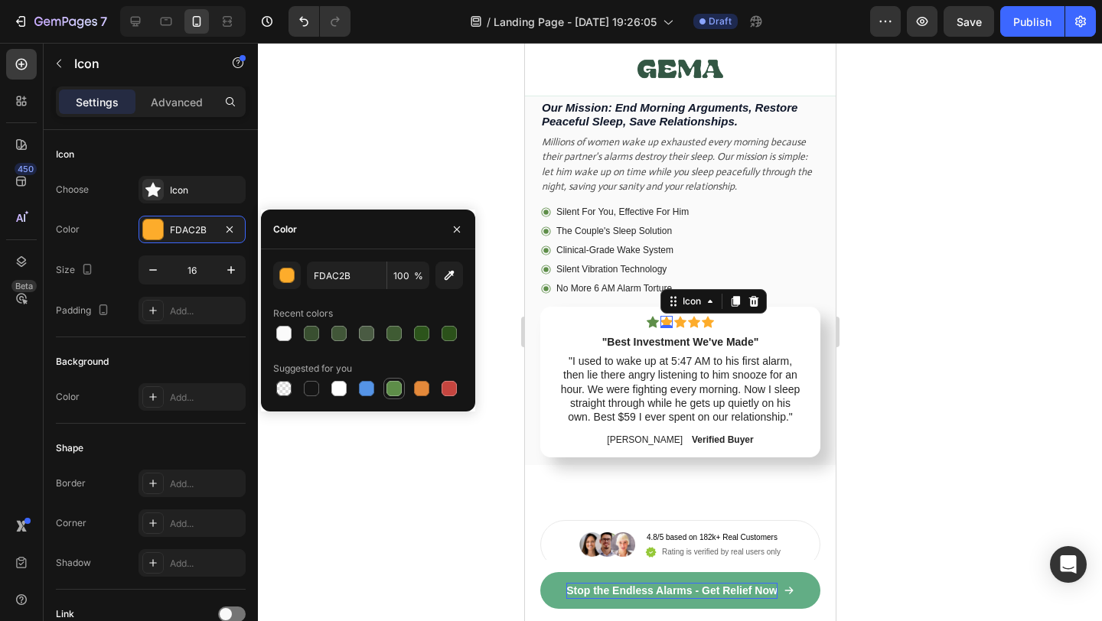
click at [387, 390] on div at bounding box center [394, 388] width 15 height 15
type input "5E8E49"
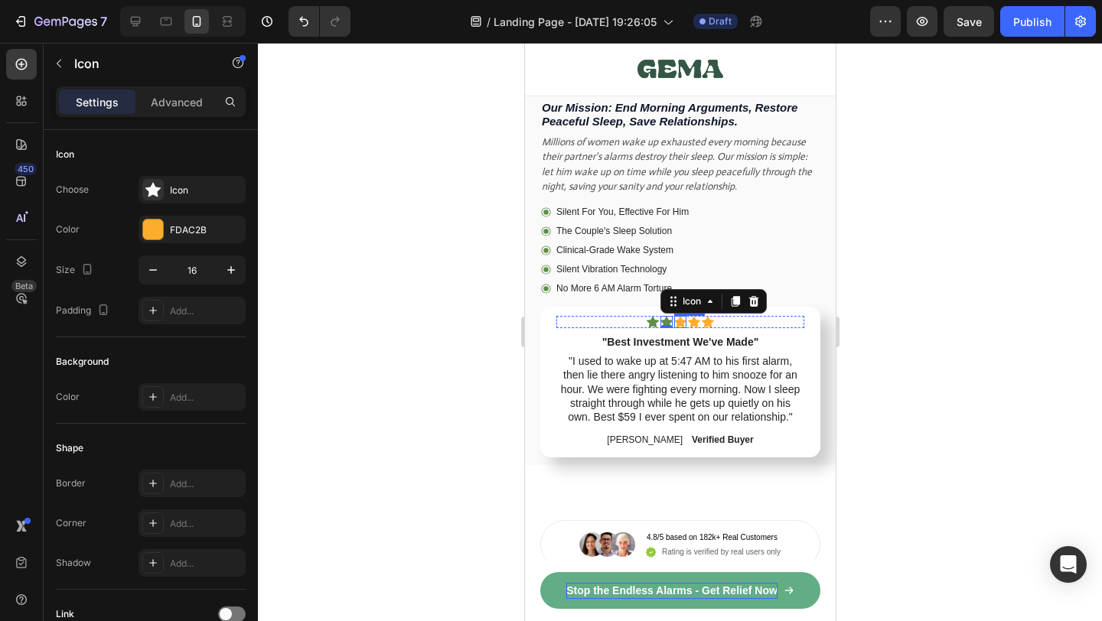
click at [680, 323] on icon at bounding box center [680, 322] width 12 height 11
click at [146, 233] on div at bounding box center [153, 230] width 20 height 20
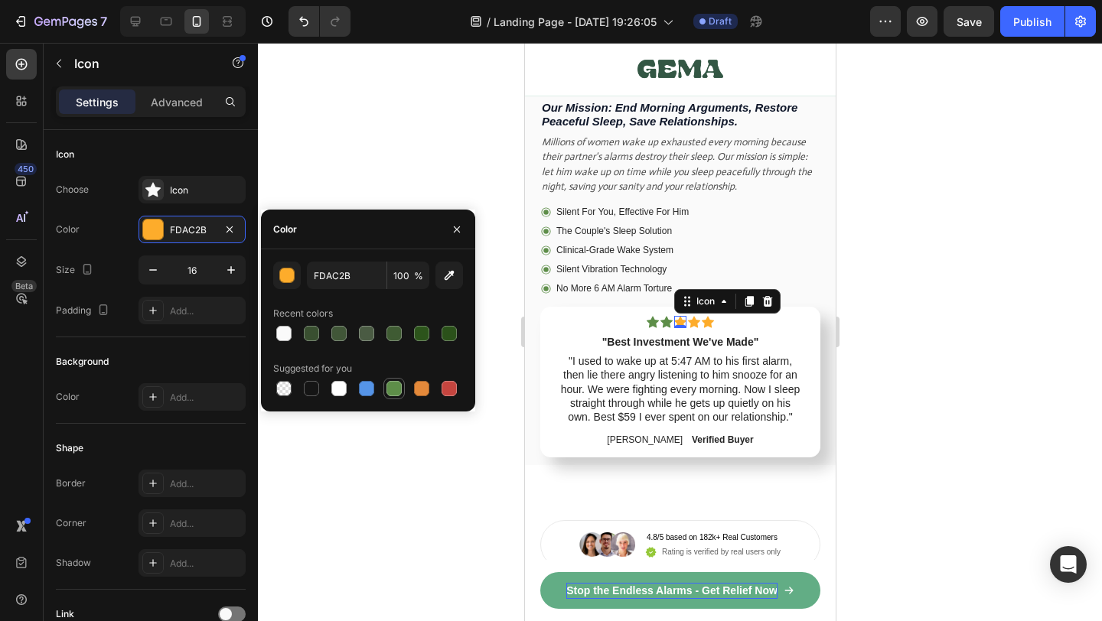
click at [396, 385] on div at bounding box center [394, 388] width 15 height 15
type input "5E8E49"
click at [693, 322] on icon at bounding box center [693, 322] width 12 height 11
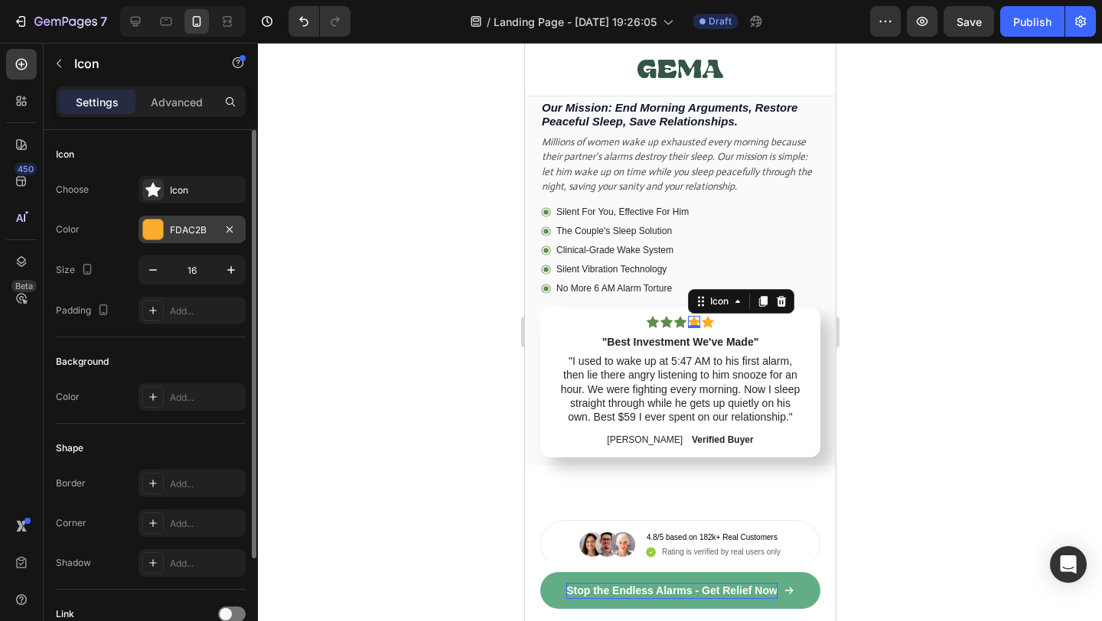
click at [159, 223] on div at bounding box center [153, 230] width 20 height 20
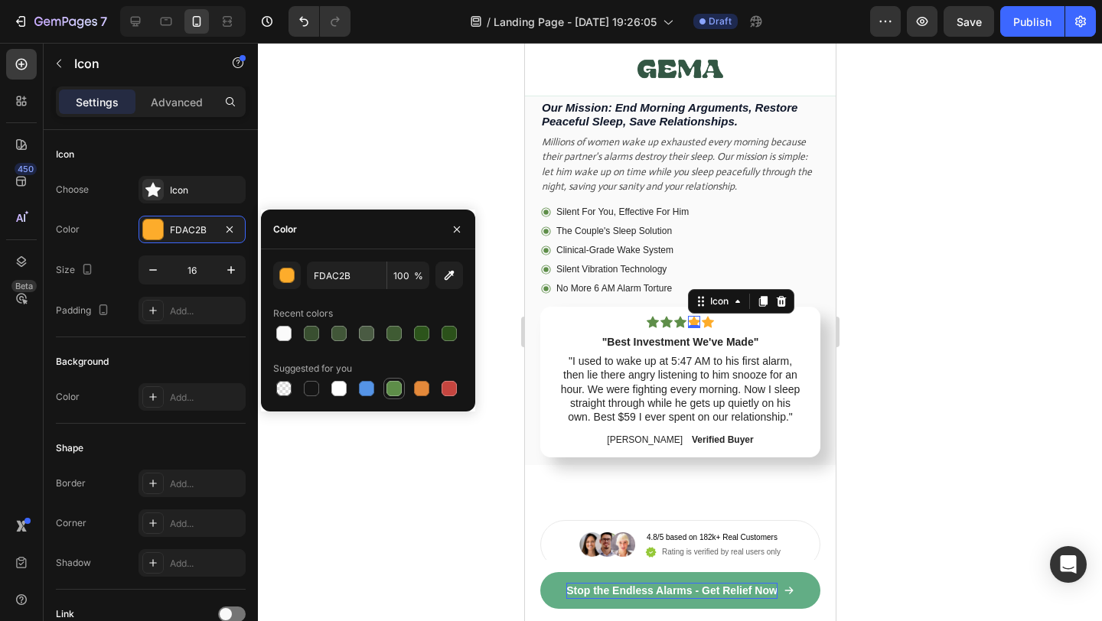
click at [390, 387] on div at bounding box center [394, 388] width 15 height 15
type input "5E8E49"
click at [709, 321] on icon at bounding box center [707, 322] width 12 height 11
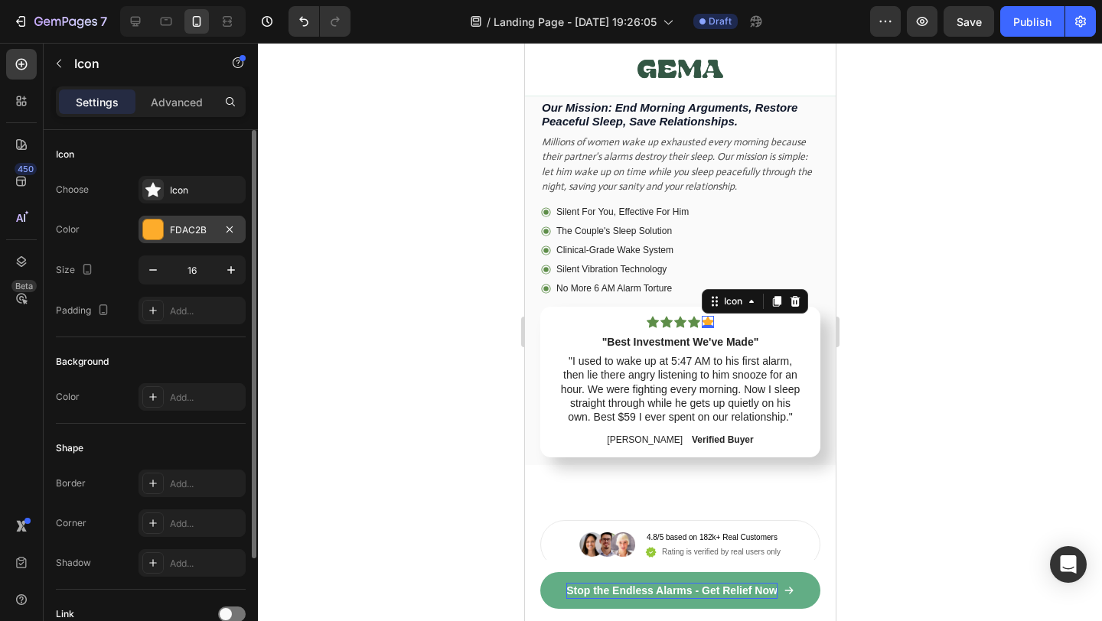
click at [163, 225] on div at bounding box center [152, 229] width 21 height 21
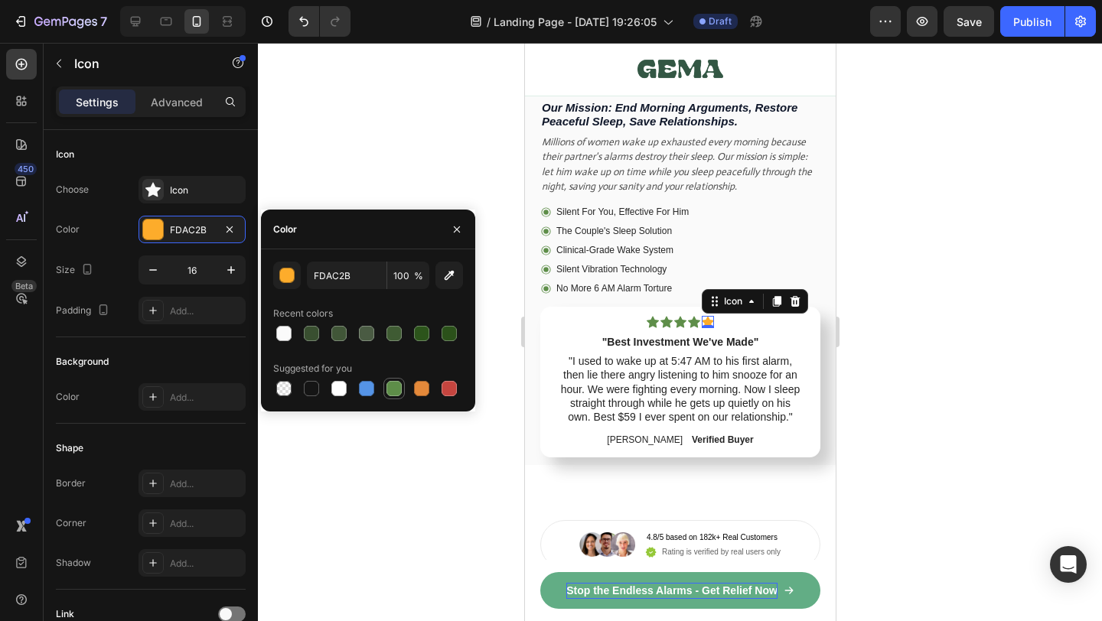
click at [390, 386] on div at bounding box center [394, 388] width 15 height 15
type input "5E8E49"
click at [891, 419] on div at bounding box center [680, 332] width 844 height 579
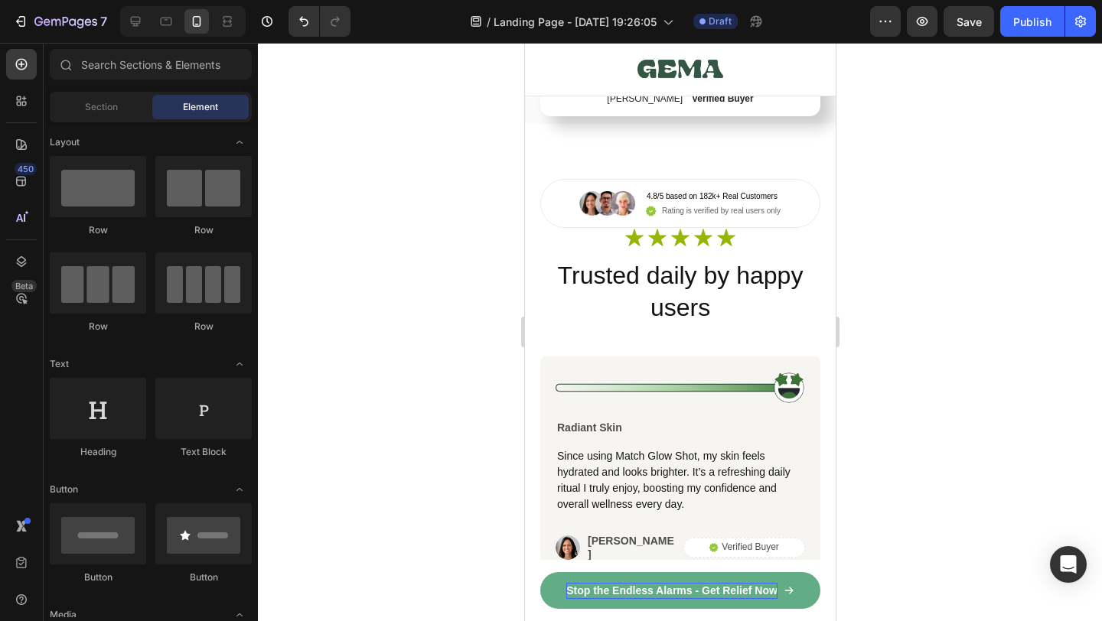
scroll to position [9001, 0]
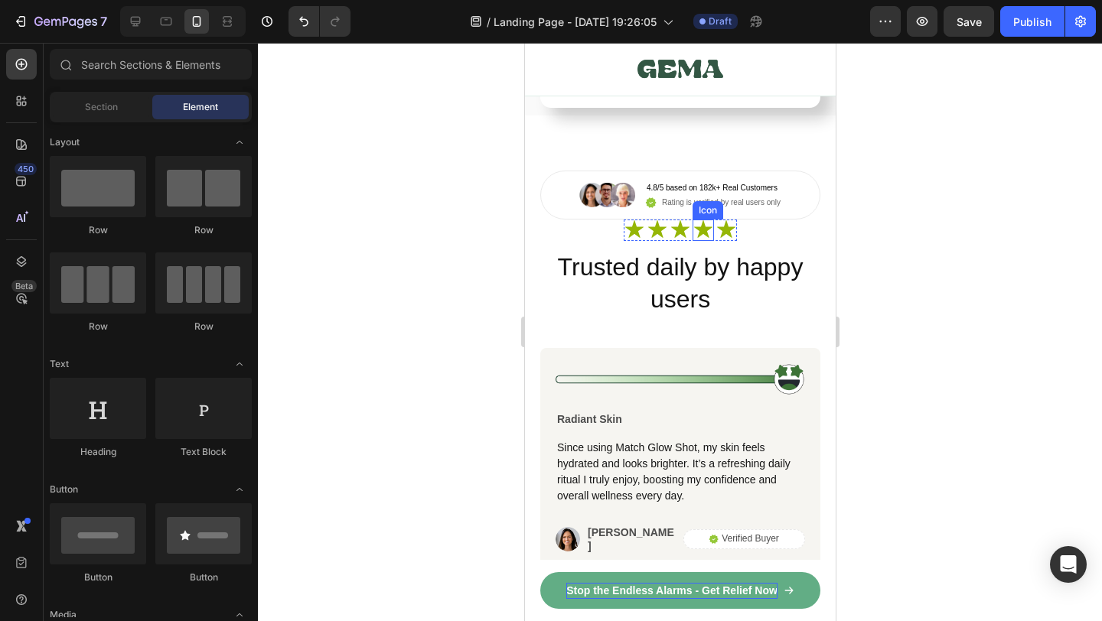
click at [710, 224] on icon at bounding box center [702, 230] width 18 height 18
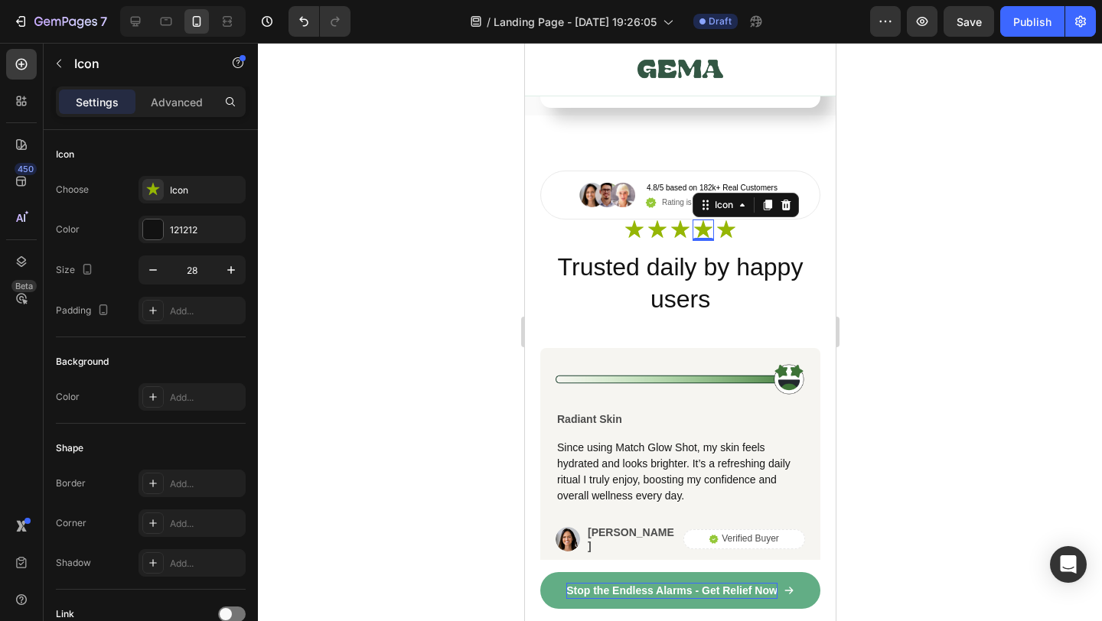
click at [897, 352] on div at bounding box center [680, 332] width 844 height 579
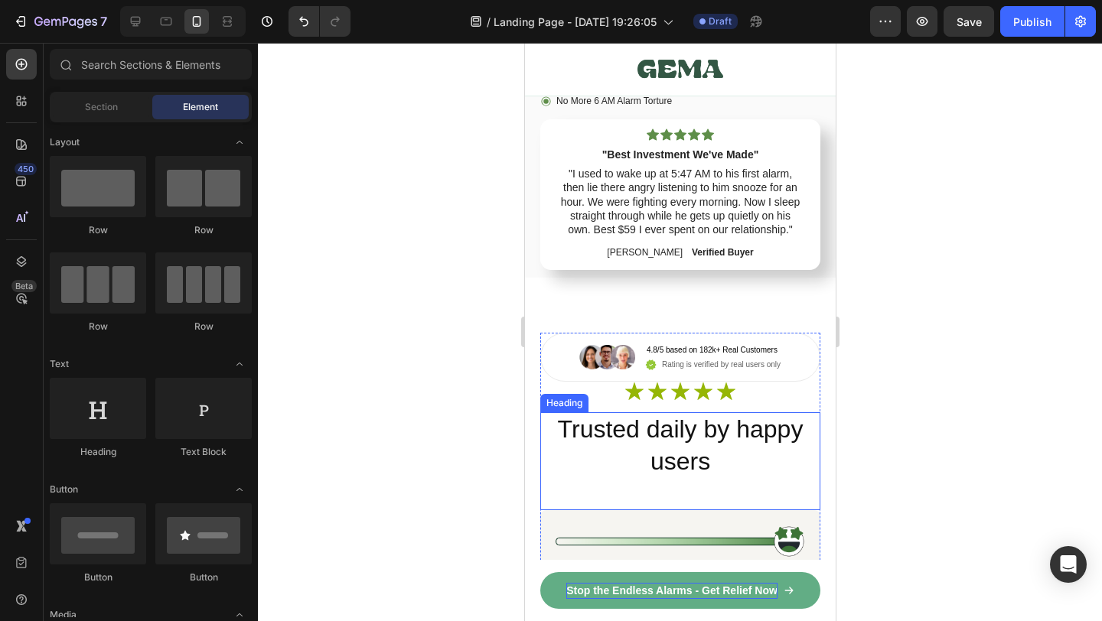
scroll to position [9082, 0]
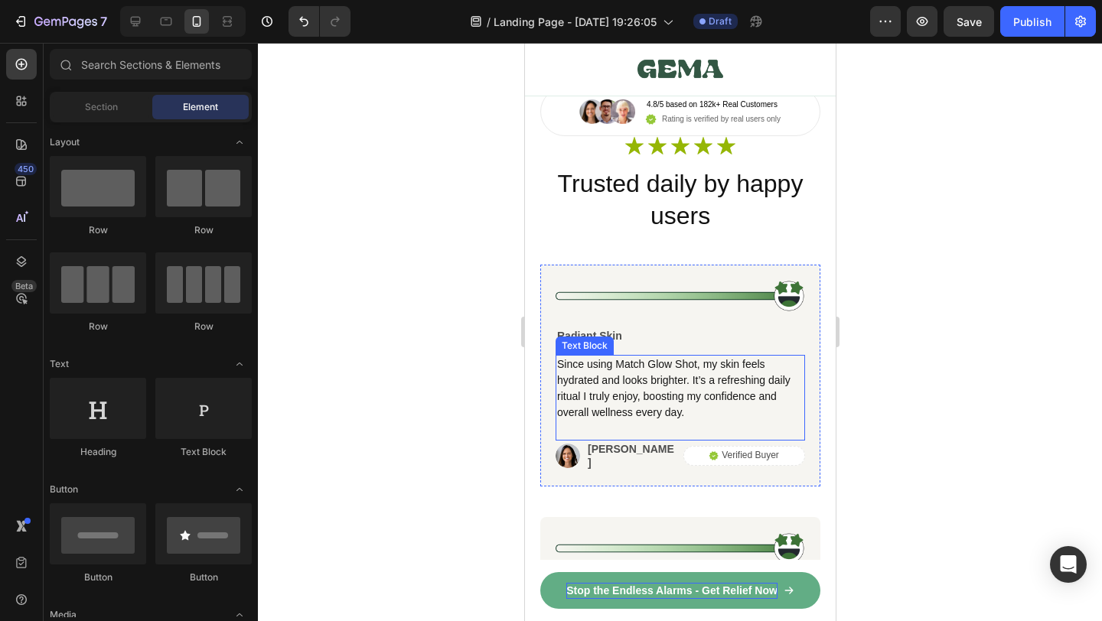
click at [613, 371] on p "Since using Match Glow Shot, my skin feels hydrated and looks brighter. It’s a …" at bounding box center [679, 389] width 246 height 64
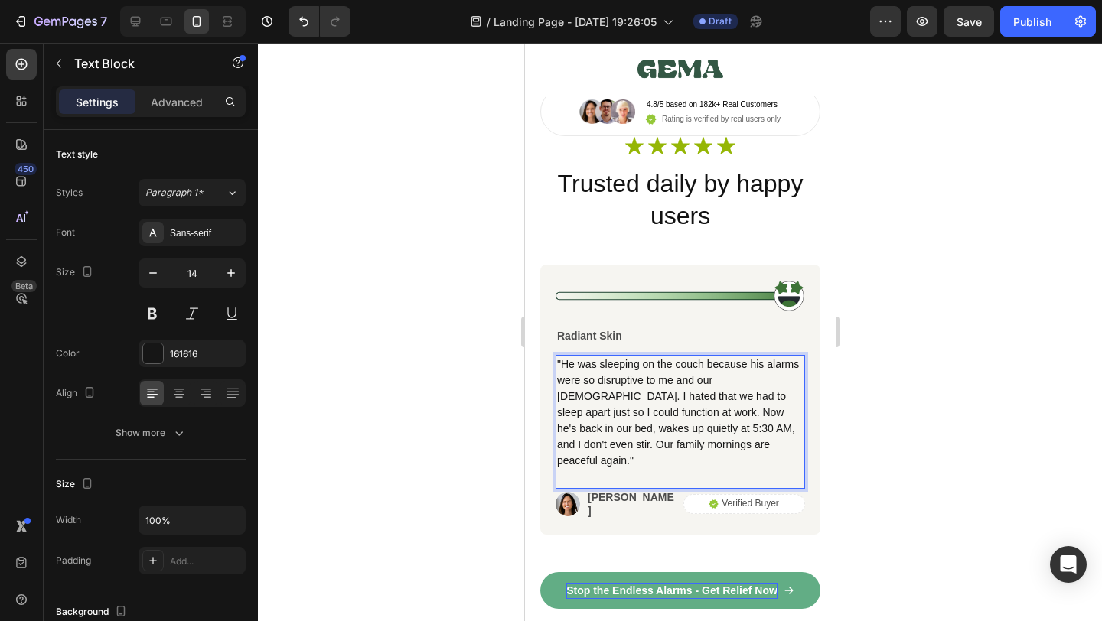
scroll to position [9269, 0]
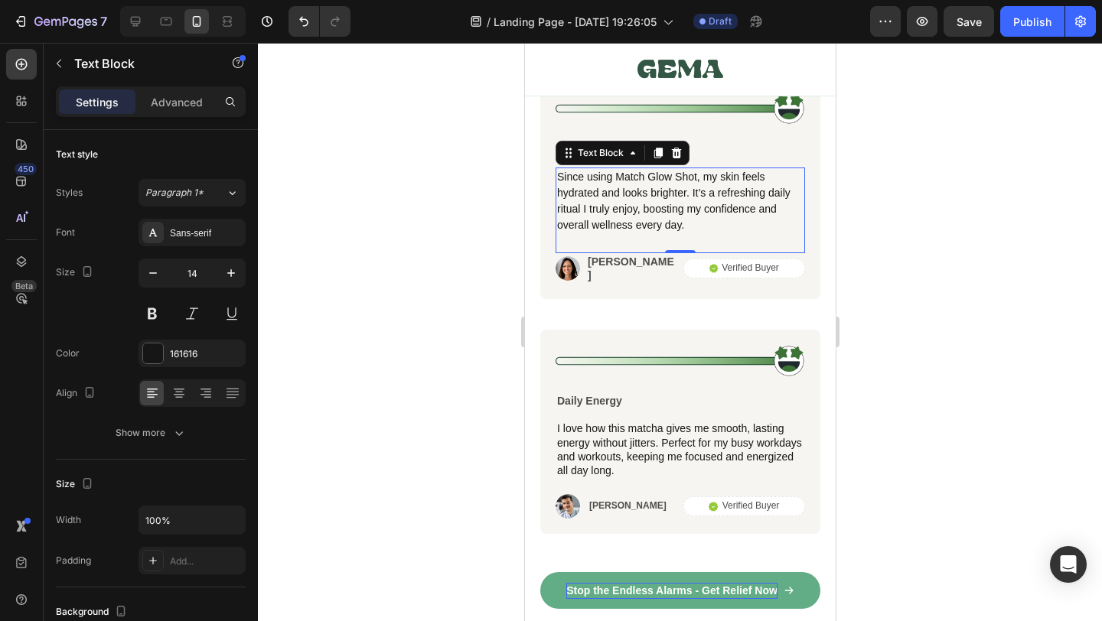
click at [654, 205] on p "Since using Match Glow Shot, my skin feels hydrated and looks brighter. It’s a …" at bounding box center [679, 201] width 246 height 64
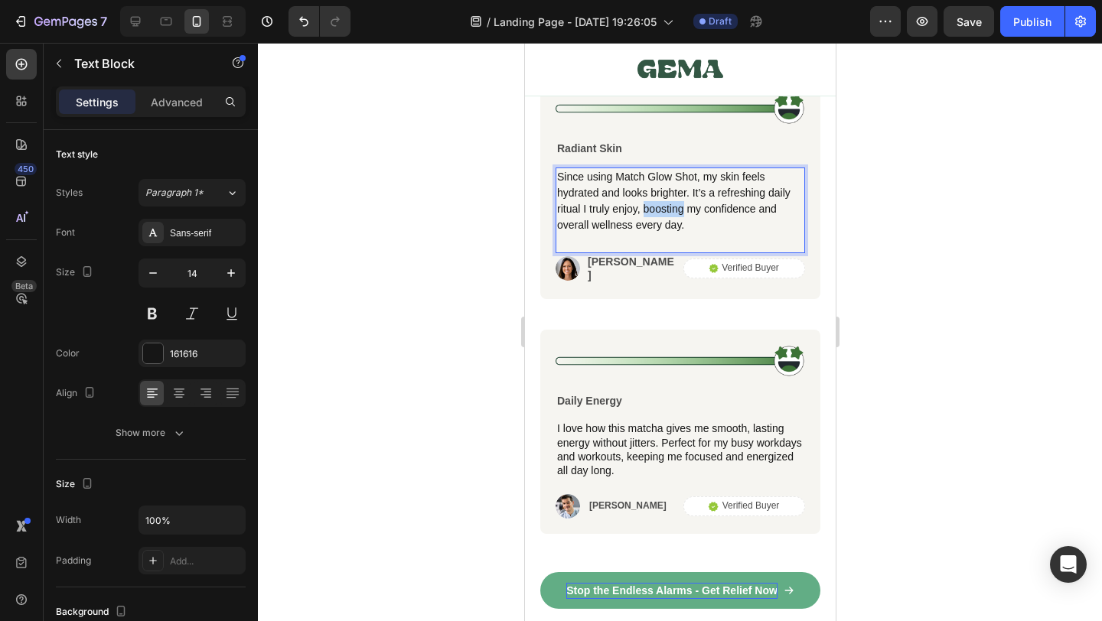
click at [654, 205] on p "Since using Match Glow Shot, my skin feels hydrated and looks brighter. It’s a …" at bounding box center [679, 201] width 246 height 64
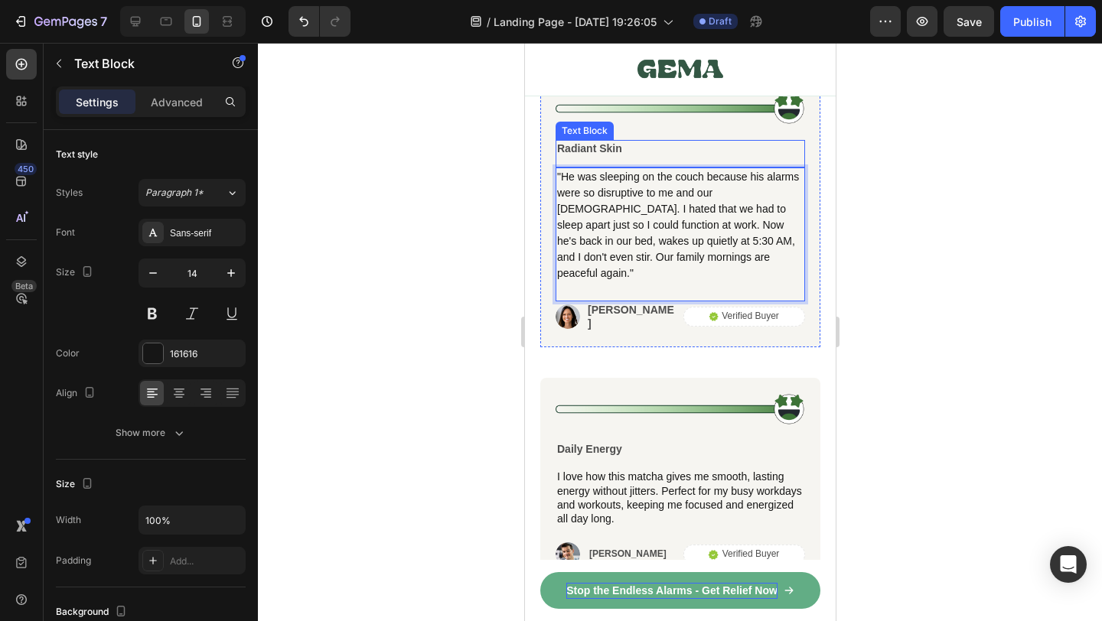
click at [596, 145] on p "Radiant Skin" at bounding box center [679, 149] width 246 height 14
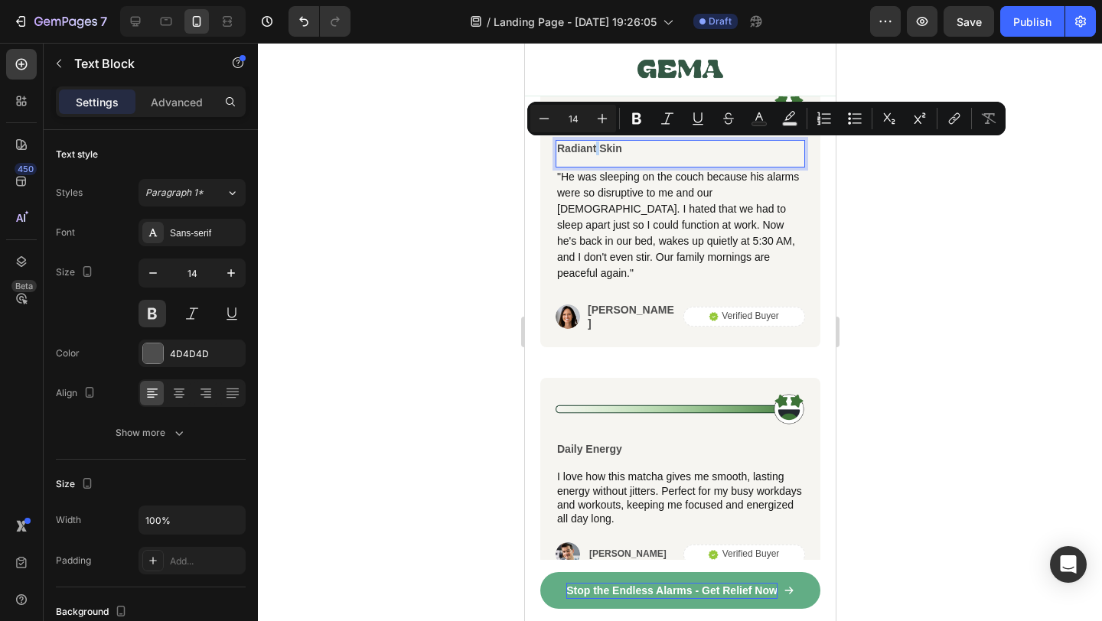
click at [596, 145] on p "Radiant Skin" at bounding box center [679, 149] width 246 height 14
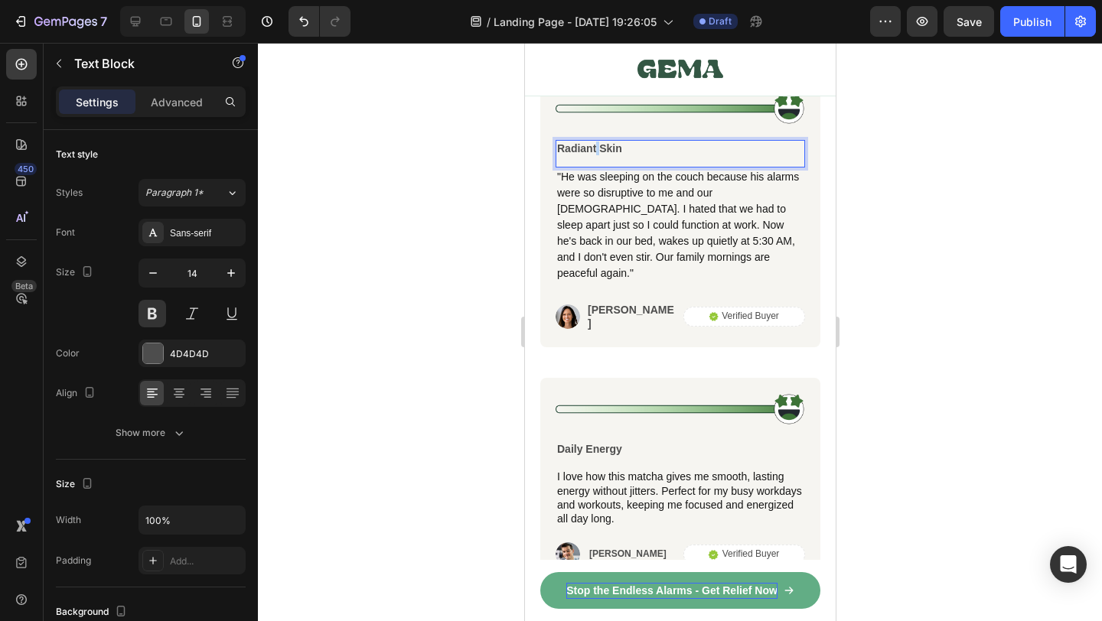
click at [596, 145] on p "Radiant Skin" at bounding box center [679, 149] width 246 height 14
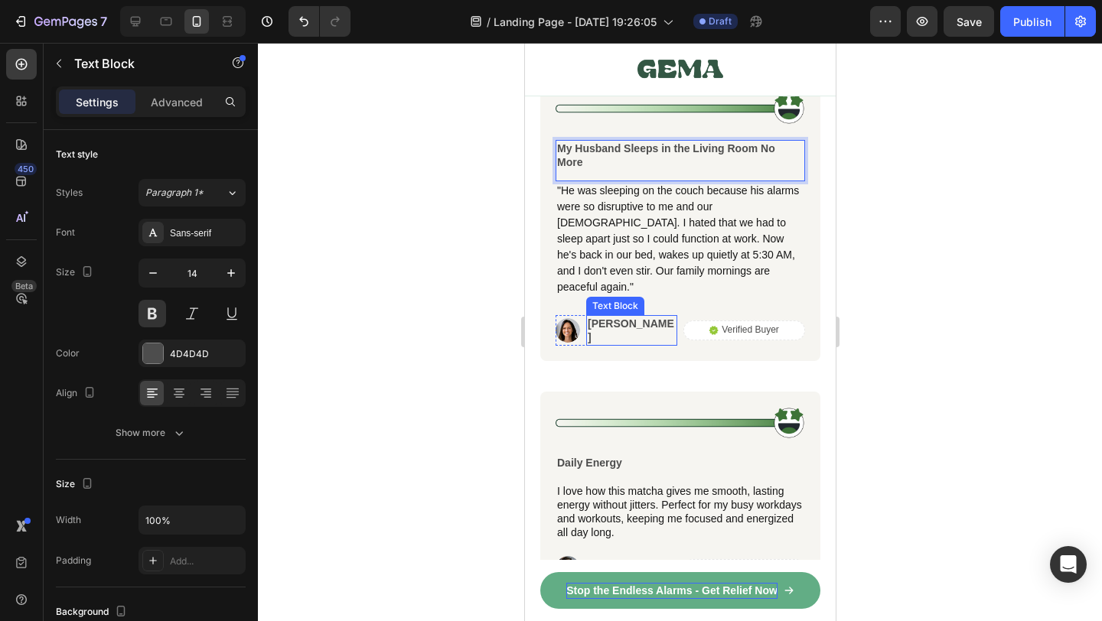
click at [612, 317] on p "[PERSON_NAME]" at bounding box center [631, 331] width 88 height 28
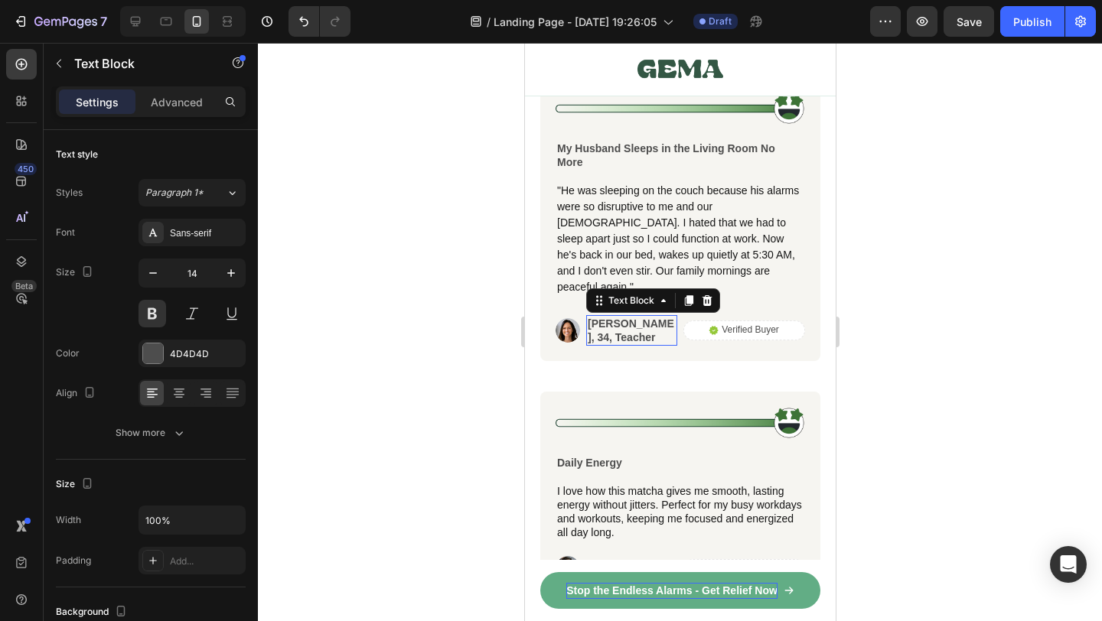
scroll to position [9266, 0]
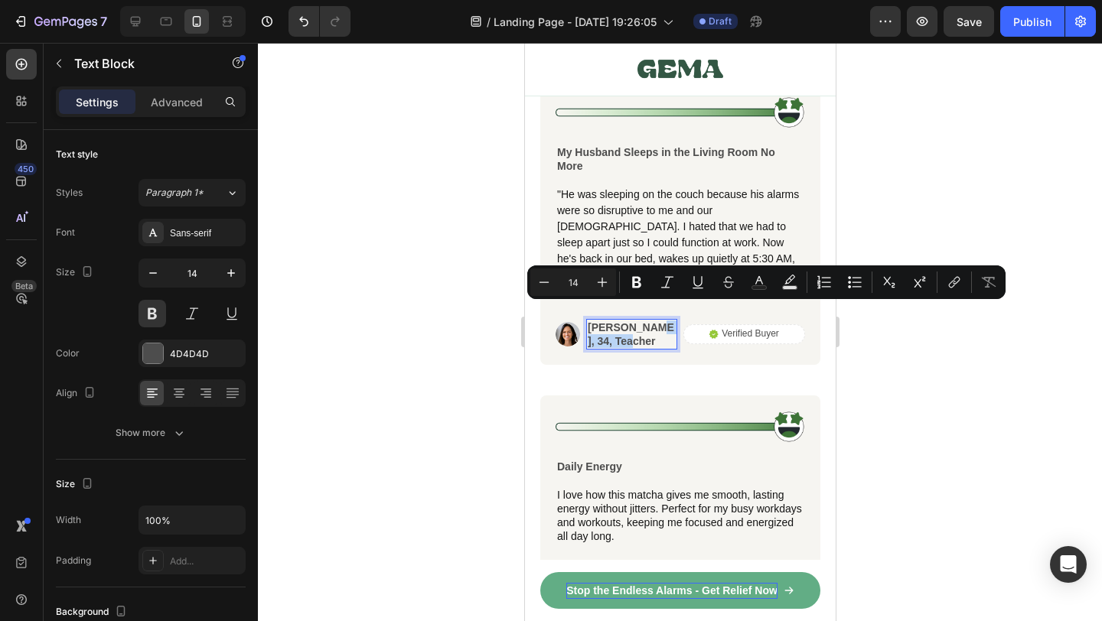
drag, startPoint x: 643, startPoint y: 325, endPoint x: 642, endPoint y: 310, distance: 15.3
click at [642, 321] on p "[PERSON_NAME], 34, Teacher" at bounding box center [631, 335] width 88 height 28
click at [540, 285] on icon "Editor contextual toolbar" at bounding box center [544, 282] width 15 height 15
type input "14"
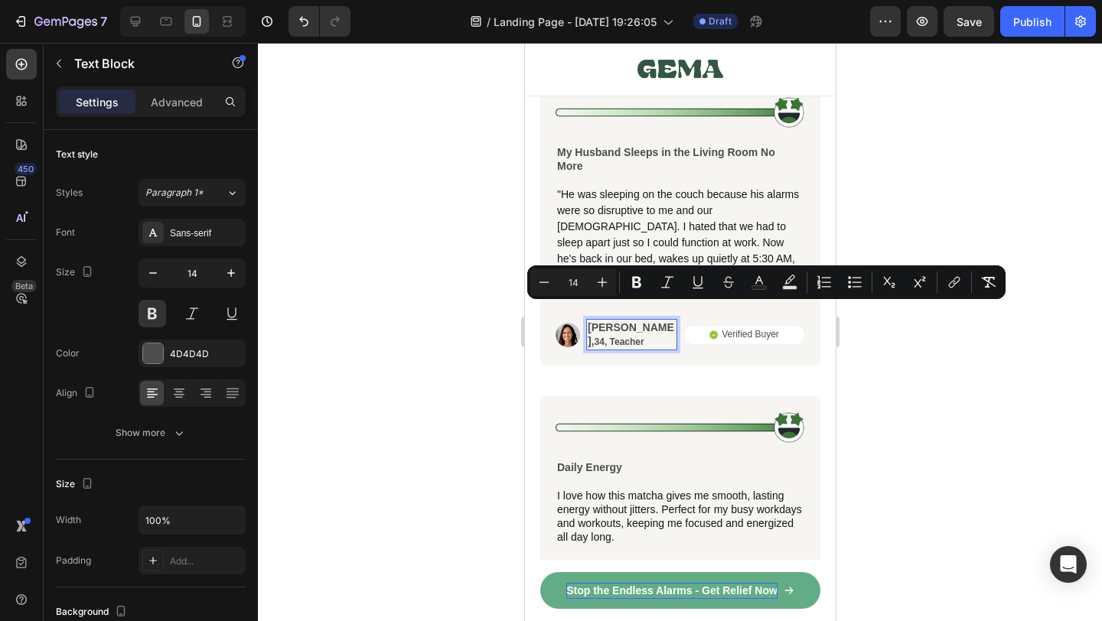
click at [605, 321] on p "[PERSON_NAME], 34, Teacher" at bounding box center [631, 335] width 88 height 28
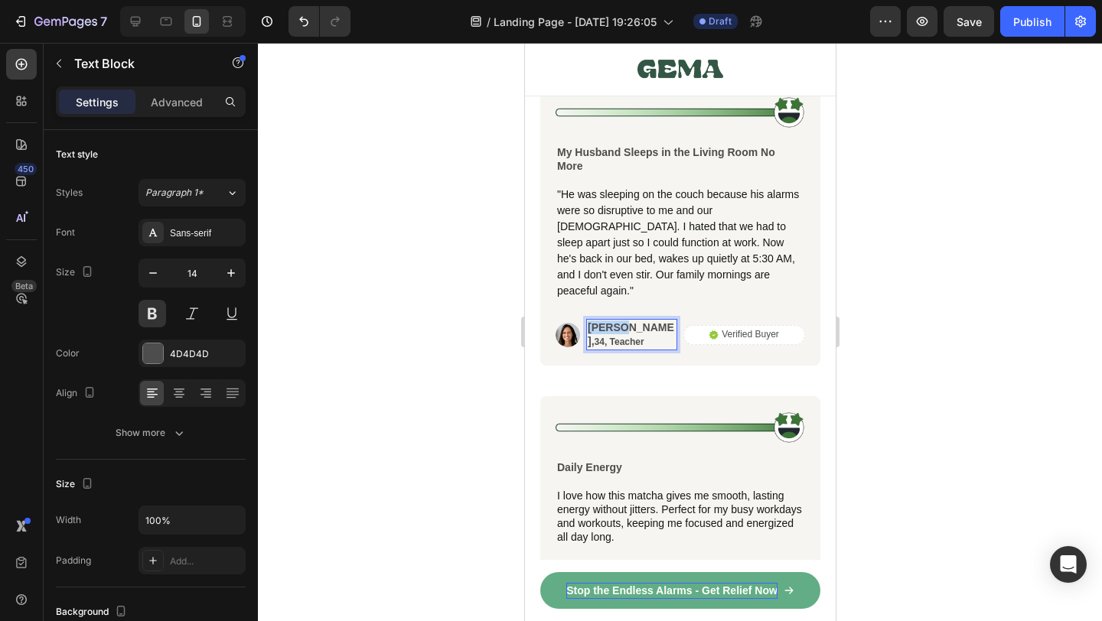
click at [605, 321] on p "[PERSON_NAME], 34, Teacher" at bounding box center [631, 335] width 88 height 28
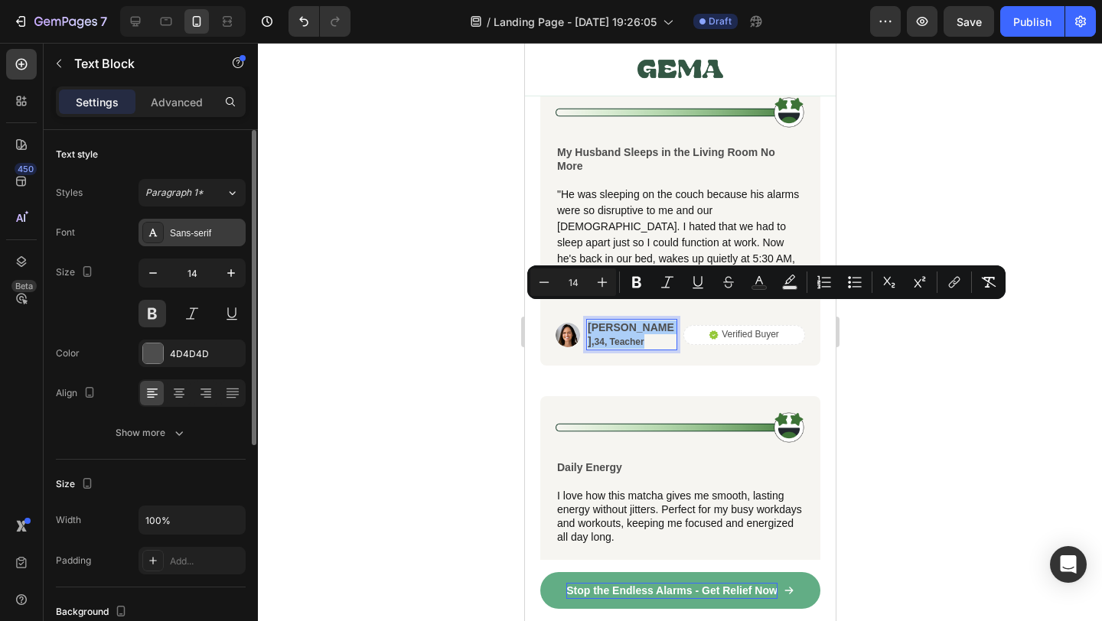
click at [179, 235] on div "Sans-serif" at bounding box center [206, 234] width 72 height 14
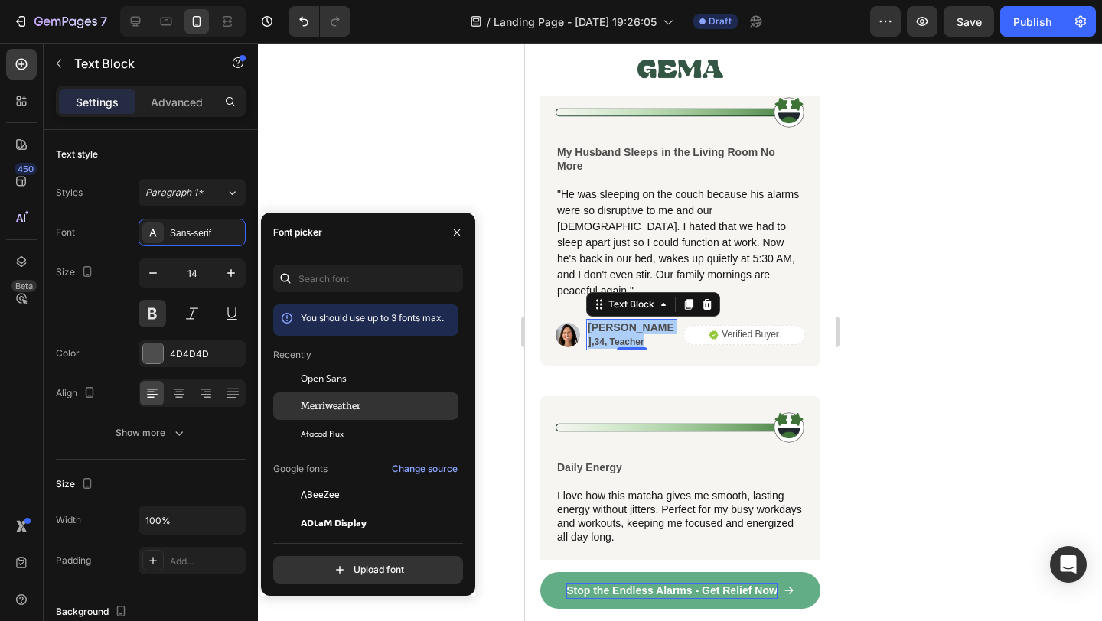
click at [381, 564] on div "Merriweather" at bounding box center [365, 578] width 185 height 28
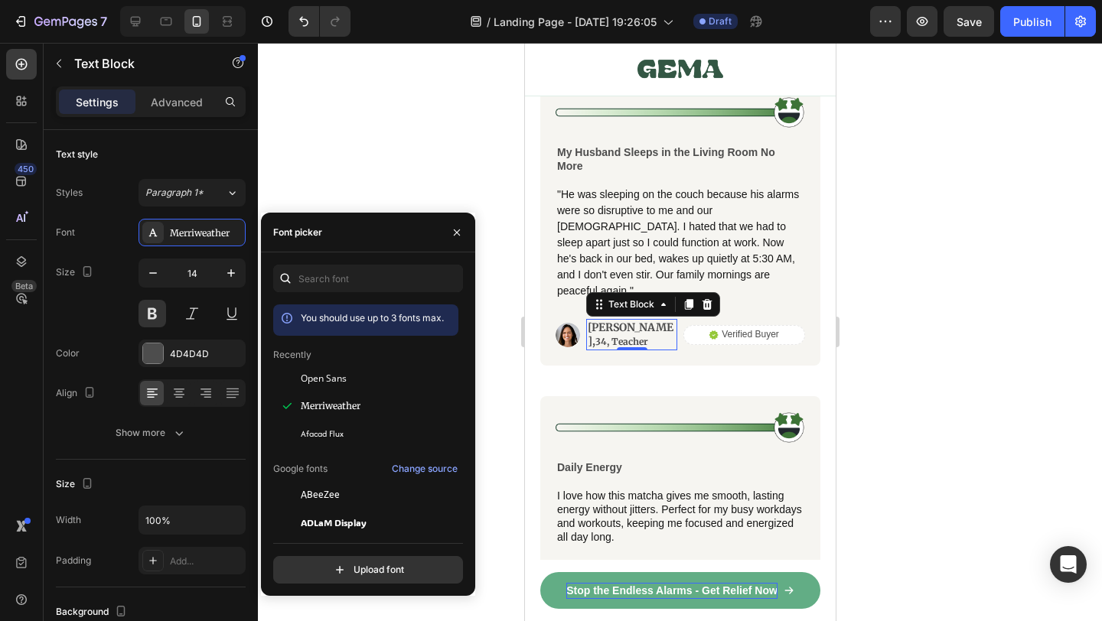
click at [657, 322] on p "[PERSON_NAME], 34, Teacher" at bounding box center [631, 335] width 88 height 28
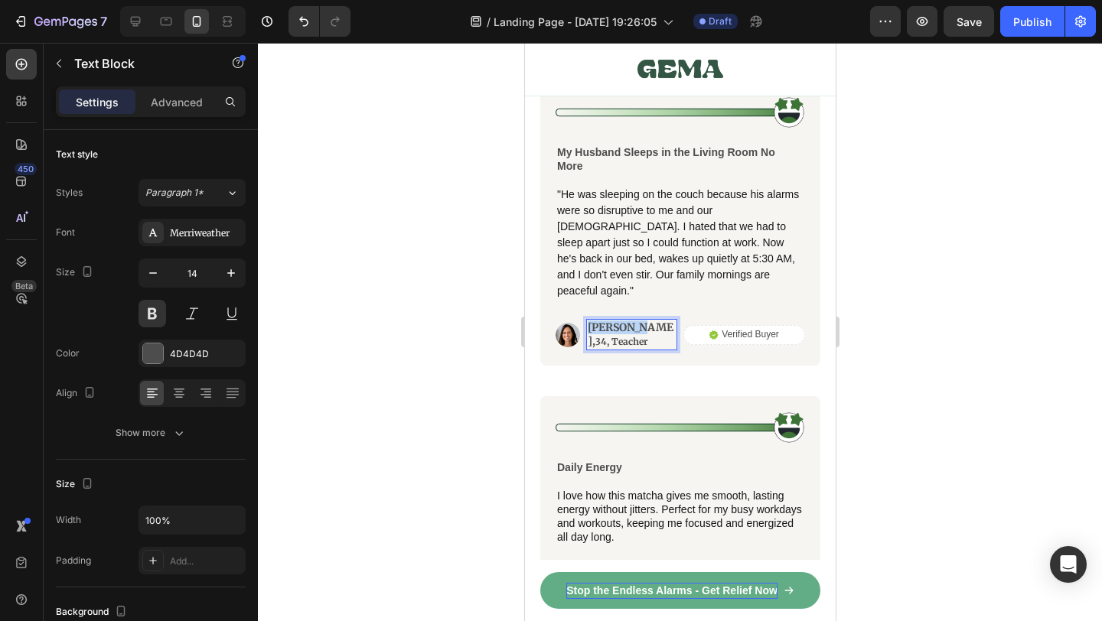
drag, startPoint x: 635, startPoint y: 310, endPoint x: 578, endPoint y: 308, distance: 57.4
click at [578, 319] on div "Image [PERSON_NAME], 34, Teacher Text Block 0 Row" at bounding box center [616, 334] width 122 height 31
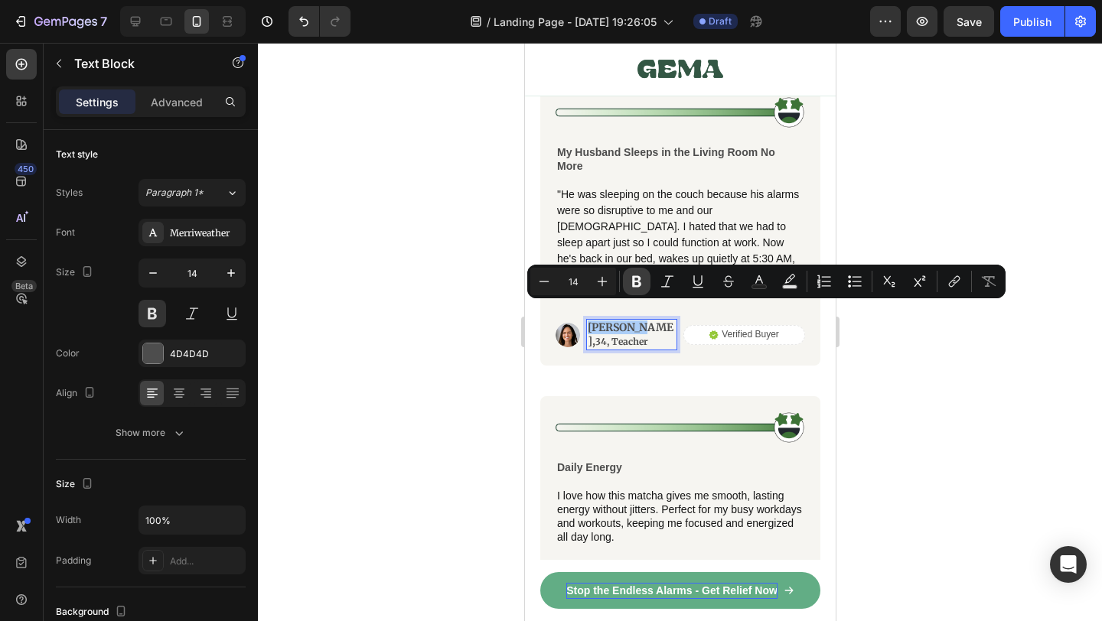
click at [638, 283] on icon "Editor contextual toolbar" at bounding box center [636, 281] width 15 height 15
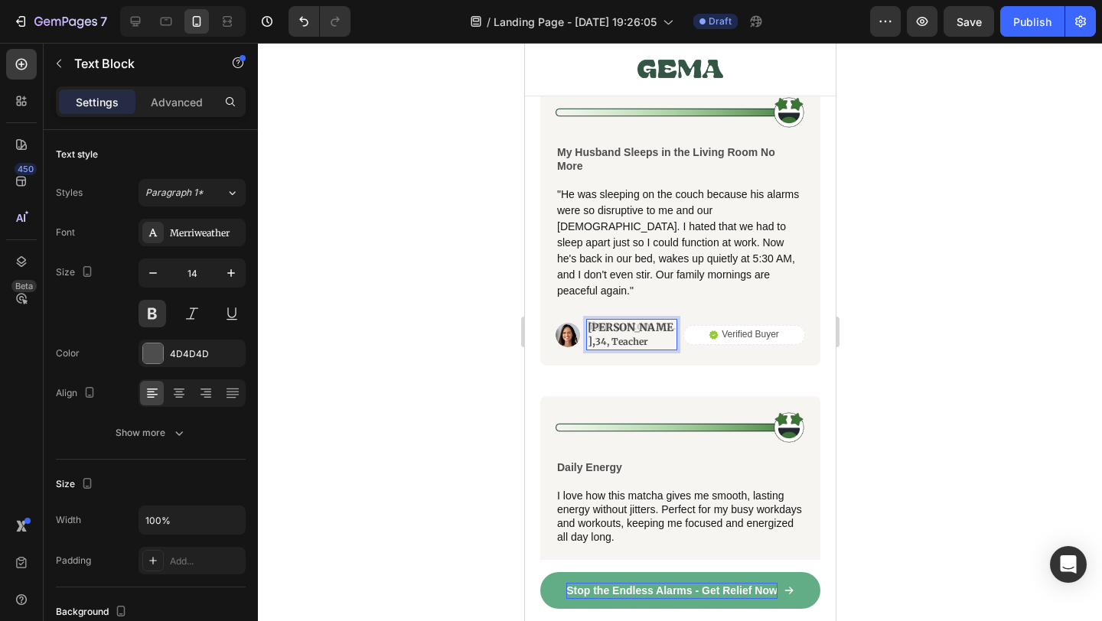
click at [645, 319] on div "[PERSON_NAME], 34, Teacher" at bounding box center [631, 334] width 91 height 31
click at [641, 319] on div "[PERSON_NAME], 34, Teacher" at bounding box center [631, 334] width 91 height 31
drag, startPoint x: 641, startPoint y: 313, endPoint x: 651, endPoint y: 316, distance: 9.7
click at [651, 319] on div "[PERSON_NAME], 34, Teacher" at bounding box center [631, 334] width 91 height 31
drag, startPoint x: 646, startPoint y: 328, endPoint x: 641, endPoint y: 310, distance: 18.2
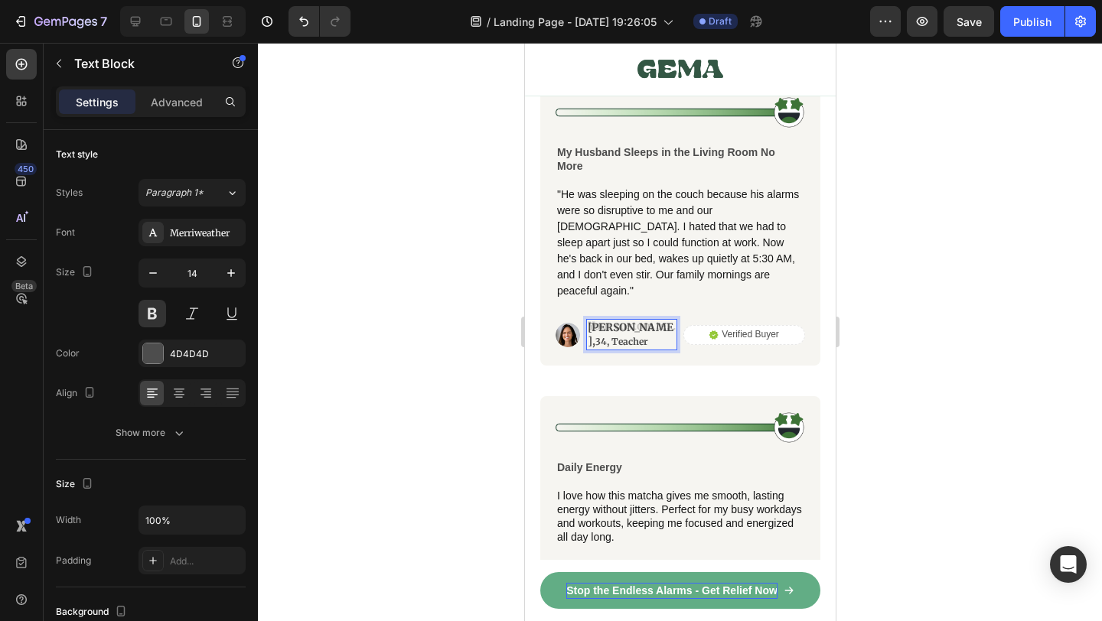
click at [641, 319] on div "[PERSON_NAME], 34, Teacher" at bounding box center [631, 334] width 91 height 31
click at [898, 386] on div at bounding box center [680, 332] width 844 height 579
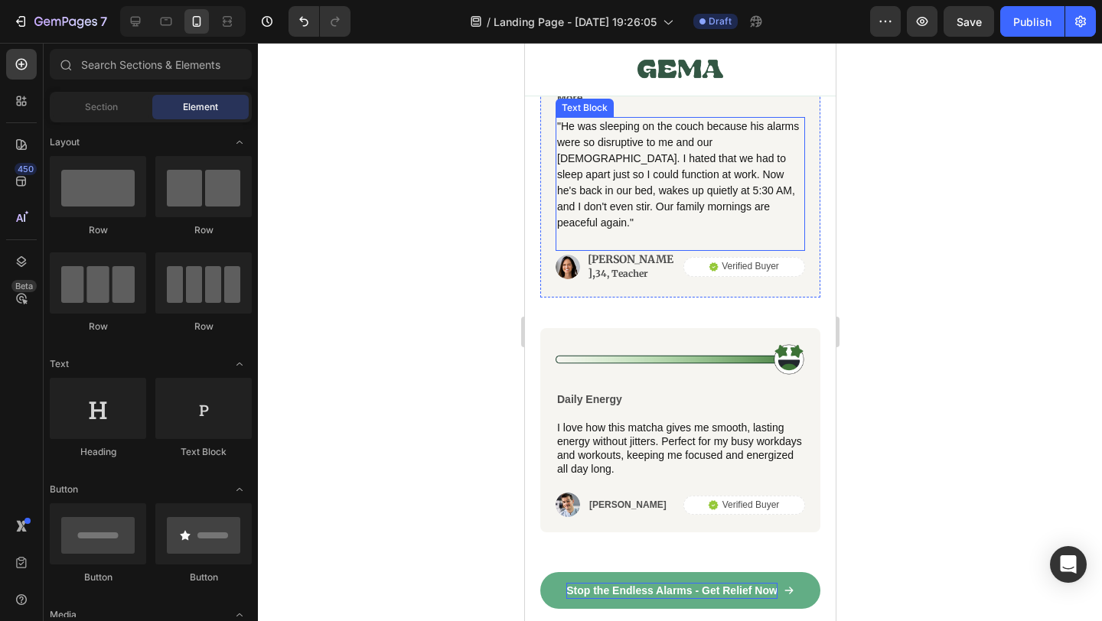
scroll to position [9288, 0]
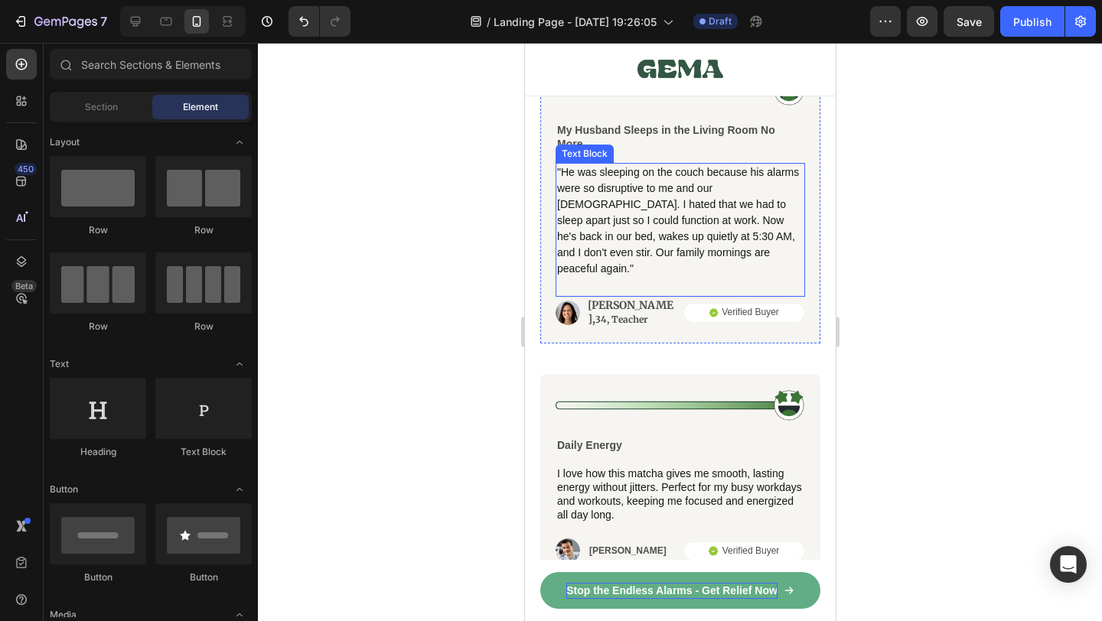
click at [619, 197] on p ""He was sleeping on the couch because his alarms were so disruptive to me and o…" at bounding box center [679, 221] width 246 height 113
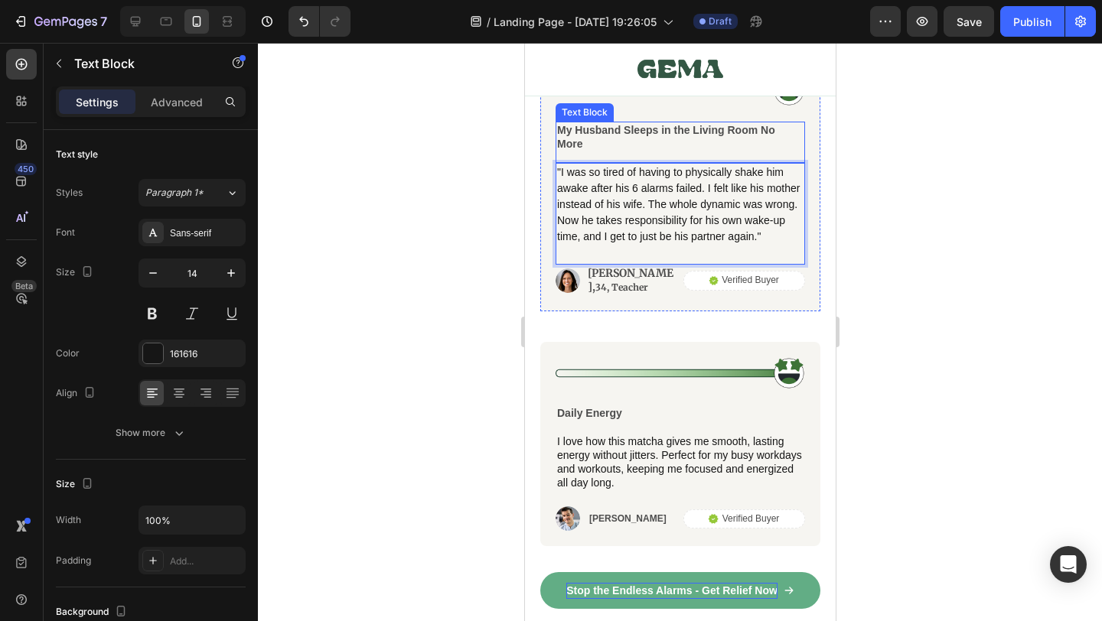
click at [610, 127] on p "My Husband Sleeps in the Living Room No More" at bounding box center [679, 137] width 246 height 28
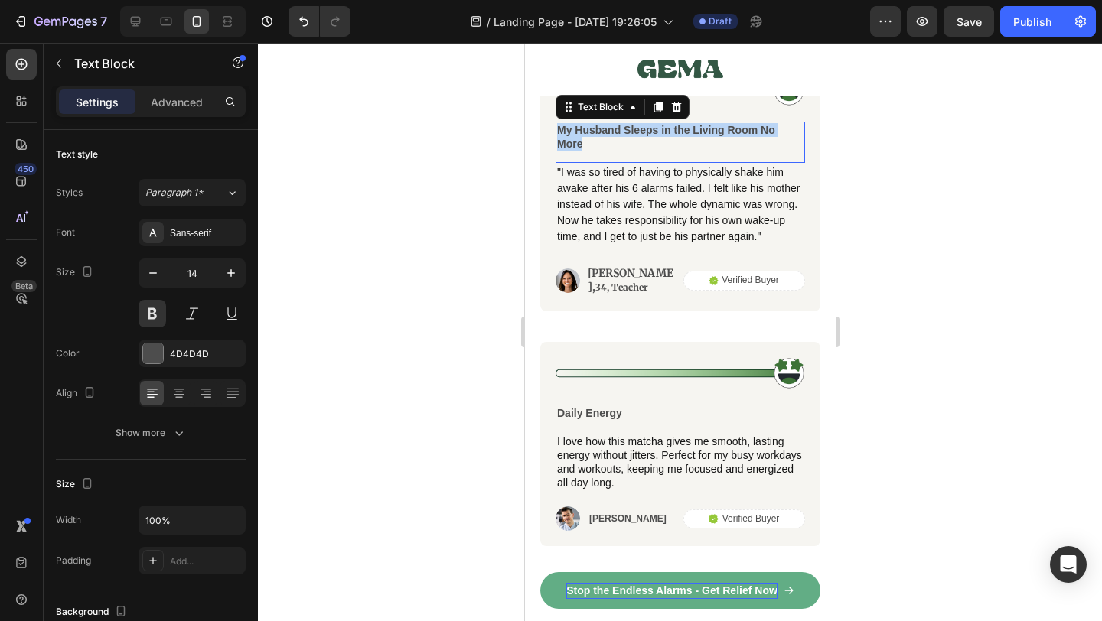
click at [610, 127] on p "My Husband Sleeps in the Living Room No More" at bounding box center [679, 137] width 246 height 28
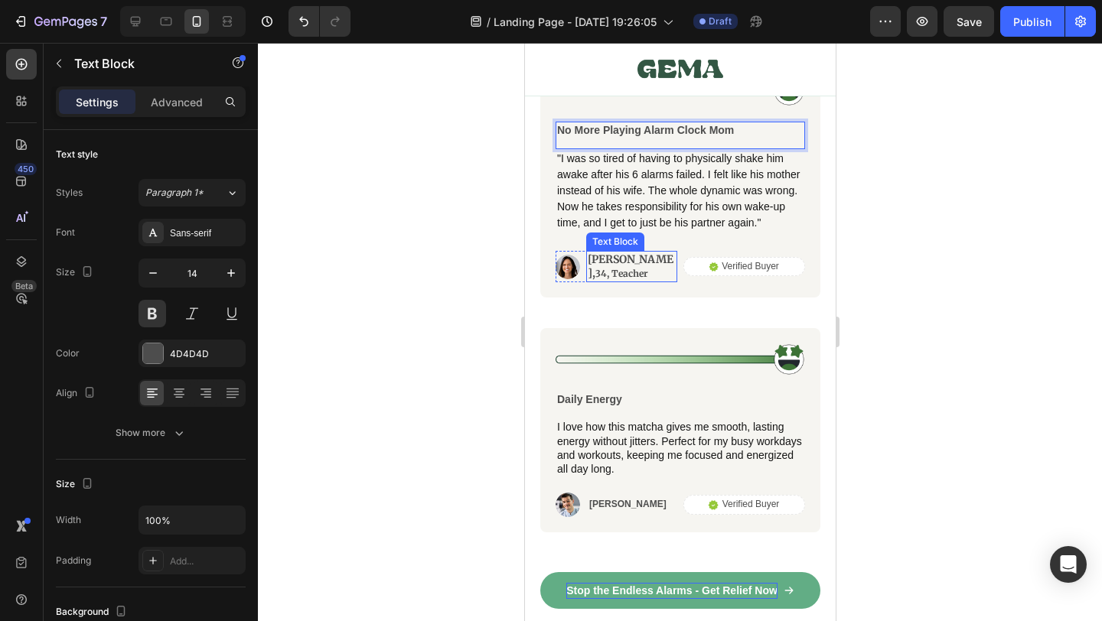
click at [609, 256] on p "[PERSON_NAME], 34, Teacher" at bounding box center [631, 267] width 88 height 28
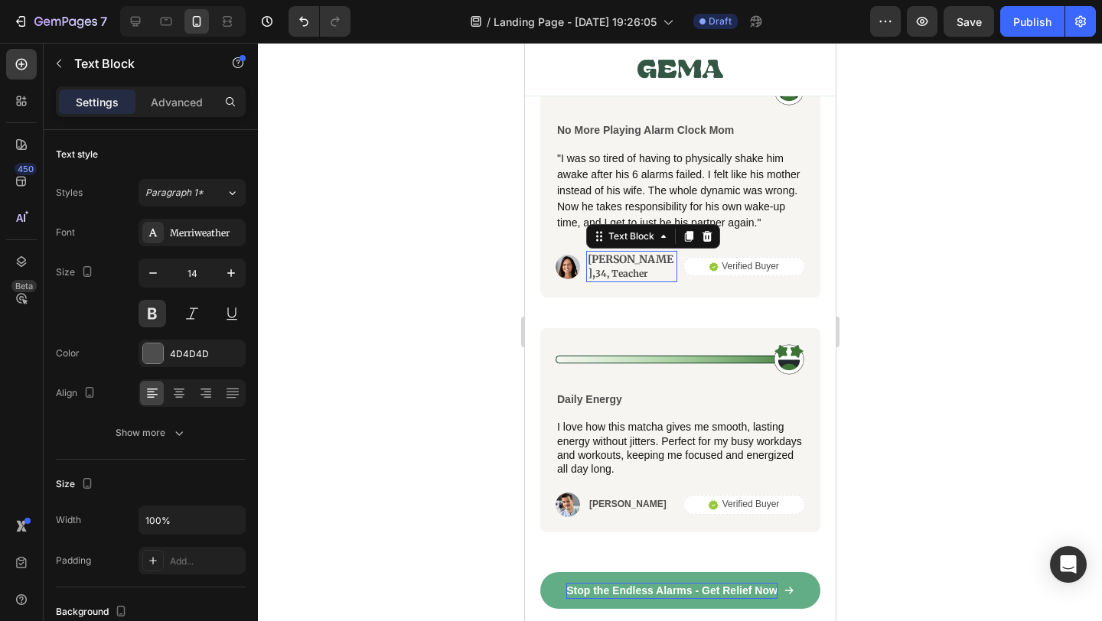
click at [609, 256] on p "[PERSON_NAME], 34, Teacher" at bounding box center [631, 267] width 88 height 28
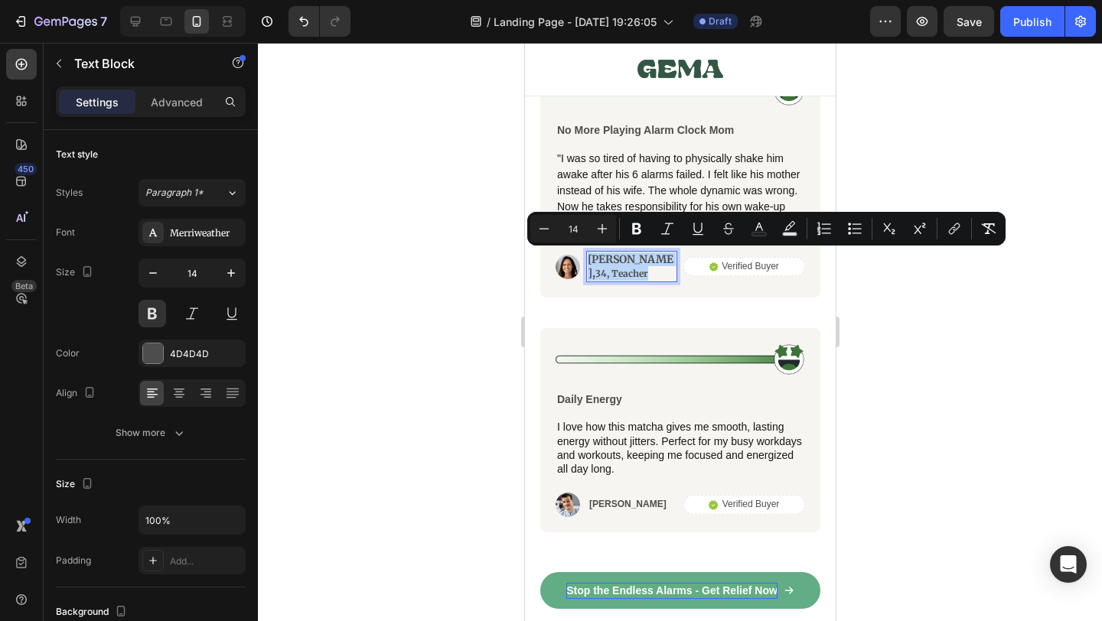
click at [609, 256] on p "[PERSON_NAME], 34, Teacher" at bounding box center [631, 267] width 88 height 28
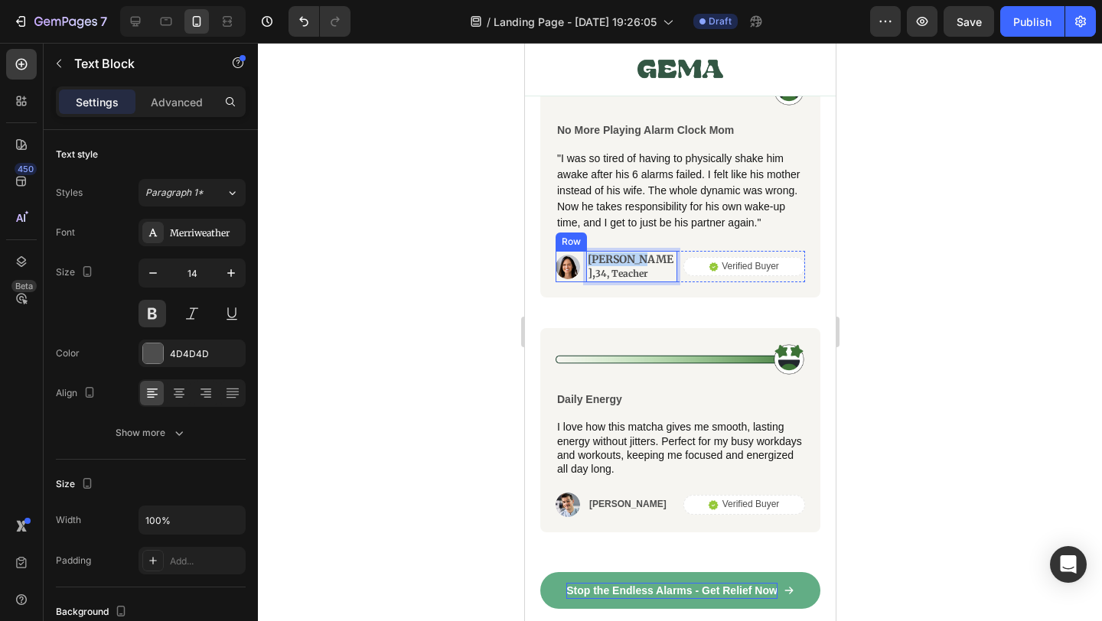
drag, startPoint x: 634, startPoint y: 259, endPoint x: 579, endPoint y: 261, distance: 55.1
click at [579, 261] on div "Image [PERSON_NAME], 34, Teacher Text Block 0 Row" at bounding box center [616, 266] width 122 height 31
click at [647, 272] on p "[PERSON_NAME], 34, Teacher" at bounding box center [631, 267] width 88 height 28
drag, startPoint x: 628, startPoint y: 259, endPoint x: 660, endPoint y: 284, distance: 40.9
click at [660, 284] on div "Image No More Playing Alarm Clock Mom Text Block "I was so tired of having to p…" at bounding box center [680, 179] width 280 height 240
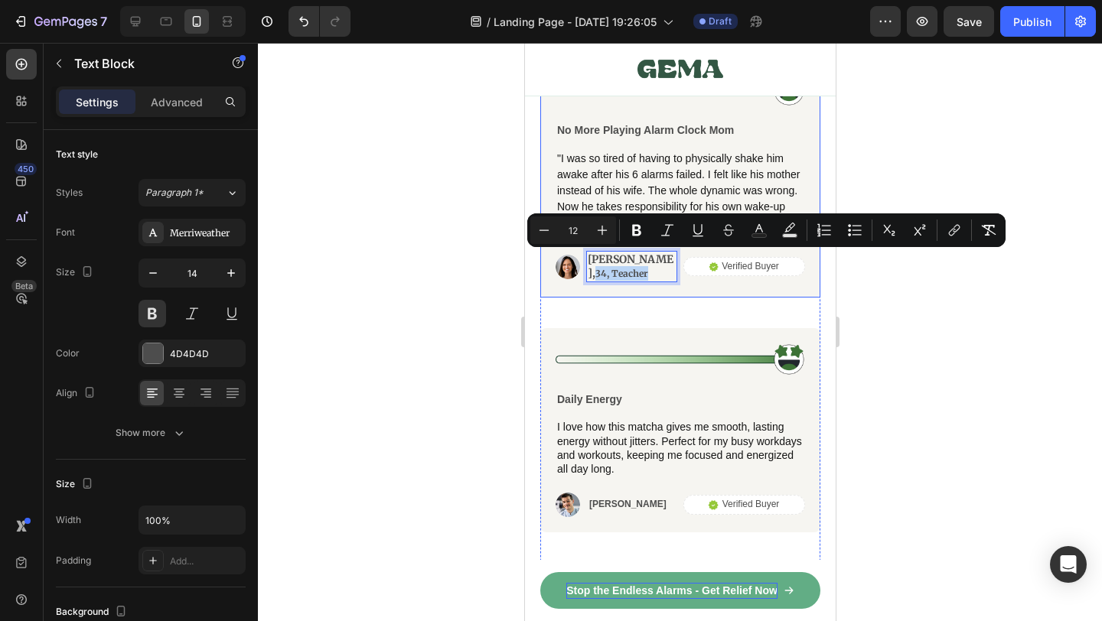
scroll to position [9291, 0]
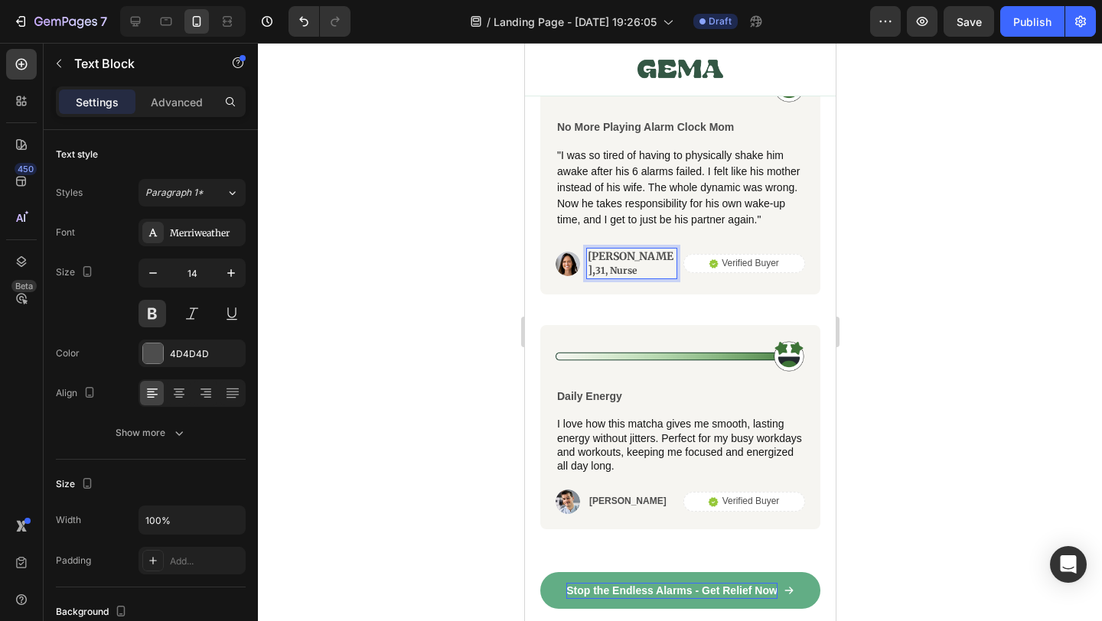
click at [958, 329] on div at bounding box center [680, 332] width 844 height 579
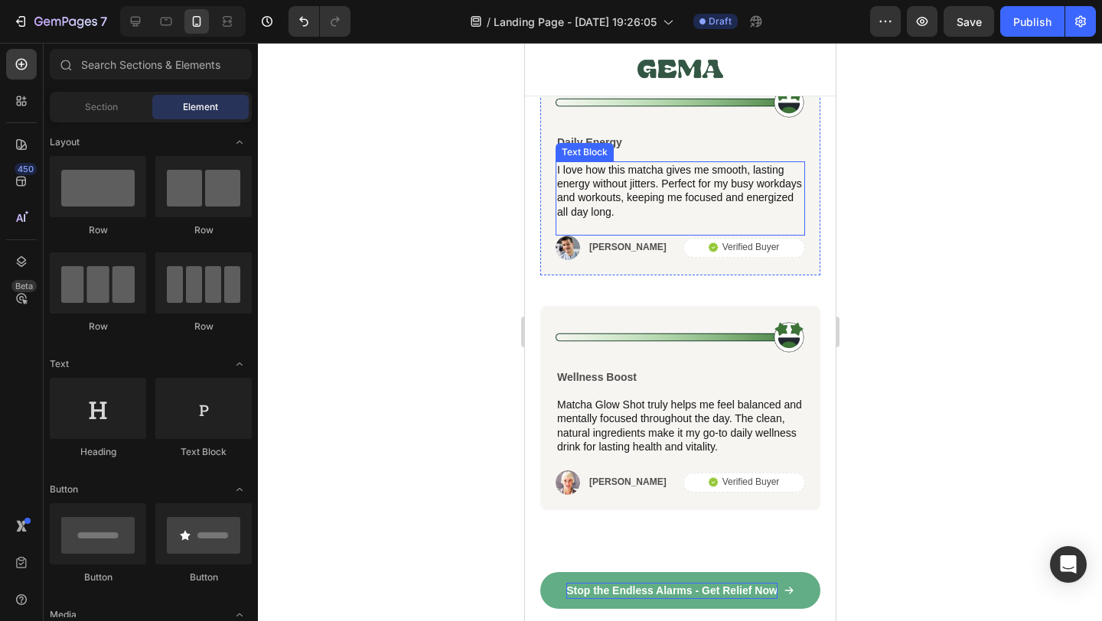
scroll to position [9254, 0]
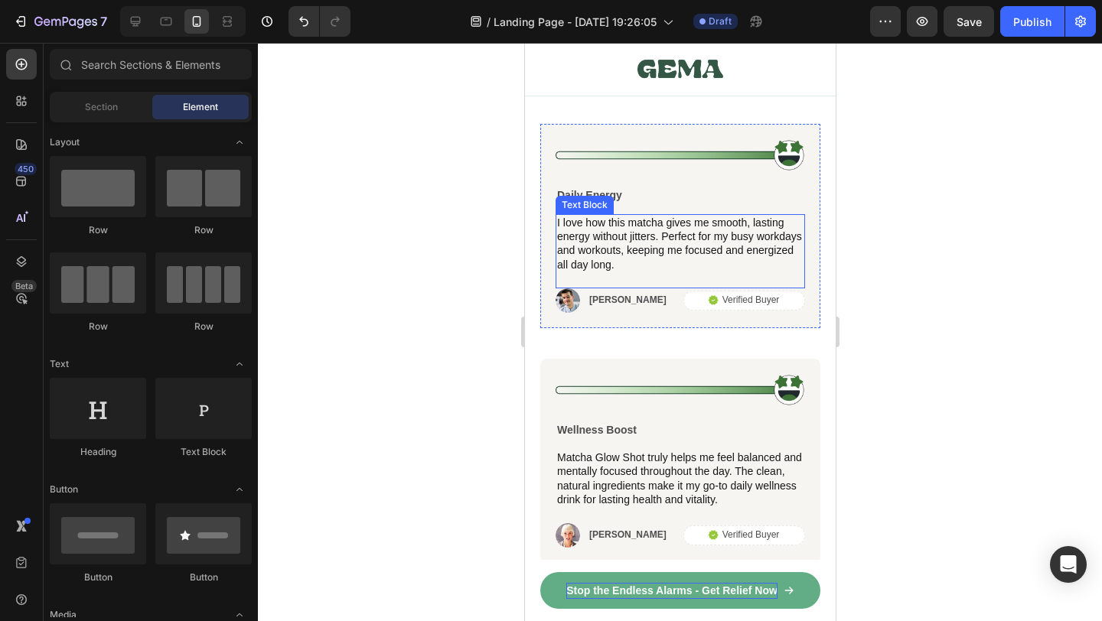
click at [648, 254] on p "I love how this matcha gives me smooth, lasting energy without jitters. Perfect…" at bounding box center [679, 244] width 246 height 56
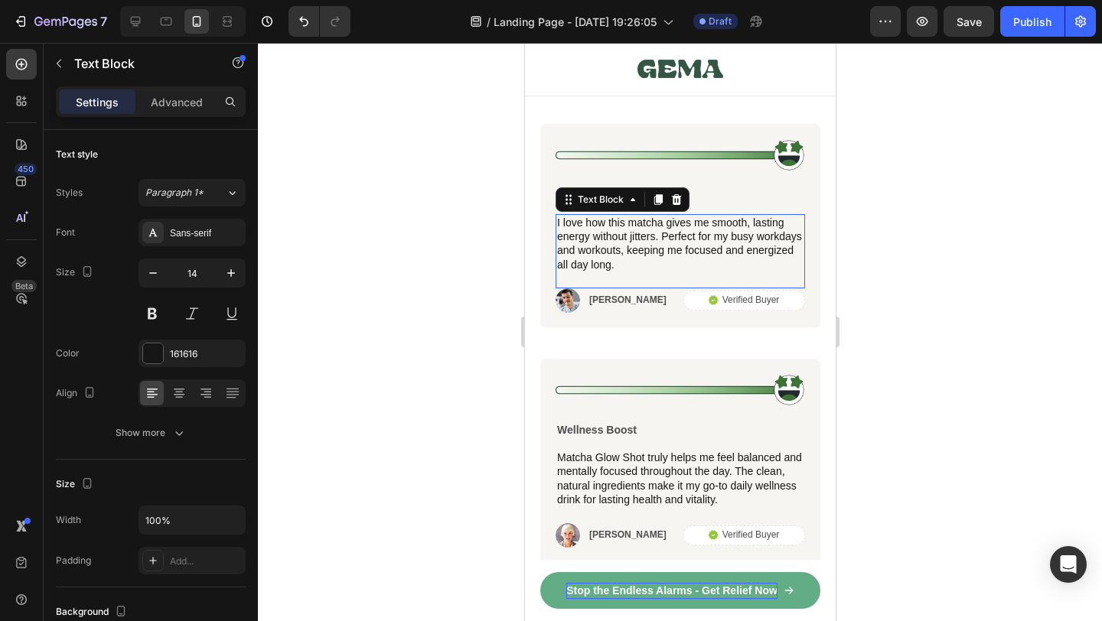
click at [648, 254] on p "I love how this matcha gives me smooth, lasting energy without jitters. Perfect…" at bounding box center [679, 244] width 246 height 56
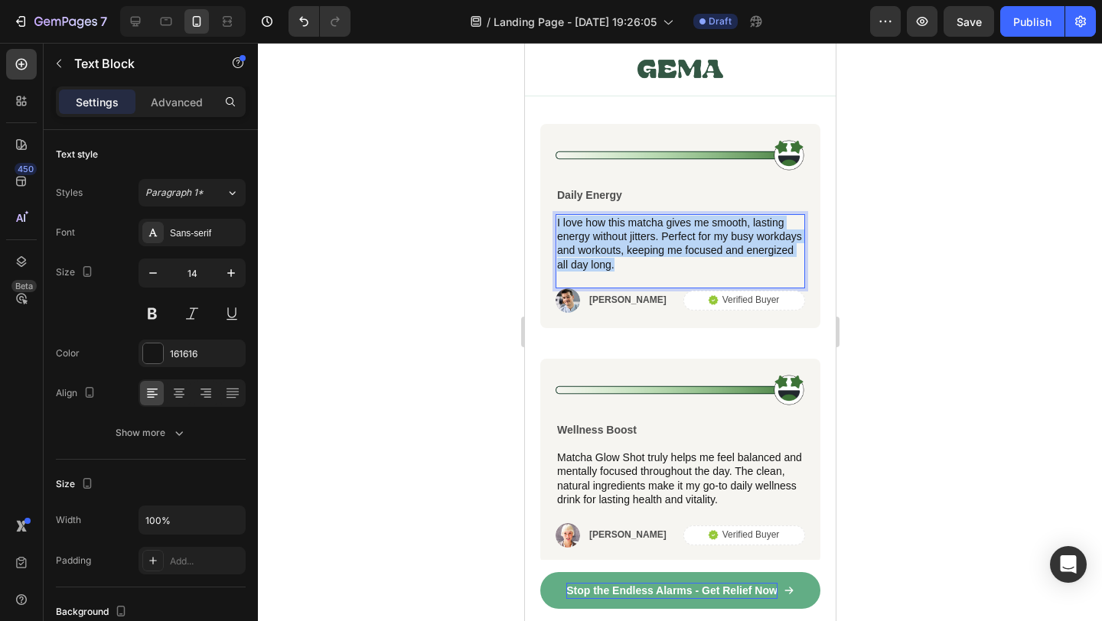
click at [648, 254] on p "I love how this matcha gives me smooth, lasting energy without jitters. Perfect…" at bounding box center [679, 244] width 246 height 56
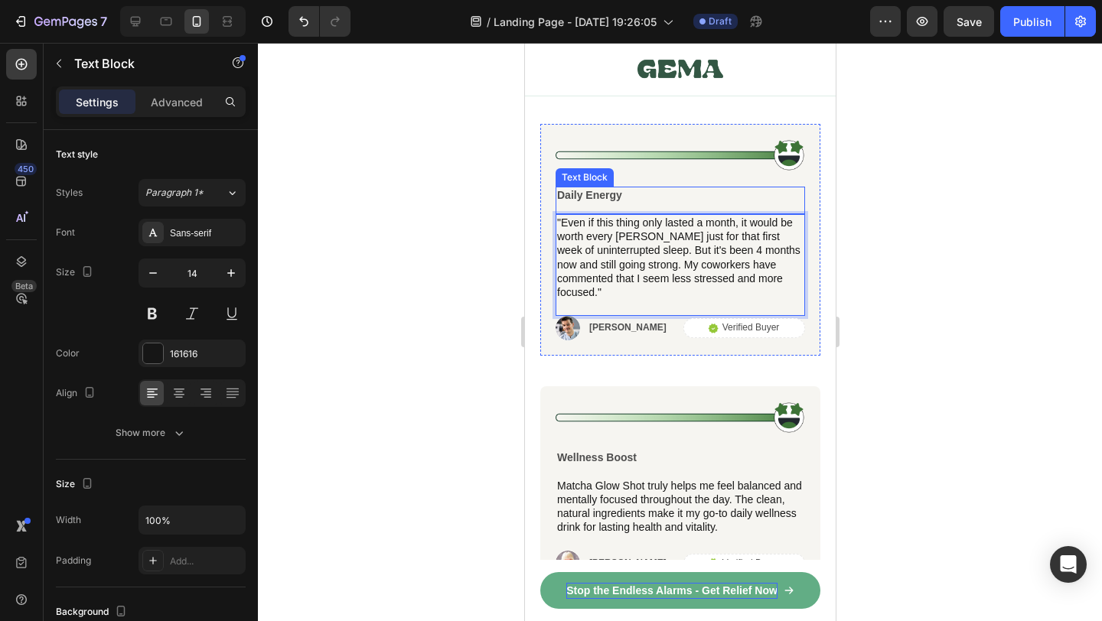
click at [599, 188] on p "Daily Energy" at bounding box center [679, 195] width 246 height 14
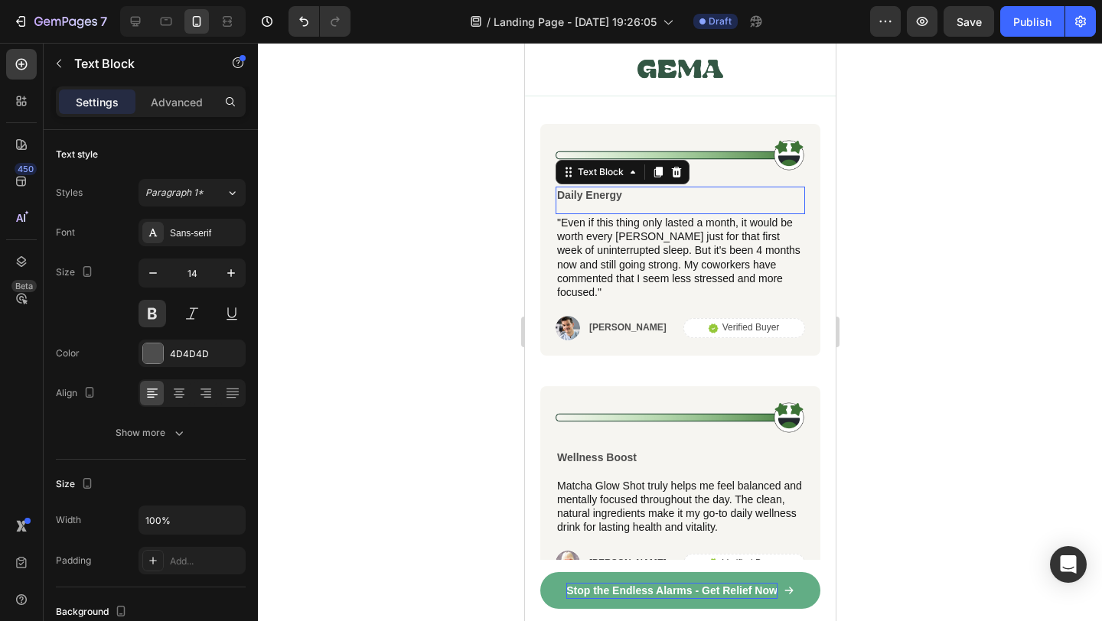
click at [599, 188] on p "Daily Energy" at bounding box center [679, 195] width 246 height 14
click at [563, 188] on p ""Worth It Just for the First Week" at bounding box center [679, 195] width 246 height 14
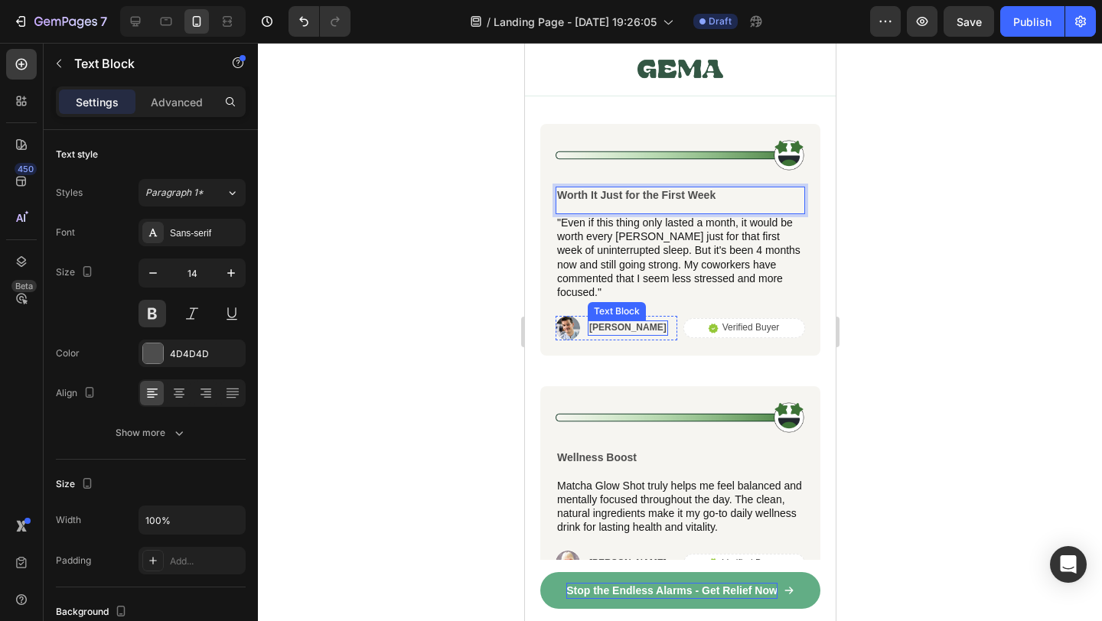
click at [605, 322] on p "[PERSON_NAME]" at bounding box center [627, 328] width 77 height 12
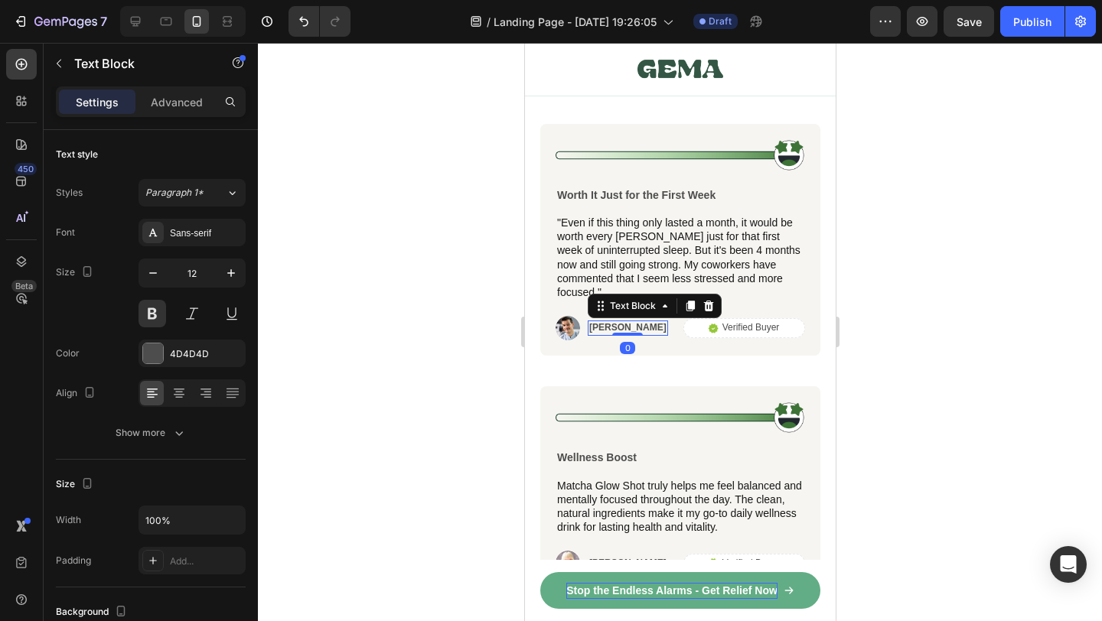
click at [605, 322] on p "[PERSON_NAME]" at bounding box center [627, 328] width 77 height 12
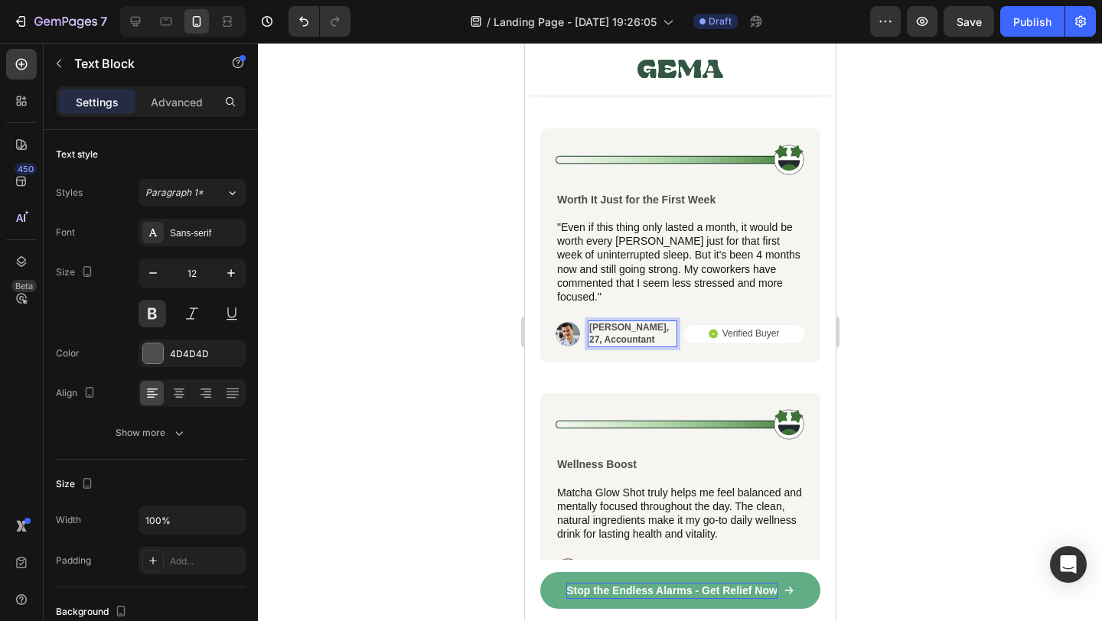
click at [627, 322] on p "[PERSON_NAME], 27, Accountant" at bounding box center [632, 334] width 86 height 24
drag, startPoint x: 618, startPoint y: 318, endPoint x: 643, endPoint y: 337, distance: 31.7
click at [643, 337] on p "[PERSON_NAME], 27, Accountant" at bounding box center [632, 334] width 86 height 24
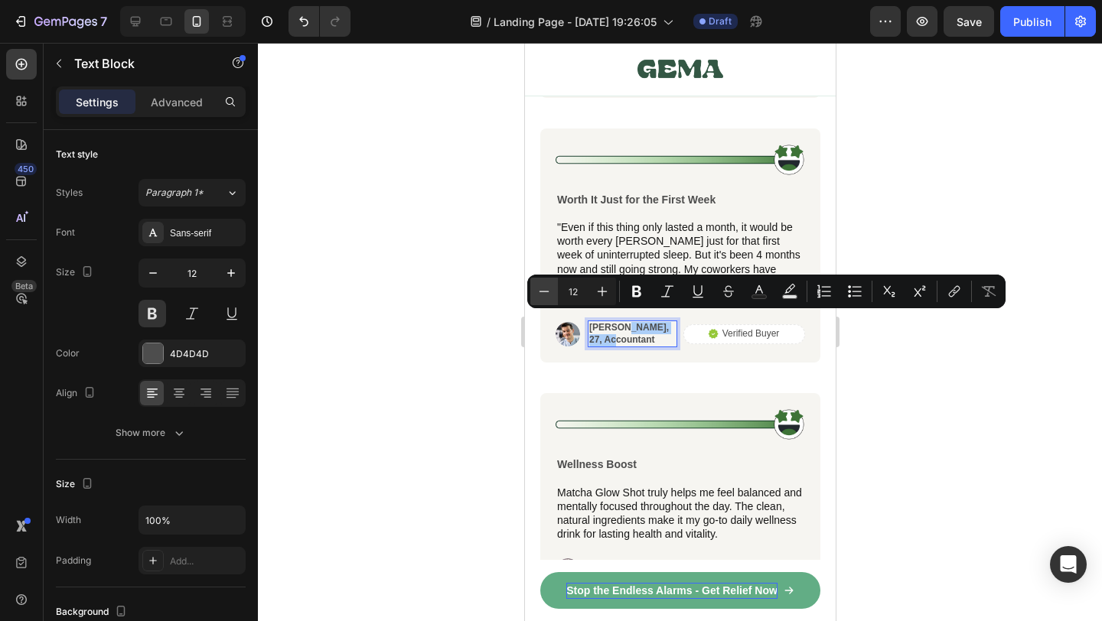
click at [538, 287] on icon "Editor contextual toolbar" at bounding box center [544, 291] width 15 height 15
type input "10"
click at [674, 285] on icon "Editor contextual toolbar" at bounding box center [667, 291] width 15 height 15
click at [832, 411] on div "Image 4.8/5 based on 182k+ Real Customers Text Block Icon Rating is verified by…" at bounding box center [679, 140] width 311 height 1026
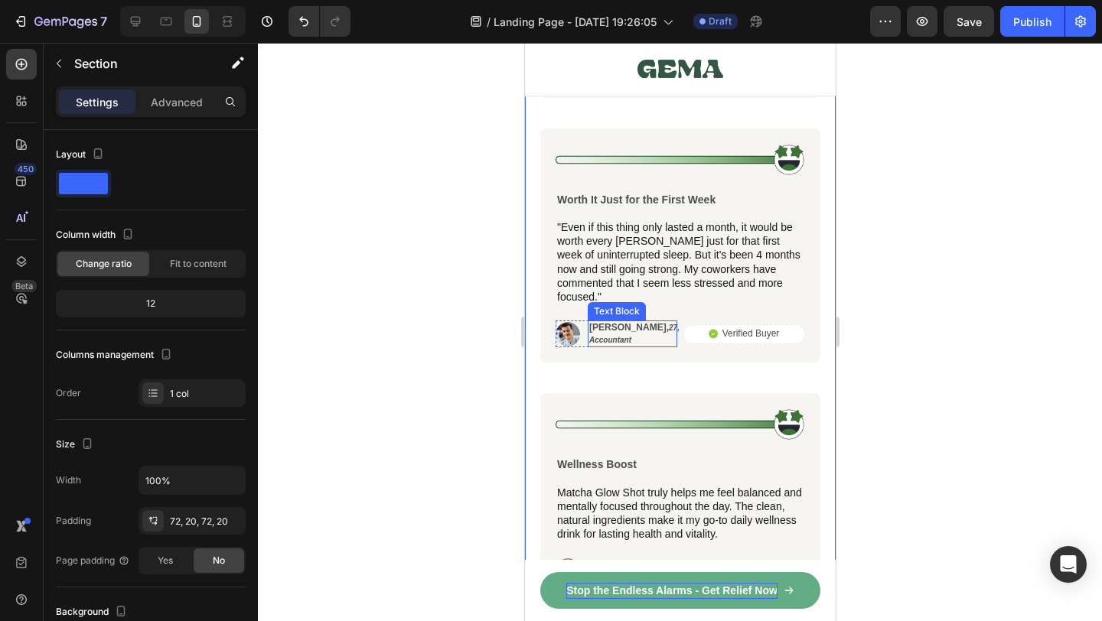
click at [628, 324] on icon "27, Accountant" at bounding box center [634, 334] width 90 height 21
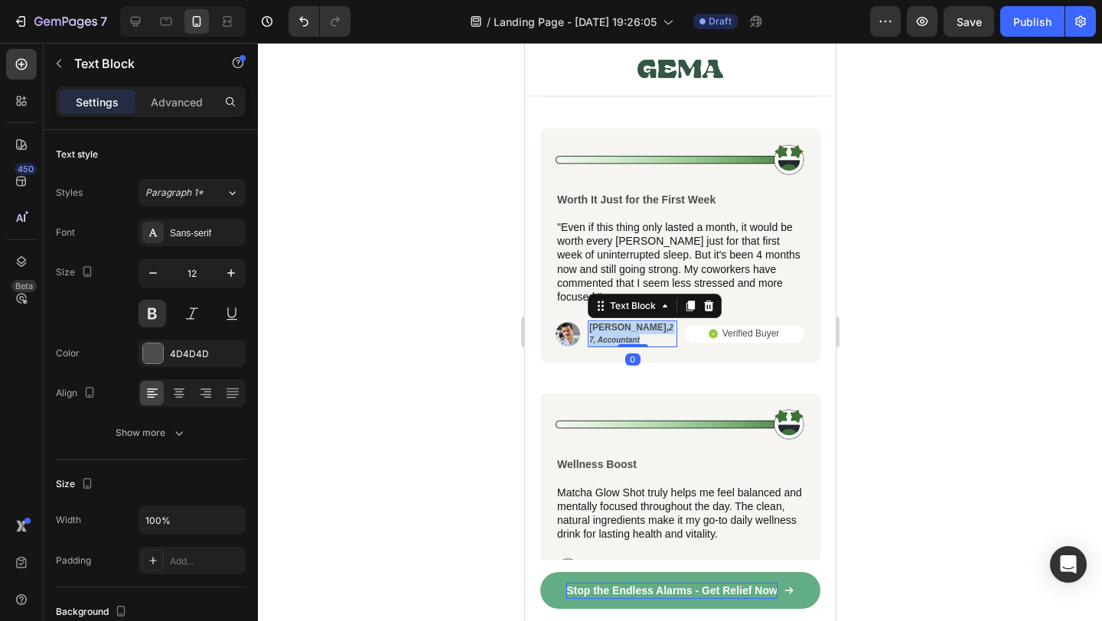
click at [628, 324] on icon "27, Accountant" at bounding box center [631, 334] width 84 height 21
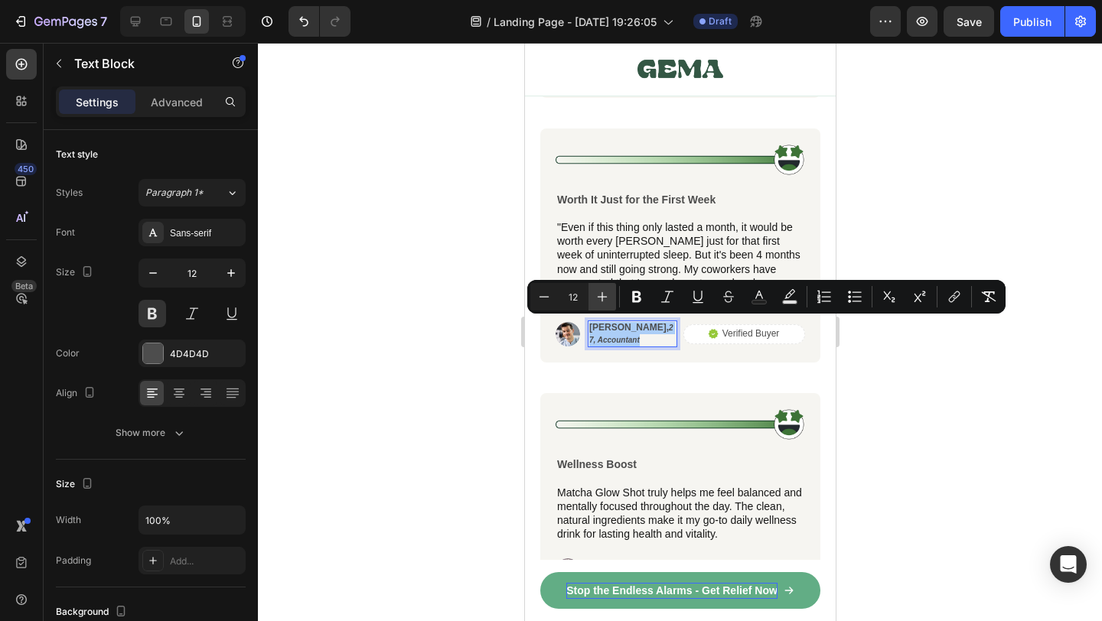
click at [612, 304] on button "Plus" at bounding box center [603, 297] width 28 height 28
click at [612, 305] on button "Plus" at bounding box center [603, 297] width 28 height 28
type input "14"
click at [628, 335] on icon "27, Accountant" at bounding box center [633, 340] width 77 height 12
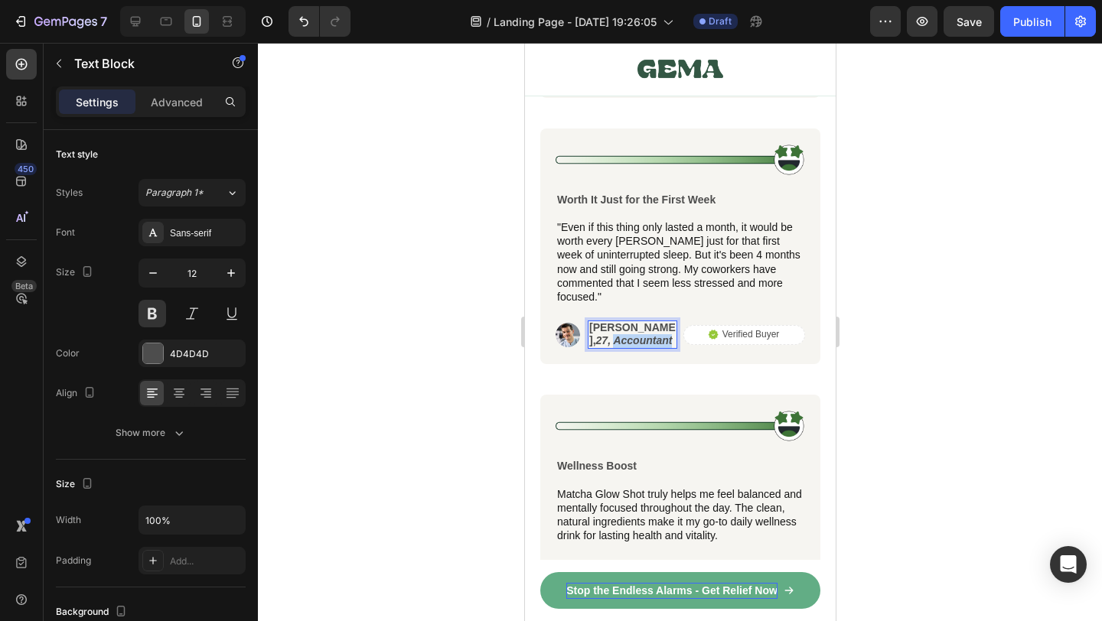
click at [628, 335] on icon "27, Accountant" at bounding box center [633, 340] width 77 height 12
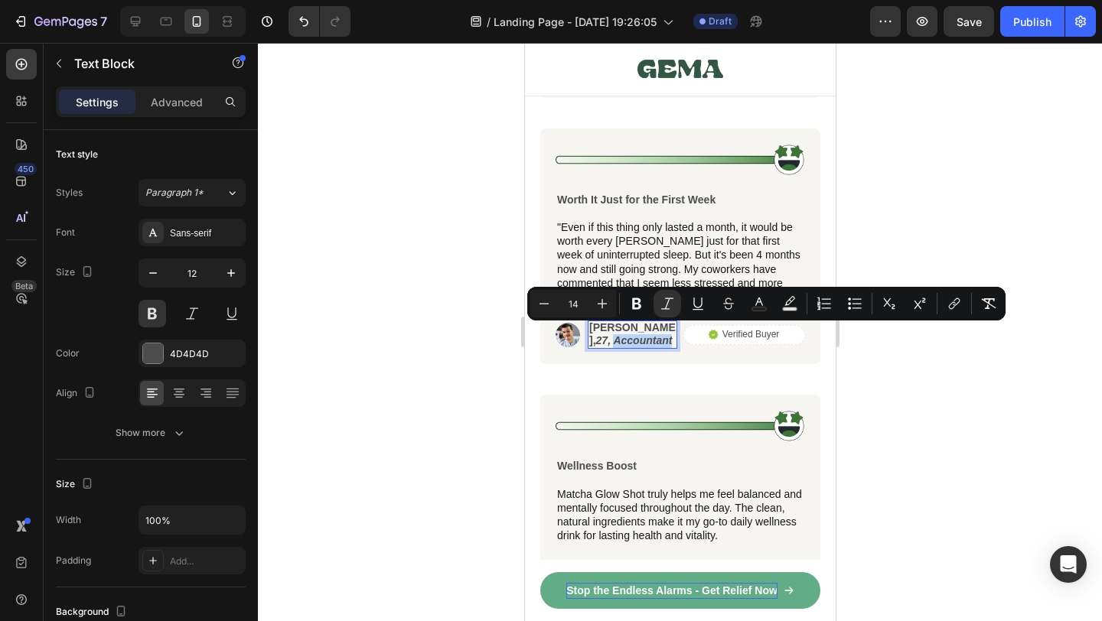
click at [659, 335] on p "[PERSON_NAME], 27, Accountant" at bounding box center [632, 334] width 86 height 25
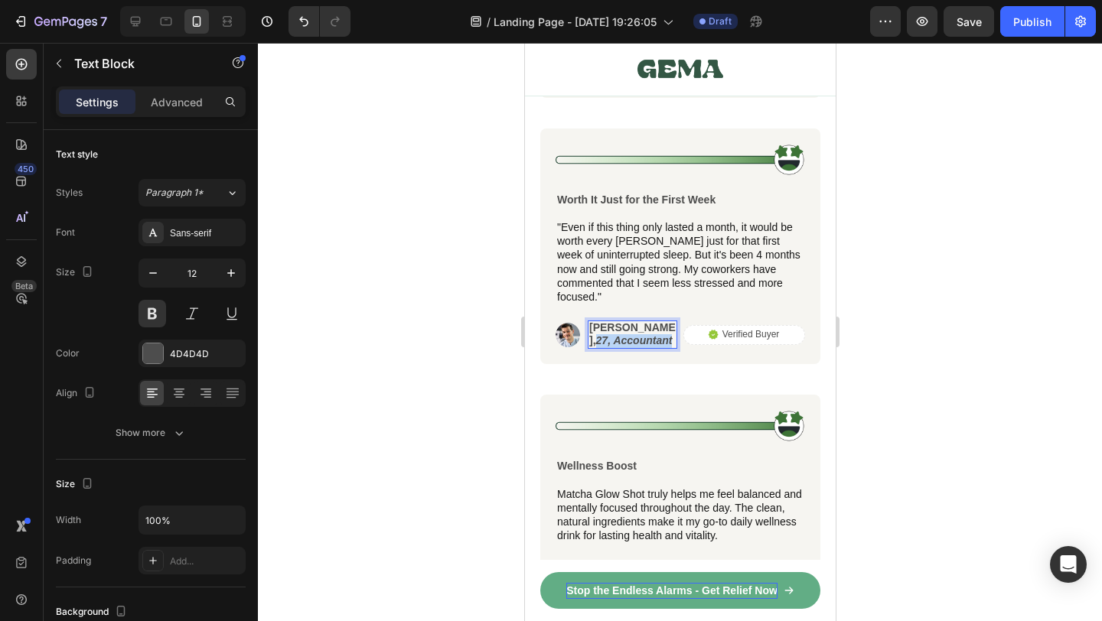
drag, startPoint x: 659, startPoint y: 335, endPoint x: 622, endPoint y: 319, distance: 40.1
click at [622, 322] on p "[PERSON_NAME], 27, Accountant" at bounding box center [632, 334] width 86 height 25
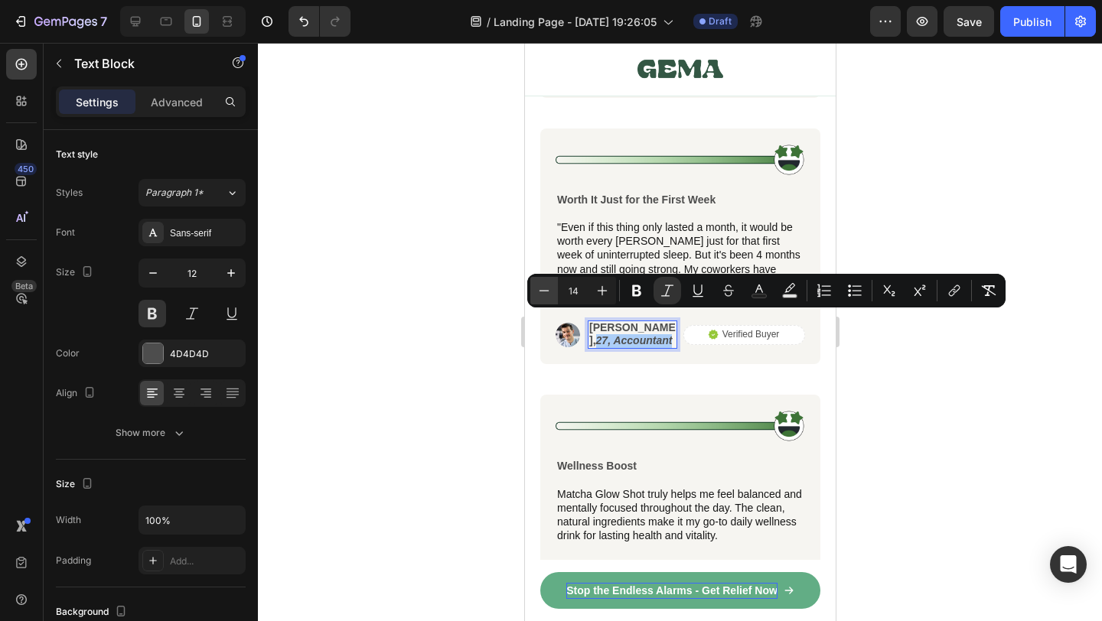
click at [540, 295] on icon "Editor contextual toolbar" at bounding box center [544, 290] width 15 height 15
click at [540, 289] on icon "Editor contextual toolbar" at bounding box center [544, 290] width 15 height 15
click at [530, 289] on button "Minus" at bounding box center [544, 291] width 28 height 28
click at [595, 287] on icon "Editor contextual toolbar" at bounding box center [602, 290] width 15 height 15
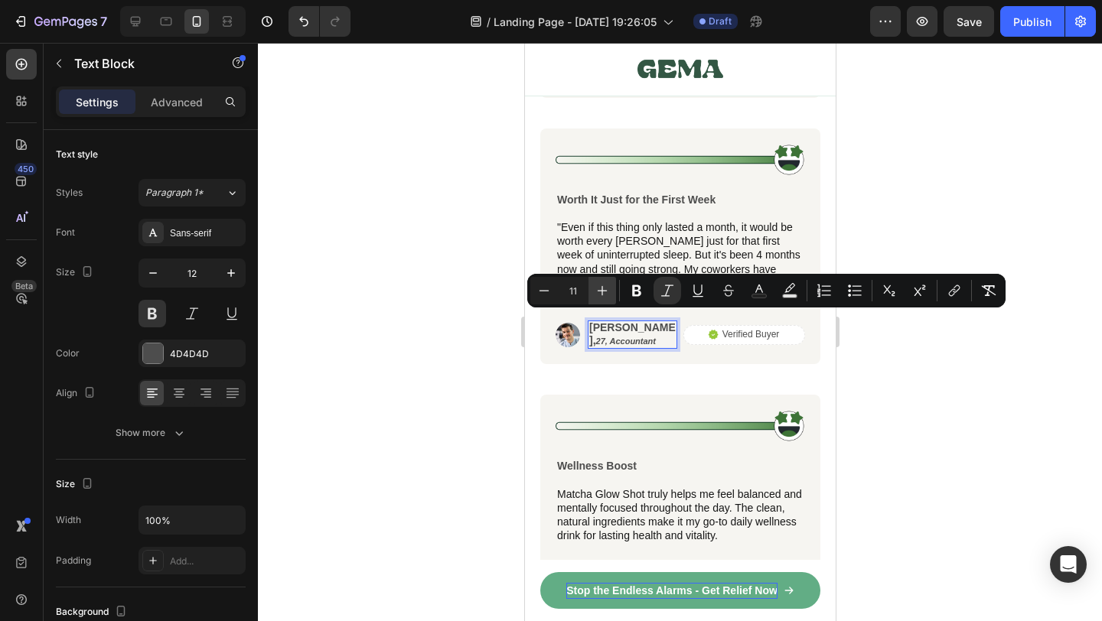
click at [595, 287] on icon "Editor contextual toolbar" at bounding box center [602, 290] width 15 height 15
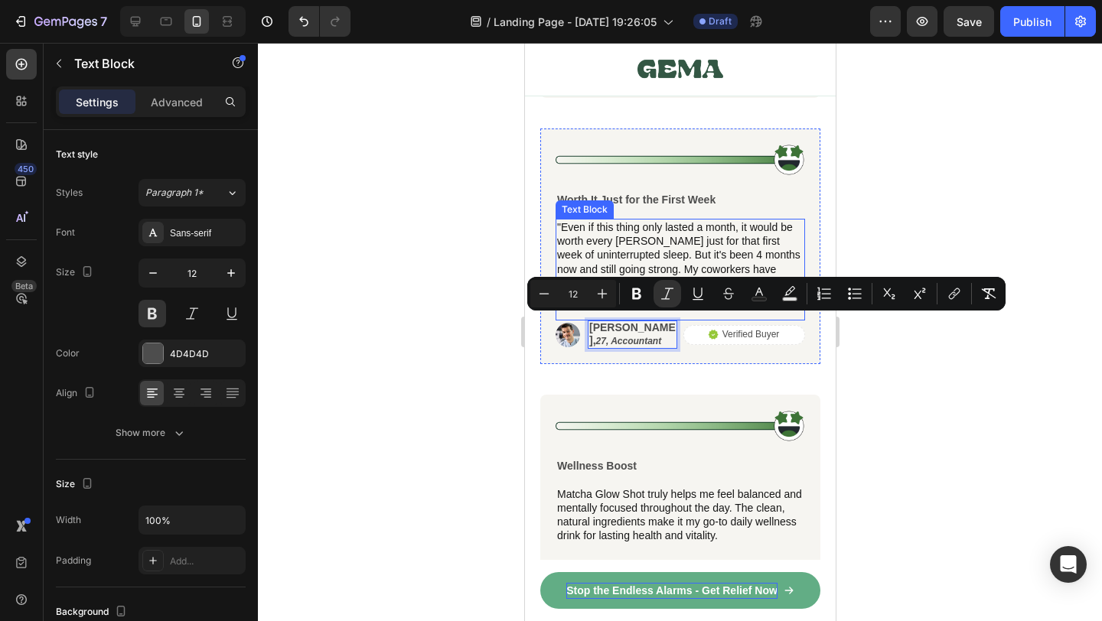
scroll to position [9212, 0]
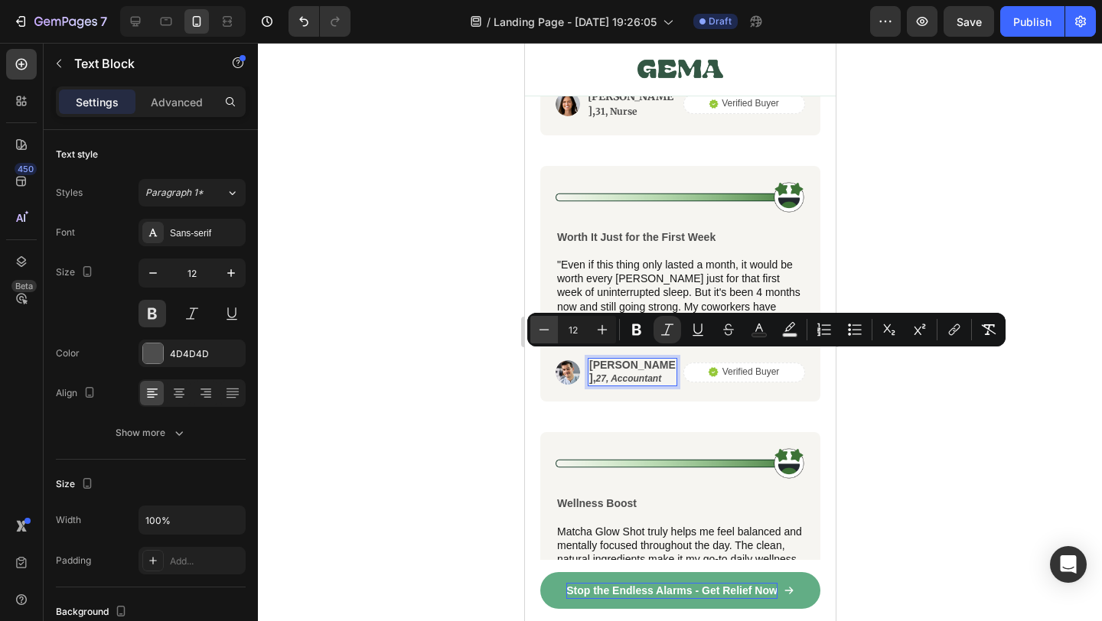
click at [537, 326] on icon "Editor contextual toolbar" at bounding box center [544, 329] width 15 height 15
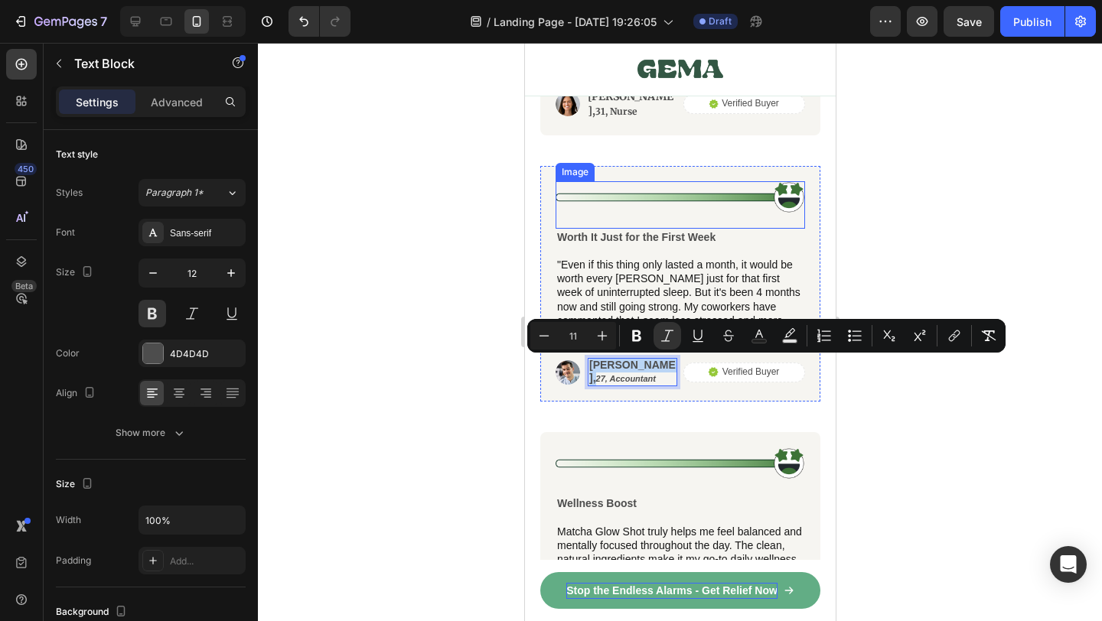
scroll to position [9177, 0]
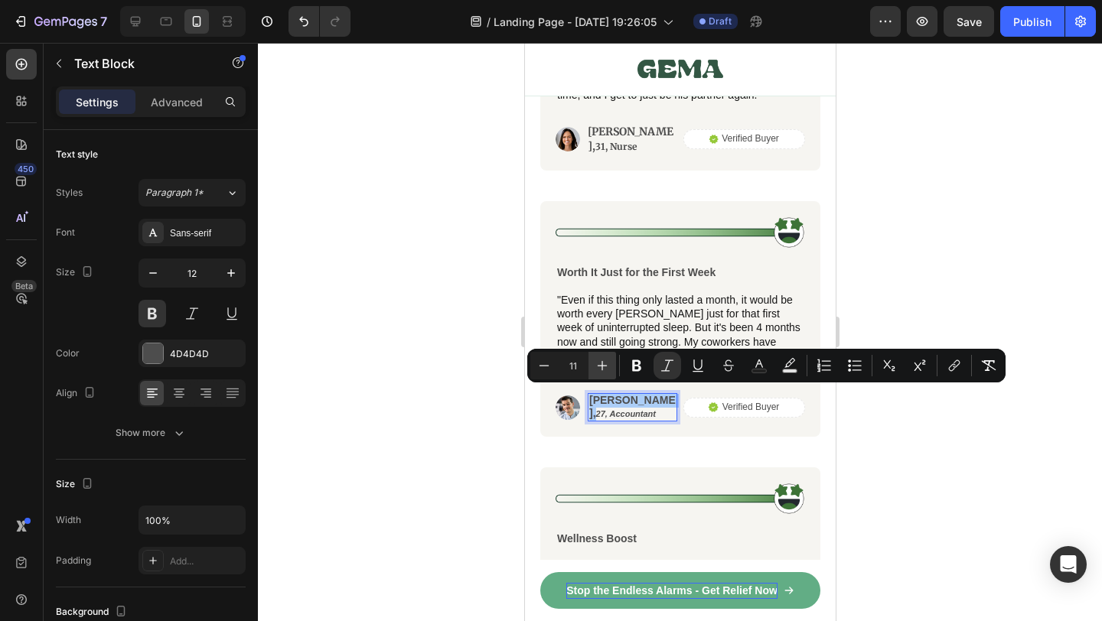
click at [591, 368] on button "Plus" at bounding box center [603, 366] width 28 height 28
type input "12"
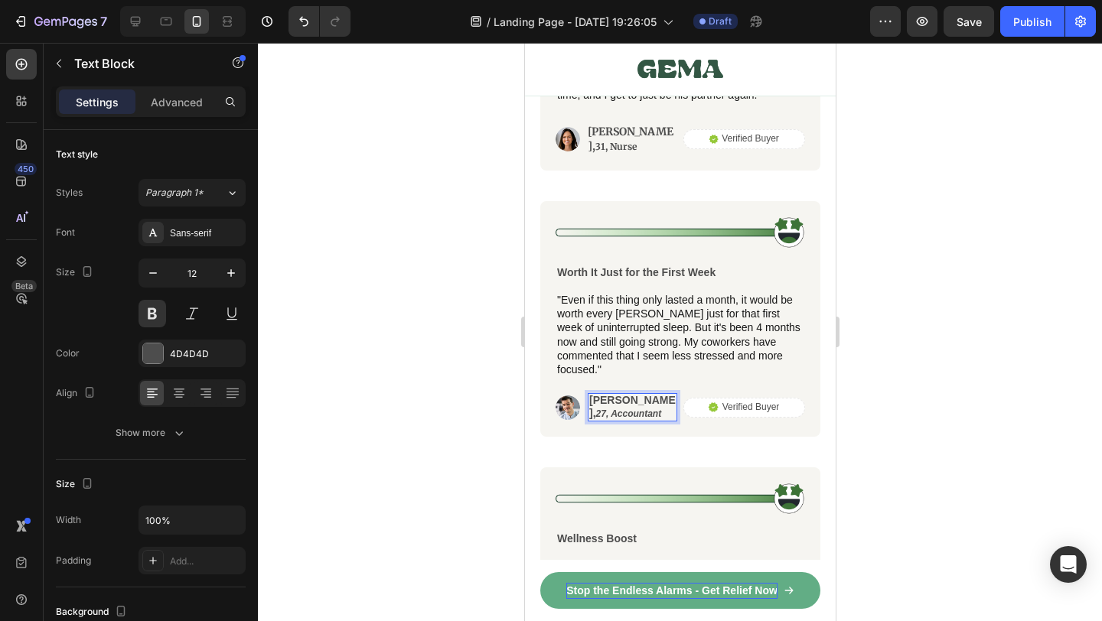
click at [609, 397] on span "[PERSON_NAME]," at bounding box center [632, 406] width 86 height 25
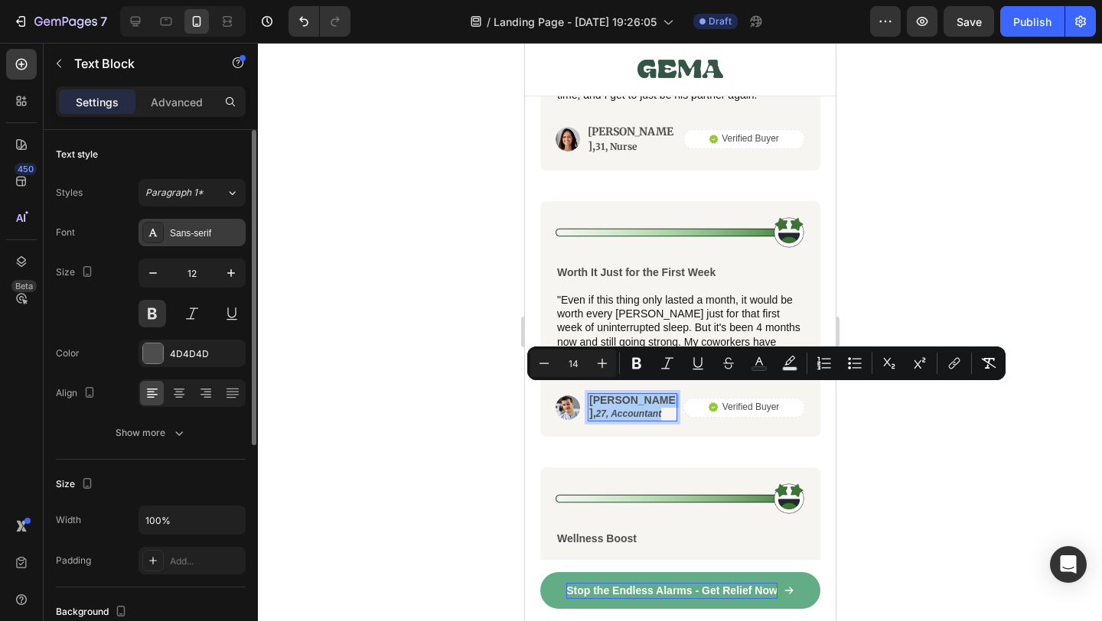
click at [184, 241] on div "Sans-serif" at bounding box center [192, 233] width 107 height 28
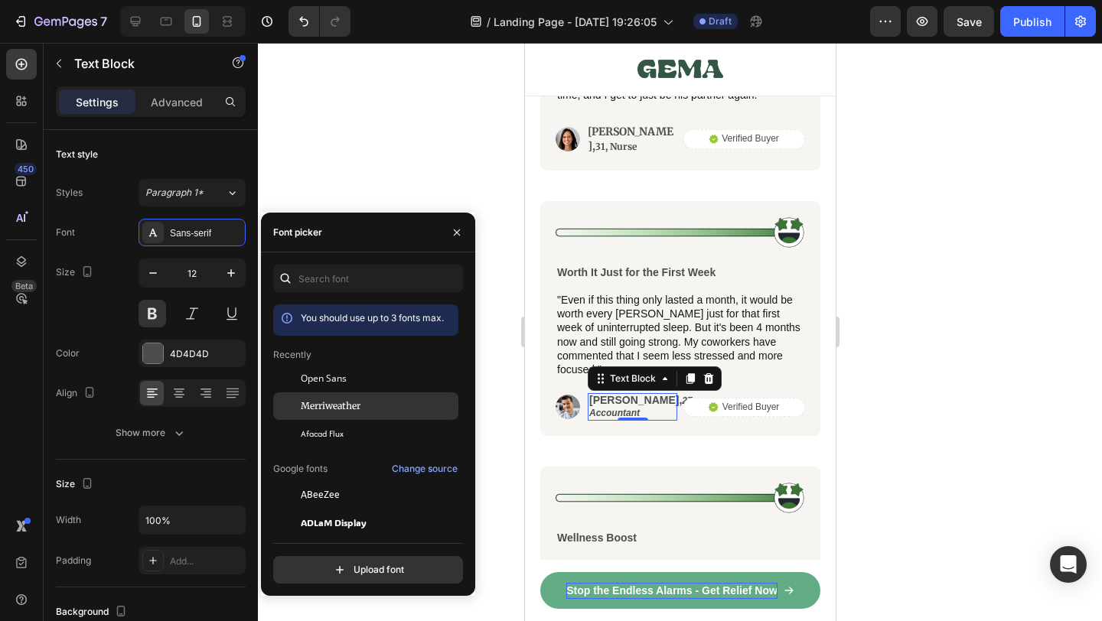
click at [340, 405] on span "Merriweather" at bounding box center [331, 407] width 60 height 14
click at [990, 435] on div at bounding box center [680, 332] width 844 height 579
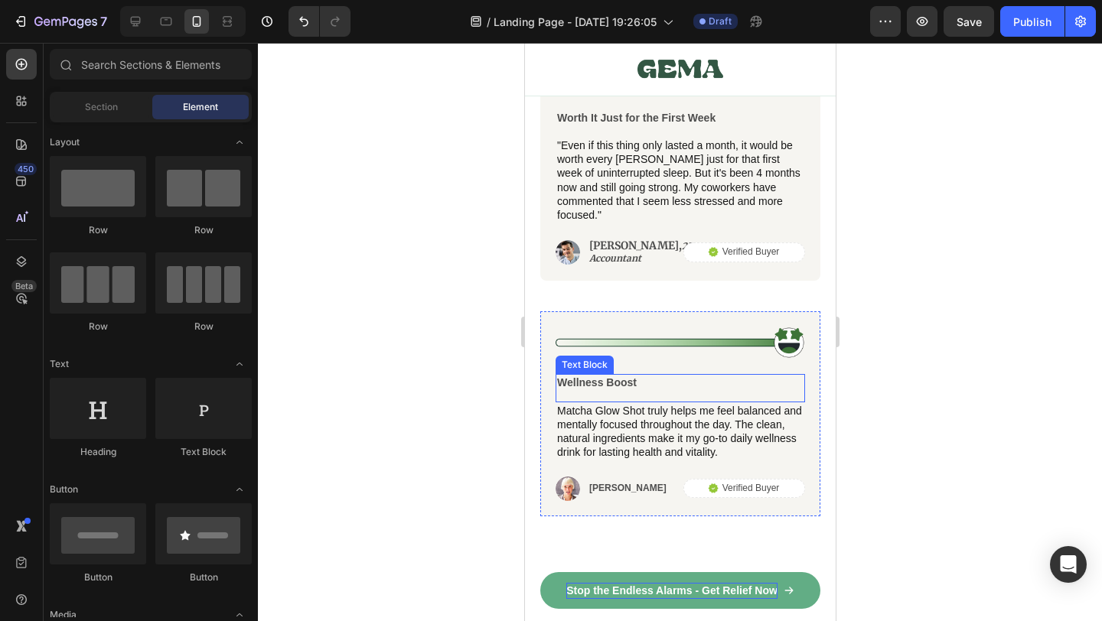
scroll to position [9088, 0]
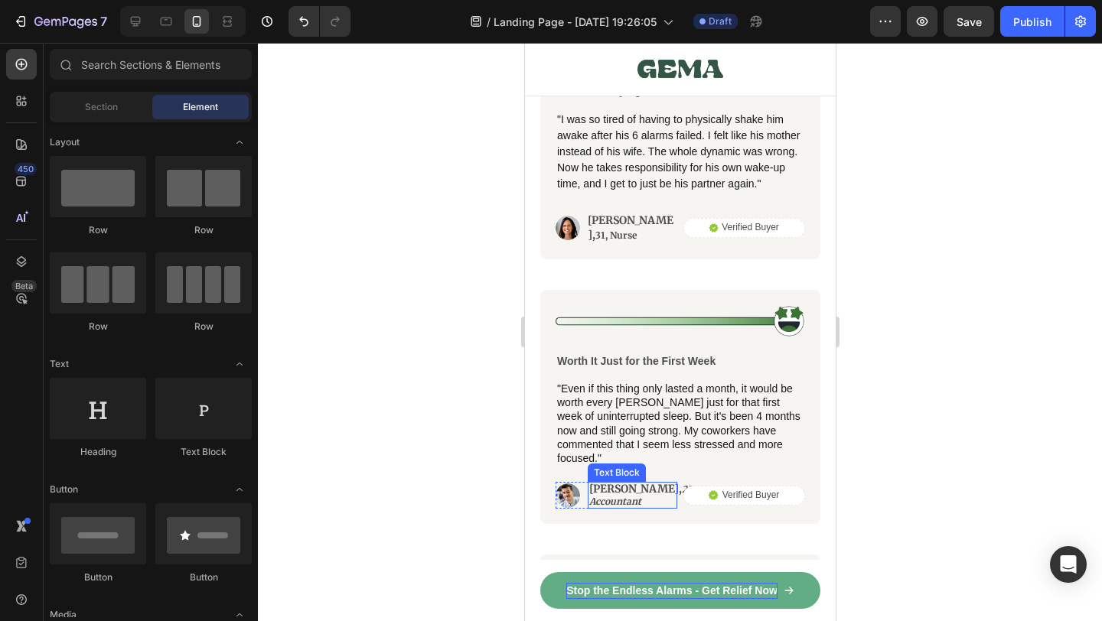
click at [618, 486] on span "[PERSON_NAME]," at bounding box center [635, 489] width 93 height 14
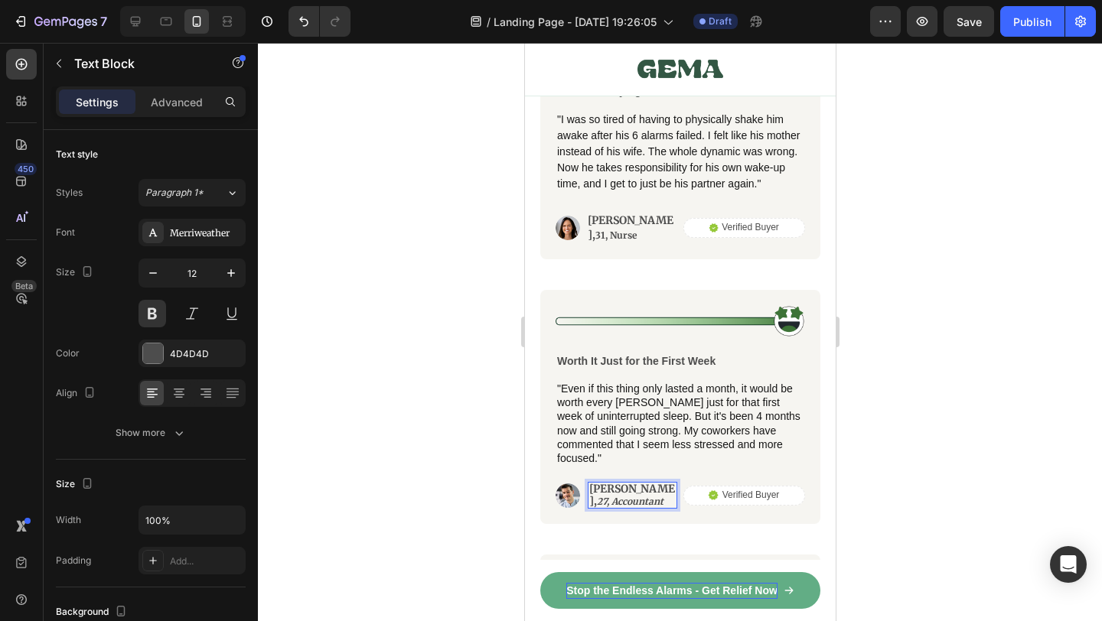
click at [623, 496] on icon "27, Accountant" at bounding box center [629, 501] width 67 height 11
drag, startPoint x: 621, startPoint y: 484, endPoint x: 658, endPoint y: 501, distance: 41.1
click at [658, 501] on div "[PERSON_NAME], 27, Accountant" at bounding box center [632, 495] width 90 height 27
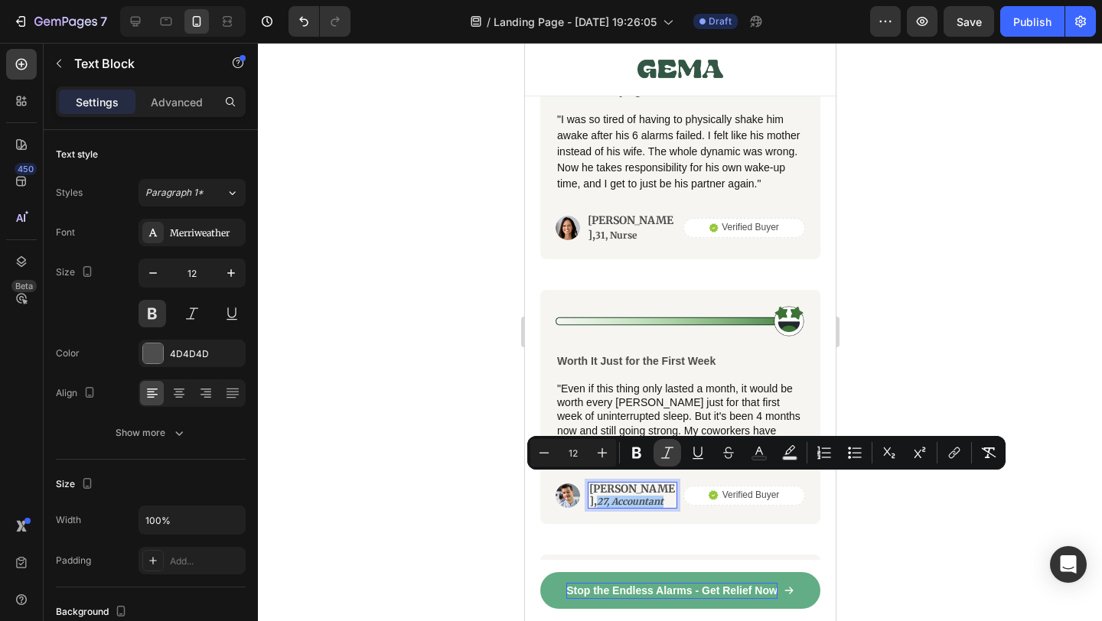
click at [664, 454] on icon "Editor contextual toolbar" at bounding box center [667, 452] width 15 height 15
click at [652, 419] on p ""Even if this thing only lasted a month, it would be worth every [PERSON_NAME] …" at bounding box center [679, 423] width 246 height 83
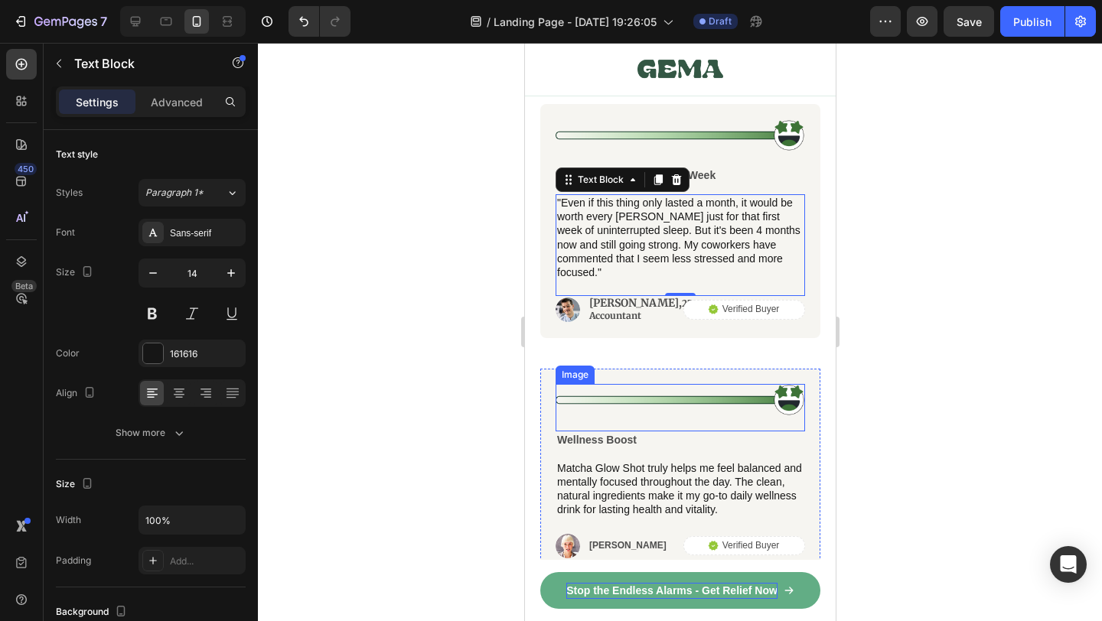
scroll to position [9386, 0]
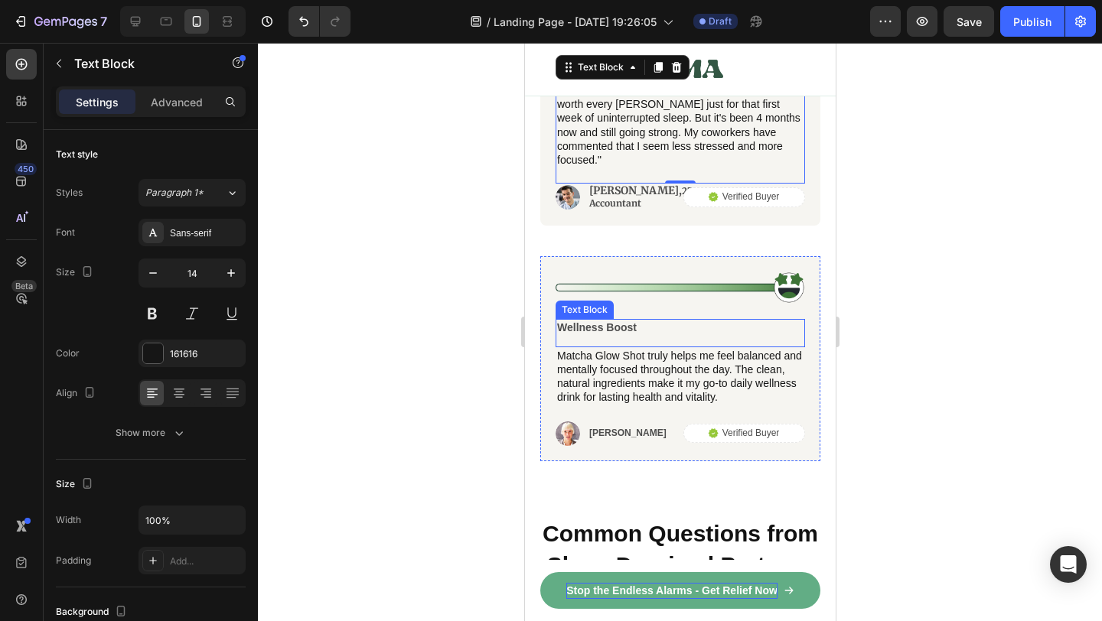
click at [623, 321] on p "Wellness Boost" at bounding box center [679, 328] width 246 height 14
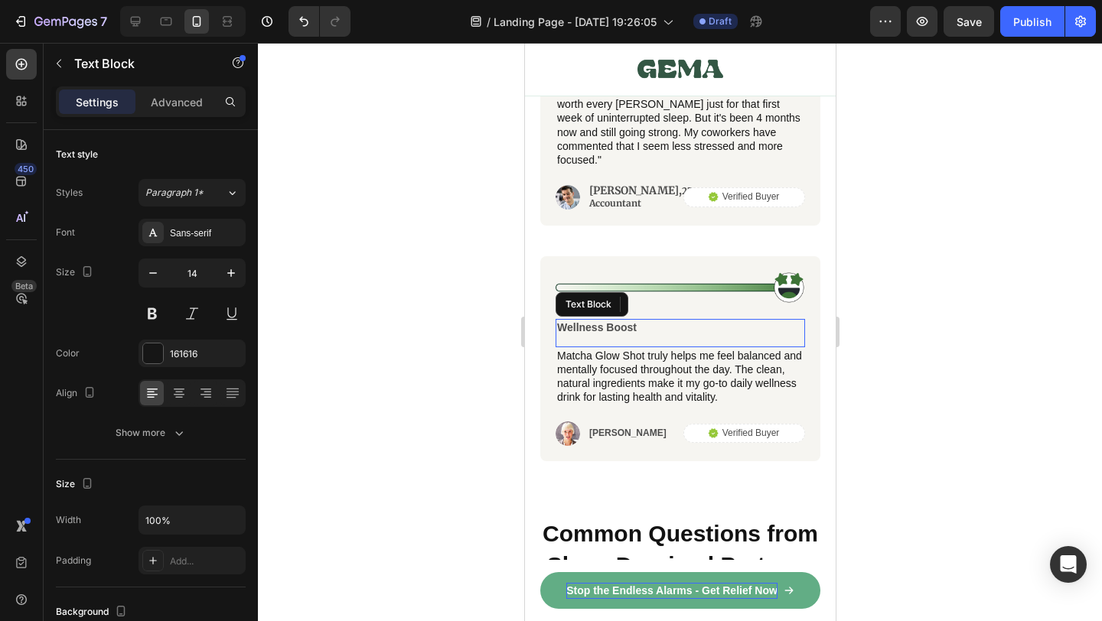
click at [623, 321] on p "Wellness Boost" at bounding box center [679, 328] width 246 height 14
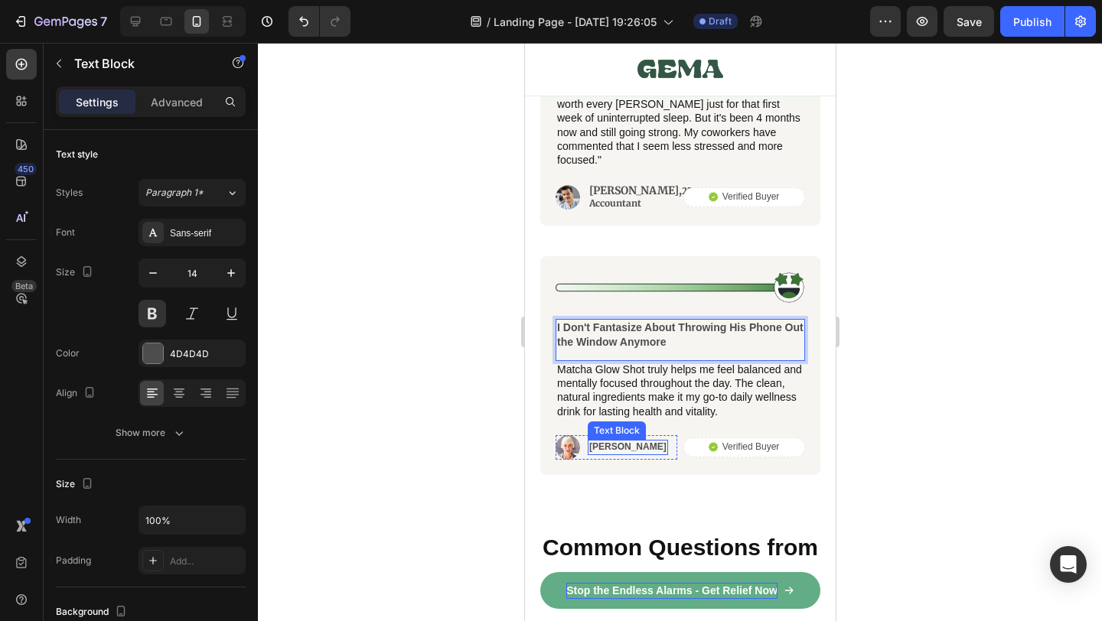
click at [622, 444] on p "[PERSON_NAME]" at bounding box center [627, 448] width 77 height 12
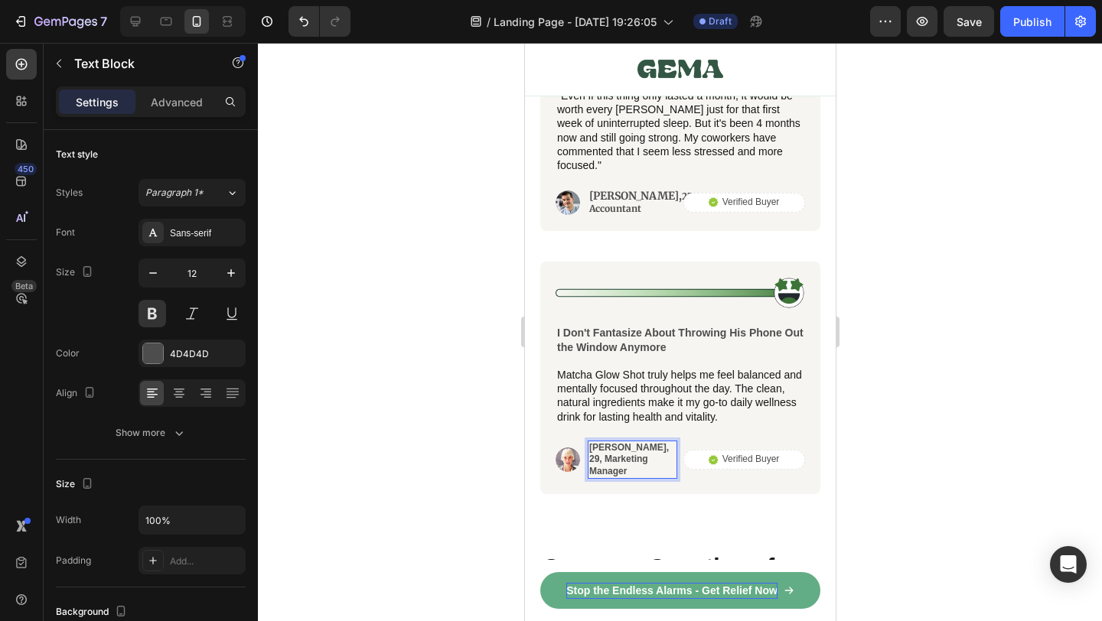
click at [640, 442] on p "[PERSON_NAME], 29, Marketing Manager" at bounding box center [632, 460] width 86 height 36
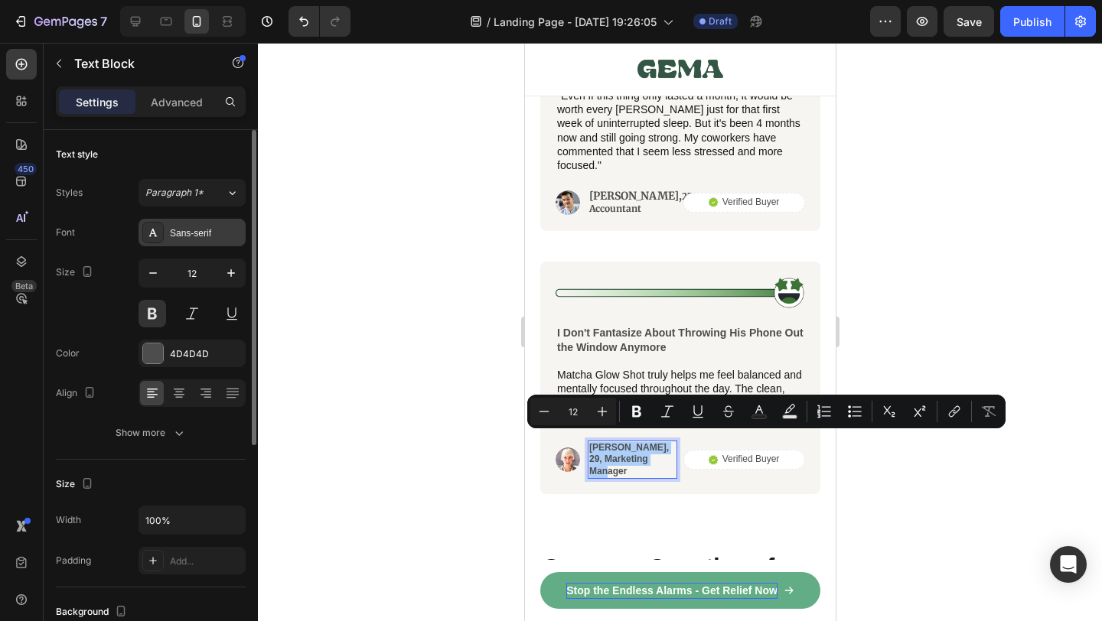
click at [195, 239] on div "Sans-serif" at bounding box center [206, 234] width 72 height 14
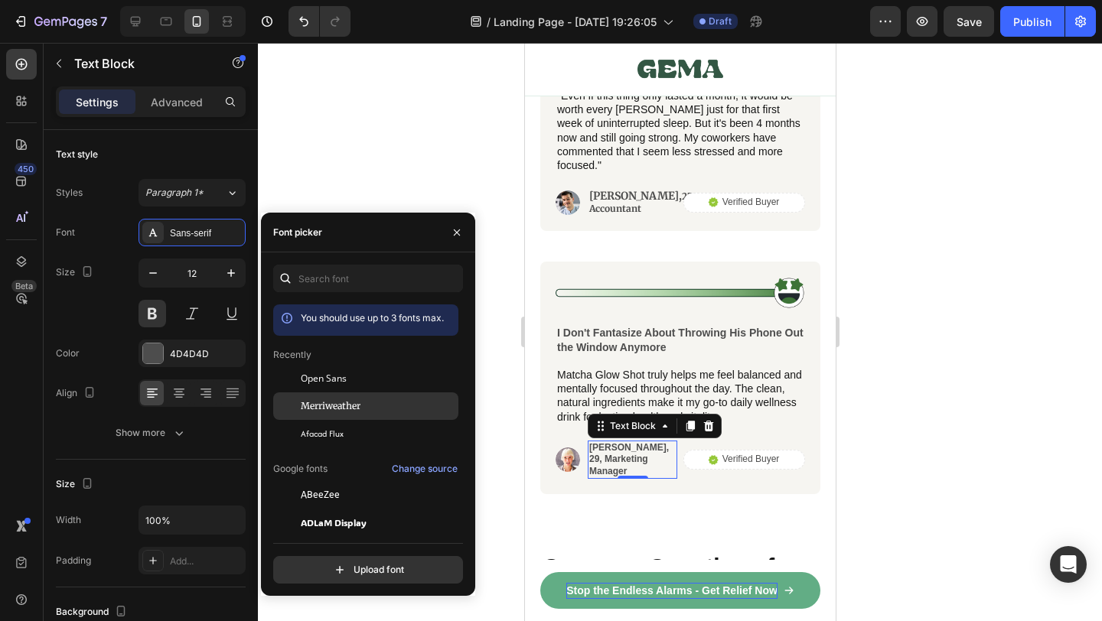
click at [336, 402] on span "Merriweather" at bounding box center [331, 407] width 60 height 14
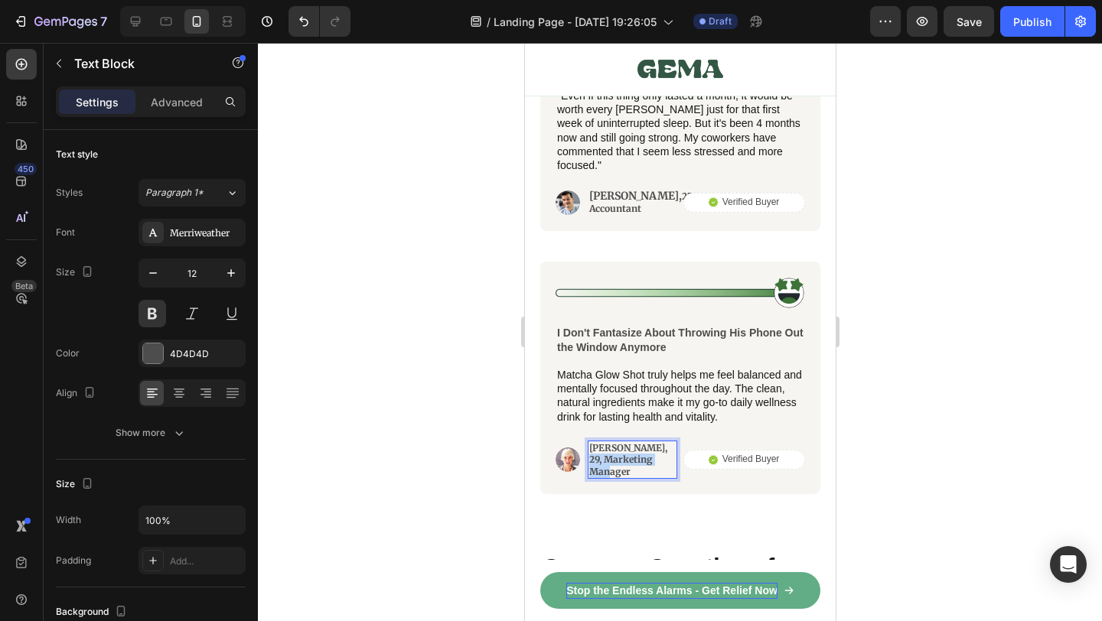
drag, startPoint x: 636, startPoint y: 464, endPoint x: 591, endPoint y: 452, distance: 46.6
click at [591, 452] on p "[PERSON_NAME], 29, Marketing Manager" at bounding box center [632, 460] width 86 height 36
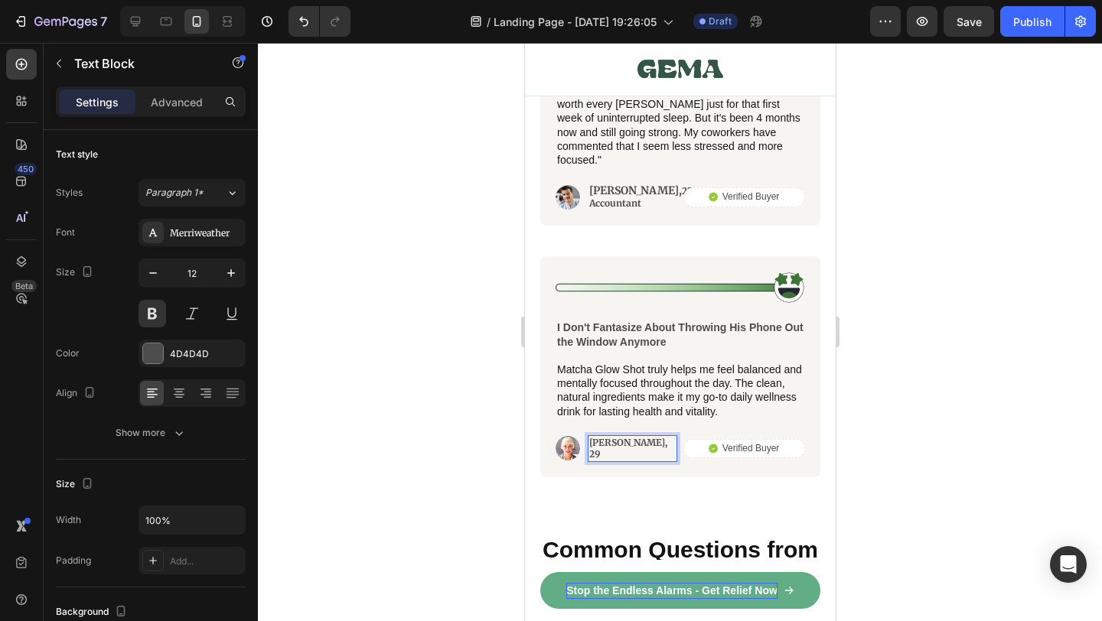
click at [856, 443] on div at bounding box center [680, 332] width 844 height 579
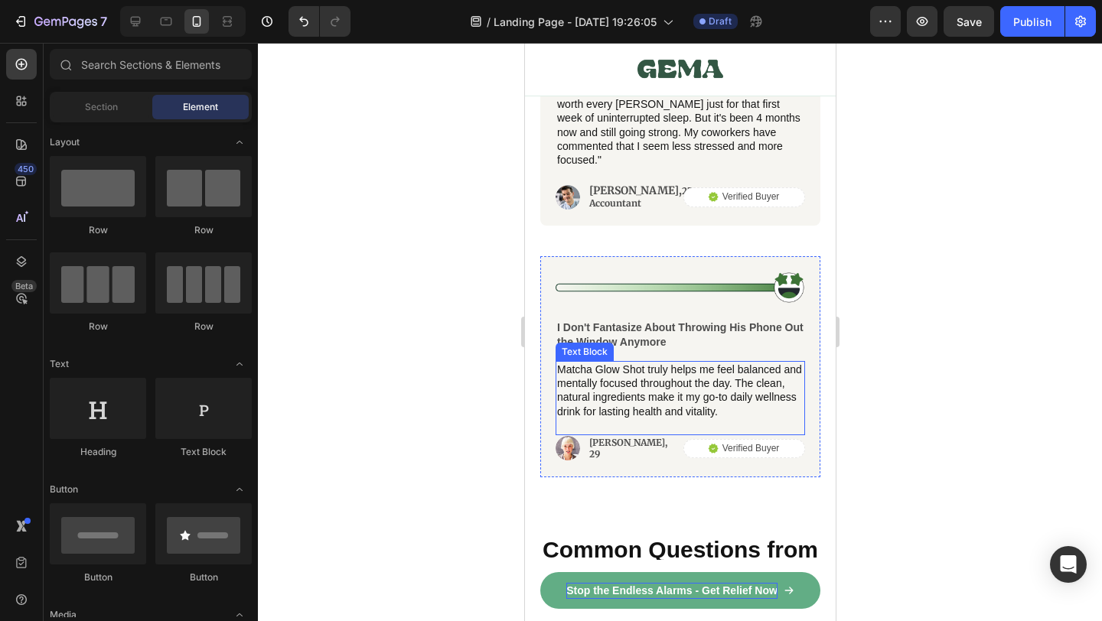
scroll to position [9342, 0]
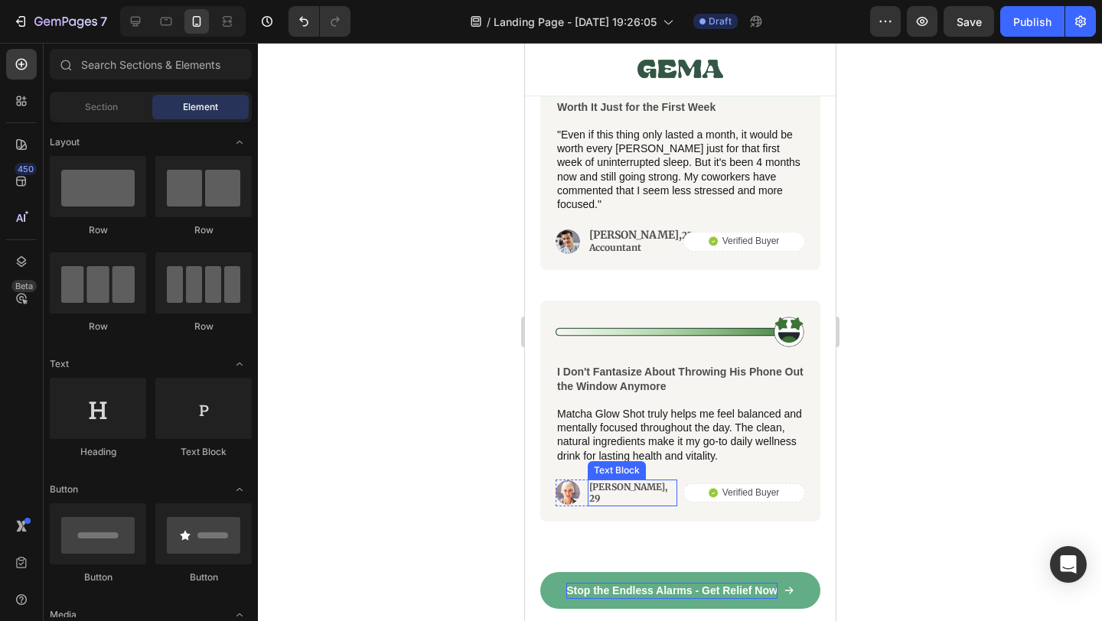
click at [633, 484] on p "[PERSON_NAME], 29" at bounding box center [632, 493] width 86 height 24
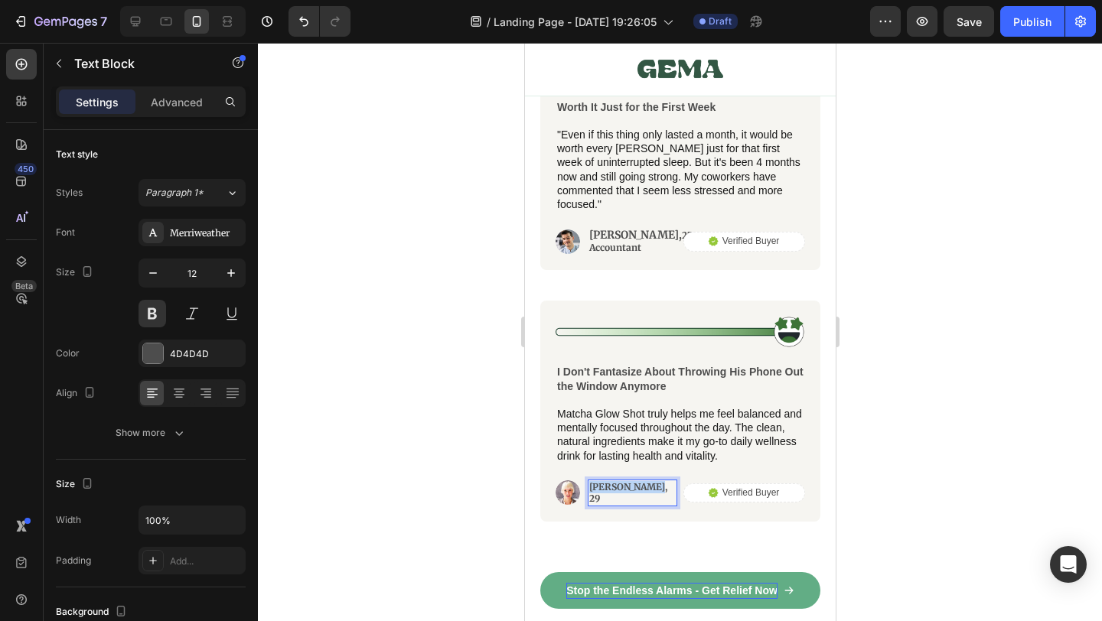
click at [633, 484] on p "[PERSON_NAME], 29" at bounding box center [632, 493] width 86 height 24
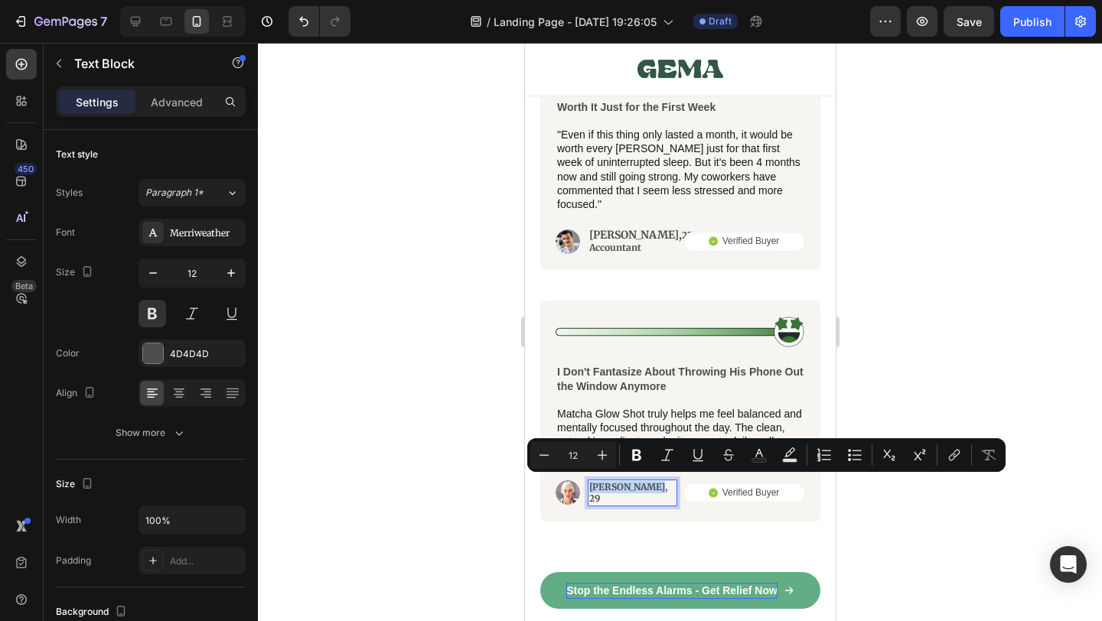
click at [633, 491] on div "[PERSON_NAME], 29" at bounding box center [632, 493] width 90 height 27
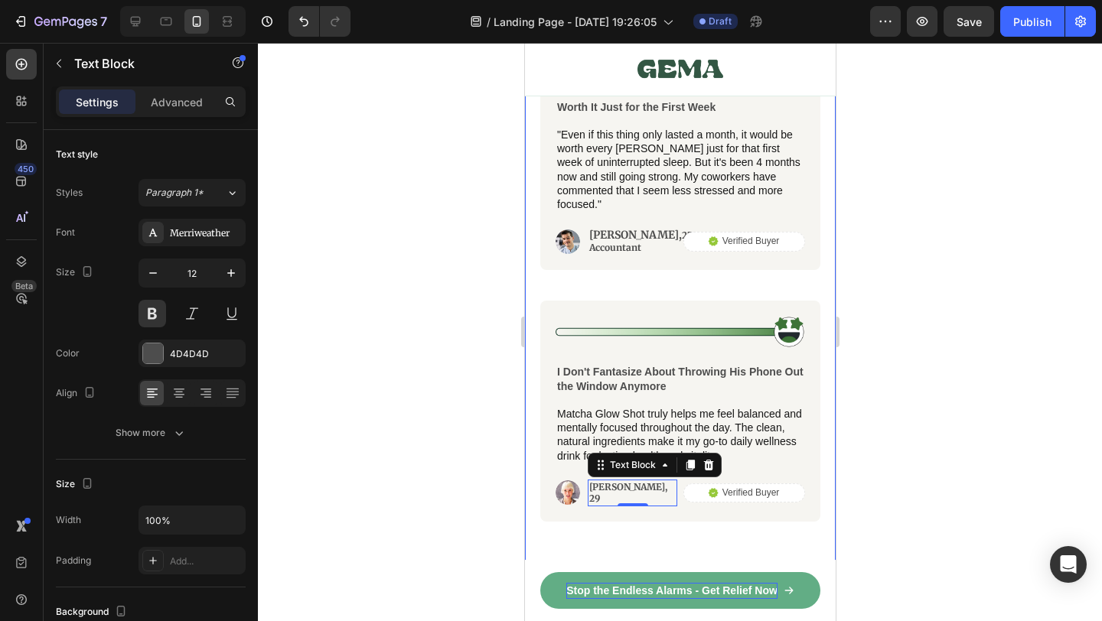
click at [892, 482] on div at bounding box center [680, 332] width 844 height 579
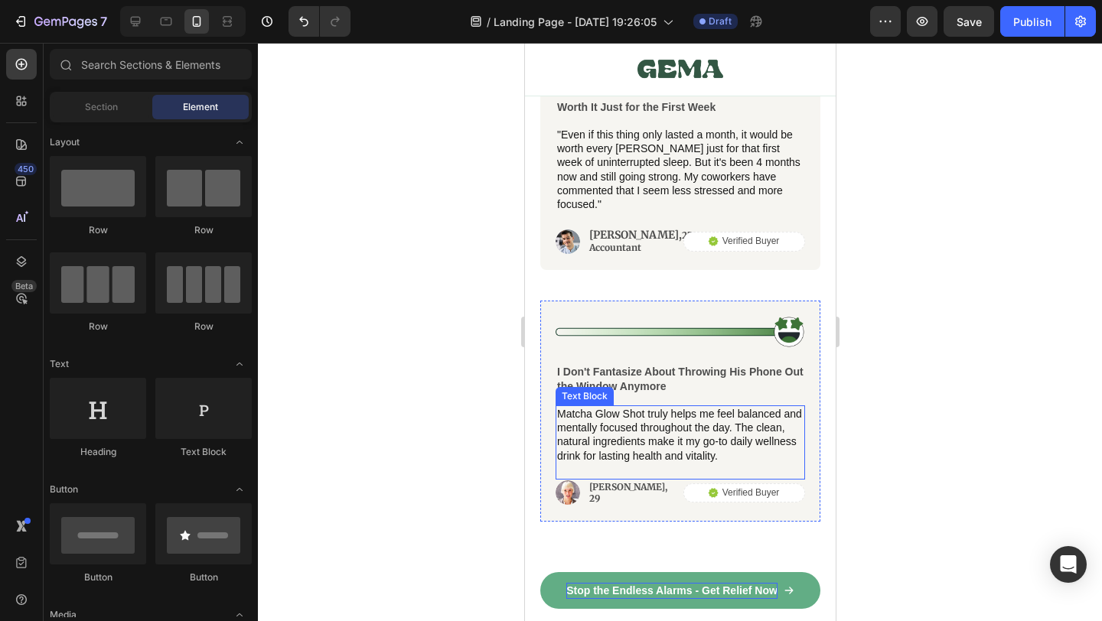
click at [603, 416] on p "Matcha Glow Shot truly helps me feel balanced and mentally focused throughout t…" at bounding box center [679, 435] width 246 height 56
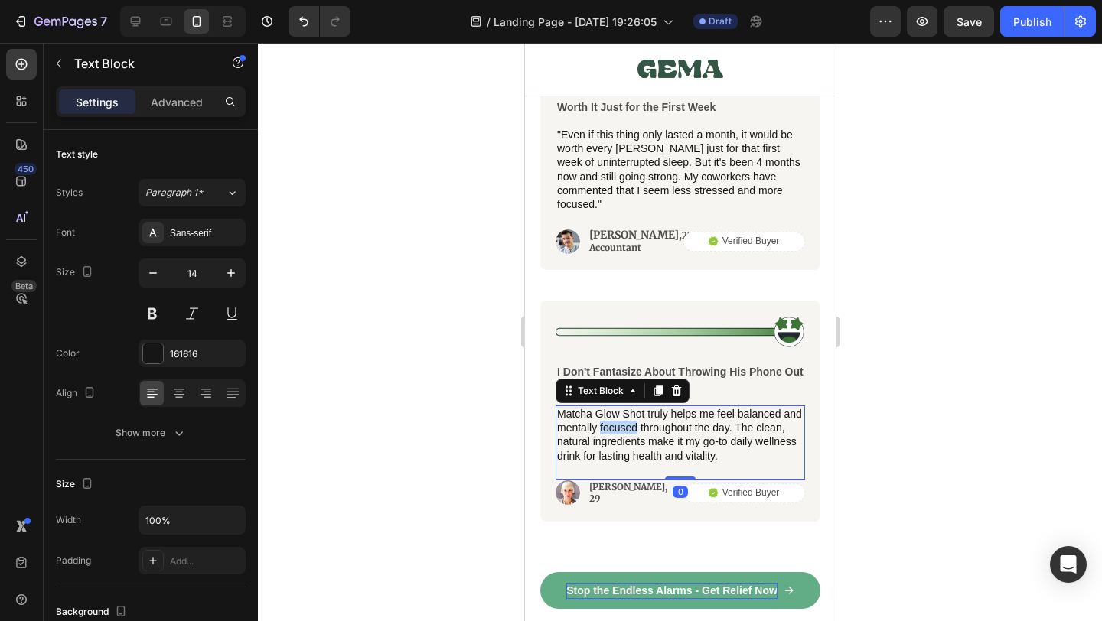
click at [603, 416] on p "Matcha Glow Shot truly helps me feel balanced and mentally focused throughout t…" at bounding box center [679, 435] width 246 height 56
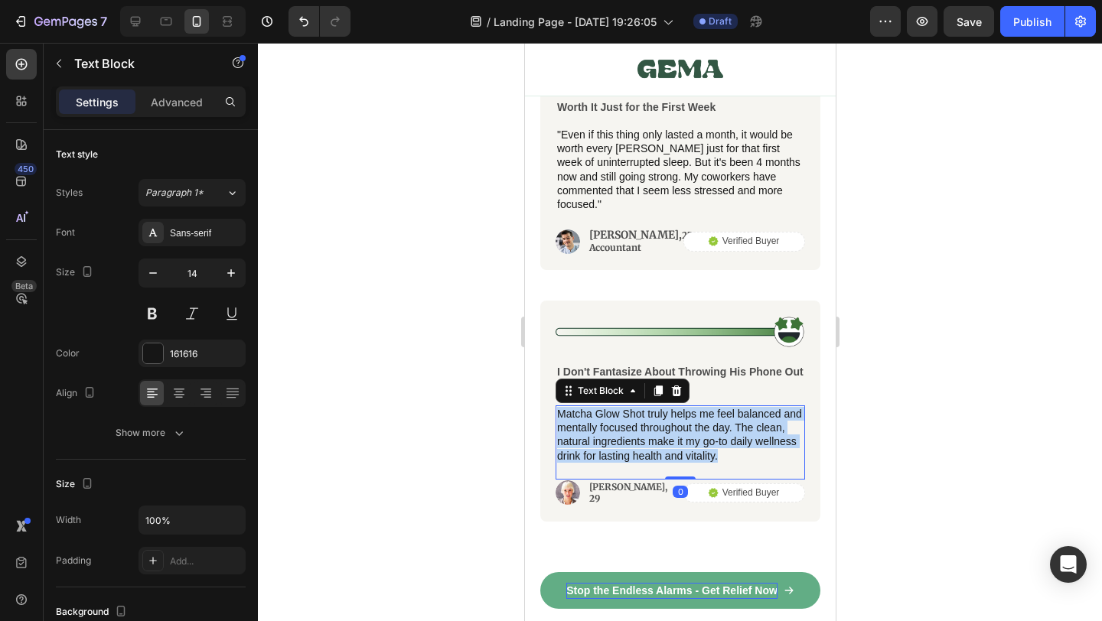
click at [603, 416] on p "Matcha Glow Shot truly helps me feel balanced and mentally focused throughout t…" at bounding box center [679, 435] width 246 height 56
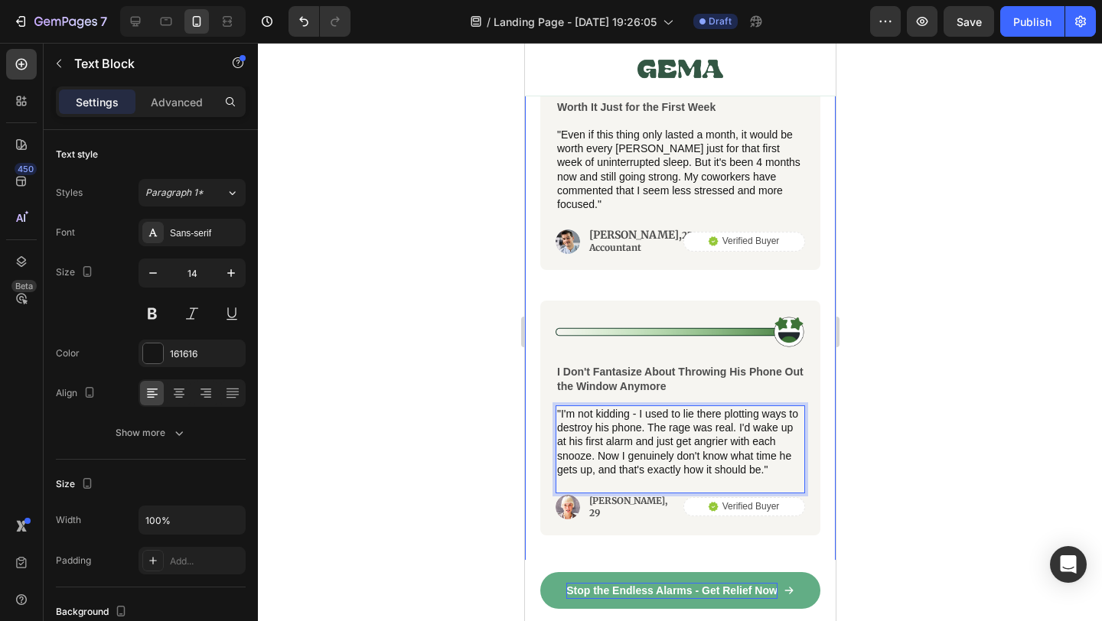
click at [904, 390] on div at bounding box center [680, 332] width 844 height 579
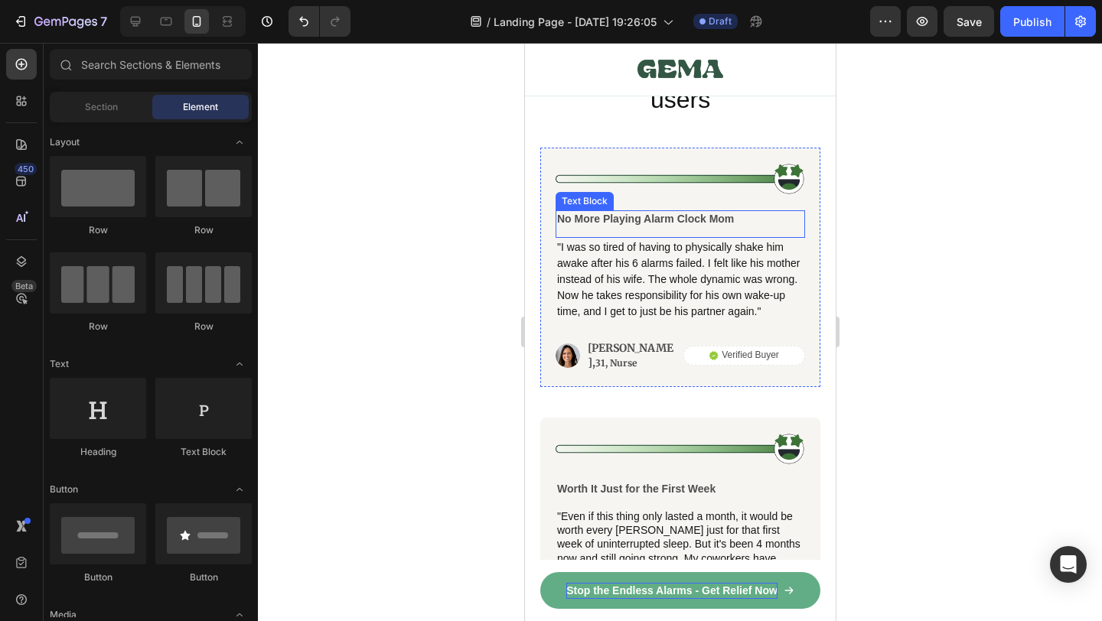
scroll to position [8957, 0]
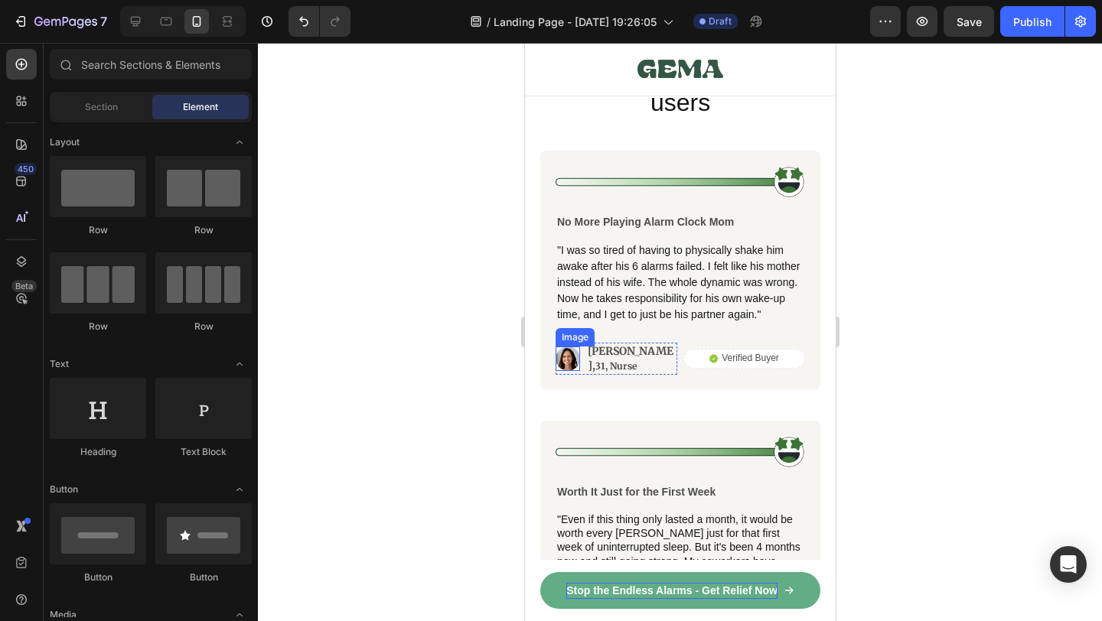
click at [566, 353] on img at bounding box center [567, 359] width 24 height 24
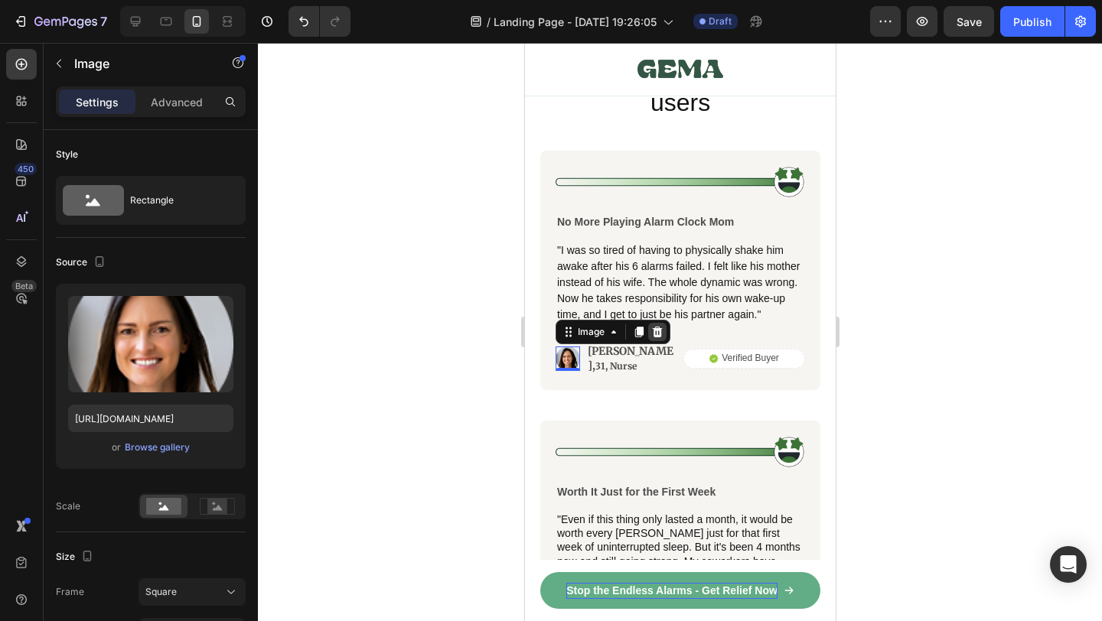
click at [661, 326] on icon at bounding box center [657, 332] width 12 height 12
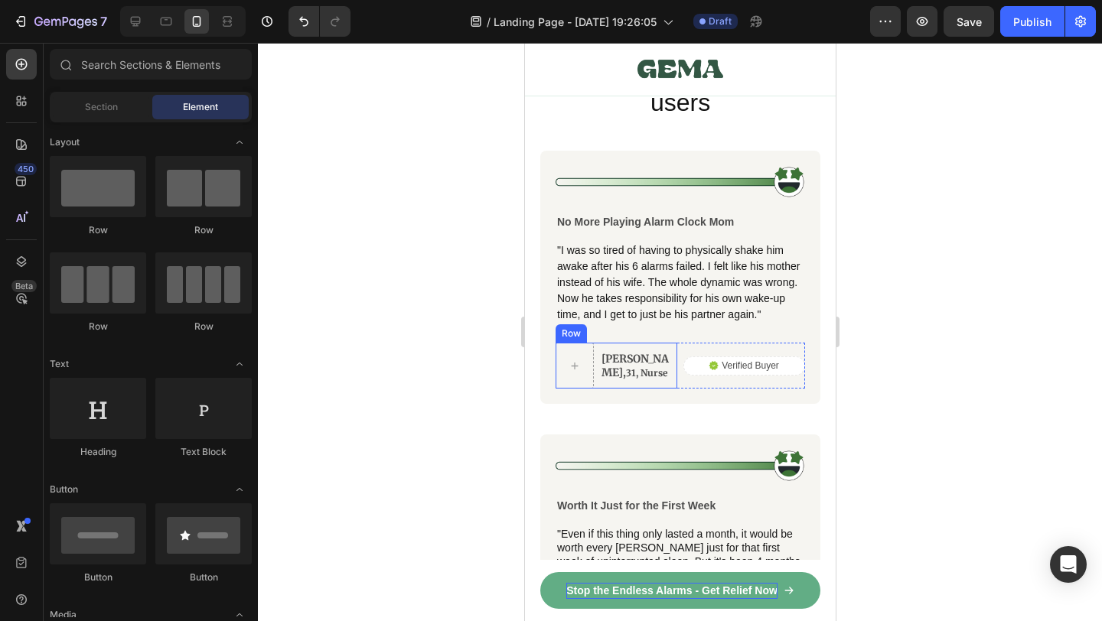
click at [598, 386] on div "[PERSON_NAME], 31, Nurse Text Block Row" at bounding box center [616, 366] width 122 height 46
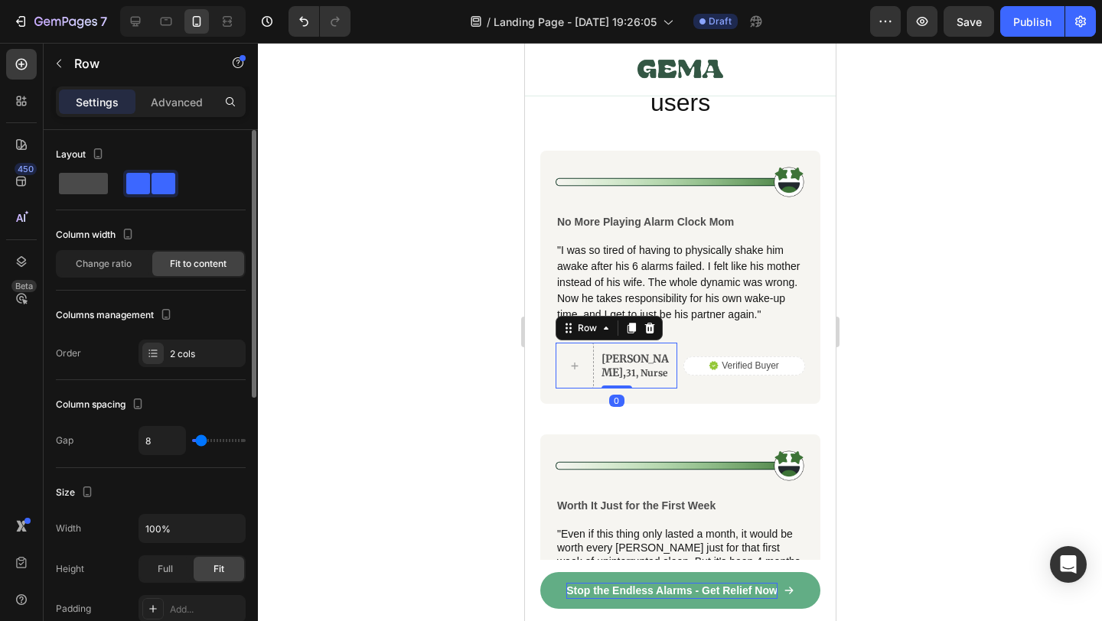
click at [77, 176] on span at bounding box center [83, 183] width 49 height 21
type input "0"
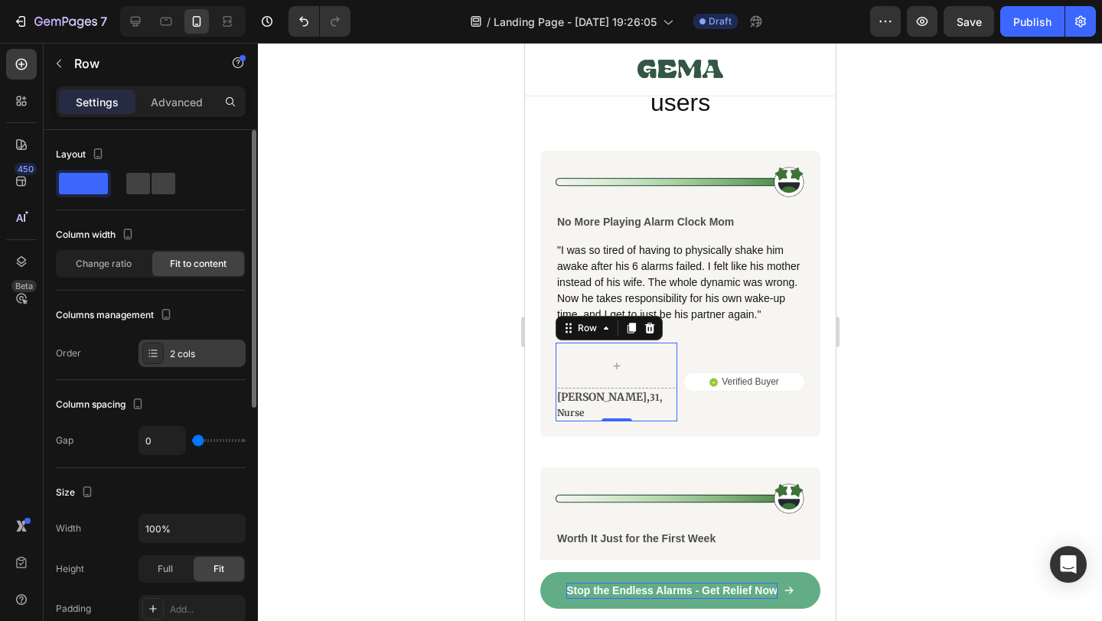
click at [187, 353] on div "2 cols" at bounding box center [206, 354] width 72 height 14
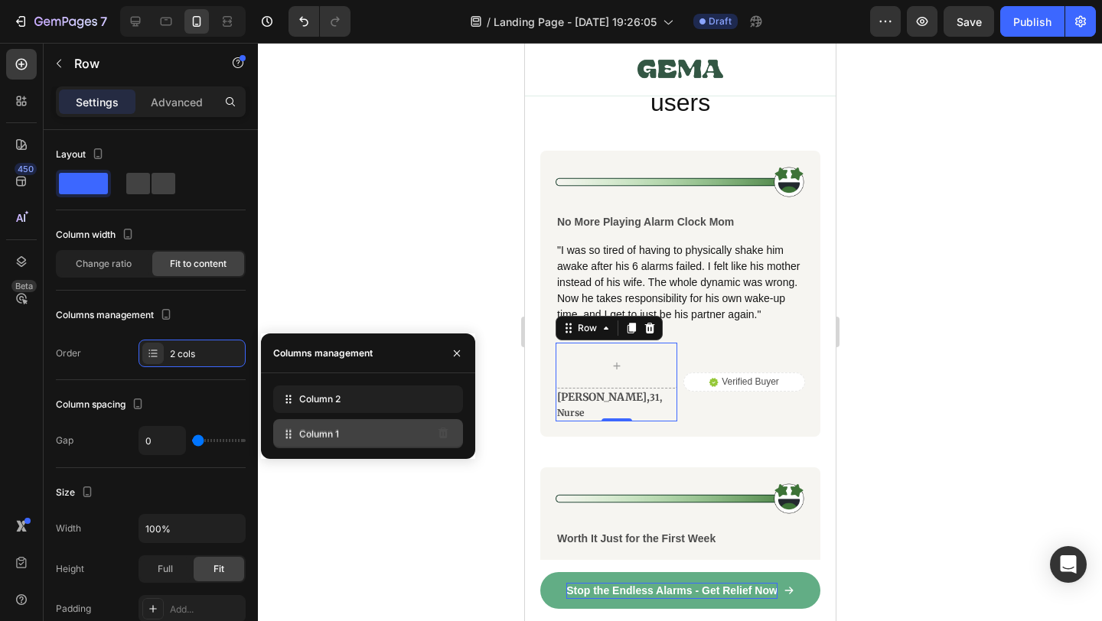
drag, startPoint x: 286, startPoint y: 403, endPoint x: 286, endPoint y: 439, distance: 36.0
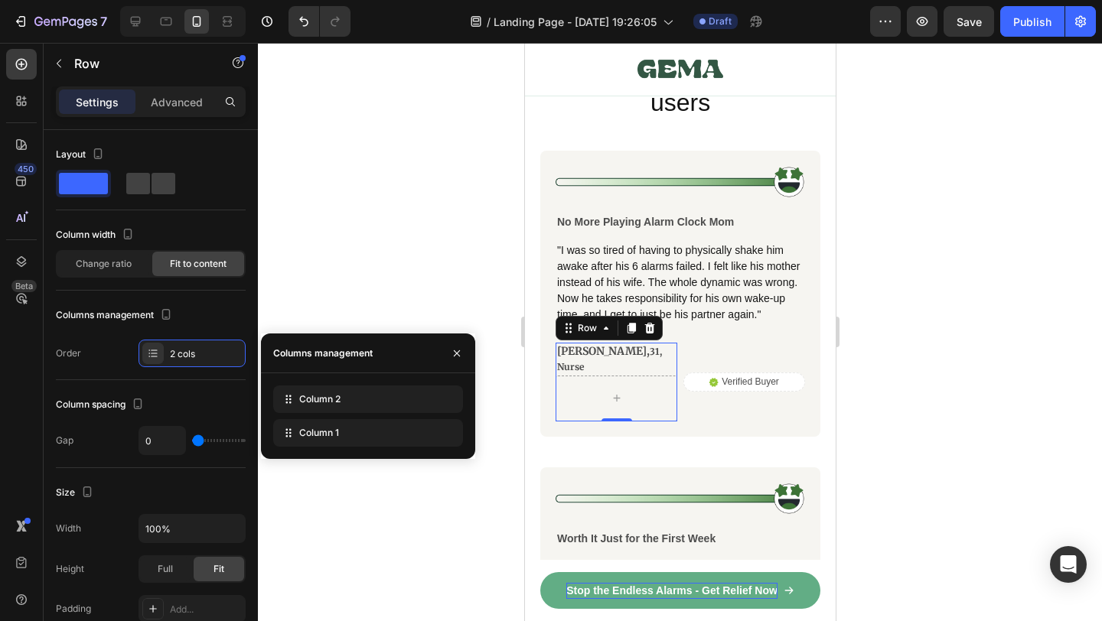
click at [871, 445] on div at bounding box center [680, 332] width 844 height 579
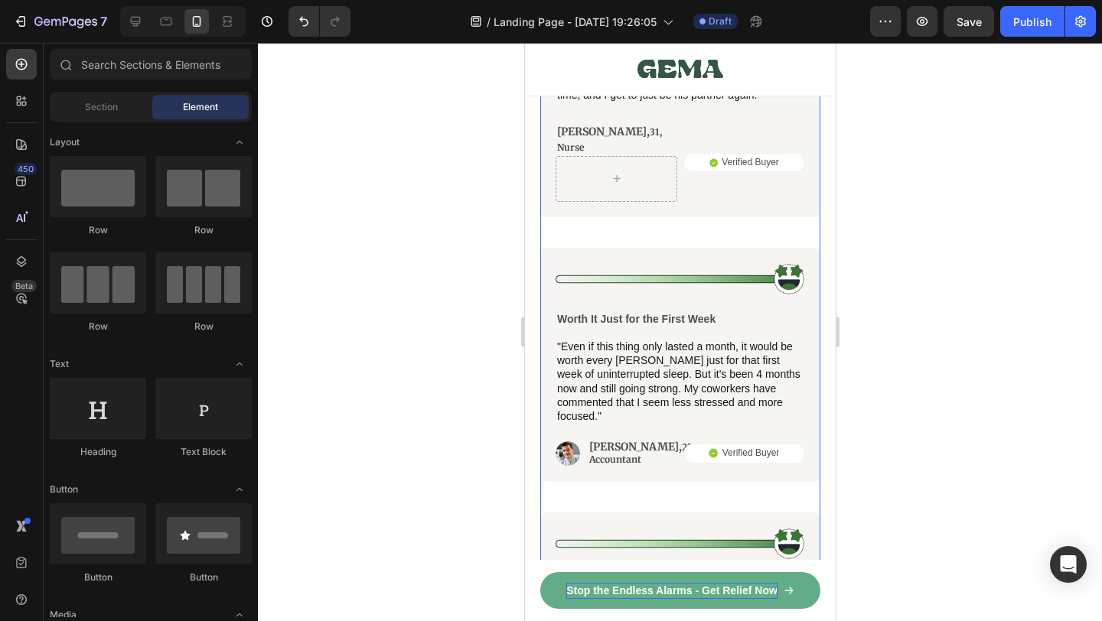
scroll to position [9245, 0]
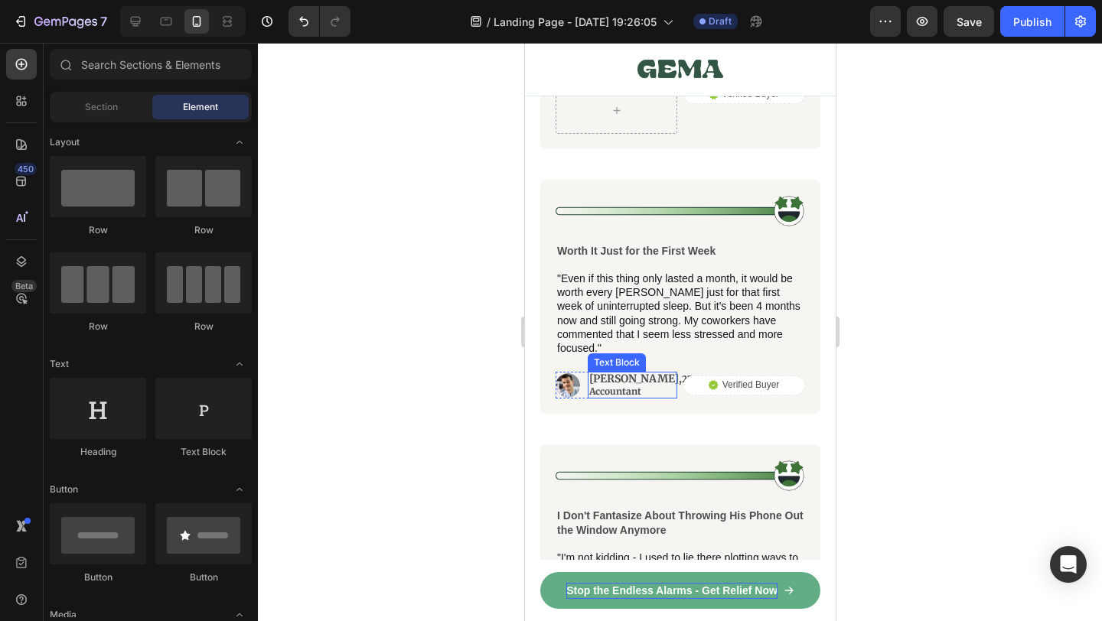
click at [572, 373] on img at bounding box center [567, 385] width 24 height 24
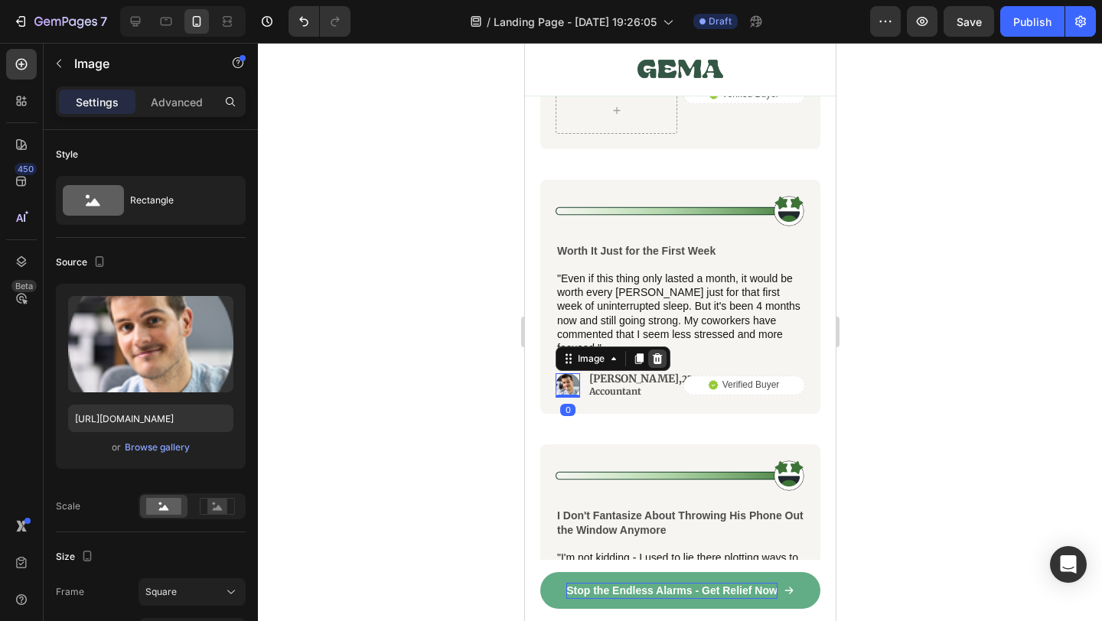
click at [660, 354] on icon at bounding box center [657, 359] width 10 height 11
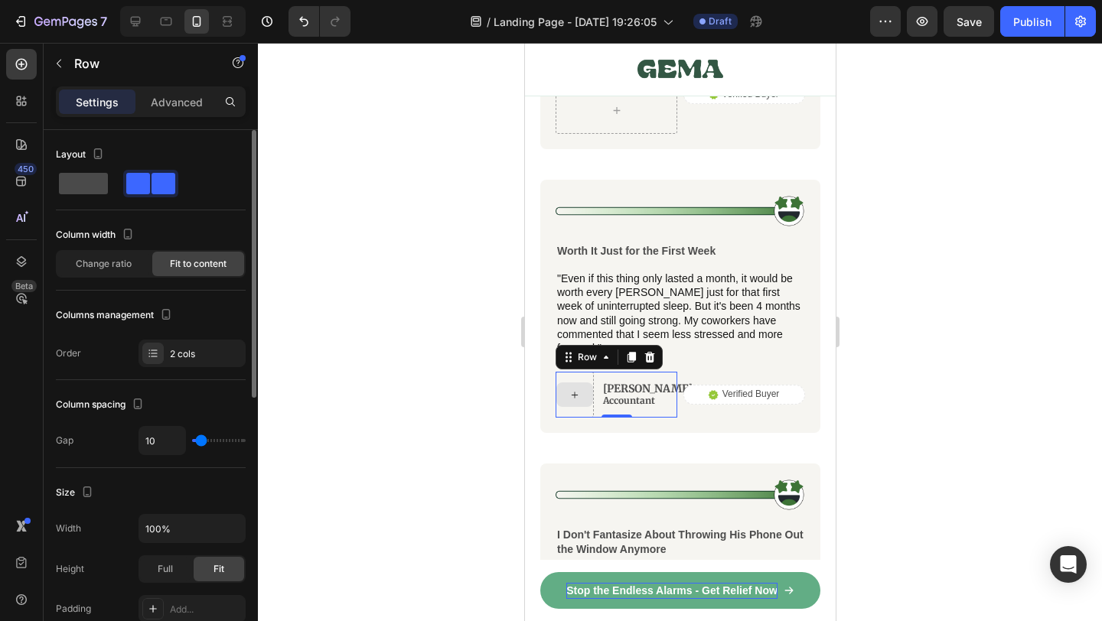
click at [91, 184] on span at bounding box center [83, 183] width 49 height 21
type input "0"
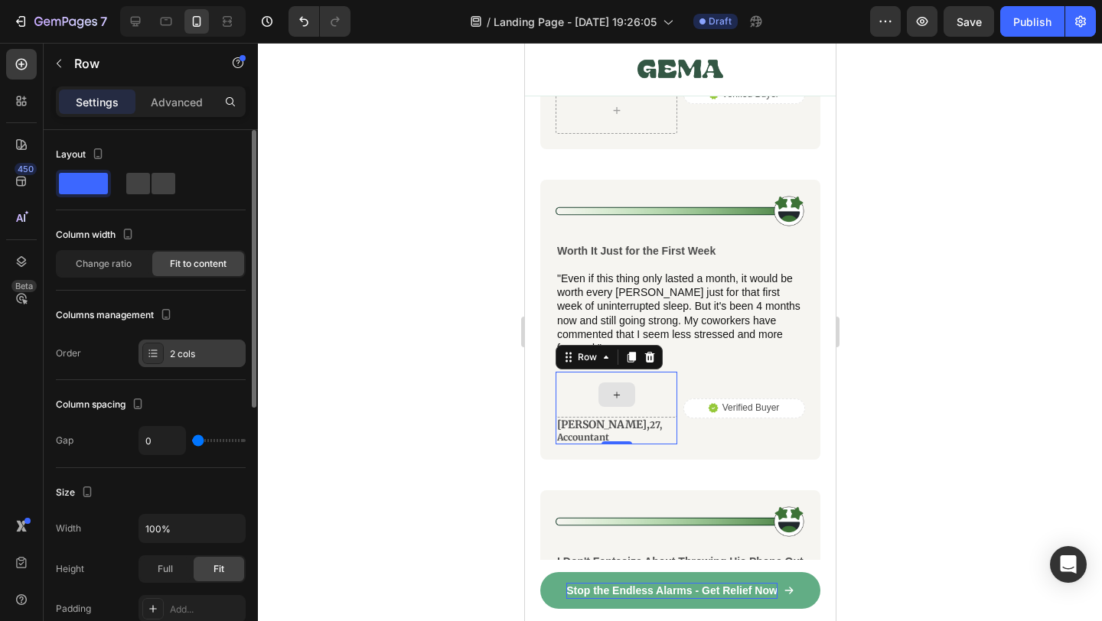
click at [205, 359] on div "2 cols" at bounding box center [206, 354] width 72 height 14
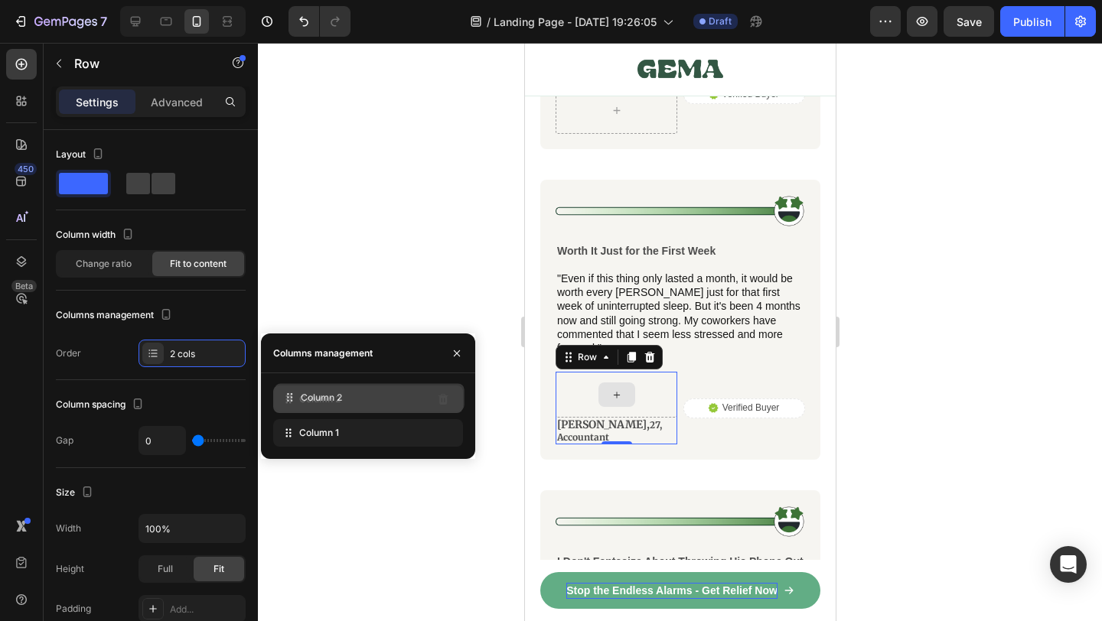
drag, startPoint x: 289, startPoint y: 432, endPoint x: 319, endPoint y: 388, distance: 53.3
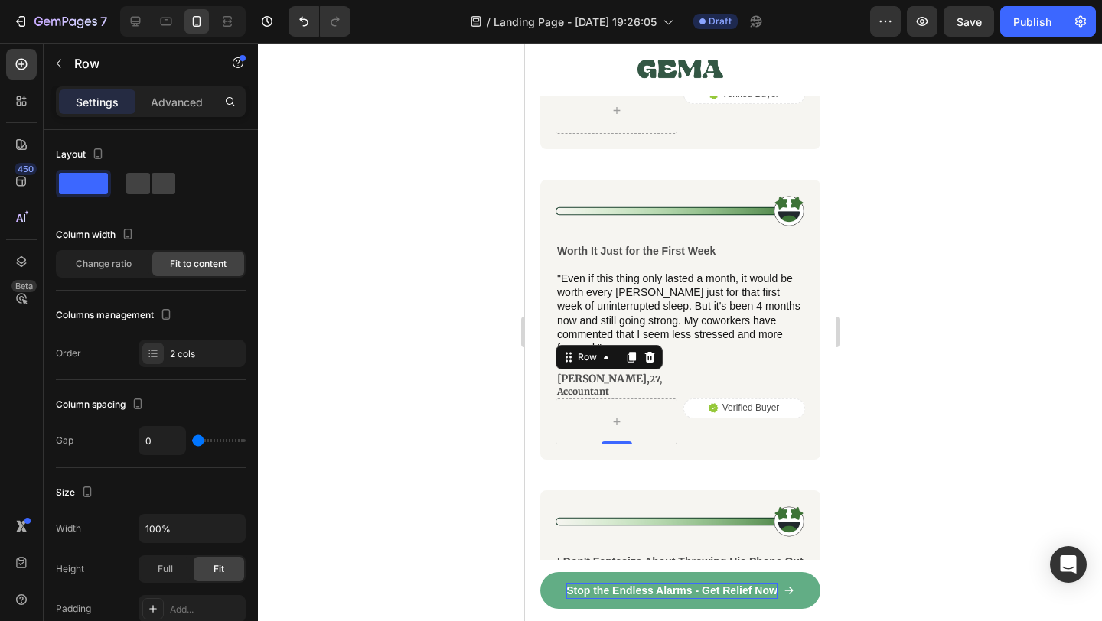
click at [665, 389] on div "[PERSON_NAME], 27, Accountant Text Block Row 0" at bounding box center [616, 408] width 122 height 73
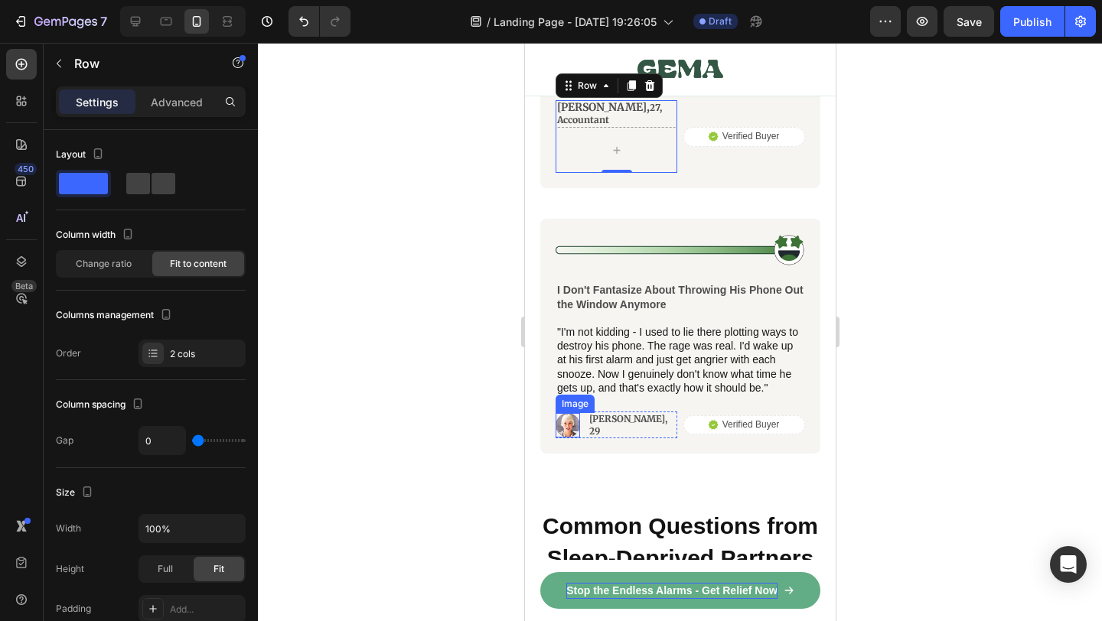
click at [568, 413] on img at bounding box center [567, 425] width 24 height 24
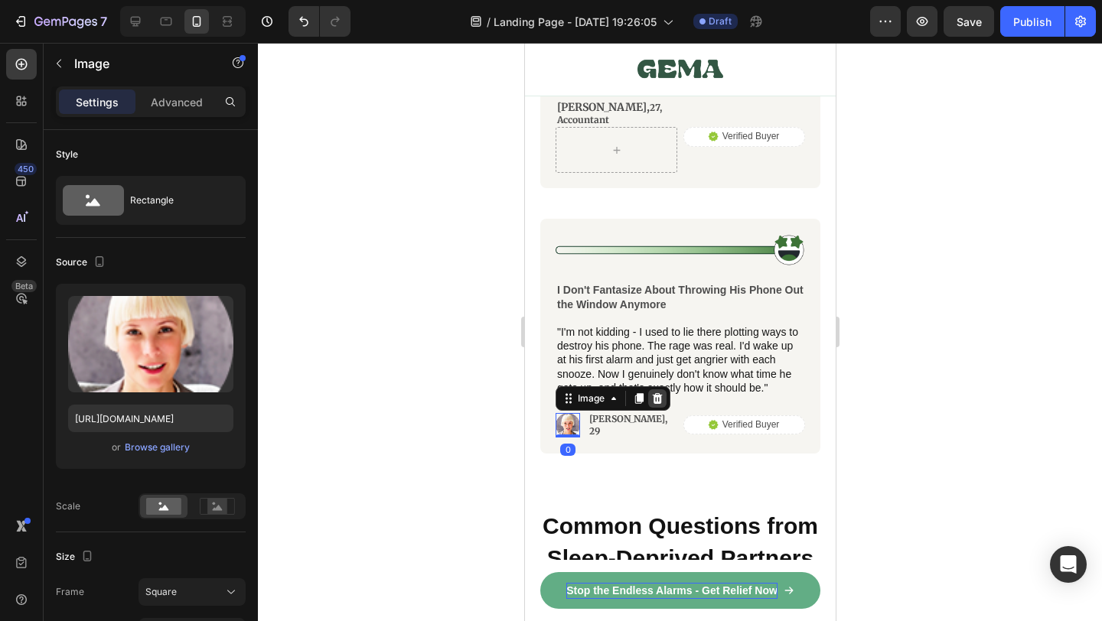
click at [658, 393] on icon at bounding box center [657, 398] width 10 height 11
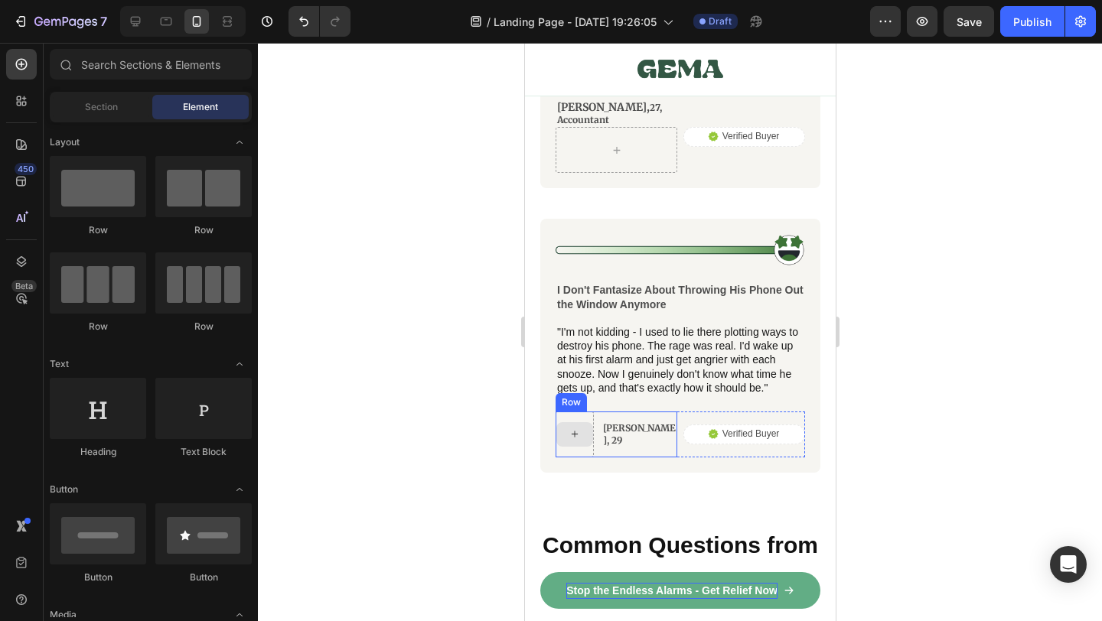
click at [580, 422] on div at bounding box center [574, 434] width 37 height 24
click at [615, 425] on div "[PERSON_NAME], 29 Text Block" at bounding box center [639, 435] width 76 height 46
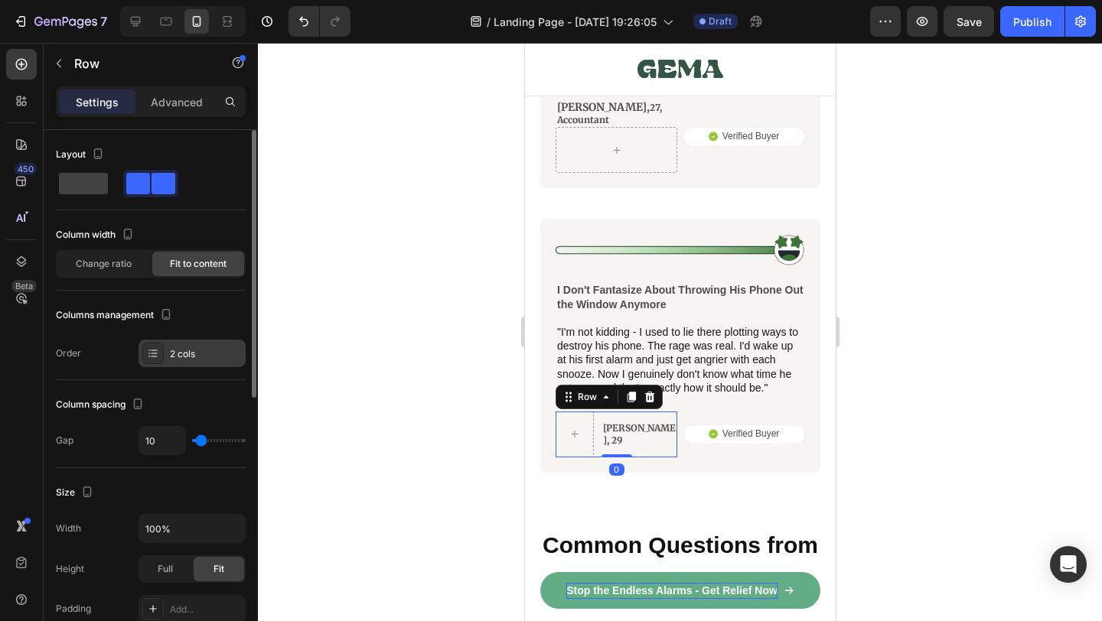
click at [180, 351] on div "2 cols" at bounding box center [206, 354] width 72 height 14
click at [123, 170] on div at bounding box center [150, 184] width 55 height 28
type input "0"
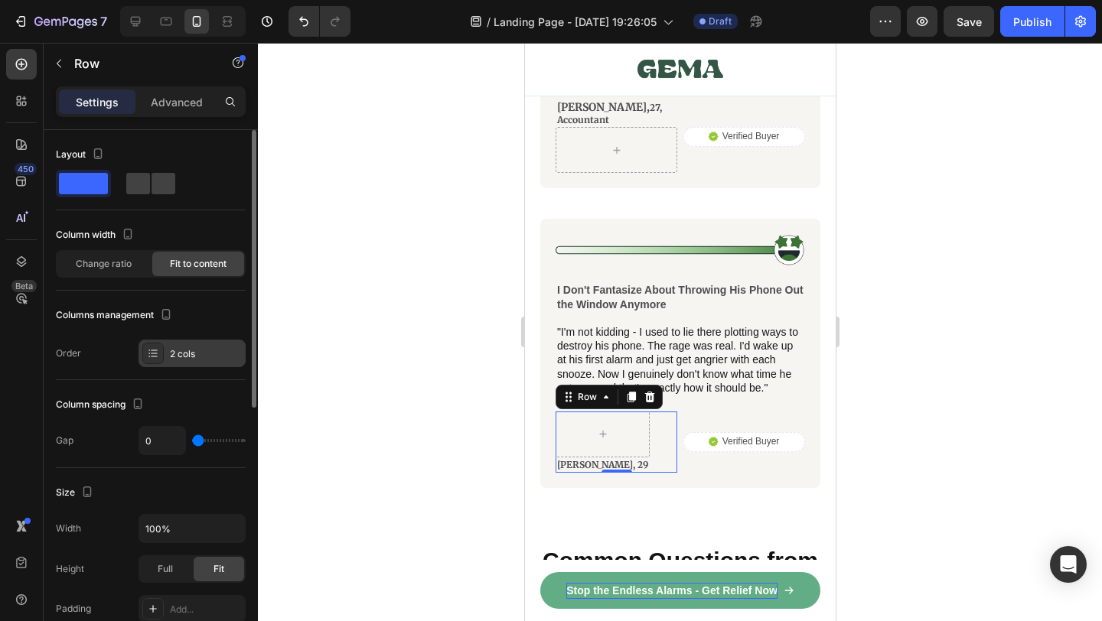
click at [195, 357] on div "2 cols" at bounding box center [206, 354] width 72 height 14
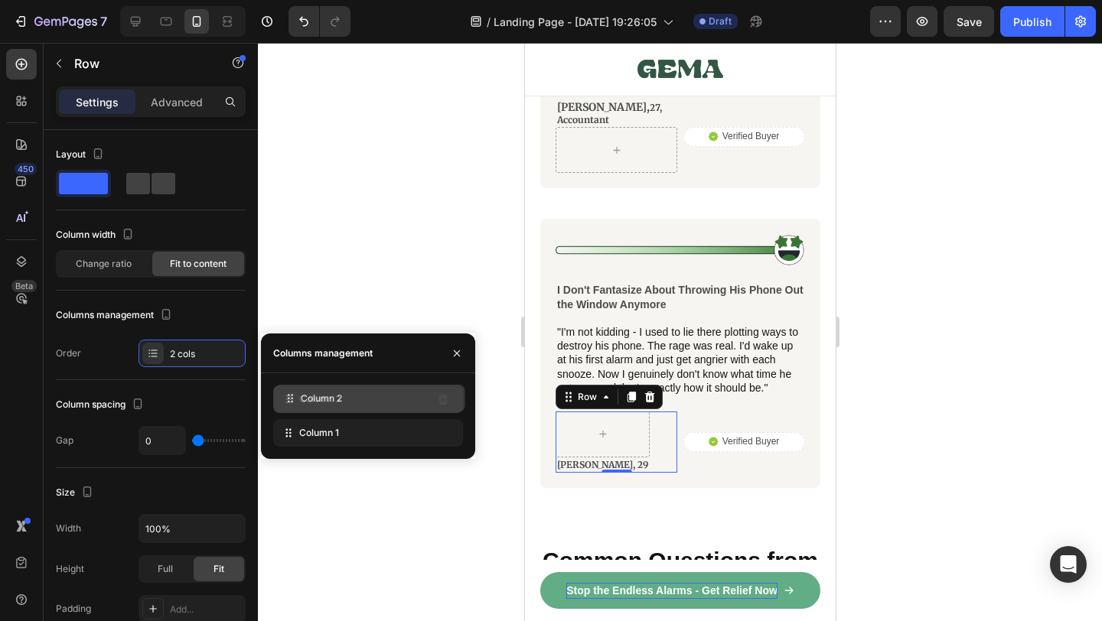
drag, startPoint x: 290, startPoint y: 438, endPoint x: 292, endPoint y: 403, distance: 34.5
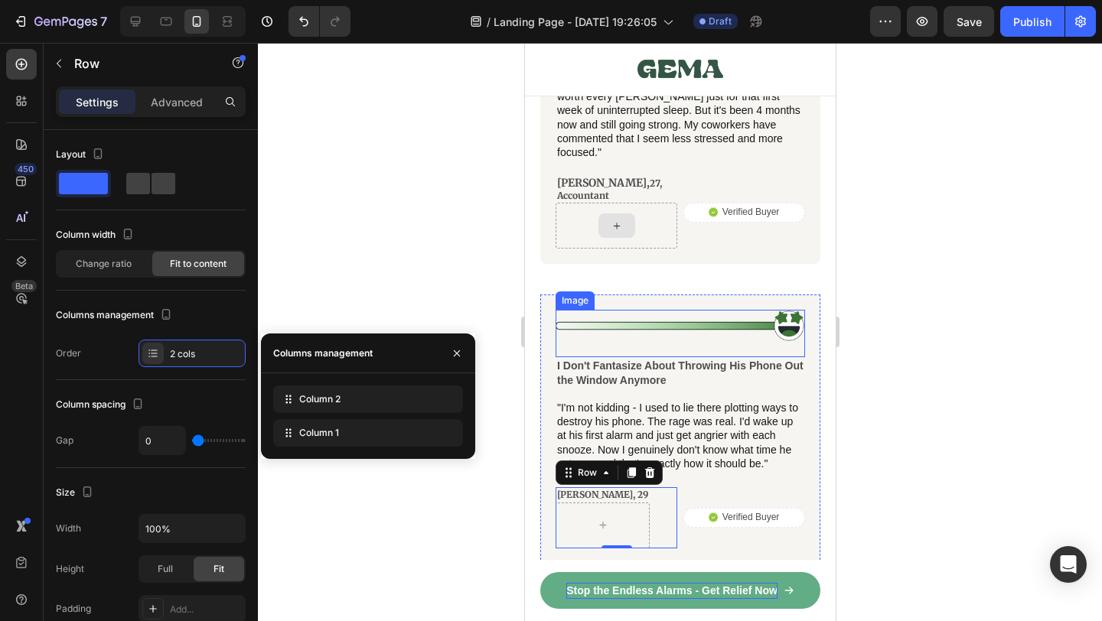
scroll to position [9429, 0]
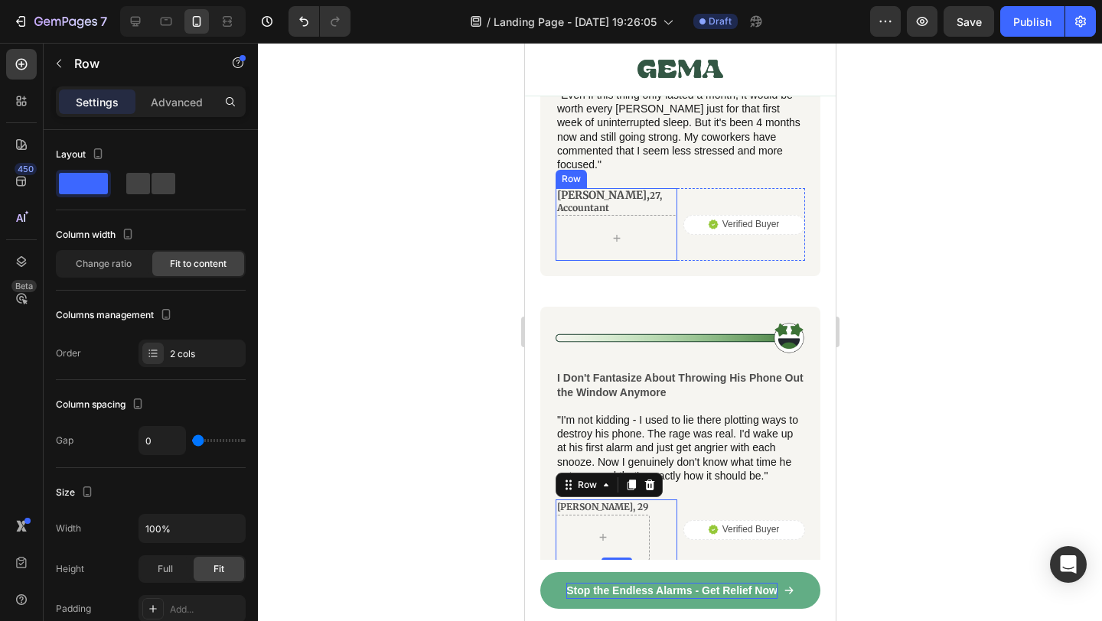
click at [664, 204] on div "[PERSON_NAME], 27, Accountant Text Block Row" at bounding box center [616, 224] width 122 height 73
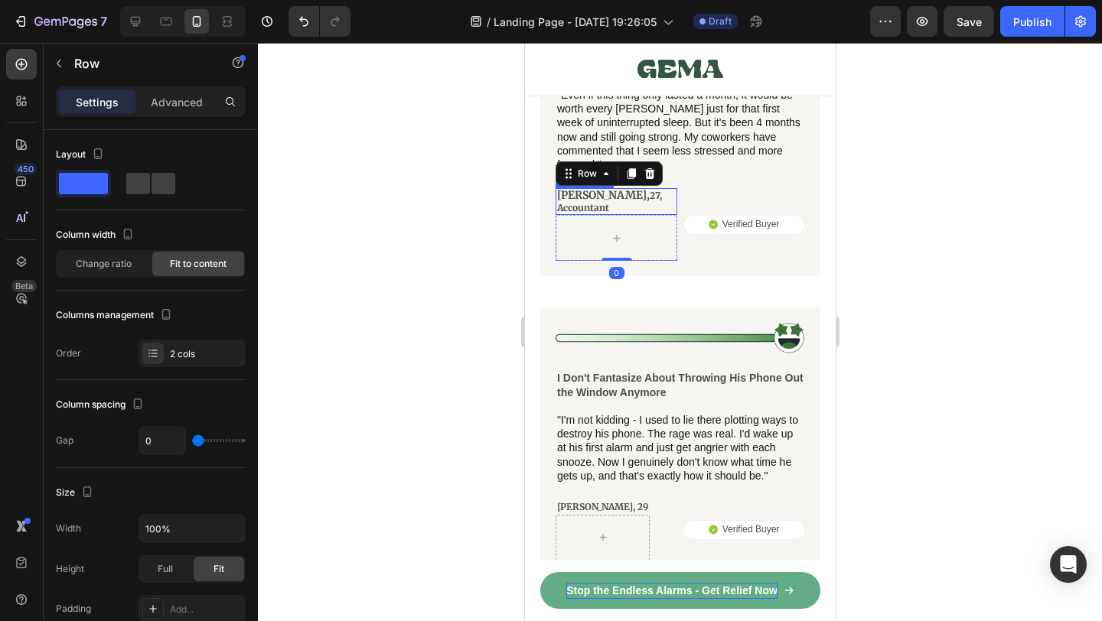
click at [603, 190] on span "27, Accountant" at bounding box center [608, 202] width 105 height 24
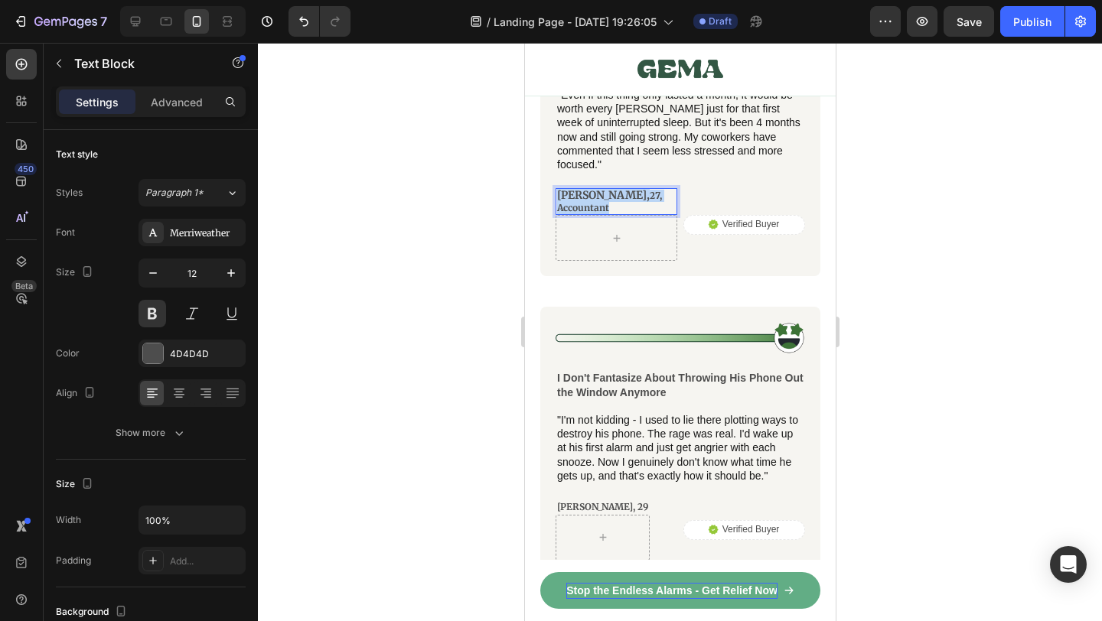
click at [603, 190] on span "27, Accountant" at bounding box center [608, 202] width 105 height 24
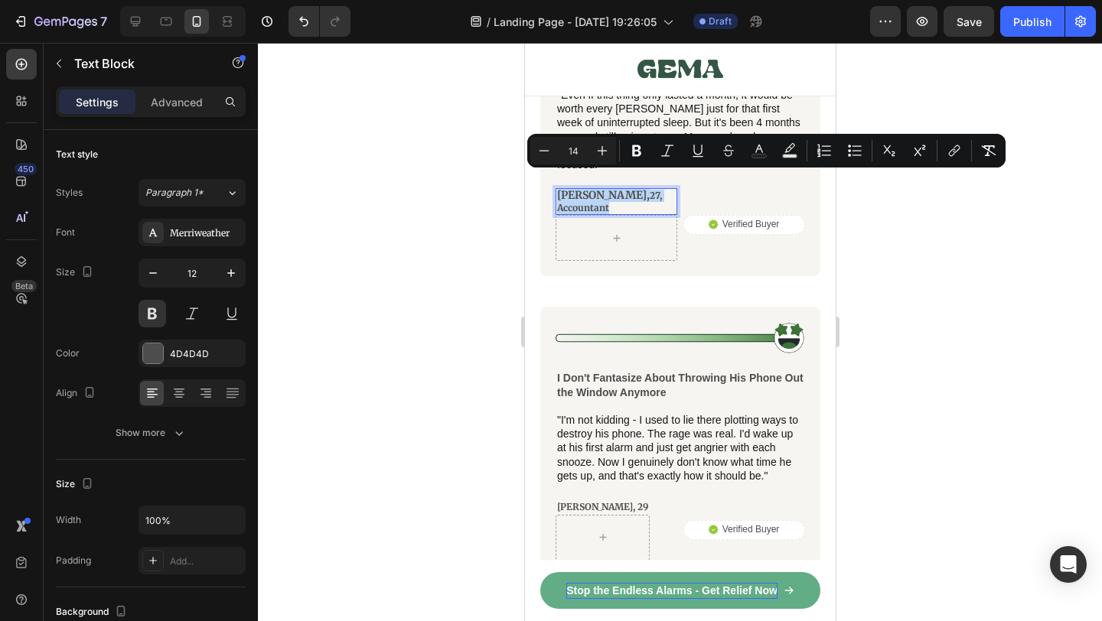
click at [589, 190] on span "27, Accountant" at bounding box center [608, 202] width 105 height 24
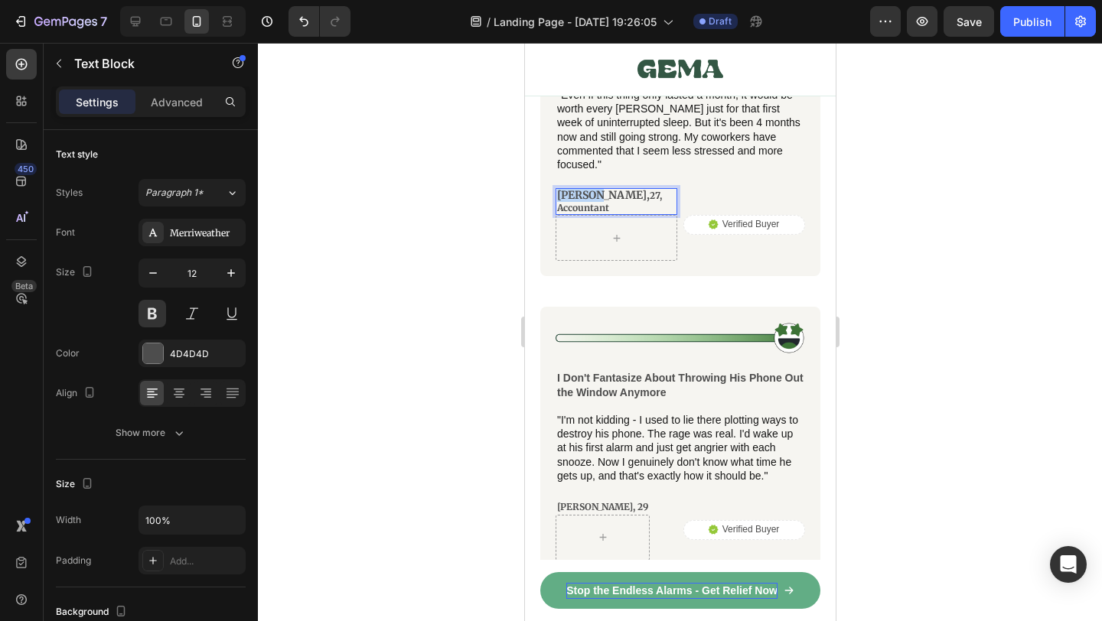
drag, startPoint x: 591, startPoint y: 180, endPoint x: 556, endPoint y: 178, distance: 35.2
click at [556, 190] on p "[PERSON_NAME], 27, Accountant" at bounding box center [615, 202] width 119 height 24
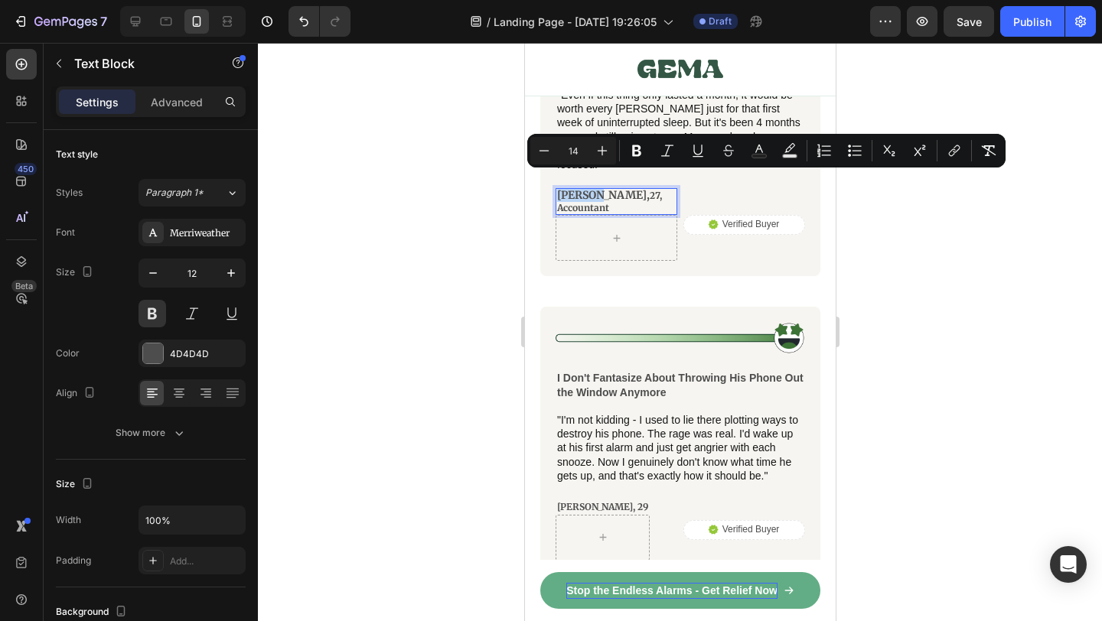
click at [575, 501] on p "[PERSON_NAME], 29" at bounding box center [601, 507] width 91 height 12
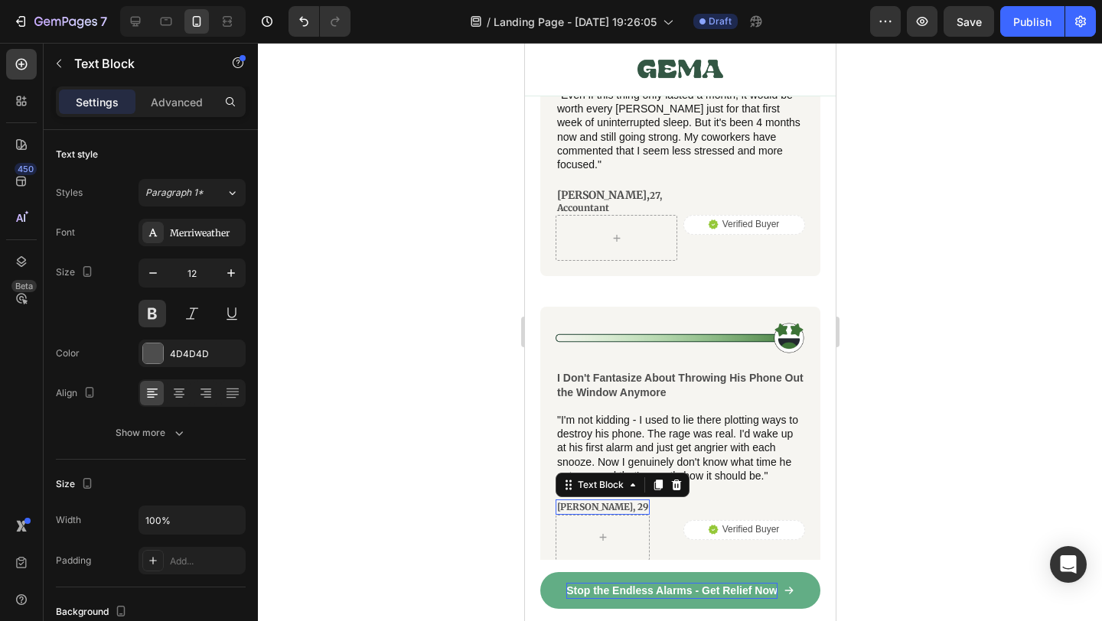
click at [575, 501] on p "[PERSON_NAME], 29" at bounding box center [601, 507] width 91 height 12
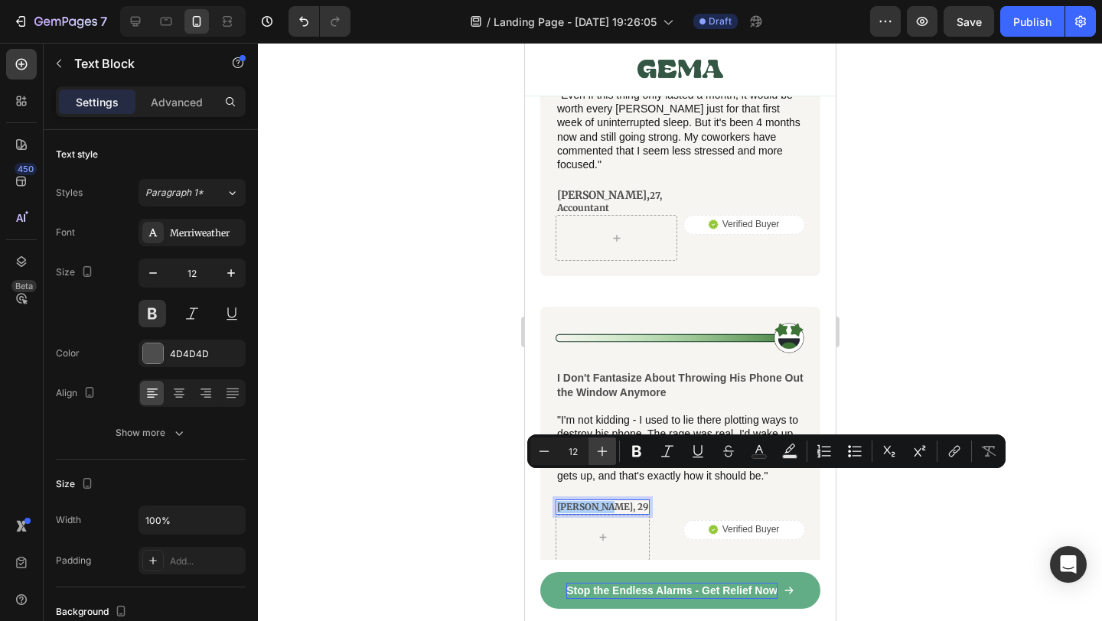
click at [599, 452] on icon "Editor contextual toolbar" at bounding box center [602, 451] width 15 height 15
type input "14"
click at [907, 498] on div at bounding box center [680, 332] width 844 height 579
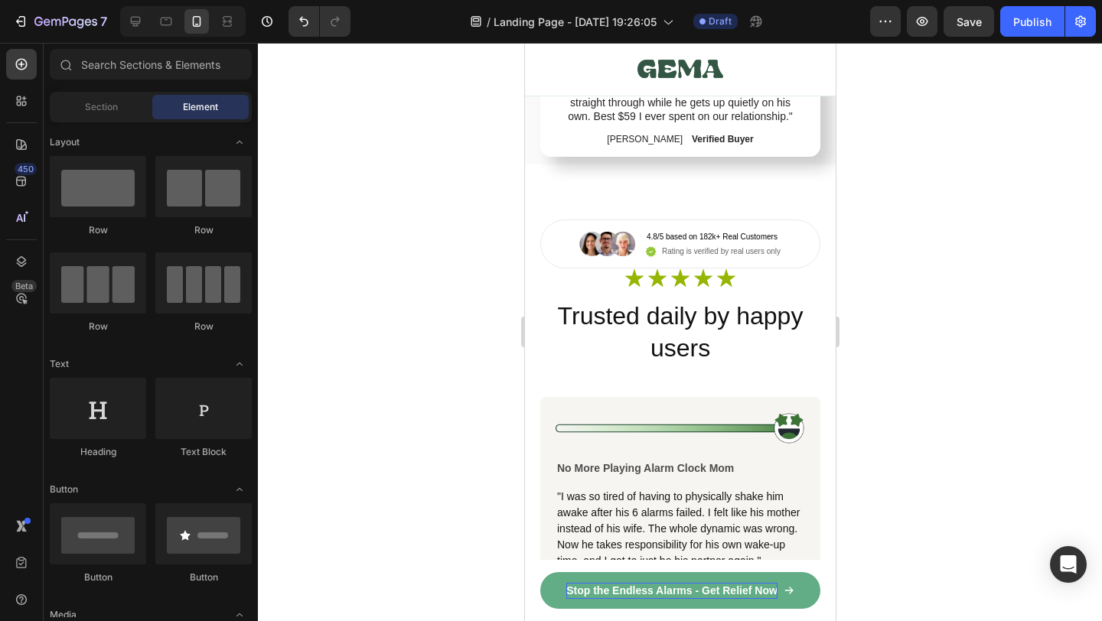
scroll to position [9035, 0]
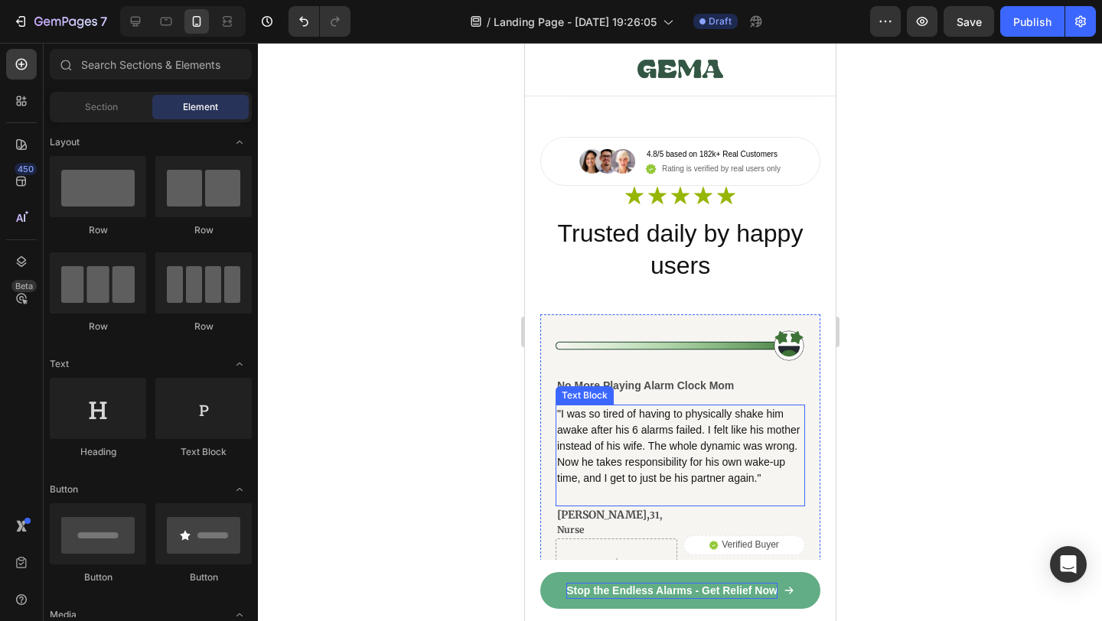
click at [605, 510] on span "31, Nurse" at bounding box center [608, 523] width 105 height 26
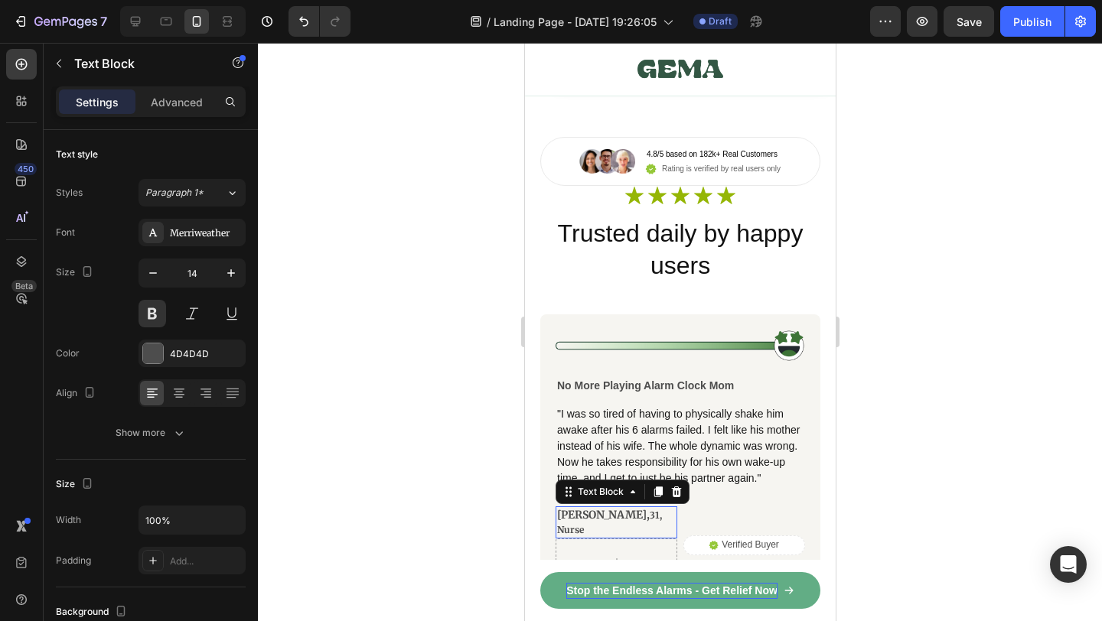
click at [605, 510] on span "31, Nurse" at bounding box center [608, 523] width 105 height 26
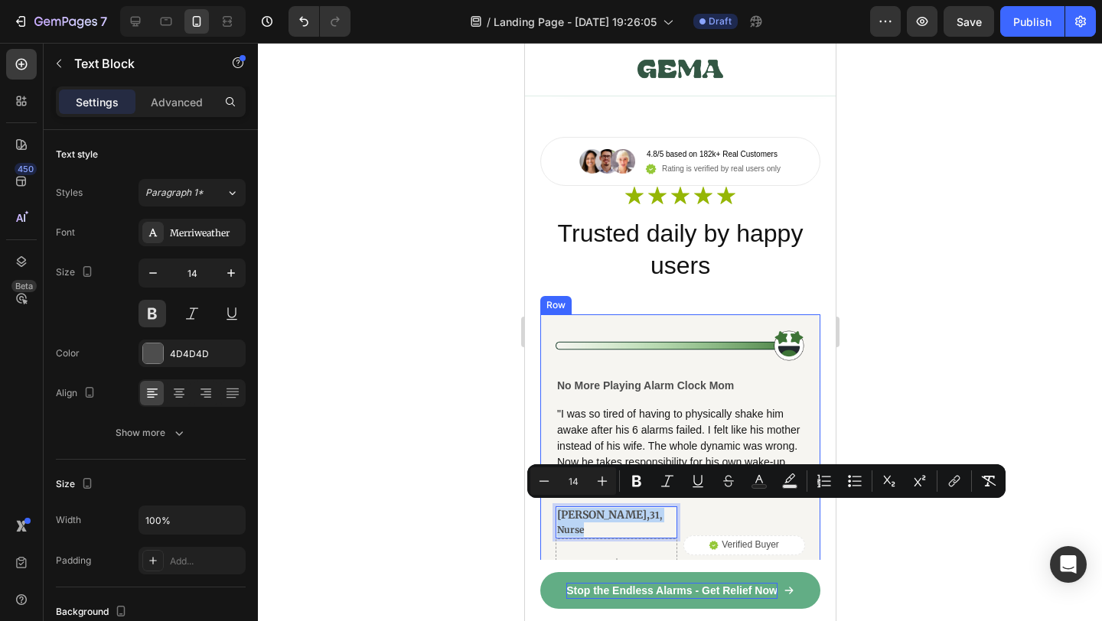
click at [812, 408] on div "Image No More Playing Alarm Clock Mom Text Block "I was so tired of having to p…" at bounding box center [680, 458] width 280 height 286
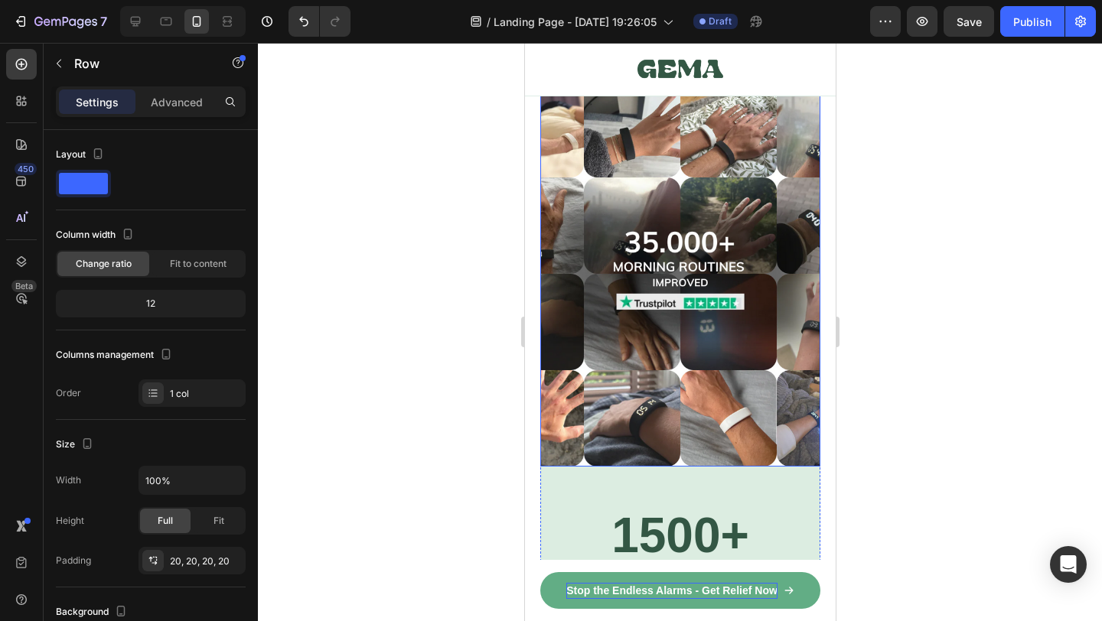
scroll to position [11552, 0]
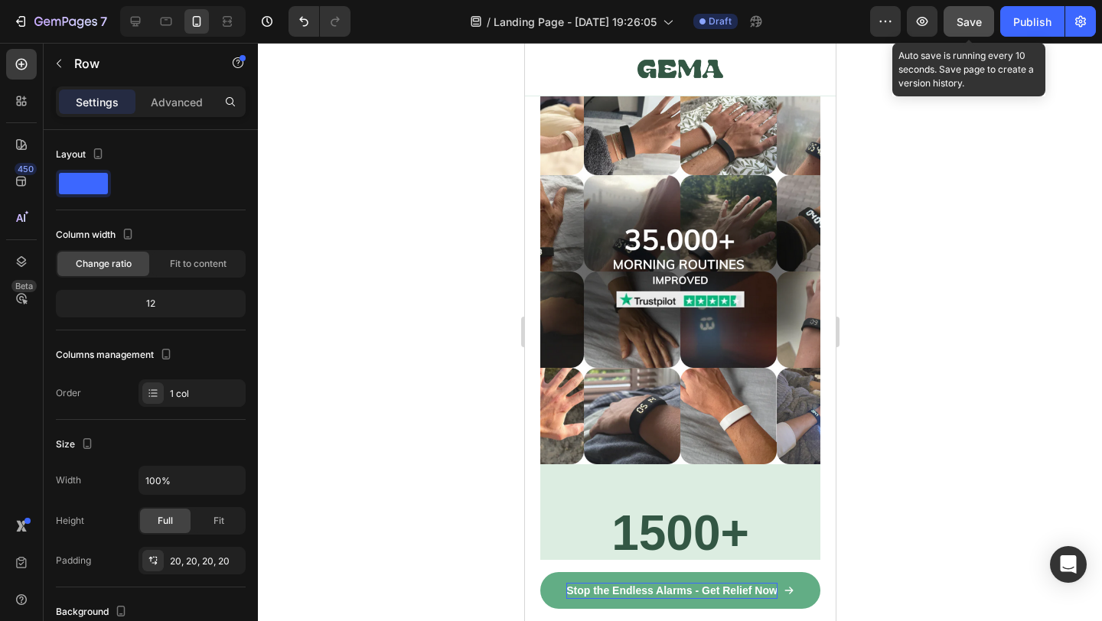
click at [970, 23] on span "Save" at bounding box center [969, 21] width 25 height 13
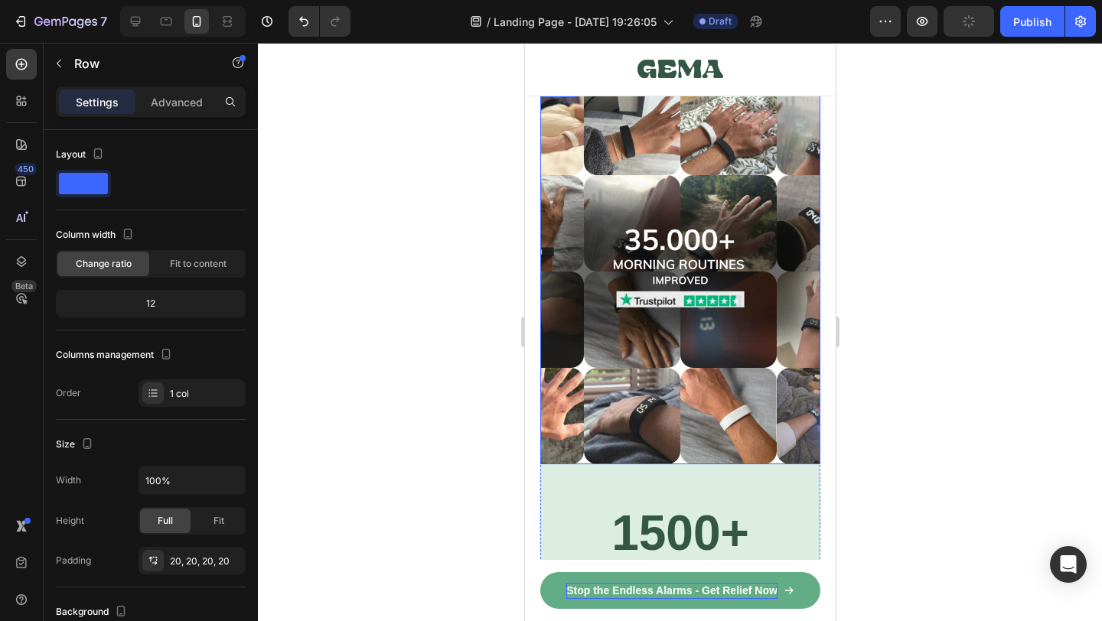
scroll to position [11520, 0]
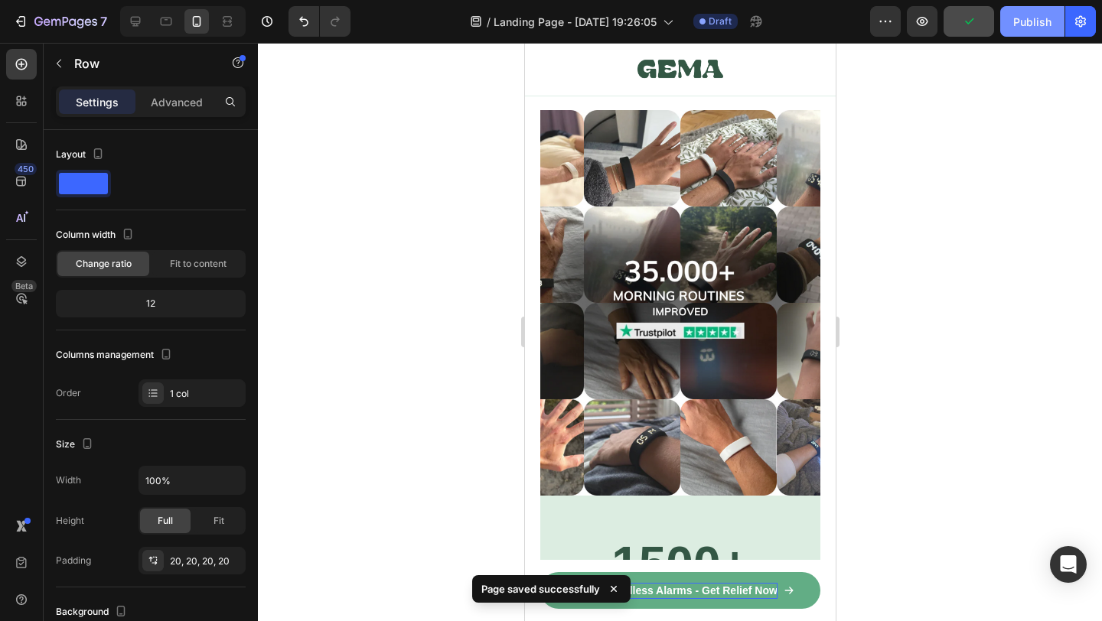
click at [1028, 28] on div "Publish" at bounding box center [1032, 22] width 38 height 16
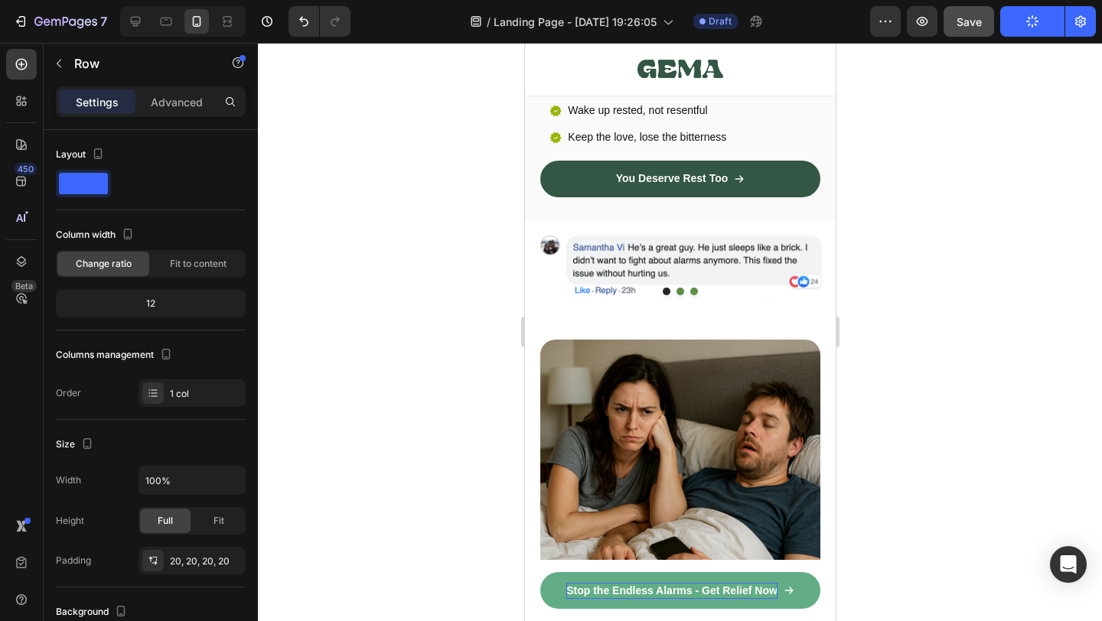
scroll to position [780, 0]
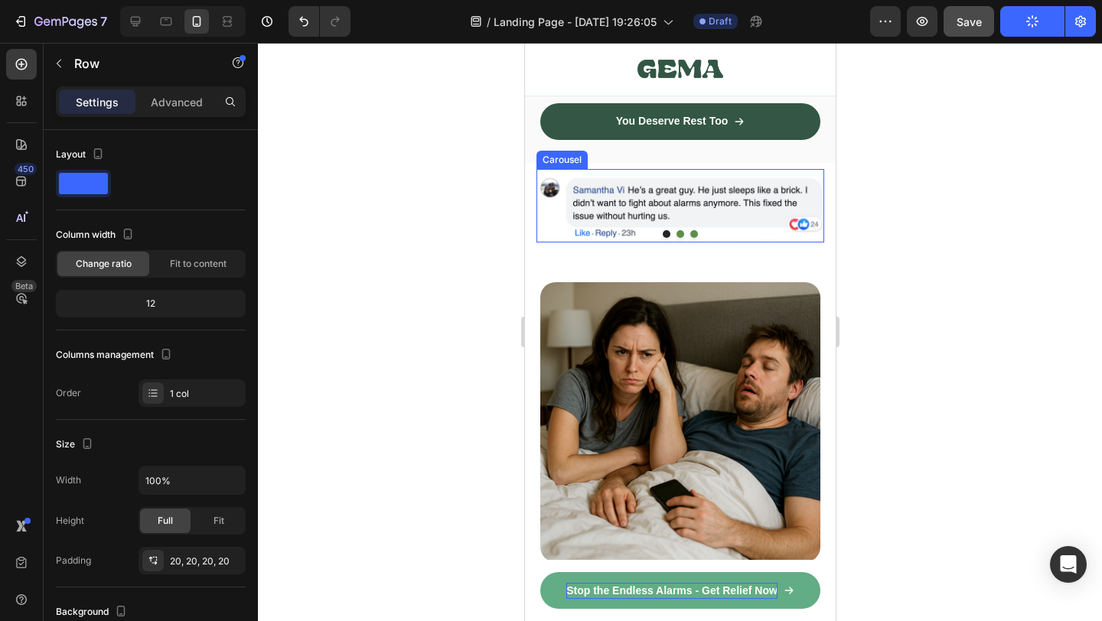
click at [682, 230] on button "Dot" at bounding box center [680, 234] width 8 height 8
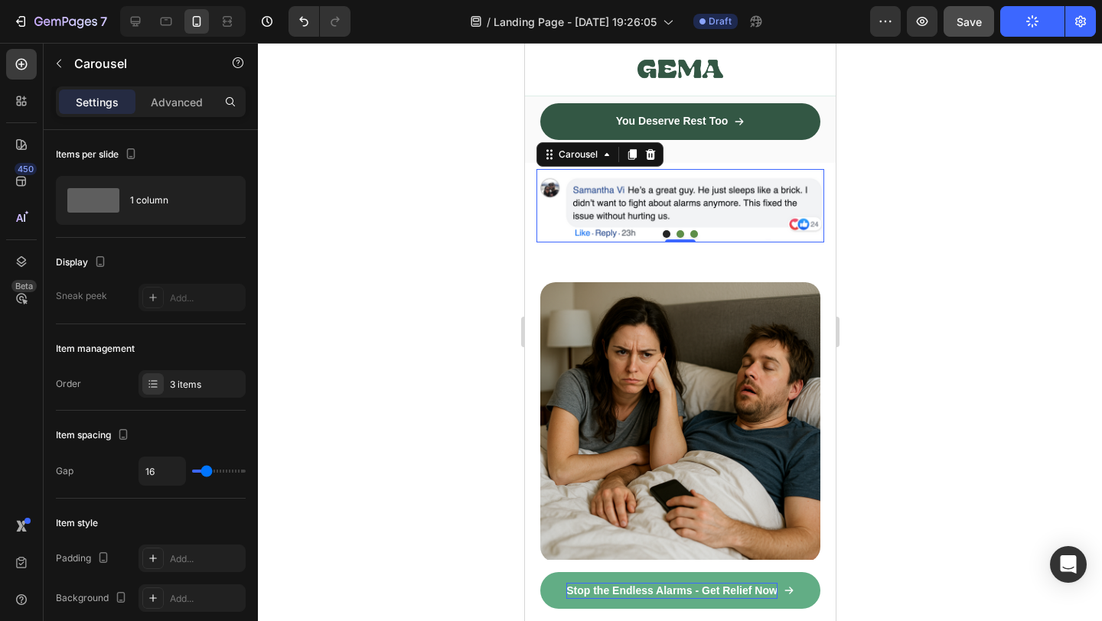
click at [682, 230] on button "Dot" at bounding box center [680, 234] width 8 height 8
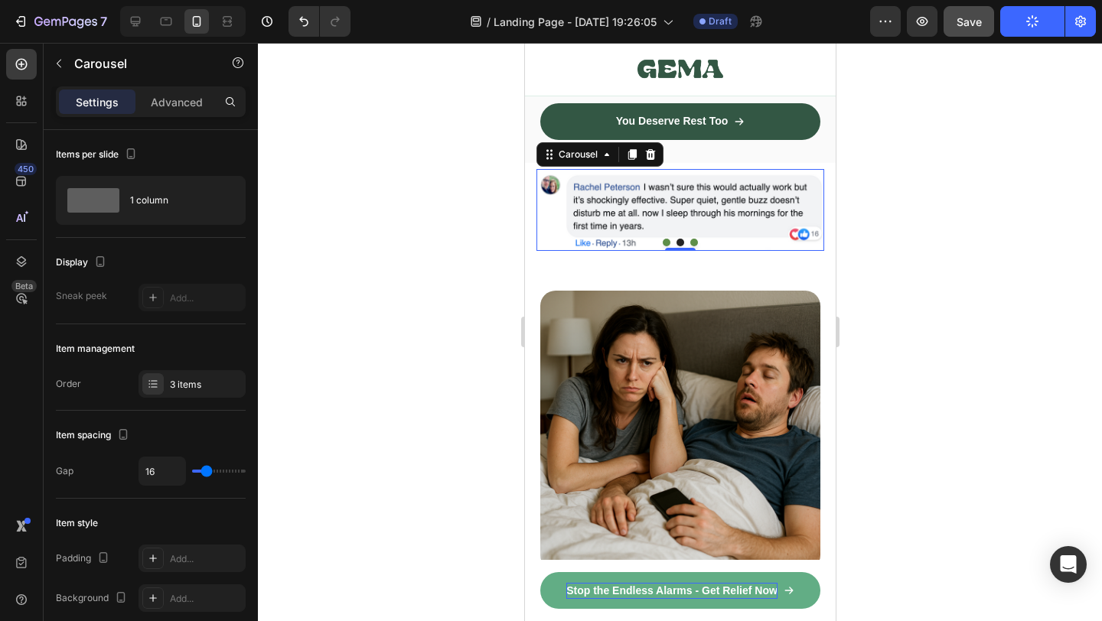
click at [693, 239] on button "Dot" at bounding box center [694, 243] width 8 height 8
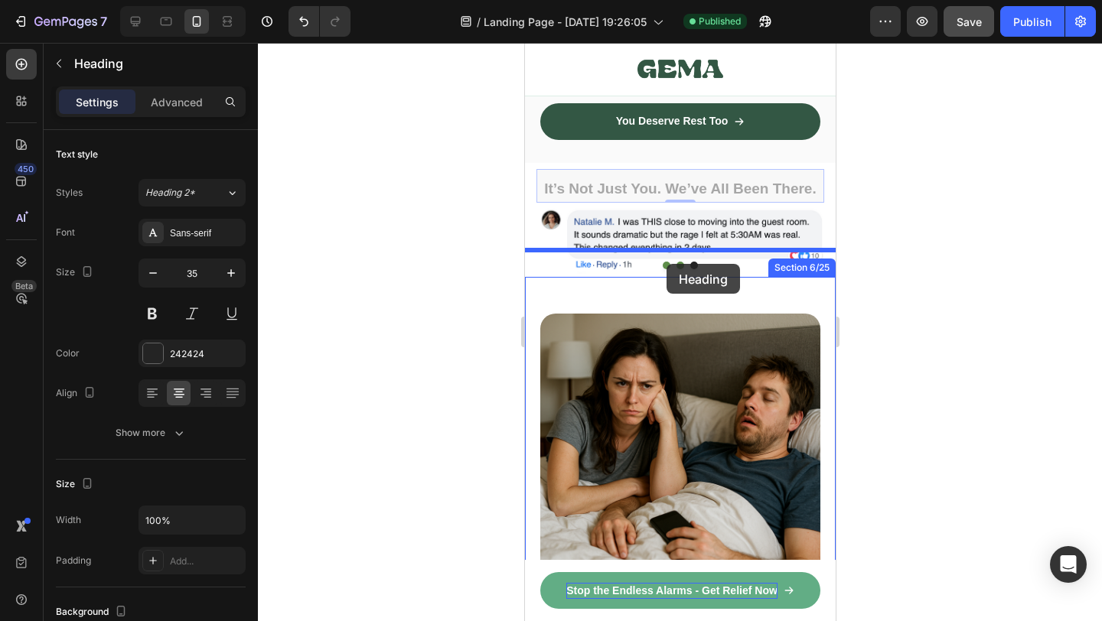
drag, startPoint x: 677, startPoint y: 147, endPoint x: 666, endPoint y: 263, distance: 116.9
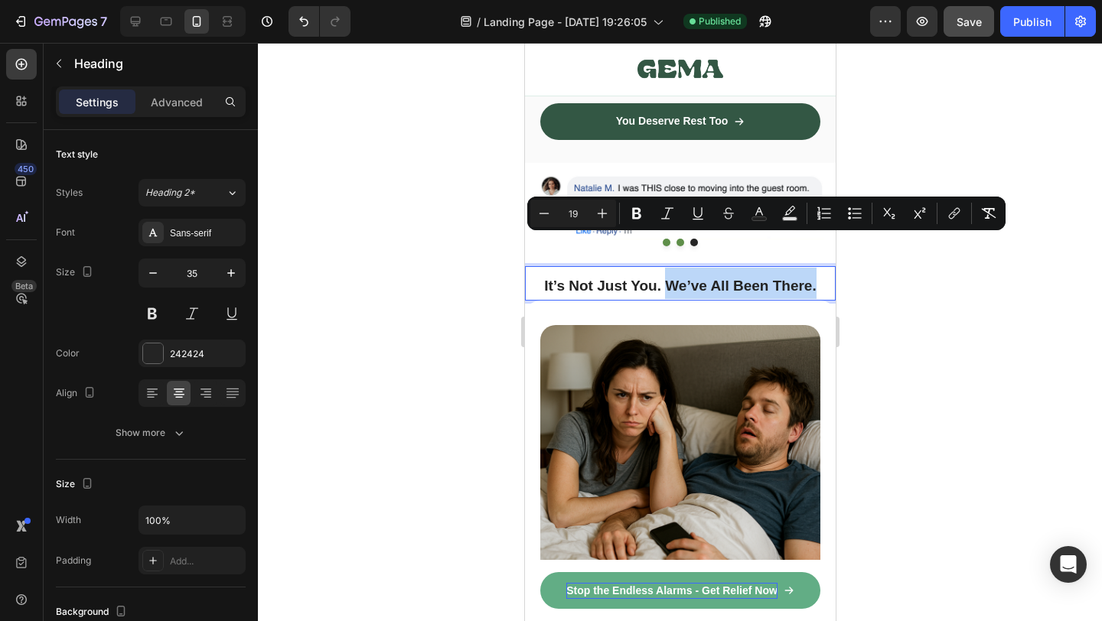
drag, startPoint x: 665, startPoint y: 246, endPoint x: 815, endPoint y: 250, distance: 150.1
click at [912, 288] on div at bounding box center [680, 332] width 844 height 579
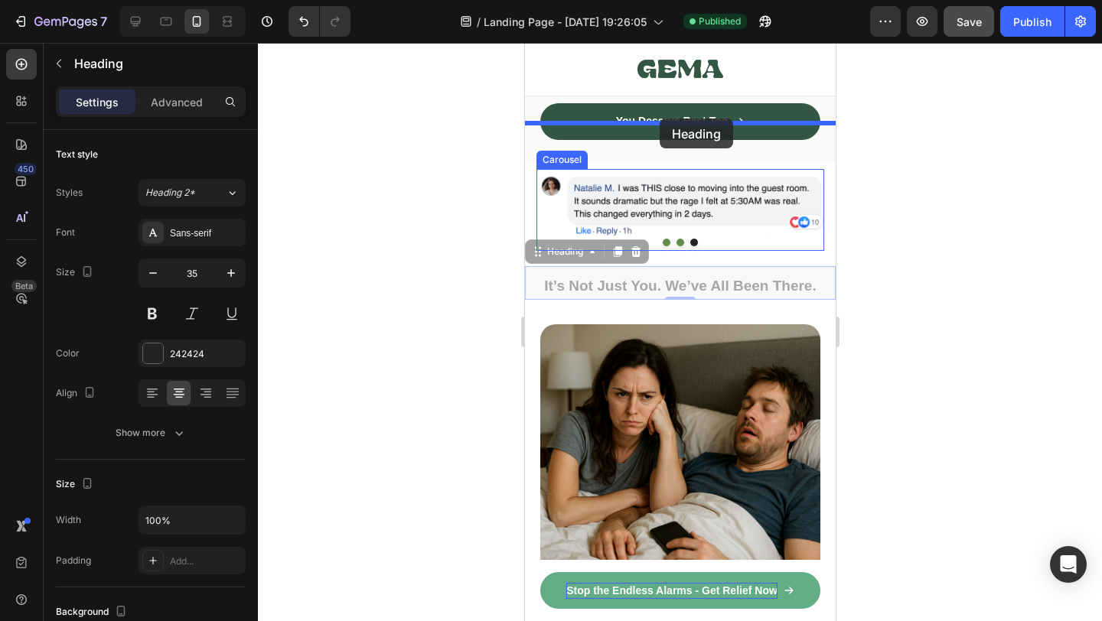
drag, startPoint x: 731, startPoint y: 241, endPoint x: 1404, endPoint y: 282, distance: 674.0
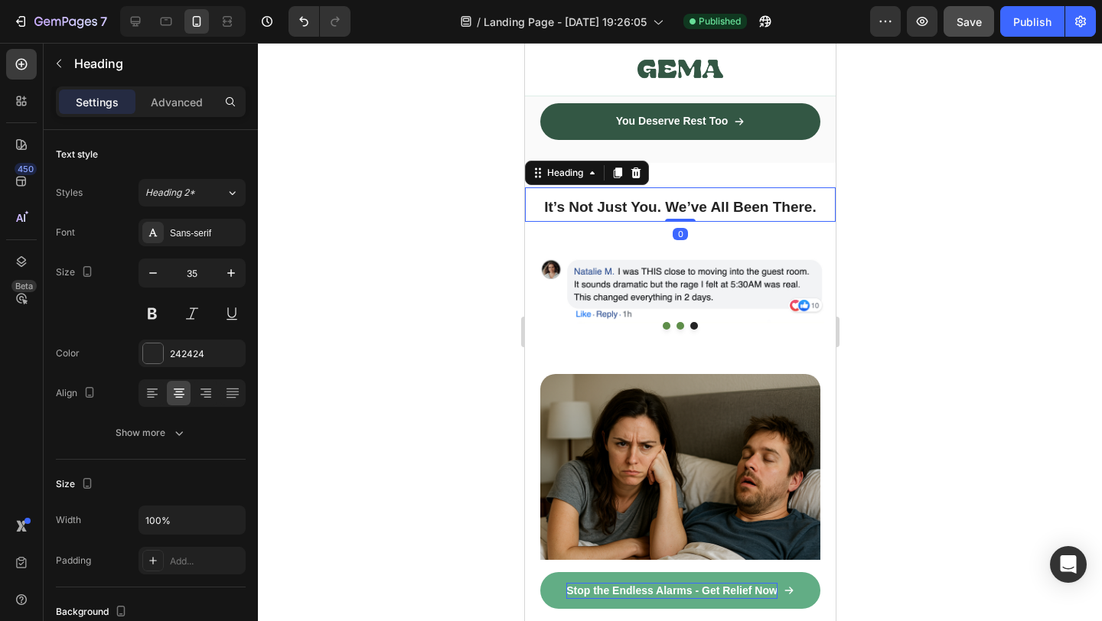
click at [918, 281] on div at bounding box center [680, 332] width 844 height 579
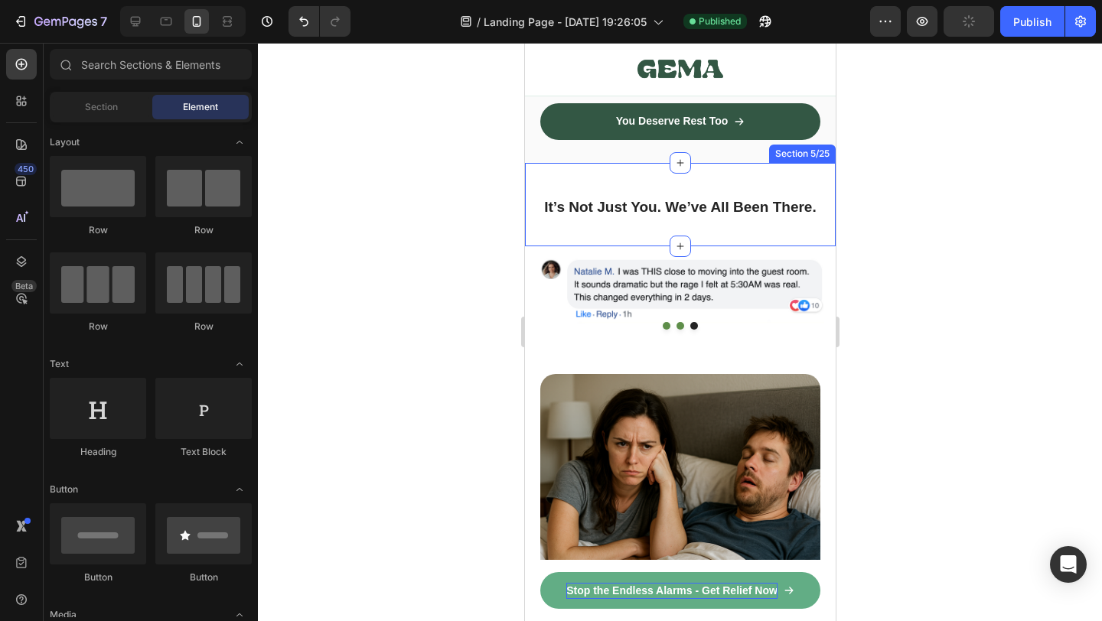
click at [754, 196] on div "It’s Not Just You. We’ve All Been There. Heading Section 5/25" at bounding box center [679, 204] width 311 height 83
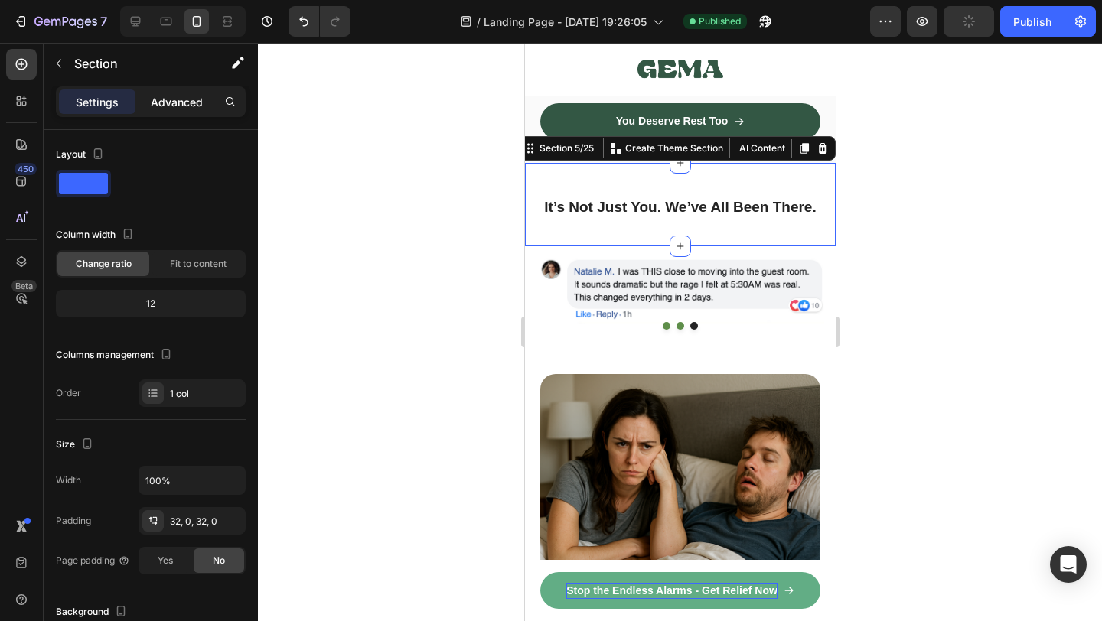
click at [171, 98] on p "Advanced" at bounding box center [177, 102] width 52 height 16
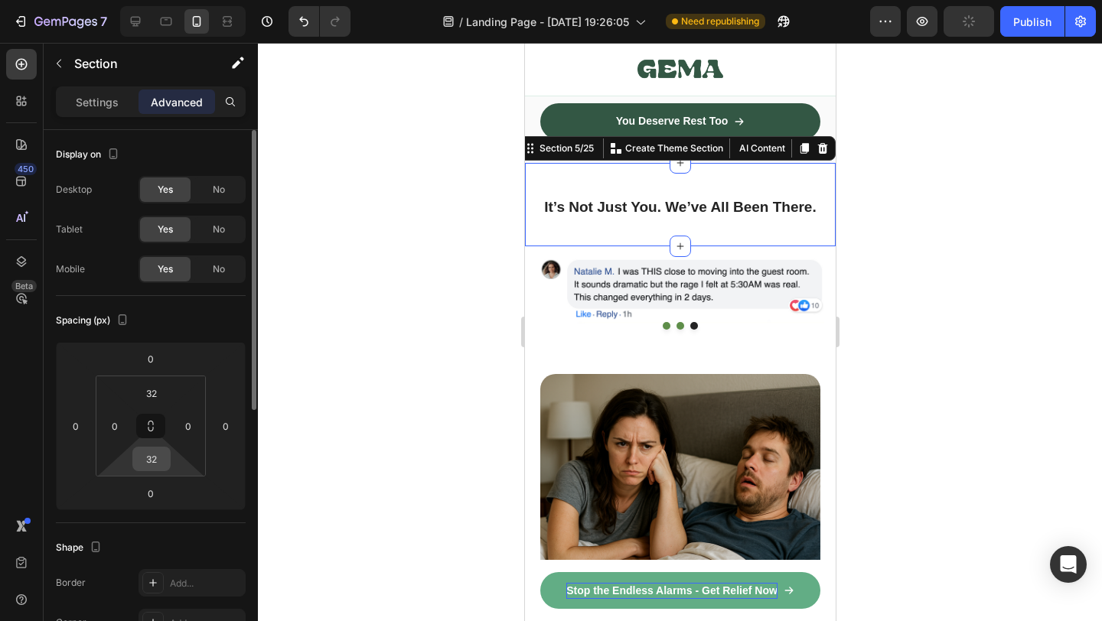
click at [150, 460] on input "32" at bounding box center [151, 459] width 31 height 23
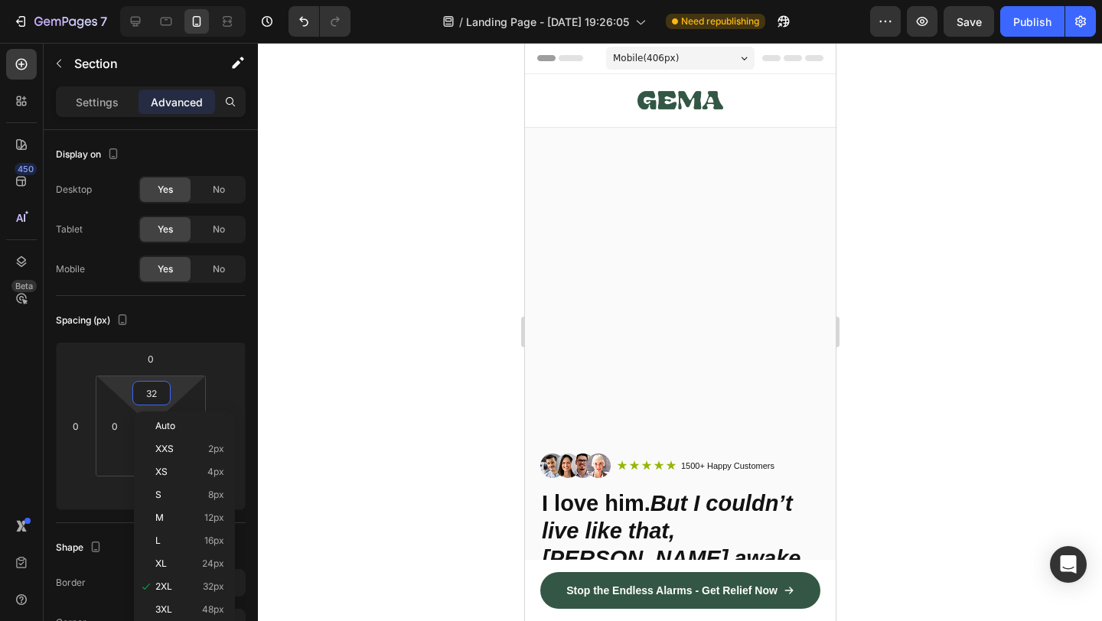
scroll to position [780, 0]
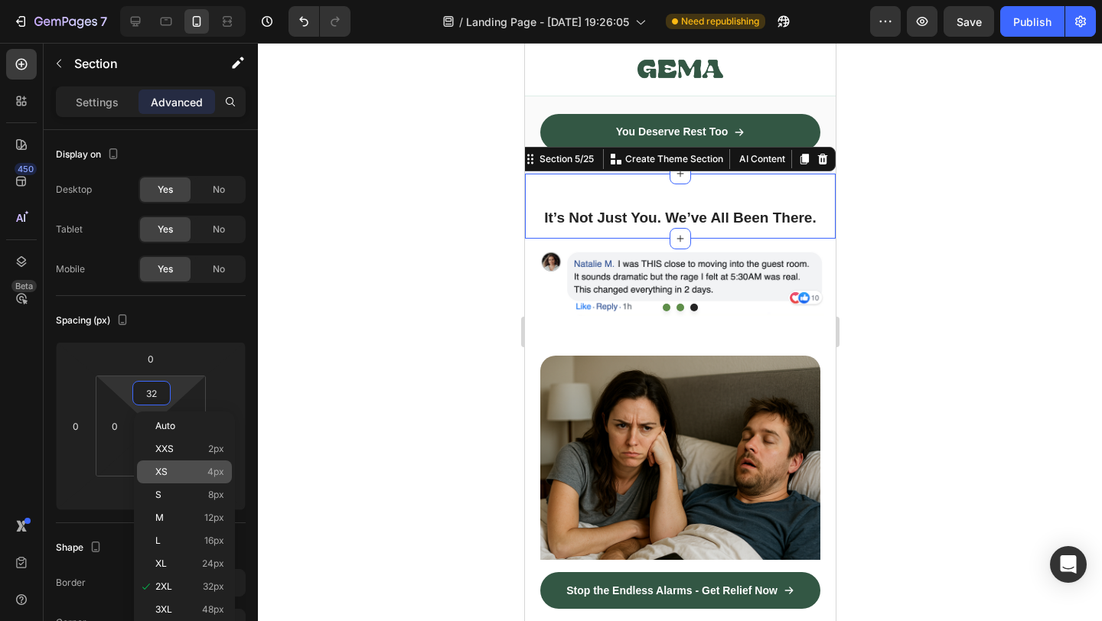
click at [208, 477] on span "4px" at bounding box center [215, 472] width 17 height 11
type input "4"
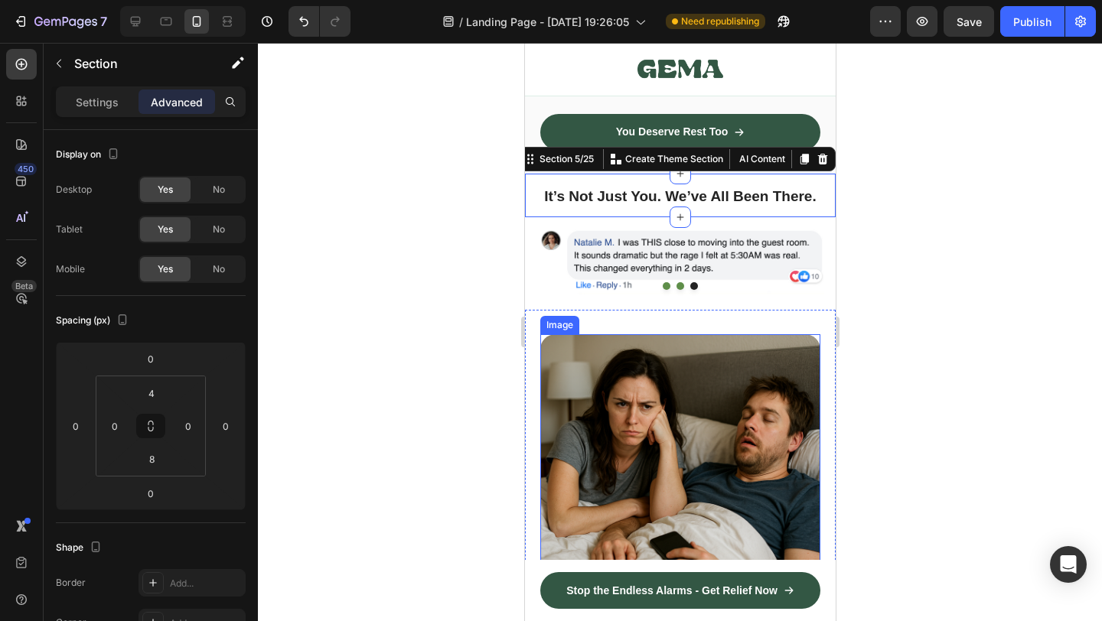
scroll to position [626, 0]
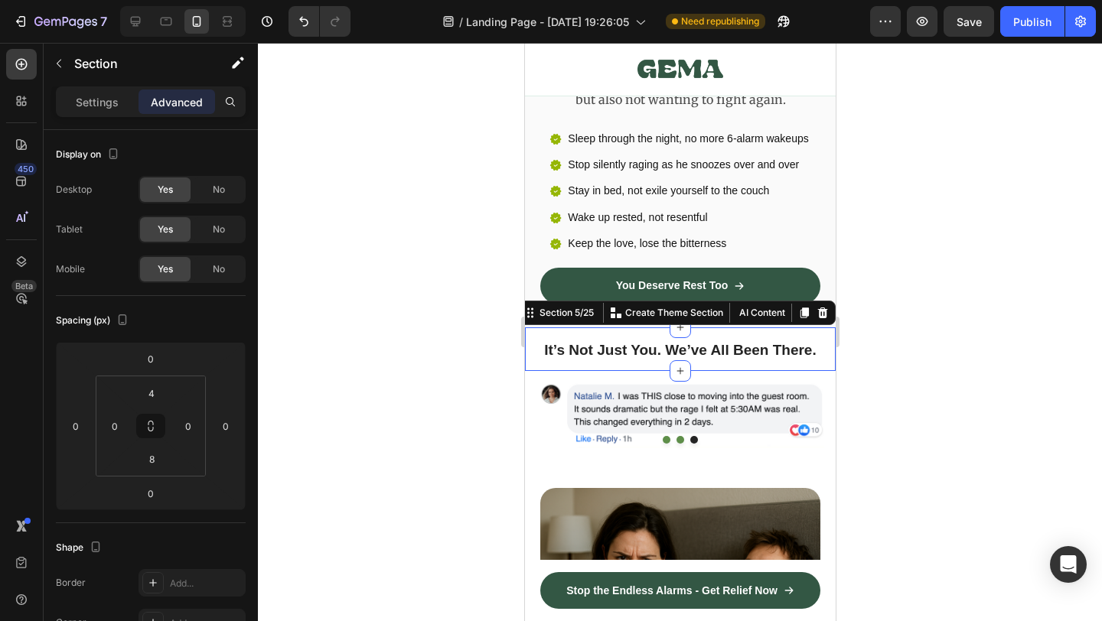
click at [862, 396] on div at bounding box center [680, 332] width 844 height 579
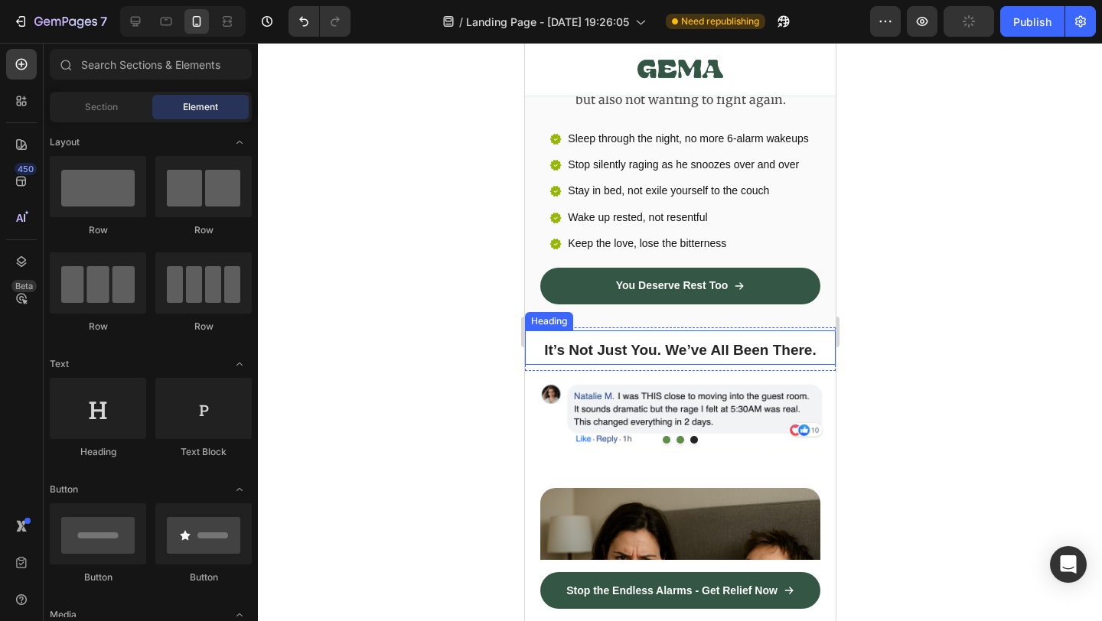
click at [722, 342] on span "It’s Not Just You. We’ve All Been There." at bounding box center [679, 350] width 272 height 16
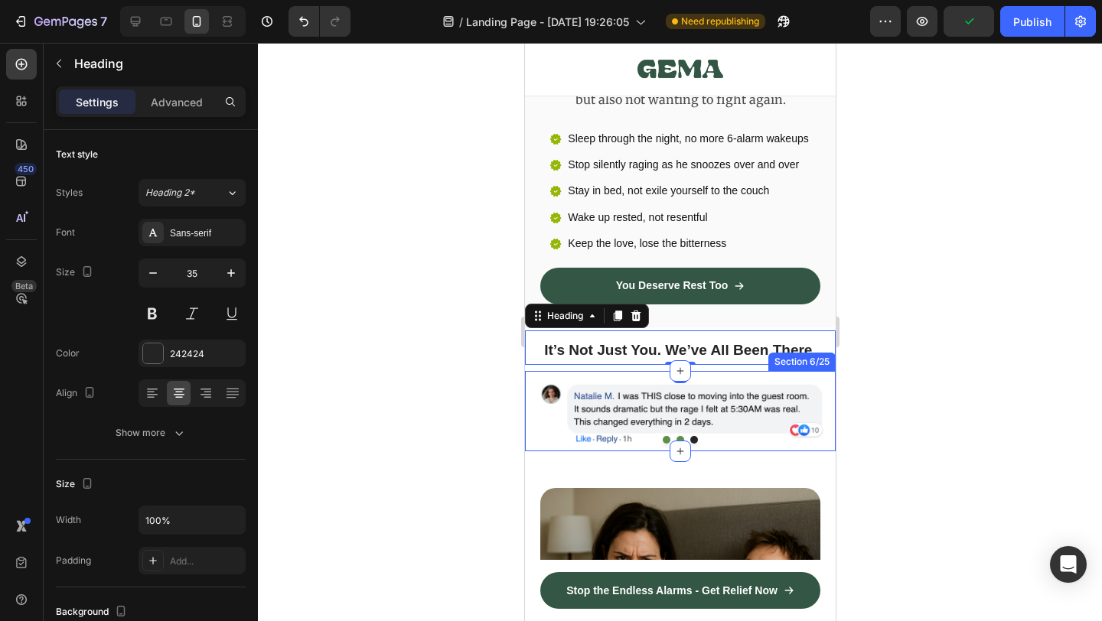
click at [713, 371] on div "Image Image Image Carousel Row Section 6/25" at bounding box center [679, 411] width 311 height 81
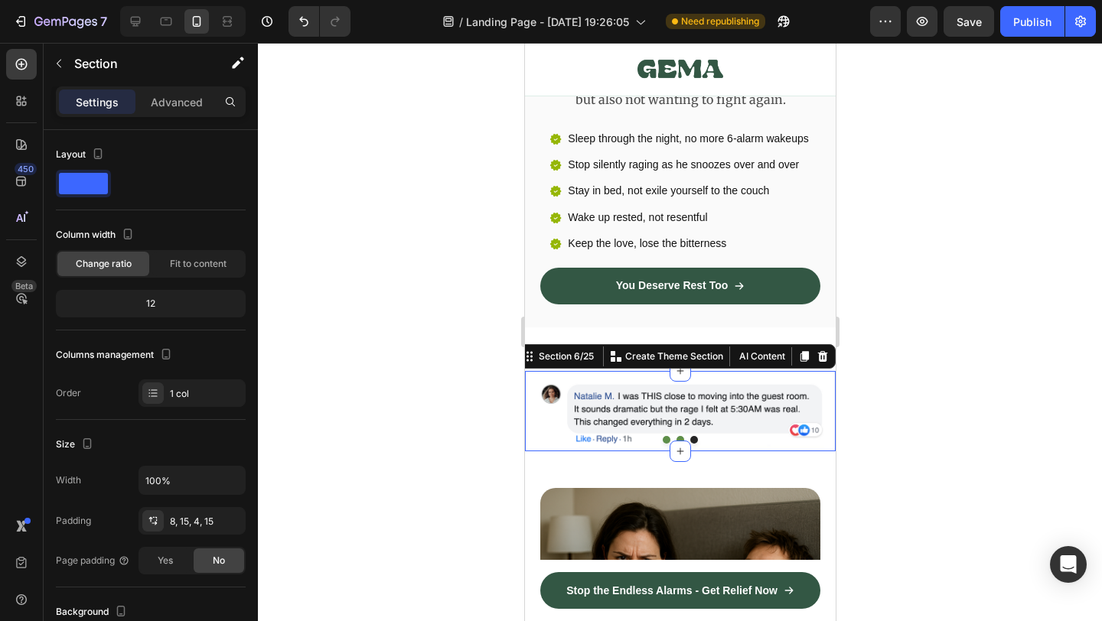
click at [933, 382] on div at bounding box center [680, 332] width 844 height 579
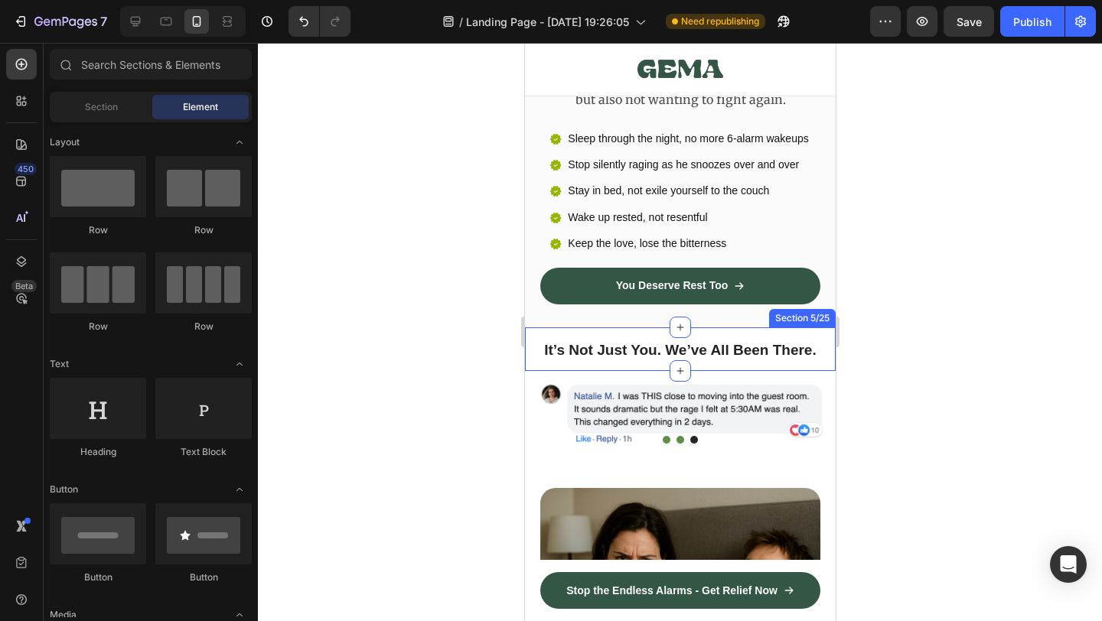
click at [726, 328] on div "It’s Not Just You. We’ve All Been There. Heading Section 5/25" at bounding box center [679, 350] width 311 height 44
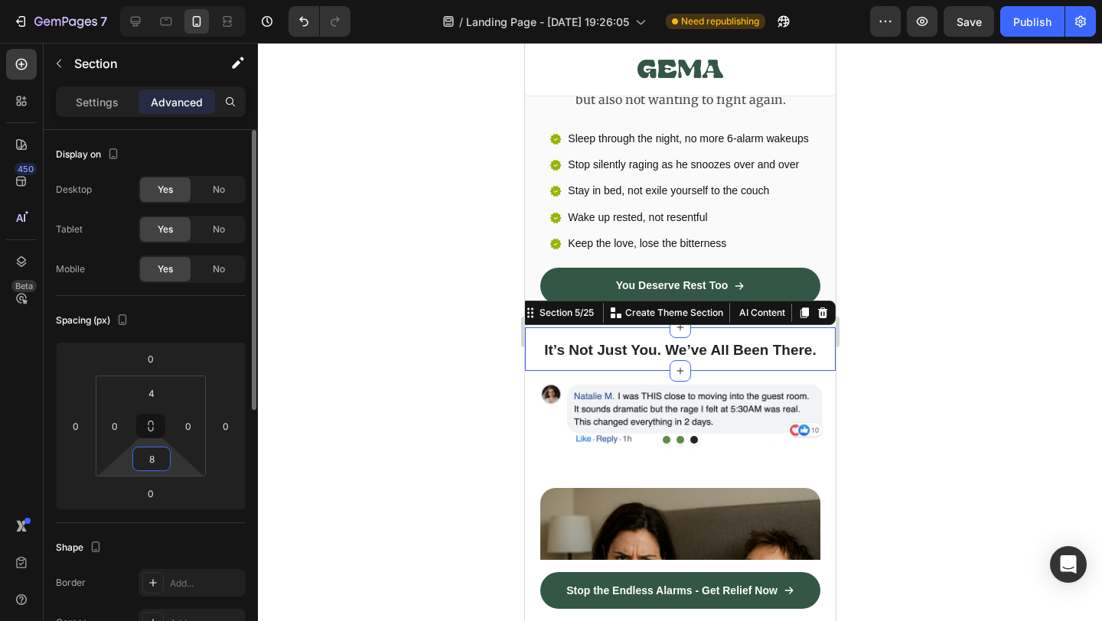
click at [142, 456] on input "8" at bounding box center [151, 459] width 31 height 23
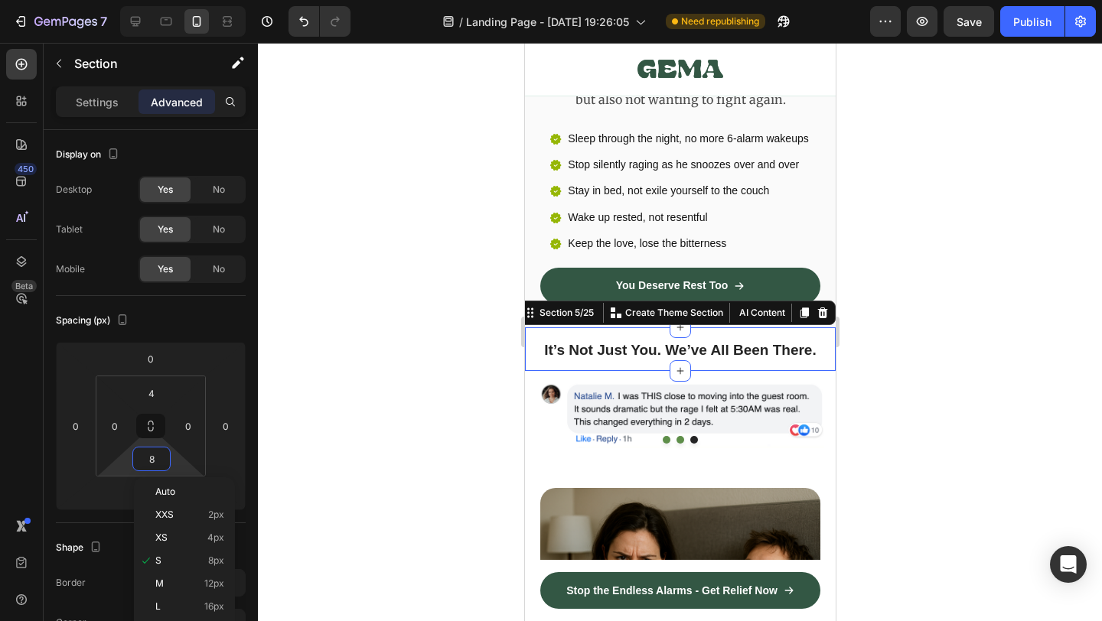
click at [209, 512] on span "2px" at bounding box center [216, 515] width 16 height 11
type input "2"
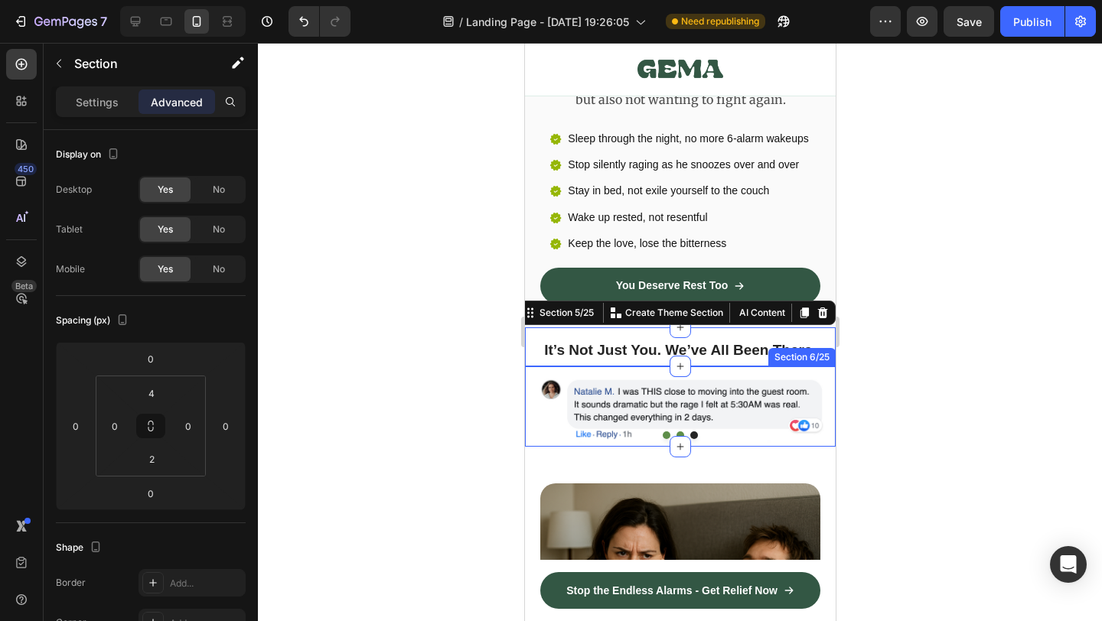
click at [619, 367] on div "Image Image Image Carousel Row Section 6/25" at bounding box center [679, 407] width 311 height 81
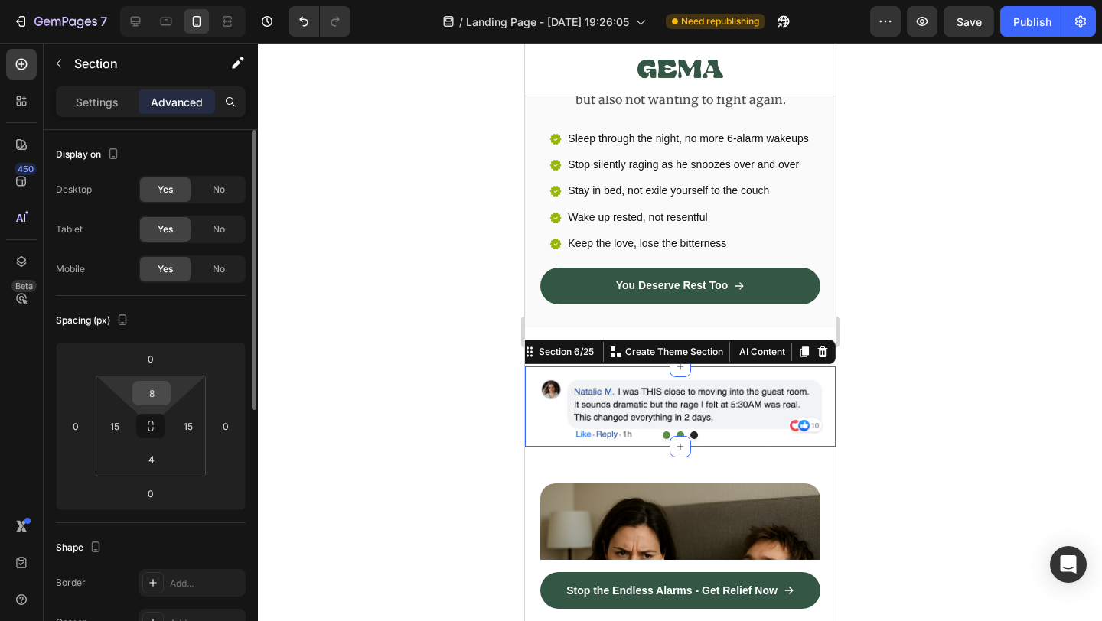
click at [148, 394] on input "8" at bounding box center [151, 393] width 31 height 23
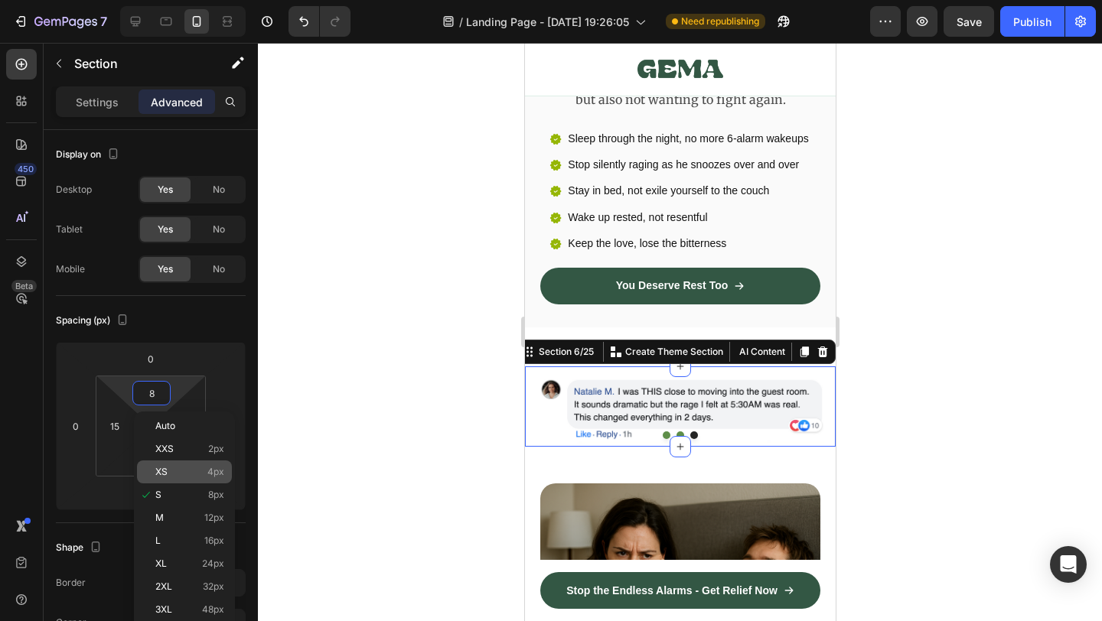
click at [180, 479] on div "XS 4px" at bounding box center [184, 472] width 95 height 23
type input "4"
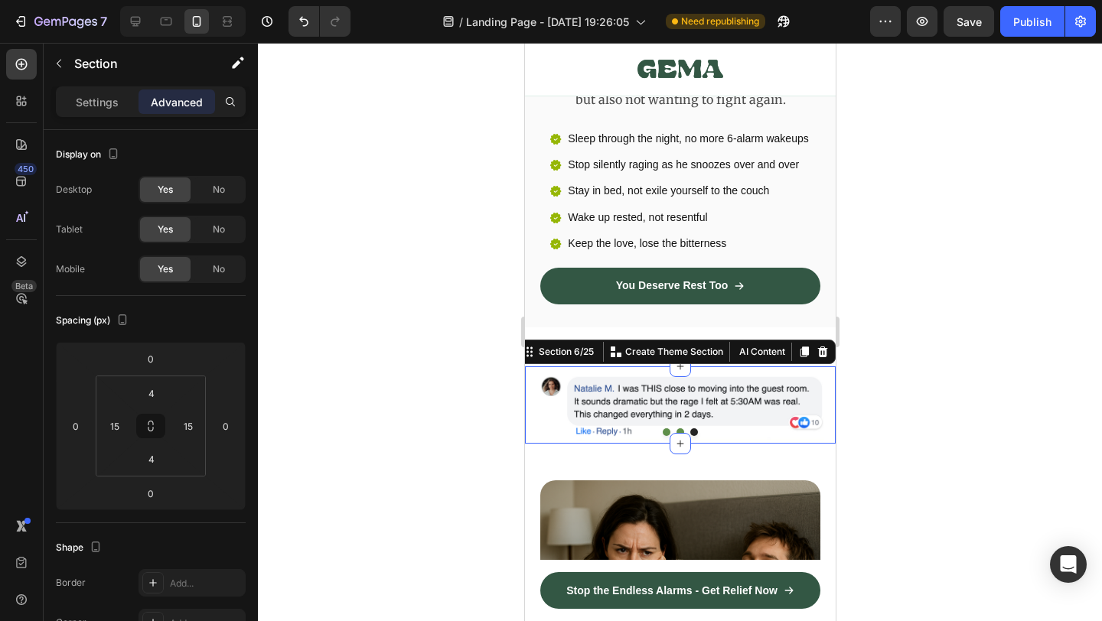
click at [325, 427] on div at bounding box center [680, 332] width 844 height 579
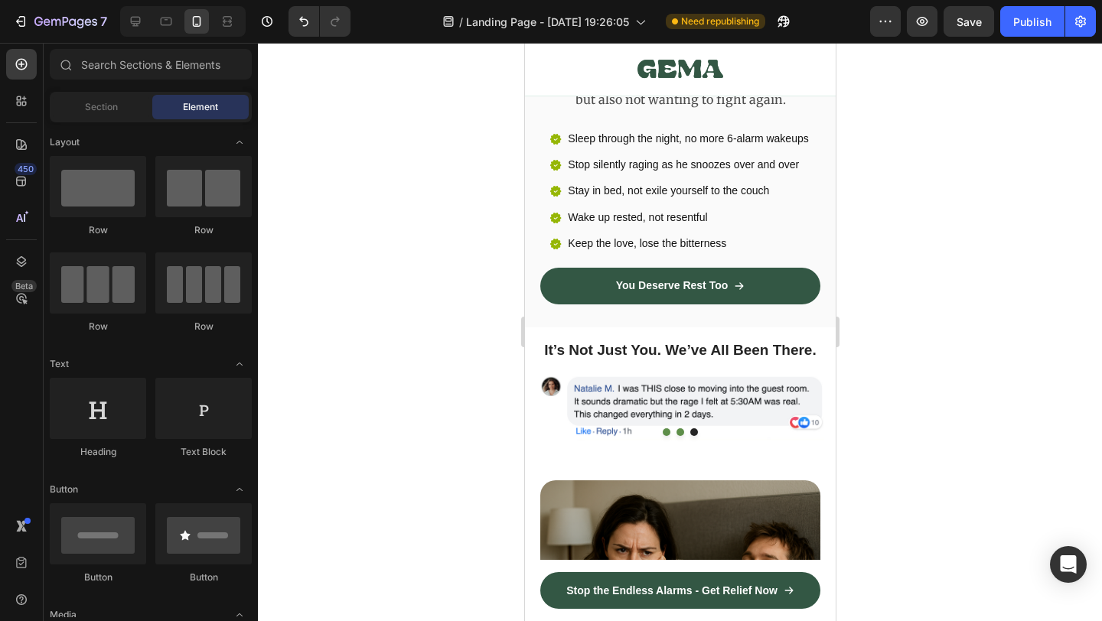
click at [908, 326] on div at bounding box center [680, 332] width 844 height 579
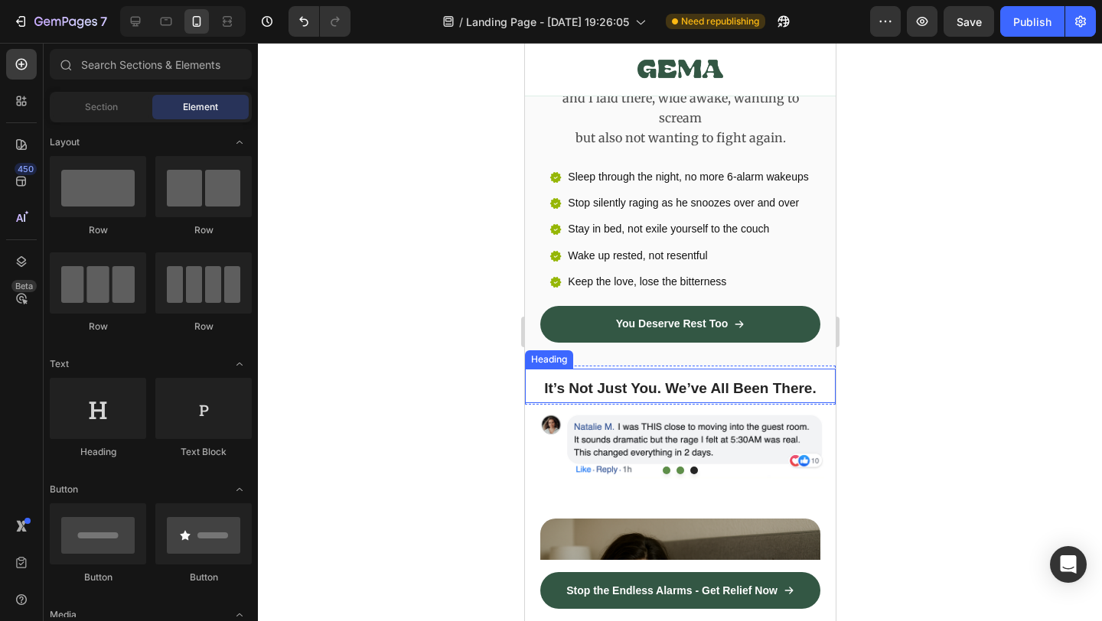
click at [664, 380] on span "It’s Not Just You. We’ve All Been There." at bounding box center [679, 388] width 272 height 16
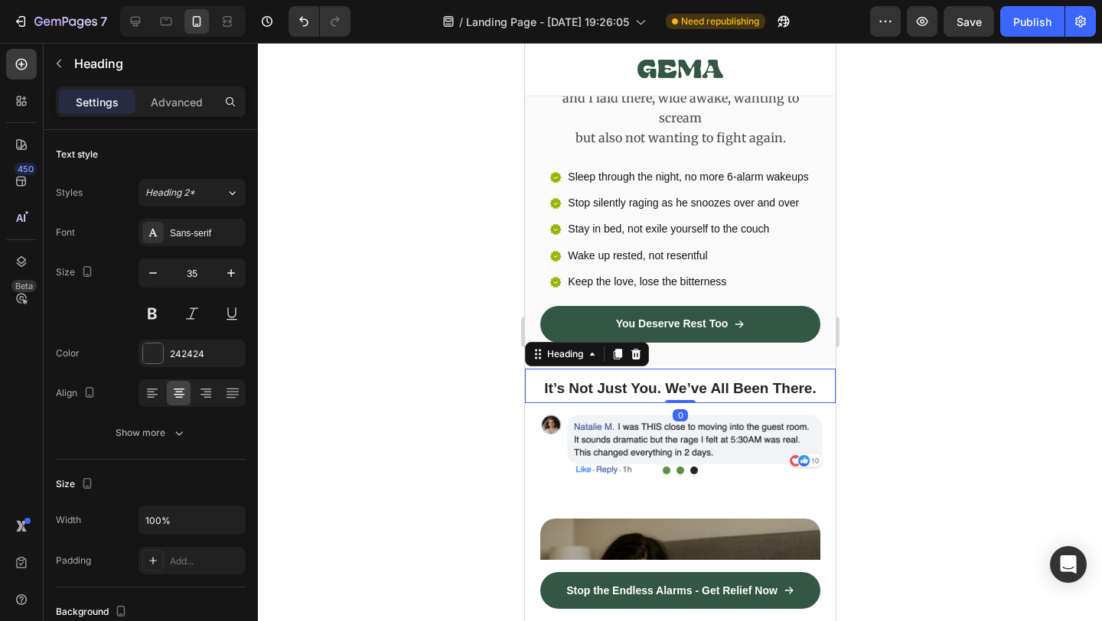
click at [664, 380] on span "It’s Not Just You. We’ve All Been There." at bounding box center [679, 388] width 272 height 16
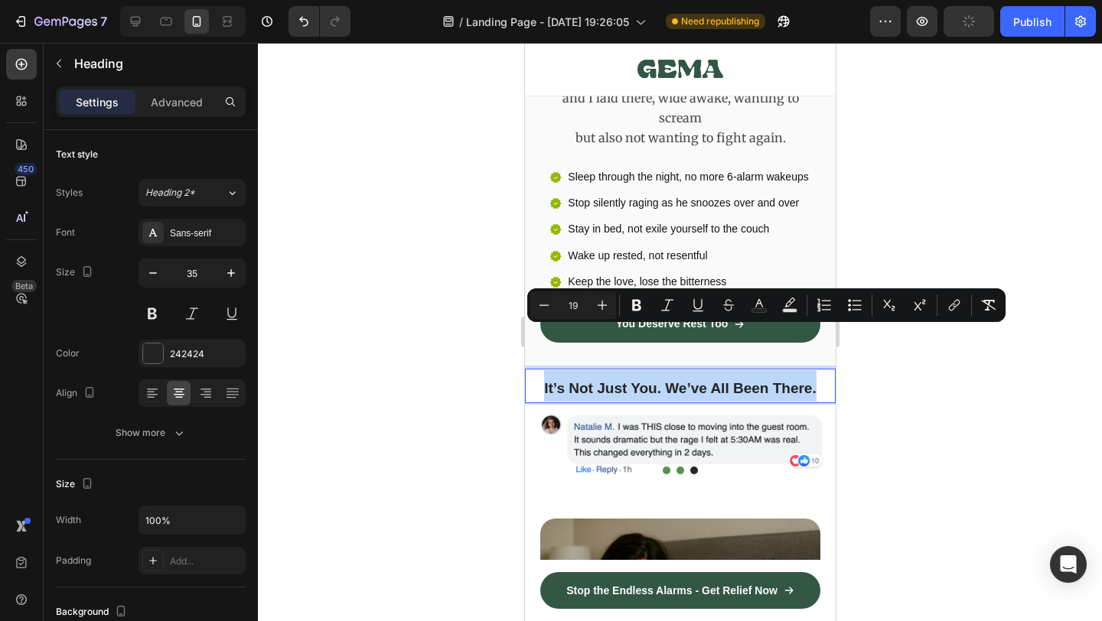
click at [664, 380] on span "It’s Not Just You. We’ve All Been There." at bounding box center [679, 388] width 272 height 16
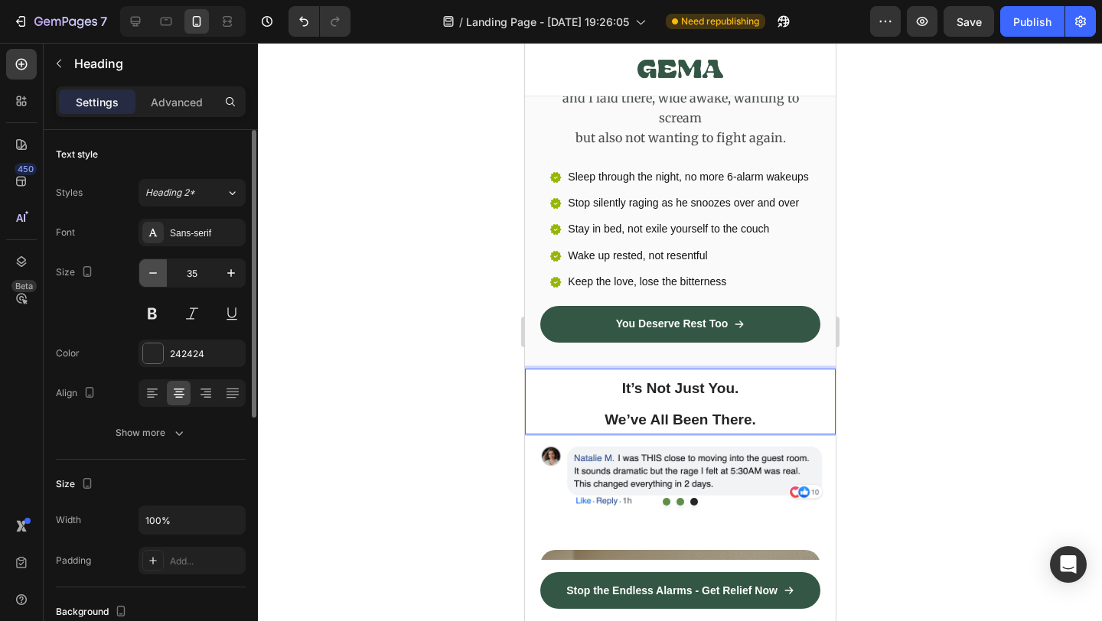
click at [155, 270] on icon "button" at bounding box center [152, 273] width 15 height 15
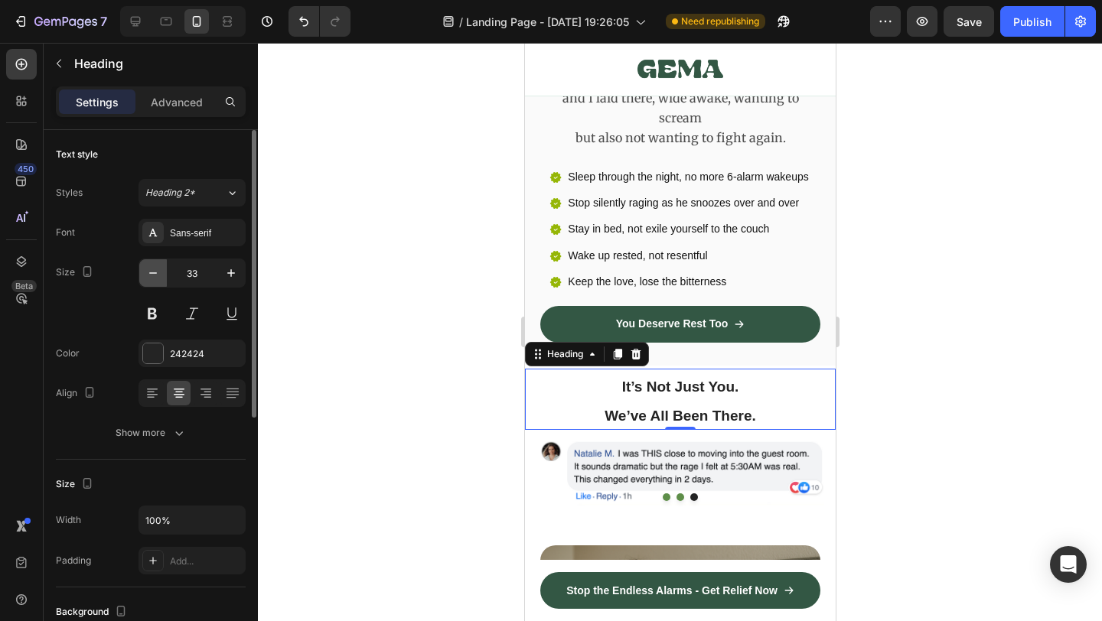
click at [155, 270] on icon "button" at bounding box center [152, 273] width 15 height 15
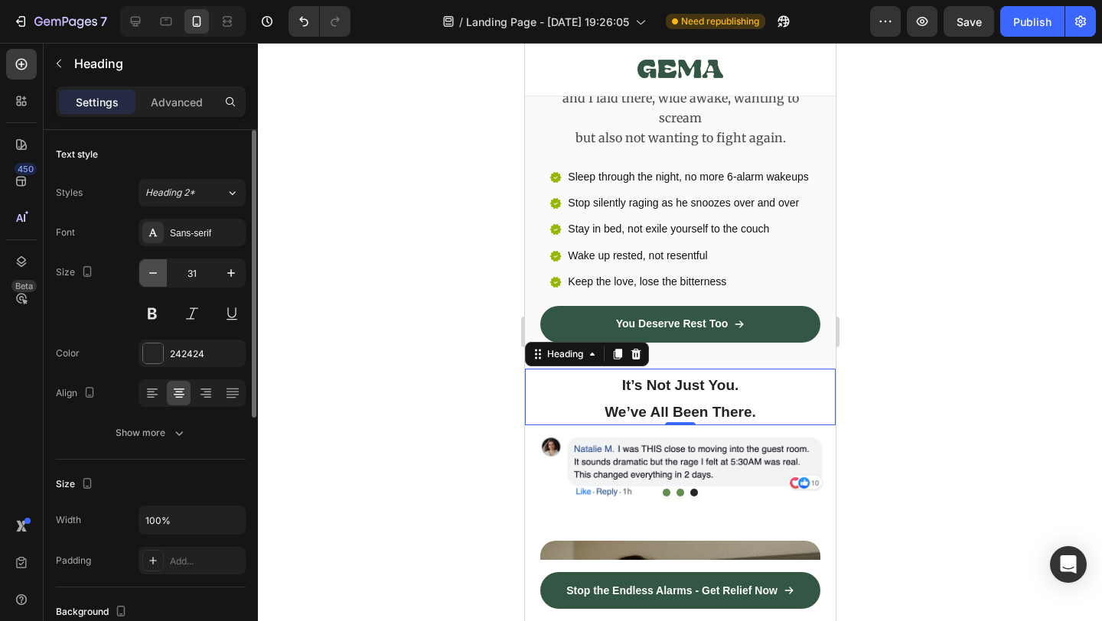
click at [155, 270] on icon "button" at bounding box center [152, 273] width 15 height 15
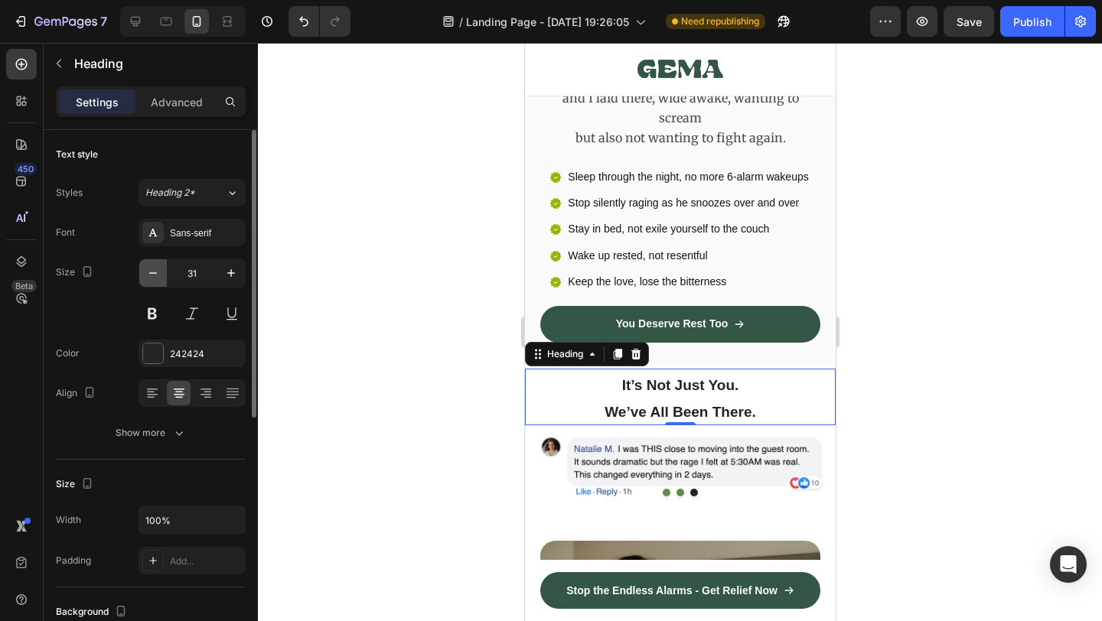
click at [155, 270] on icon "button" at bounding box center [152, 273] width 15 height 15
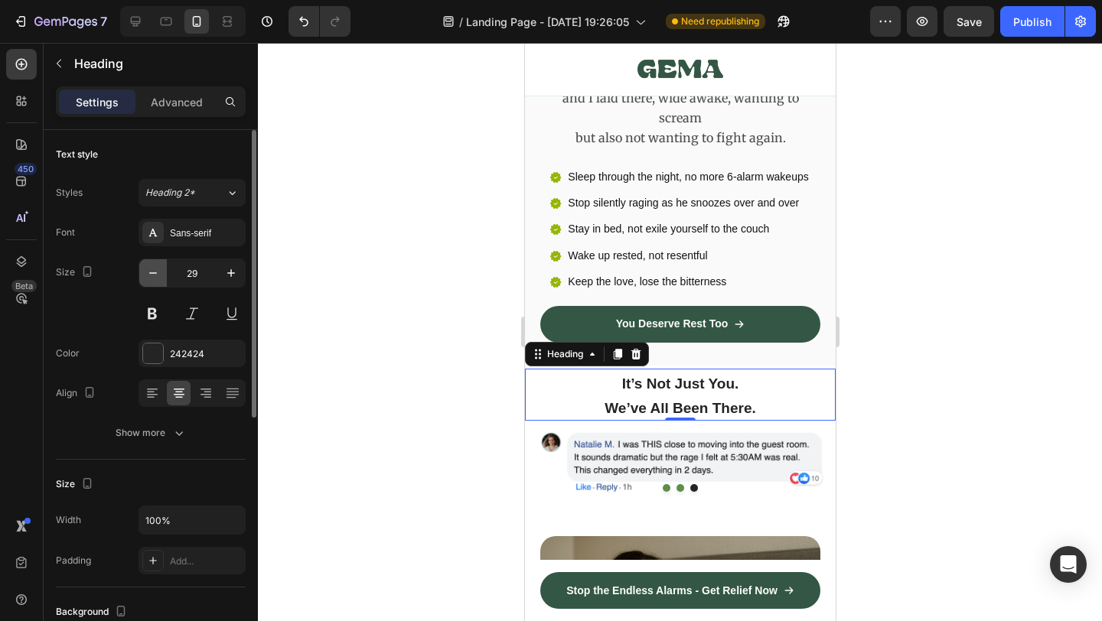
click at [155, 270] on icon "button" at bounding box center [152, 273] width 15 height 15
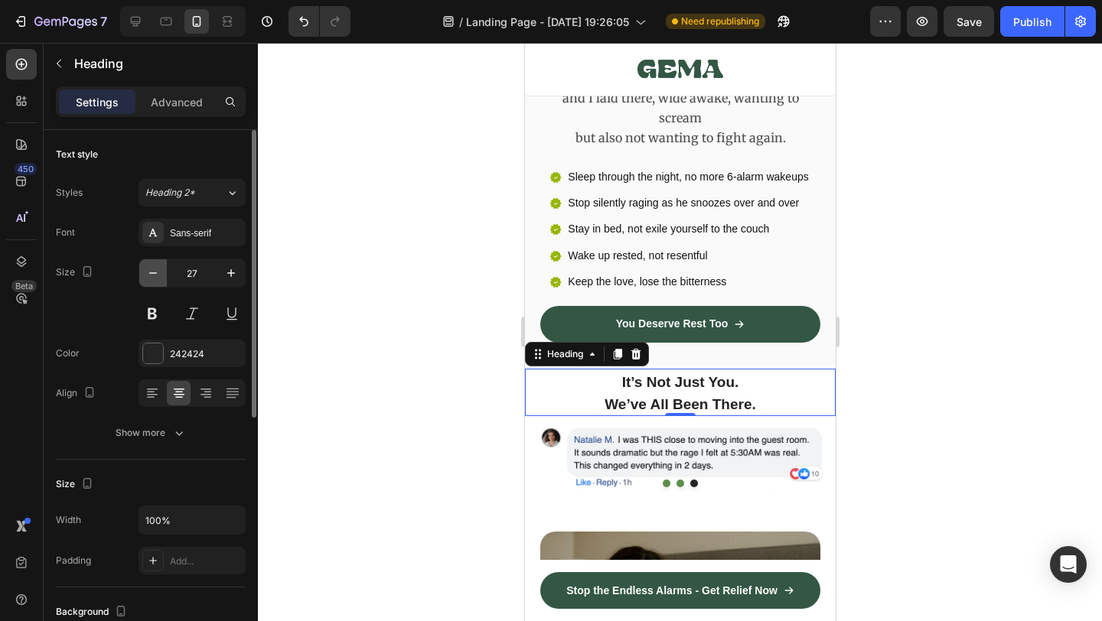
click at [155, 270] on icon "button" at bounding box center [152, 273] width 15 height 15
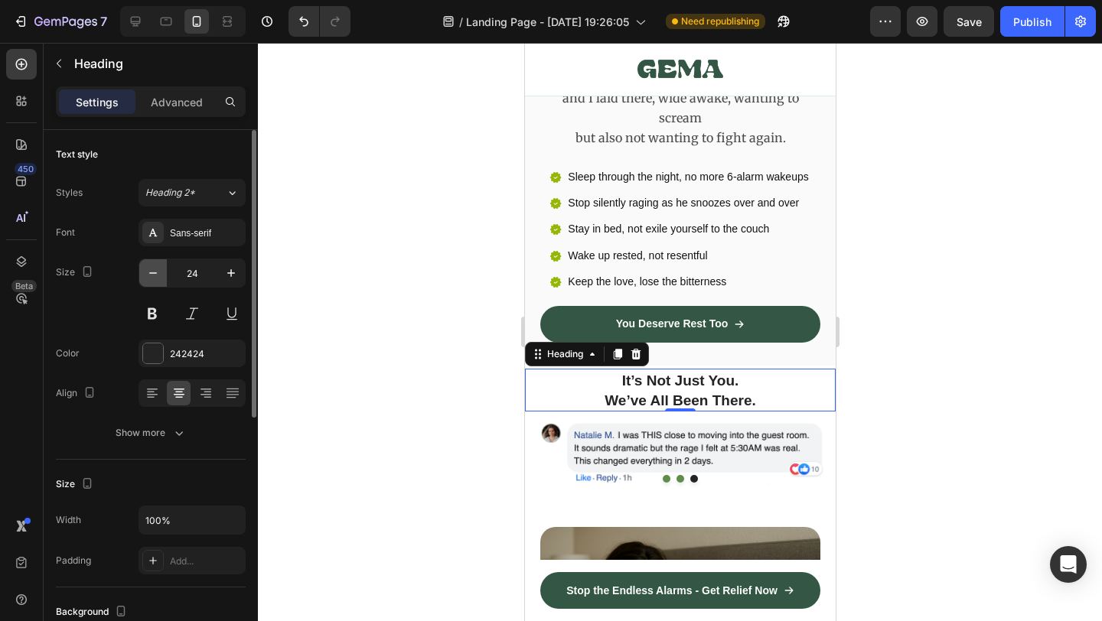
click at [155, 270] on icon "button" at bounding box center [152, 273] width 15 height 15
type input "23"
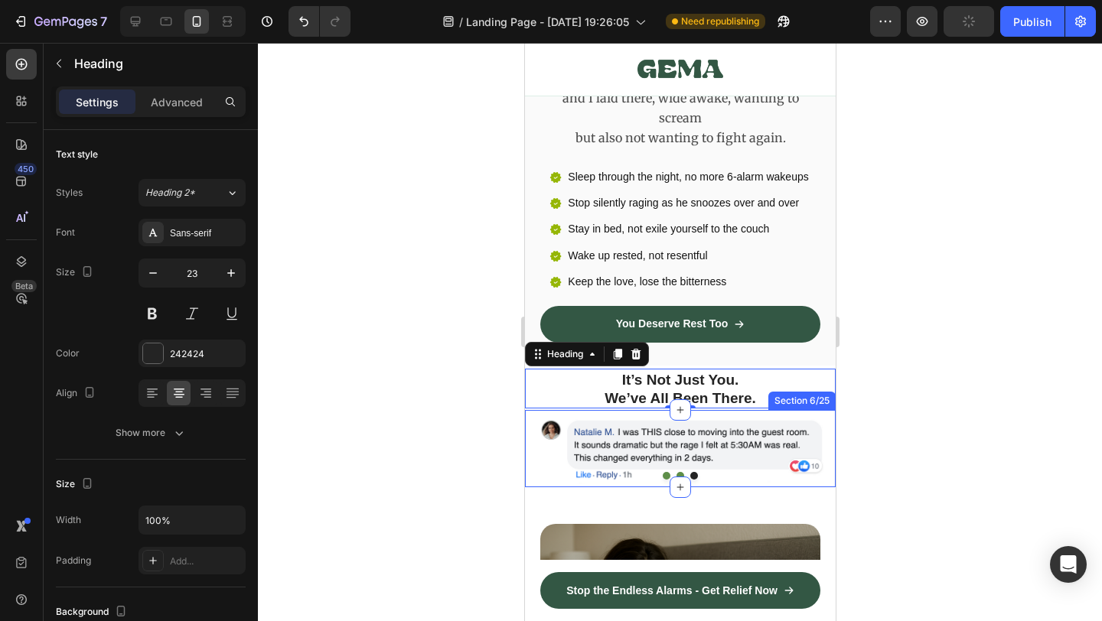
click at [677, 372] on span "It’s Not Just You." at bounding box center [679, 380] width 117 height 16
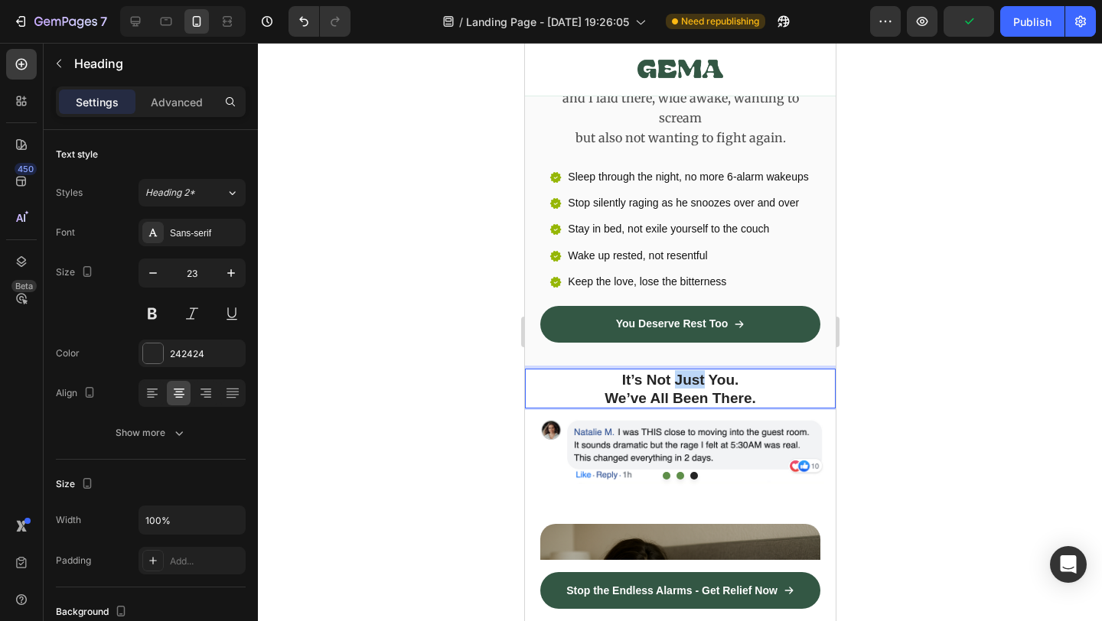
click at [677, 372] on span "It’s Not Just You." at bounding box center [679, 380] width 117 height 16
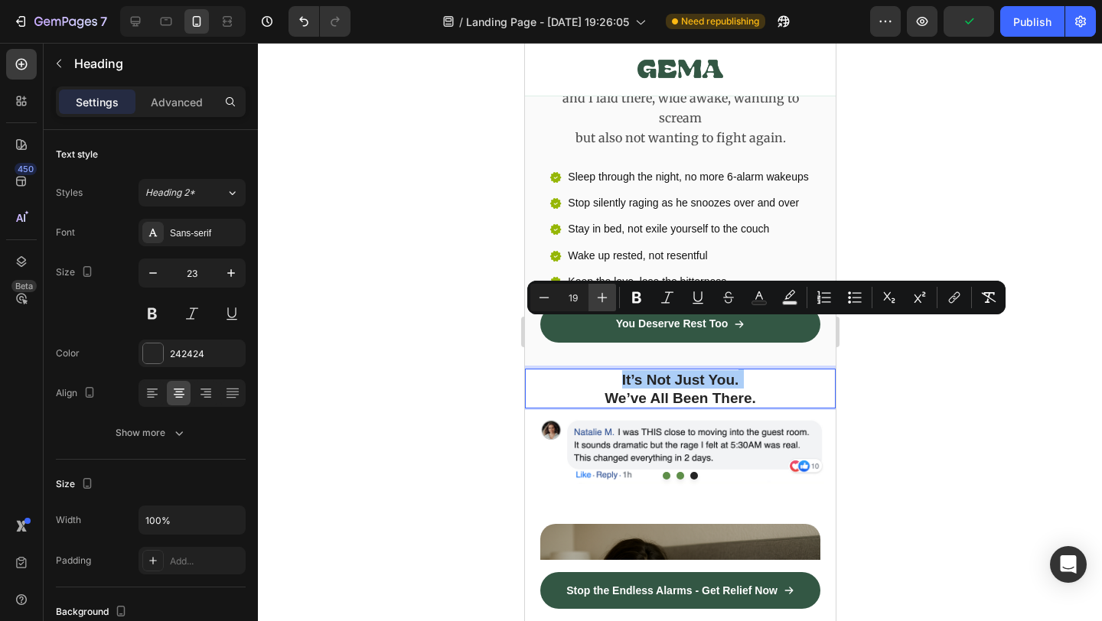
click at [608, 302] on icon "Editor contextual toolbar" at bounding box center [602, 297] width 15 height 15
type input "21"
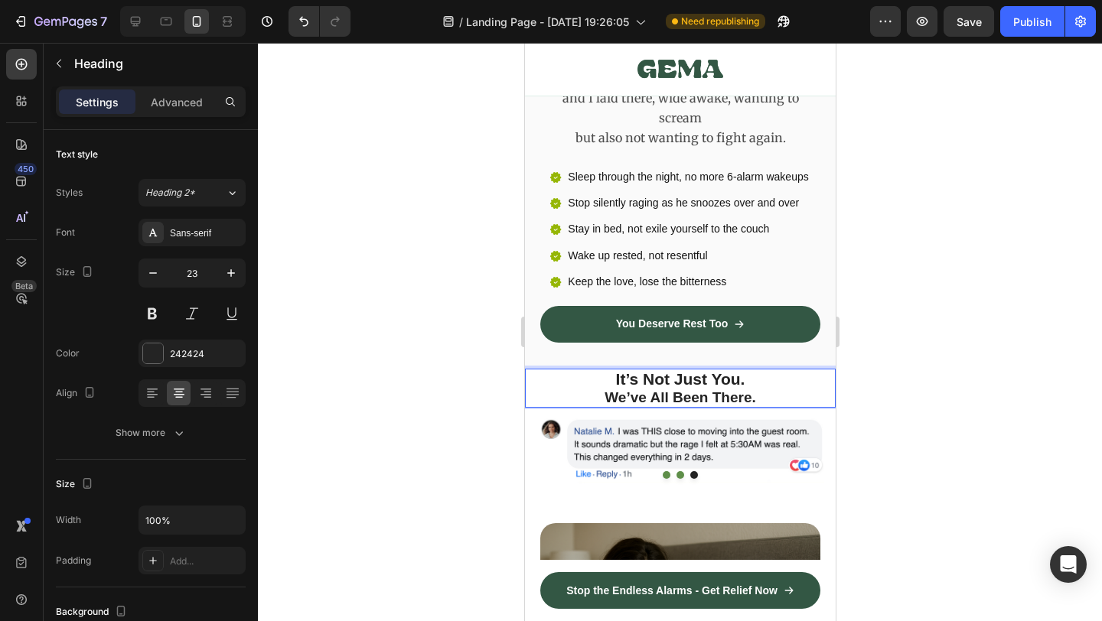
click at [651, 390] on span "We’ve All Been There." at bounding box center [679, 398] width 151 height 16
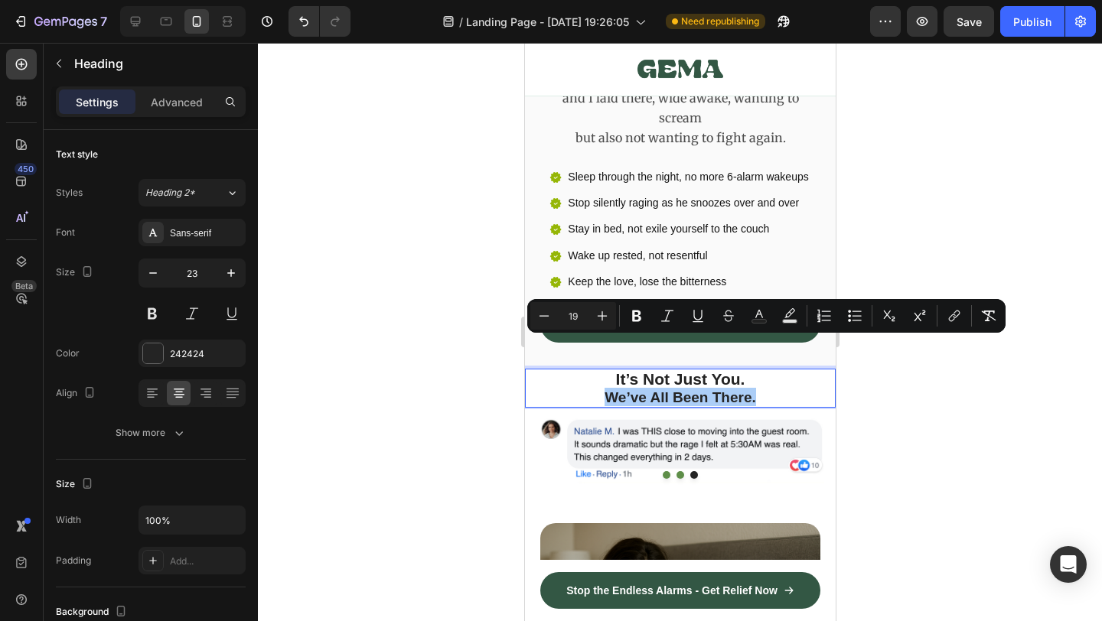
click at [609, 312] on icon "Editor contextual toolbar" at bounding box center [602, 315] width 15 height 15
type input "21"
click at [739, 388] on span "We’ve All Been There." at bounding box center [679, 397] width 167 height 18
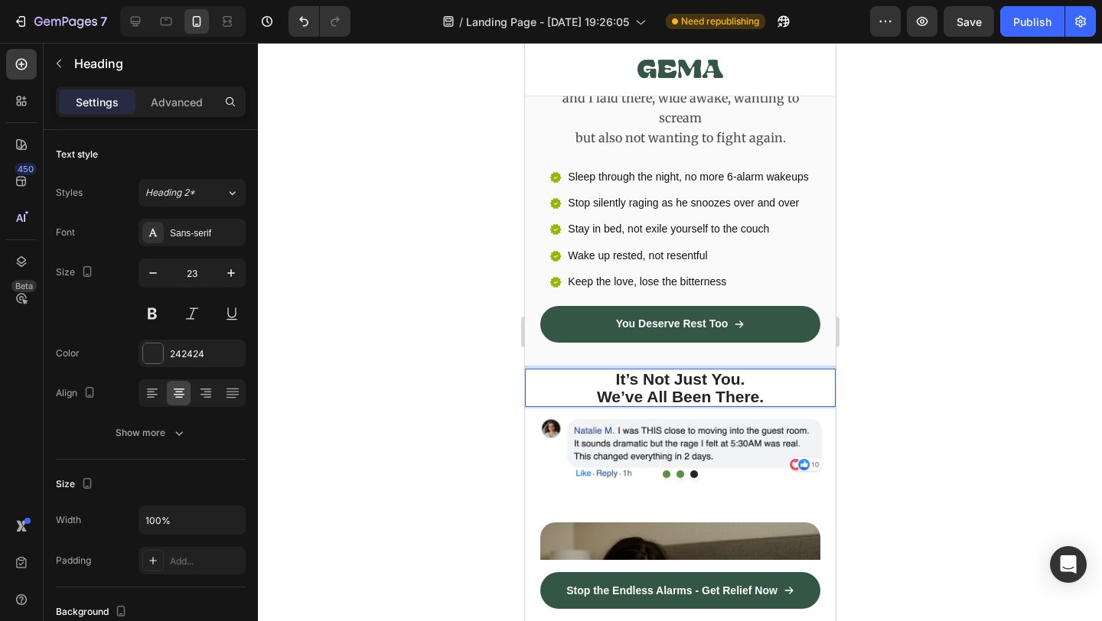
click at [907, 365] on div at bounding box center [680, 332] width 844 height 579
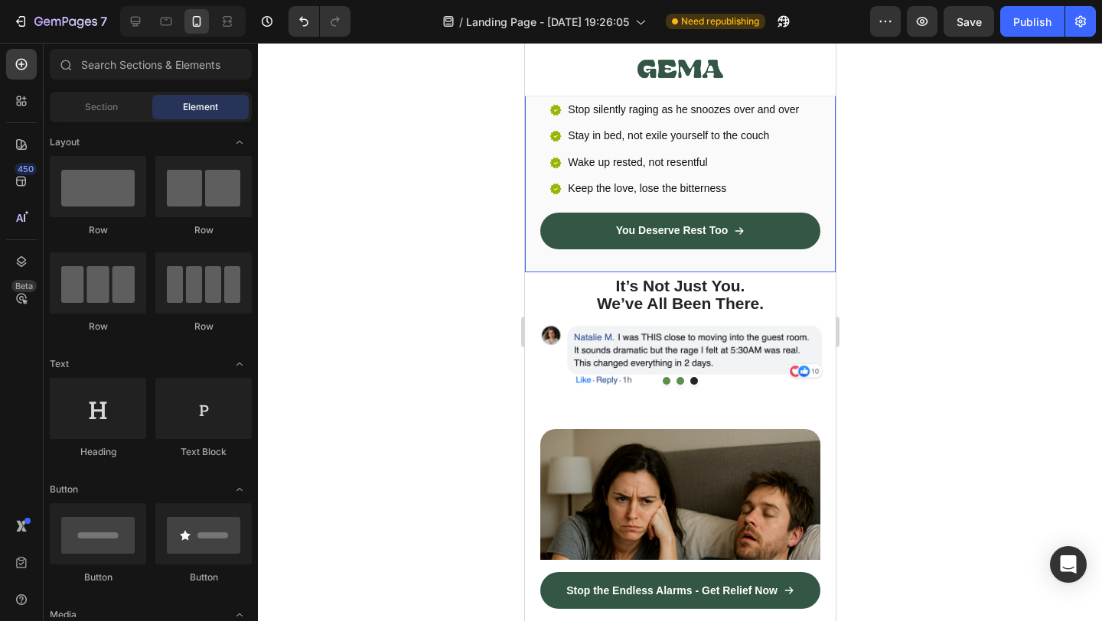
scroll to position [703, 0]
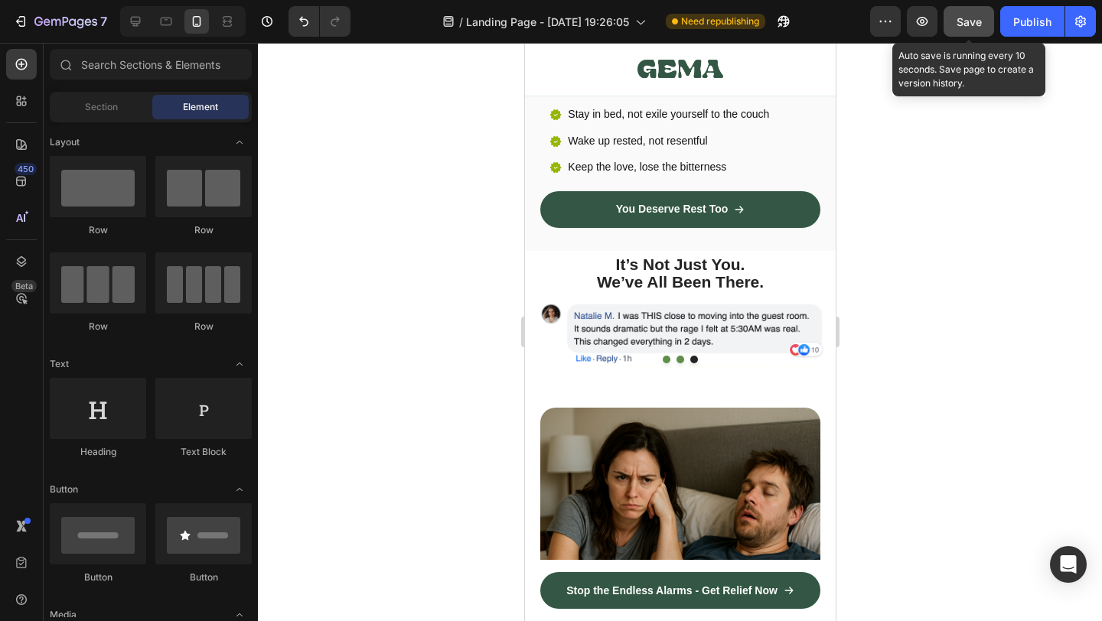
click at [977, 33] on button "Save" at bounding box center [969, 21] width 51 height 31
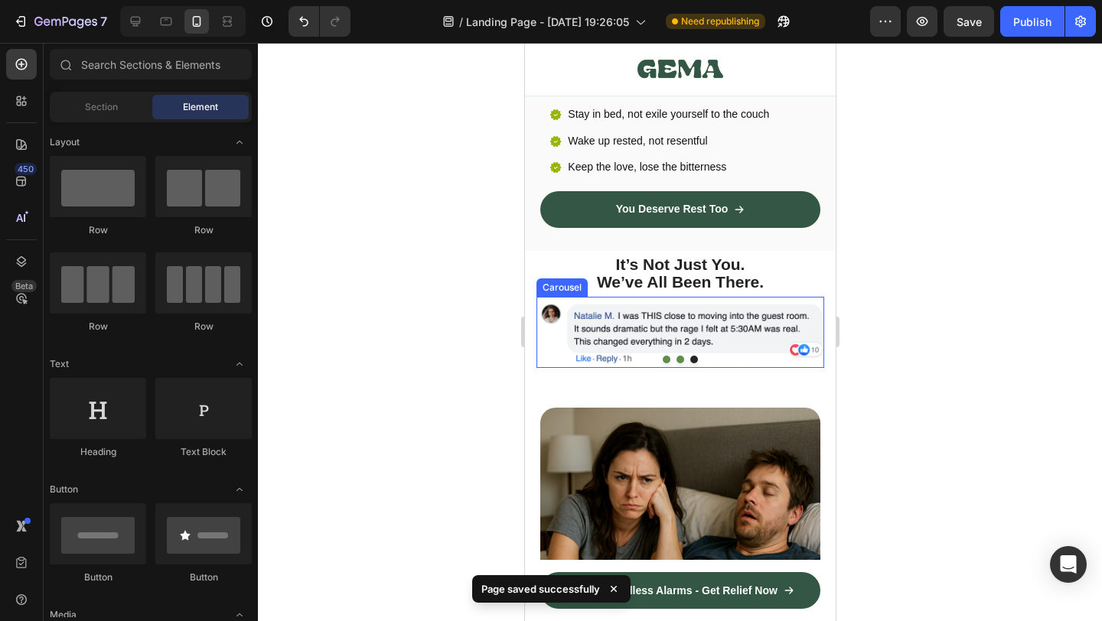
click at [665, 356] on button "Dot" at bounding box center [666, 360] width 8 height 8
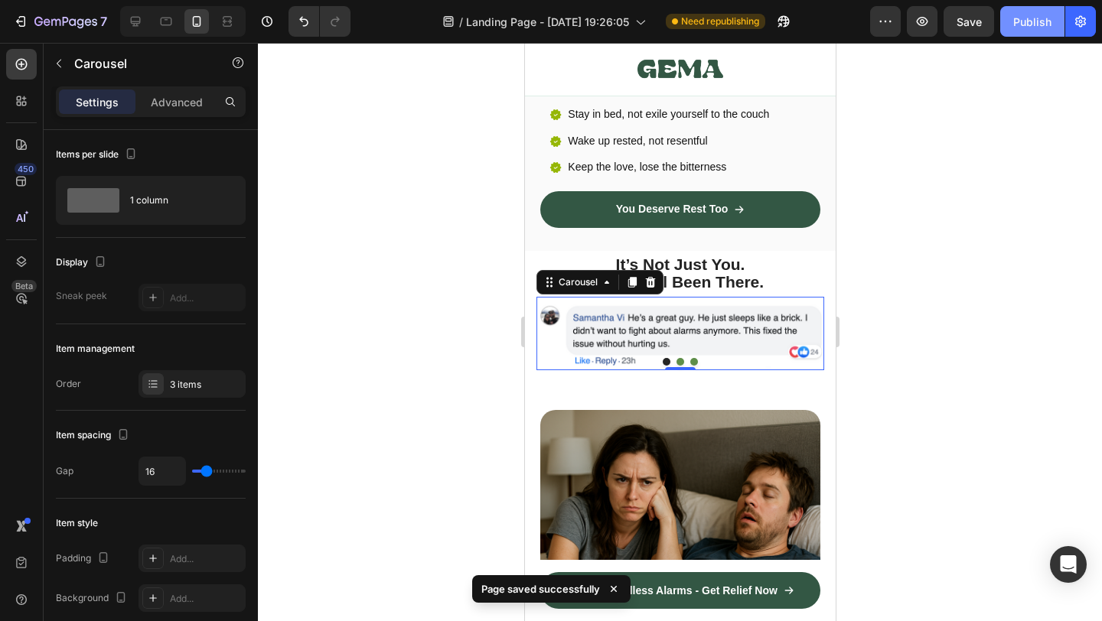
click at [1036, 24] on div "Publish" at bounding box center [1032, 22] width 38 height 16
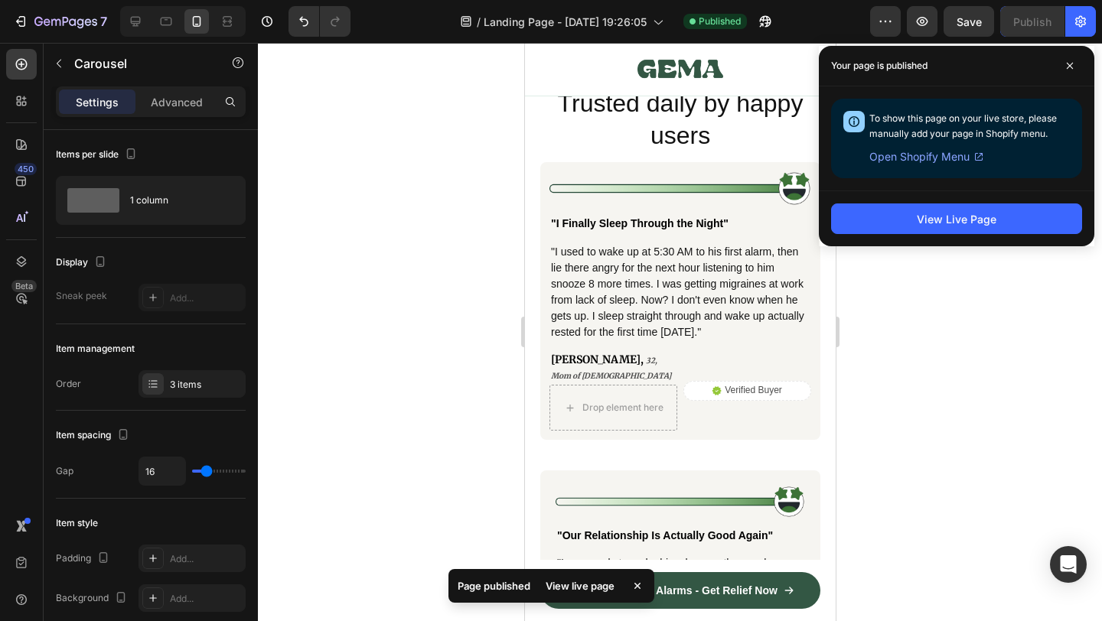
scroll to position [5377, 0]
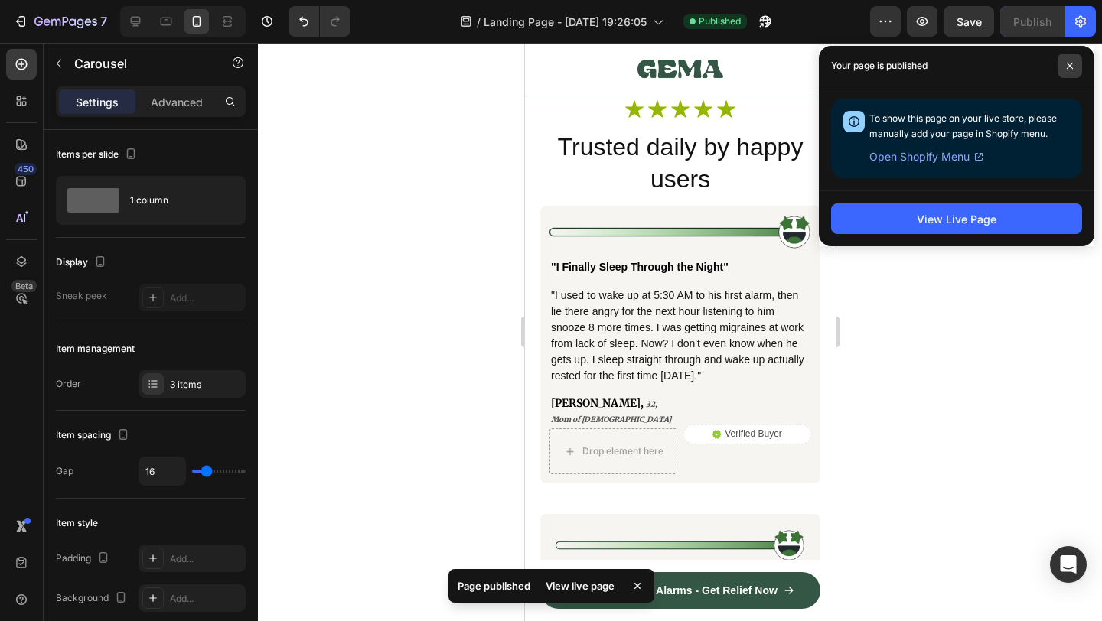
click at [1066, 64] on icon at bounding box center [1070, 66] width 8 height 8
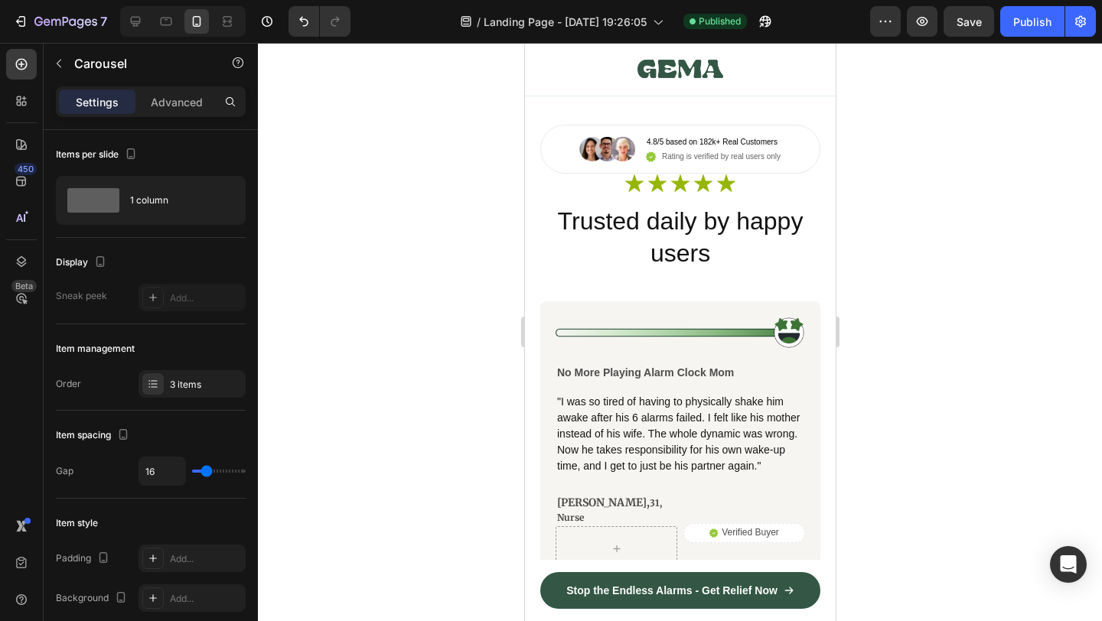
scroll to position [9126, 0]
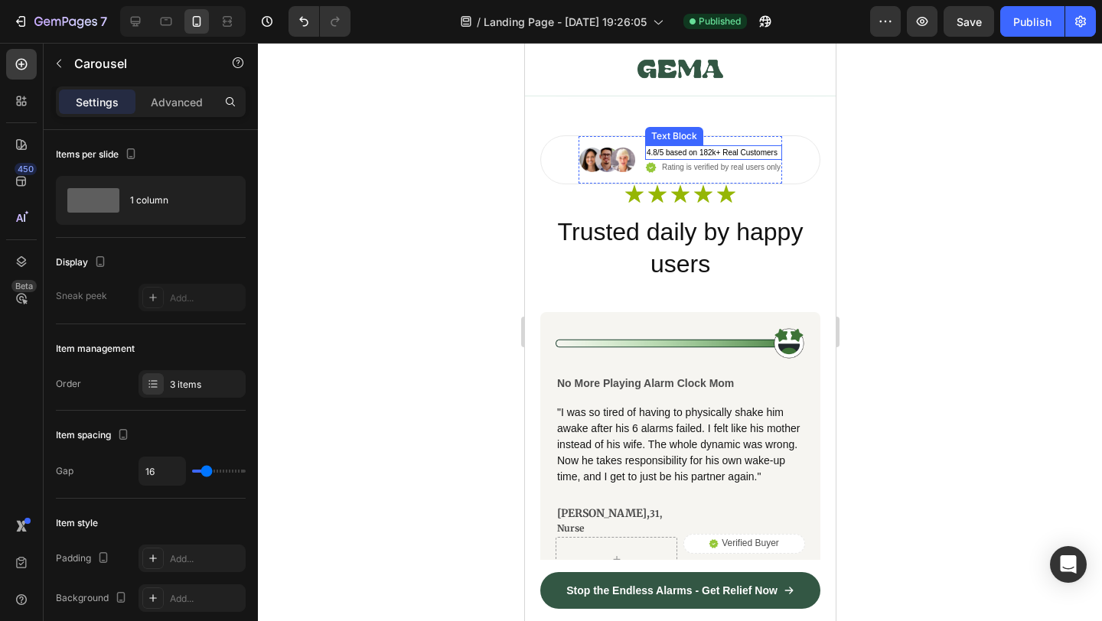
click at [703, 150] on p "4.8/5 based on 182k+ Real Customers" at bounding box center [711, 152] width 131 height 11
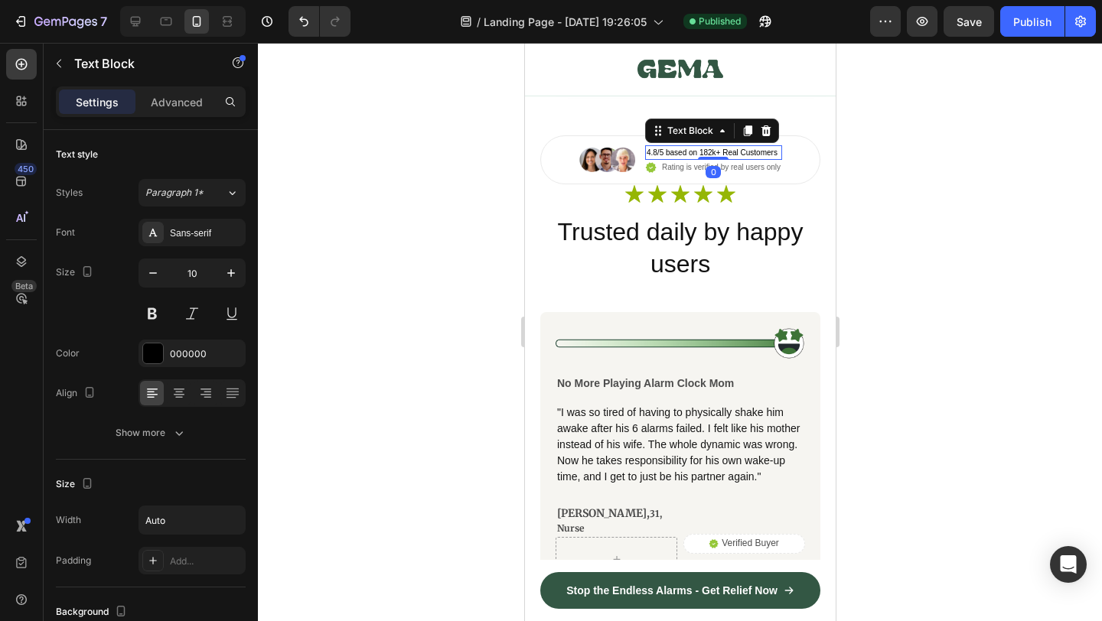
click at [703, 150] on p "4.8/5 based on 182k+ Real Customers" at bounding box center [711, 152] width 131 height 11
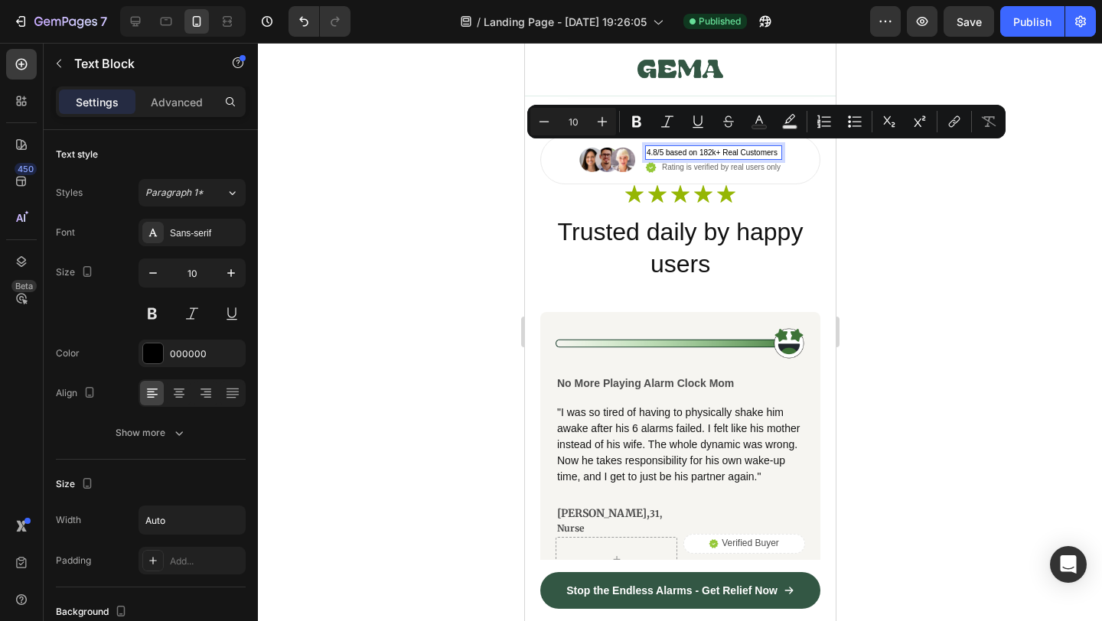
click at [722, 150] on p "4.8/5 based on 182k+ Real Customers" at bounding box center [711, 152] width 131 height 11
drag, startPoint x: 714, startPoint y: 149, endPoint x: 700, endPoint y: 150, distance: 14.6
click at [700, 150] on p "4.8/5 based on 182k+ Real Customers" at bounding box center [711, 152] width 131 height 11
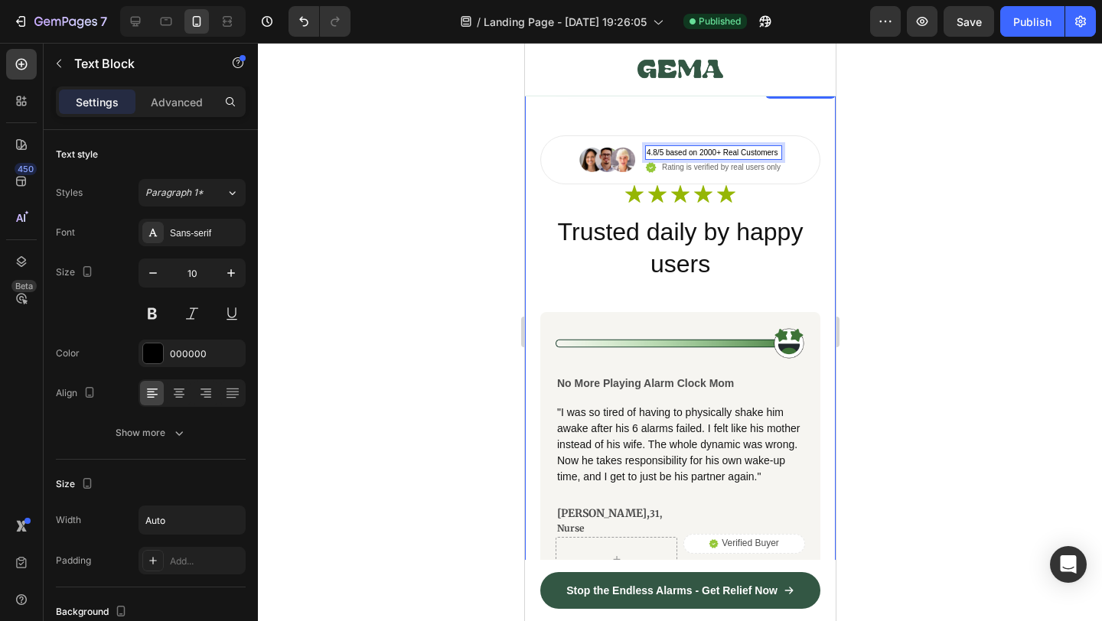
click at [872, 224] on div at bounding box center [680, 332] width 844 height 579
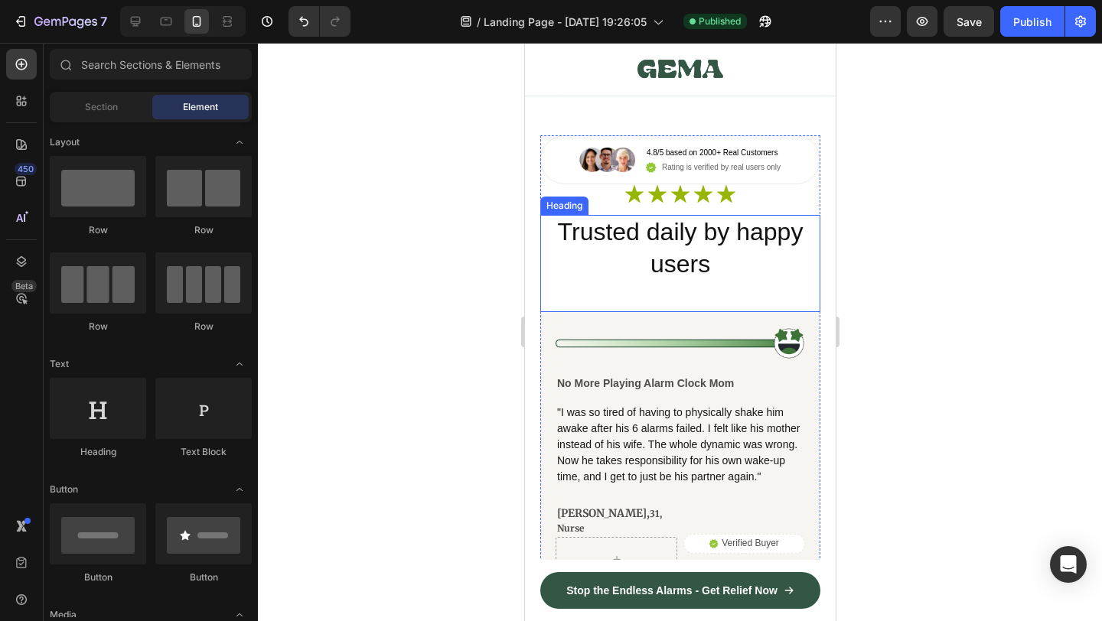
scroll to position [9148, 0]
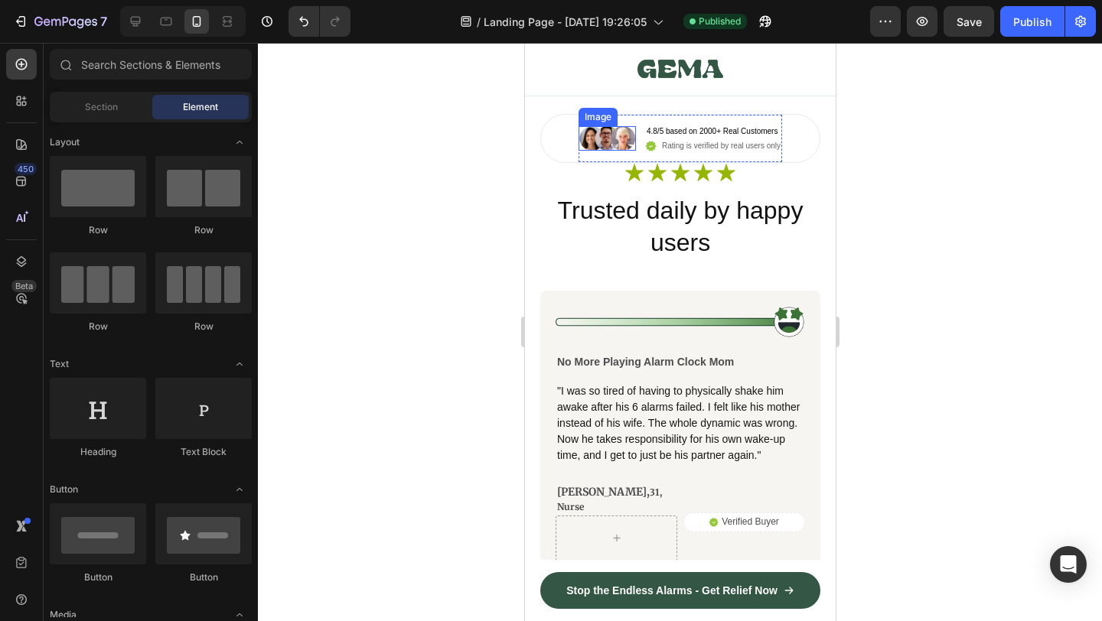
click at [604, 136] on img at bounding box center [606, 138] width 57 height 24
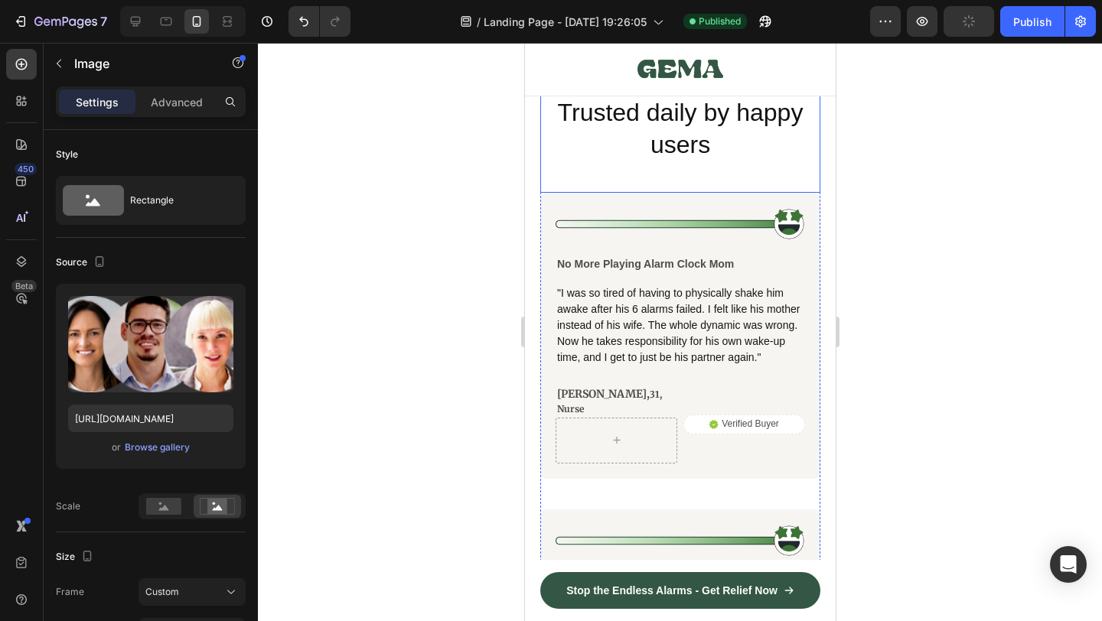
scroll to position [9132, 0]
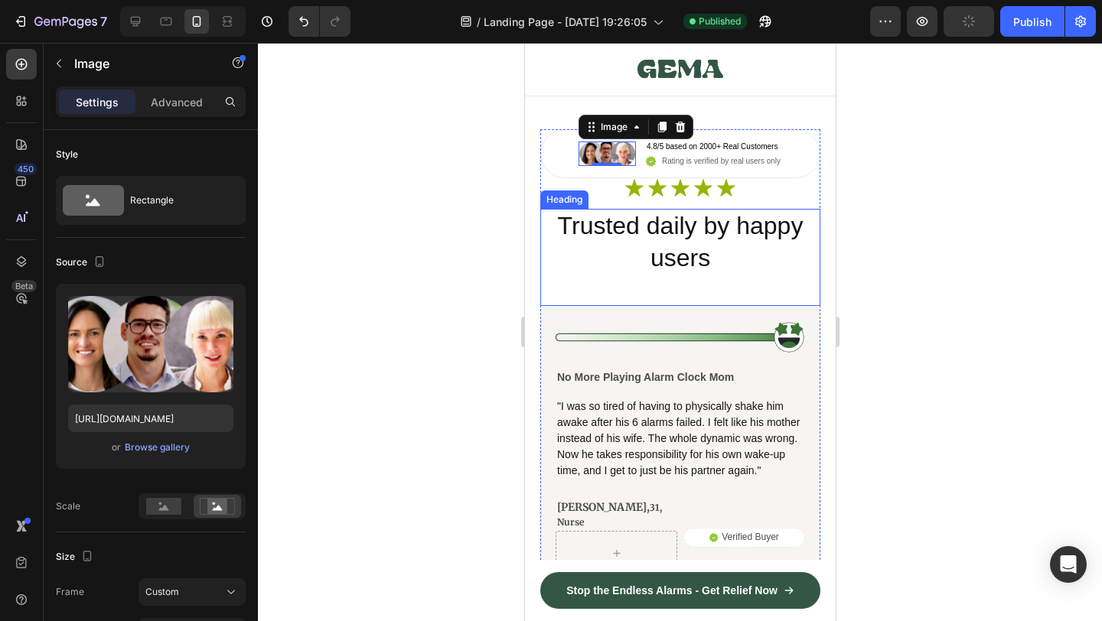
click at [683, 268] on h2 "Trusted daily by happy users" at bounding box center [680, 242] width 280 height 67
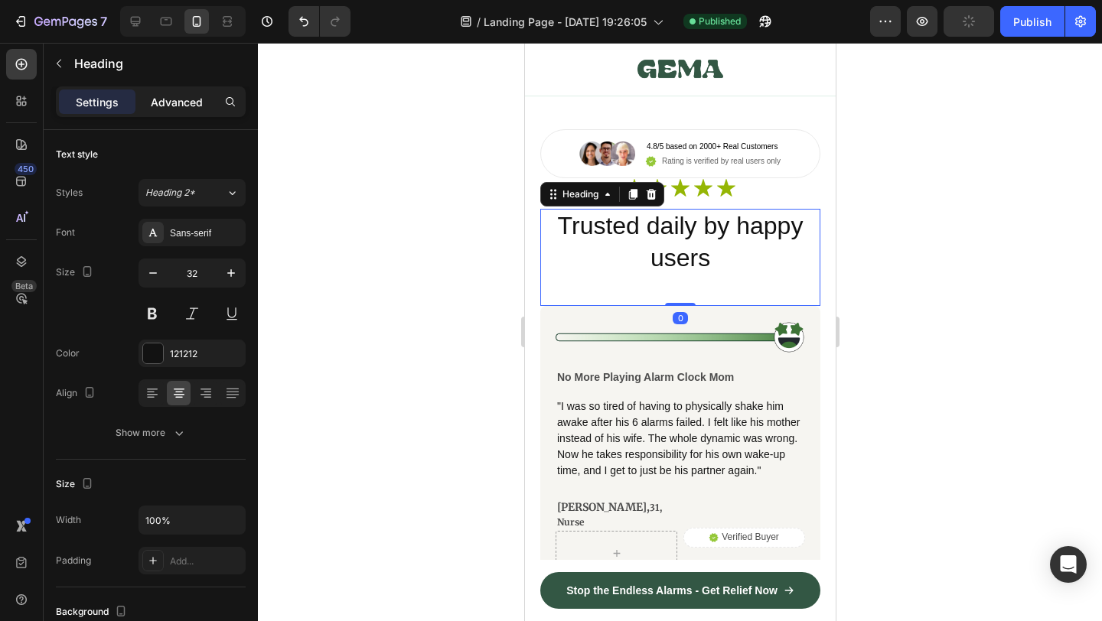
click at [179, 105] on p "Advanced" at bounding box center [177, 102] width 52 height 16
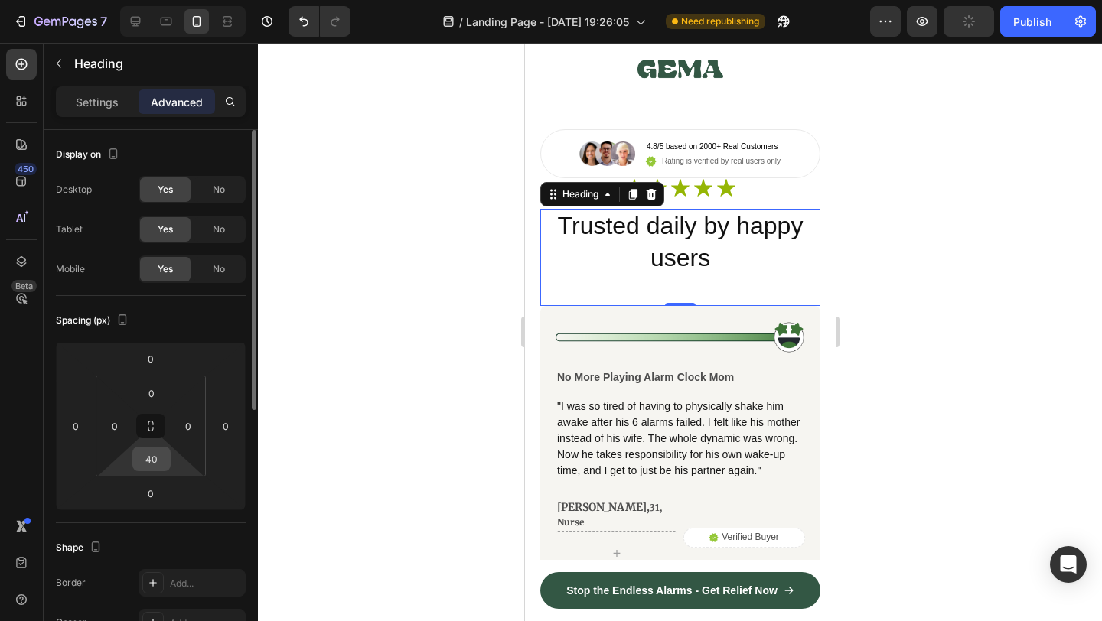
click at [153, 454] on input "40" at bounding box center [151, 459] width 31 height 23
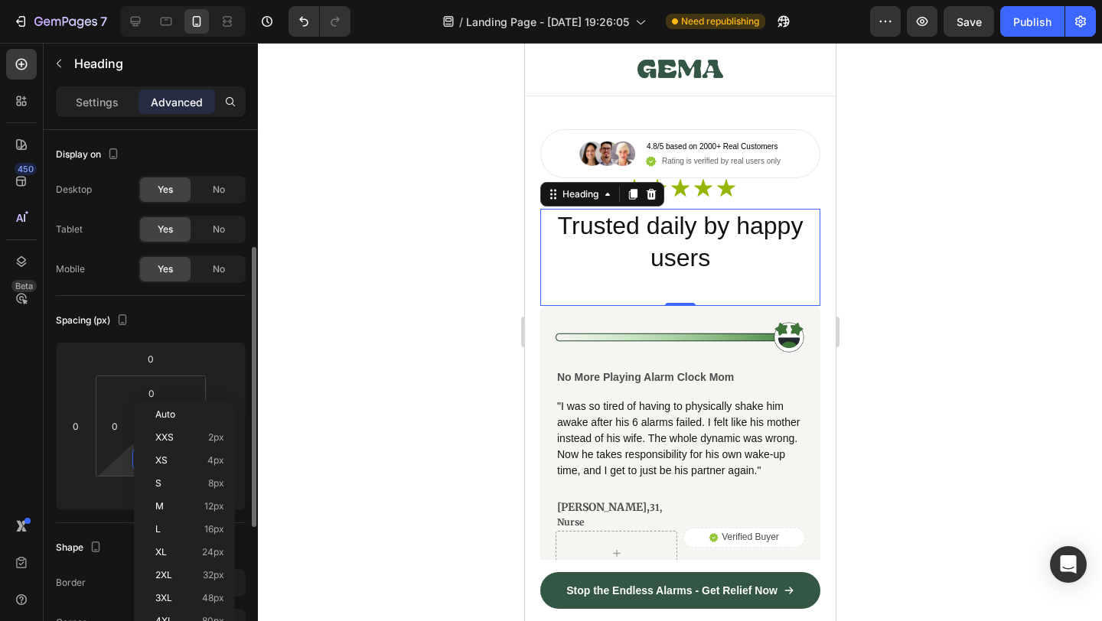
scroll to position [77, 0]
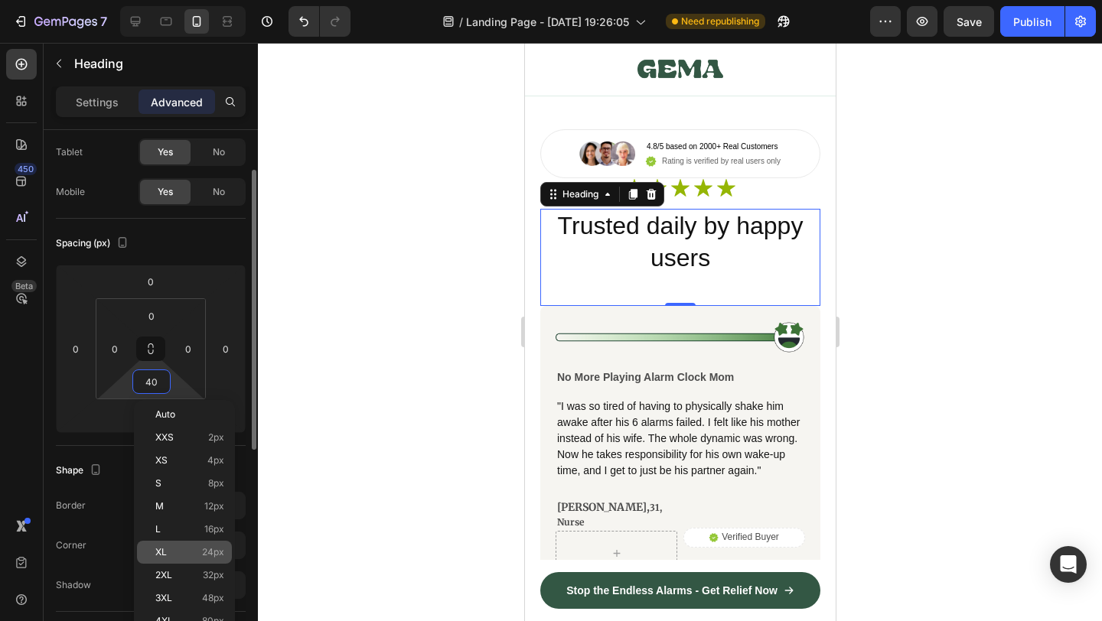
click at [213, 547] on span "24px" at bounding box center [213, 552] width 22 height 11
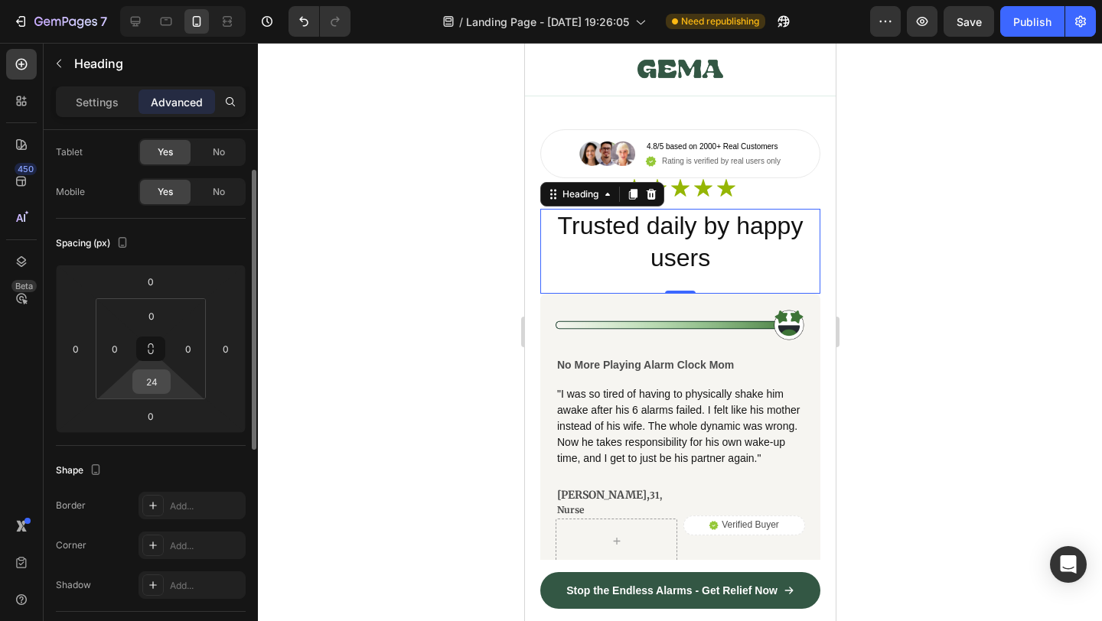
click at [165, 373] on input "24" at bounding box center [151, 381] width 31 height 23
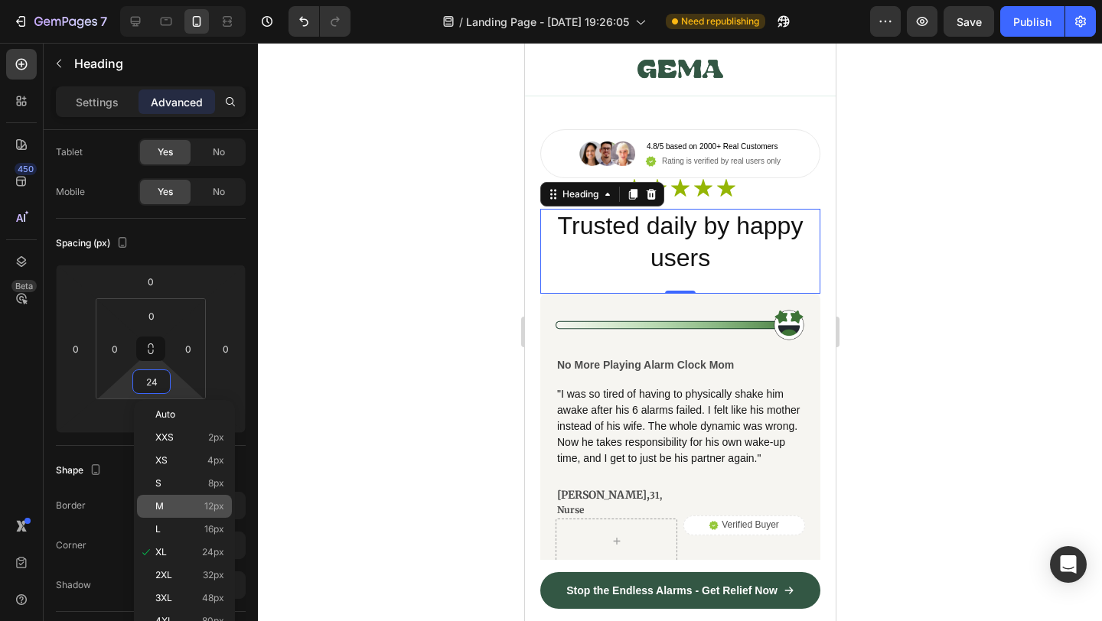
click at [214, 503] on span "12px" at bounding box center [214, 506] width 20 height 11
type input "12"
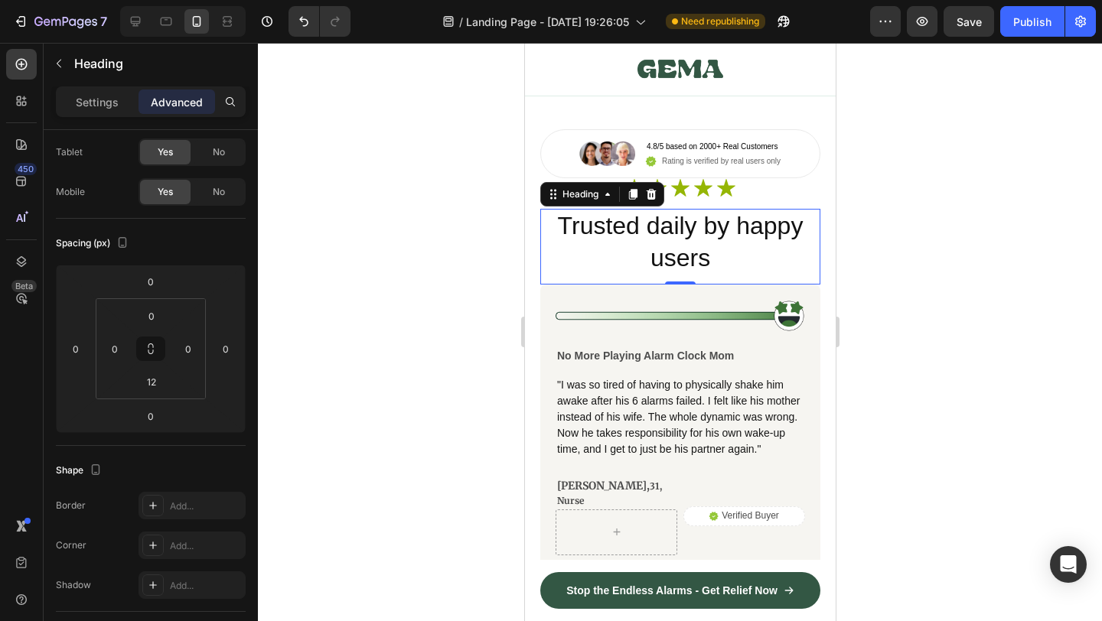
click at [905, 331] on div at bounding box center [680, 332] width 844 height 579
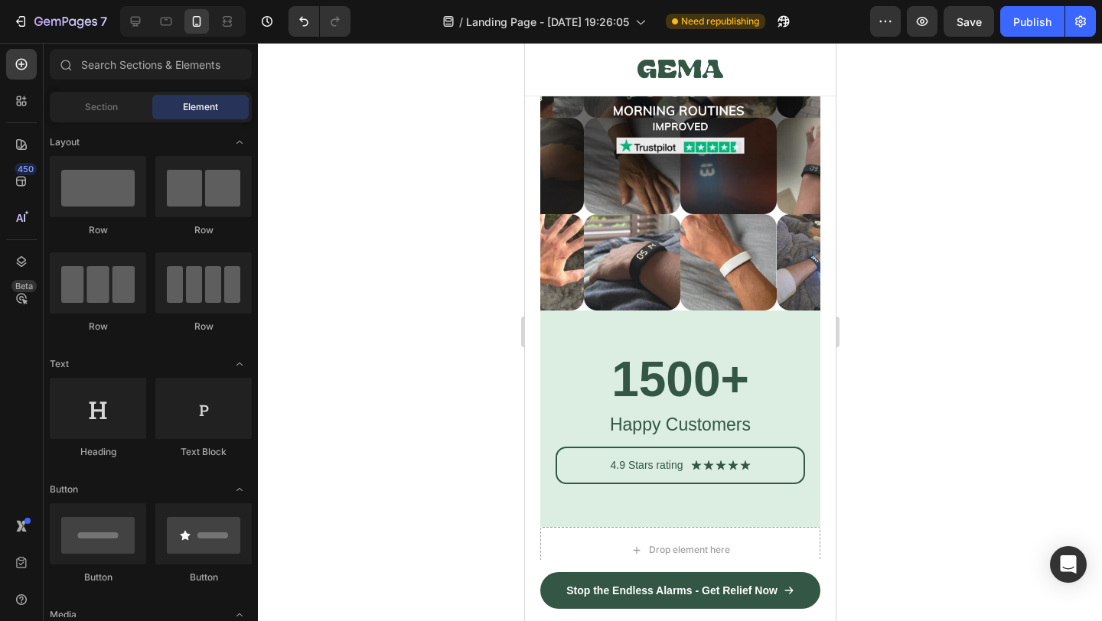
scroll to position [12270, 0]
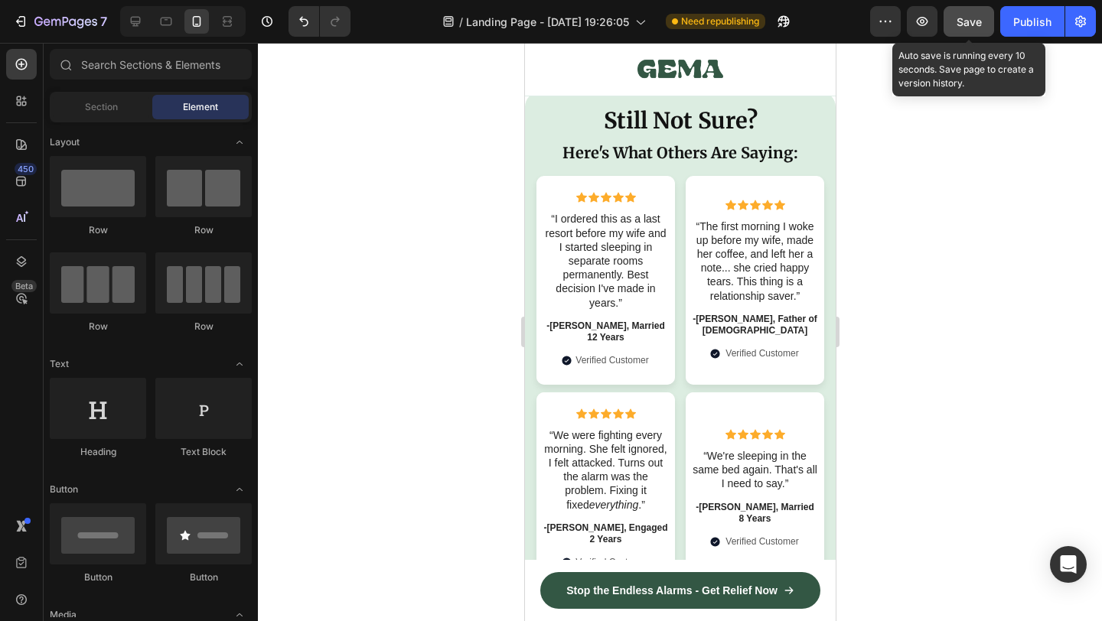
click at [983, 16] on button "Save" at bounding box center [969, 21] width 51 height 31
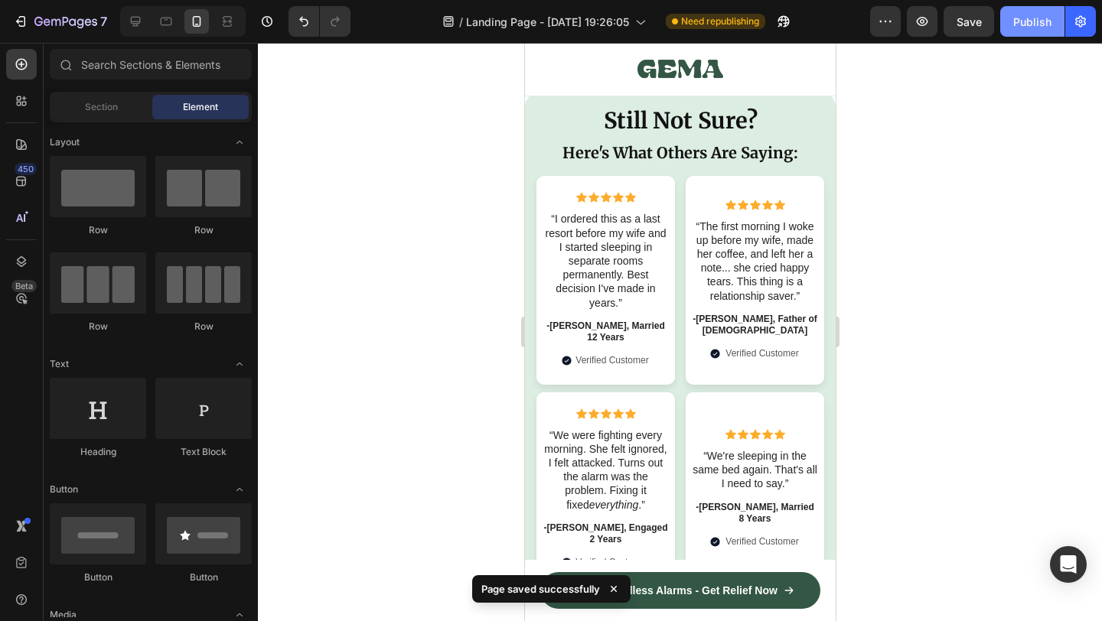
click at [1033, 25] on div "Publish" at bounding box center [1032, 22] width 38 height 16
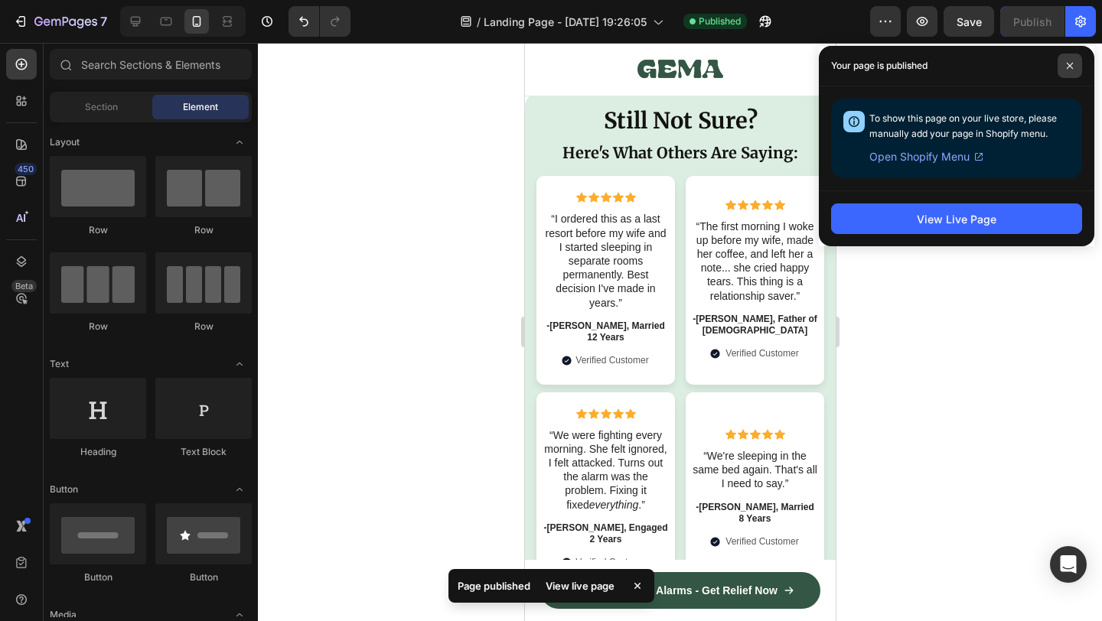
click at [1065, 64] on span at bounding box center [1070, 66] width 24 height 24
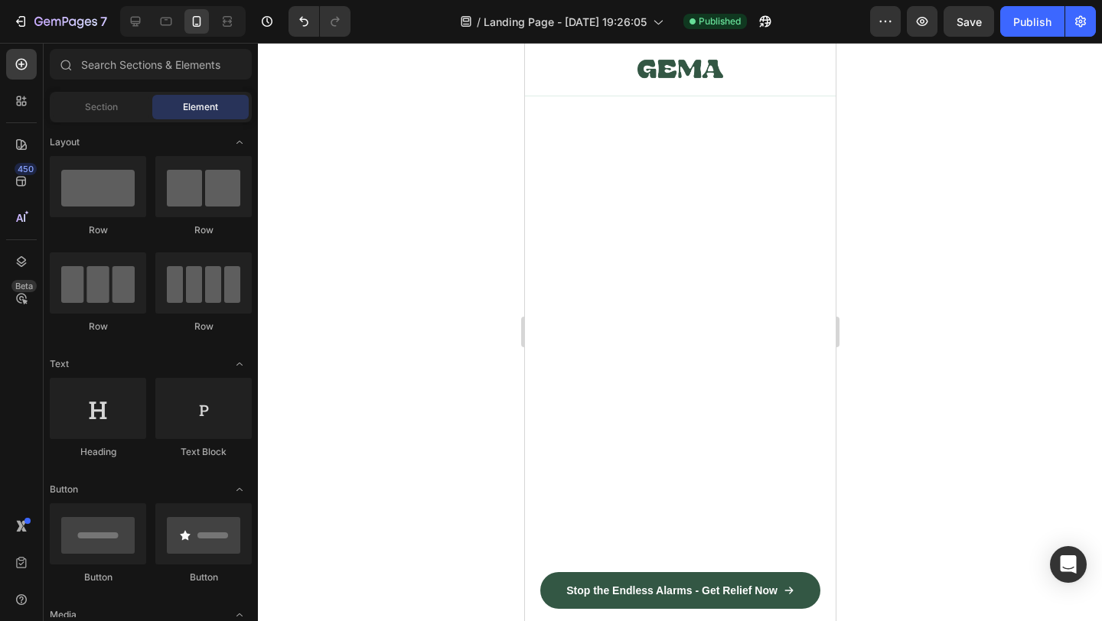
scroll to position [0, 0]
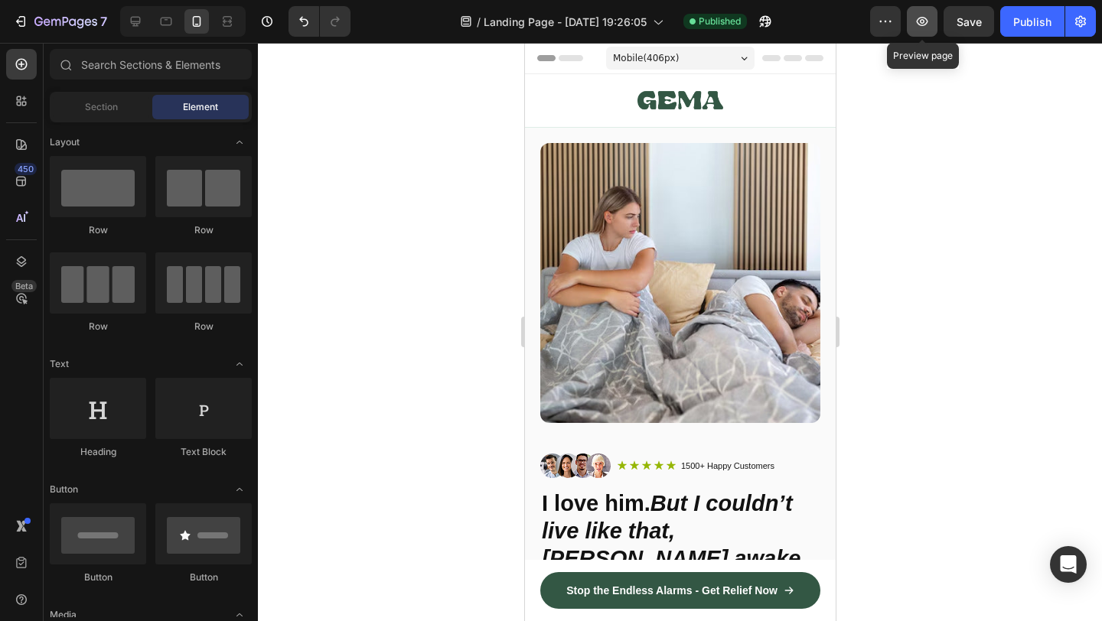
click at [919, 19] on icon "button" at bounding box center [922, 21] width 15 height 15
